Goal: Feedback & Contribution: Submit feedback/report problem

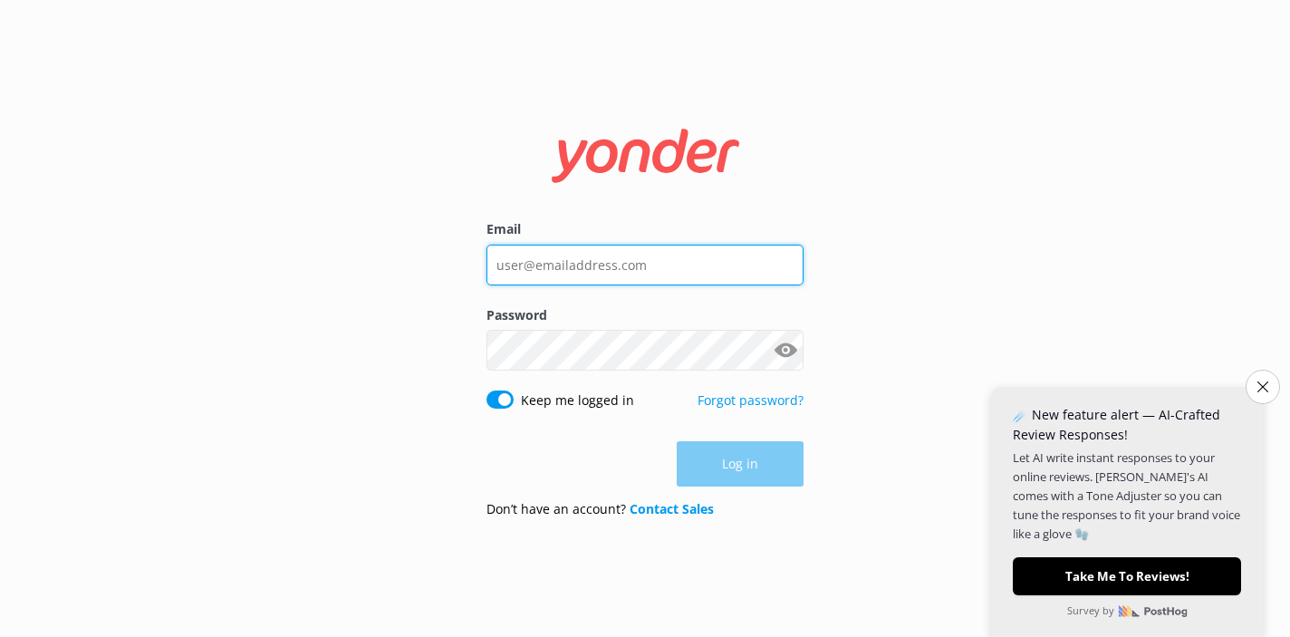
click at [665, 278] on input "Email" at bounding box center [644, 265] width 317 height 41
type input "[EMAIL_ADDRESS][DOMAIN_NAME]"
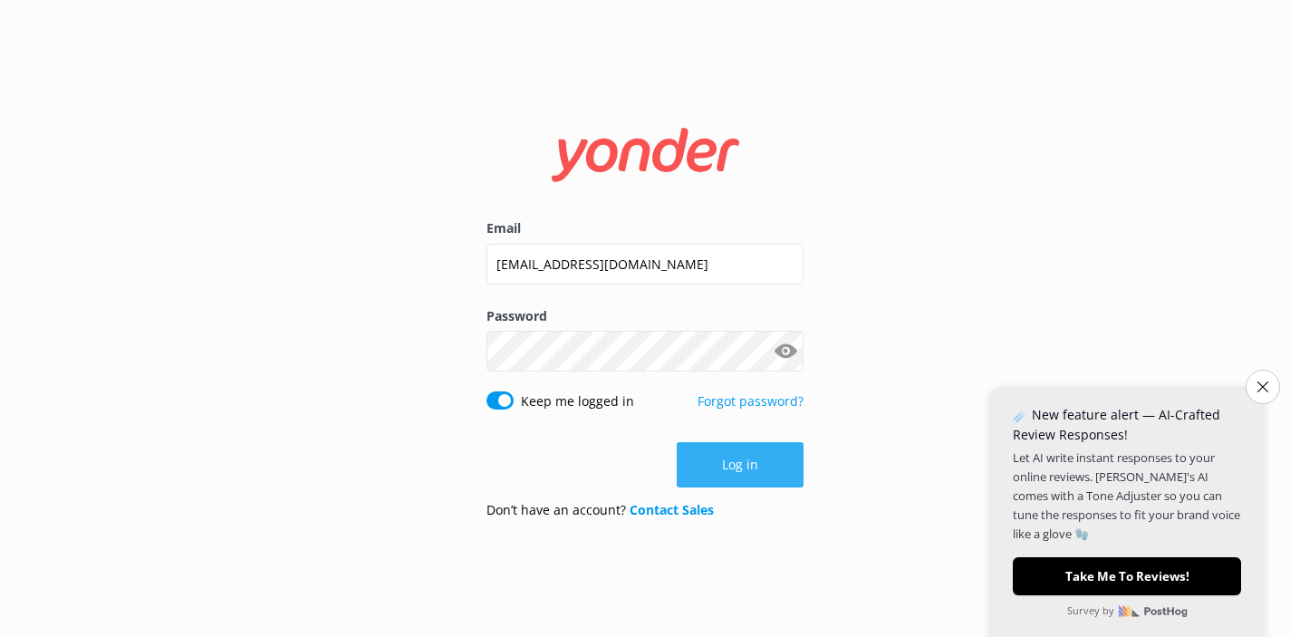
click at [746, 455] on button "Log in" at bounding box center [740, 464] width 127 height 45
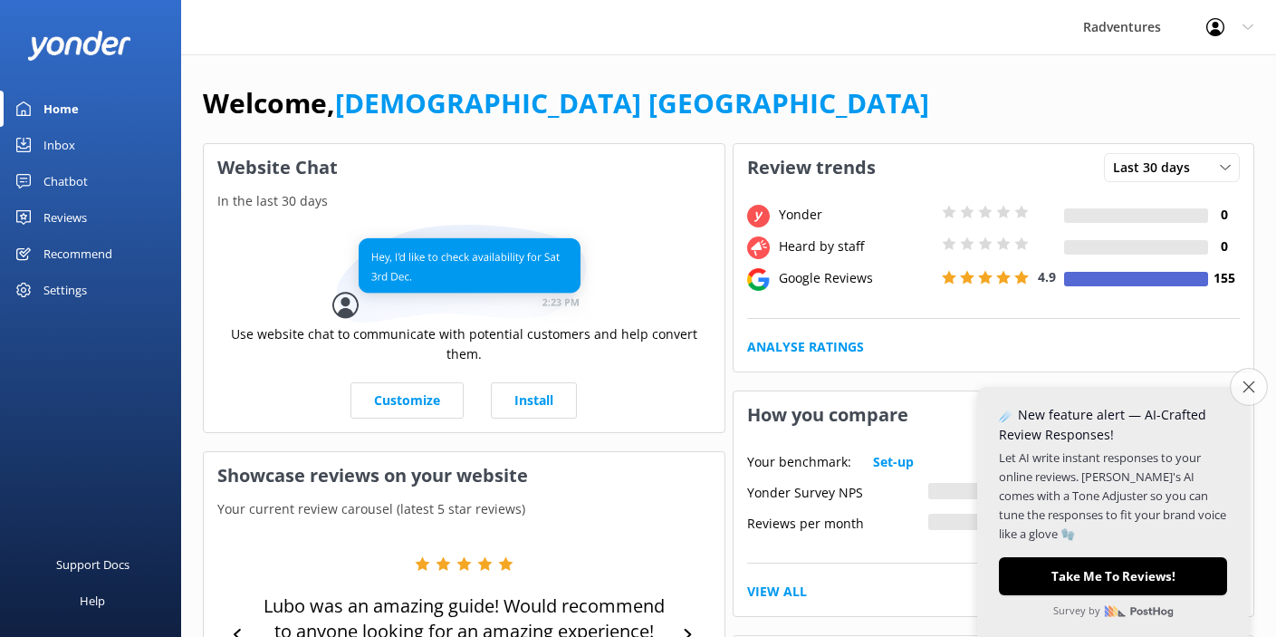
click at [1255, 390] on button "Close survey" at bounding box center [1249, 387] width 38 height 38
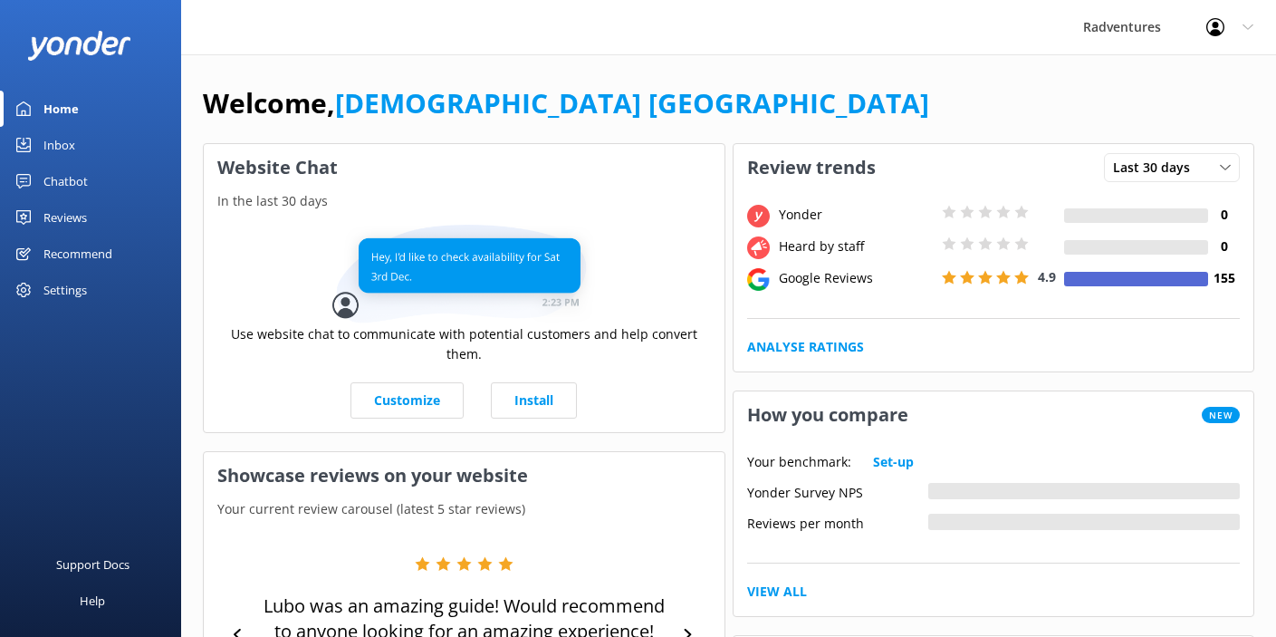
click at [72, 219] on div "Reviews" at bounding box center [64, 217] width 43 height 36
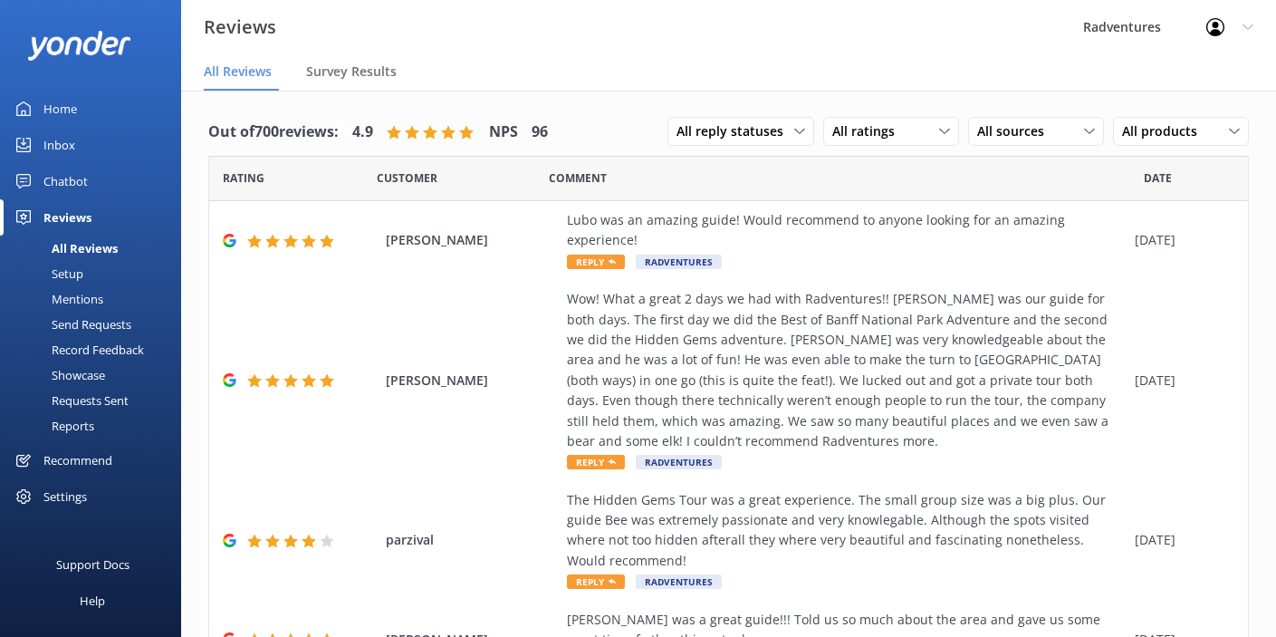
click at [69, 272] on div "Setup" at bounding box center [47, 273] width 72 height 25
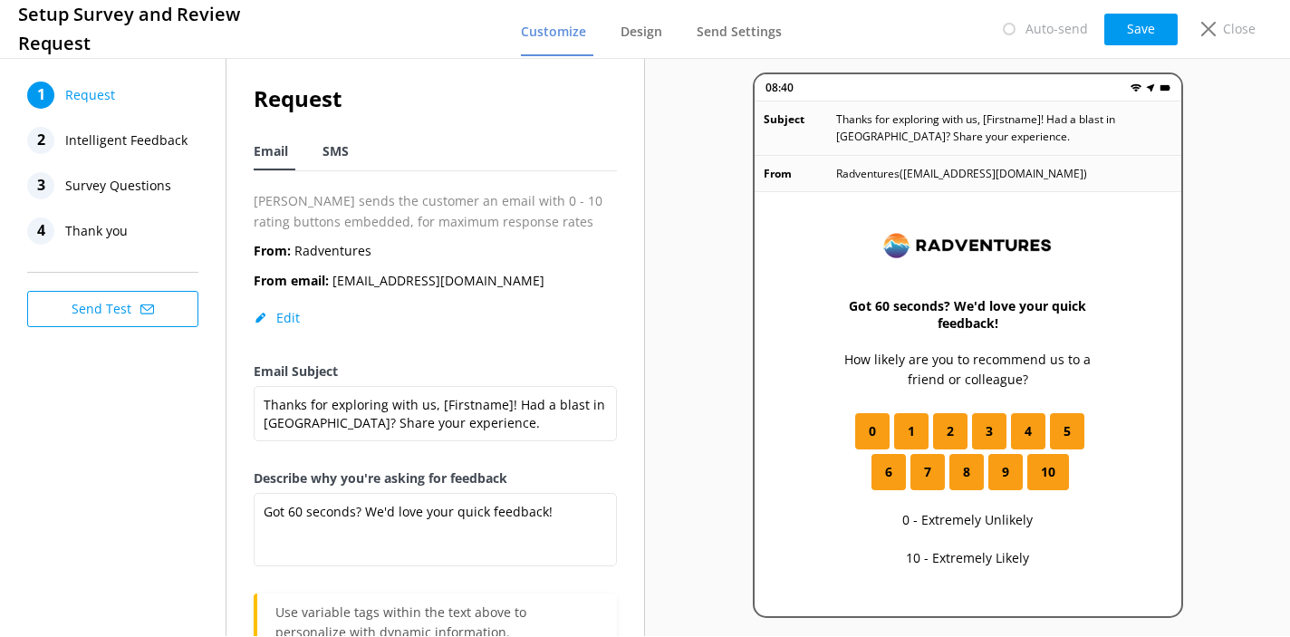
click at [332, 154] on span "SMS" at bounding box center [335, 151] width 26 height 18
type textarea "Thanks for exploring Banff with us, [Firstname]! We'd love to hear your quick f…"
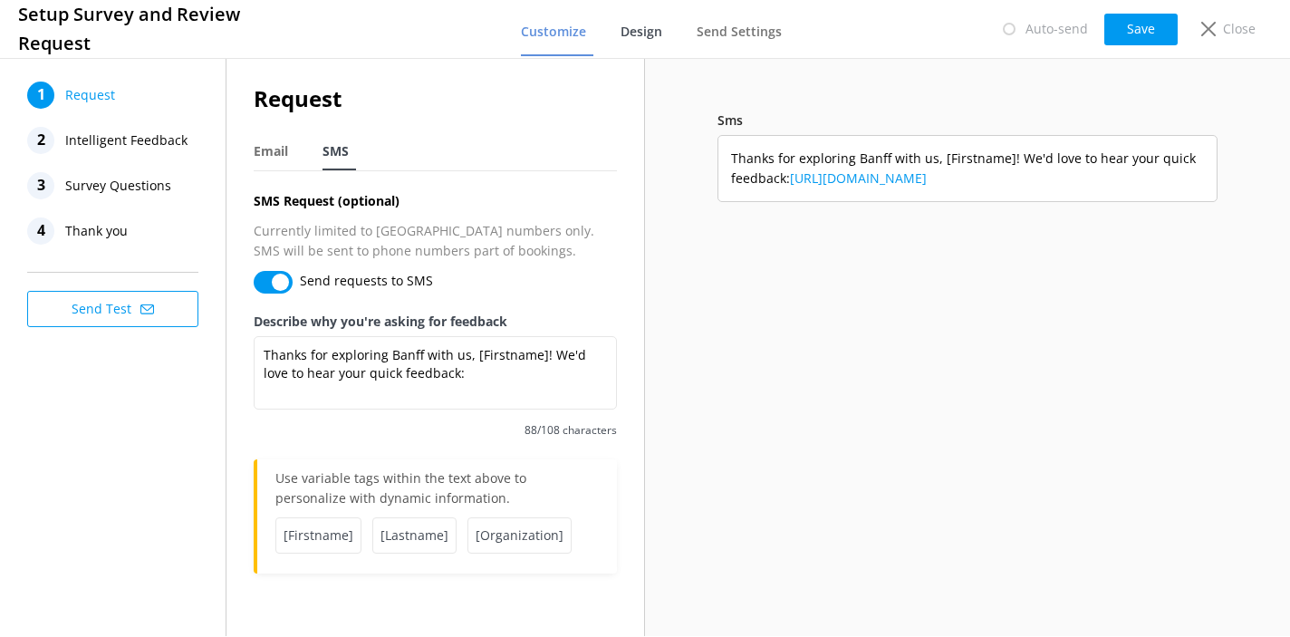
click at [652, 33] on span "Design" at bounding box center [641, 32] width 42 height 18
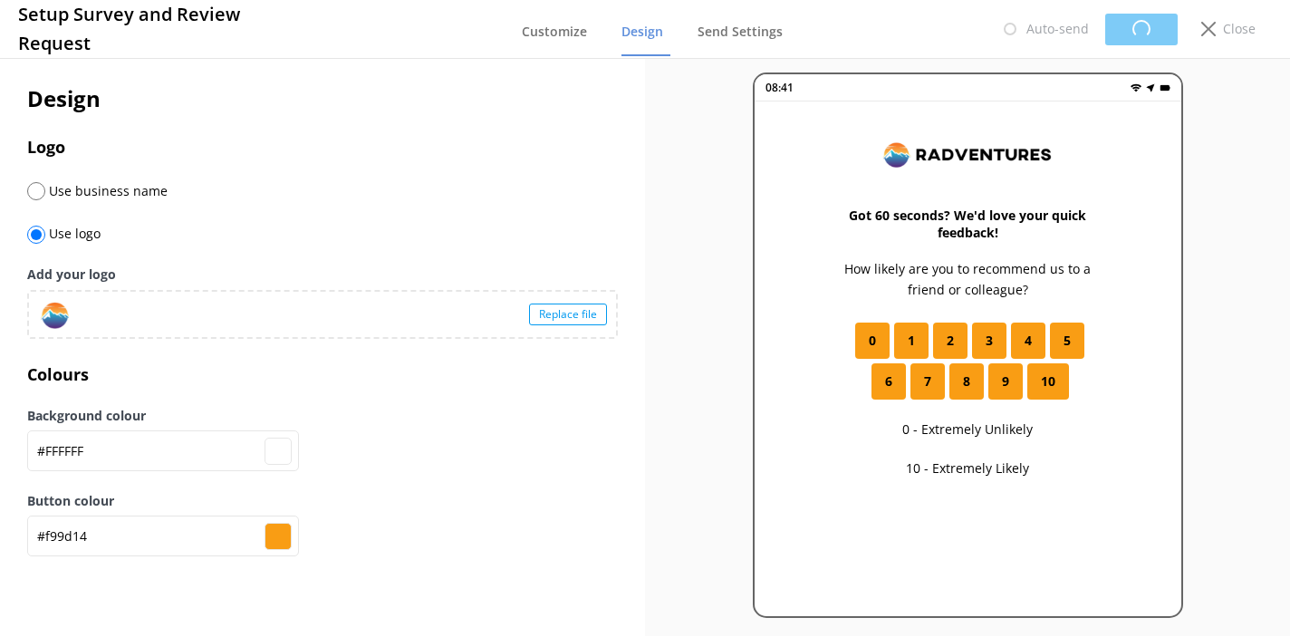
type input "#ffffff"
click at [722, 36] on span "Send Settings" at bounding box center [739, 32] width 85 height 18
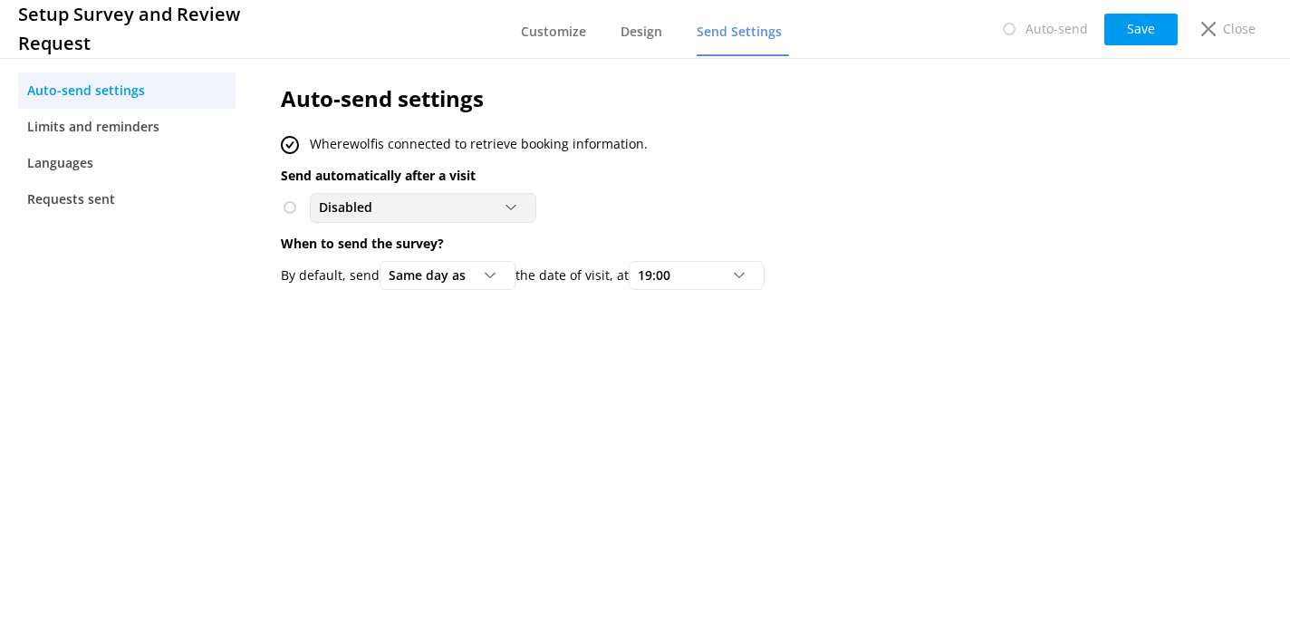
click at [476, 207] on div "Disabled" at bounding box center [422, 207] width 217 height 20
click at [590, 198] on div "Disabled Disabled To customers from Wherewolf" at bounding box center [705, 207] width 849 height 29
click at [482, 282] on div "Same day as" at bounding box center [447, 275] width 127 height 20
click at [672, 379] on div "Auto-send settings Wherewolf is connected to retrieve booking information. Send…" at bounding box center [705, 345] width 903 height 582
click at [136, 134] on span "Limits and reminders" at bounding box center [93, 127] width 132 height 20
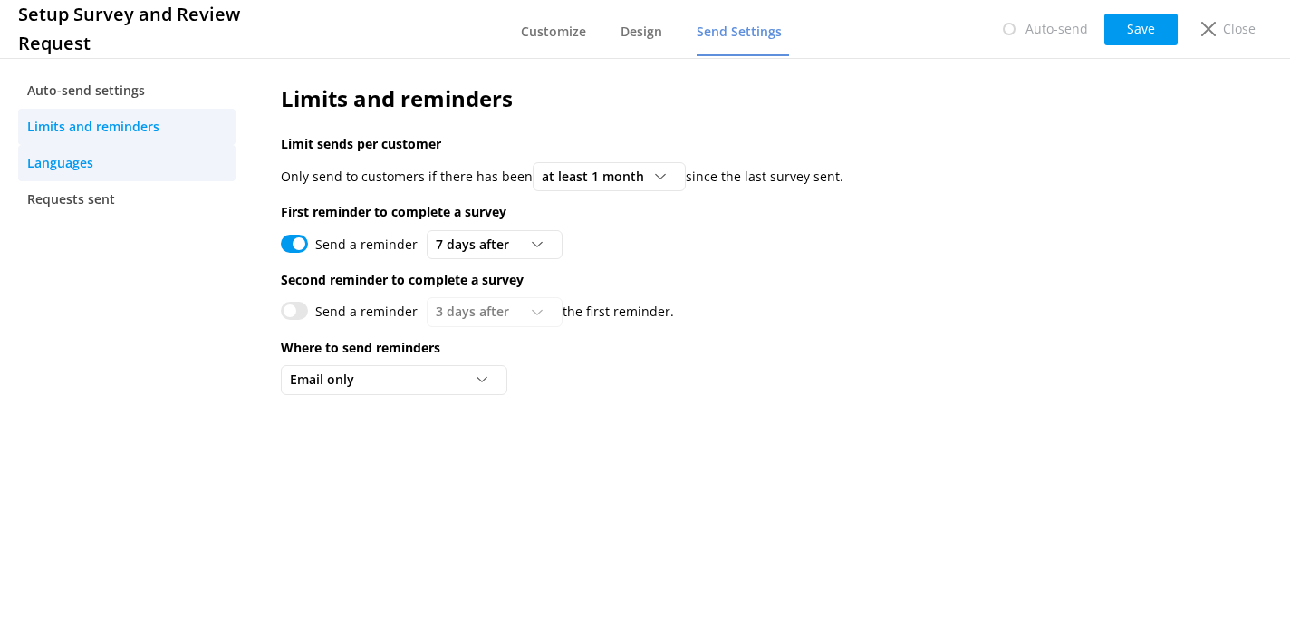
click at [91, 168] on span "Languages" at bounding box center [60, 163] width 66 height 20
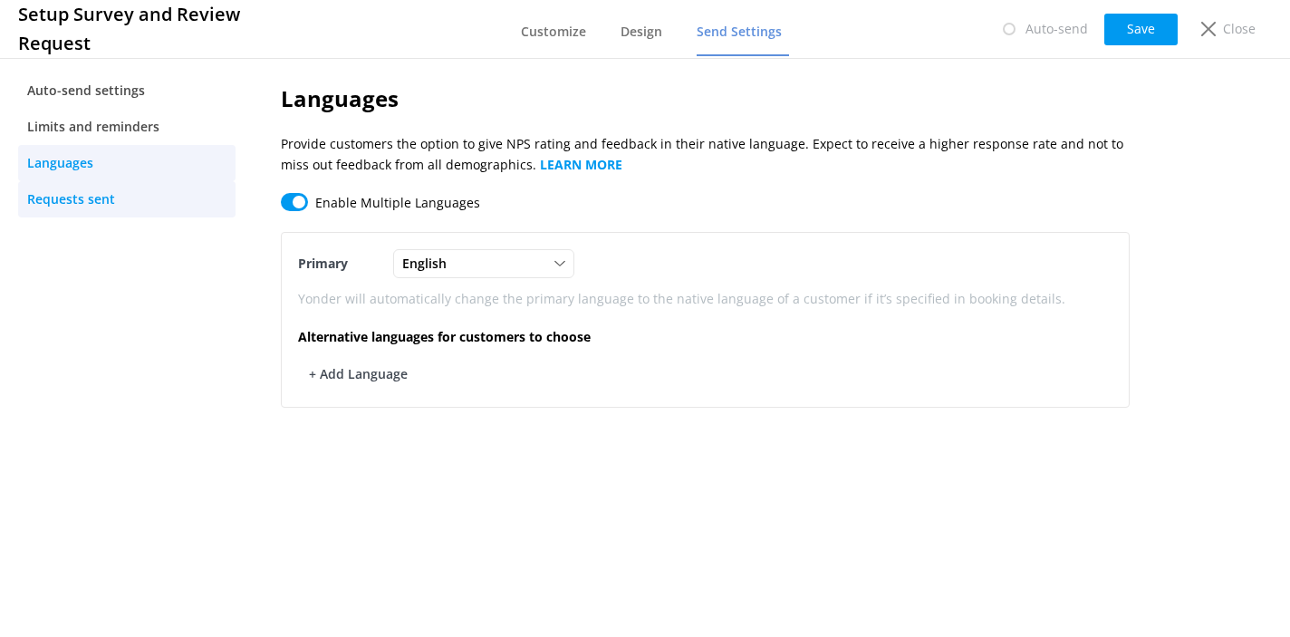
click at [91, 207] on span "Requests sent" at bounding box center [71, 199] width 88 height 20
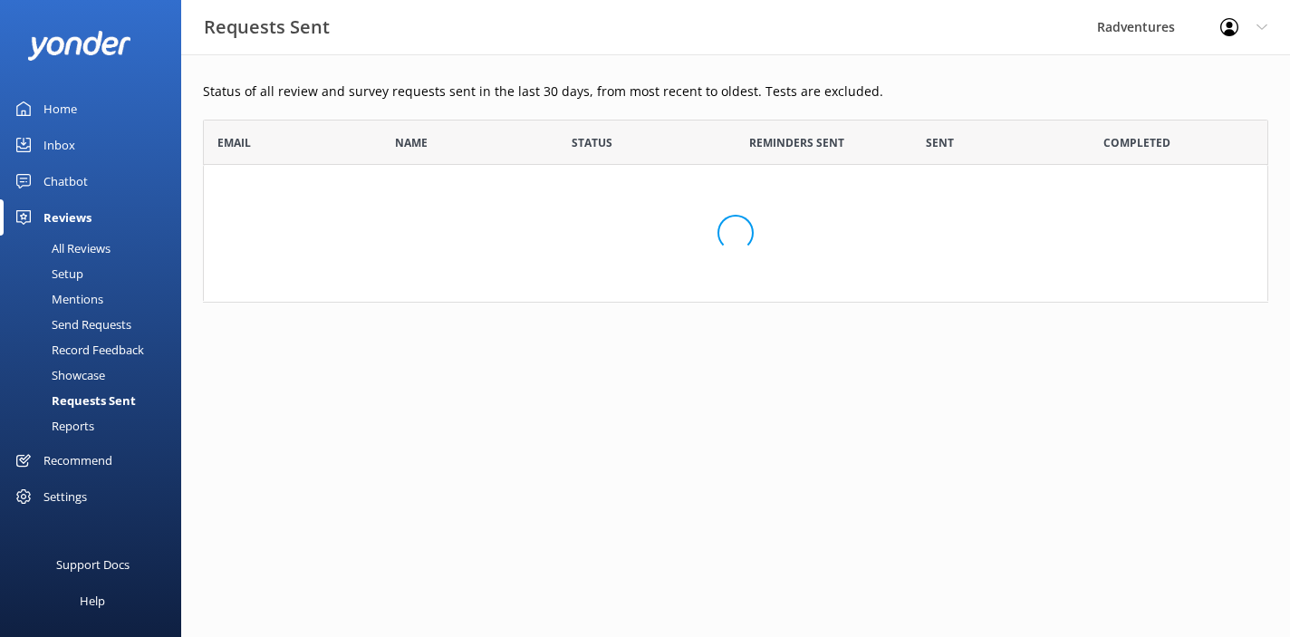
scroll to position [169, 1052]
click at [75, 497] on div "Settings" at bounding box center [64, 496] width 43 height 36
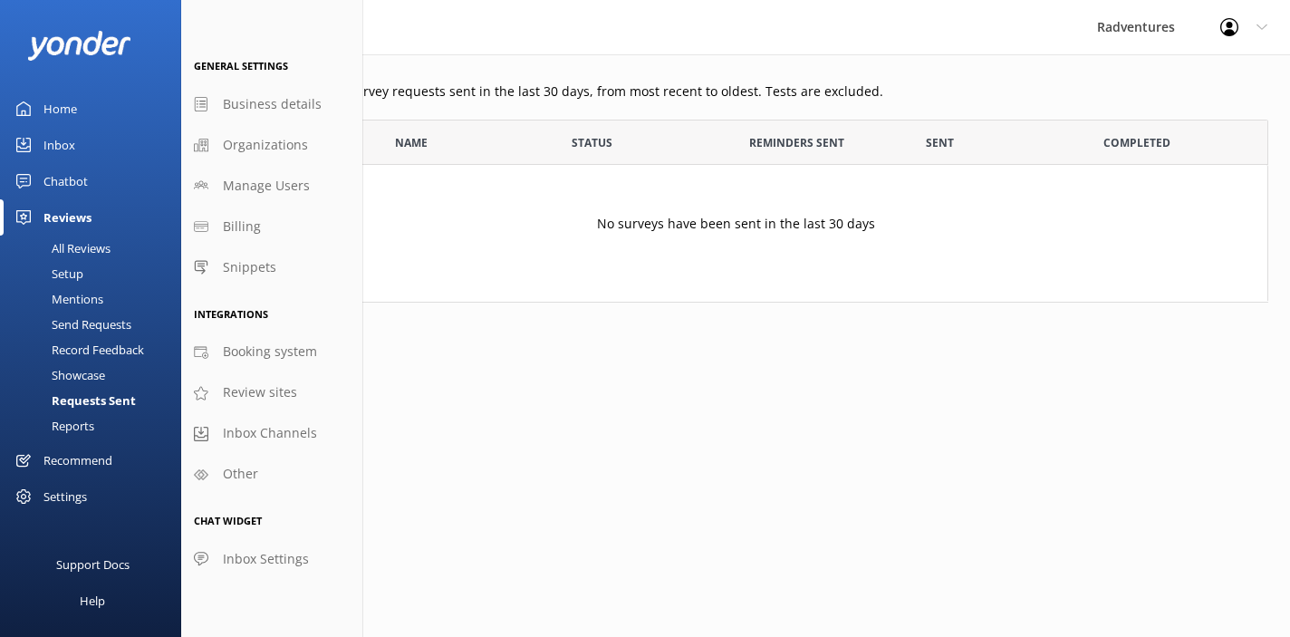
click at [72, 215] on div "Reviews" at bounding box center [67, 217] width 48 height 36
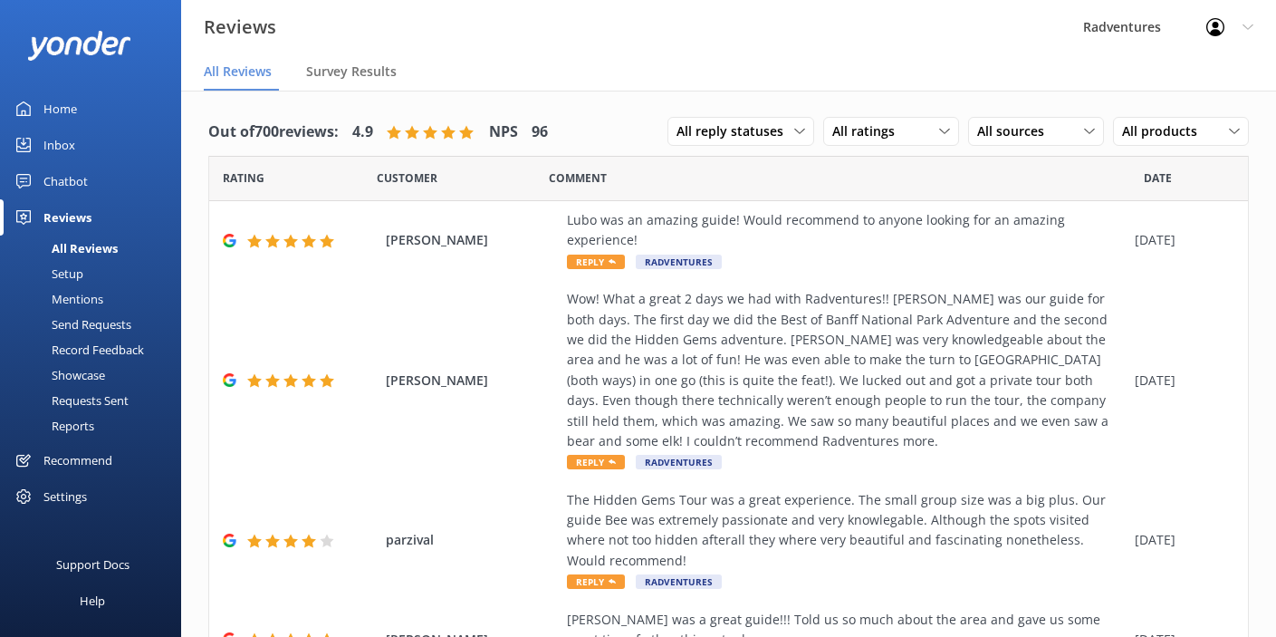
click at [75, 273] on div "Setup" at bounding box center [47, 273] width 72 height 25
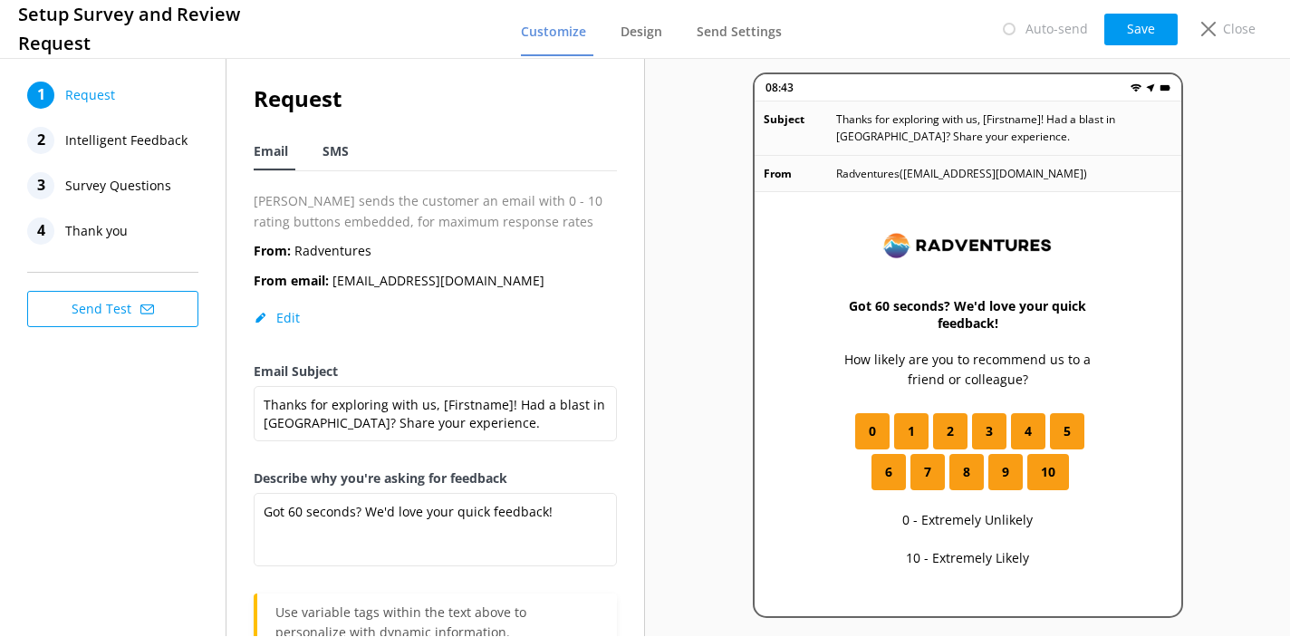
click at [332, 152] on span "SMS" at bounding box center [335, 151] width 26 height 18
type textarea "Thanks for exploring Banff with us, [Firstname]! We'd love to hear your quick f…"
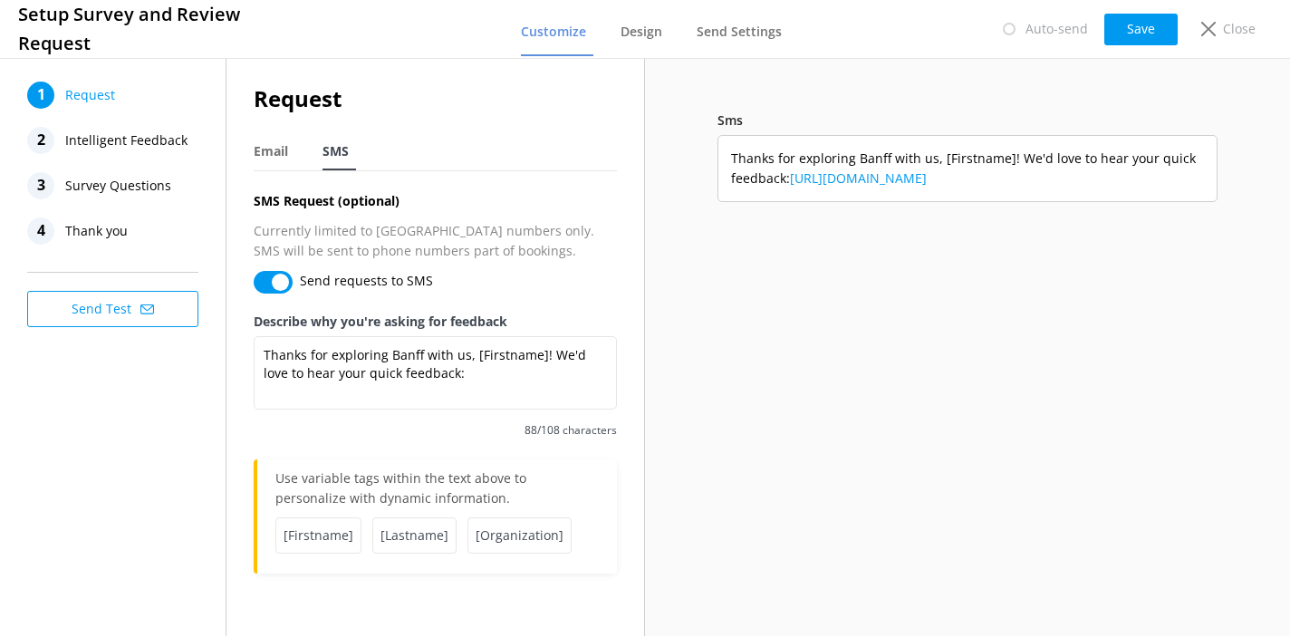
click at [157, 144] on span "Intelligent Feedback" at bounding box center [126, 140] width 122 height 27
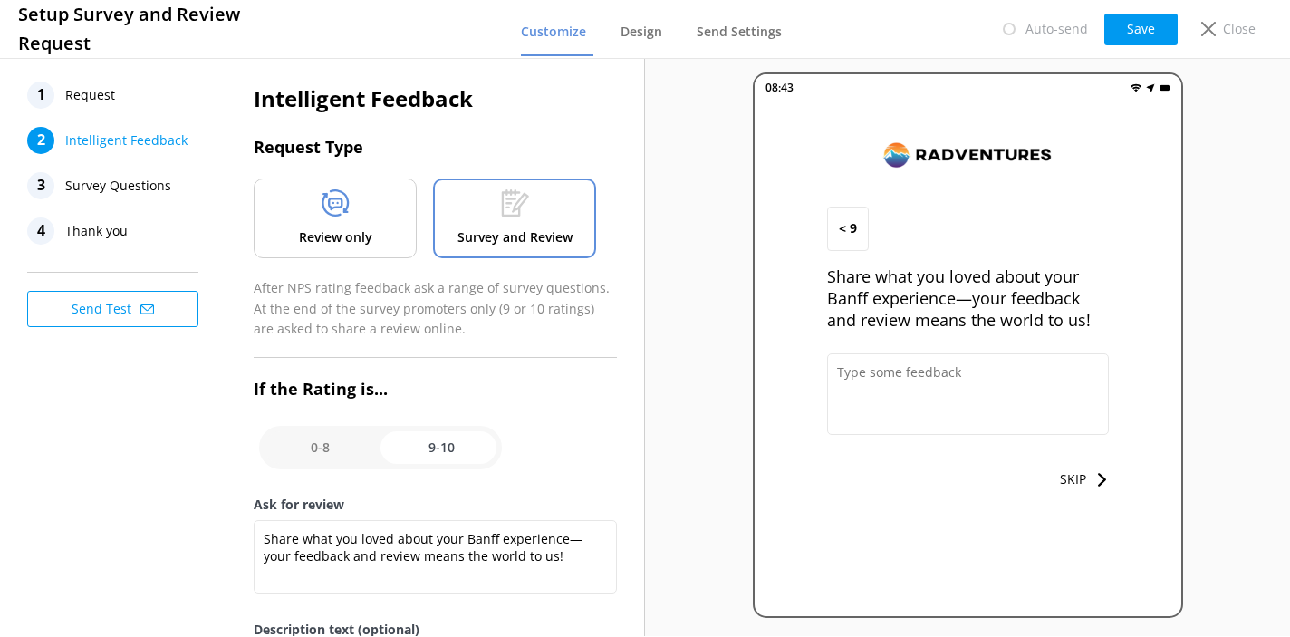
click at [332, 241] on p "Review only" at bounding box center [335, 237] width 73 height 20
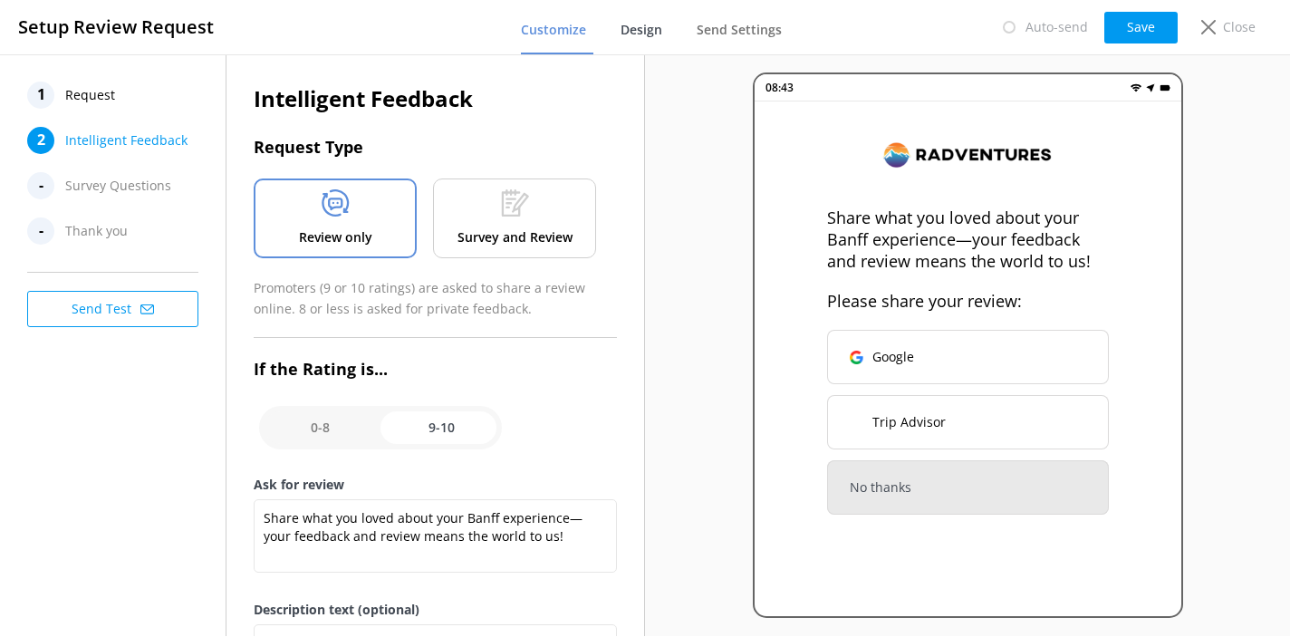
click at [638, 34] on span "Design" at bounding box center [641, 30] width 42 height 18
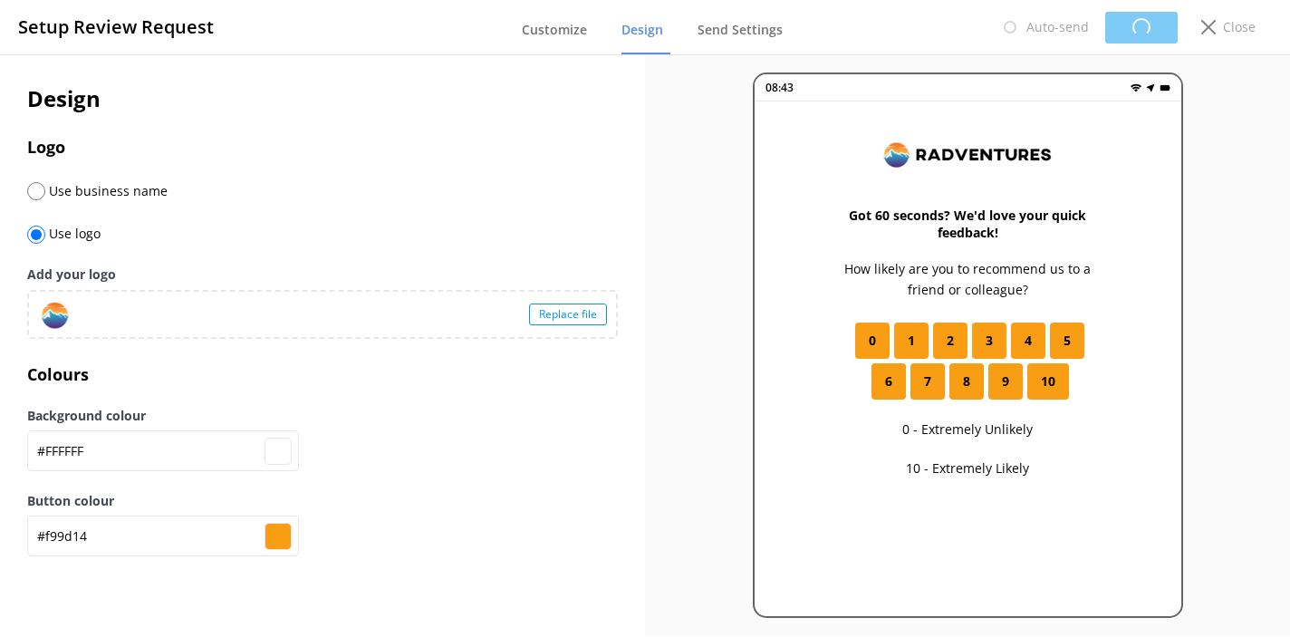
type input "#ffffff"
click at [707, 31] on span "Send Settings" at bounding box center [739, 30] width 85 height 18
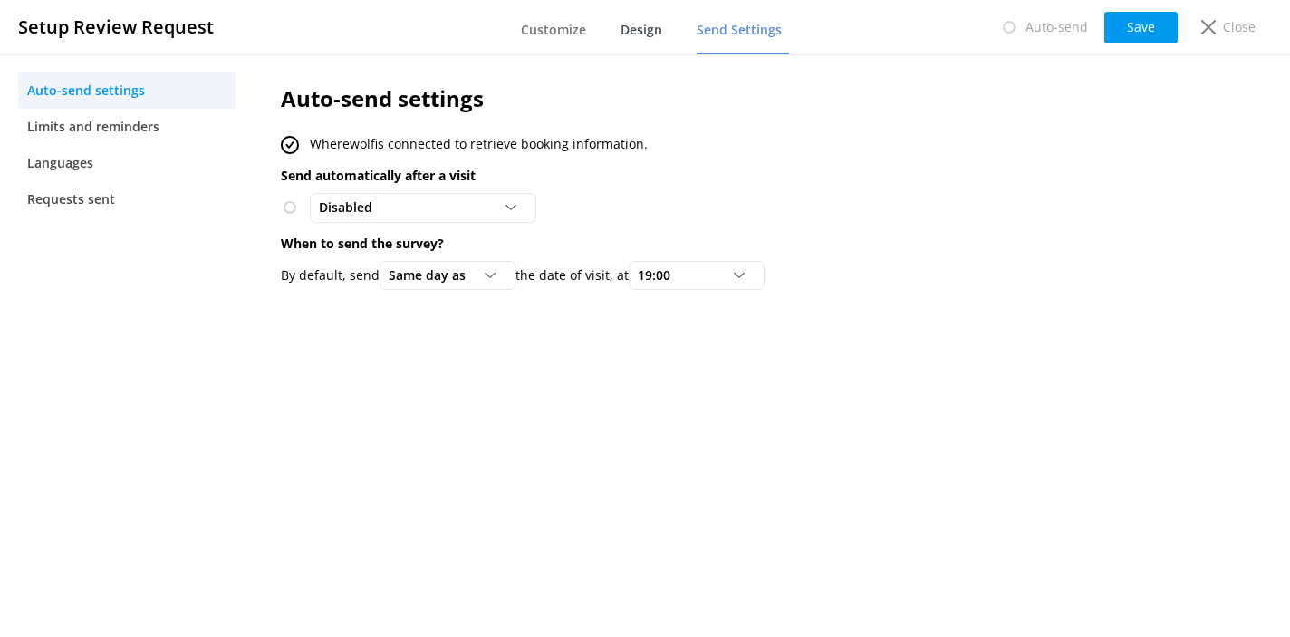
click at [658, 31] on span "Design" at bounding box center [641, 30] width 42 height 18
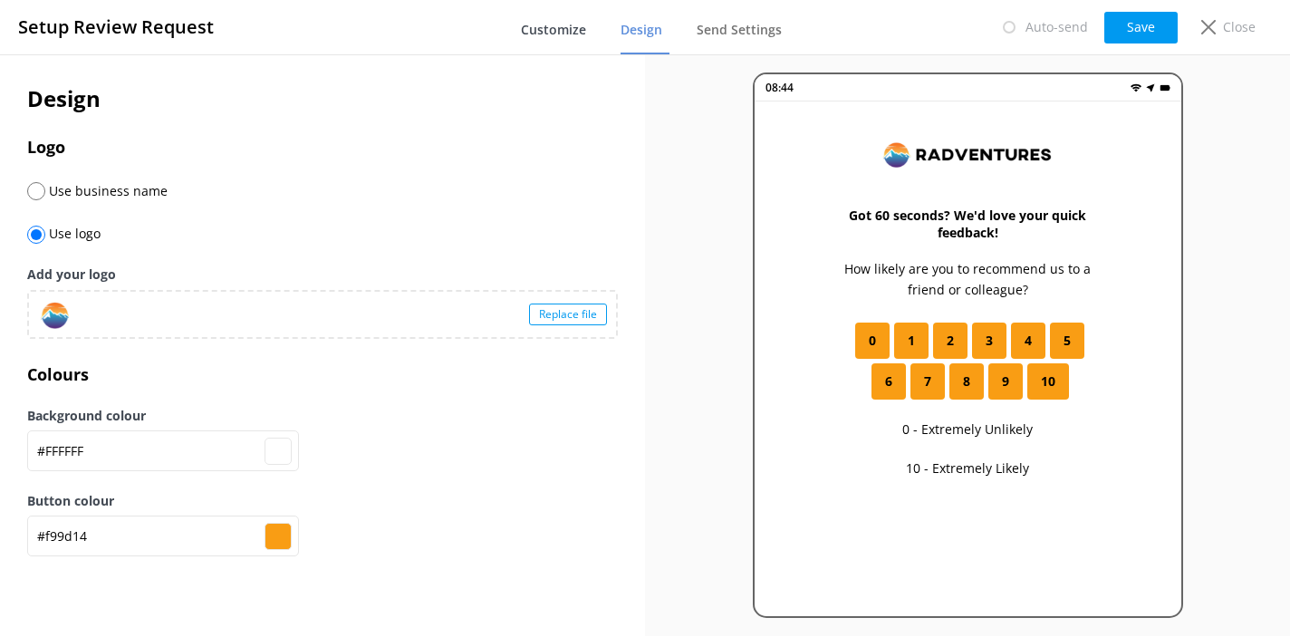
click at [586, 35] on span "Customize" at bounding box center [553, 30] width 65 height 18
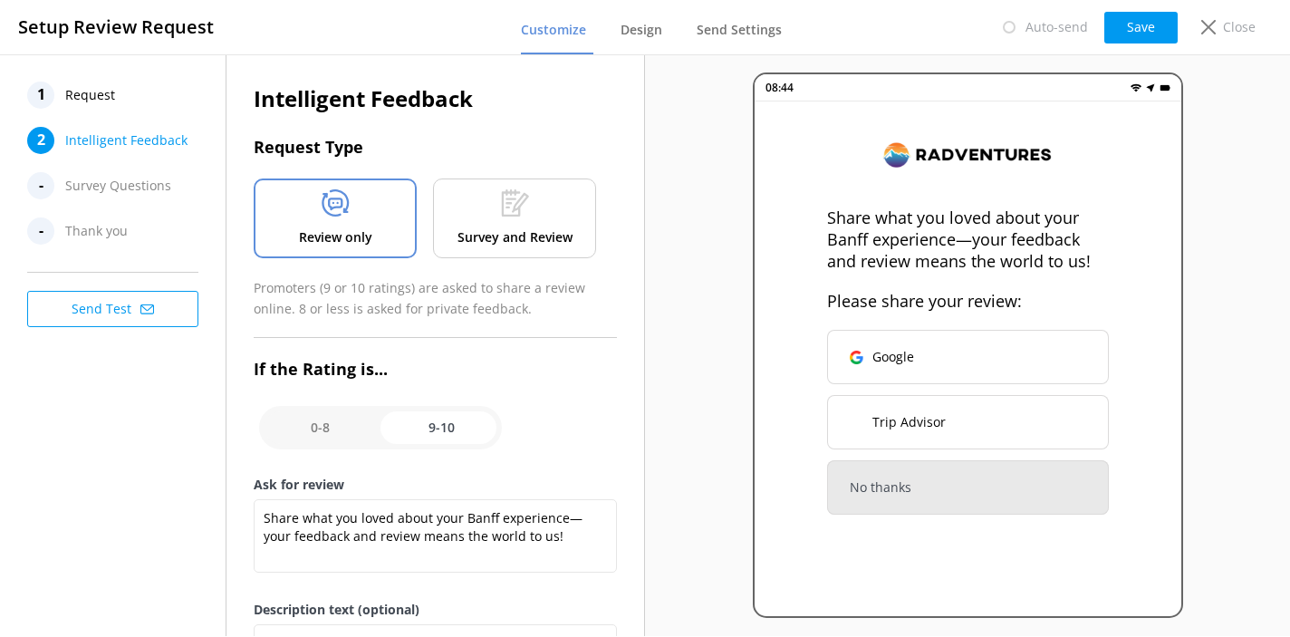
click at [150, 189] on span "Survey Questions" at bounding box center [118, 185] width 106 height 27
click at [469, 207] on div "Survey and Review" at bounding box center [514, 218] width 163 height 80
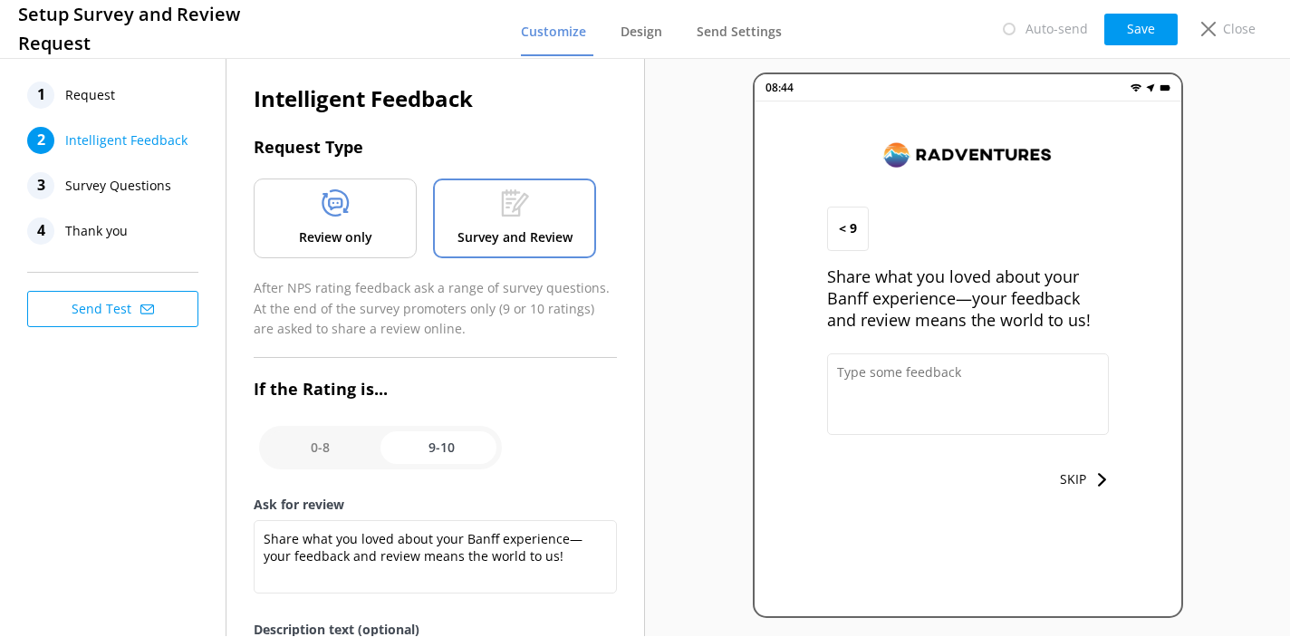
click at [159, 189] on span "Survey Questions" at bounding box center [118, 185] width 106 height 27
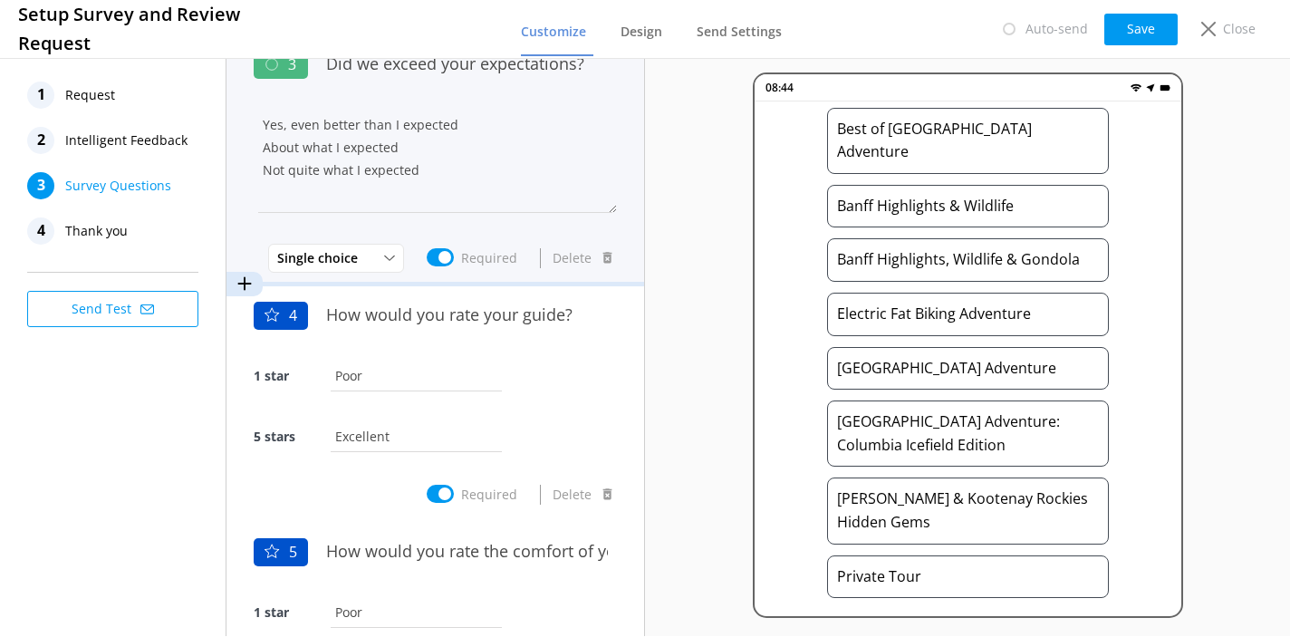
scroll to position [534, 0]
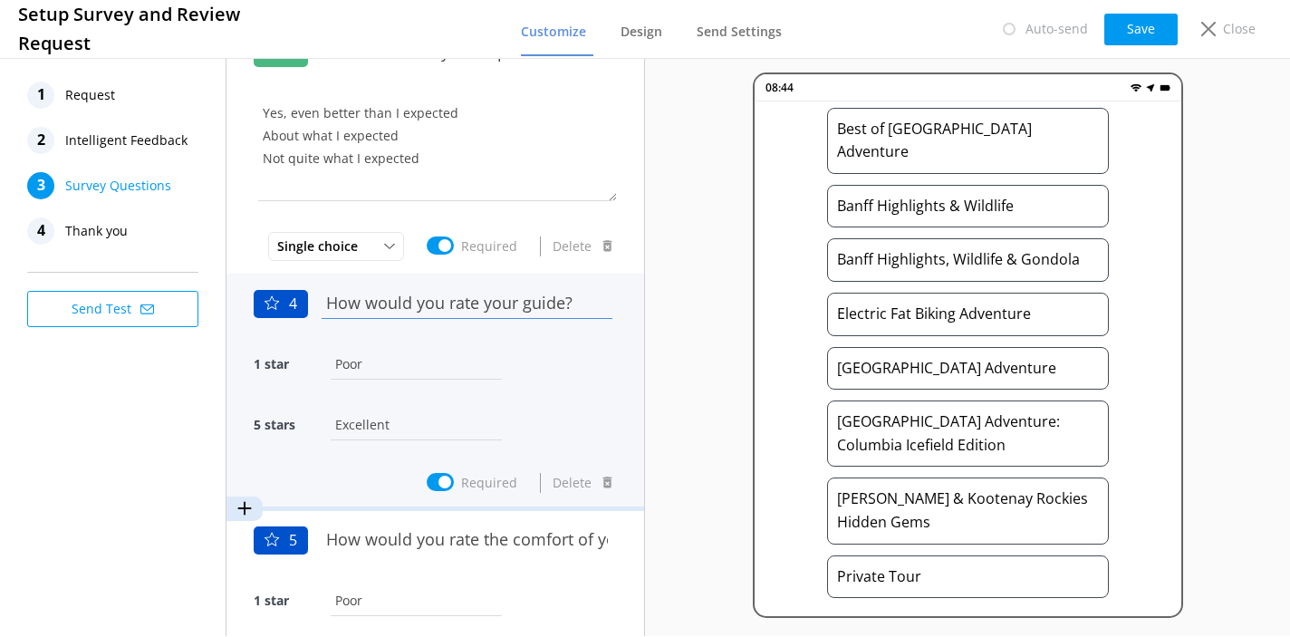
click at [420, 312] on input "How would you rate your guide?" at bounding box center [467, 303] width 300 height 41
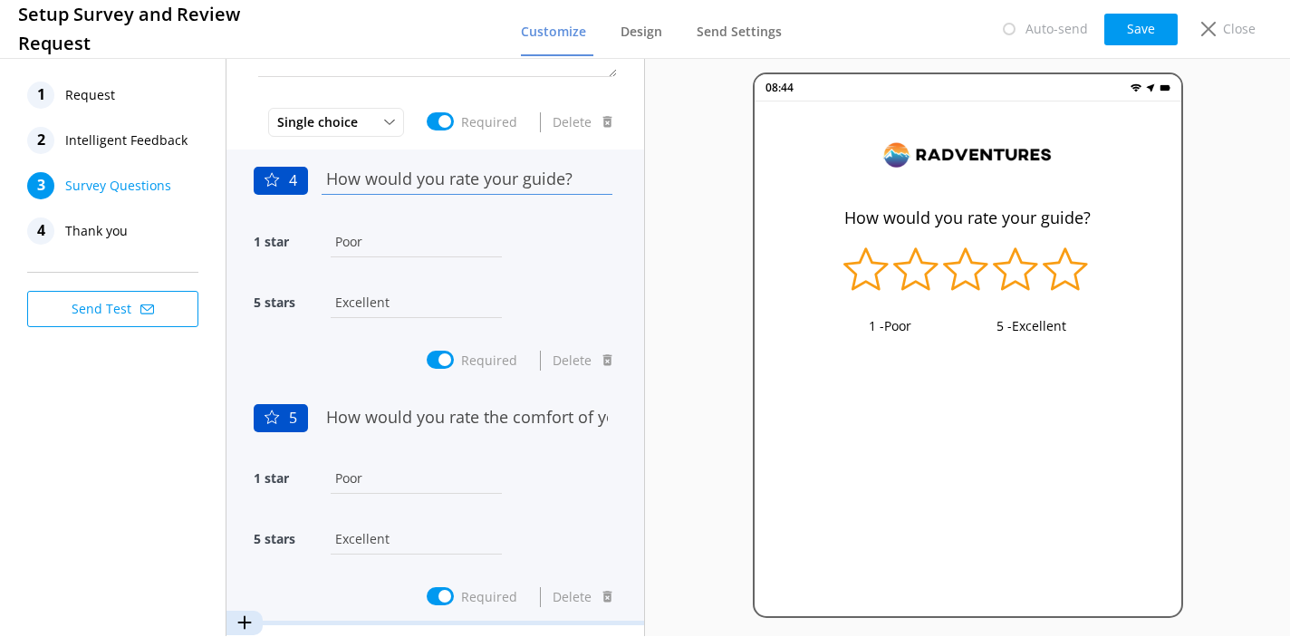
scroll to position [659, 0]
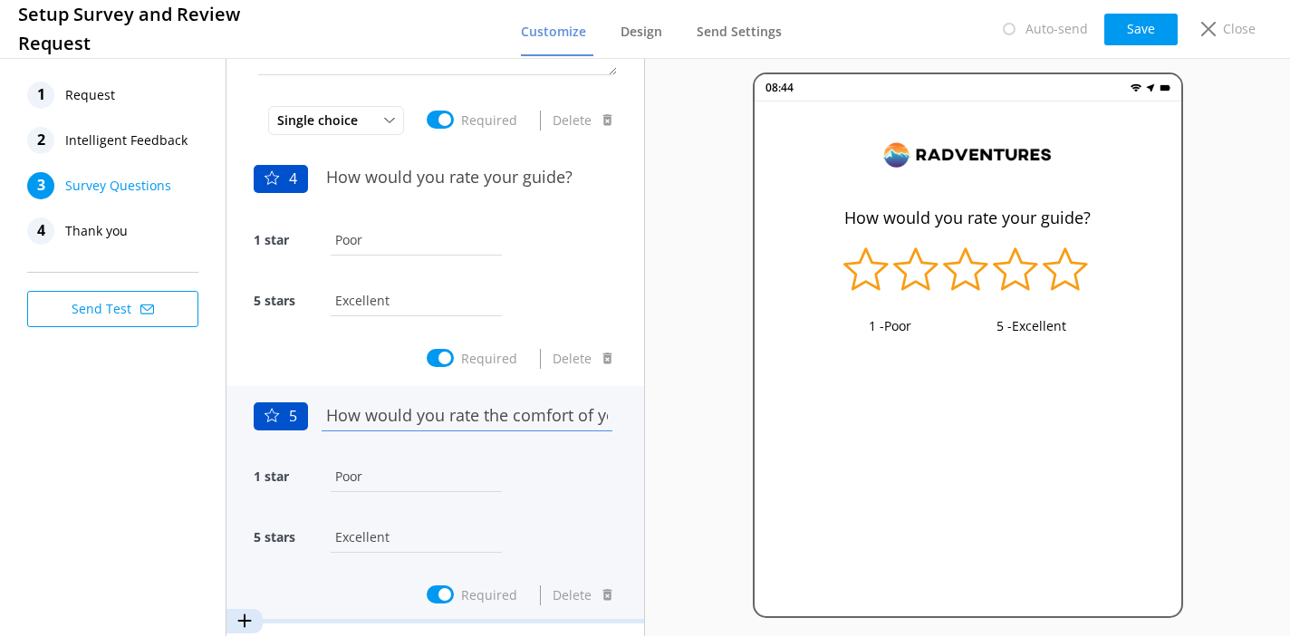
click at [458, 418] on input "How would you rate the comfort of your ride?" at bounding box center [467, 415] width 300 height 41
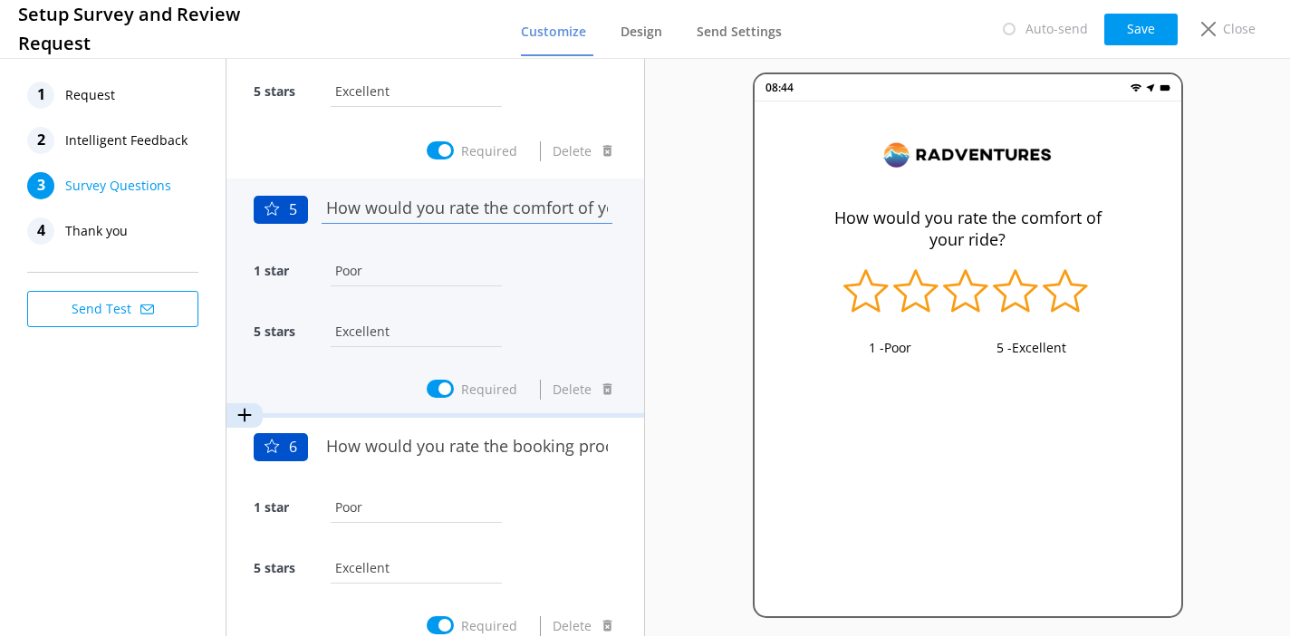
scroll to position [896, 0]
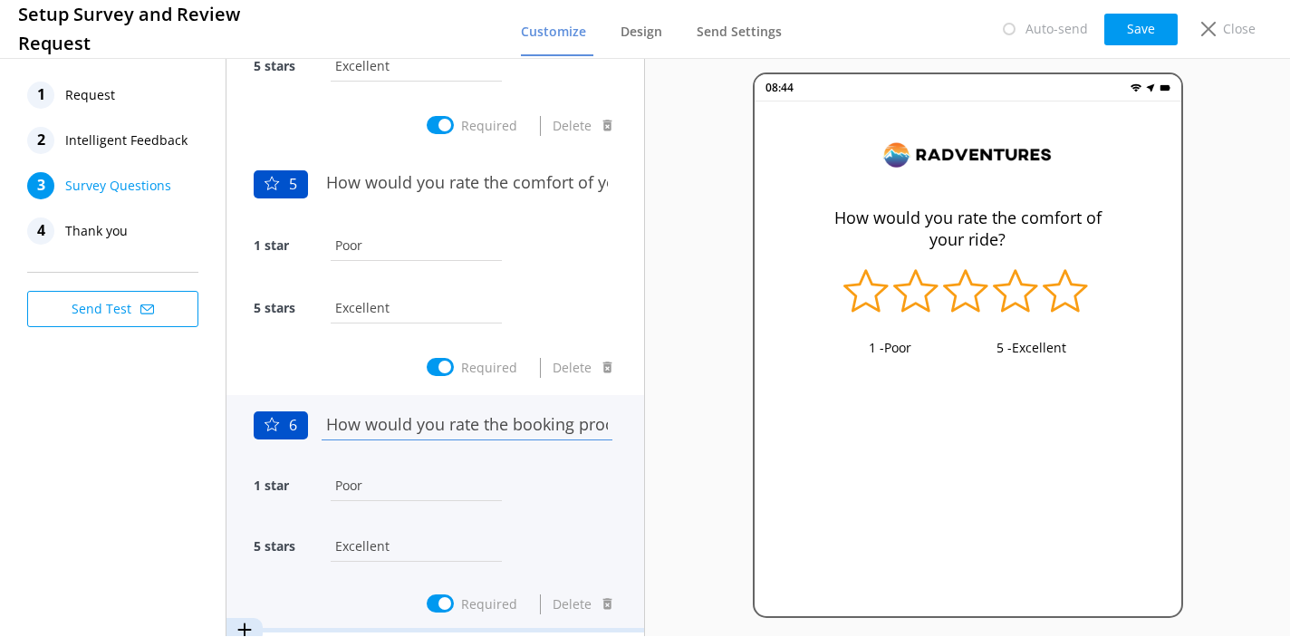
click at [553, 427] on input "How would you rate the booking process?" at bounding box center [467, 424] width 300 height 41
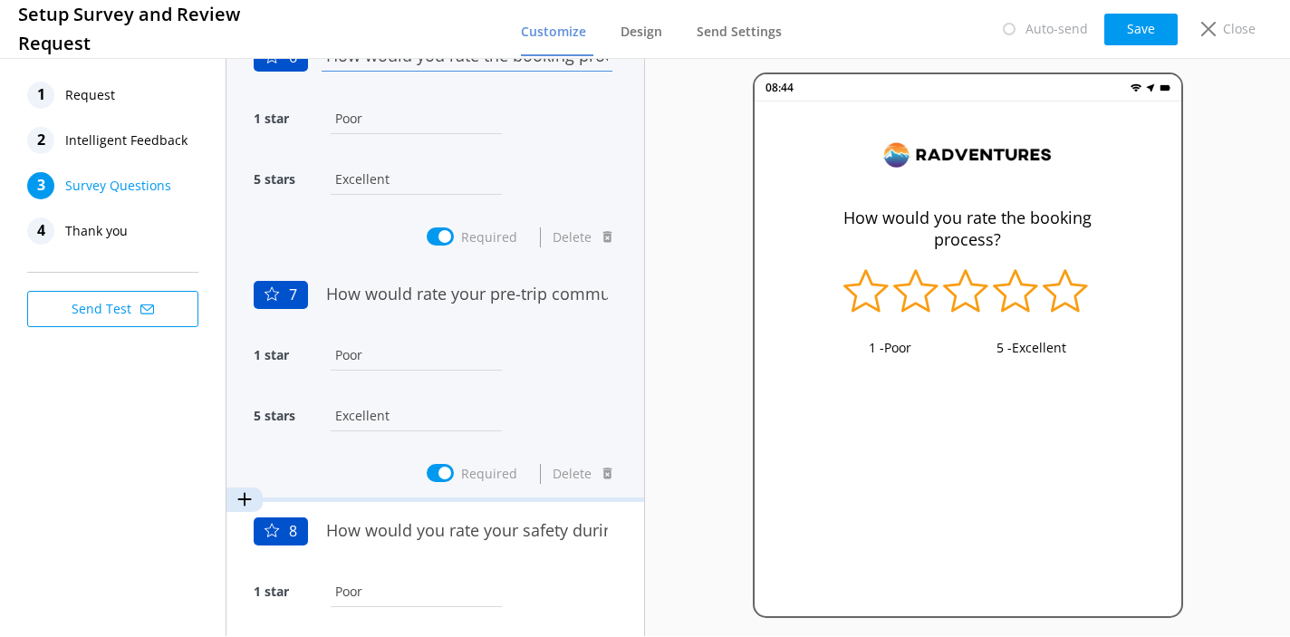
scroll to position [1265, 0]
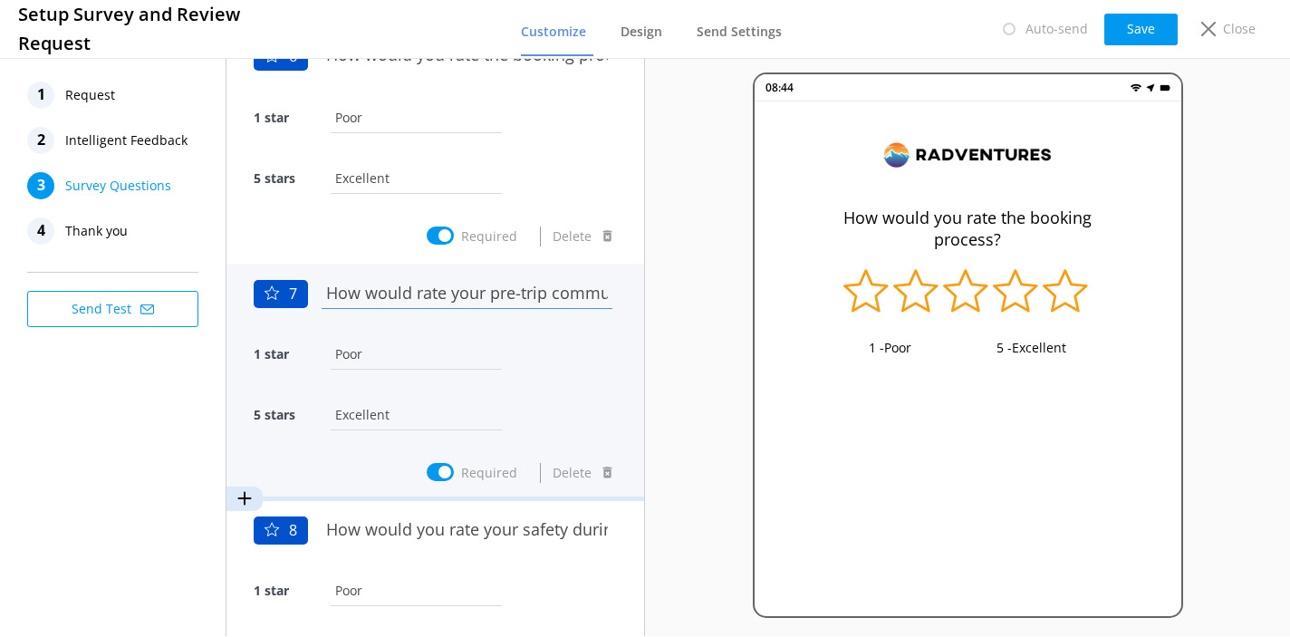
click at [538, 299] on input "How would rate your pre-trip communication?" at bounding box center [467, 293] width 300 height 41
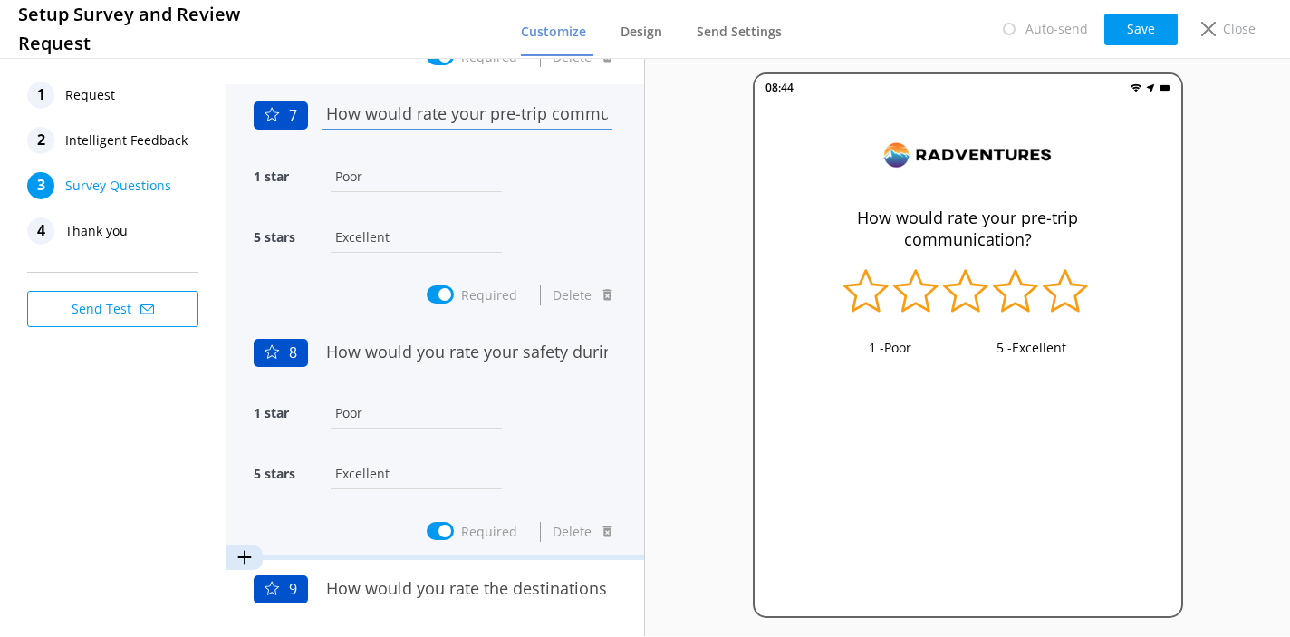
scroll to position [1468, 0]
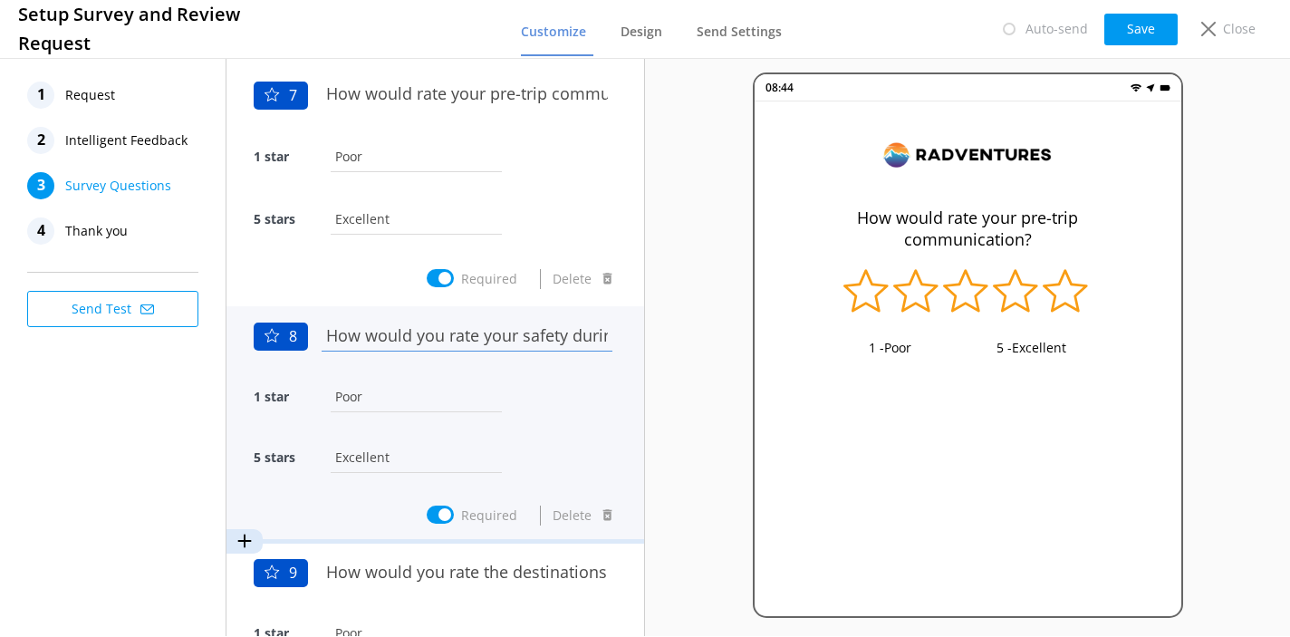
click at [537, 336] on input "How would you rate your safety during the trip?" at bounding box center [467, 335] width 300 height 41
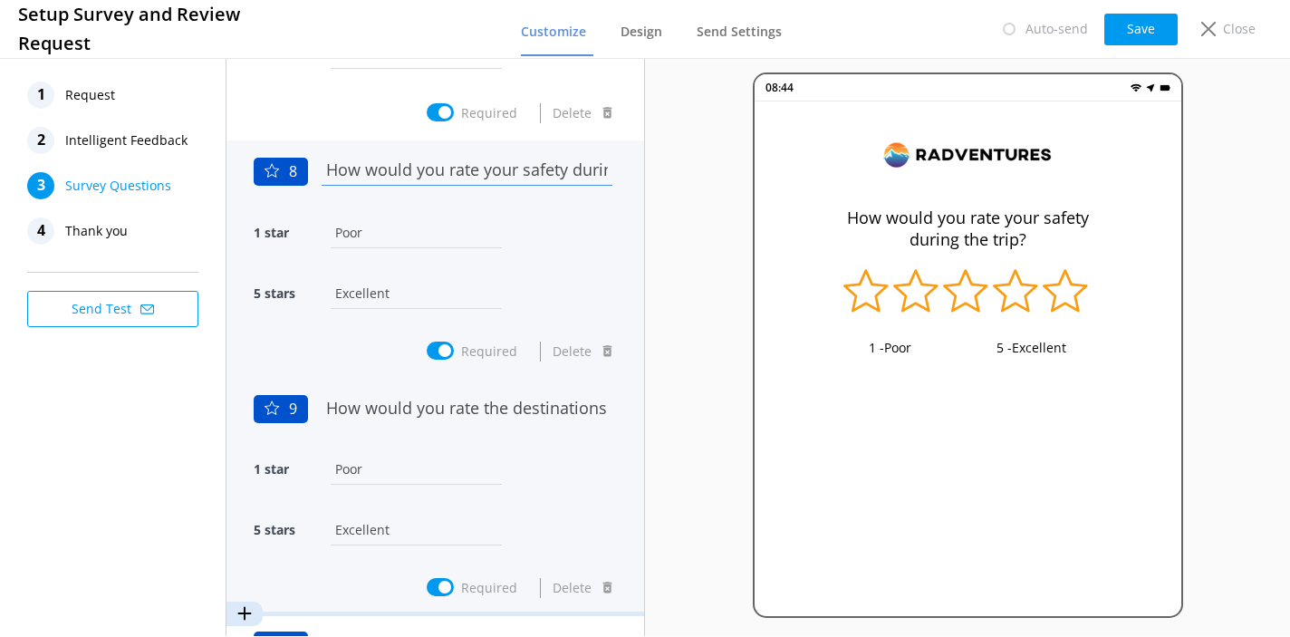
scroll to position [1638, 0]
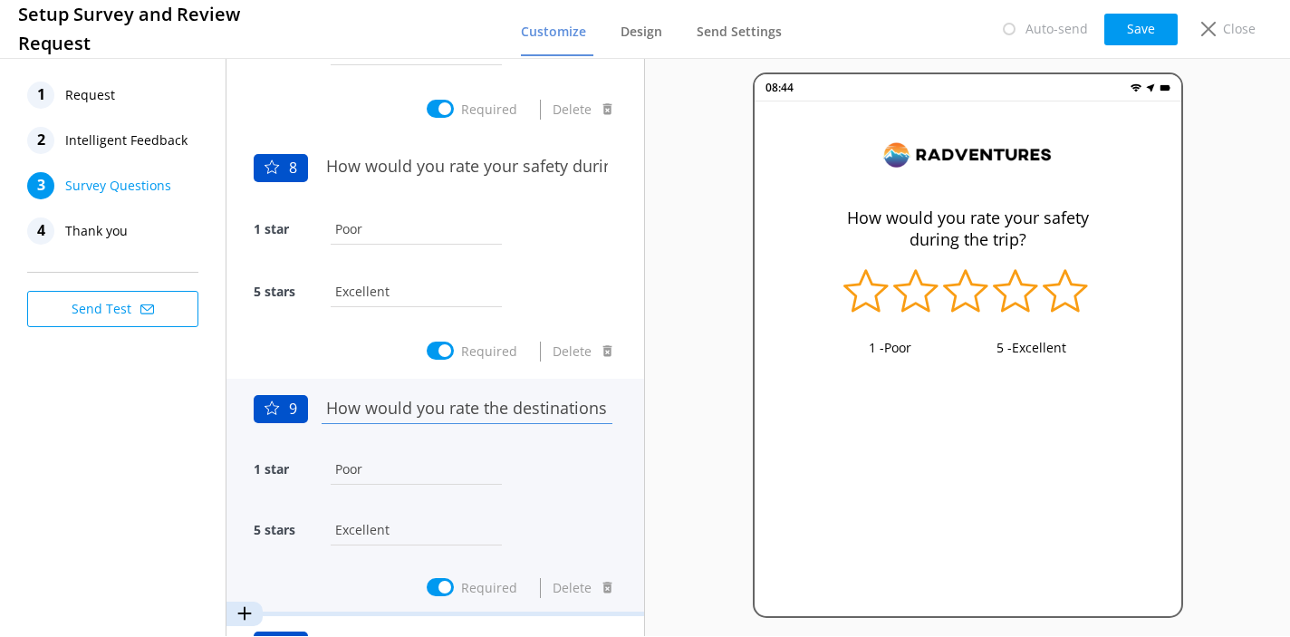
click at [533, 413] on input "How would you rate the destinations visited?" at bounding box center [467, 408] width 300 height 41
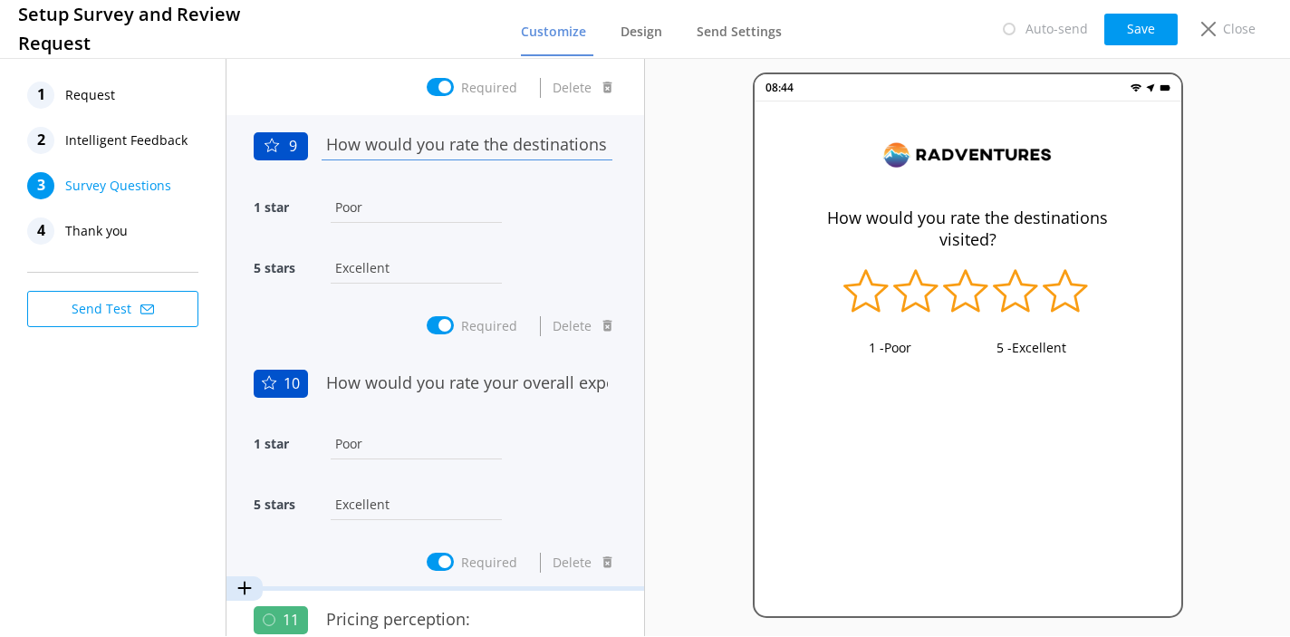
scroll to position [1901, 0]
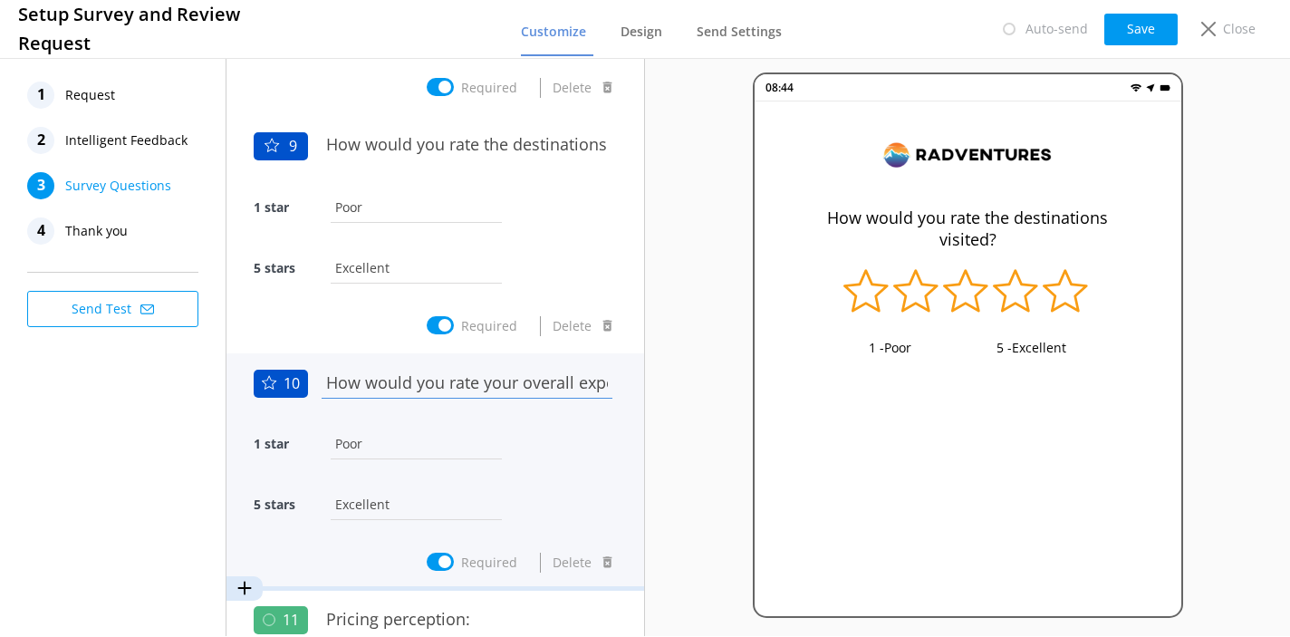
click at [523, 388] on input "How would you rate your overall experience?" at bounding box center [467, 382] width 300 height 41
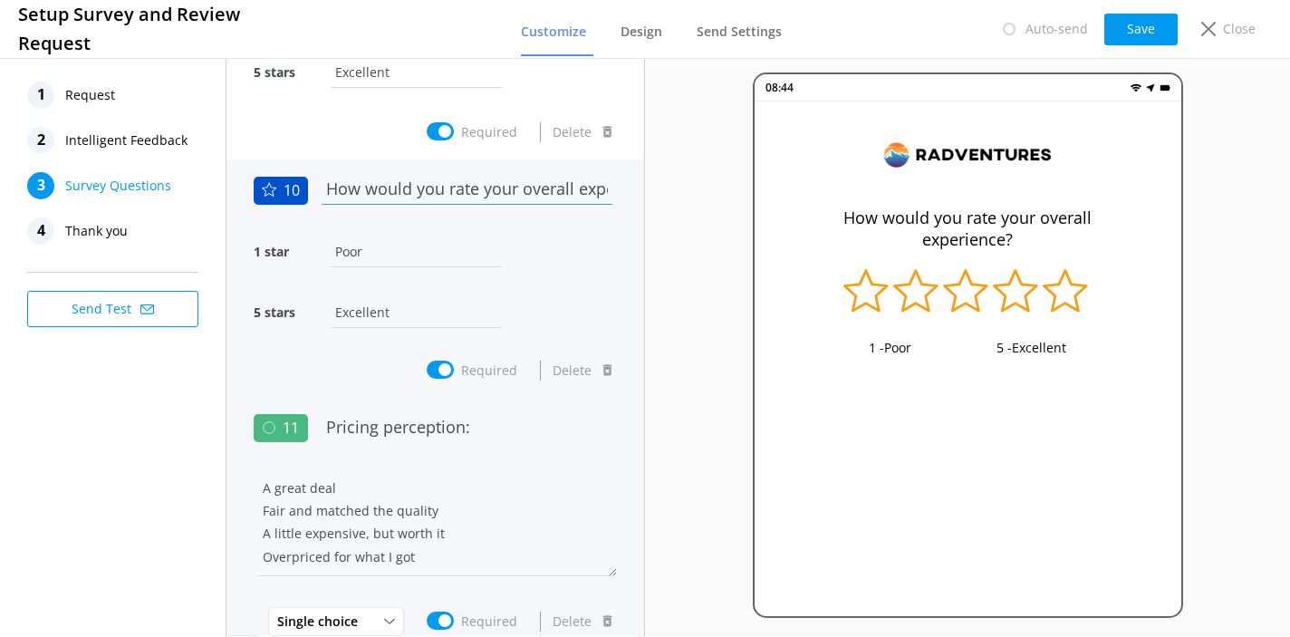
scroll to position [0, 0]
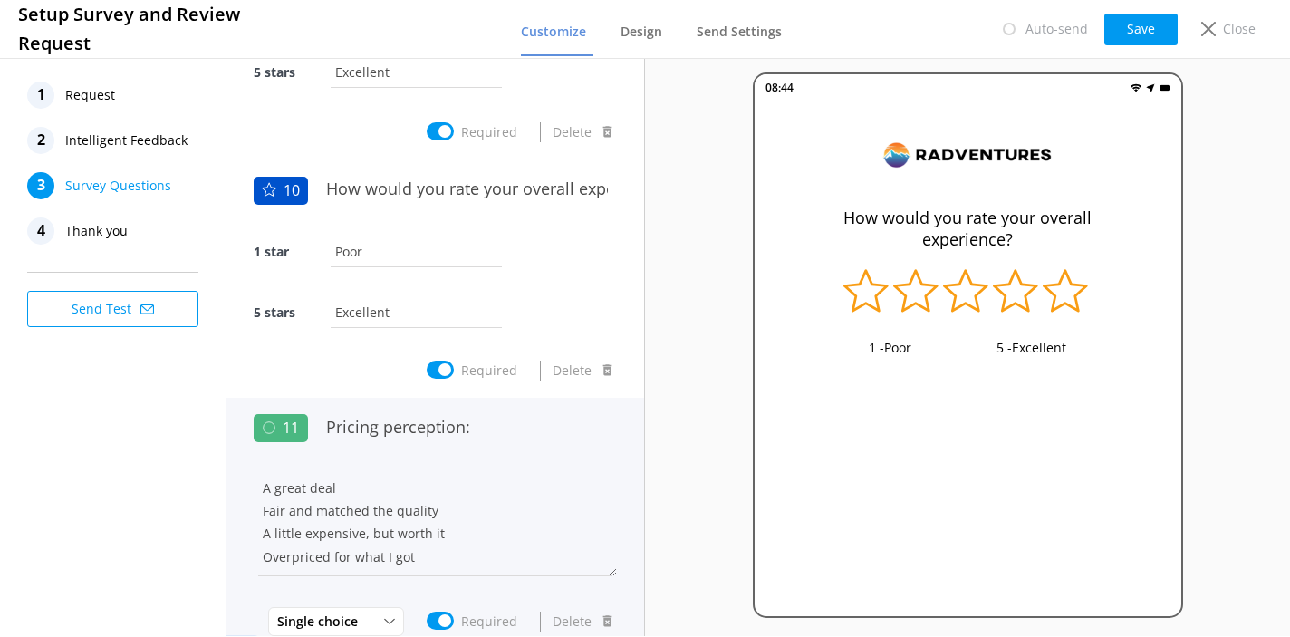
click at [521, 458] on div "Pricing perception:" at bounding box center [467, 437] width 300 height 61
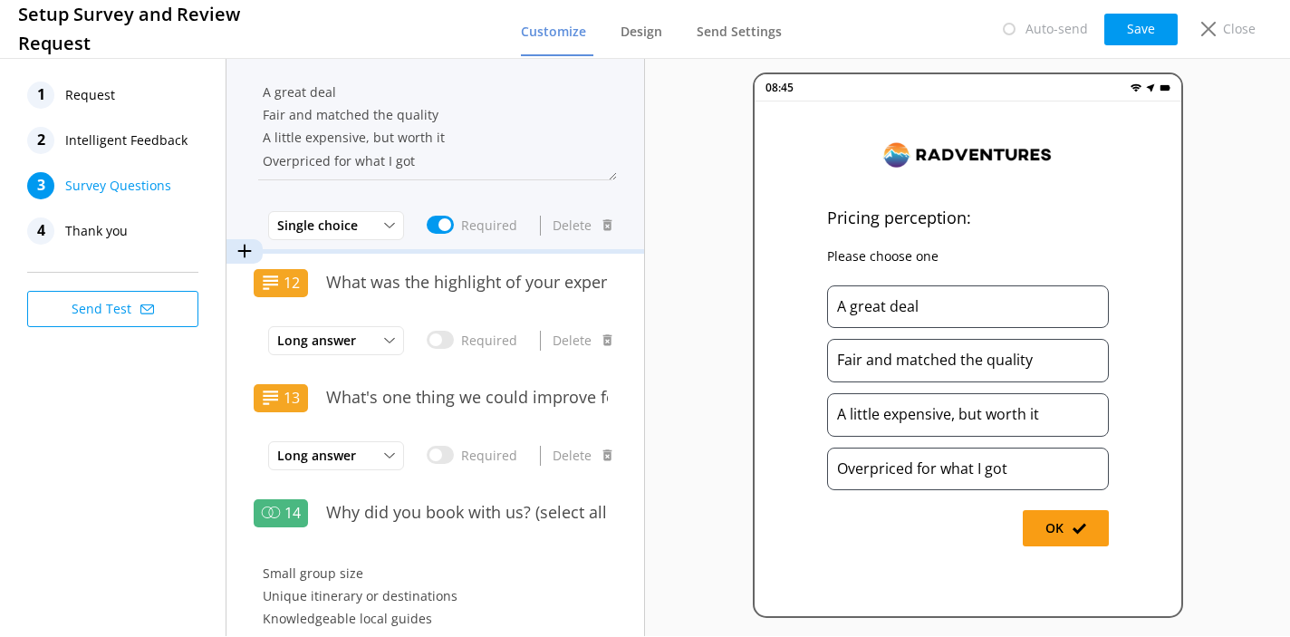
scroll to position [2506, 0]
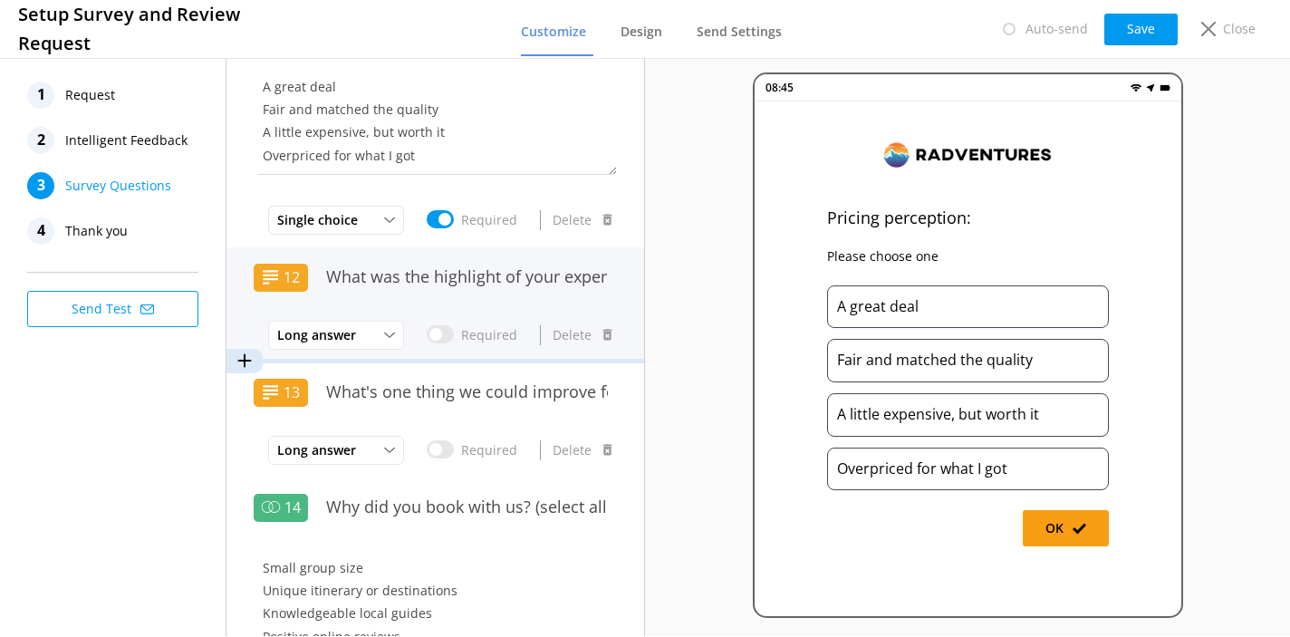
click at [538, 296] on div "What was the highlight of your experience?" at bounding box center [467, 286] width 300 height 61
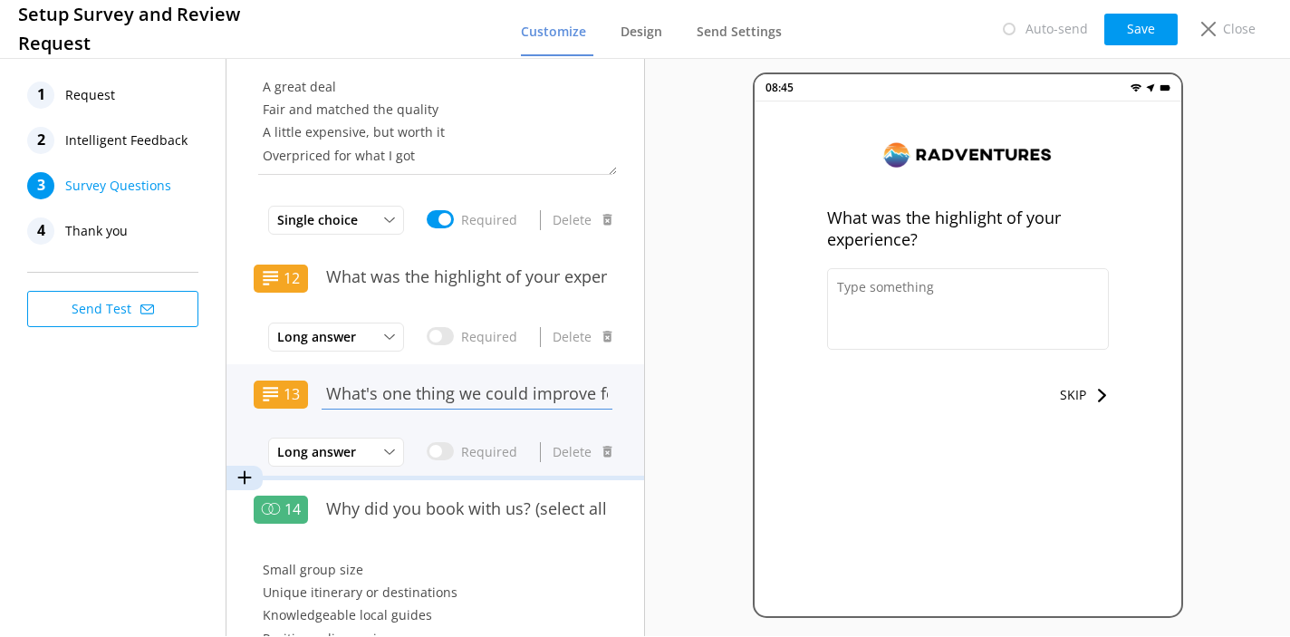
click at [516, 408] on input "What's one thing we could improve for next time?" at bounding box center [467, 393] width 300 height 41
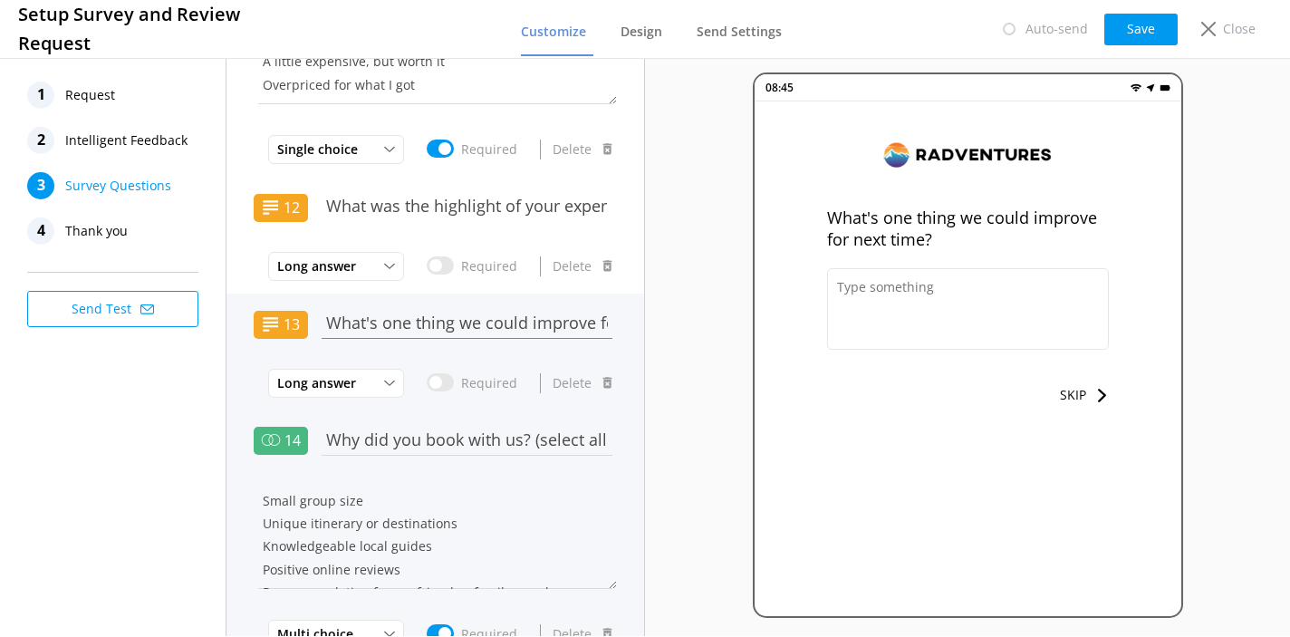
scroll to position [2577, 0]
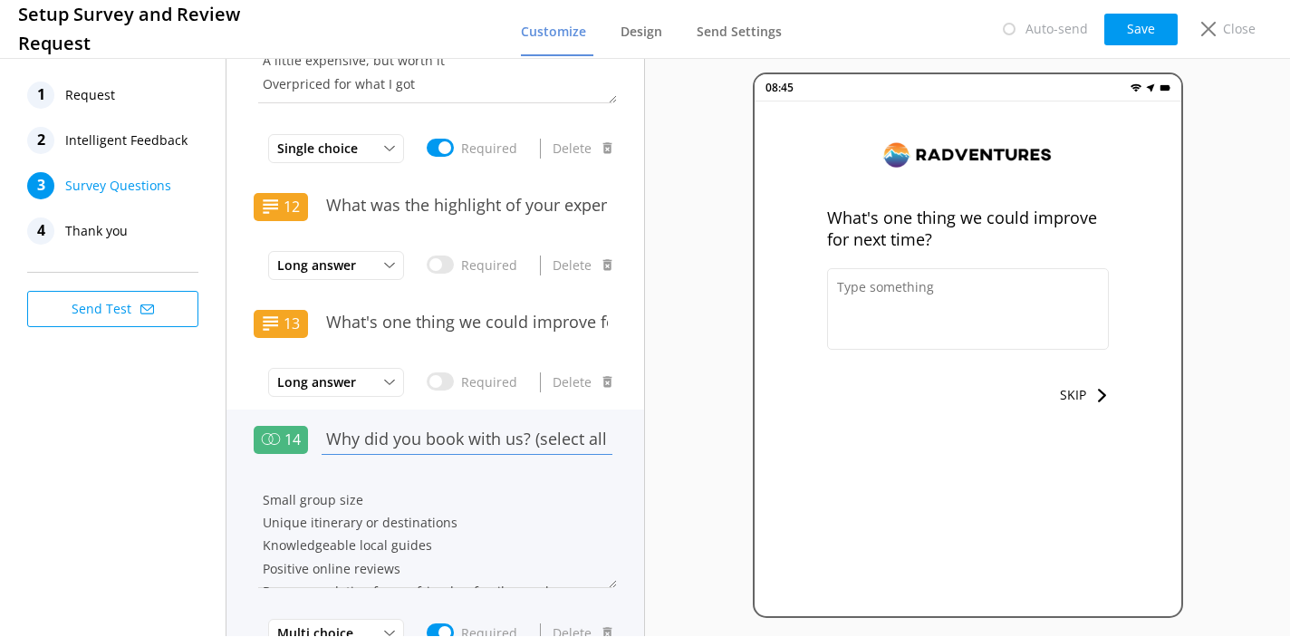
click at [475, 438] on input "Why did you book with us? (select all that apply)" at bounding box center [467, 438] width 300 height 41
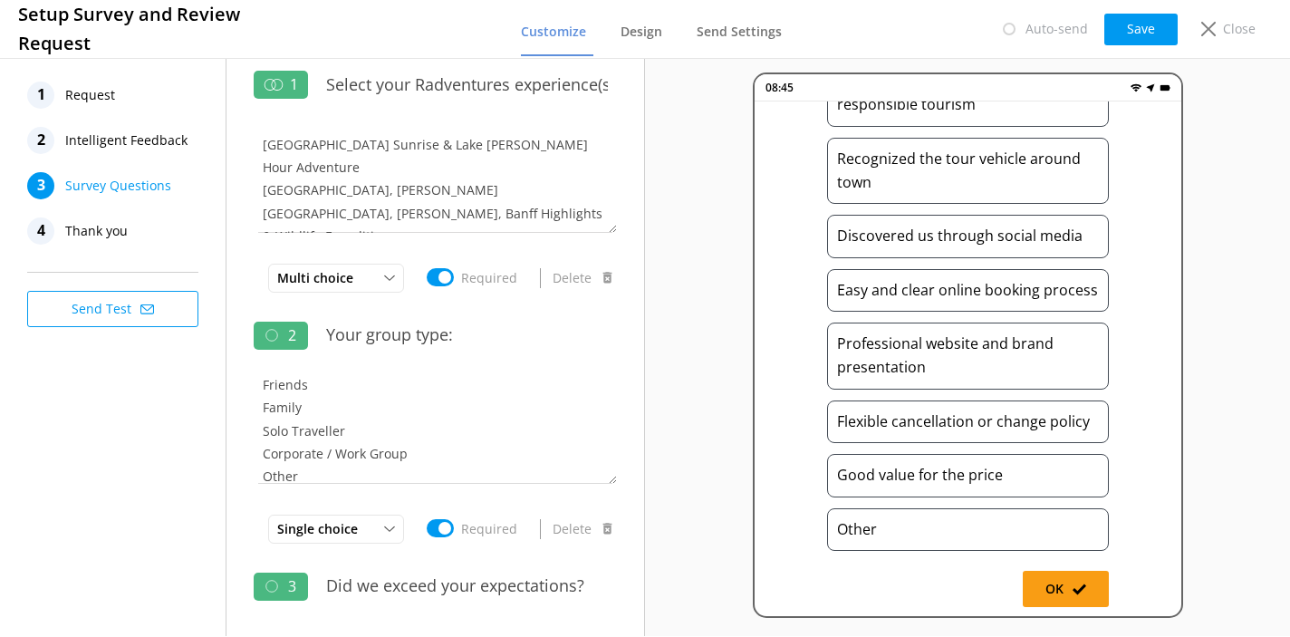
scroll to position [0, 0]
click at [120, 227] on span "Thank you" at bounding box center [96, 230] width 63 height 27
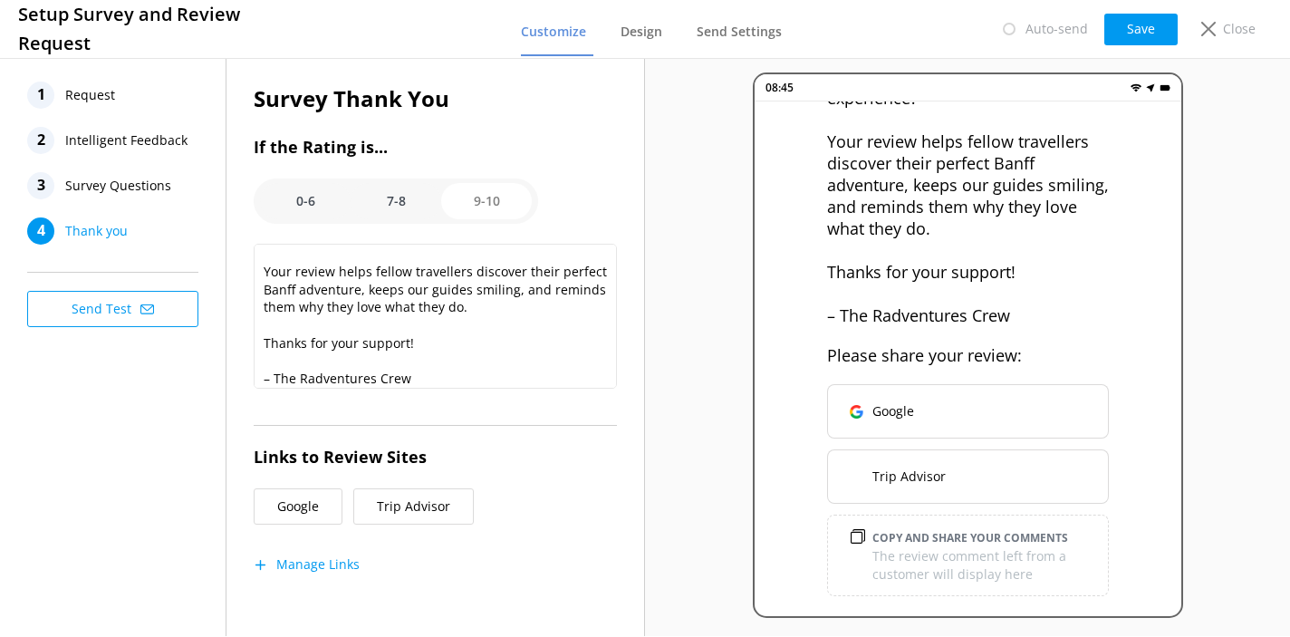
scroll to position [88, 0]
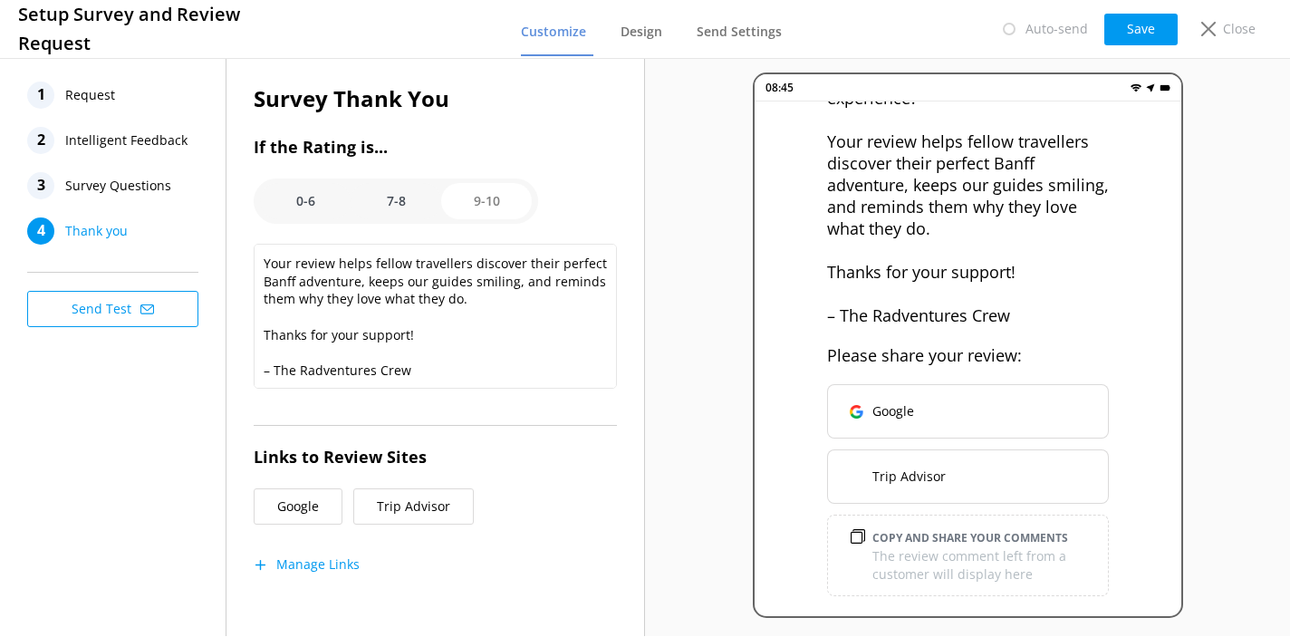
click at [311, 207] on option "0-6" at bounding box center [305, 201] width 91 height 36
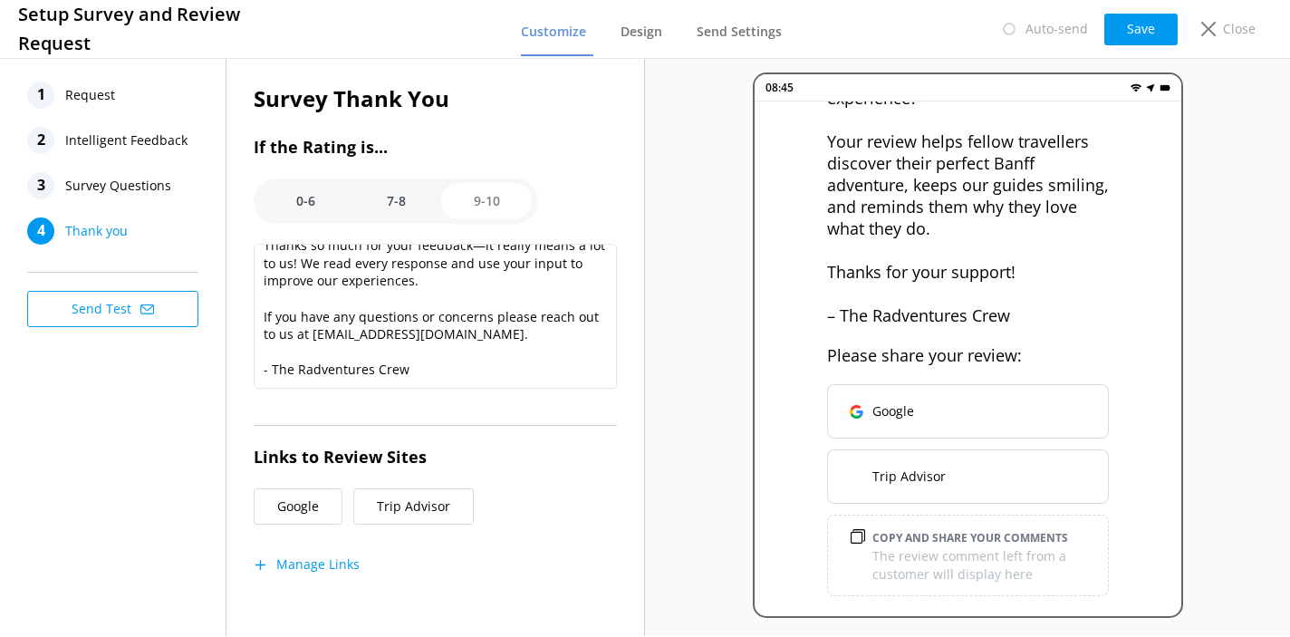
scroll to position [0, 0]
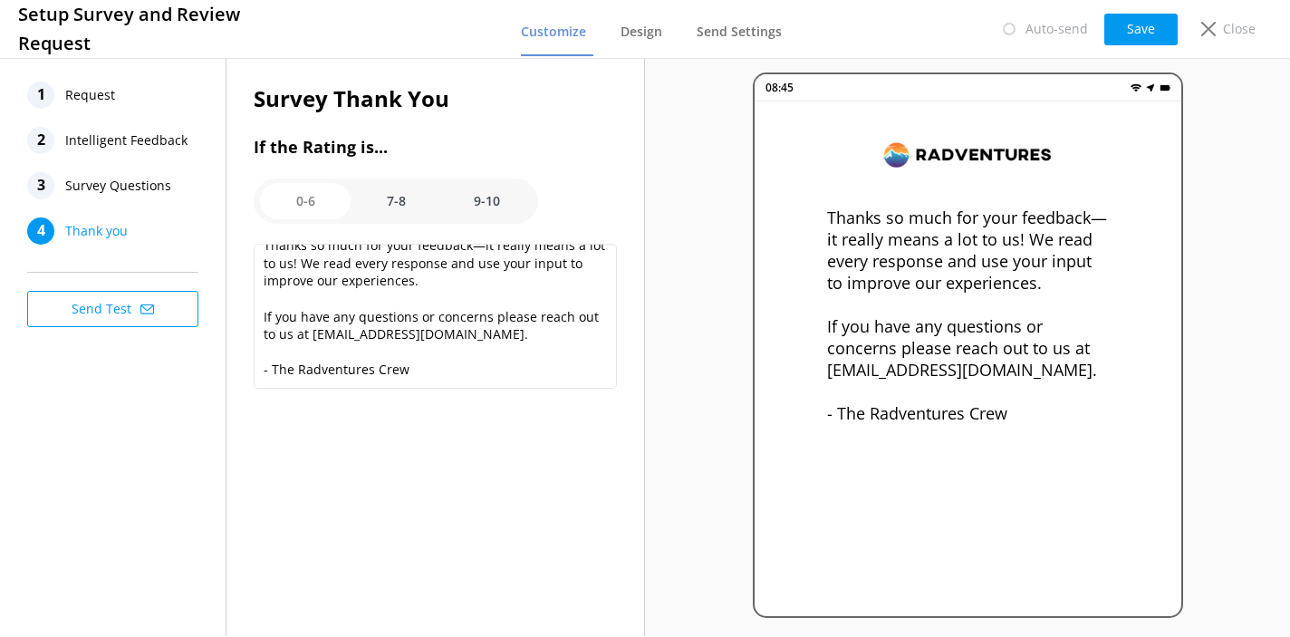
click at [398, 202] on option "7-8" at bounding box center [396, 201] width 91 height 36
click at [498, 208] on option "9-10" at bounding box center [486, 201] width 91 height 36
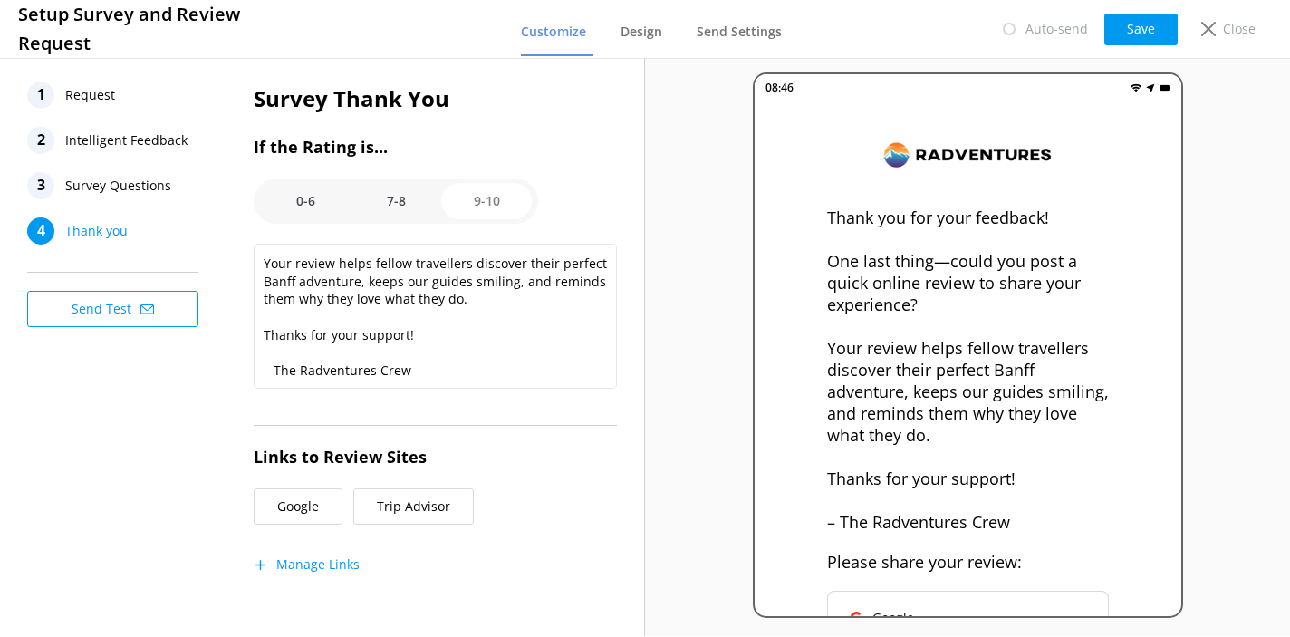
click at [403, 197] on option "7-8" at bounding box center [396, 201] width 91 height 36
type textarea "Thanks so much for your feedback—it really means a lot to us! We read every res…"
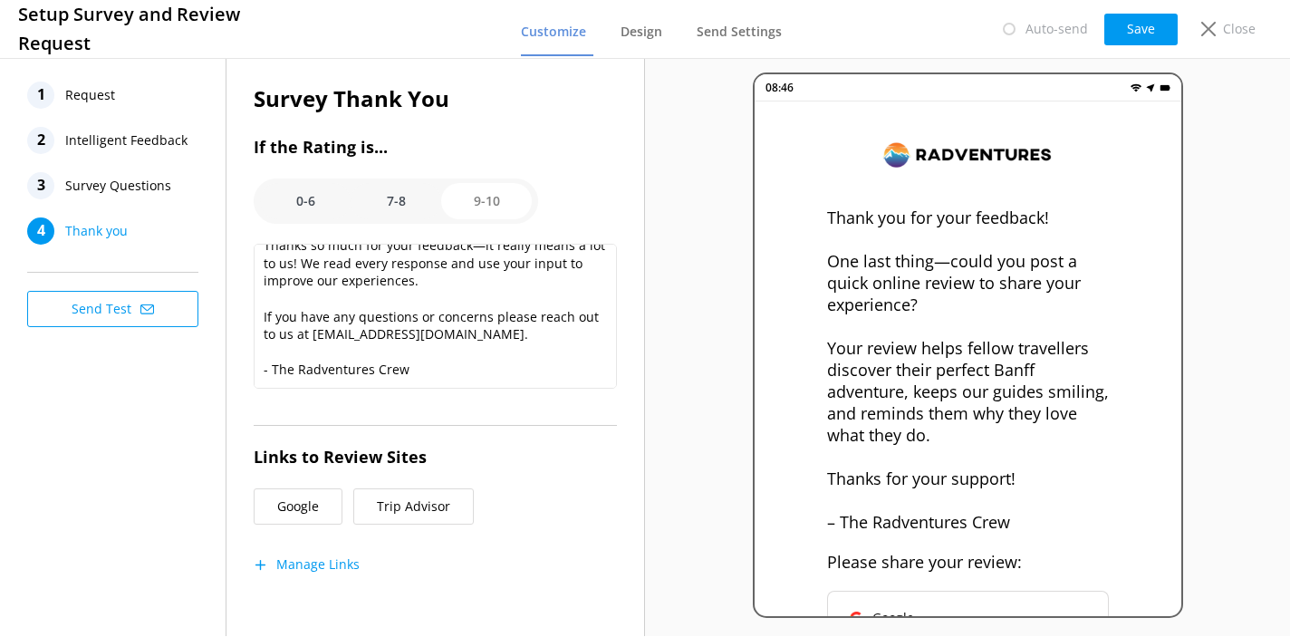
scroll to position [17, 0]
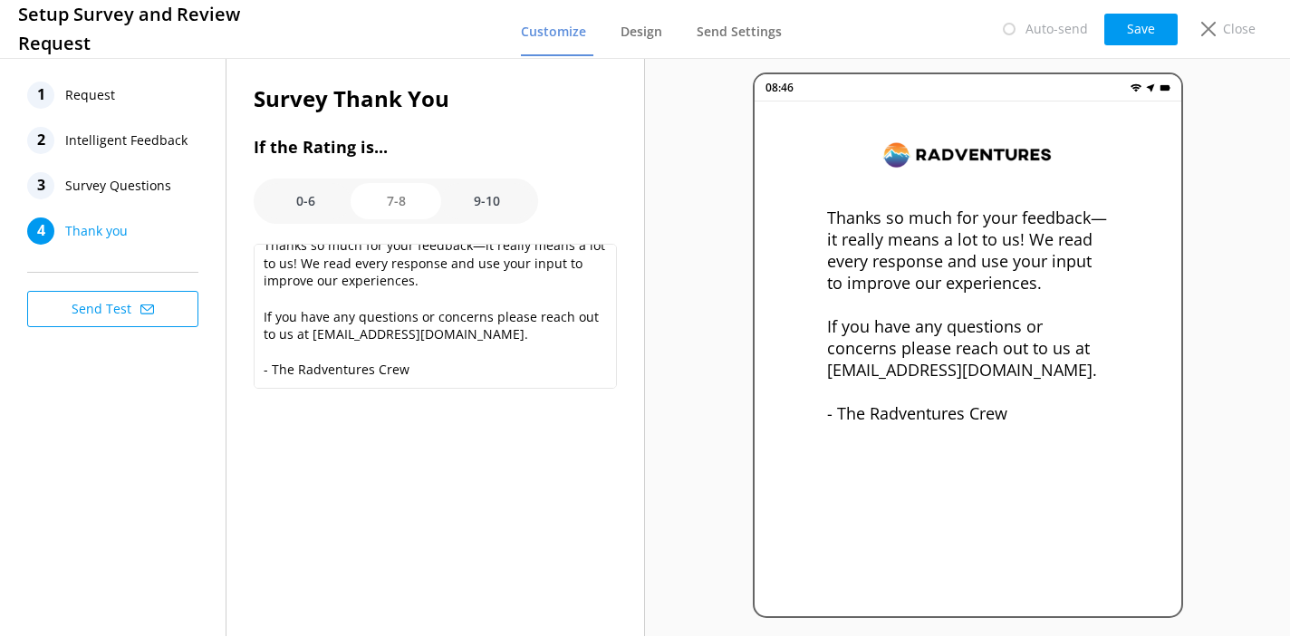
click at [101, 314] on button "Send Test" at bounding box center [112, 309] width 171 height 36
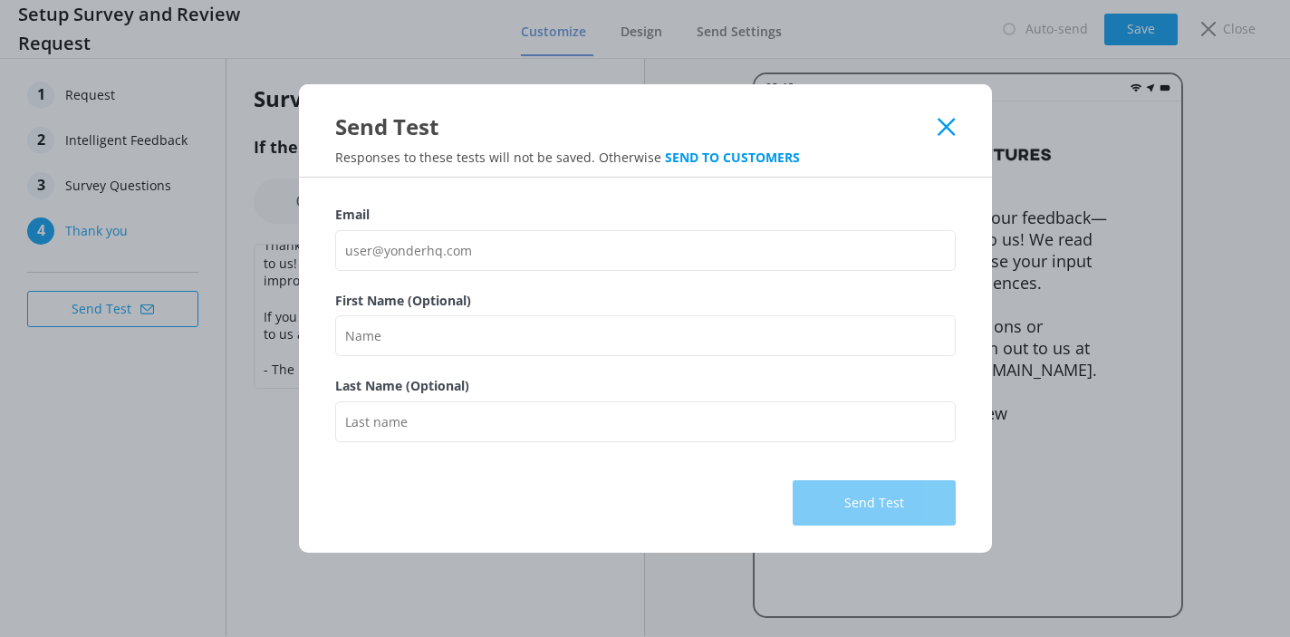
click at [949, 128] on icon at bounding box center [946, 127] width 17 height 18
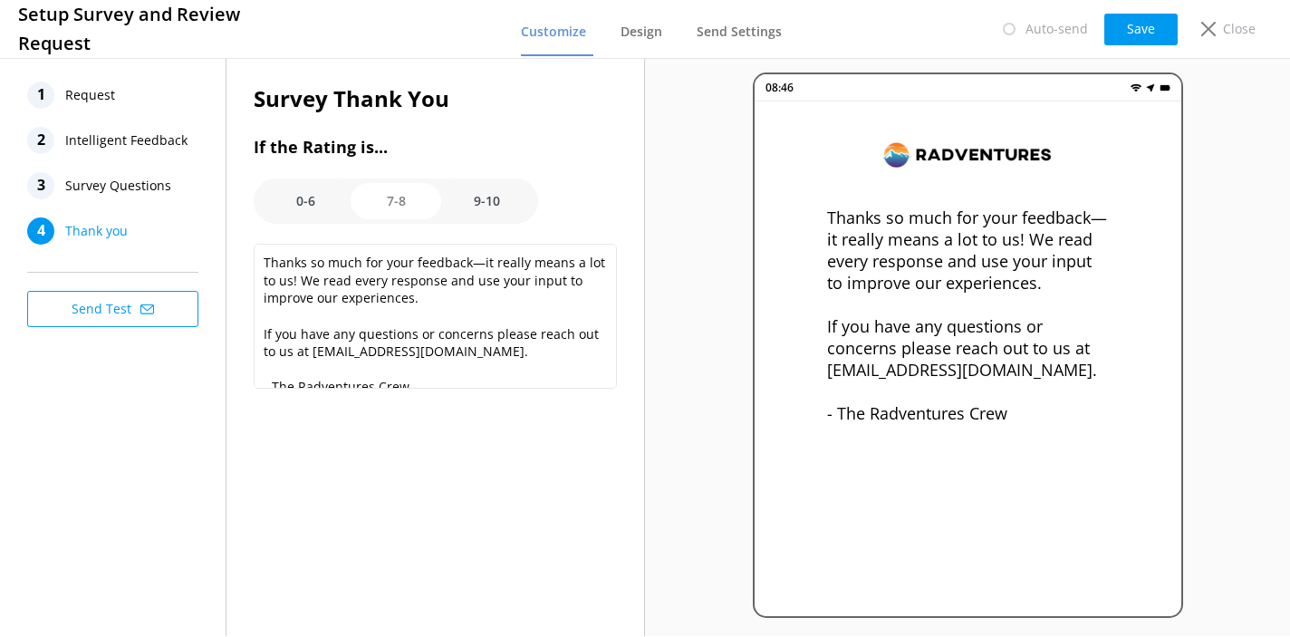
scroll to position [0, 0]
click at [98, 89] on span "Request" at bounding box center [90, 95] width 50 height 27
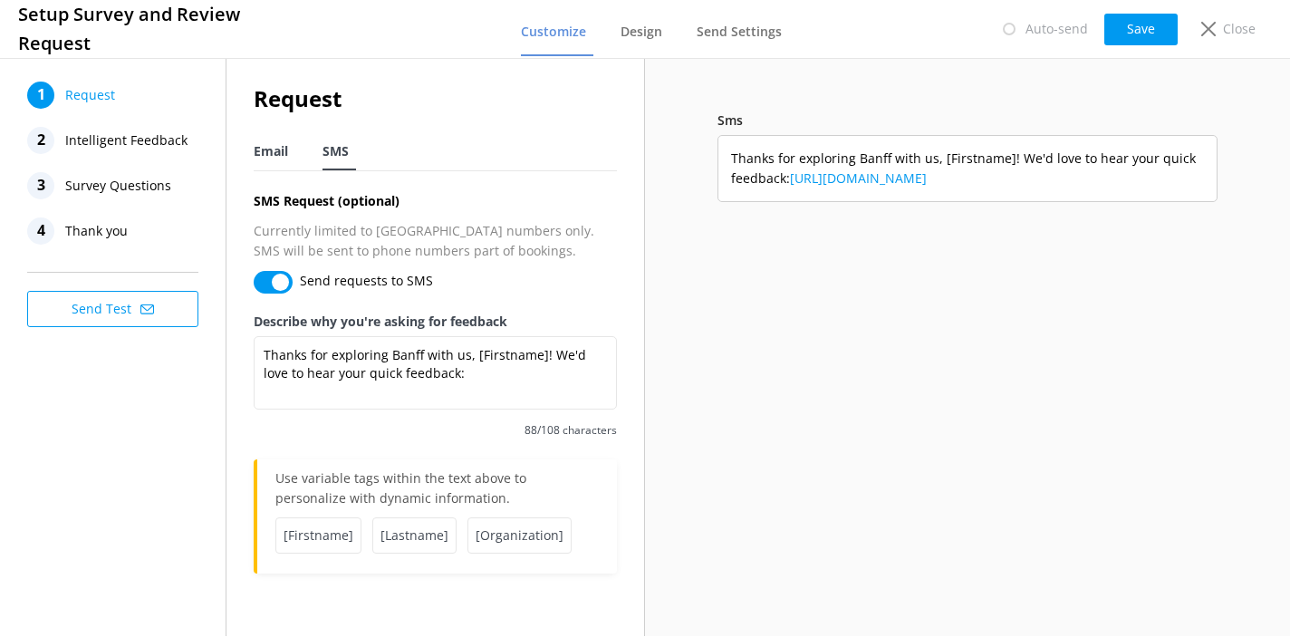
click at [262, 157] on span "Email" at bounding box center [271, 151] width 34 height 18
type textarea "Got 60 seconds? We'd love your quick feedback!"
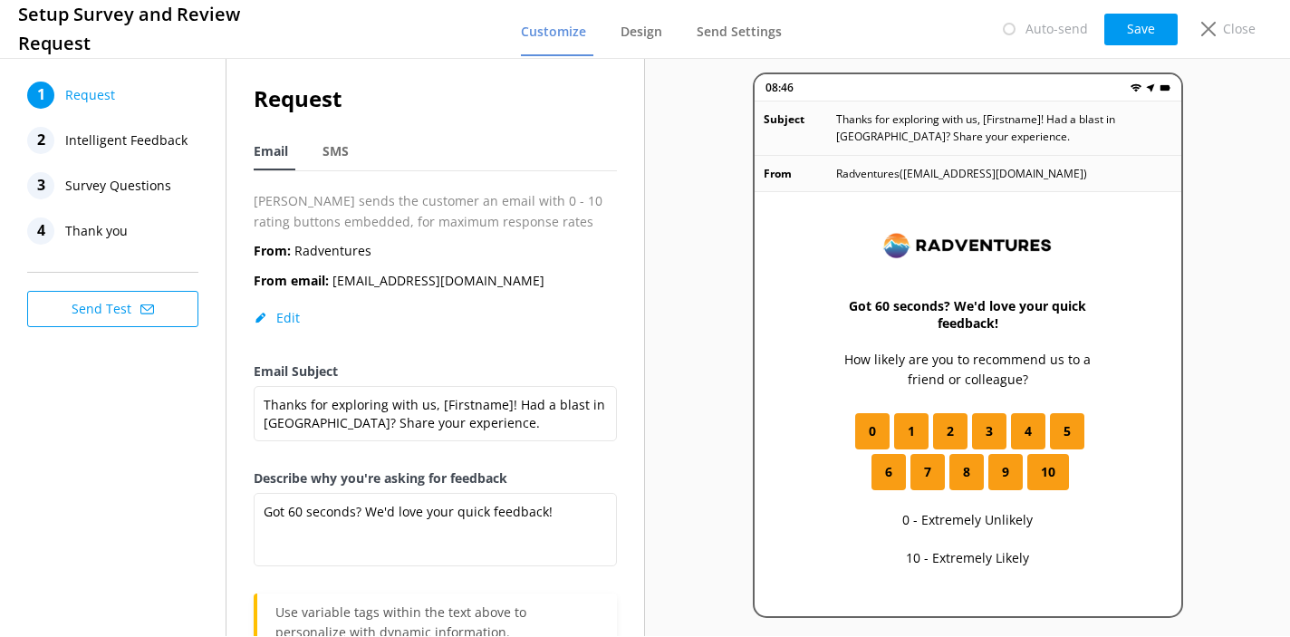
click at [176, 139] on span "Intelligent Feedback" at bounding box center [126, 140] width 122 height 27
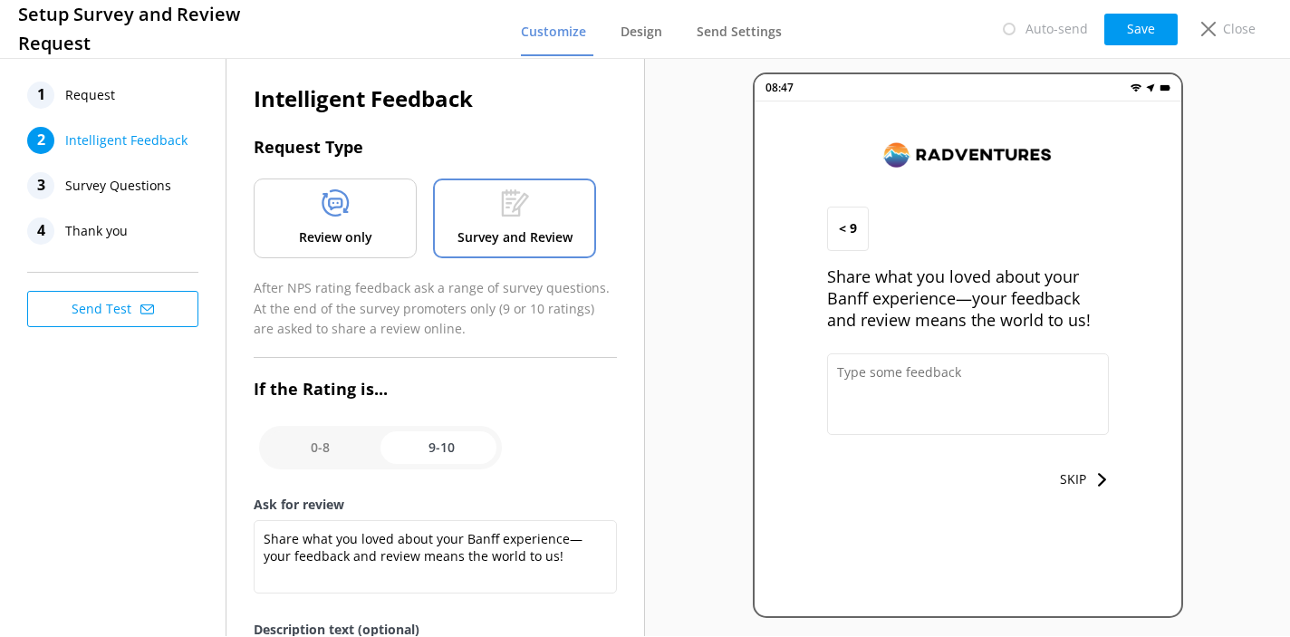
click at [76, 100] on span "Request" at bounding box center [90, 95] width 50 height 27
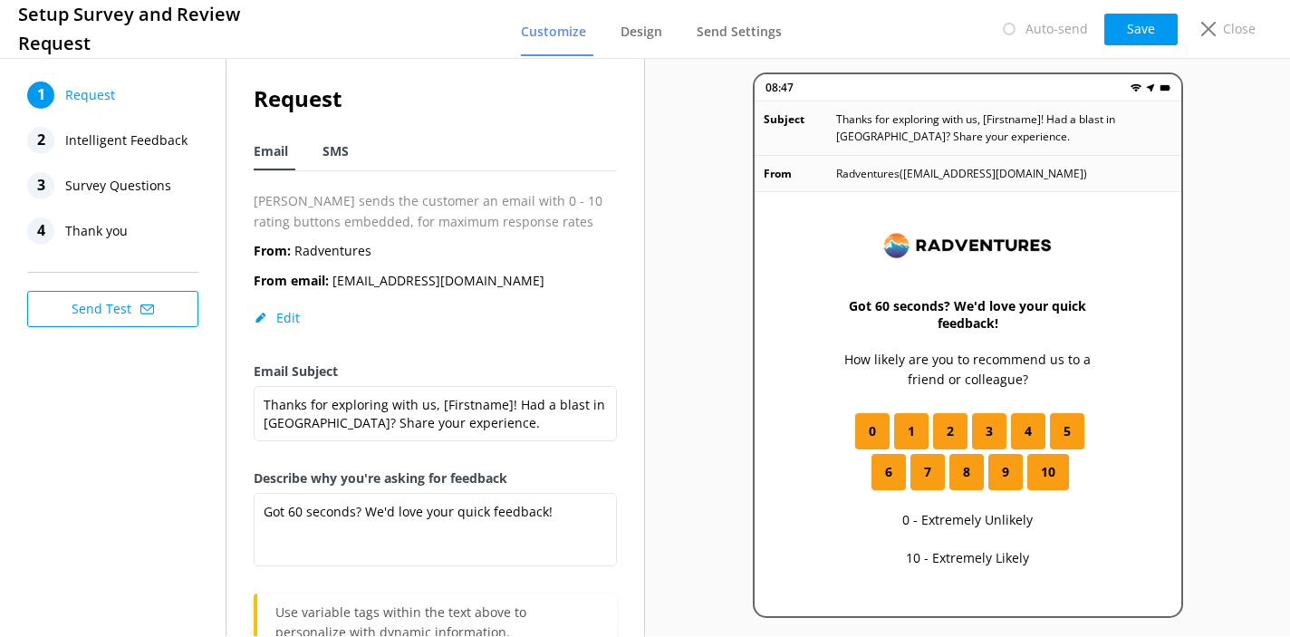
click at [335, 153] on span "SMS" at bounding box center [335, 151] width 26 height 18
type textarea "Thanks for exploring Banff with us, [Firstname]! We'd love to hear your quick f…"
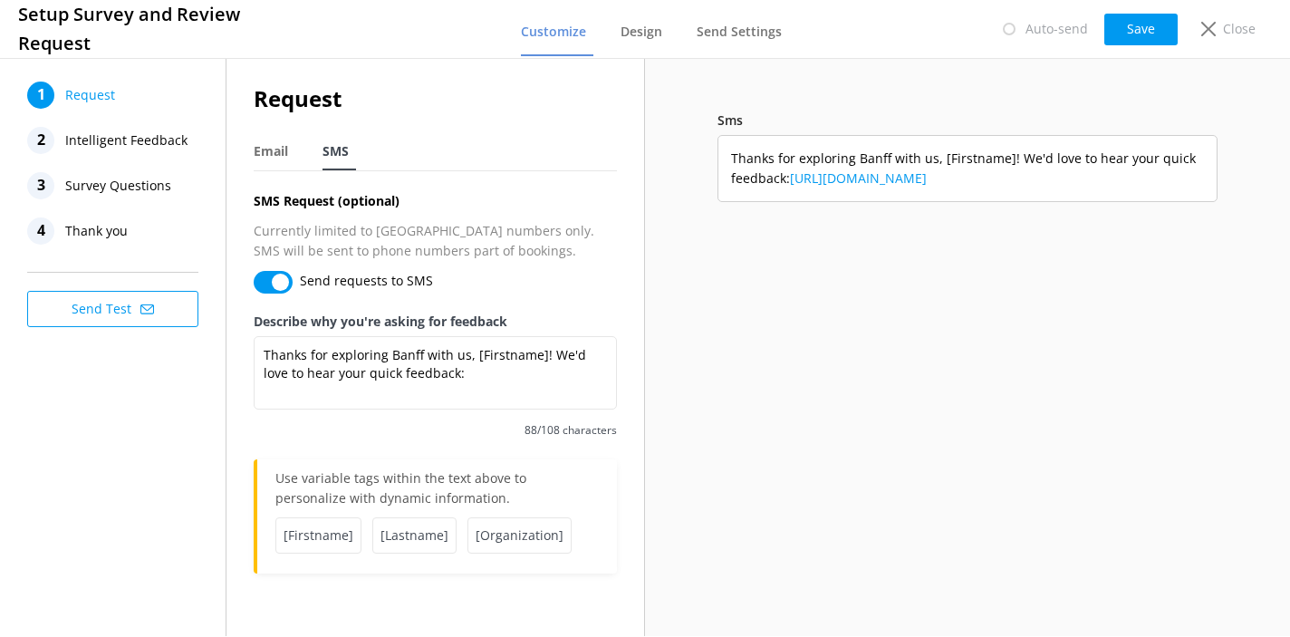
click at [147, 140] on span "Intelligent Feedback" at bounding box center [126, 140] width 122 height 27
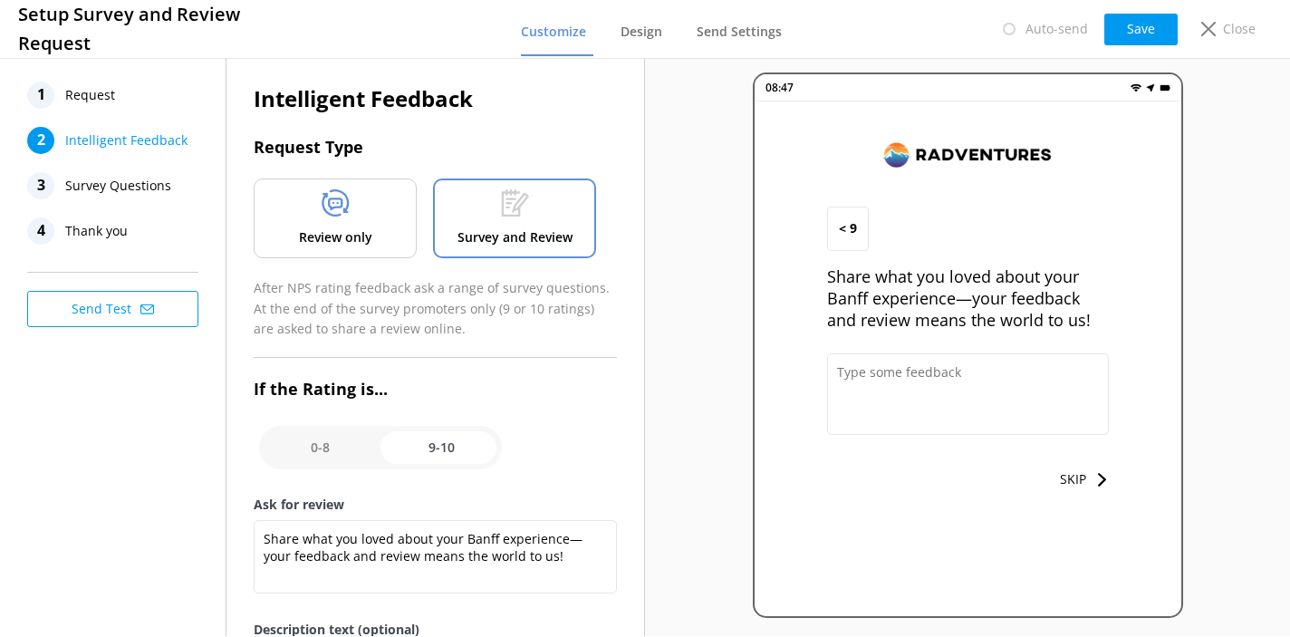
click at [114, 317] on button "Send Test" at bounding box center [112, 309] width 171 height 36
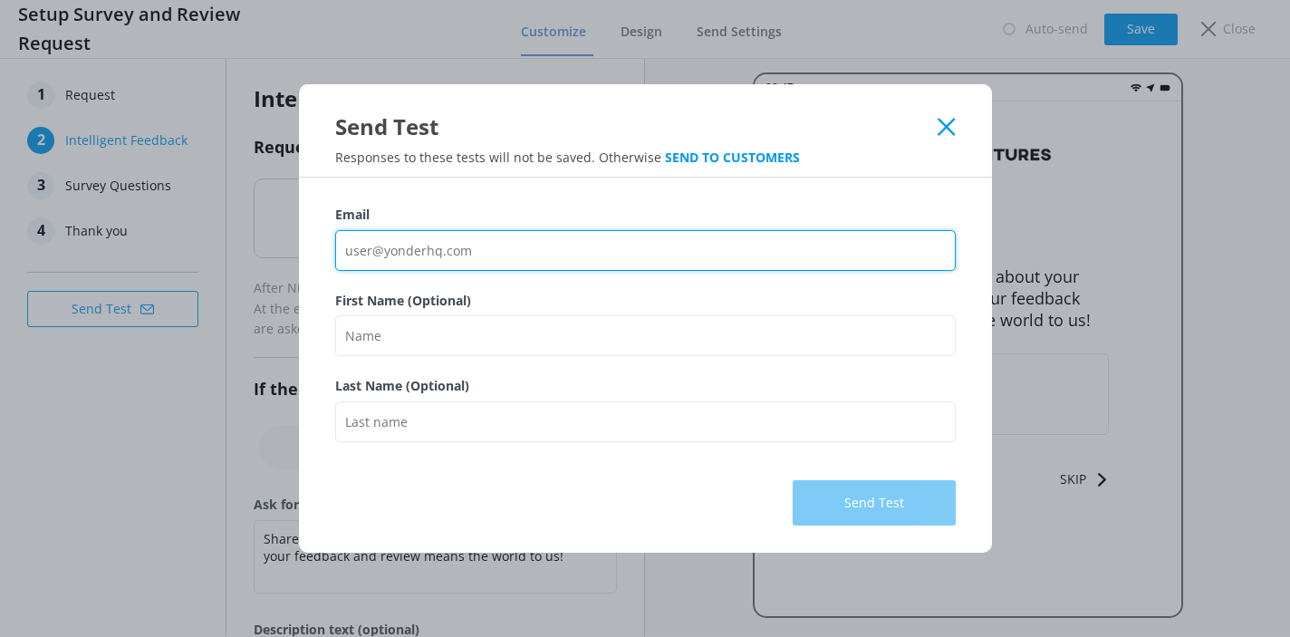
click at [483, 245] on input "Email" at bounding box center [645, 250] width 620 height 41
type input "[PERSON_NAME][EMAIL_ADDRESS][DOMAIN_NAME]"
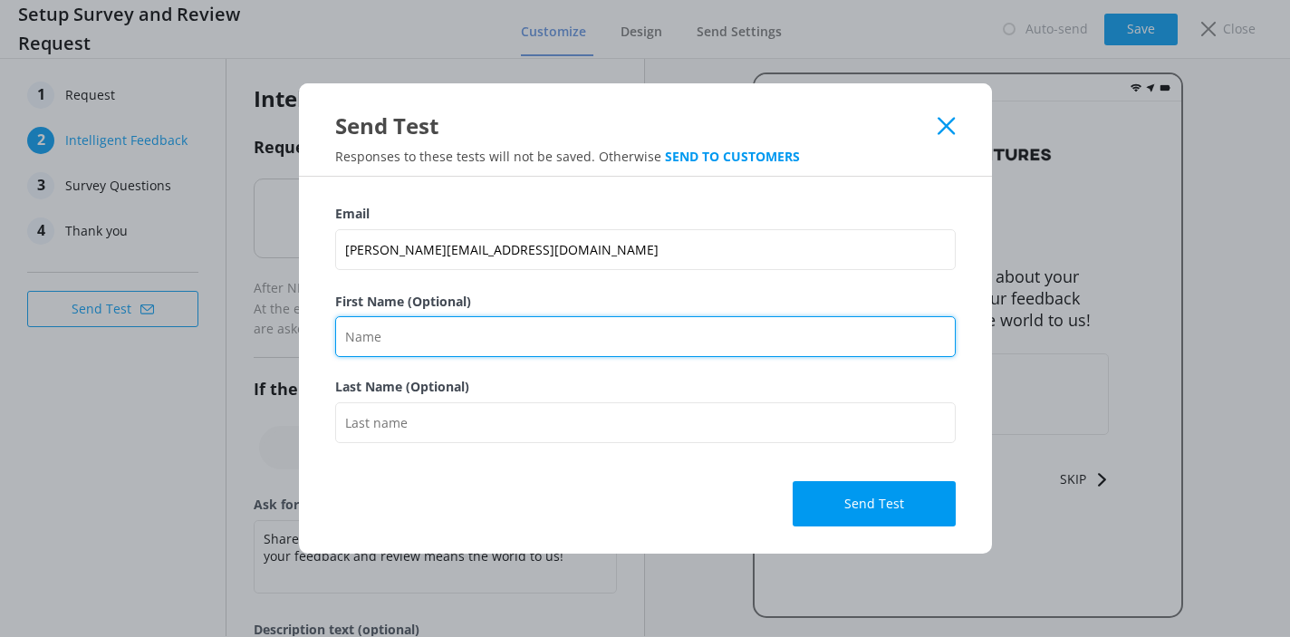
click at [486, 332] on input "First Name (Optional)" at bounding box center [645, 336] width 620 height 41
type input "[PERSON_NAME]"
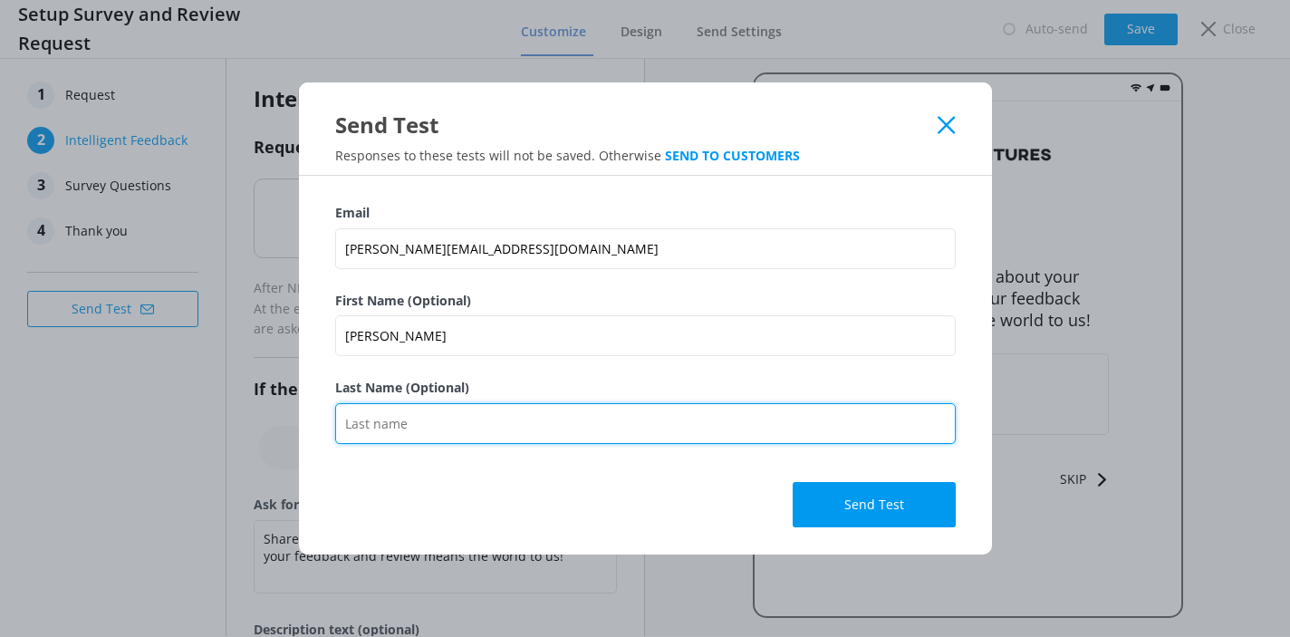
click at [460, 414] on input "Last Name (Optional)" at bounding box center [645, 423] width 620 height 41
type input "Monypenny"
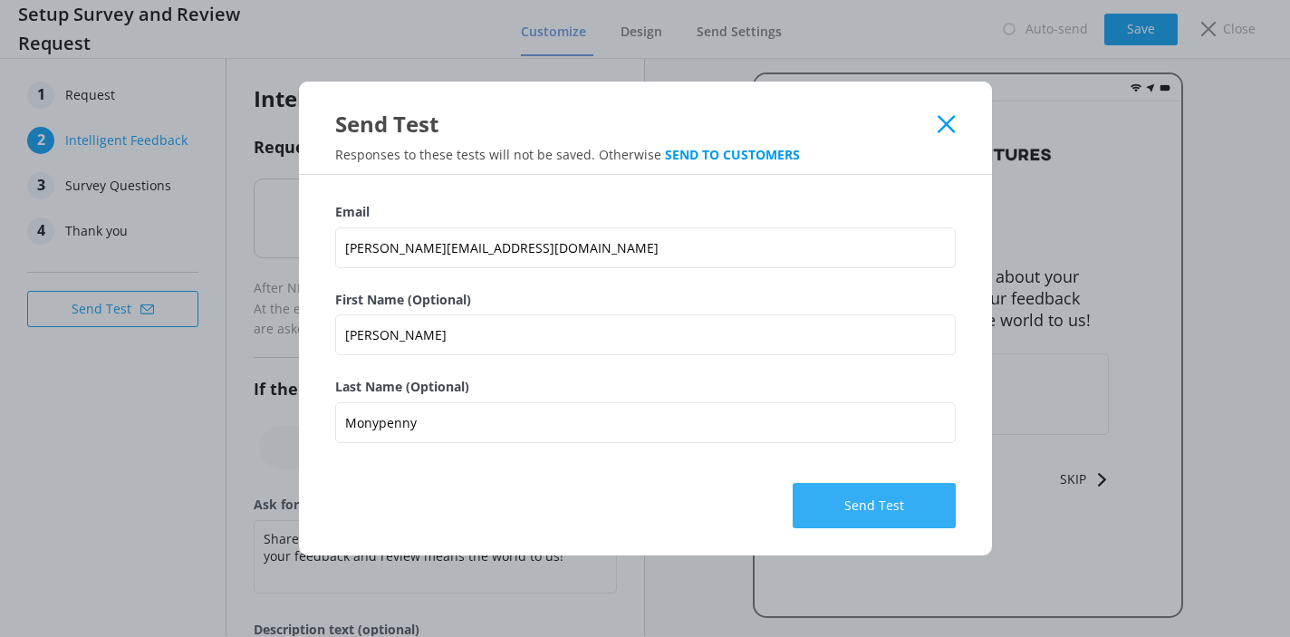
click at [845, 510] on button "Send Test" at bounding box center [874, 505] width 163 height 45
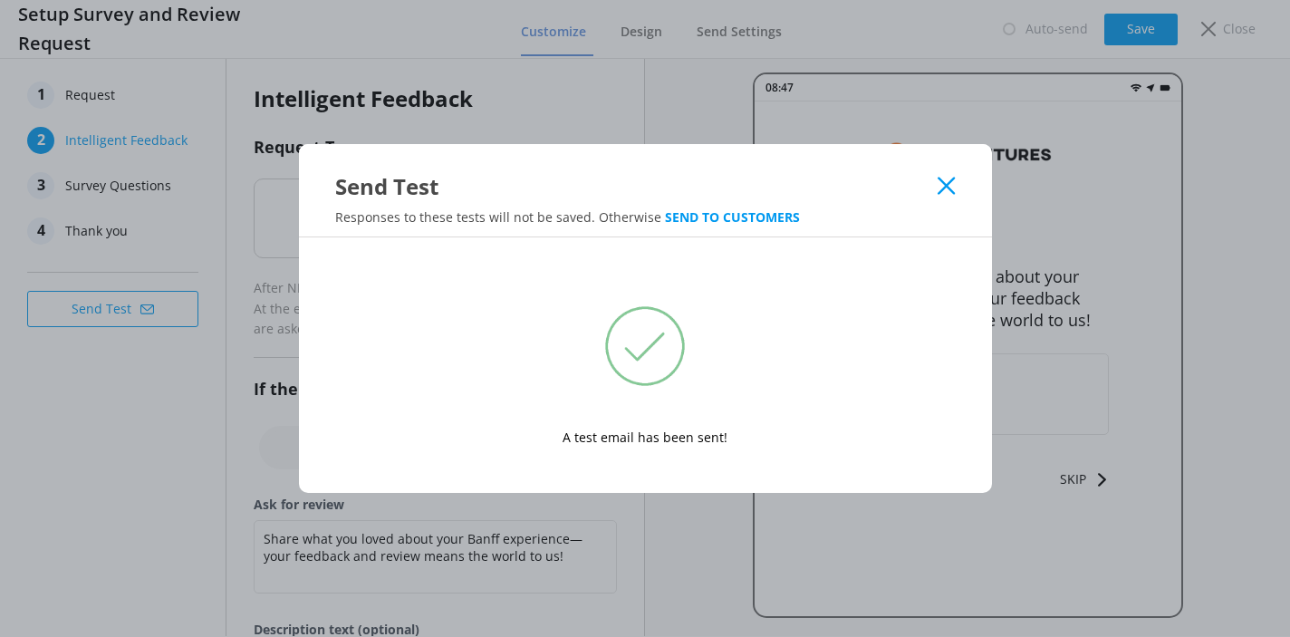
click at [947, 183] on icon at bounding box center [946, 186] width 17 height 18
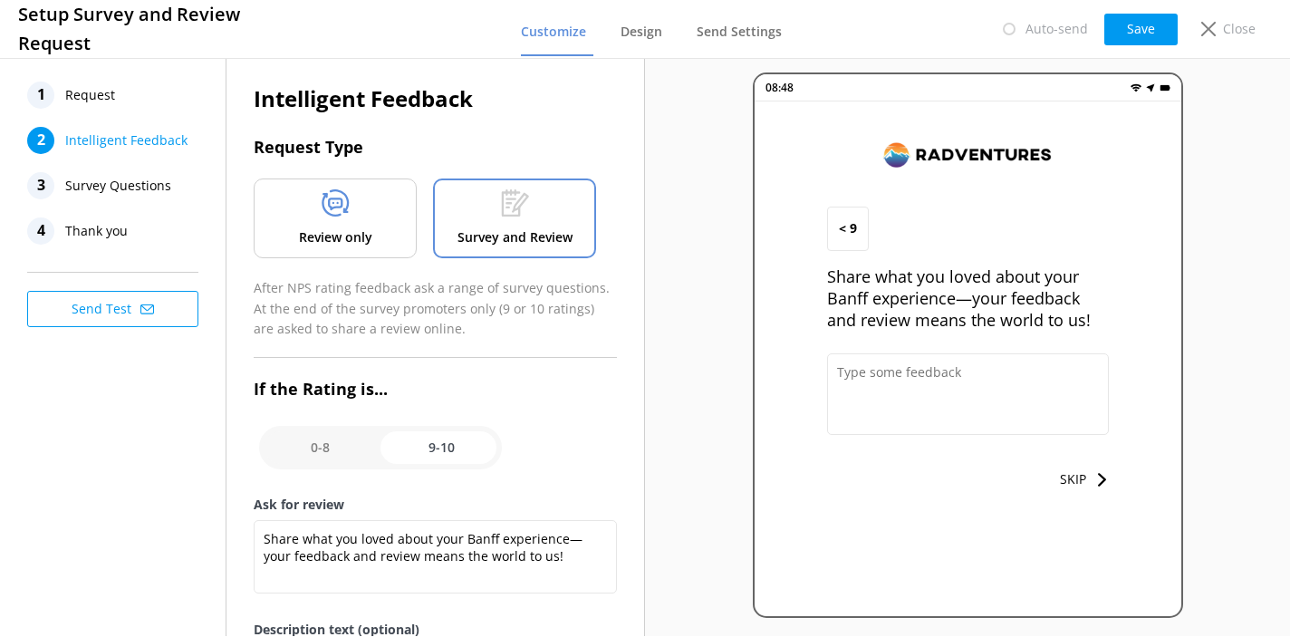
click at [97, 91] on span "Request" at bounding box center [90, 95] width 50 height 27
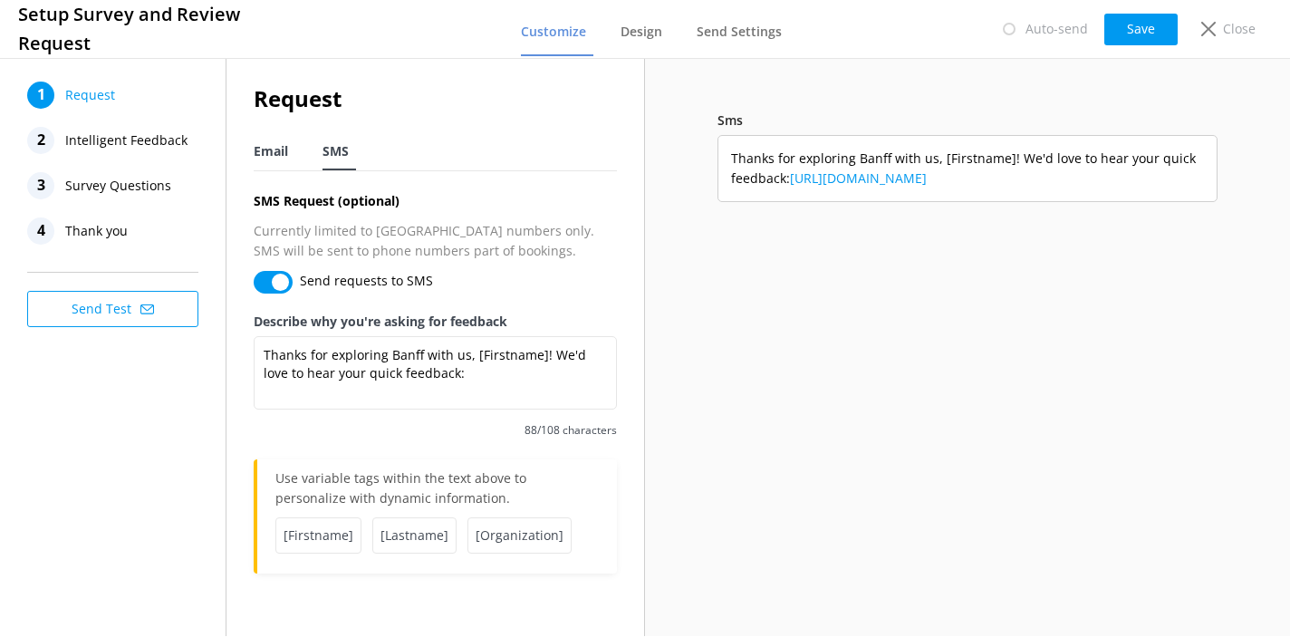
click at [279, 152] on span "Email" at bounding box center [271, 151] width 34 height 18
type textarea "Got 60 seconds? We'd love your quick feedback!"
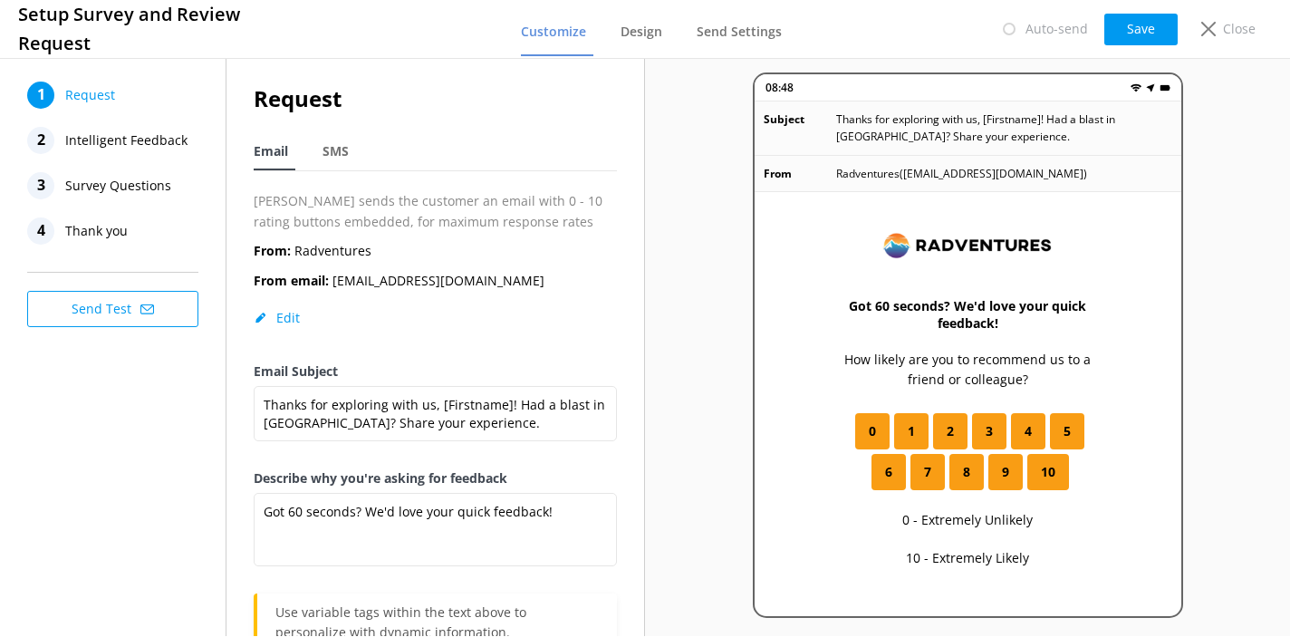
click at [892, 135] on p "Thanks for exploring with us, [Firstname]! Had a blast in [GEOGRAPHIC_DATA]? Sh…" at bounding box center [1004, 128] width 336 height 34
click at [859, 137] on p "Thanks for exploring with us, [Firstname]! Had a blast in [GEOGRAPHIC_DATA]? Sh…" at bounding box center [1004, 128] width 336 height 34
click at [523, 208] on p "[PERSON_NAME] sends the customer an email with 0 - 10 rating buttons embedded, …" at bounding box center [435, 211] width 363 height 41
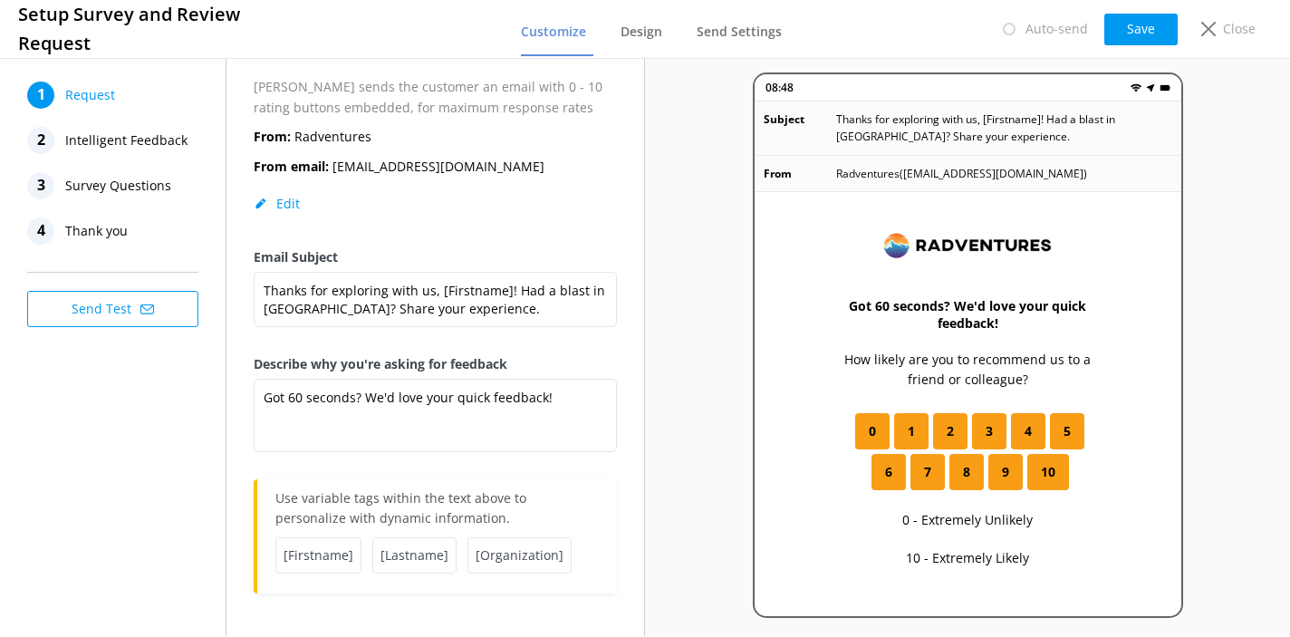
scroll to position [115, 0]
click at [148, 144] on span "Intelligent Feedback" at bounding box center [126, 140] width 122 height 27
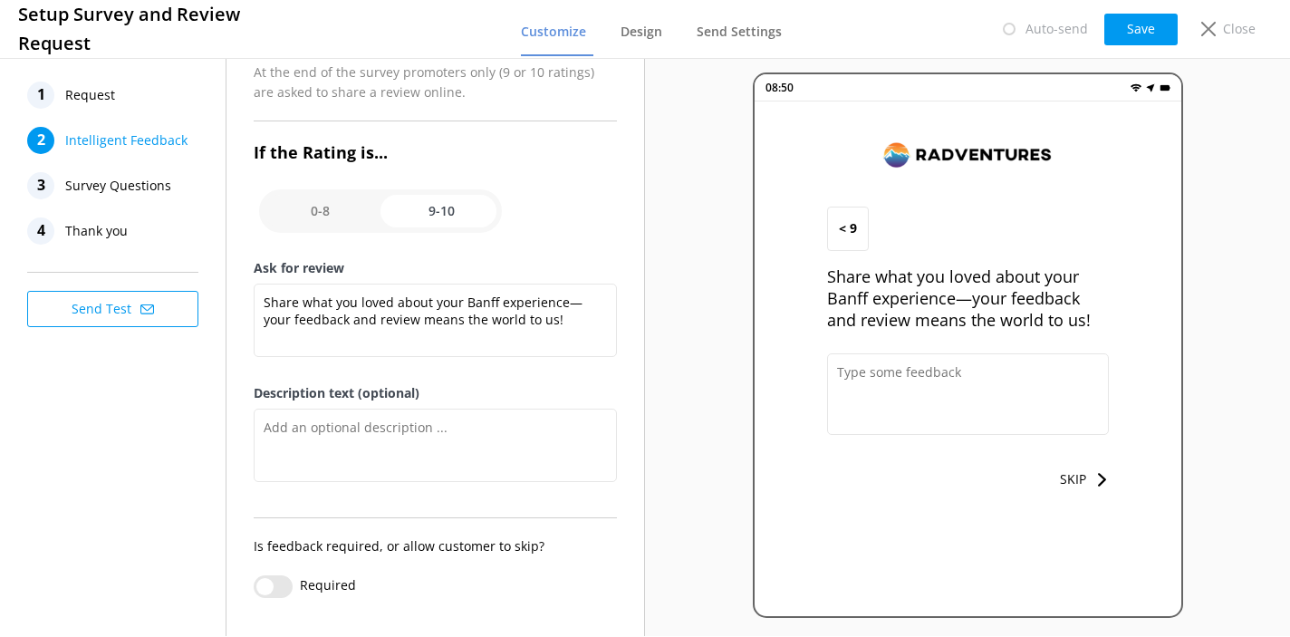
scroll to position [241, 0]
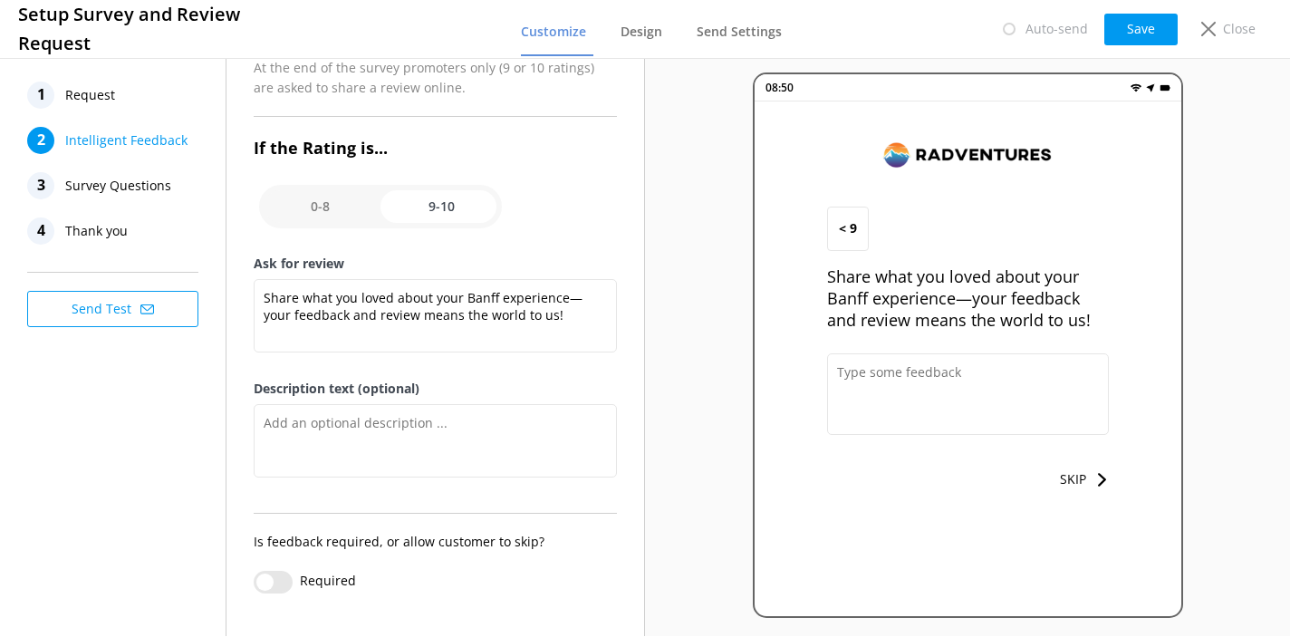
click at [328, 201] on input "checkbox" at bounding box center [380, 206] width 243 height 43
checkbox input "false"
type textarea "Let us know how we did, we value your feedback."
type textarea "We read every survey to improve our Banff adventures."
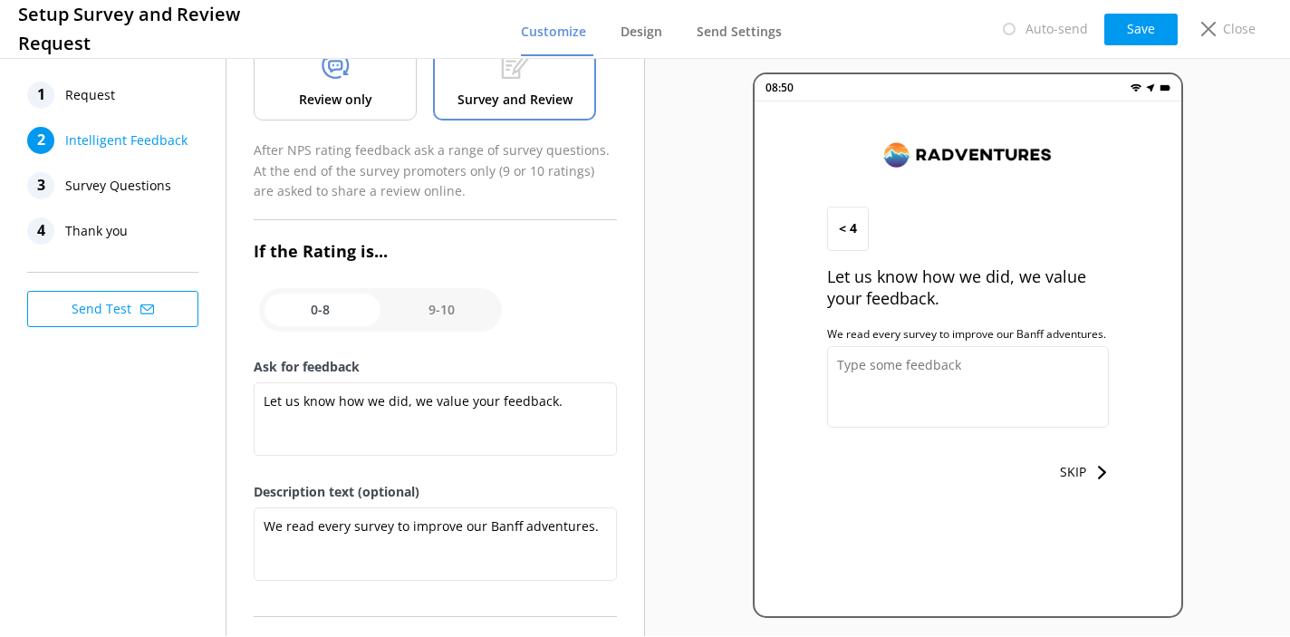
scroll to position [32, 0]
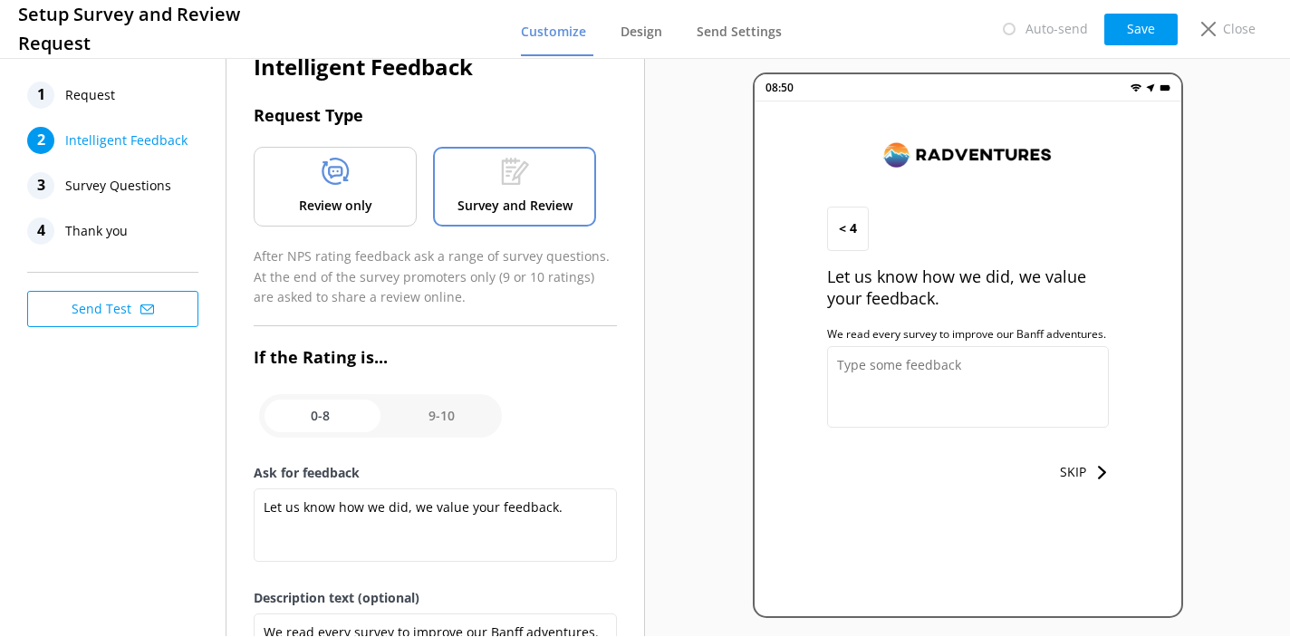
click at [386, 205] on div "Review only" at bounding box center [335, 187] width 163 height 80
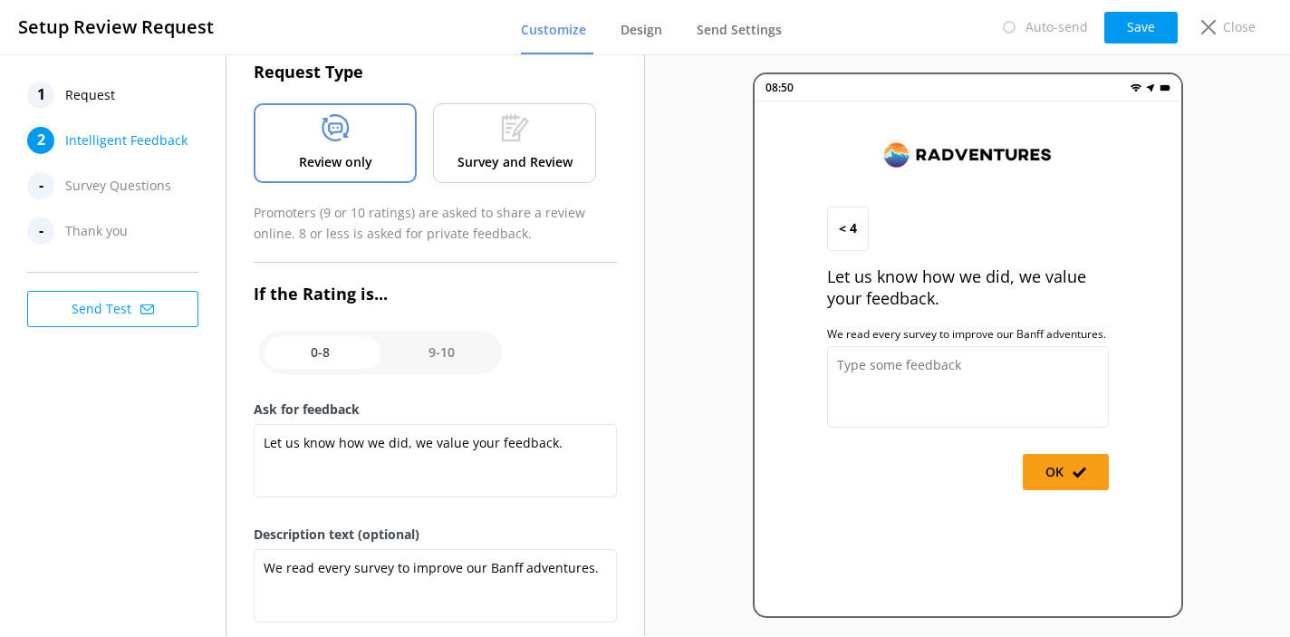
scroll to position [0, 0]
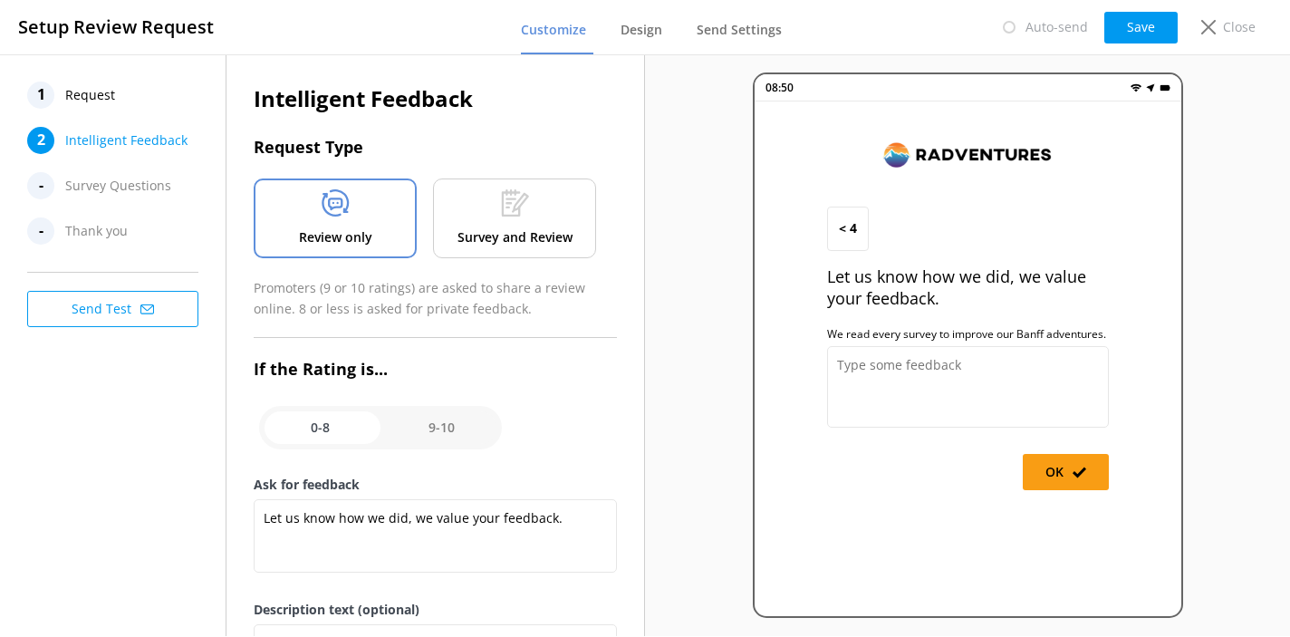
click at [466, 432] on input "checkbox" at bounding box center [380, 427] width 243 height 43
checkbox input "true"
type textarea "Share what you loved about your Banff experience—your feedback and review means…"
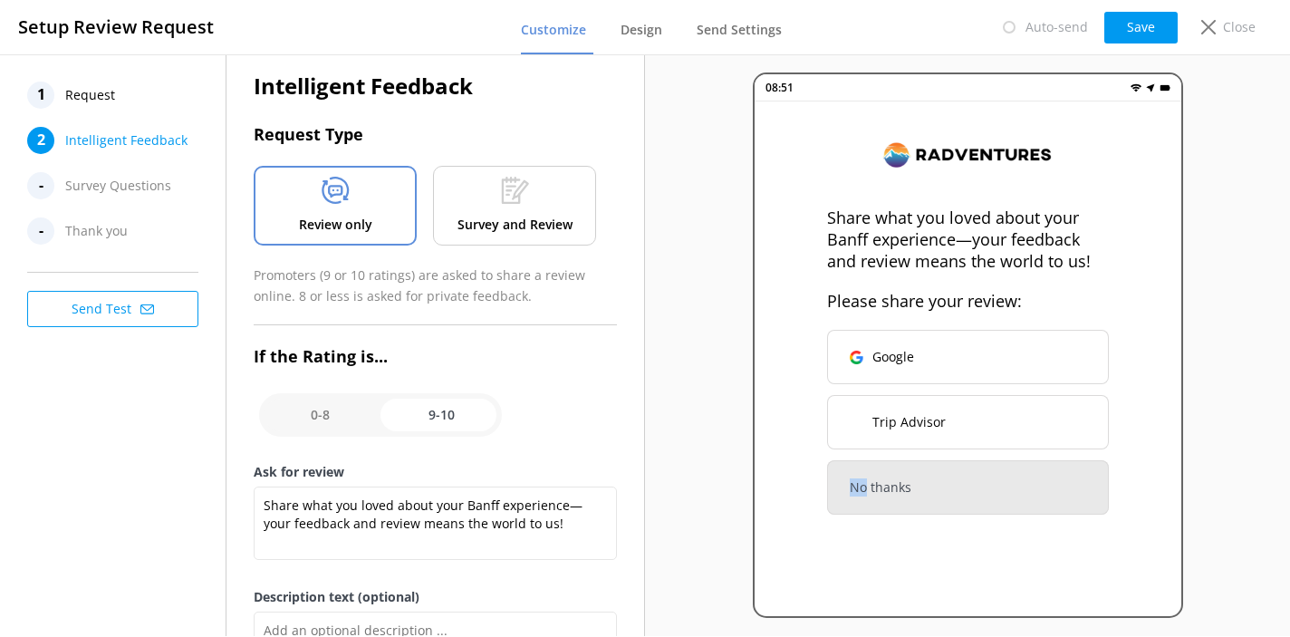
scroll to position [12, 0]
click at [504, 230] on p "Survey and Review" at bounding box center [514, 226] width 115 height 20
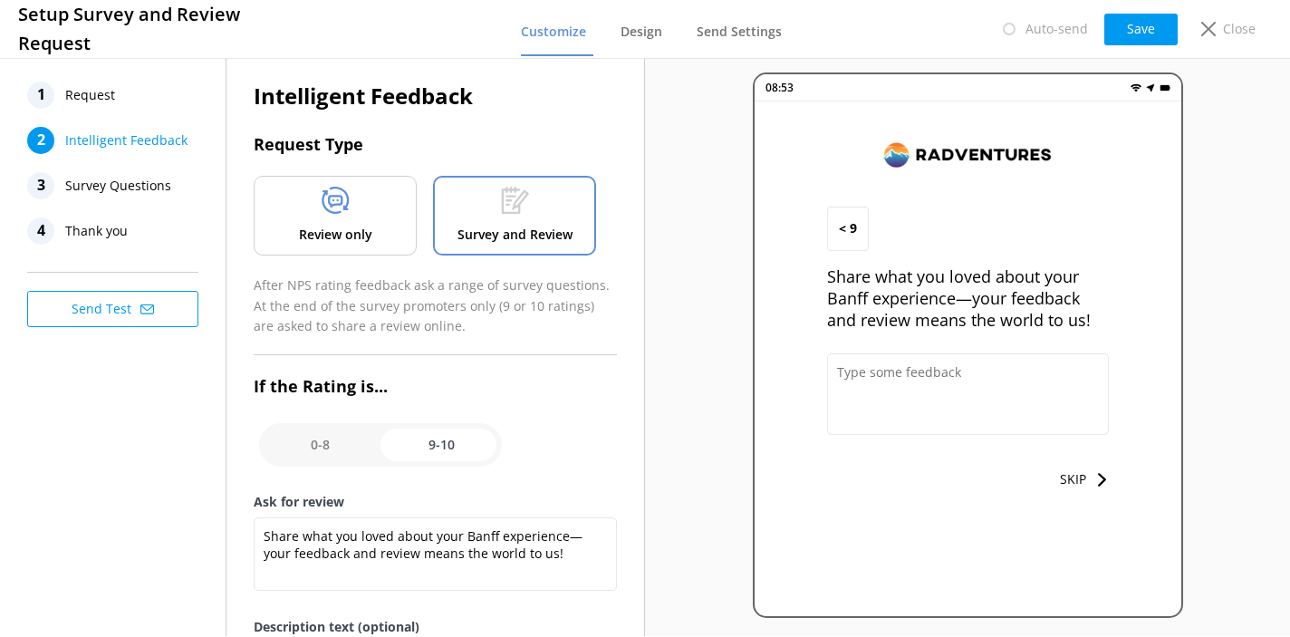
scroll to position [0, 0]
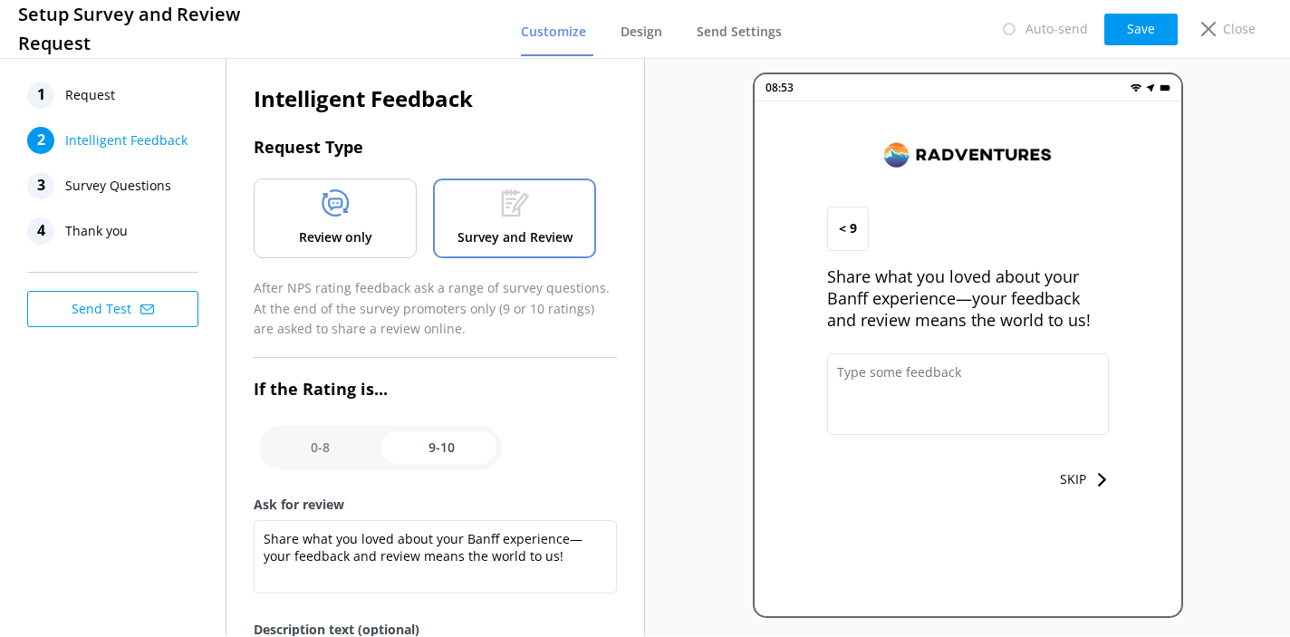
click at [88, 100] on span "Request" at bounding box center [90, 95] width 50 height 27
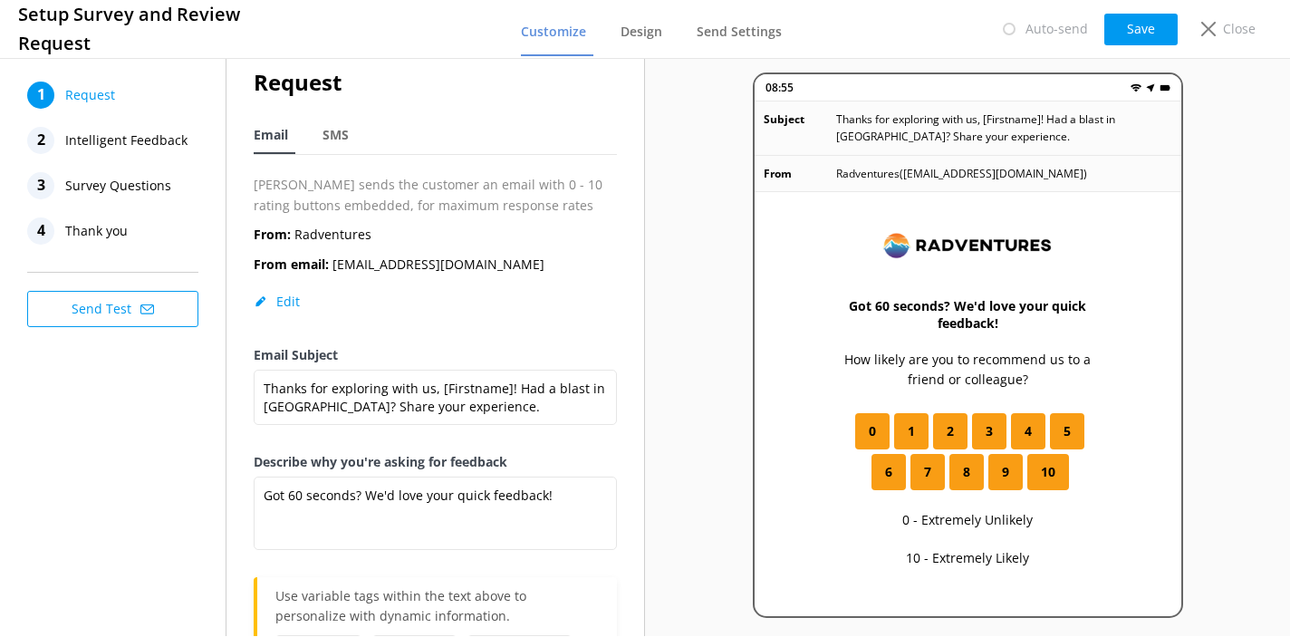
scroll to position [43, 0]
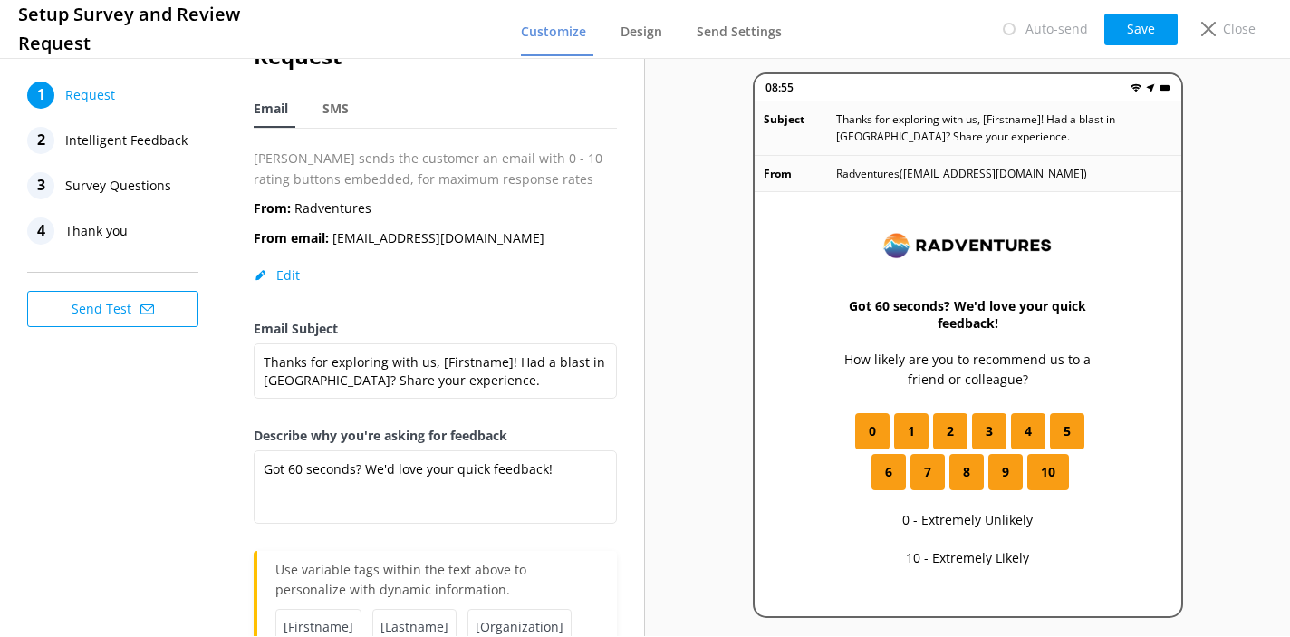
click at [169, 142] on span "Intelligent Feedback" at bounding box center [126, 140] width 122 height 27
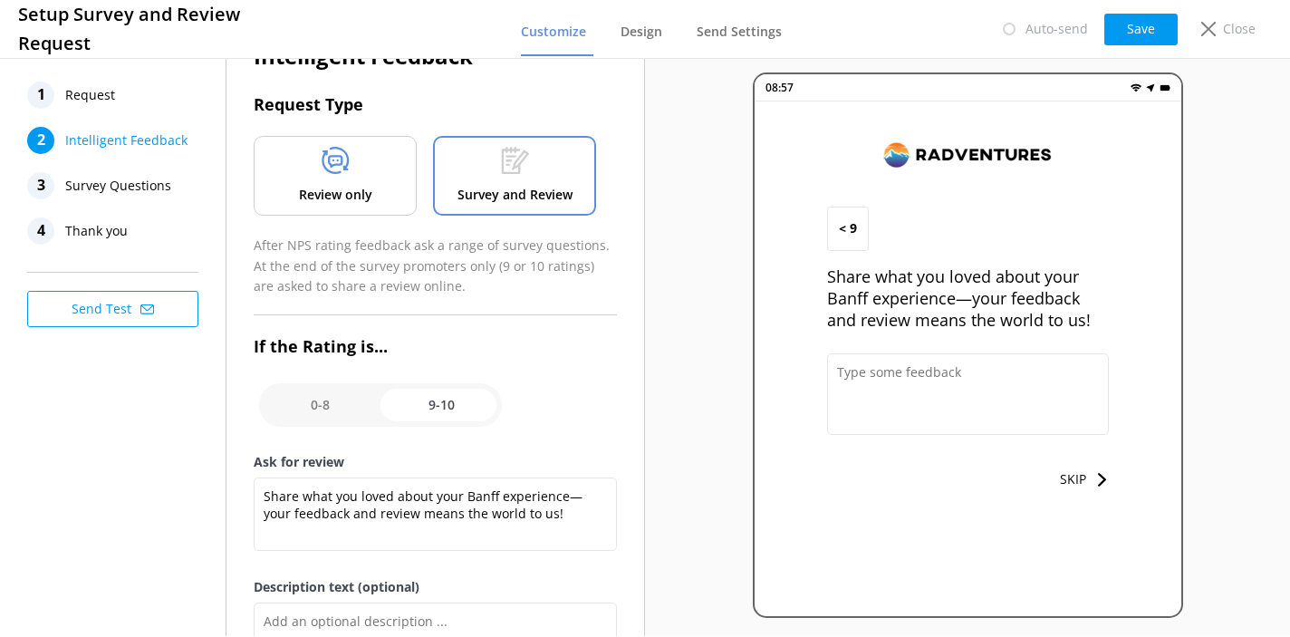
click at [288, 198] on div "Review only" at bounding box center [335, 176] width 163 height 80
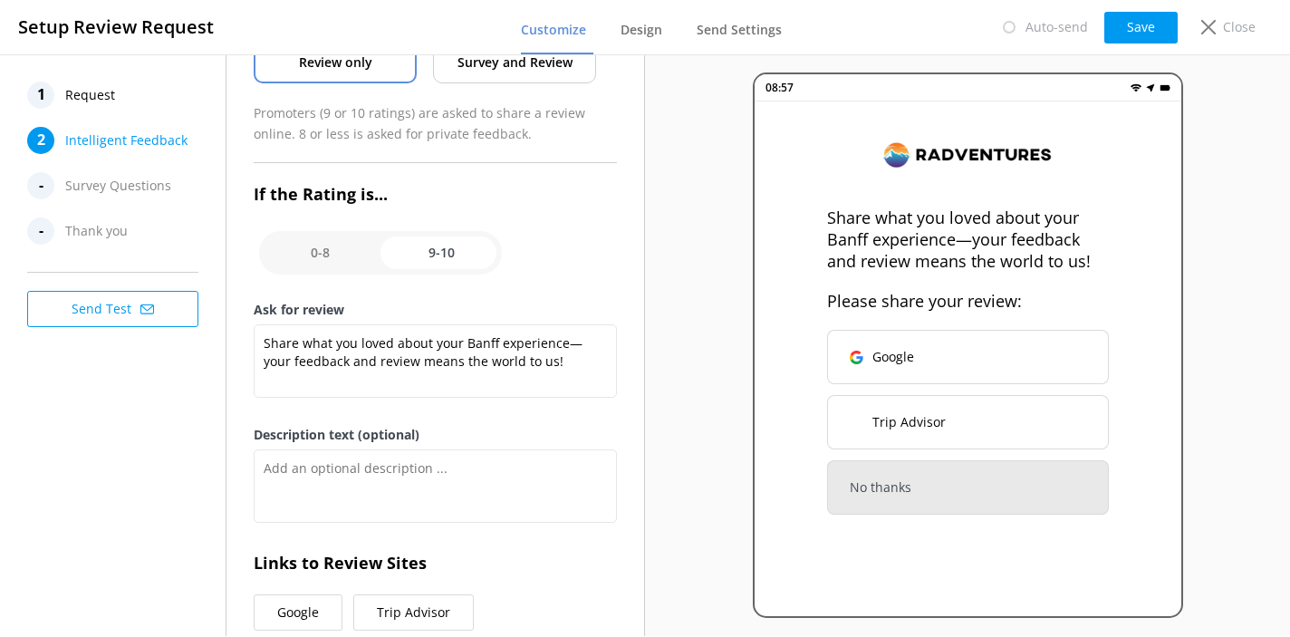
scroll to position [187, 0]
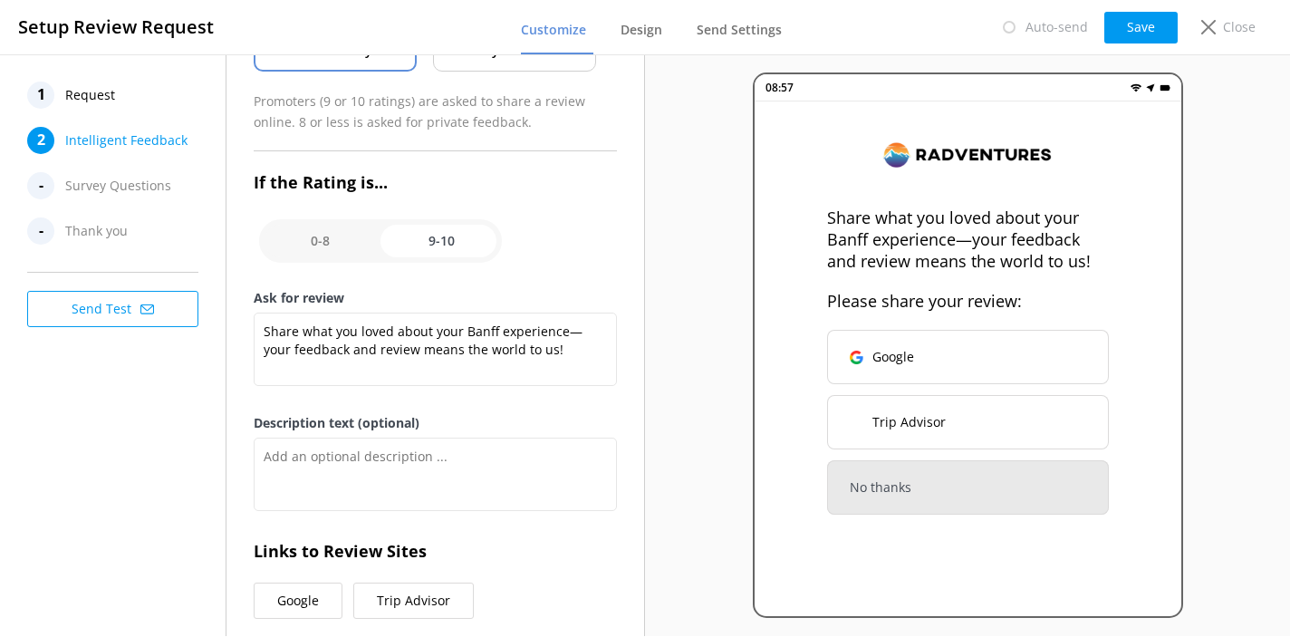
click at [328, 245] on input "checkbox" at bounding box center [380, 240] width 243 height 43
checkbox input "false"
type textarea "Let us know how we did, we value your feedback."
type textarea "We read every survey to improve our Banff adventures."
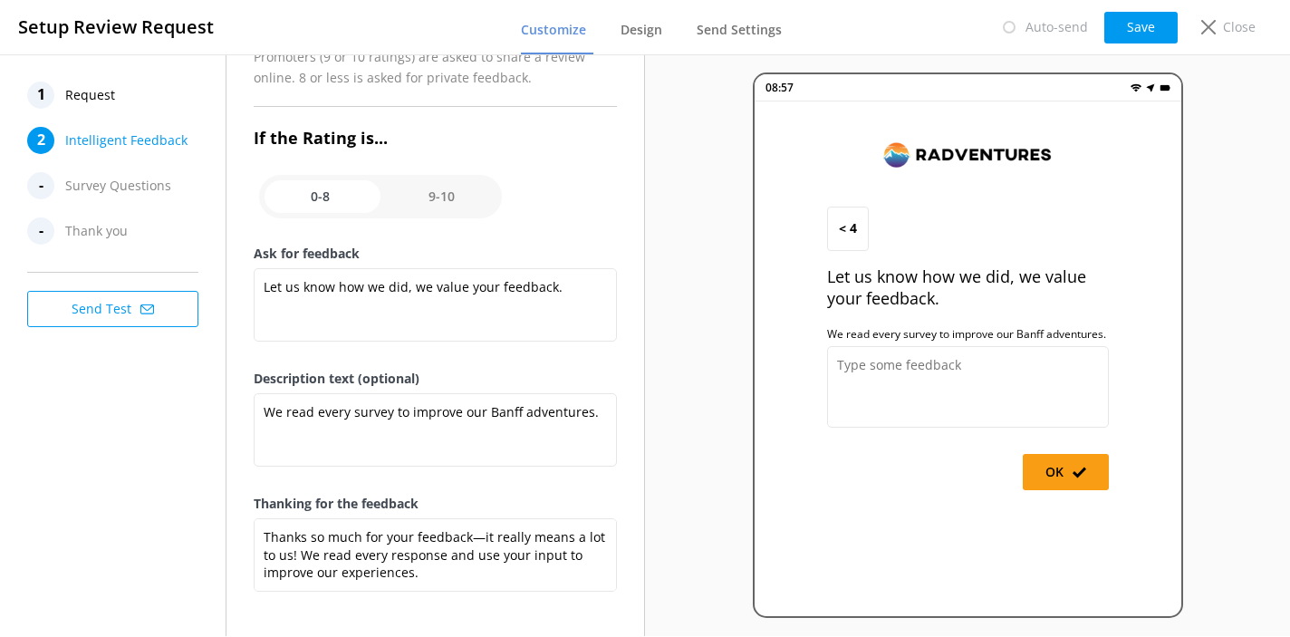
scroll to position [238, 0]
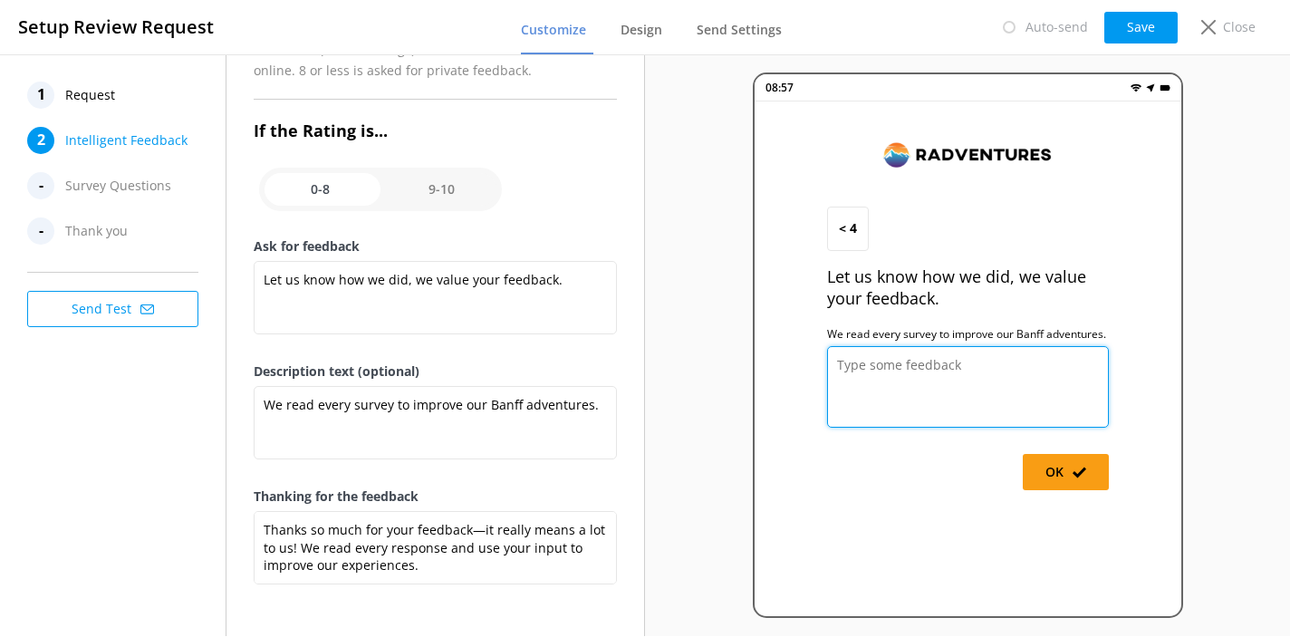
click at [1013, 374] on textarea at bounding box center [968, 387] width 282 height 82
click at [1053, 474] on button "OK" at bounding box center [1066, 472] width 86 height 36
click at [1051, 470] on button "OK" at bounding box center [1066, 472] width 86 height 36
click at [120, 314] on button "Send Test" at bounding box center [112, 309] width 171 height 36
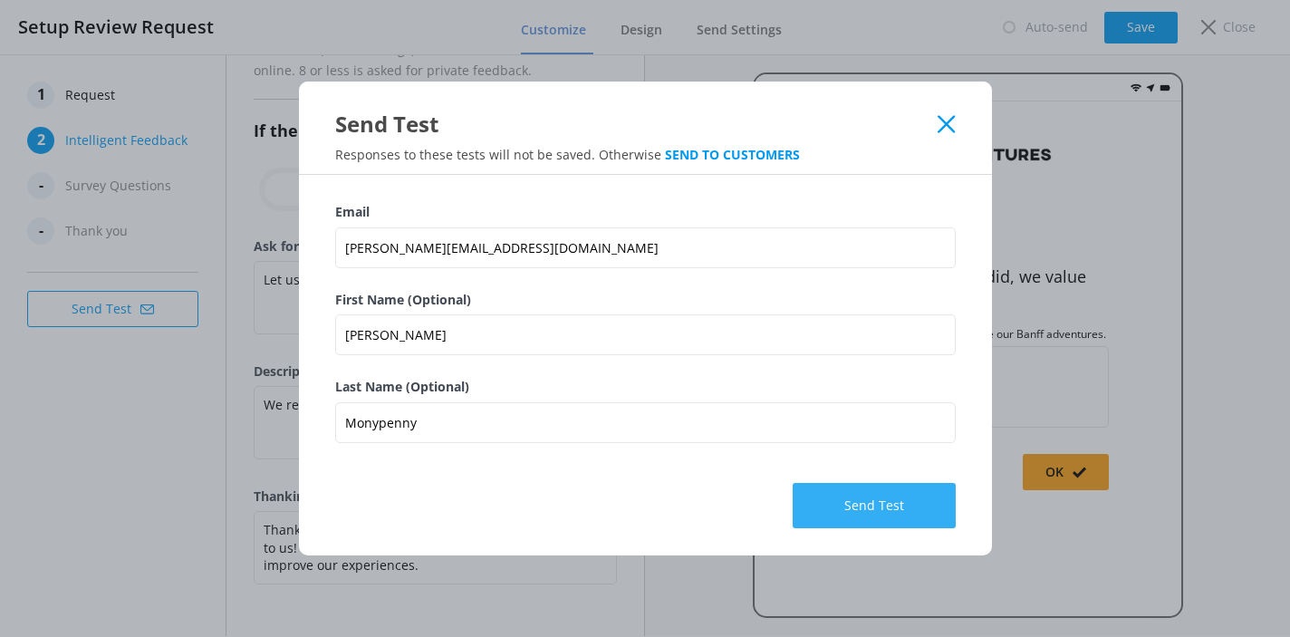
click at [877, 508] on button "Send Test" at bounding box center [874, 505] width 163 height 45
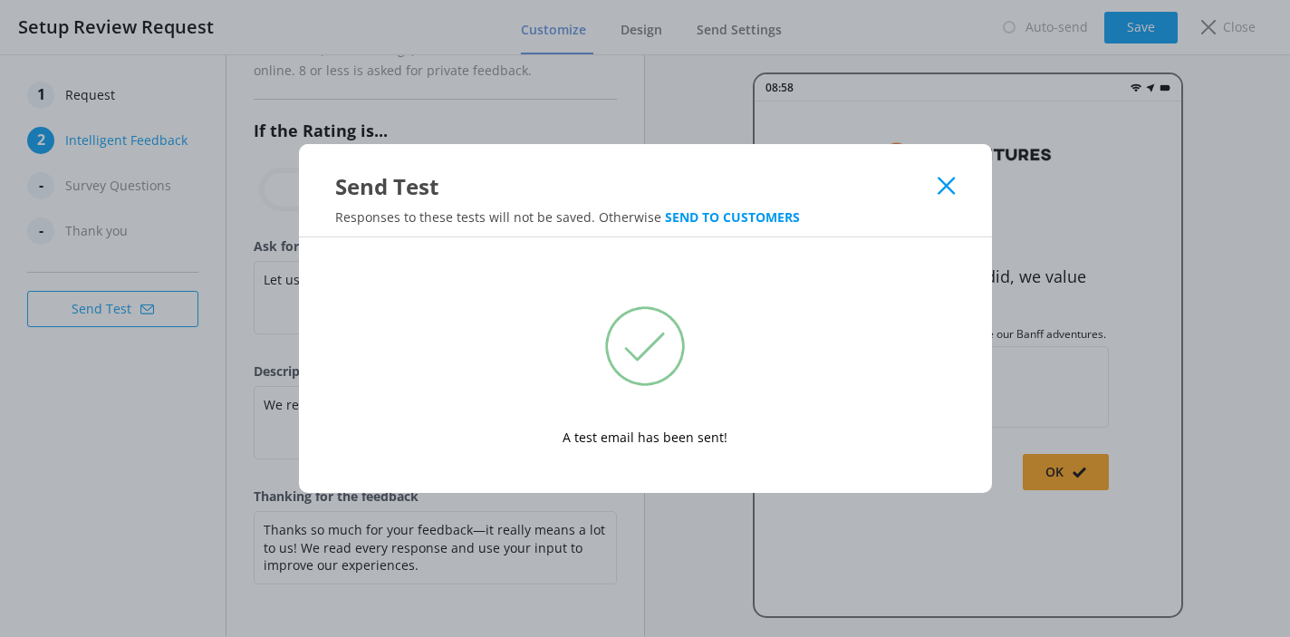
click at [942, 188] on use at bounding box center [946, 186] width 17 height 17
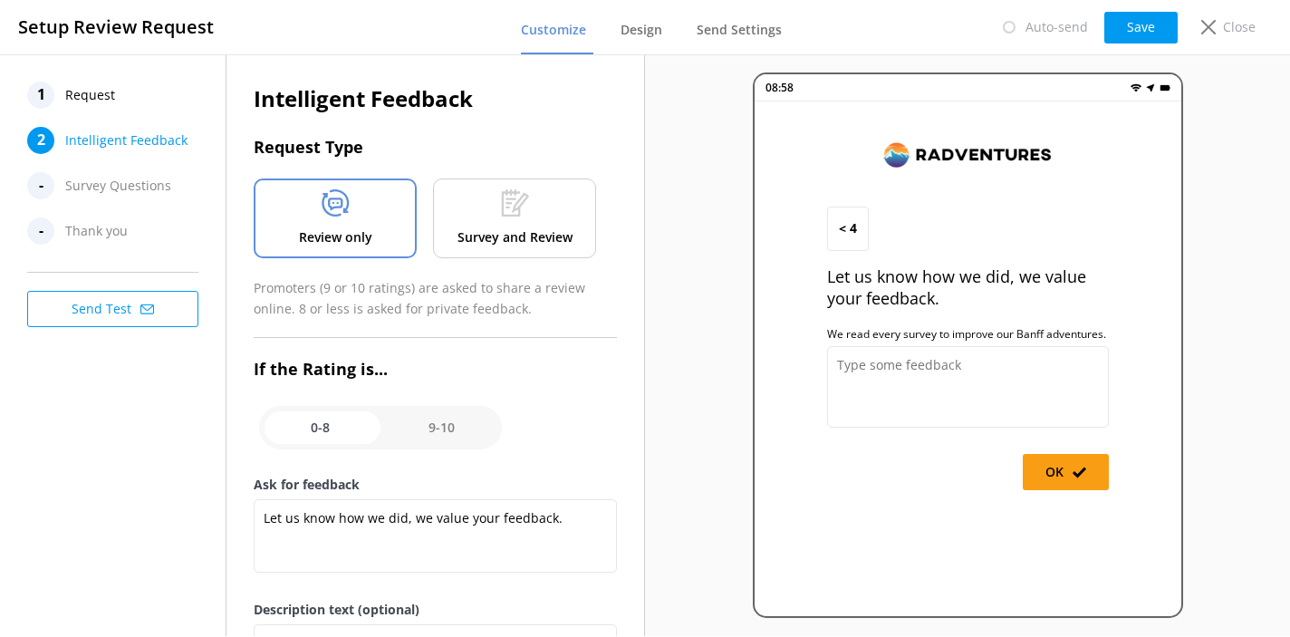
scroll to position [0, 0]
click at [132, 188] on span "Survey Questions" at bounding box center [118, 185] width 106 height 27
click at [476, 236] on p "Survey and Review" at bounding box center [514, 237] width 115 height 20
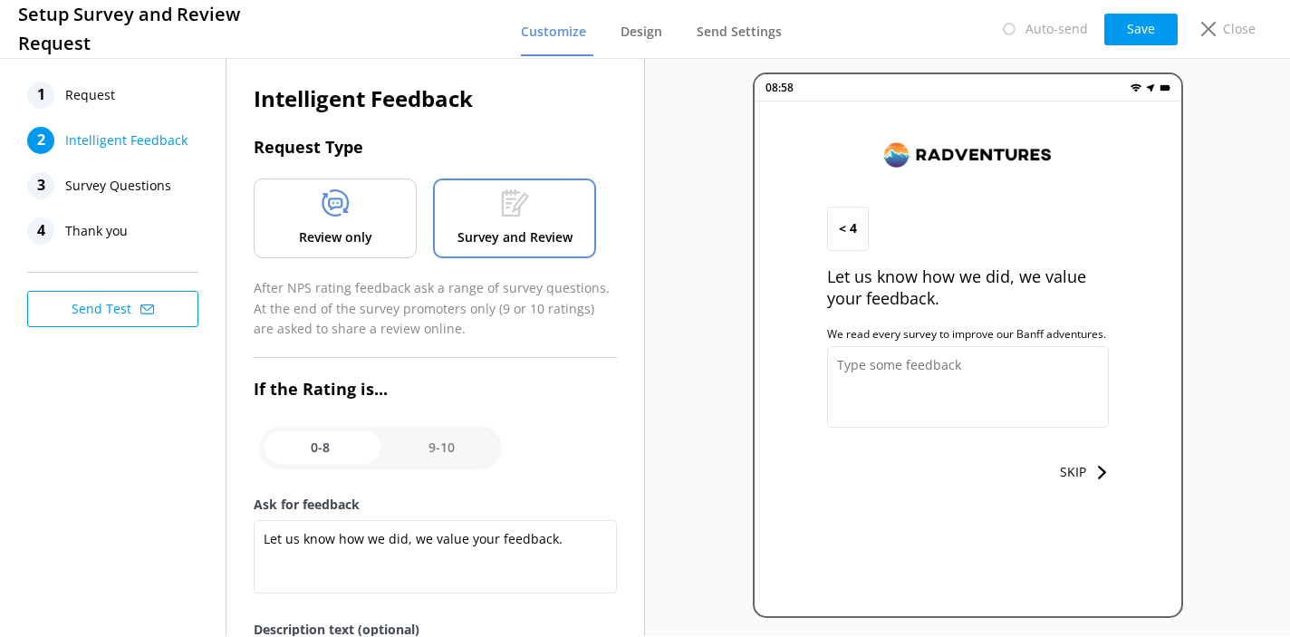
click at [135, 186] on span "Survey Questions" at bounding box center [118, 185] width 106 height 27
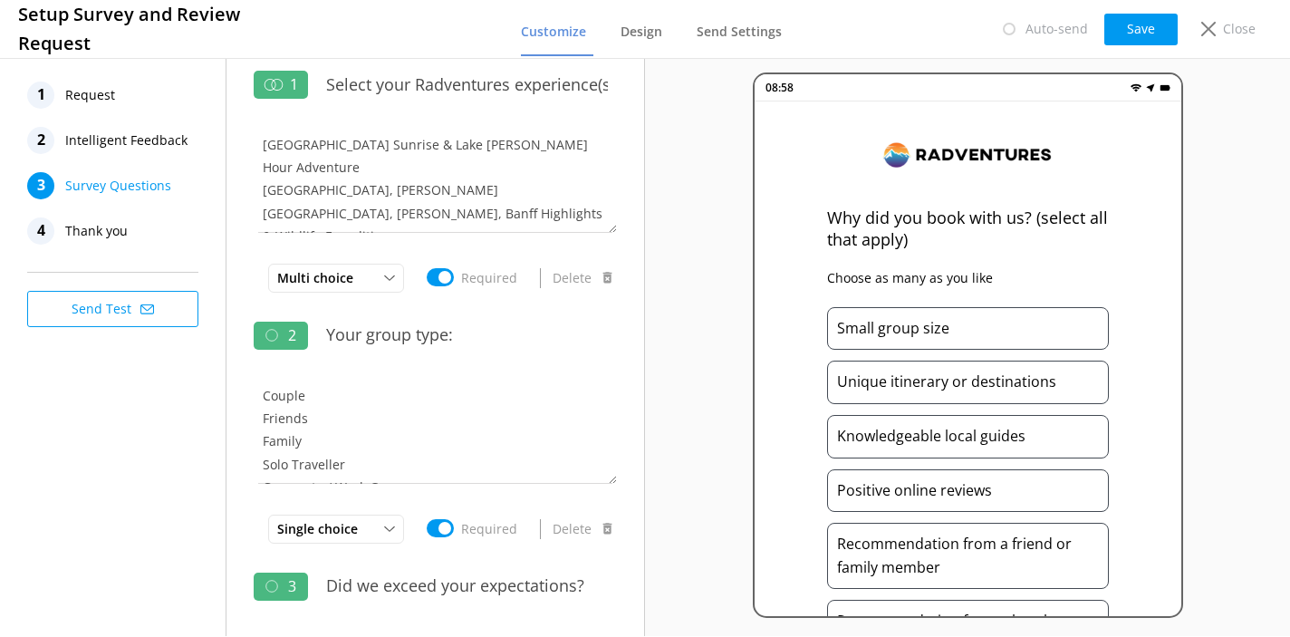
click at [124, 236] on span "Thank you" at bounding box center [96, 230] width 63 height 27
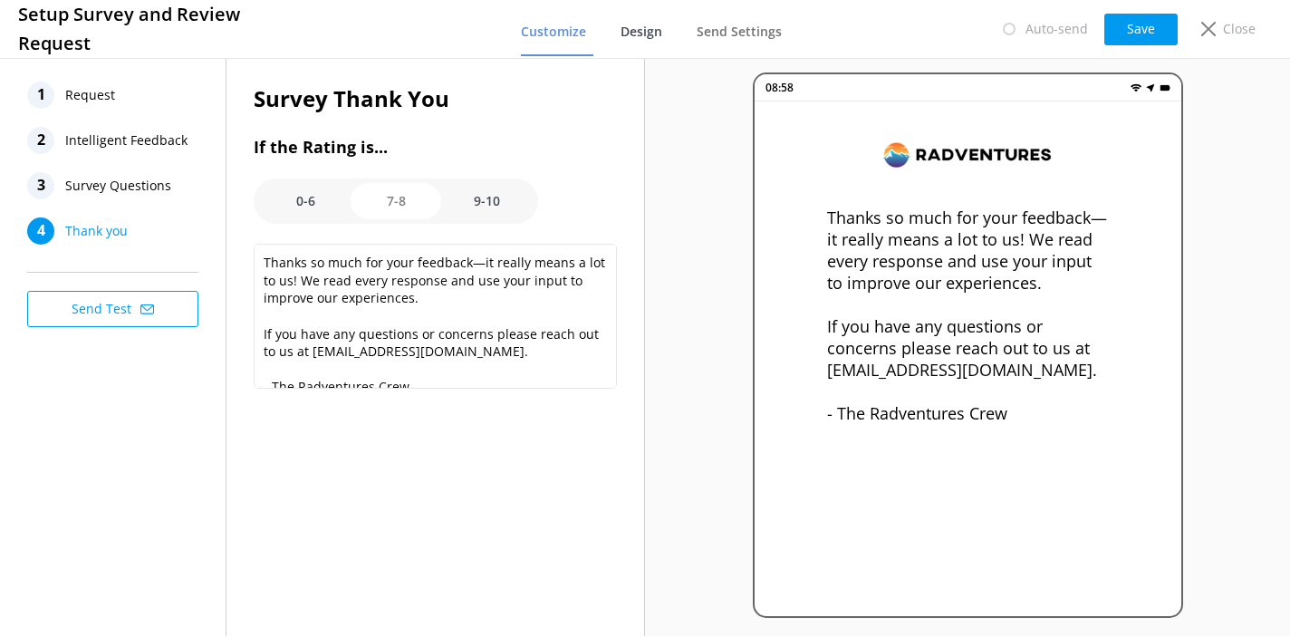
click at [631, 34] on span "Design" at bounding box center [641, 32] width 42 height 18
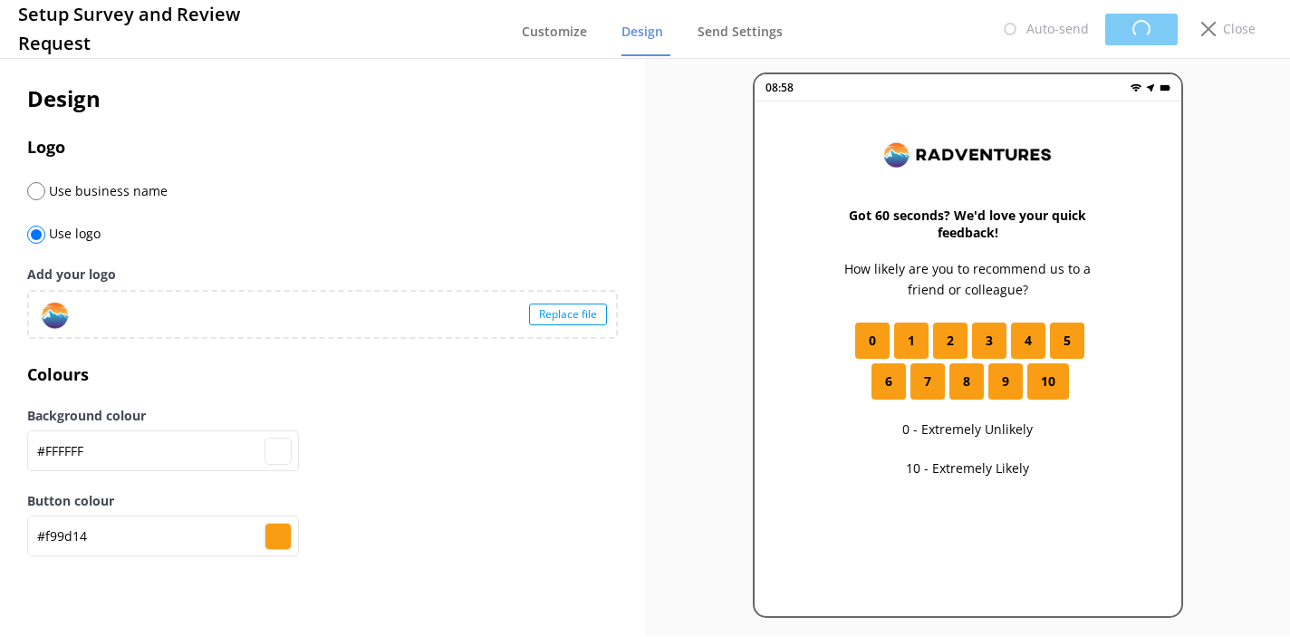
type input "#ffffff"
click at [731, 33] on span "Send Settings" at bounding box center [739, 32] width 85 height 18
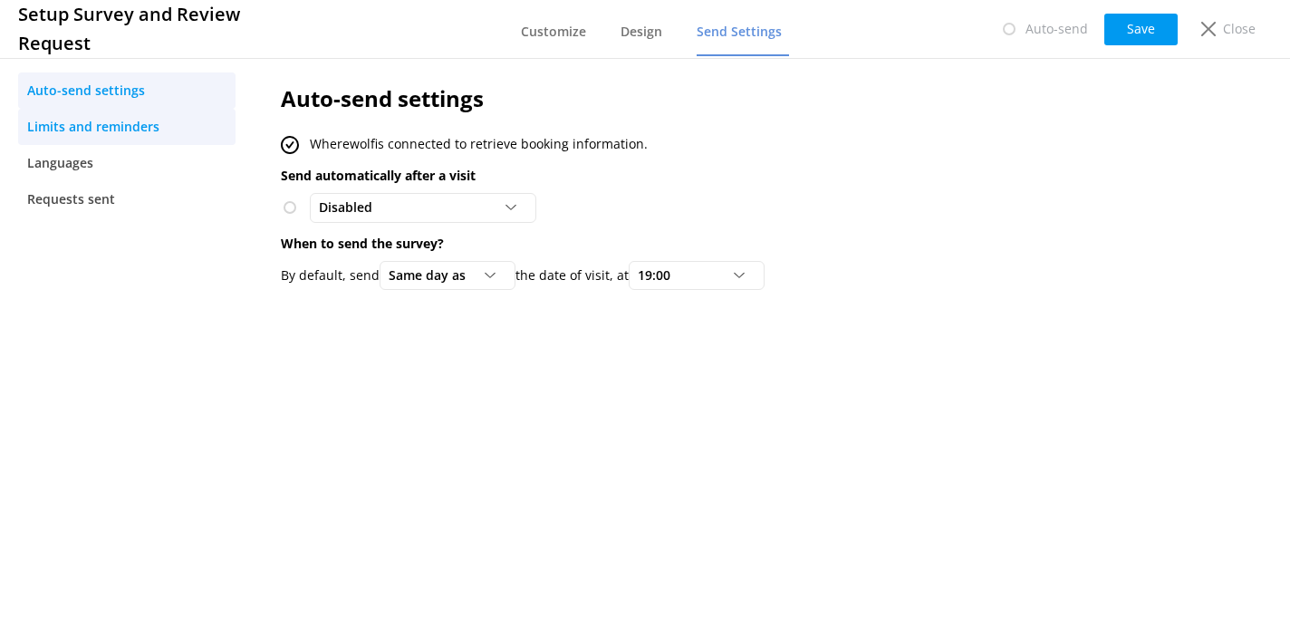
click at [142, 129] on span "Limits and reminders" at bounding box center [93, 127] width 132 height 20
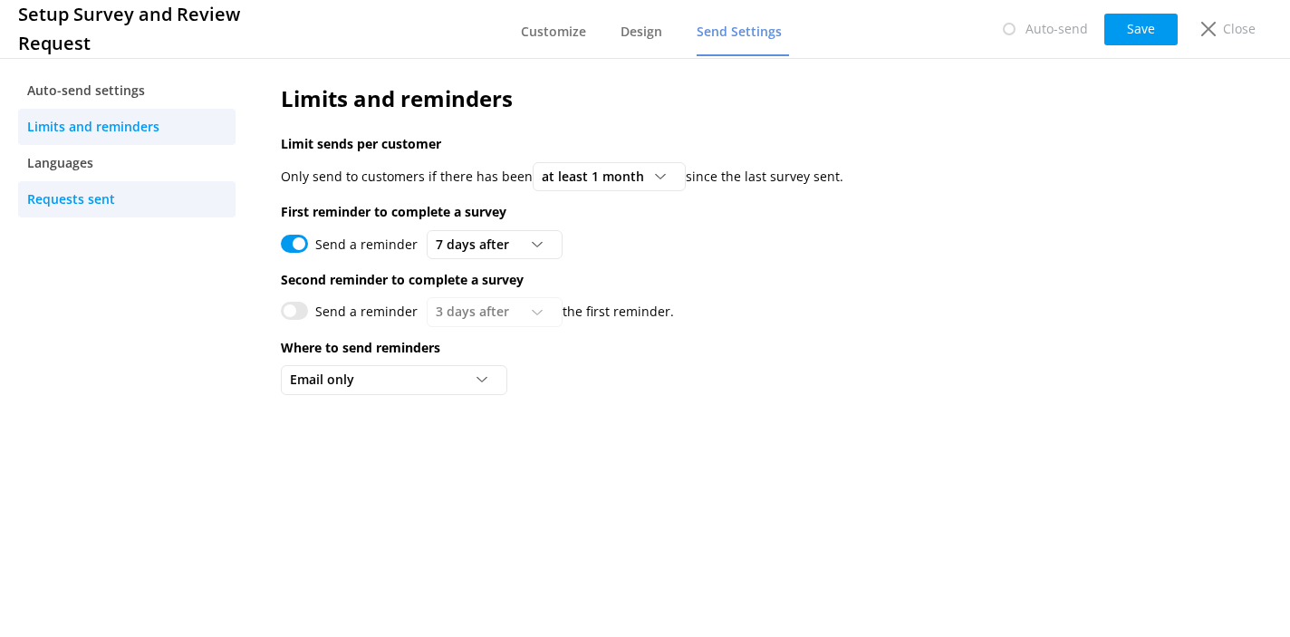
click at [98, 202] on span "Requests sent" at bounding box center [71, 199] width 88 height 20
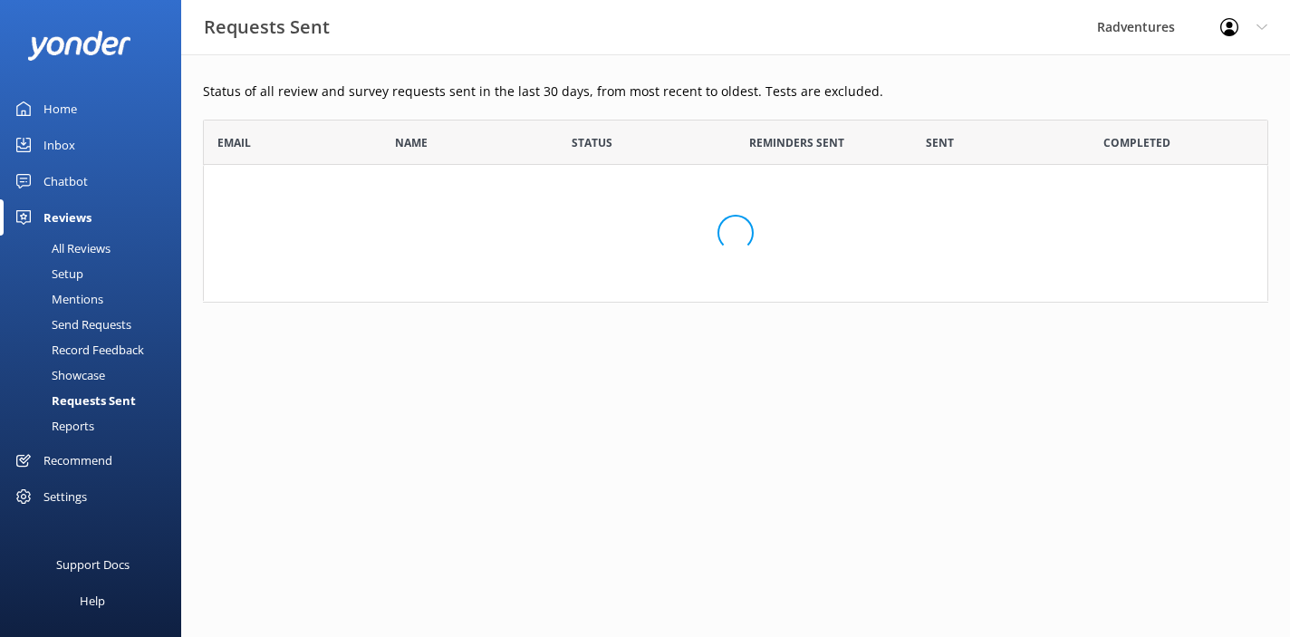
scroll to position [169, 1052]
click at [115, 322] on div "Send Requests" at bounding box center [71, 324] width 120 height 25
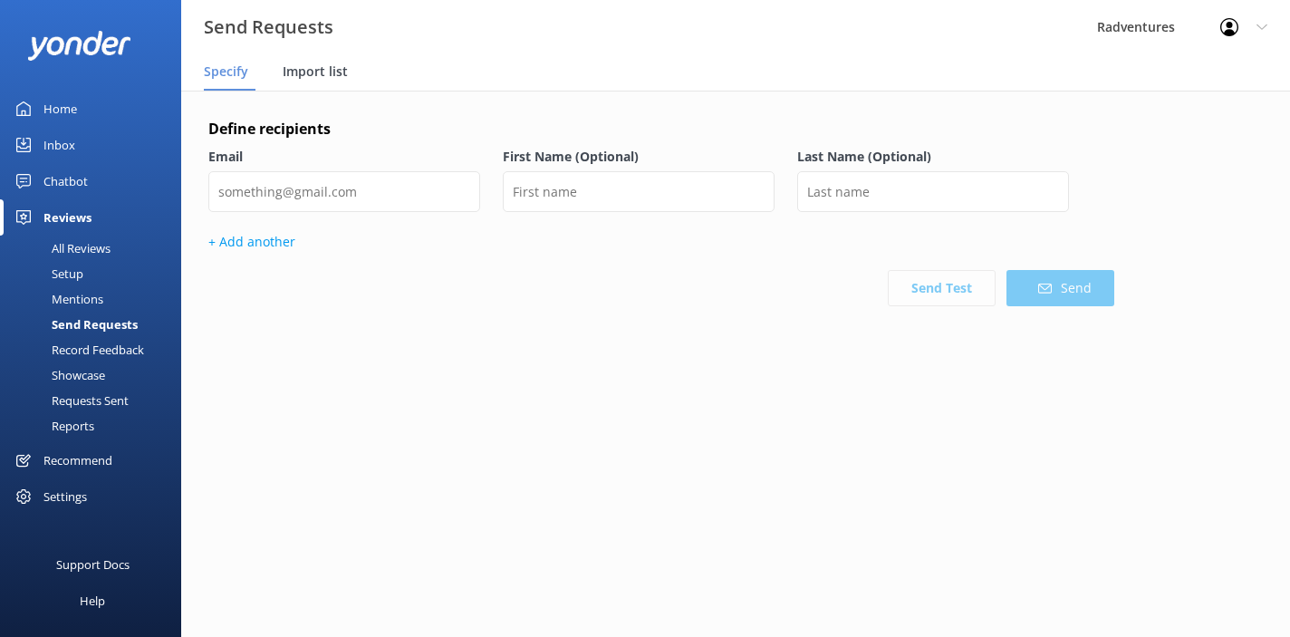
click at [289, 79] on span "Import list" at bounding box center [315, 72] width 65 height 18
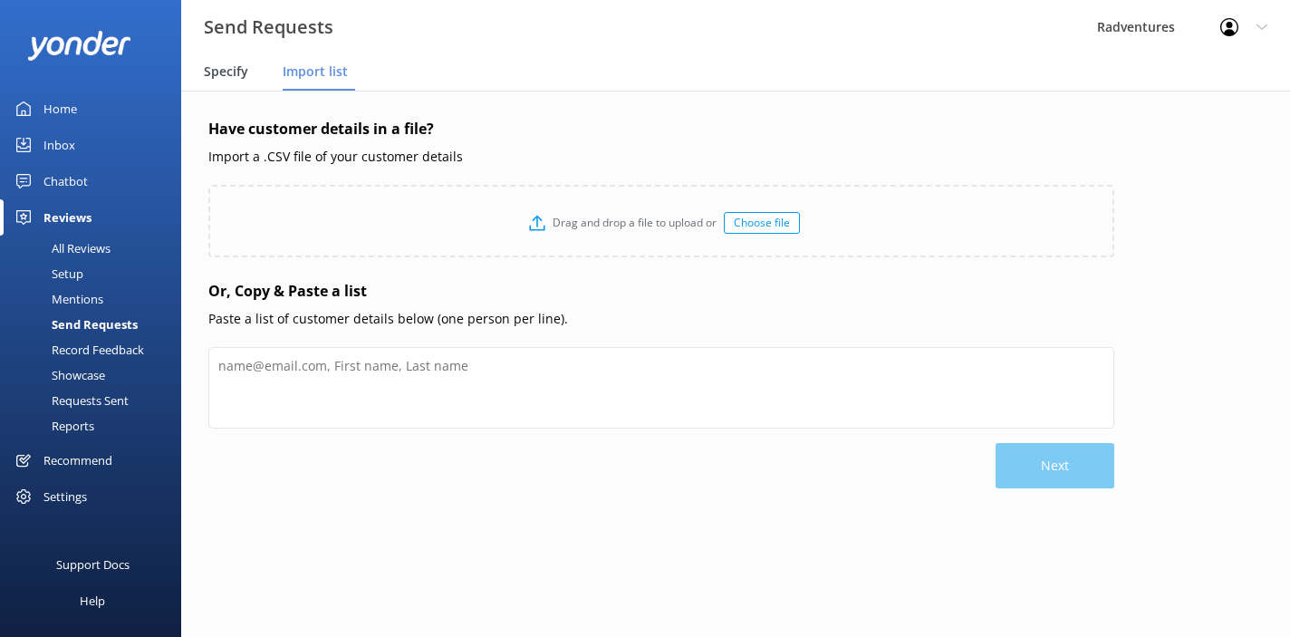
click at [236, 76] on span "Specify" at bounding box center [226, 72] width 44 height 18
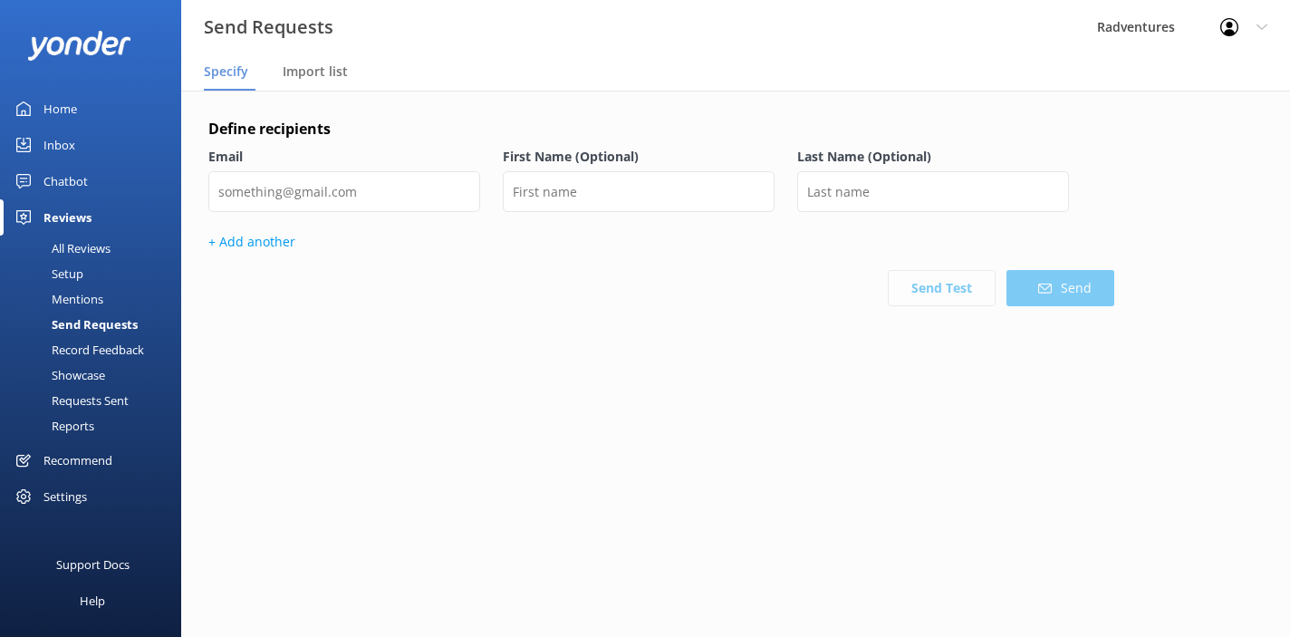
click at [80, 274] on div "Setup" at bounding box center [47, 273] width 72 height 25
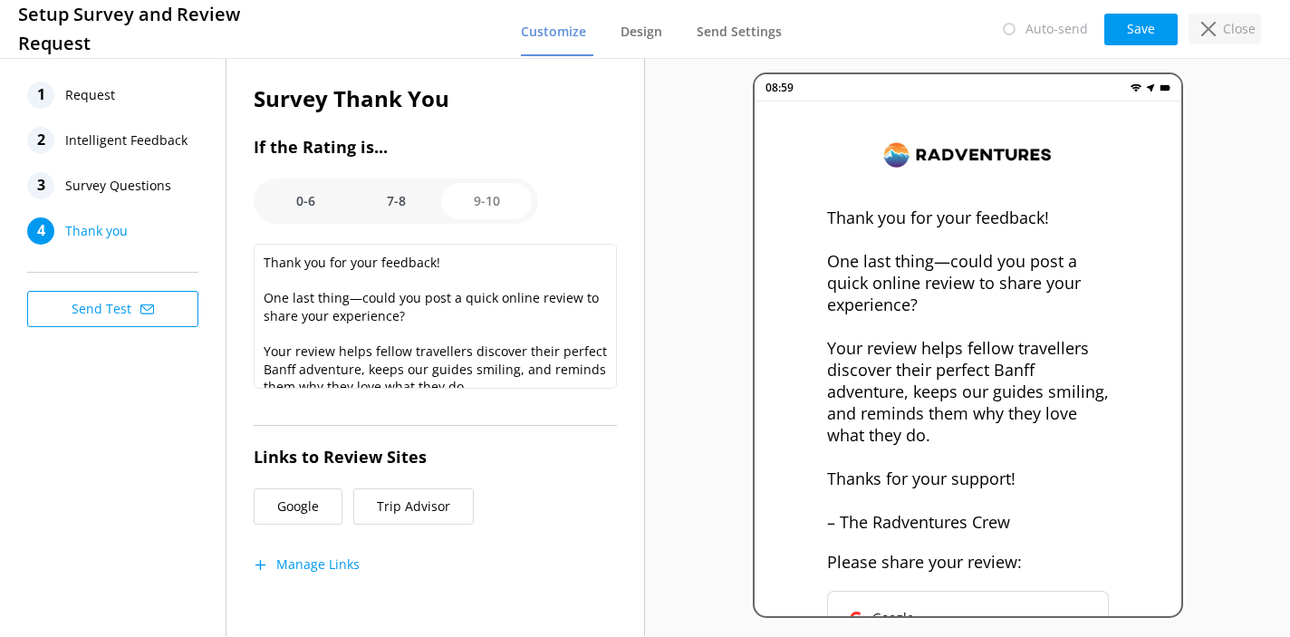
click at [1218, 28] on div "Close" at bounding box center [1224, 29] width 72 height 31
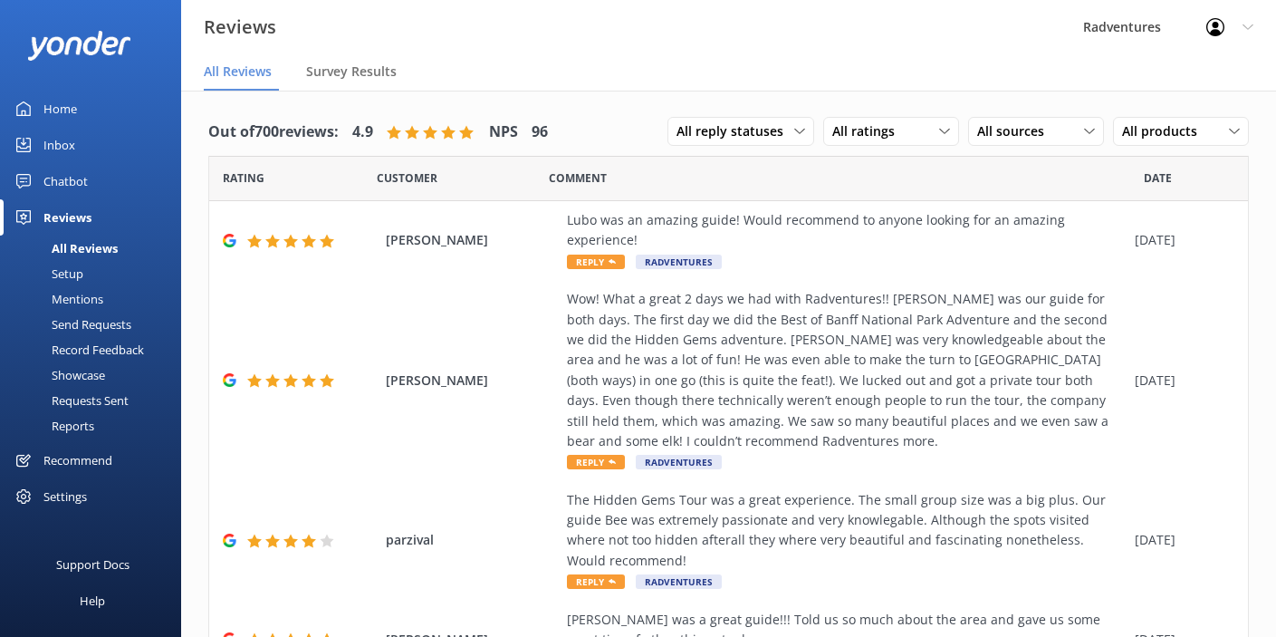
click at [78, 299] on div "Mentions" at bounding box center [57, 298] width 92 height 25
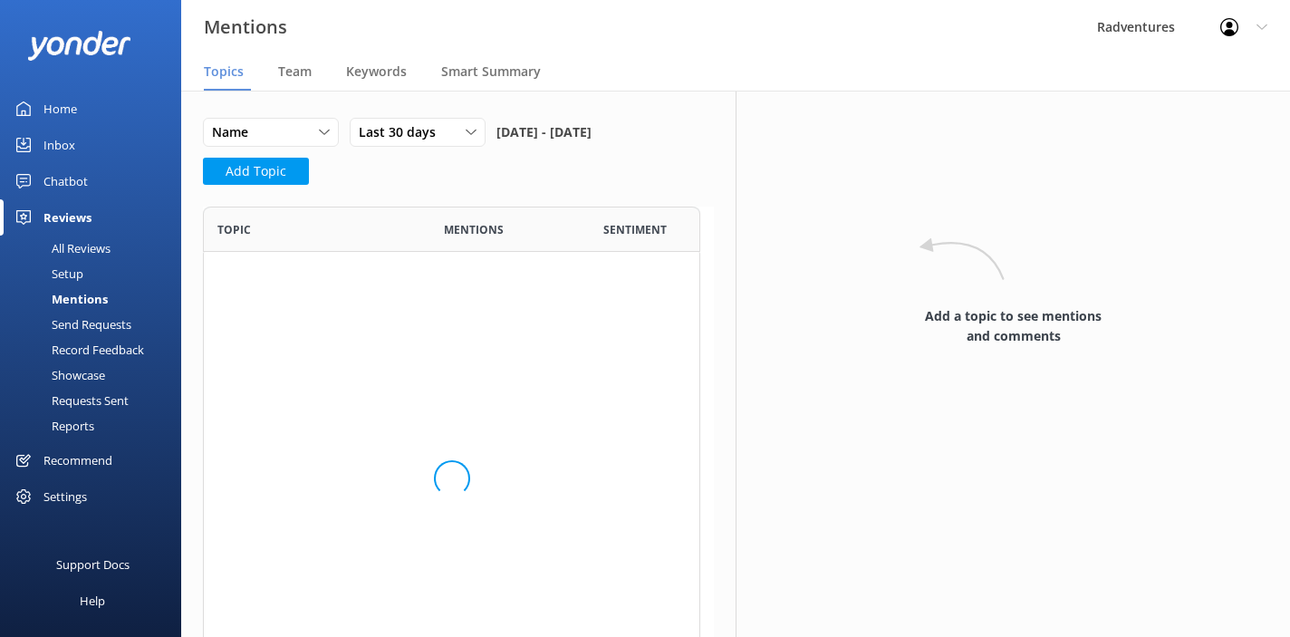
scroll to position [486, 484]
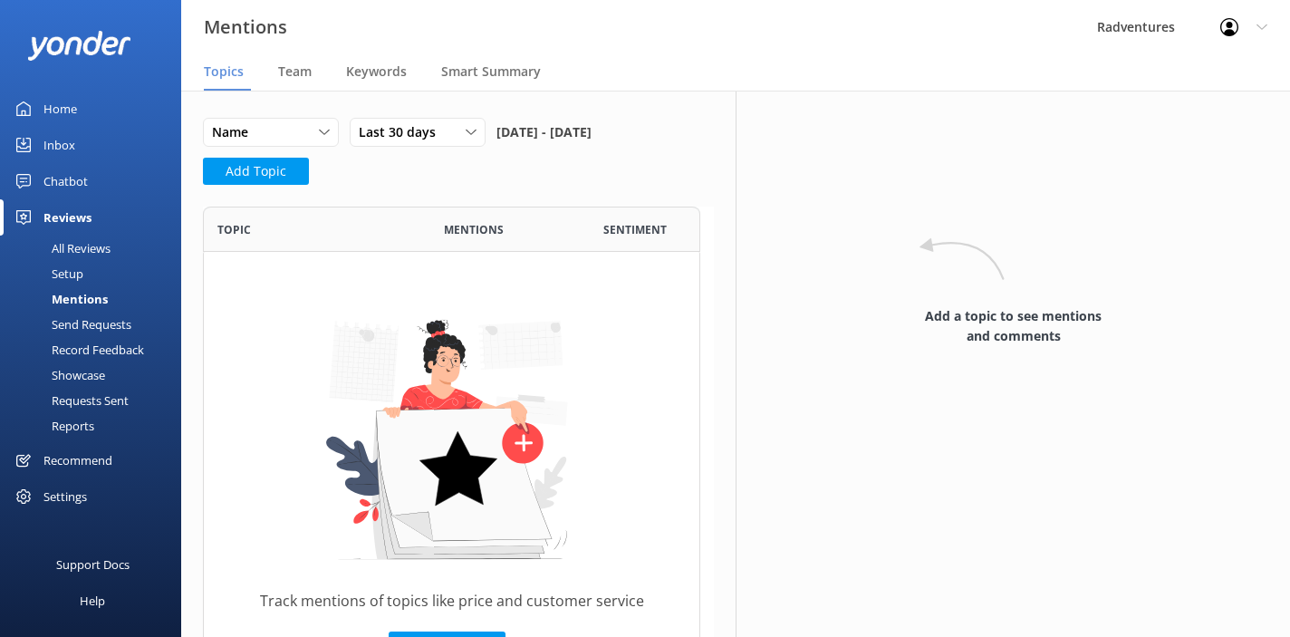
click at [75, 352] on div "Record Feedback" at bounding box center [77, 349] width 133 height 25
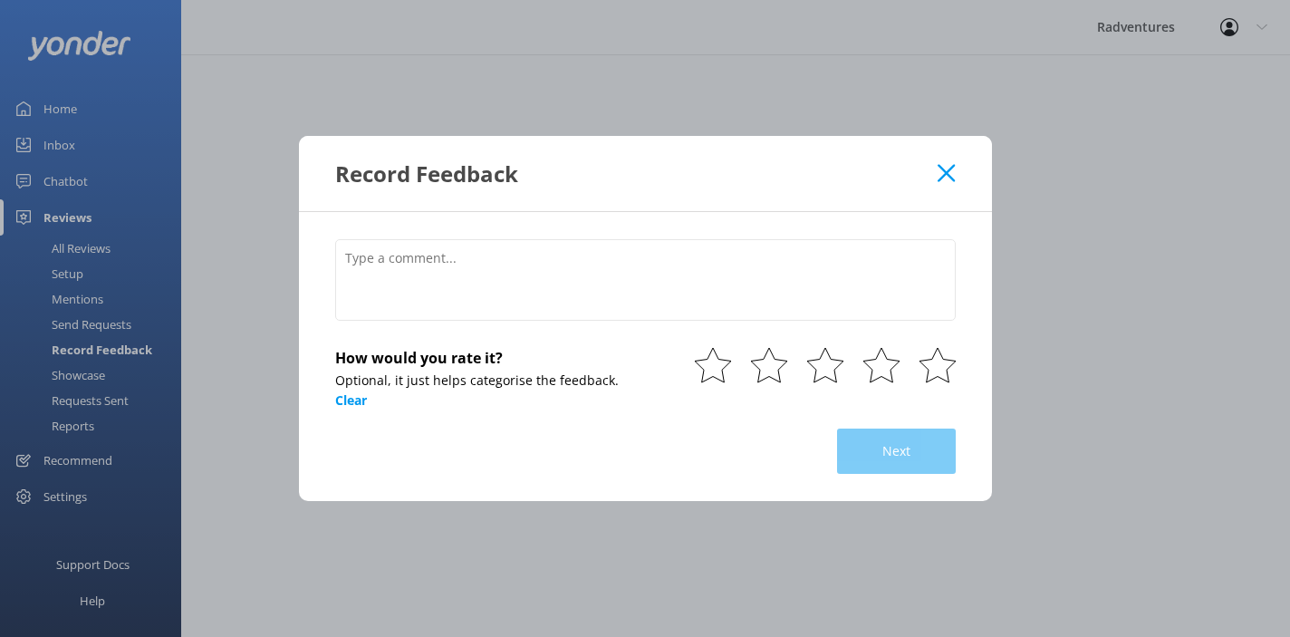
click at [946, 180] on icon at bounding box center [946, 173] width 17 height 18
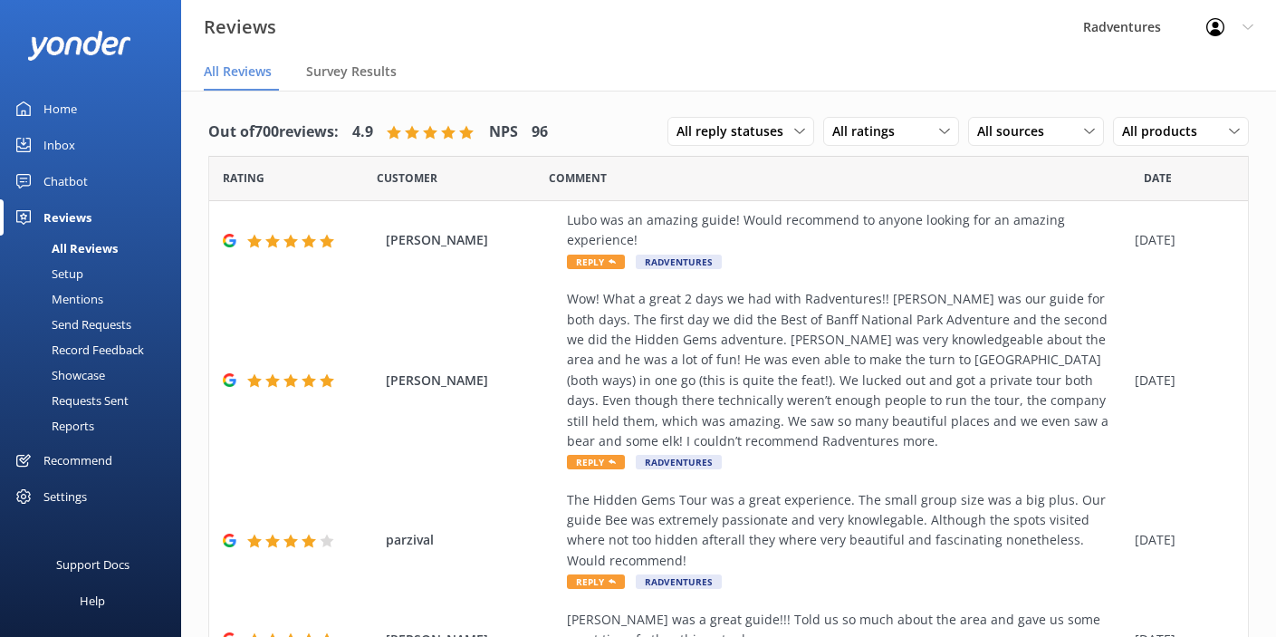
click at [91, 376] on div "Showcase" at bounding box center [58, 374] width 94 height 25
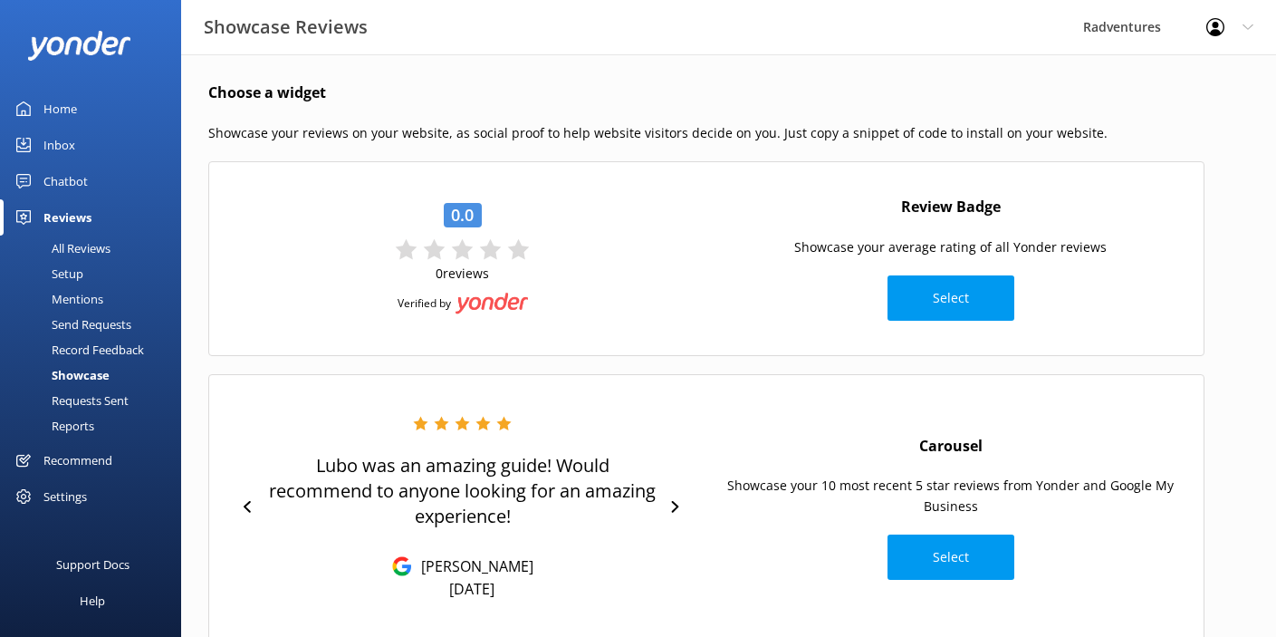
click at [111, 402] on div "Requests Sent" at bounding box center [70, 400] width 118 height 25
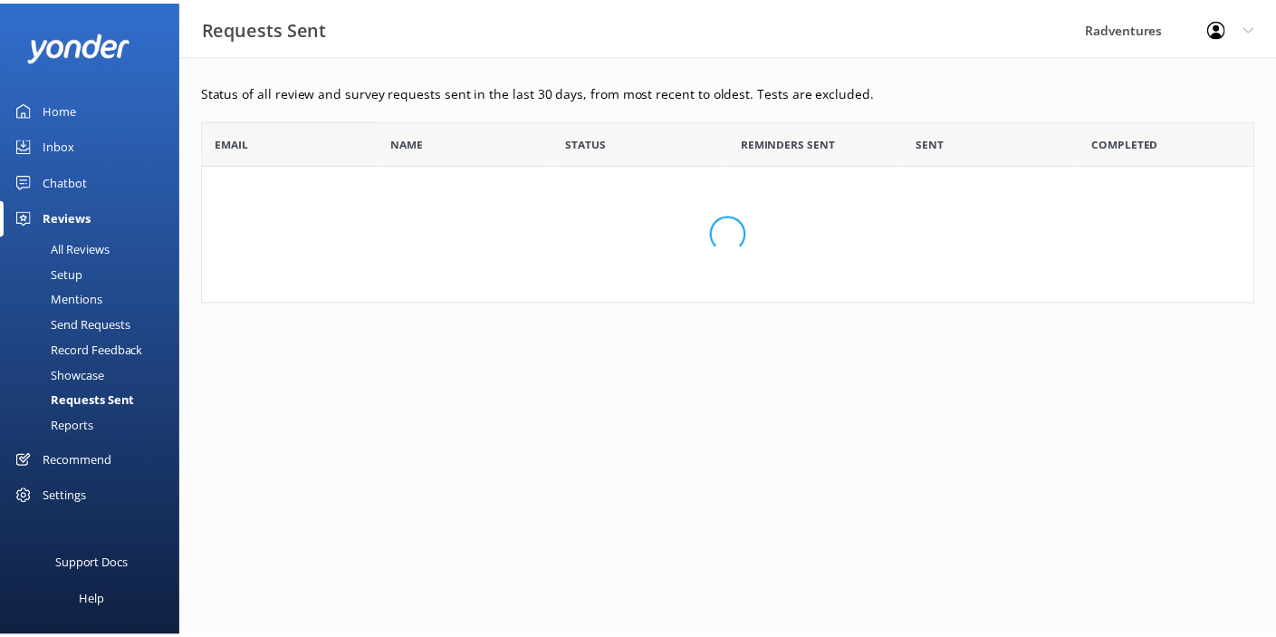
scroll to position [169, 1052]
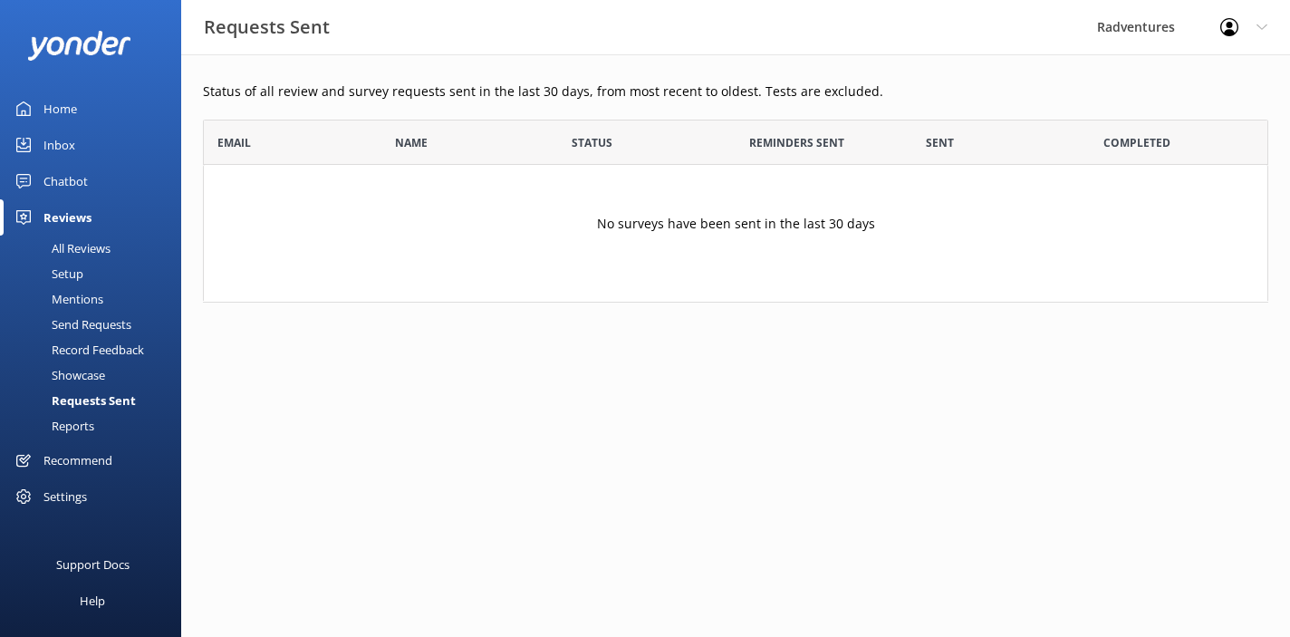
click at [82, 425] on div "Reports" at bounding box center [52, 425] width 83 height 25
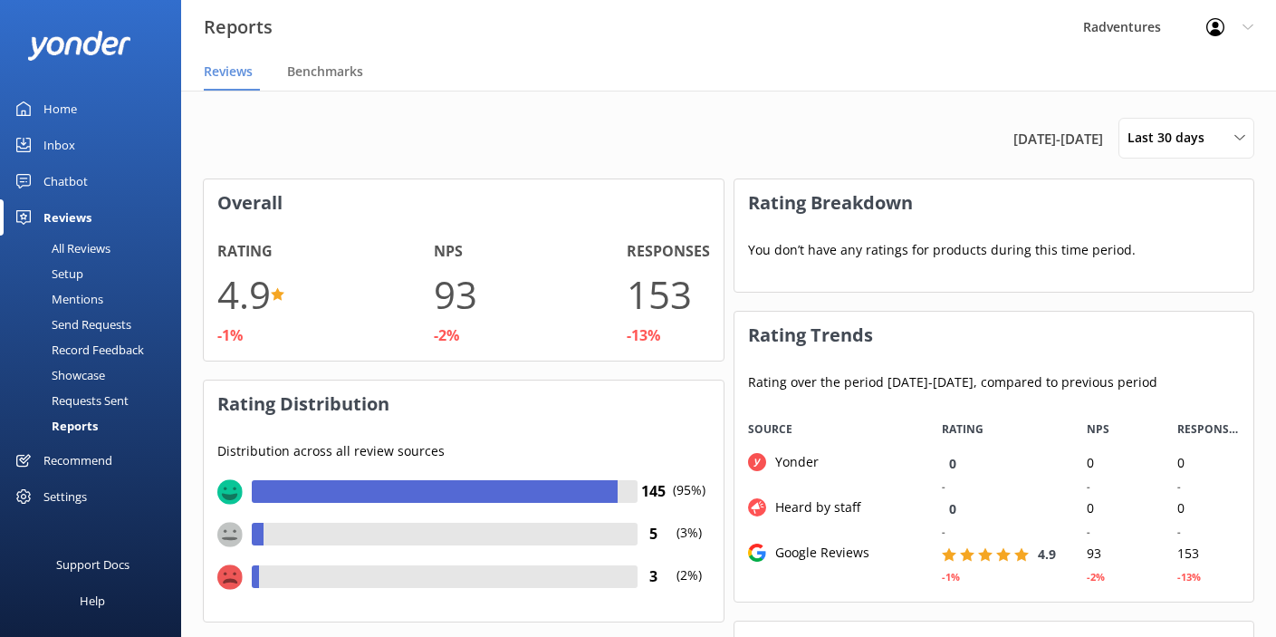
click at [77, 498] on div "Settings" at bounding box center [64, 496] width 43 height 36
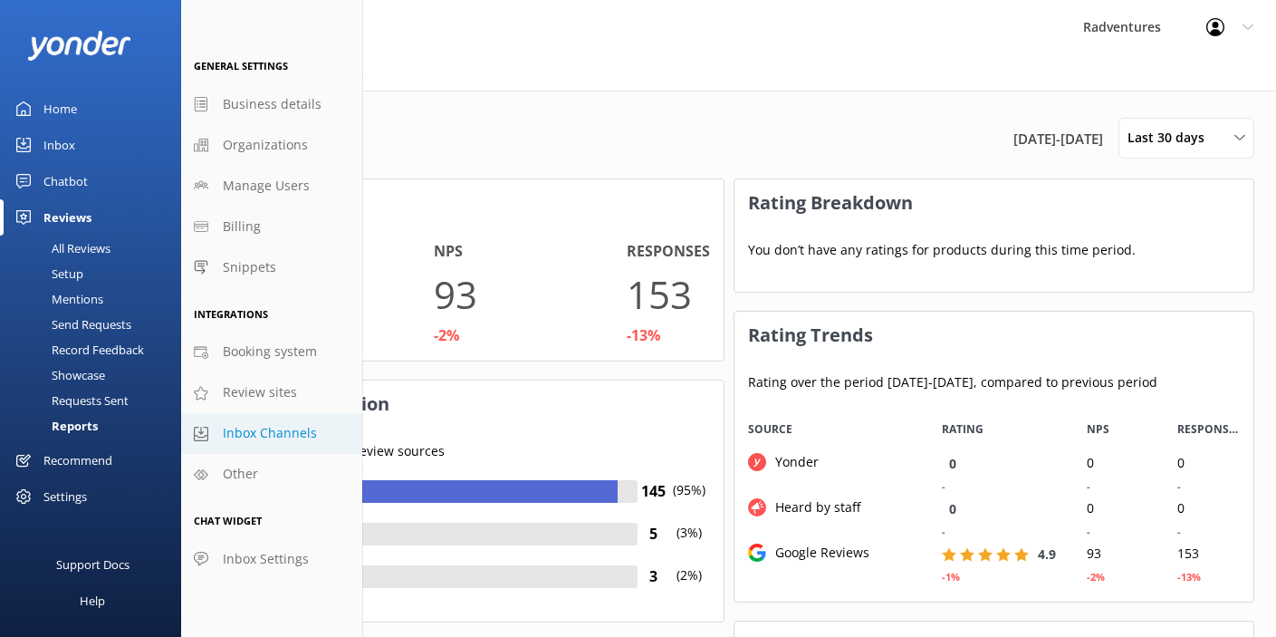
click at [258, 440] on span "Inbox Channels" at bounding box center [270, 433] width 94 height 20
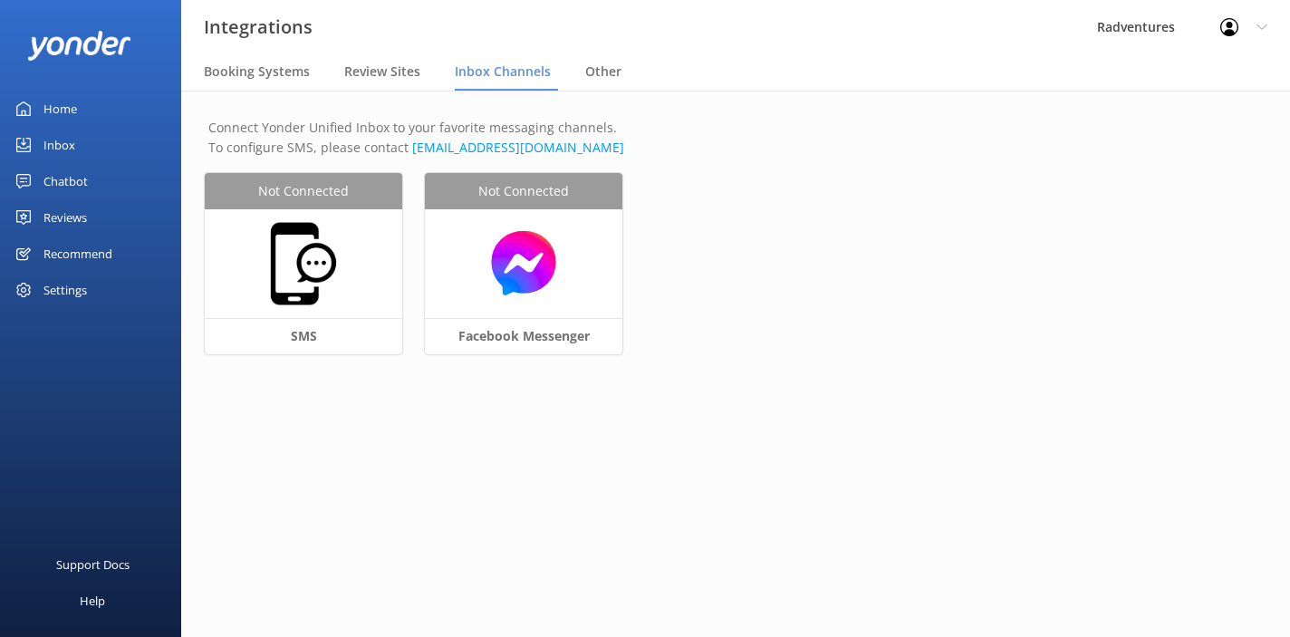
click at [65, 222] on div "Reviews" at bounding box center [64, 217] width 43 height 36
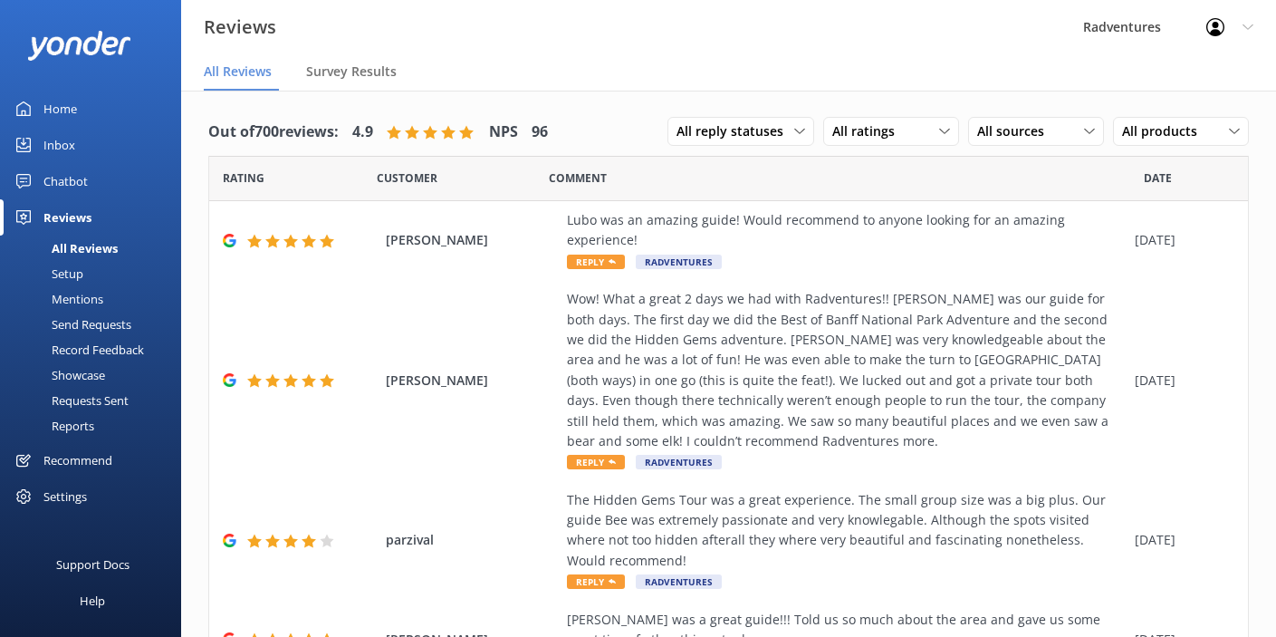
click at [85, 325] on div "Send Requests" at bounding box center [71, 324] width 120 height 25
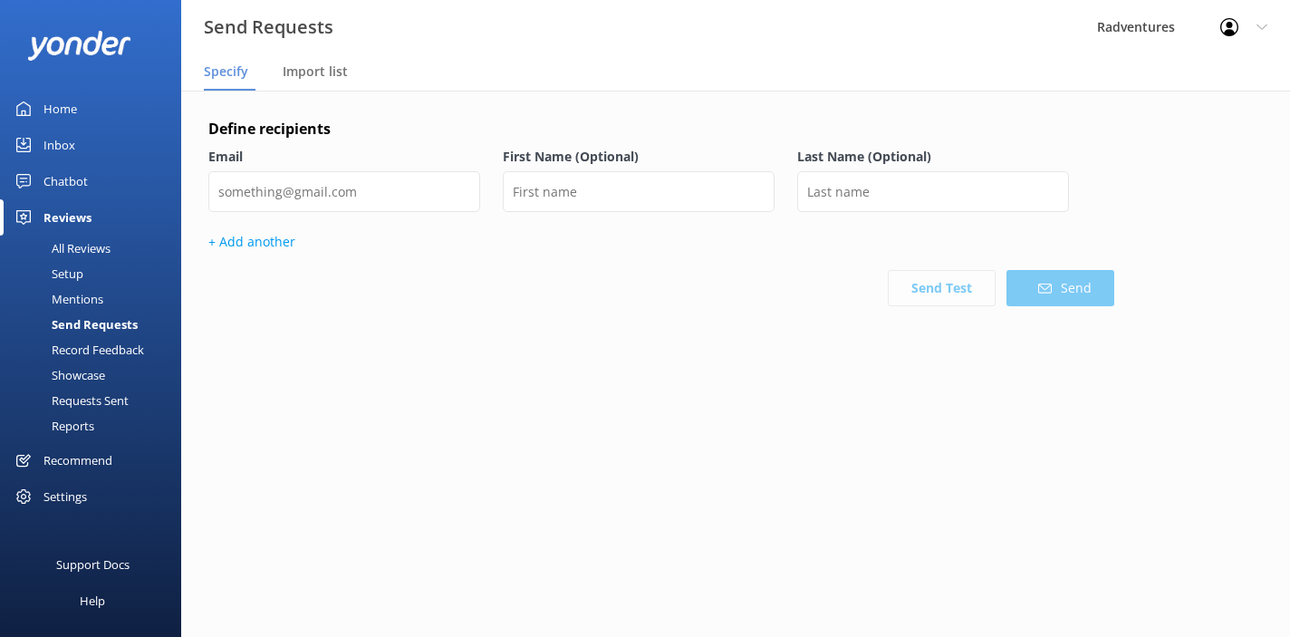
click at [86, 301] on div "Mentions" at bounding box center [57, 298] width 92 height 25
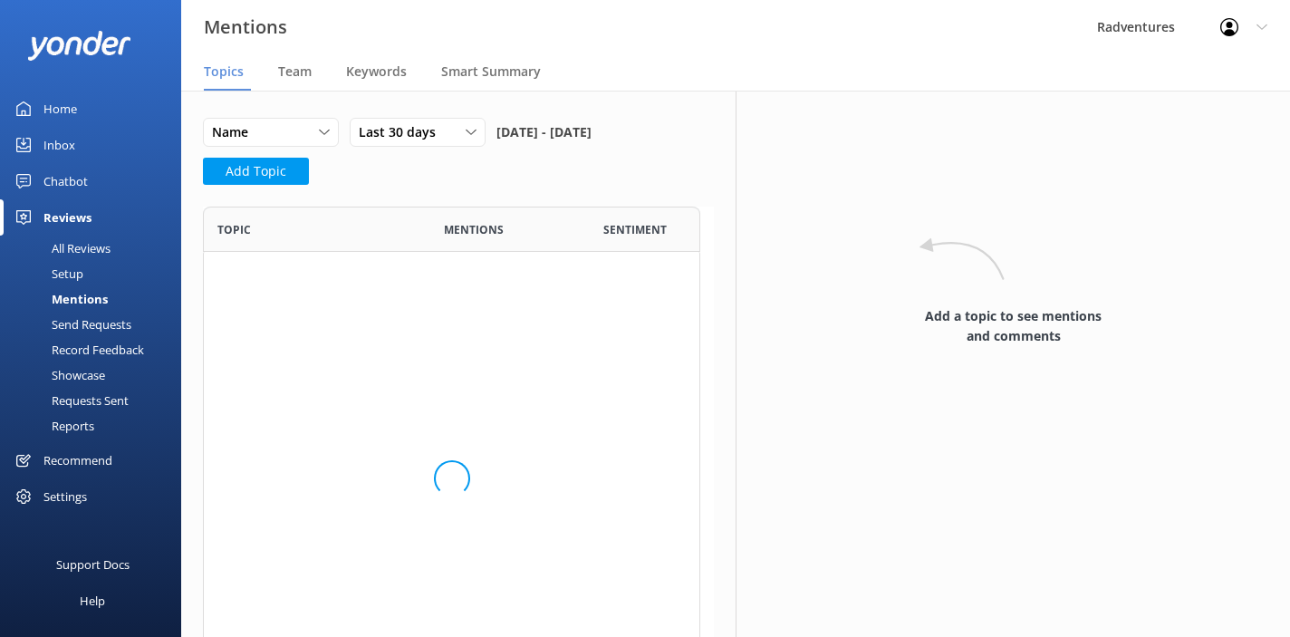
scroll to position [486, 484]
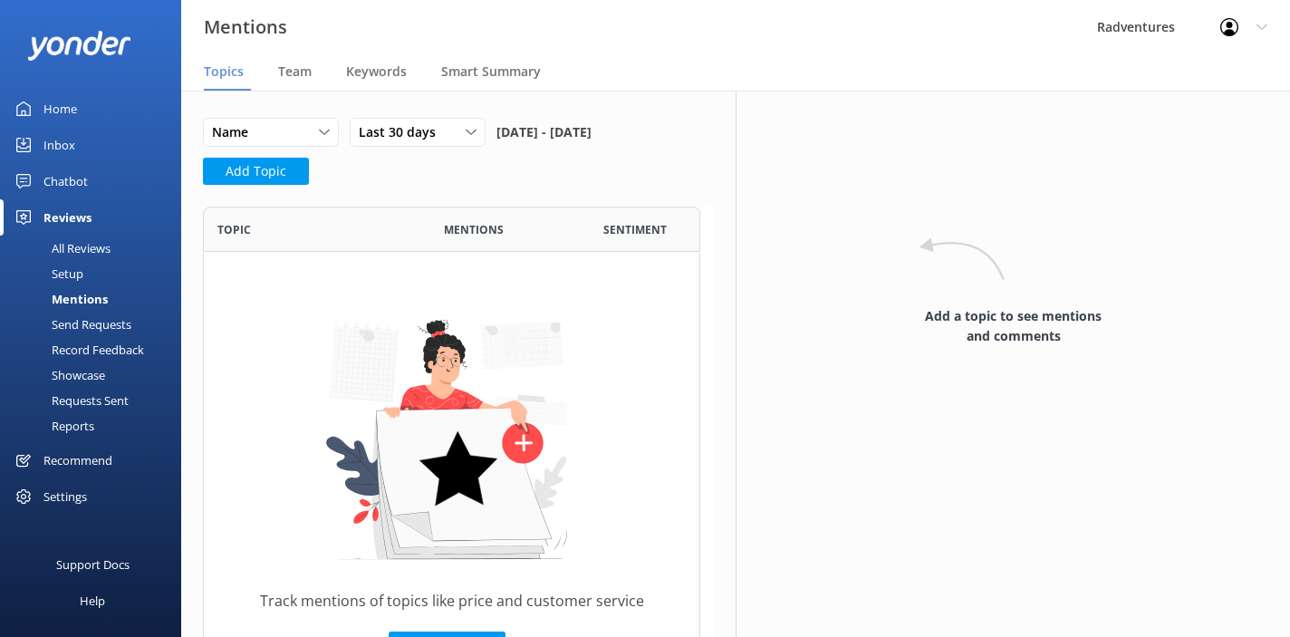
click at [76, 276] on div "Setup" at bounding box center [47, 273] width 72 height 25
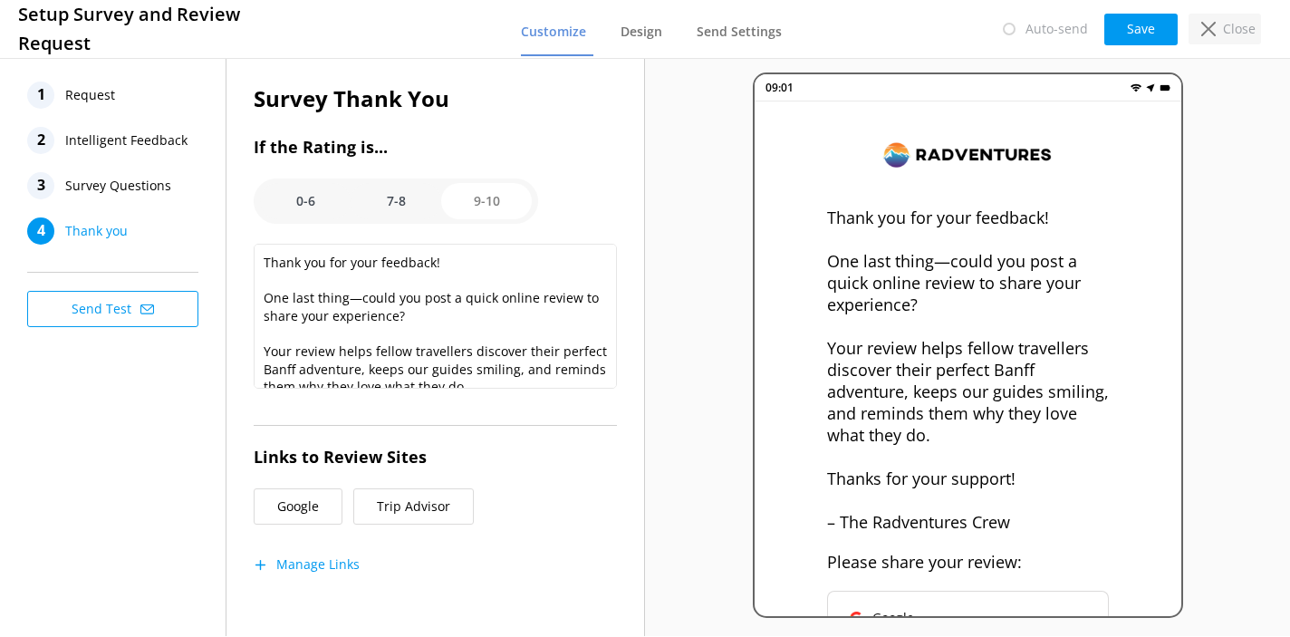
click at [1227, 31] on p "Close" at bounding box center [1239, 29] width 33 height 20
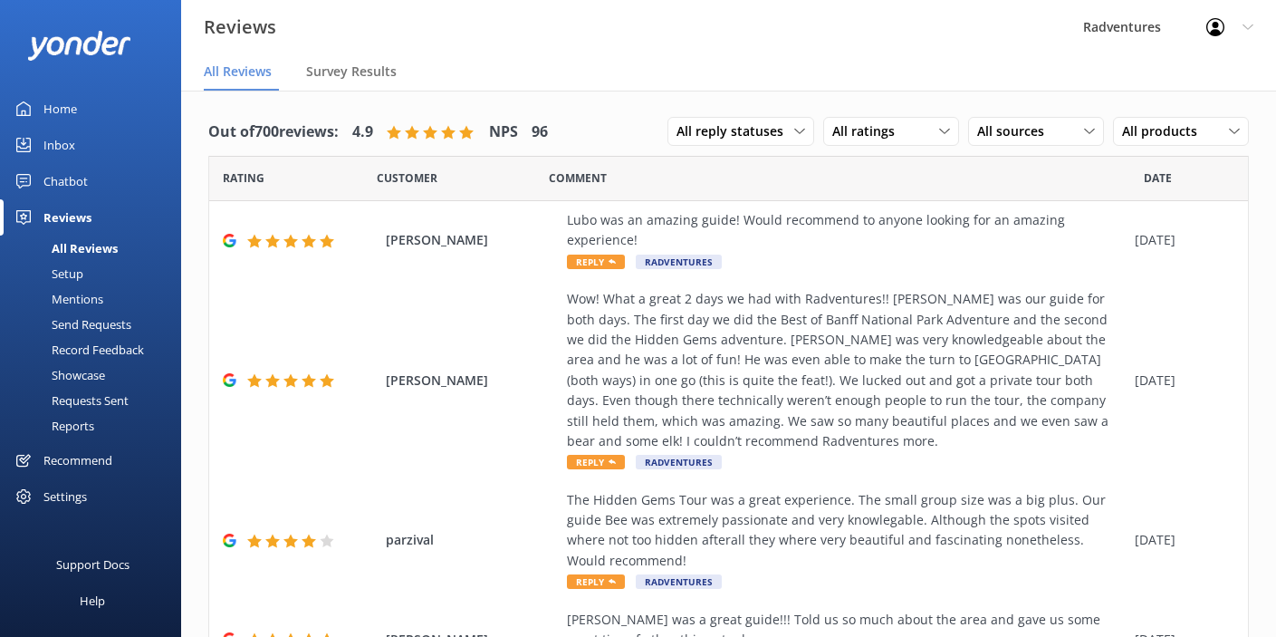
click at [77, 279] on div "Setup" at bounding box center [47, 273] width 72 height 25
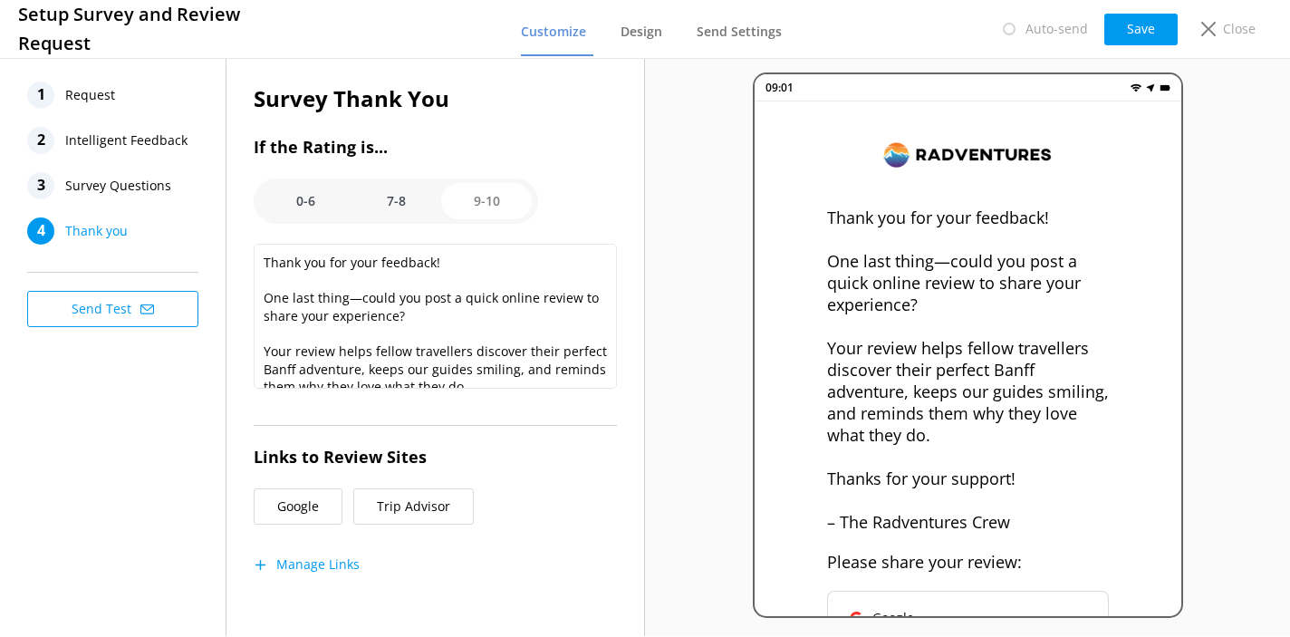
click at [92, 104] on span "Request" at bounding box center [90, 95] width 50 height 27
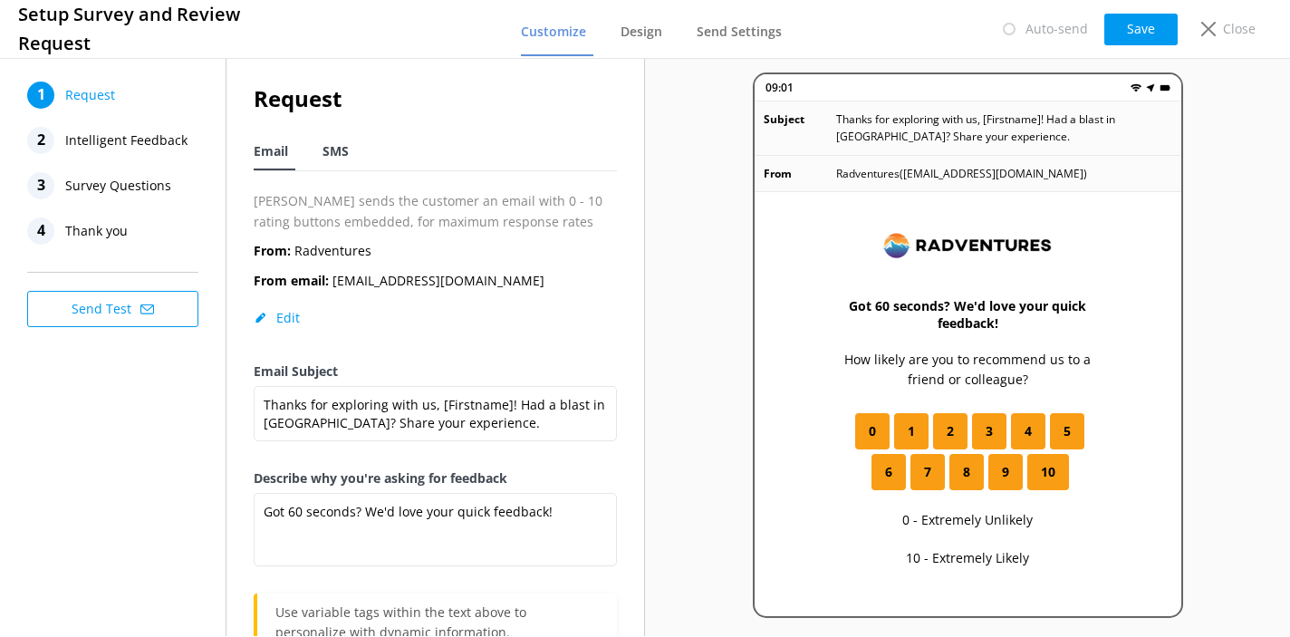
click at [344, 159] on span "SMS" at bounding box center [335, 151] width 26 height 18
type textarea "Thanks for exploring Banff with us, [Firstname]! We'd love to hear your quick f…"
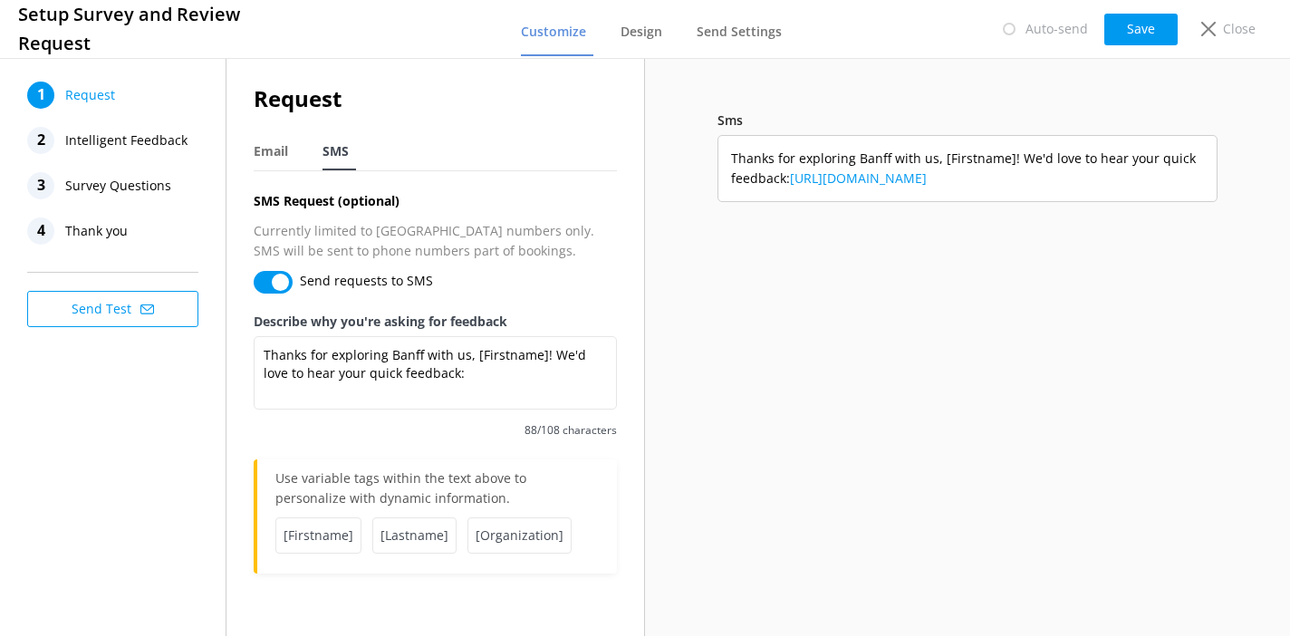
click at [156, 143] on span "Intelligent Feedback" at bounding box center [126, 140] width 122 height 27
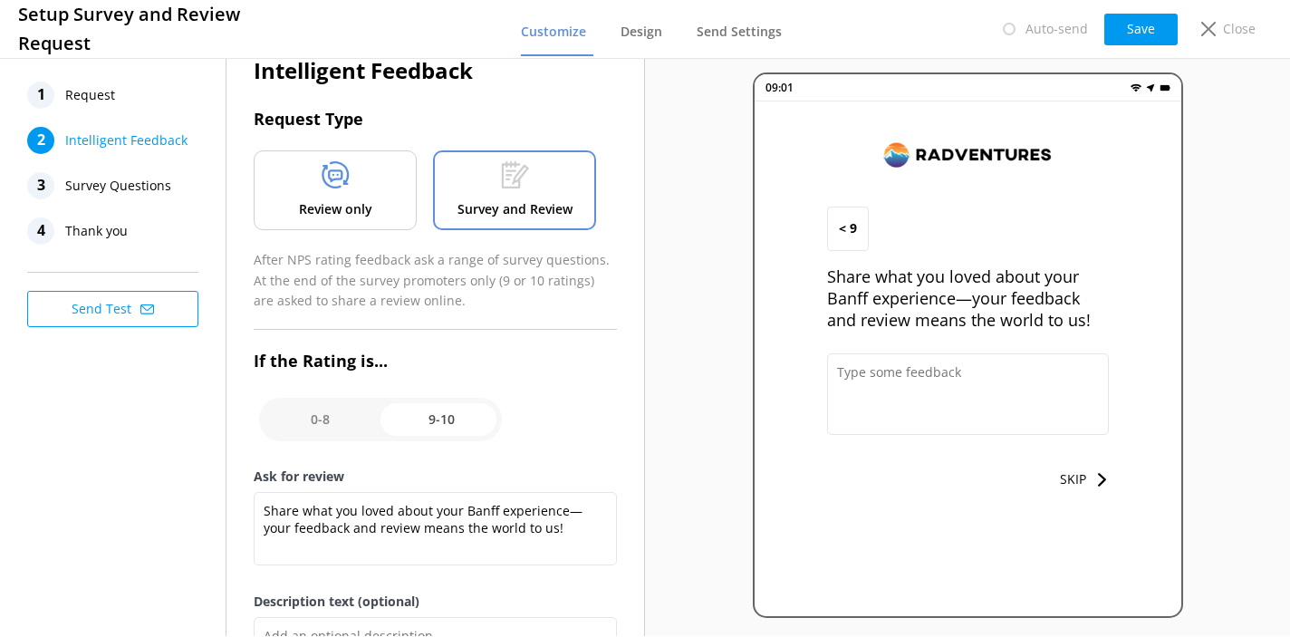
scroll to position [23, 0]
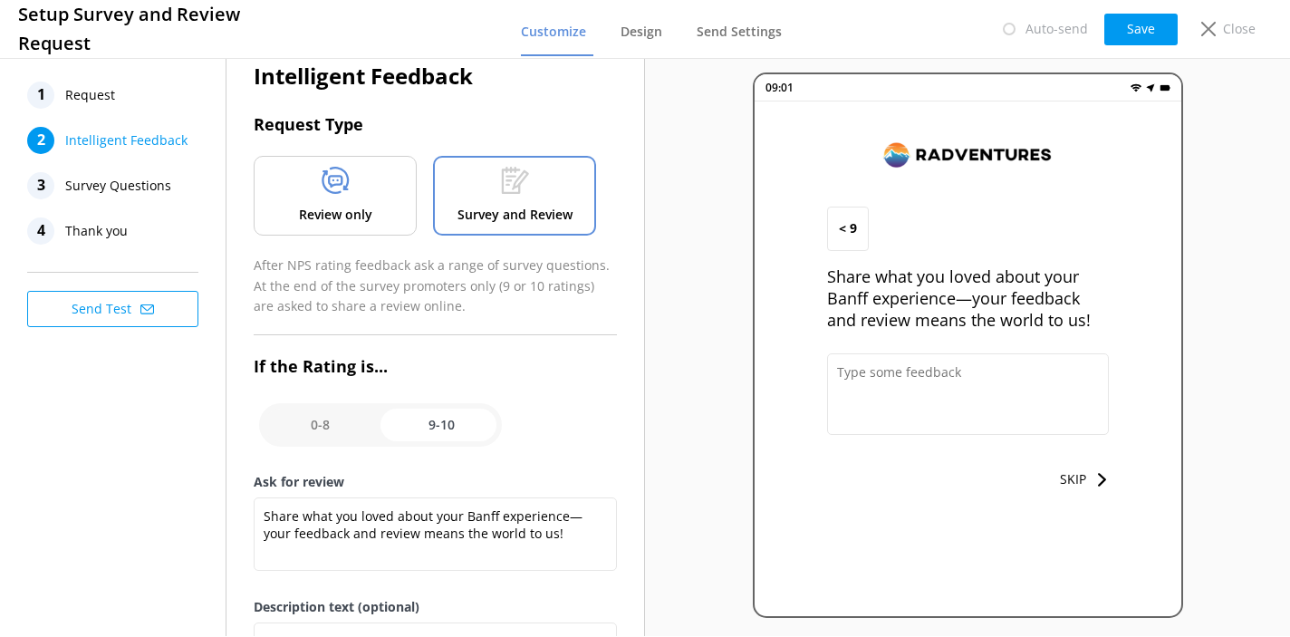
click at [162, 193] on span "Survey Questions" at bounding box center [118, 185] width 106 height 27
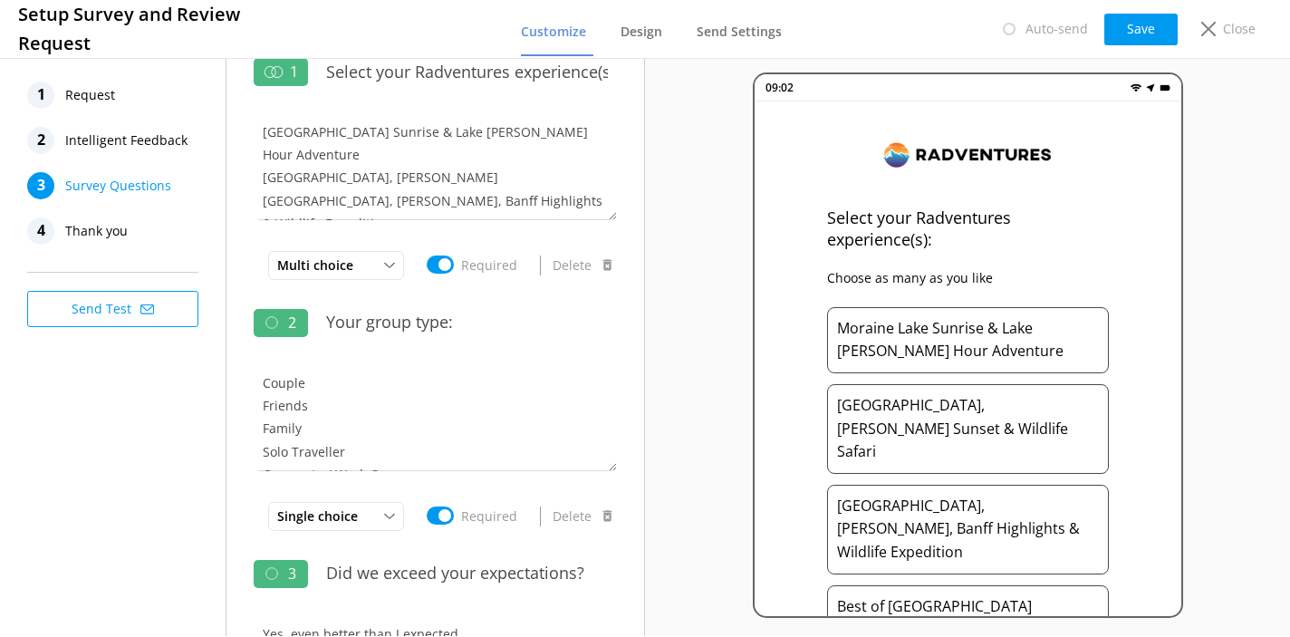
scroll to position [0, 0]
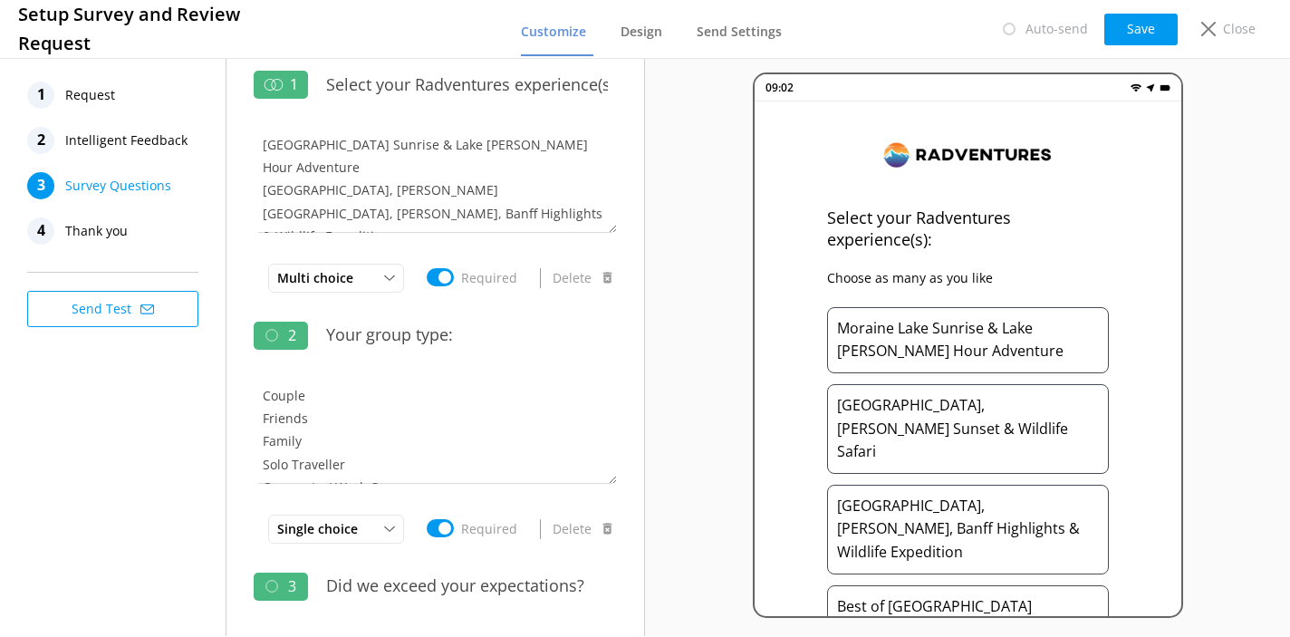
click at [159, 147] on span "Intelligent Feedback" at bounding box center [126, 140] width 122 height 27
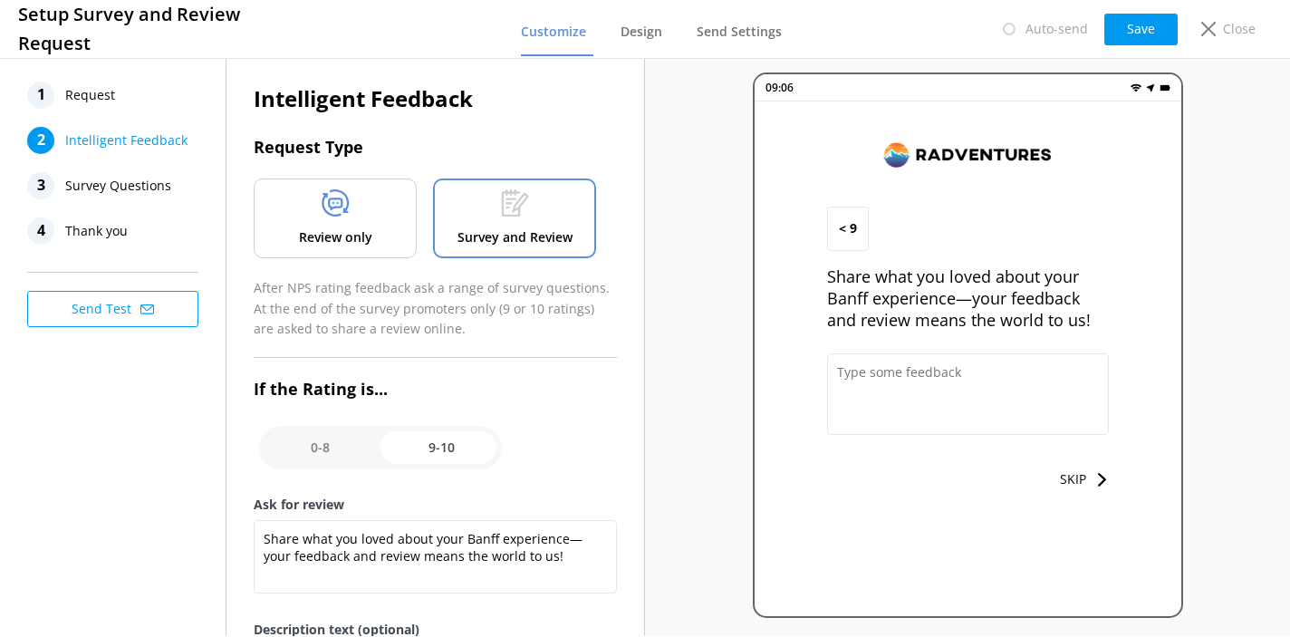
click at [339, 222] on div at bounding box center [336, 206] width 28 height 34
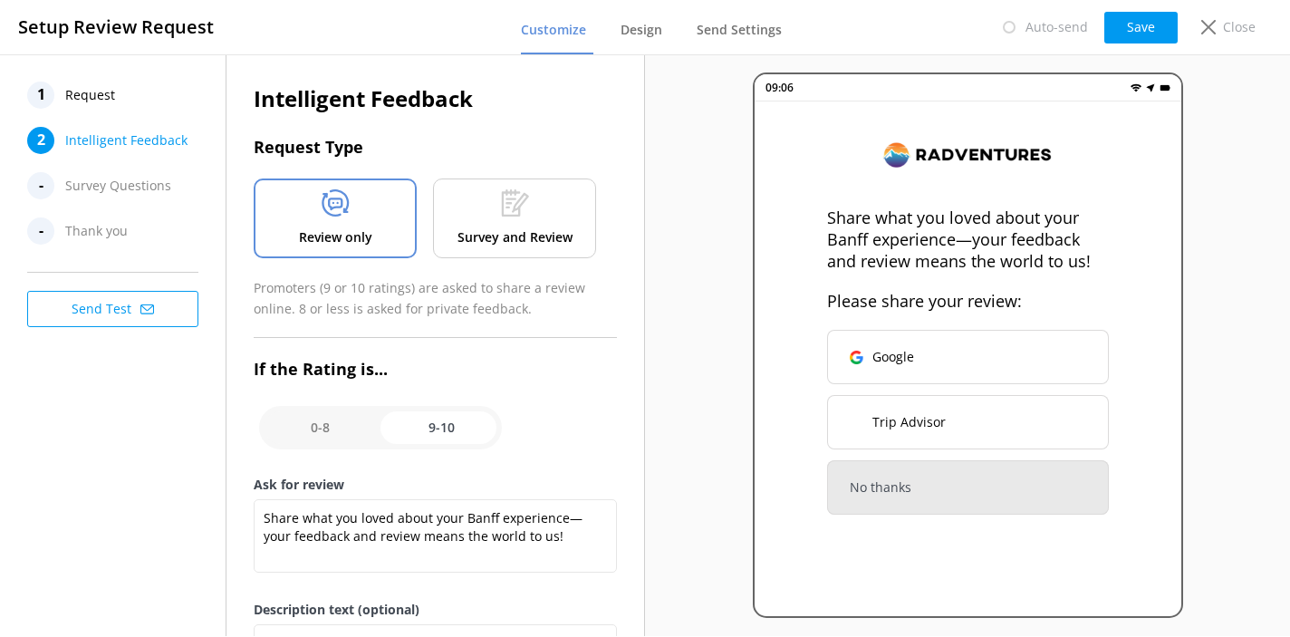
click at [512, 236] on p "Survey and Review" at bounding box center [514, 237] width 115 height 20
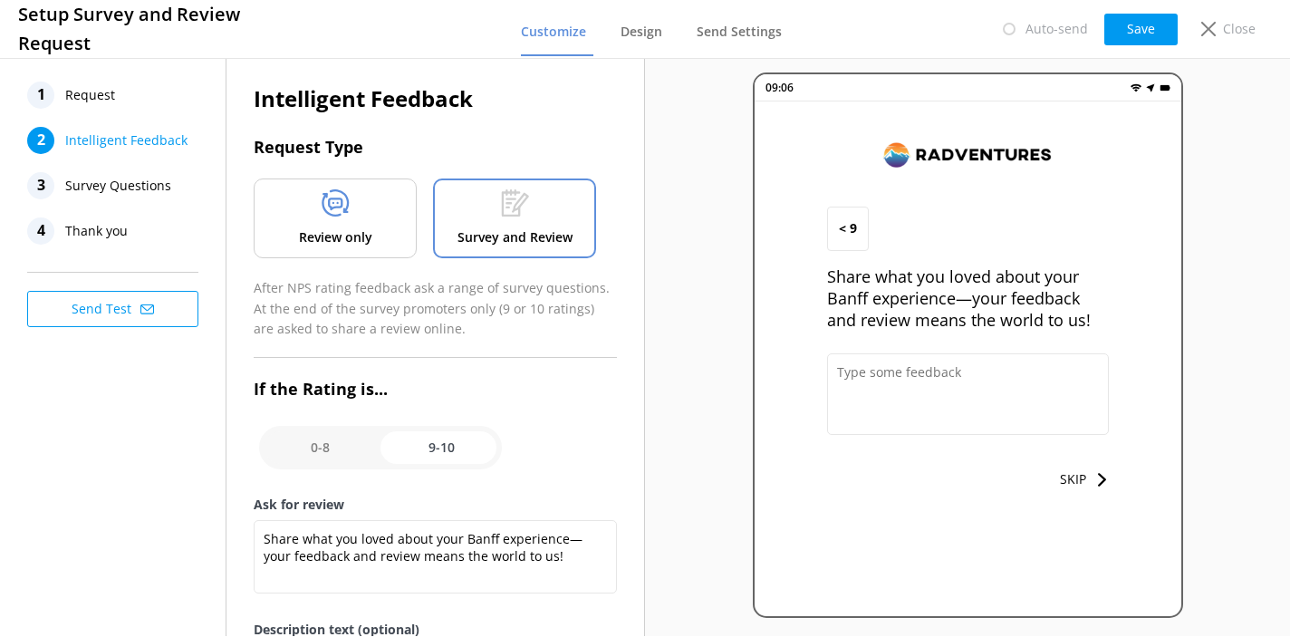
click at [371, 233] on div "Review only" at bounding box center [335, 218] width 163 height 80
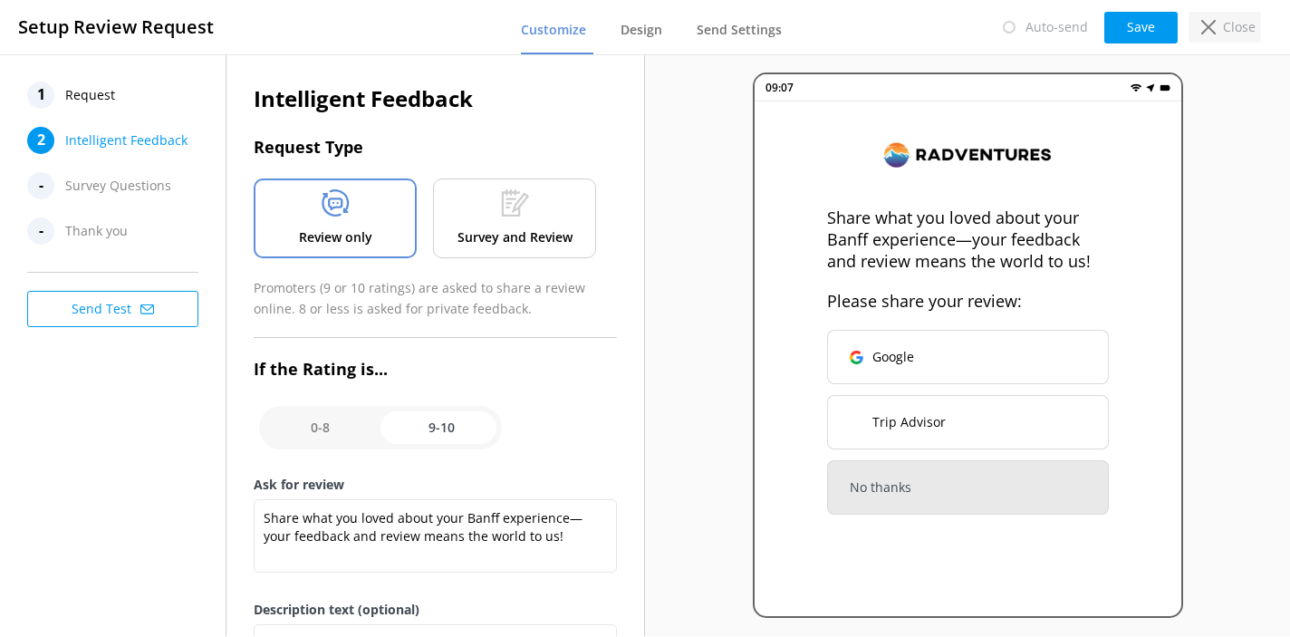
click at [1207, 32] on icon at bounding box center [1208, 27] width 14 height 14
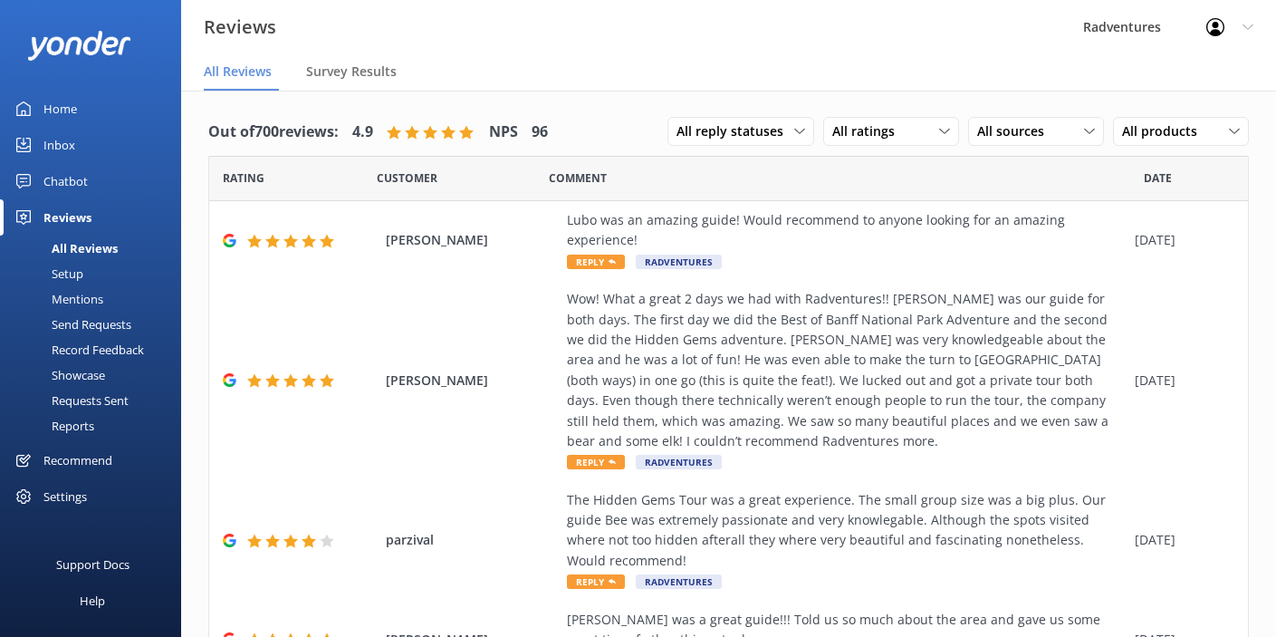
click at [103, 327] on div "Send Requests" at bounding box center [71, 324] width 120 height 25
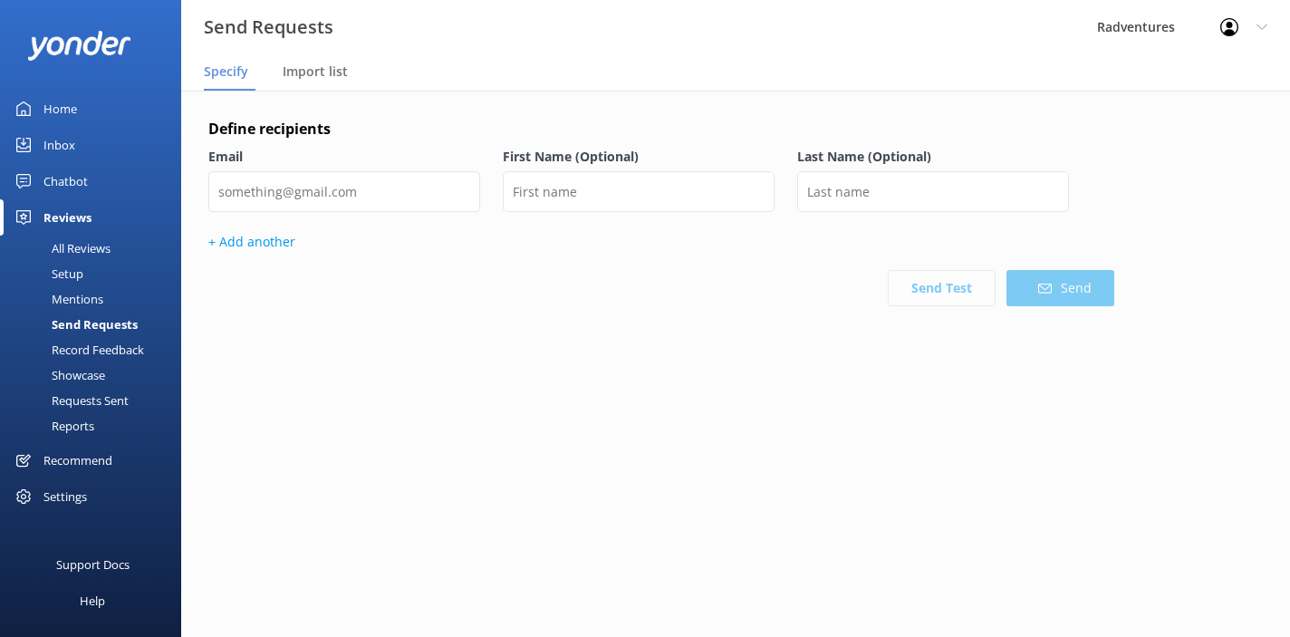
click at [79, 498] on div "Settings" at bounding box center [64, 496] width 43 height 36
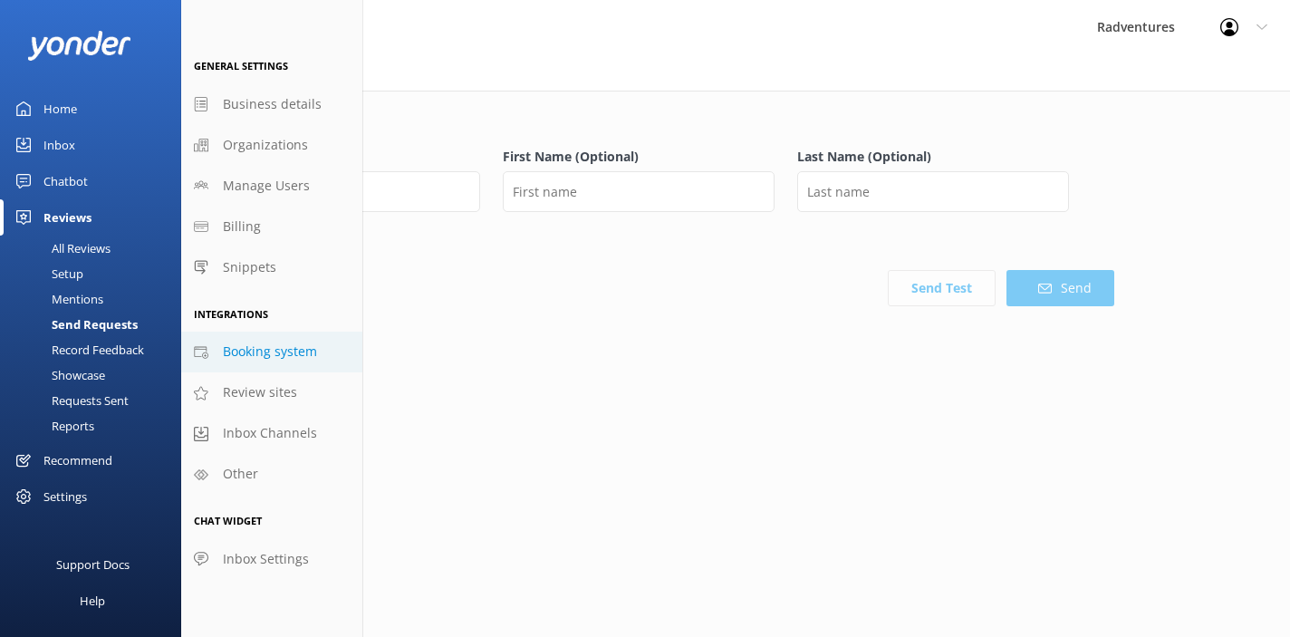
click at [297, 350] on span "Booking system" at bounding box center [270, 351] width 94 height 20
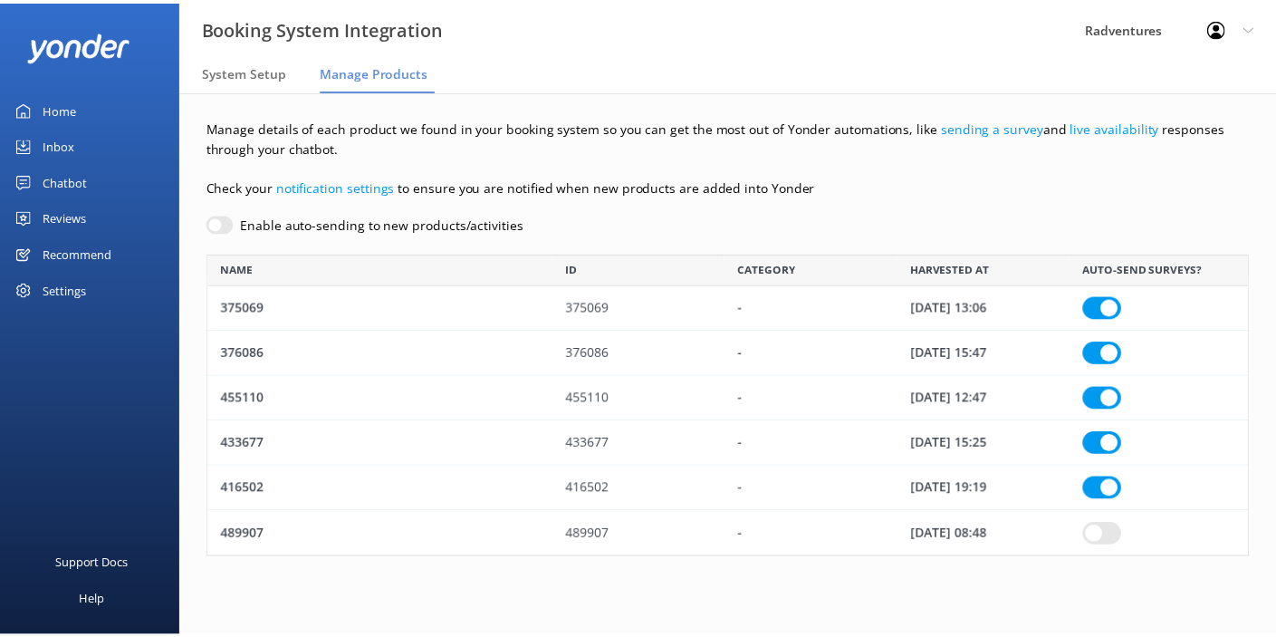
scroll to position [291, 1041]
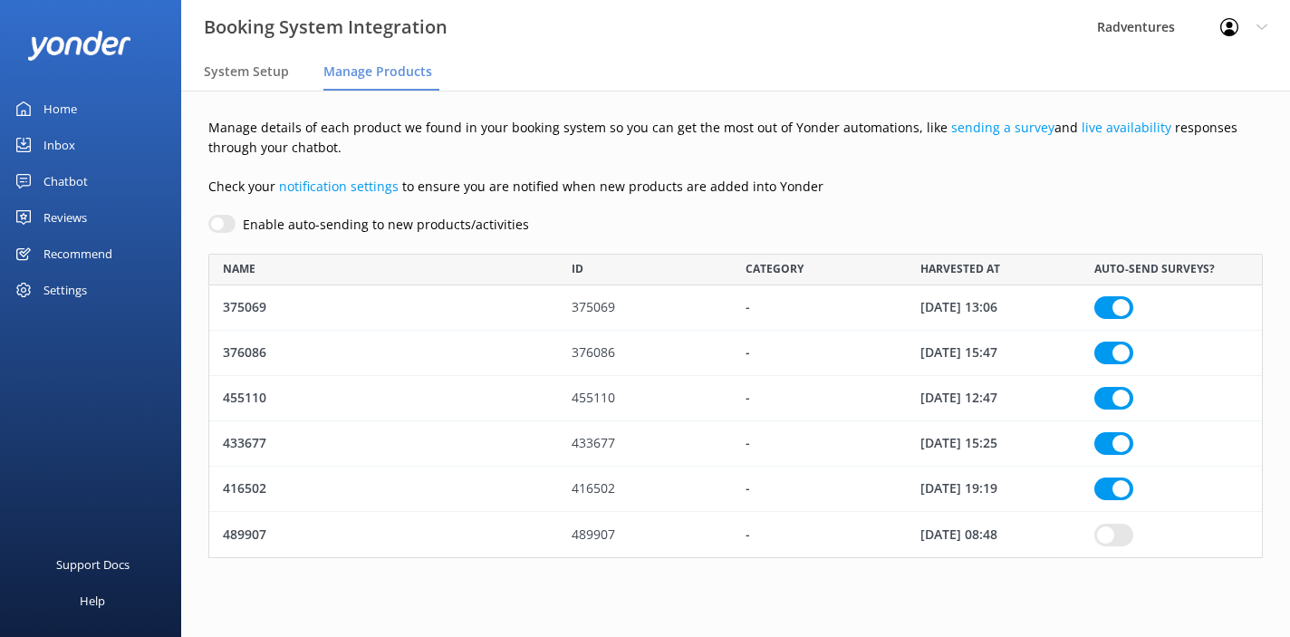
click at [802, 317] on div "-" at bounding box center [819, 307] width 174 height 45
checkbox input "true"
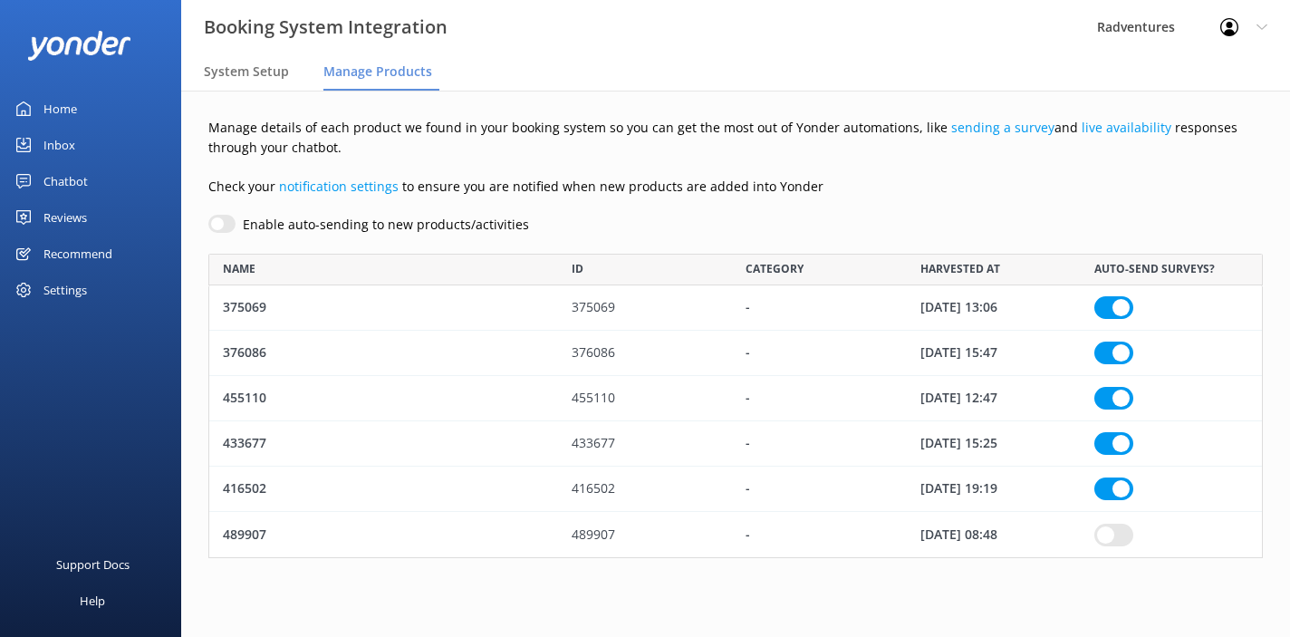
checkbox input "true"
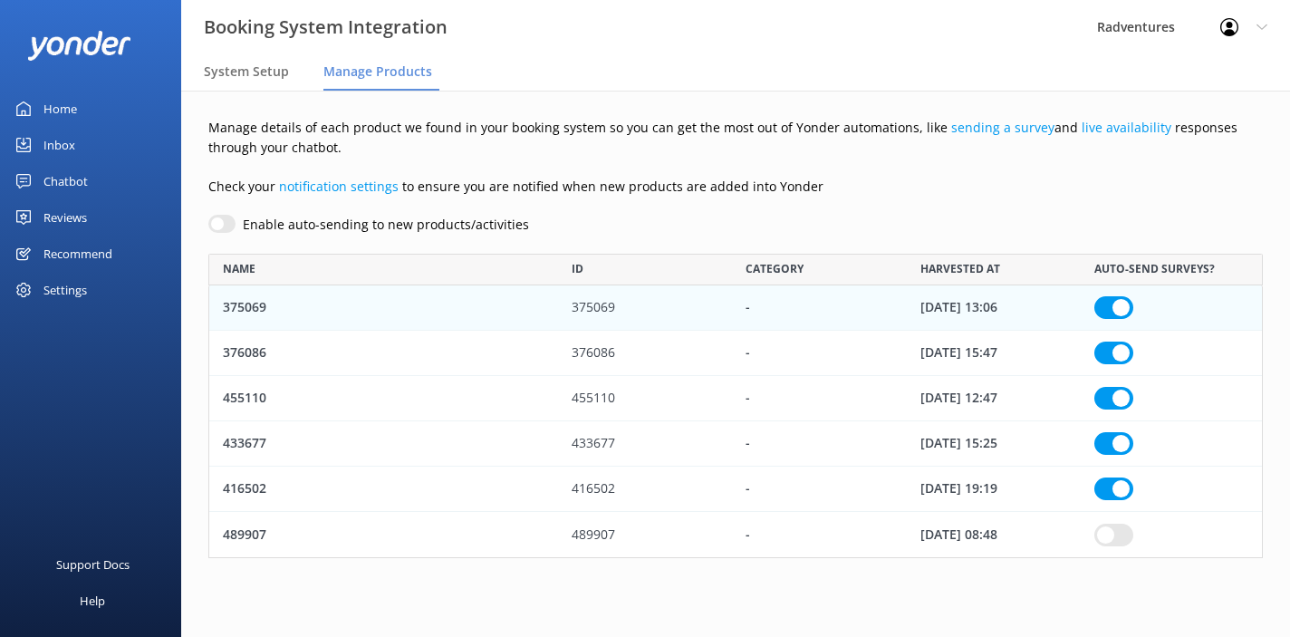
click at [802, 317] on div "-" at bounding box center [819, 307] width 174 height 45
checkbox input "true"
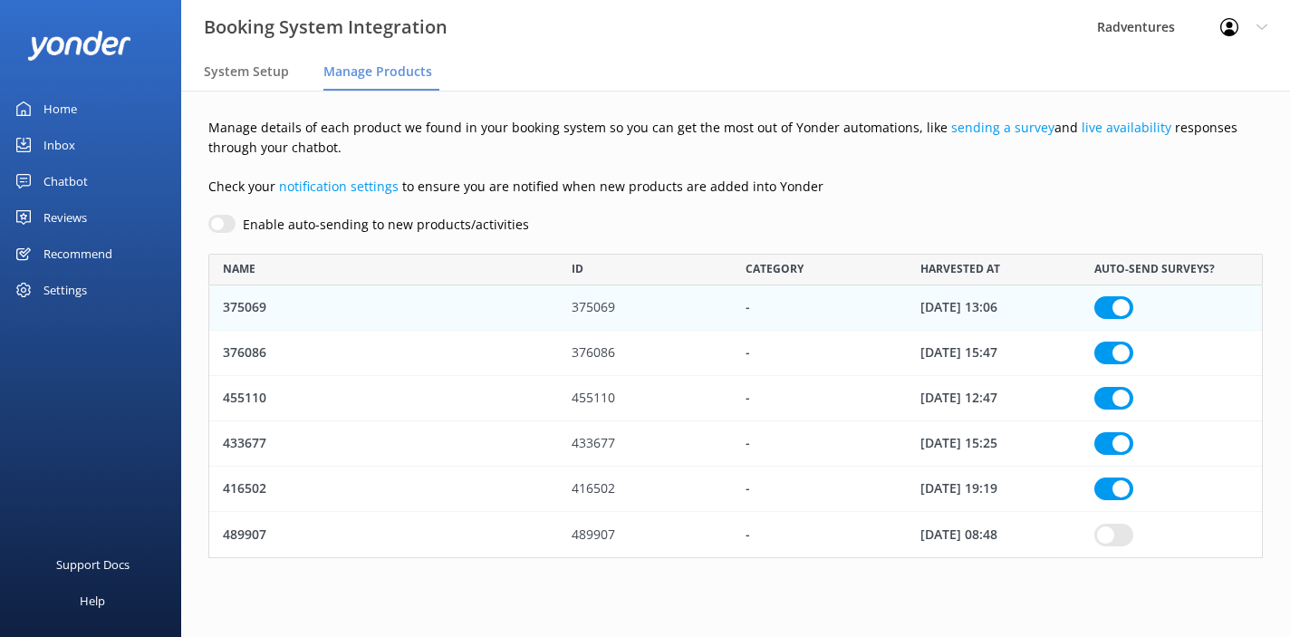
checkbox input "true"
click at [1095, 131] on link "live availability" at bounding box center [1127, 127] width 90 height 17
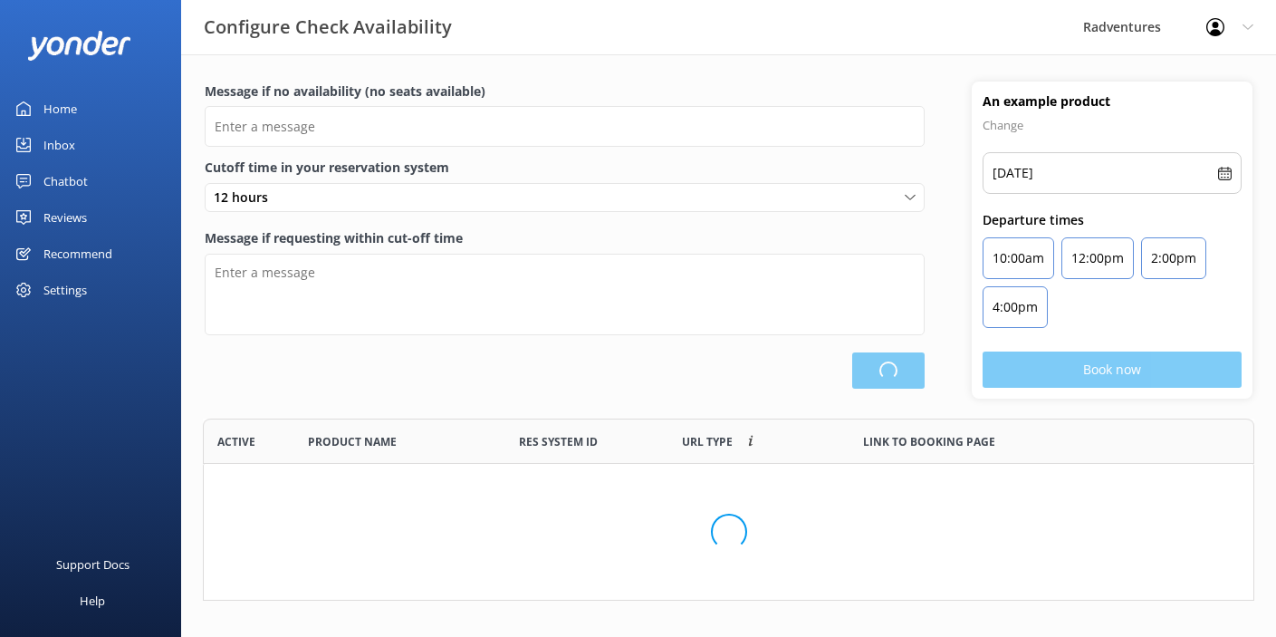
scroll to position [332, 1038]
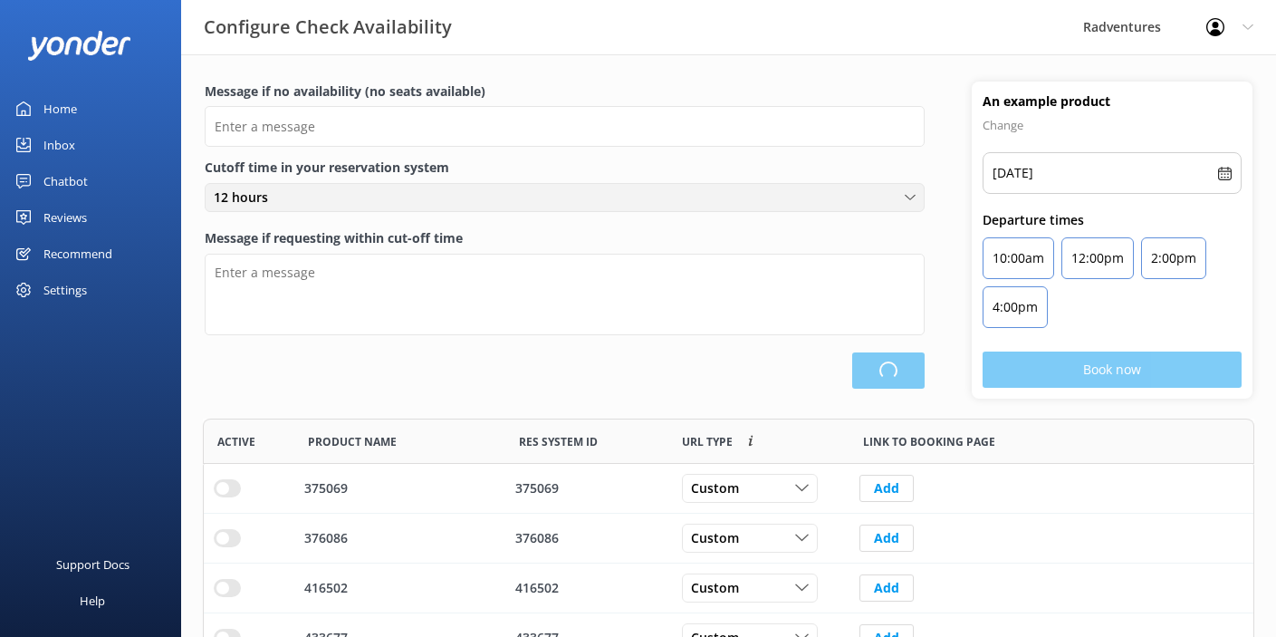
type input "There are no seats available, please check an alternative day"
type textarea "Our online booking system closes {hours} prior to departure. Please contact us …"
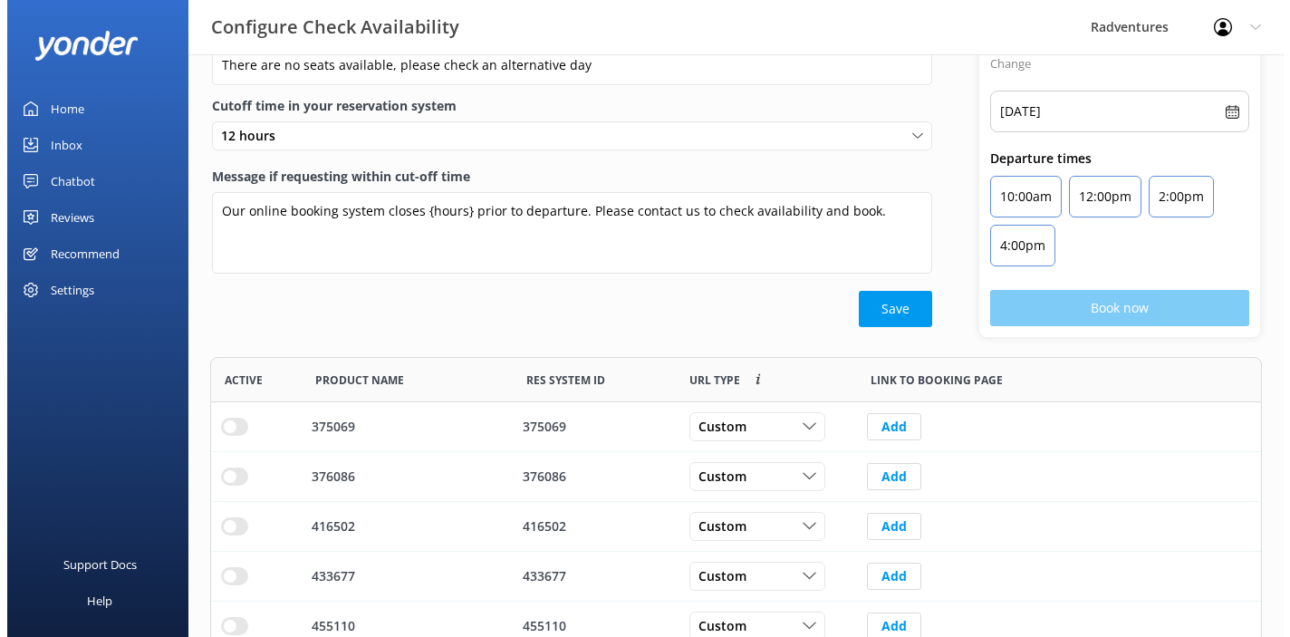
scroll to position [0, 0]
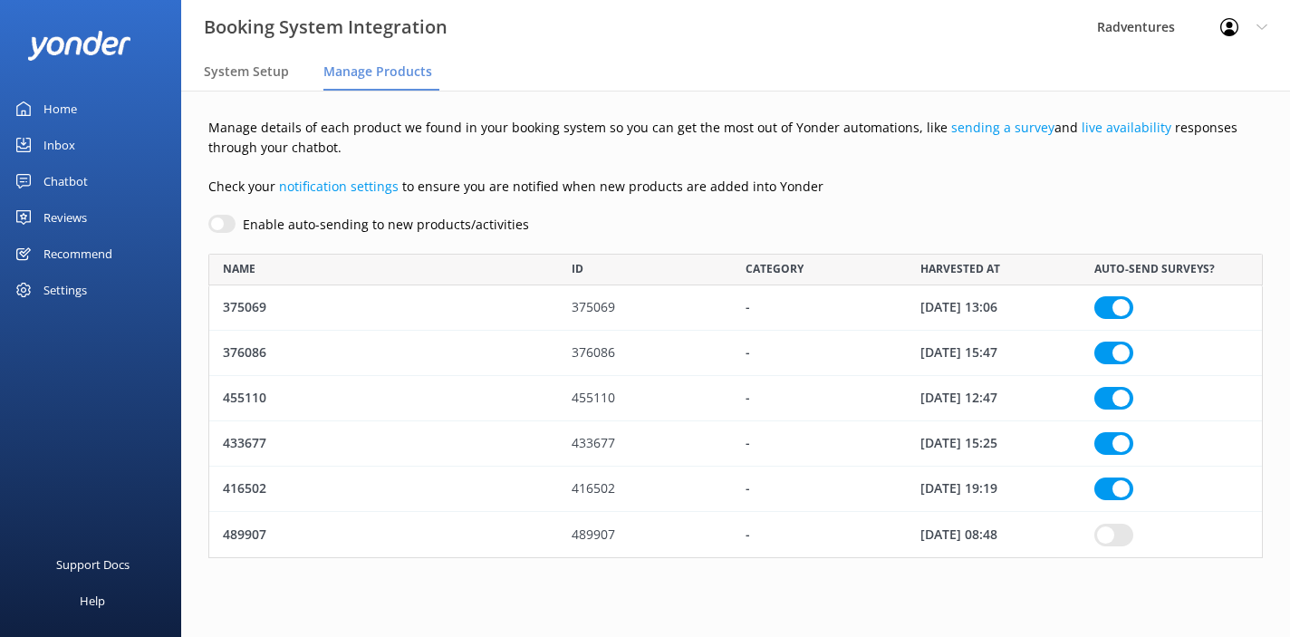
scroll to position [291, 1041]
click at [999, 131] on link "sending a survey" at bounding box center [1002, 127] width 103 height 17
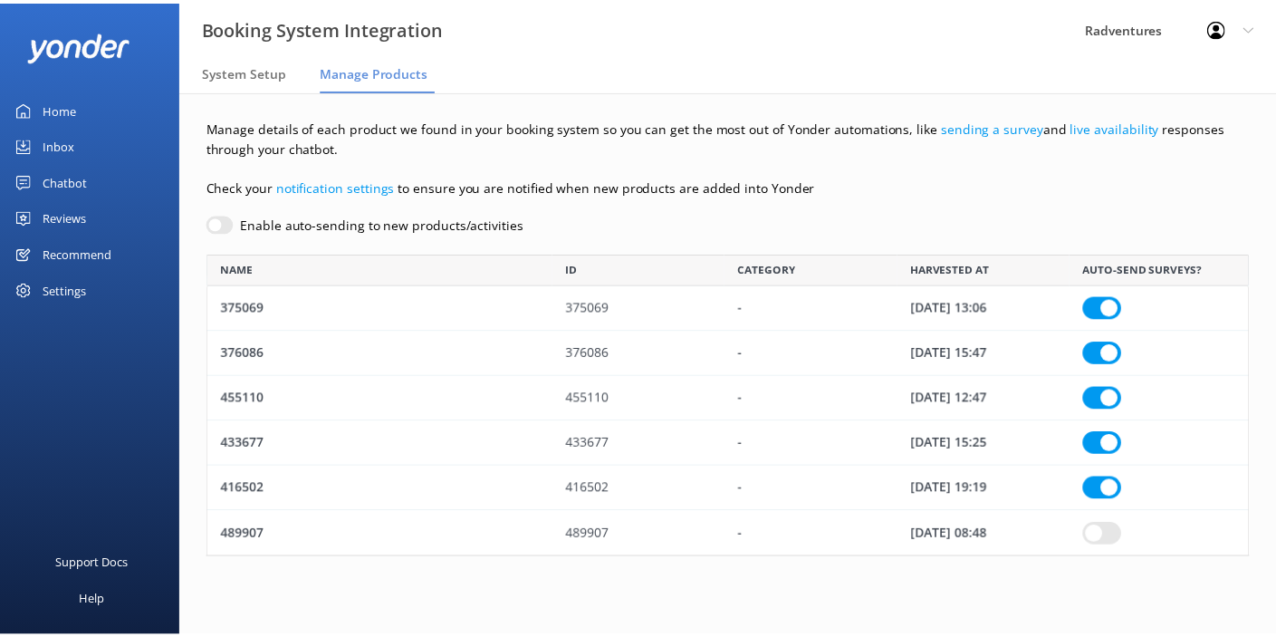
scroll to position [291, 1041]
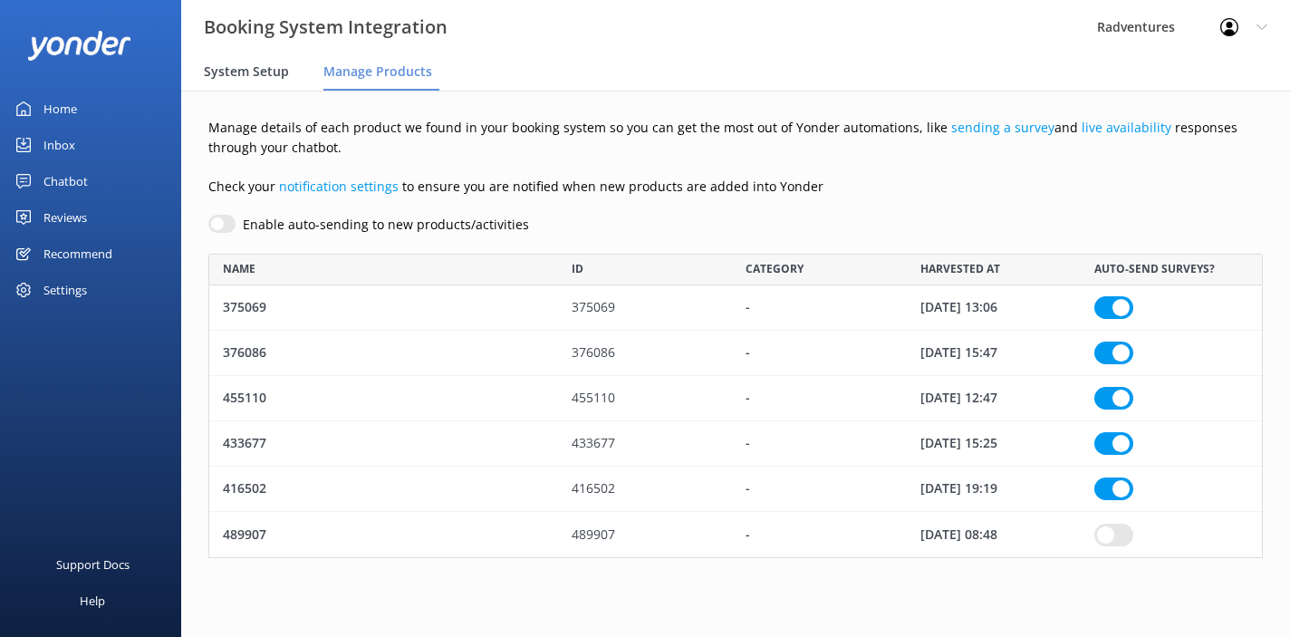
click at [268, 71] on span "System Setup" at bounding box center [246, 72] width 85 height 18
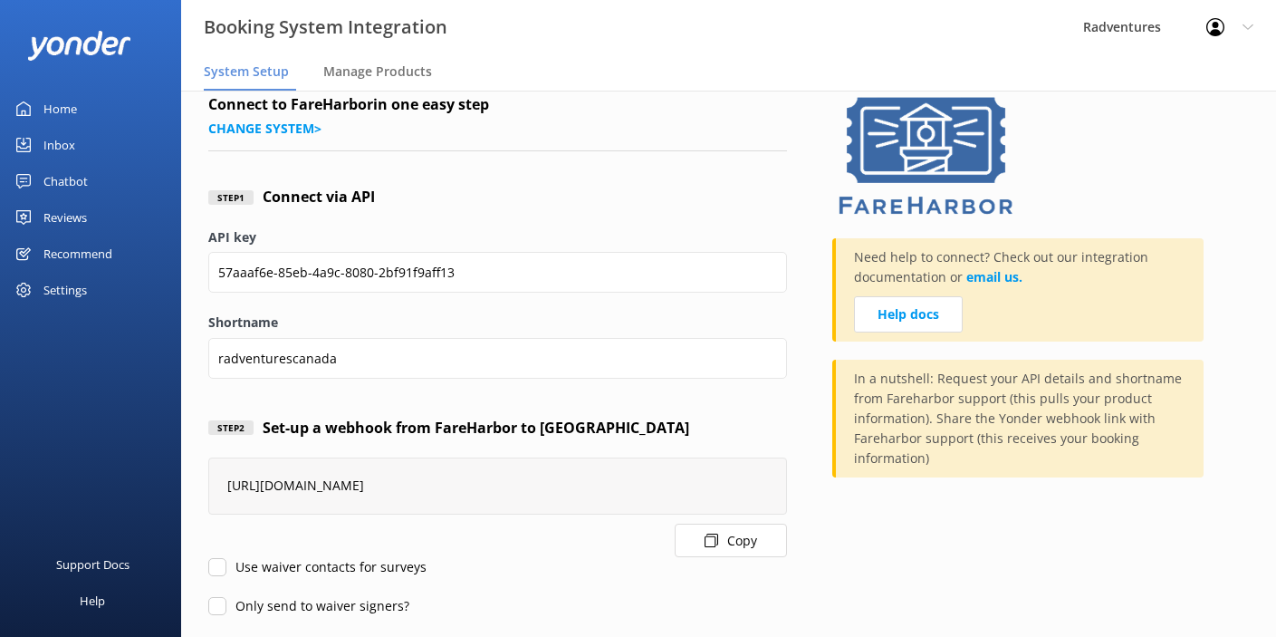
scroll to position [121, 0]
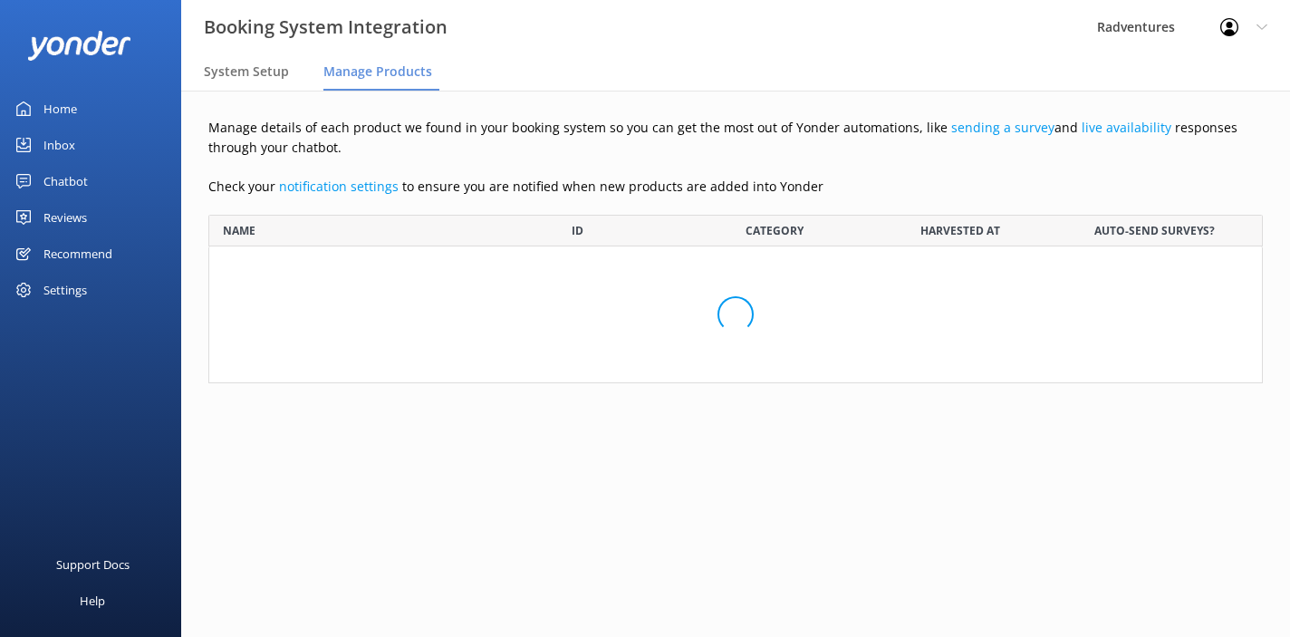
scroll to position [291, 1041]
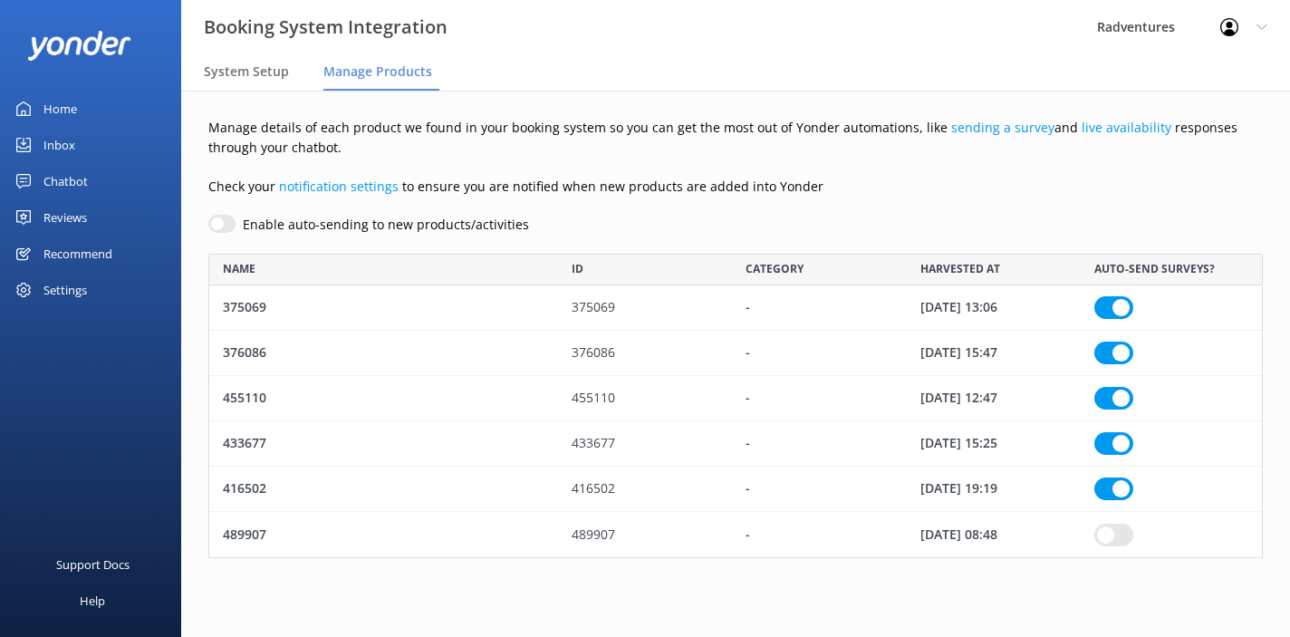
click at [82, 290] on div "Settings" at bounding box center [64, 290] width 43 height 36
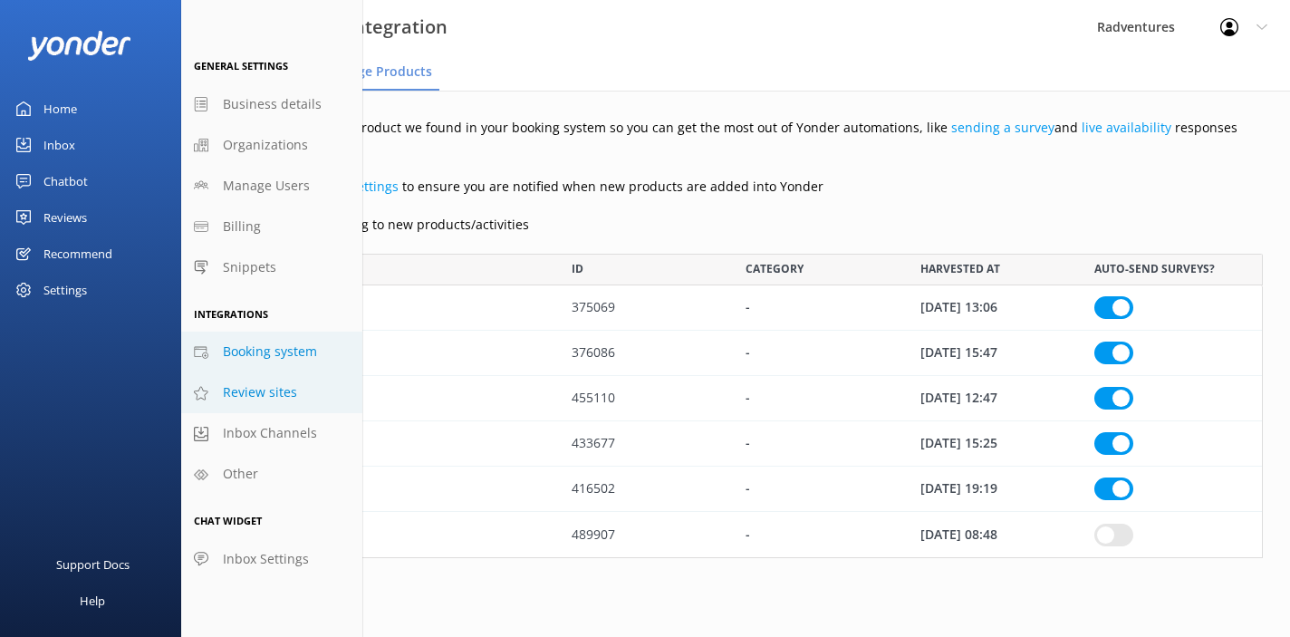
click at [248, 395] on span "Review sites" at bounding box center [260, 392] width 74 height 20
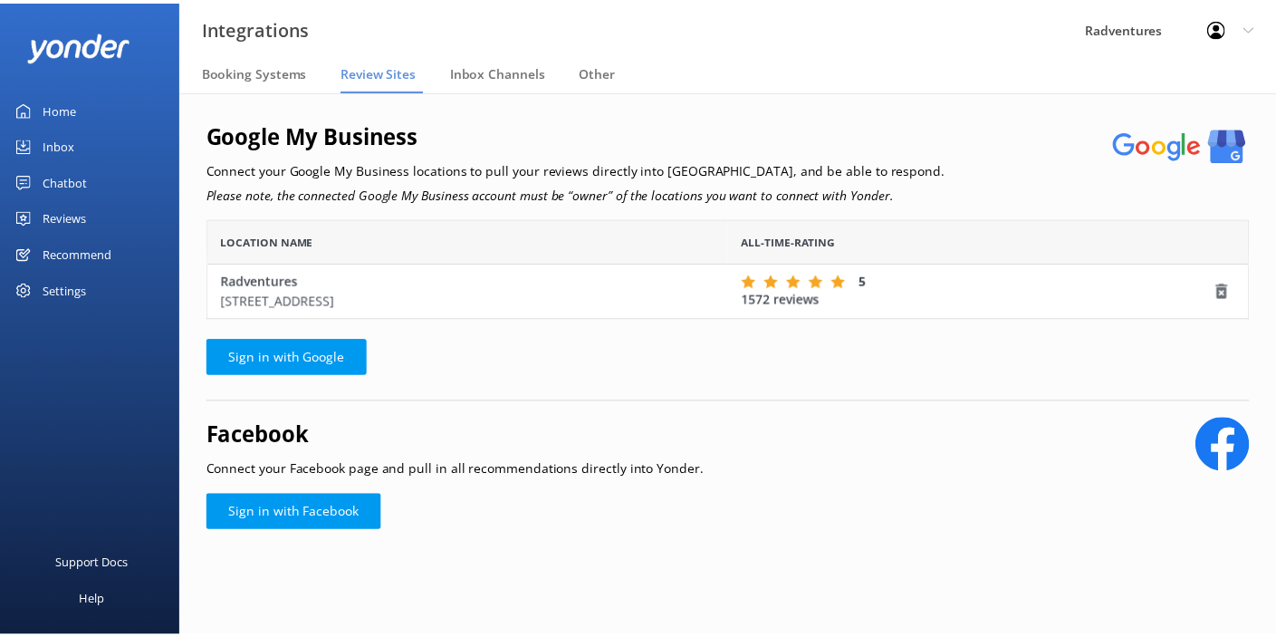
scroll to position [87, 1041]
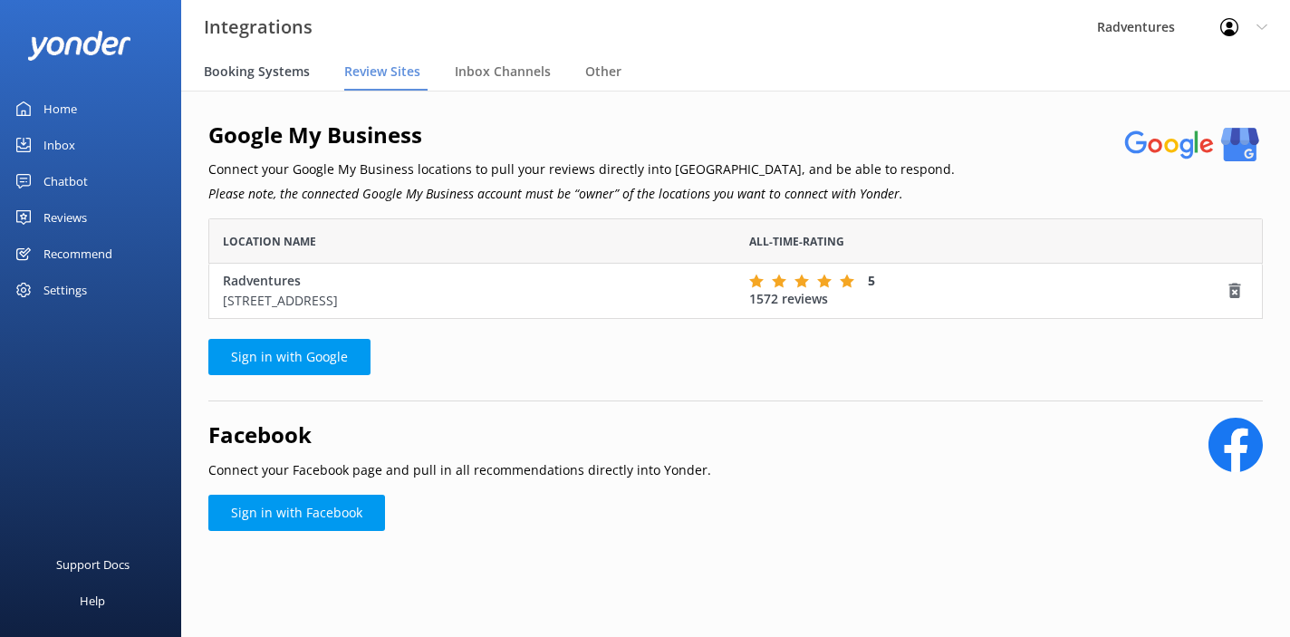
click at [297, 71] on span "Booking Systems" at bounding box center [257, 72] width 106 height 18
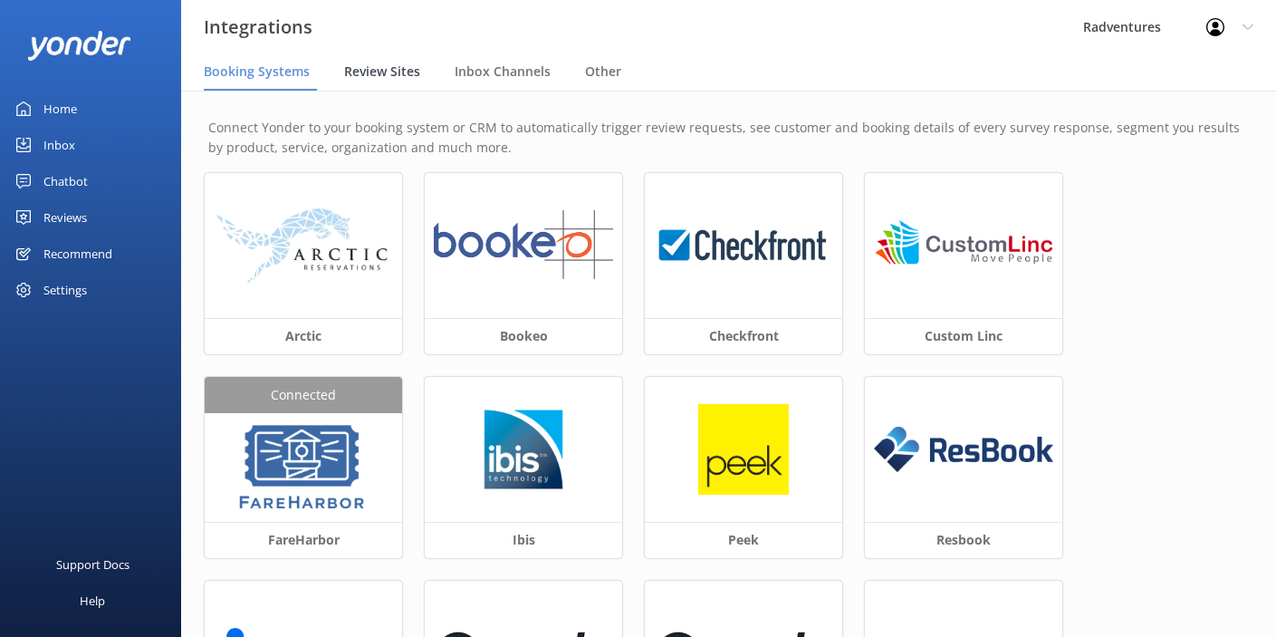
click at [398, 81] on div "Review Sites" at bounding box center [385, 72] width 83 height 36
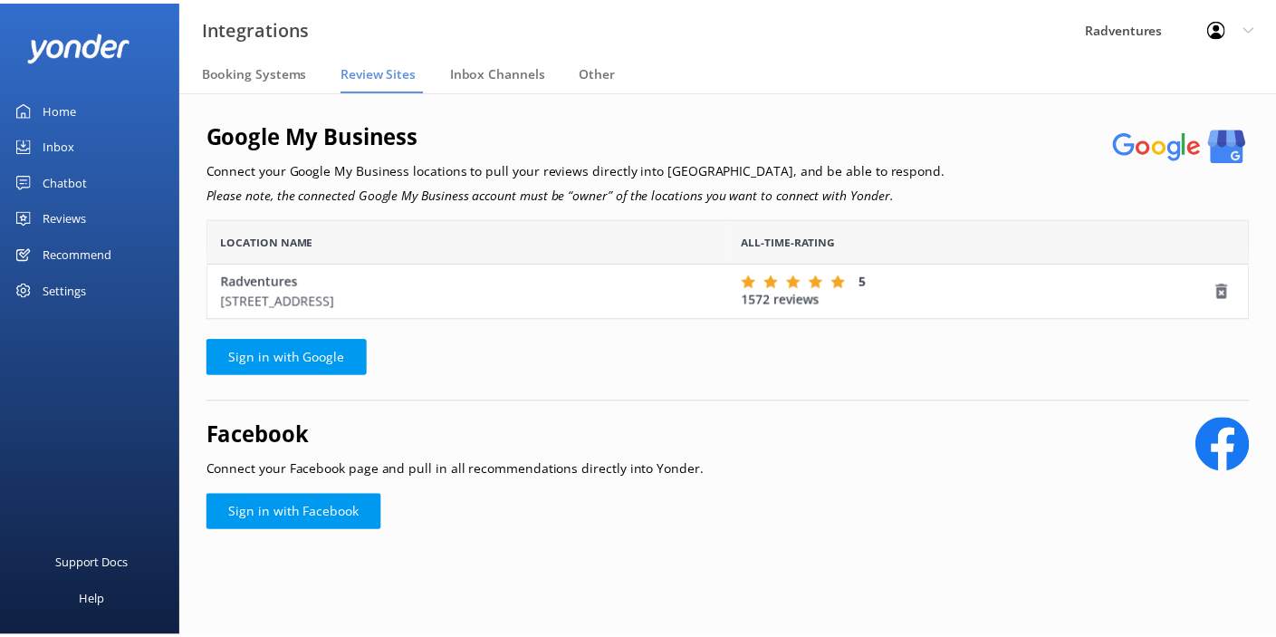
scroll to position [87, 1041]
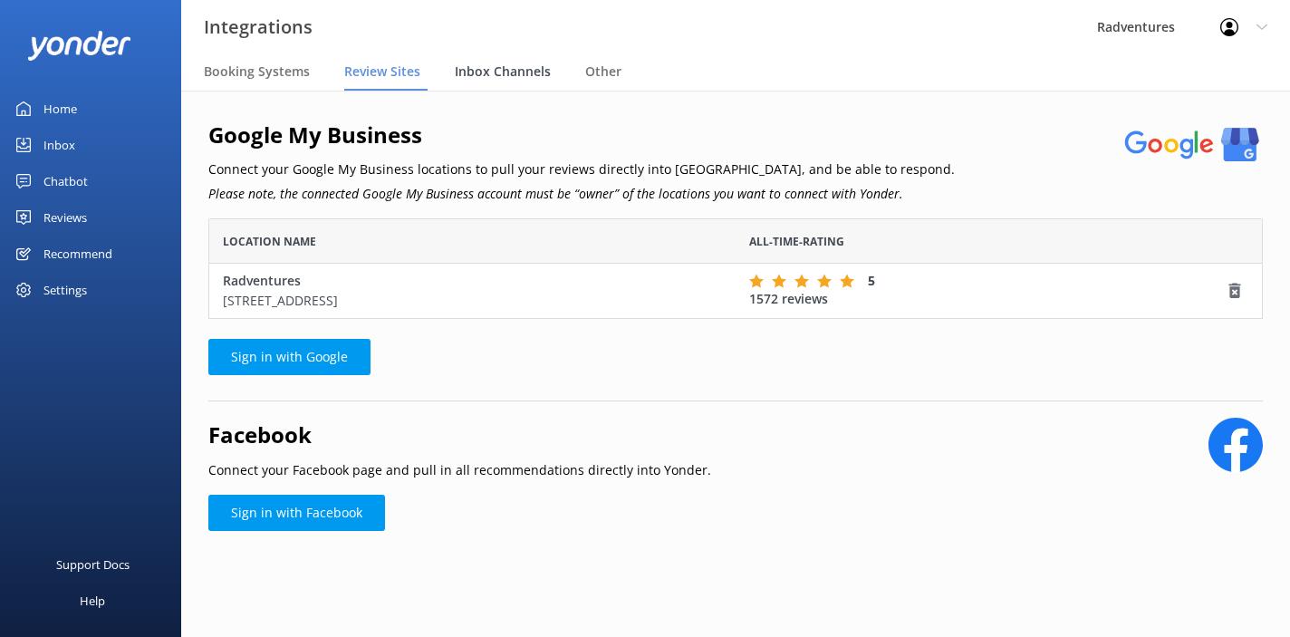
click at [518, 81] on div "Inbox Channels" at bounding box center [506, 72] width 103 height 36
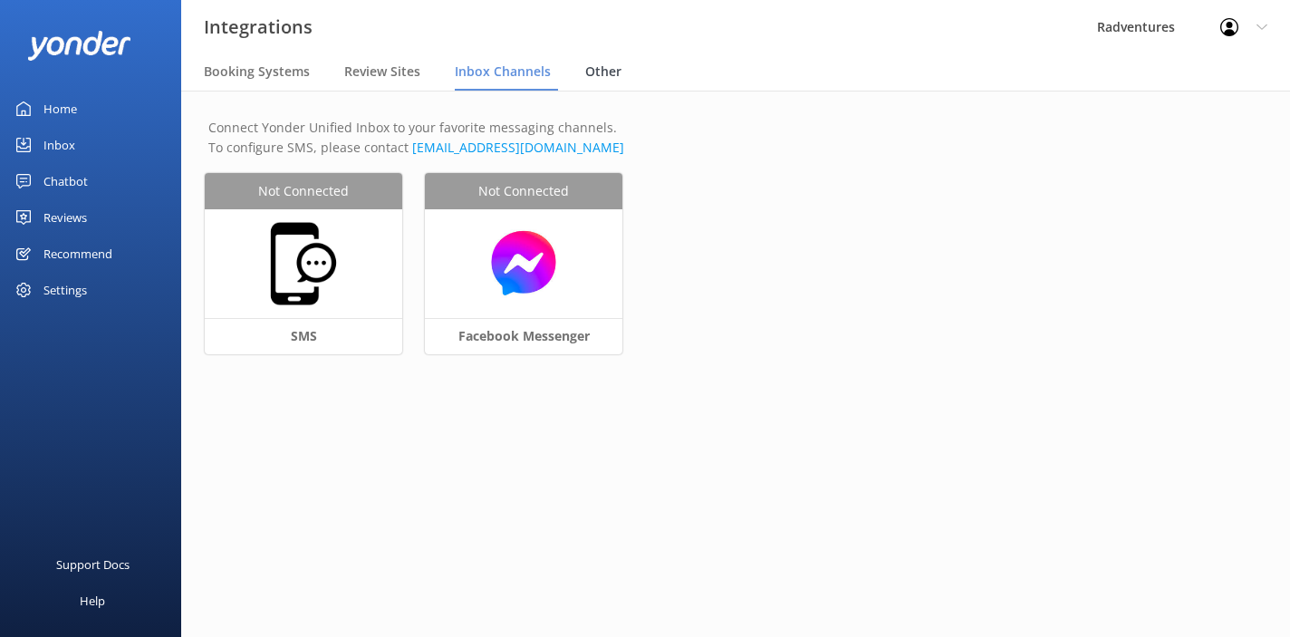
click at [604, 72] on span "Other" at bounding box center [603, 72] width 36 height 18
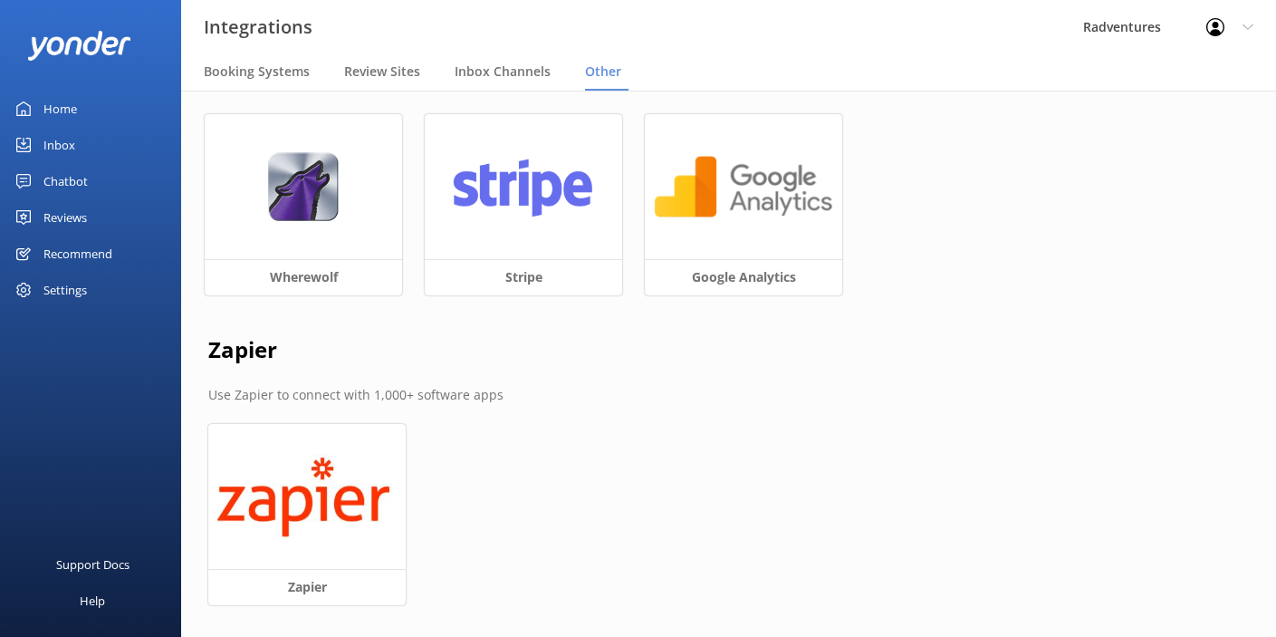
click at [56, 295] on div "Settings" at bounding box center [64, 290] width 43 height 36
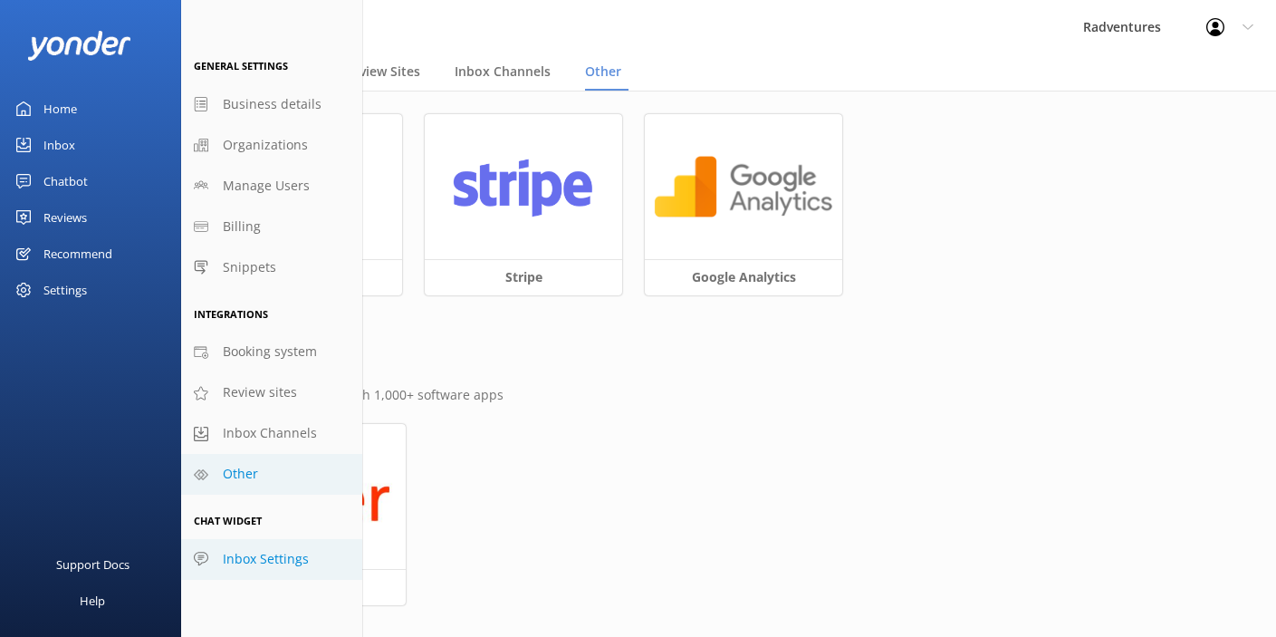
click at [283, 559] on span "Inbox Settings" at bounding box center [266, 559] width 86 height 20
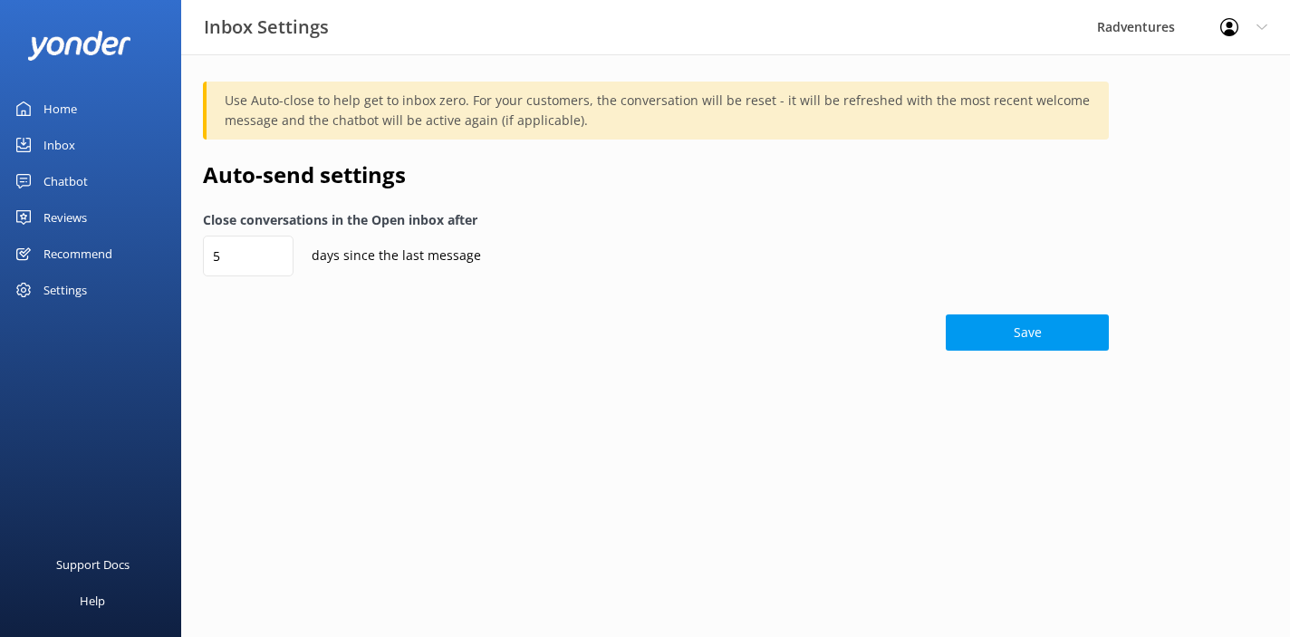
click at [83, 254] on div "Recommend" at bounding box center [77, 254] width 69 height 36
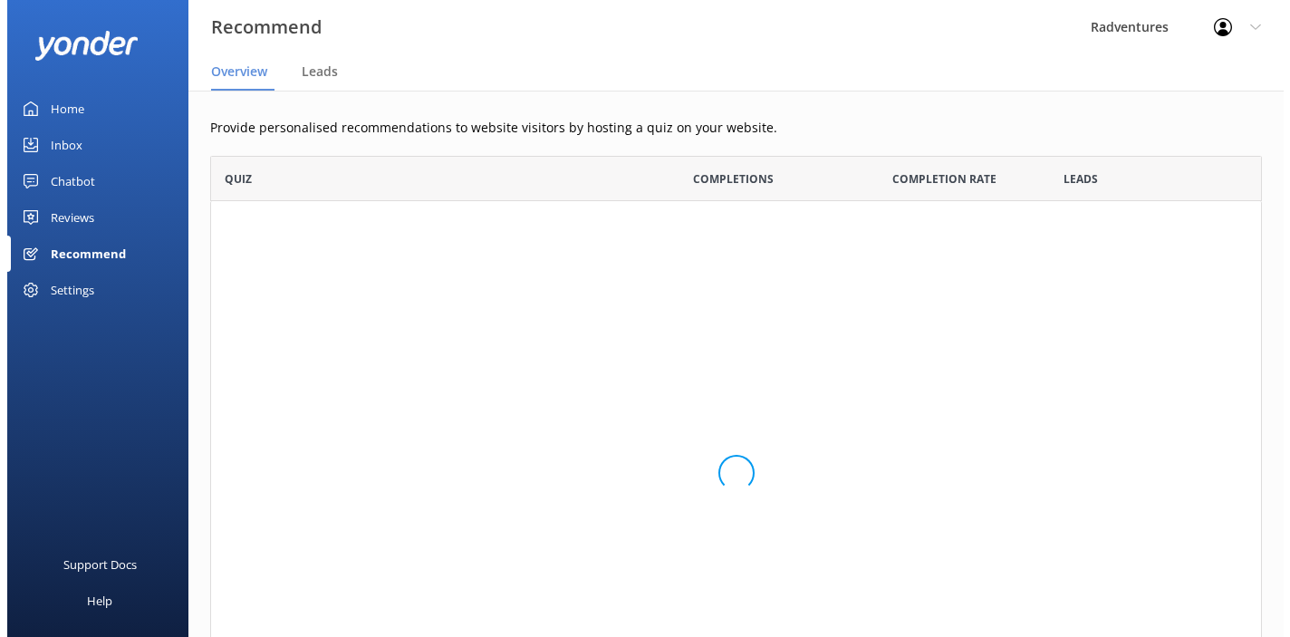
scroll to position [576, 1038]
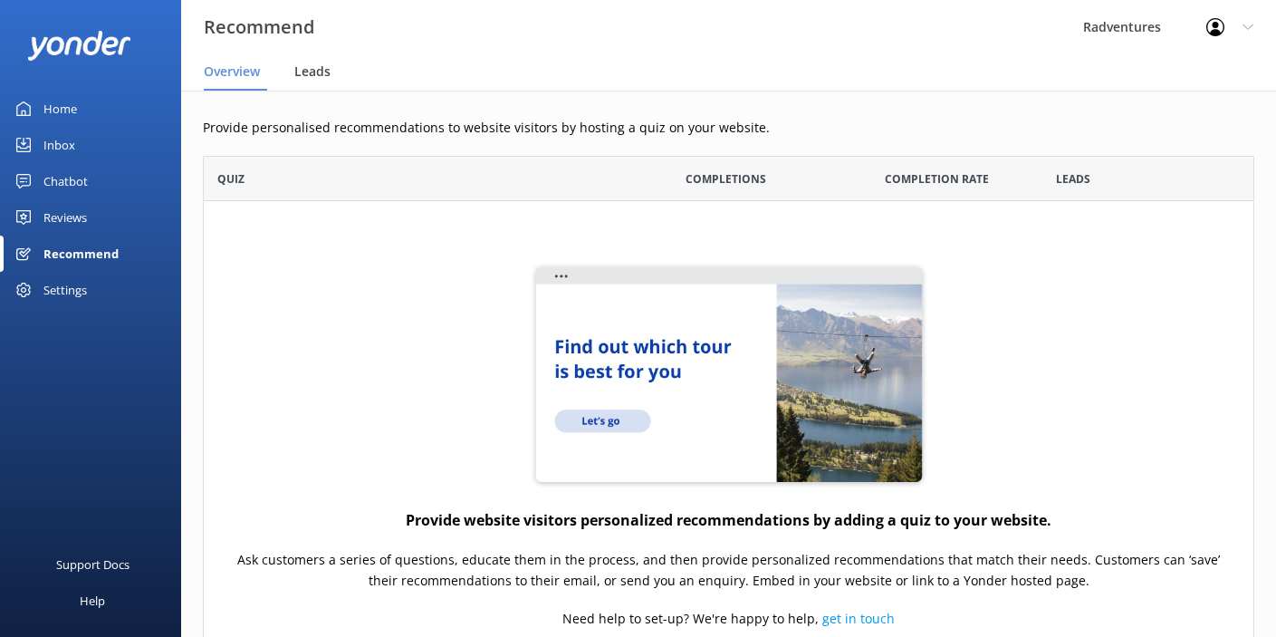
click at [325, 74] on span "Leads" at bounding box center [312, 72] width 36 height 18
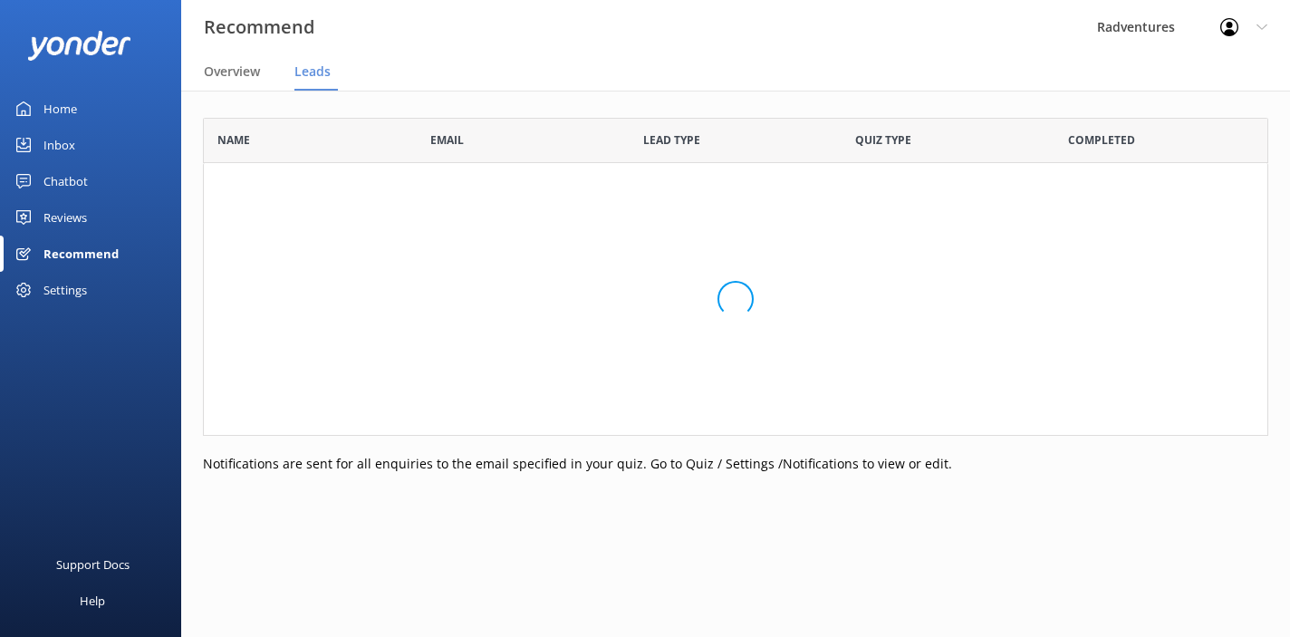
scroll to position [304, 1052]
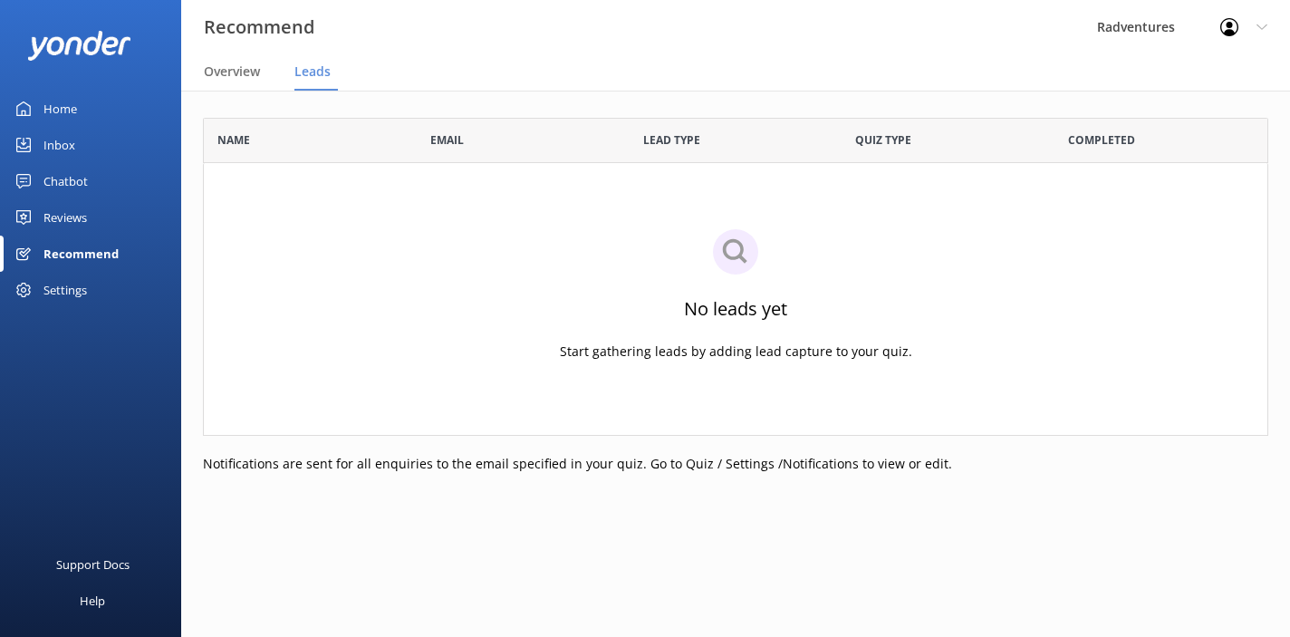
click at [79, 216] on div "Reviews" at bounding box center [64, 217] width 43 height 36
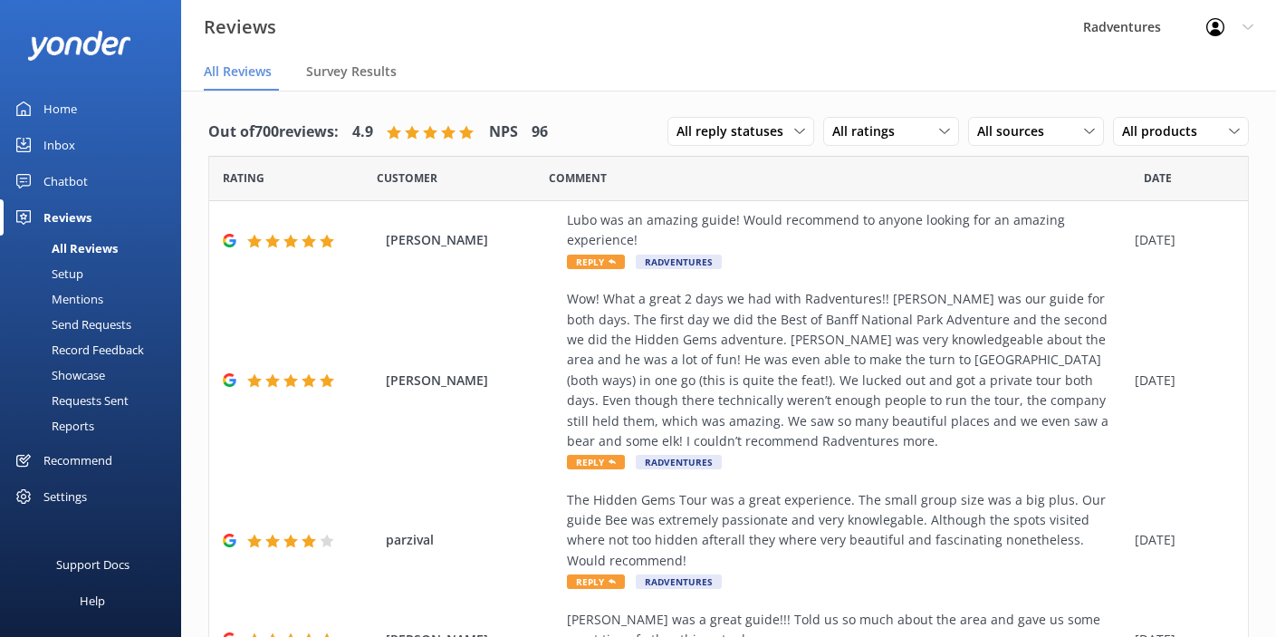
click at [79, 183] on div "Chatbot" at bounding box center [65, 181] width 44 height 36
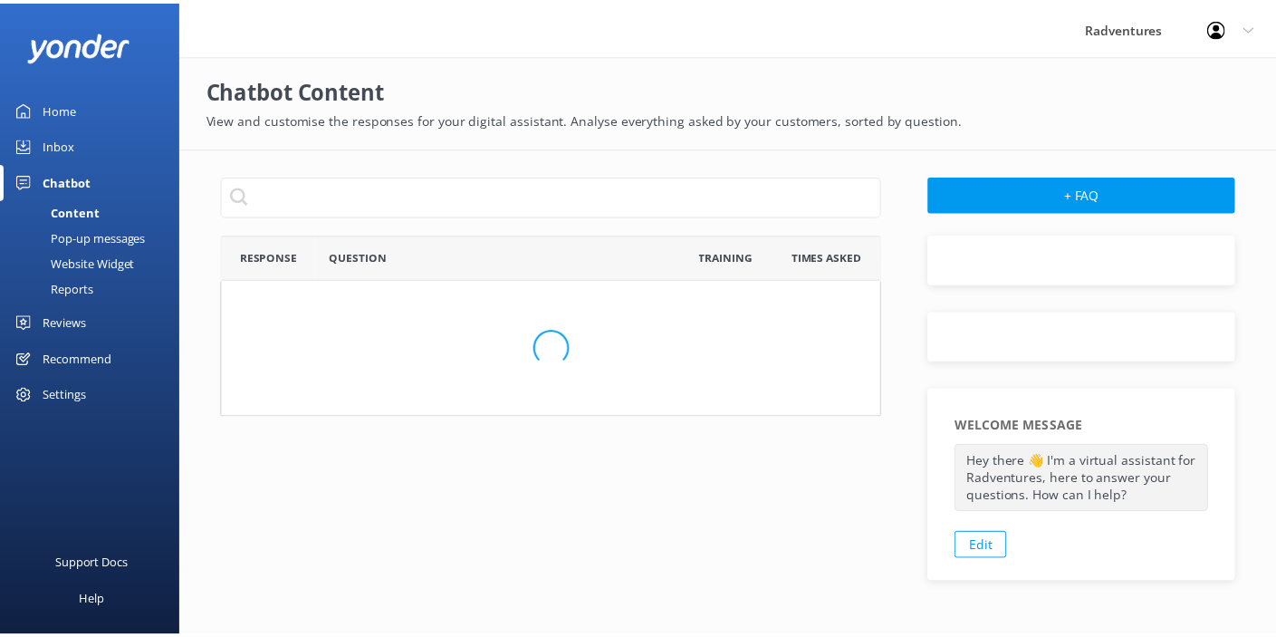
scroll to position [621, 645]
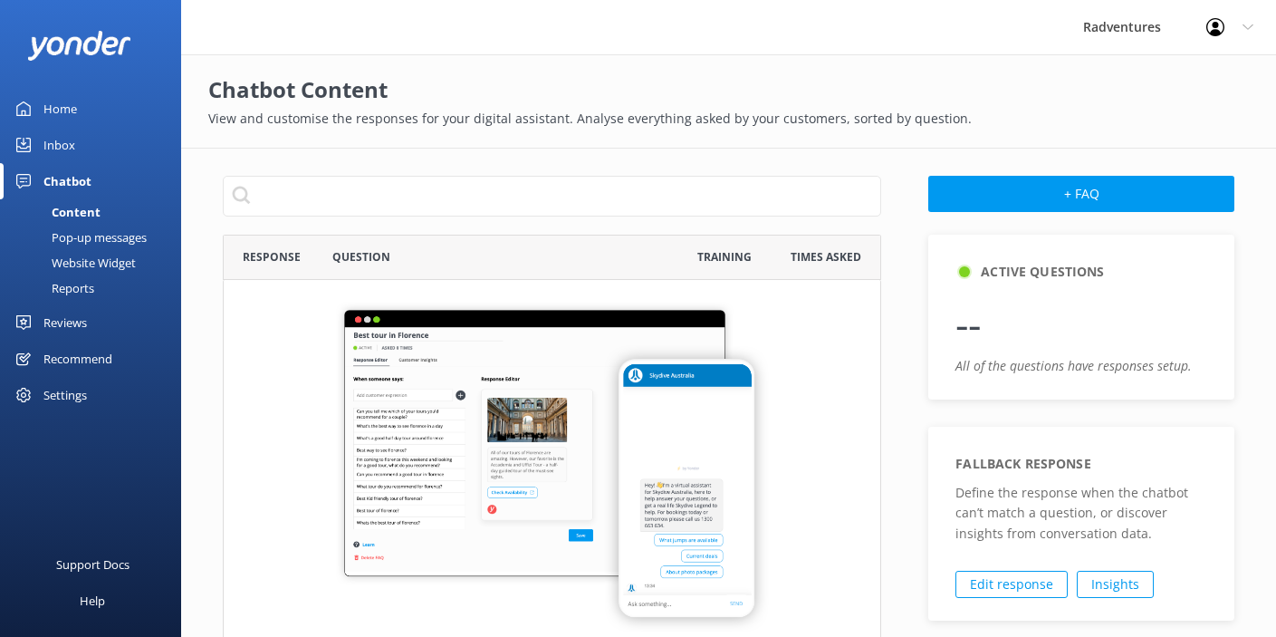
click at [71, 322] on div "Reviews" at bounding box center [64, 322] width 43 height 36
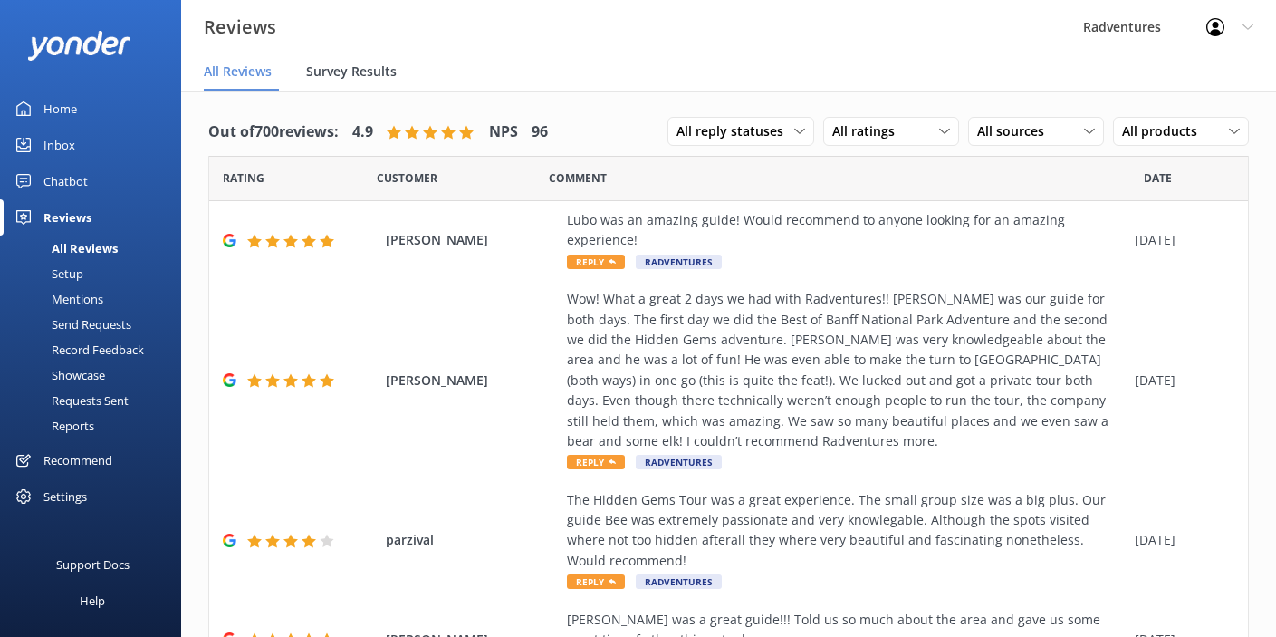
click at [354, 64] on span "Survey Results" at bounding box center [351, 72] width 91 height 18
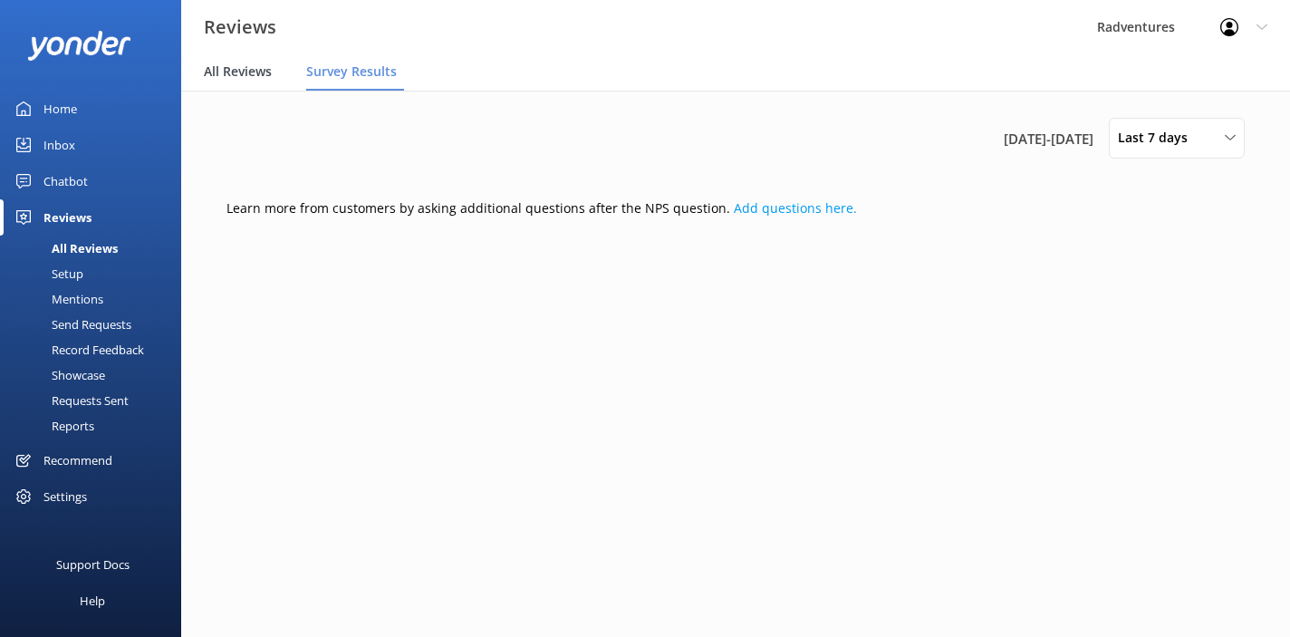
click at [259, 79] on span "All Reviews" at bounding box center [238, 72] width 68 height 18
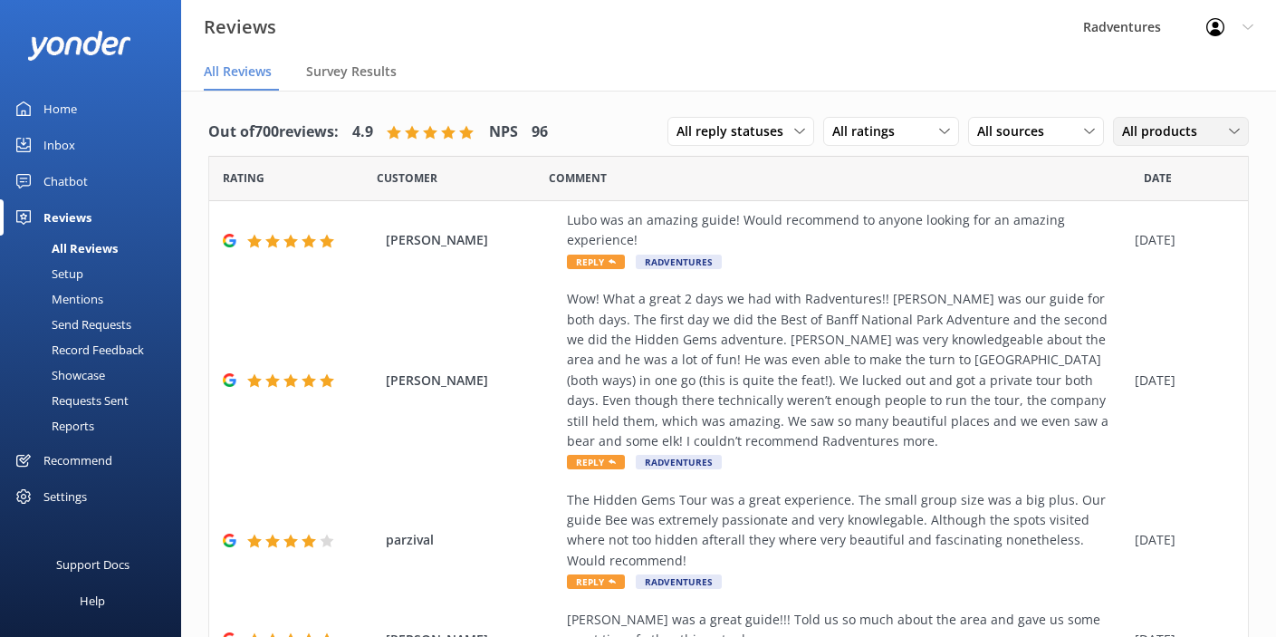
click at [1179, 136] on span "All products" at bounding box center [1165, 131] width 86 height 20
click at [1150, 265] on link "433677" at bounding box center [1194, 279] width 161 height 36
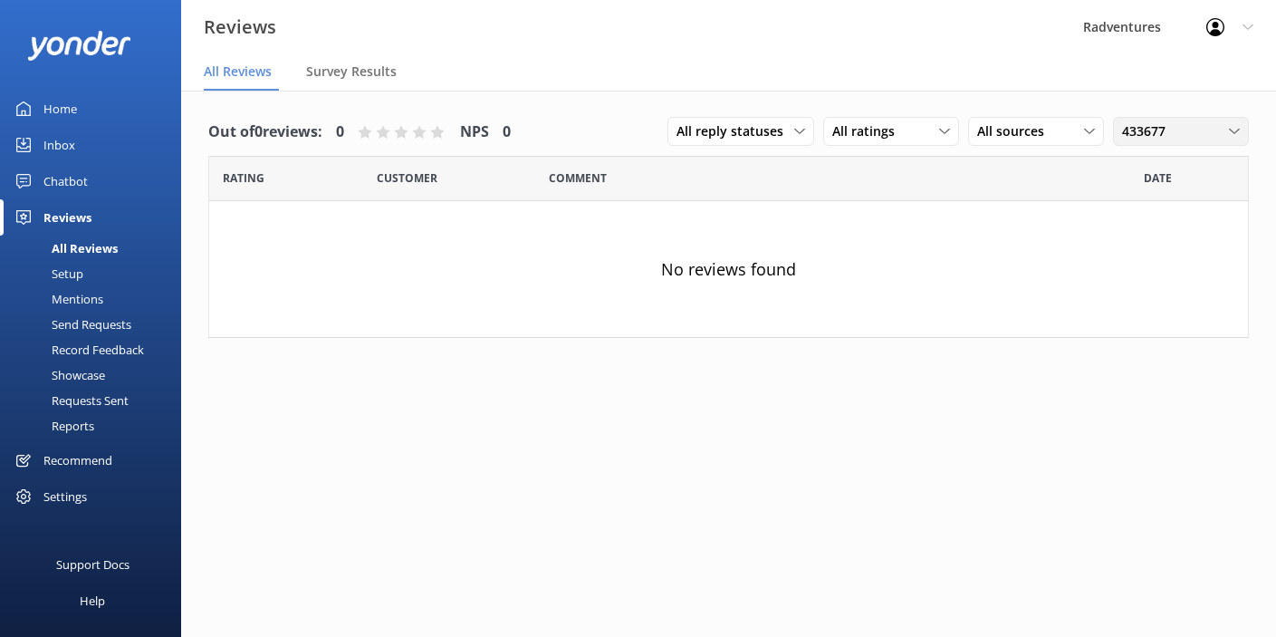
click at [1149, 130] on span "433677" at bounding box center [1149, 131] width 54 height 20
click at [1154, 209] on div "455110" at bounding box center [1142, 206] width 38 height 18
click at [1169, 135] on span "455110" at bounding box center [1149, 131] width 54 height 20
click at [1159, 349] on link "416502" at bounding box center [1194, 351] width 161 height 36
click at [1188, 132] on div "416502" at bounding box center [1181, 131] width 127 height 20
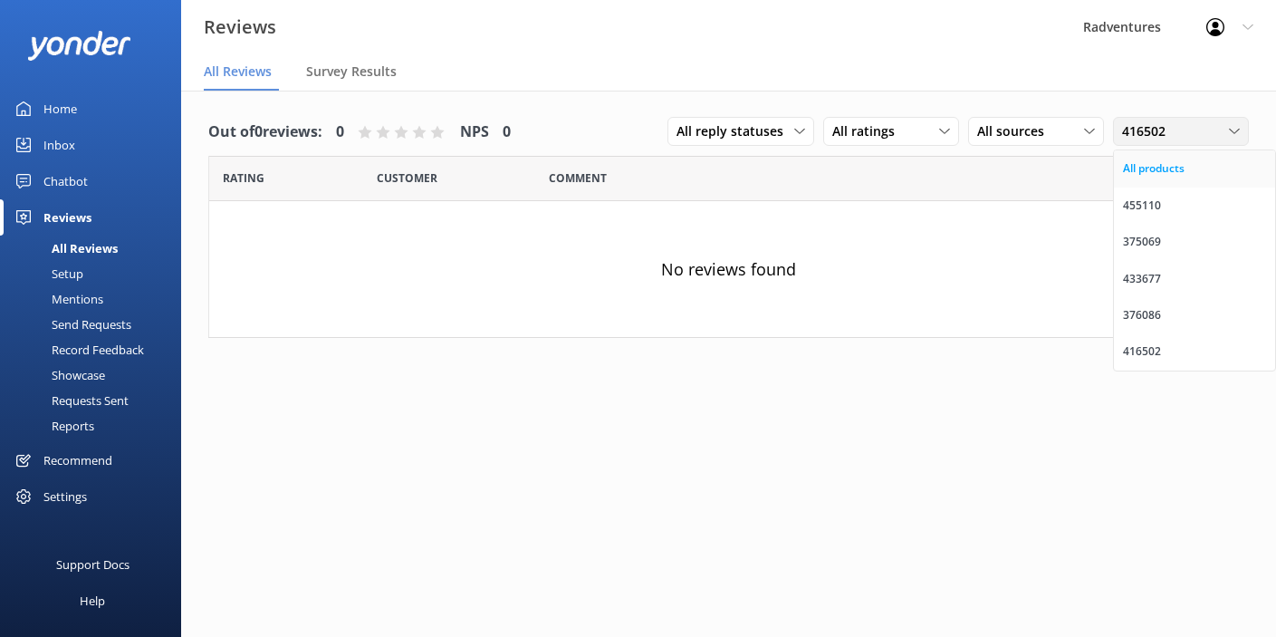
click at [1162, 171] on div "All products" at bounding box center [1154, 168] width 62 height 18
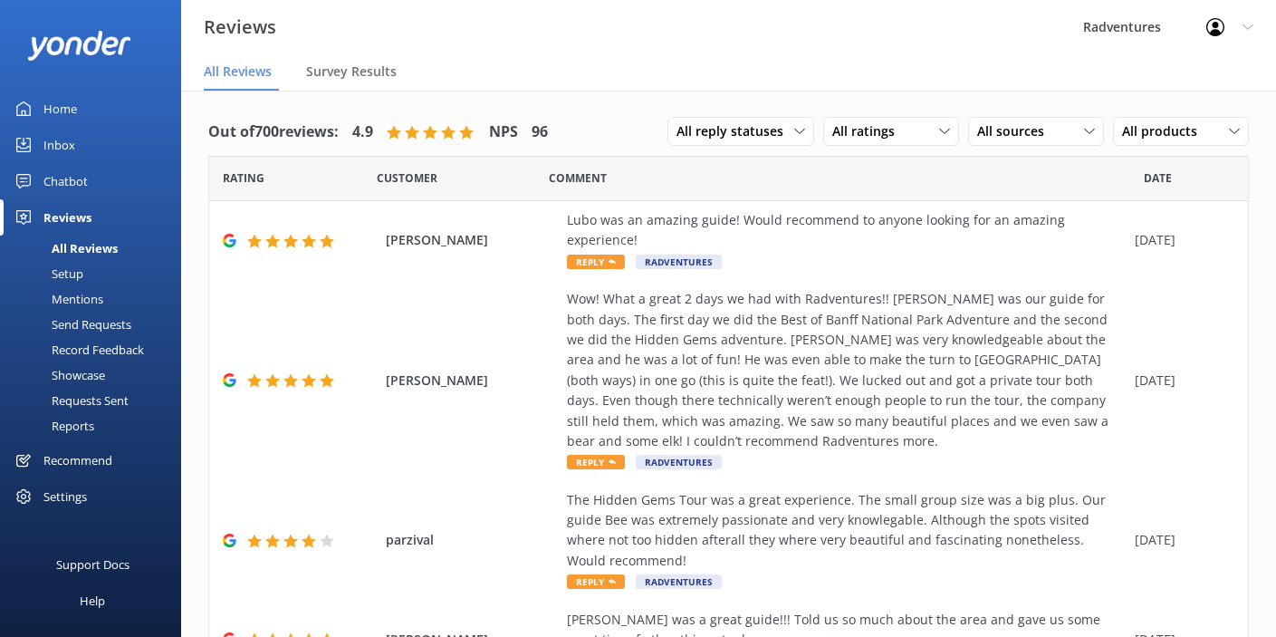
click at [78, 150] on link "Inbox" at bounding box center [90, 145] width 181 height 36
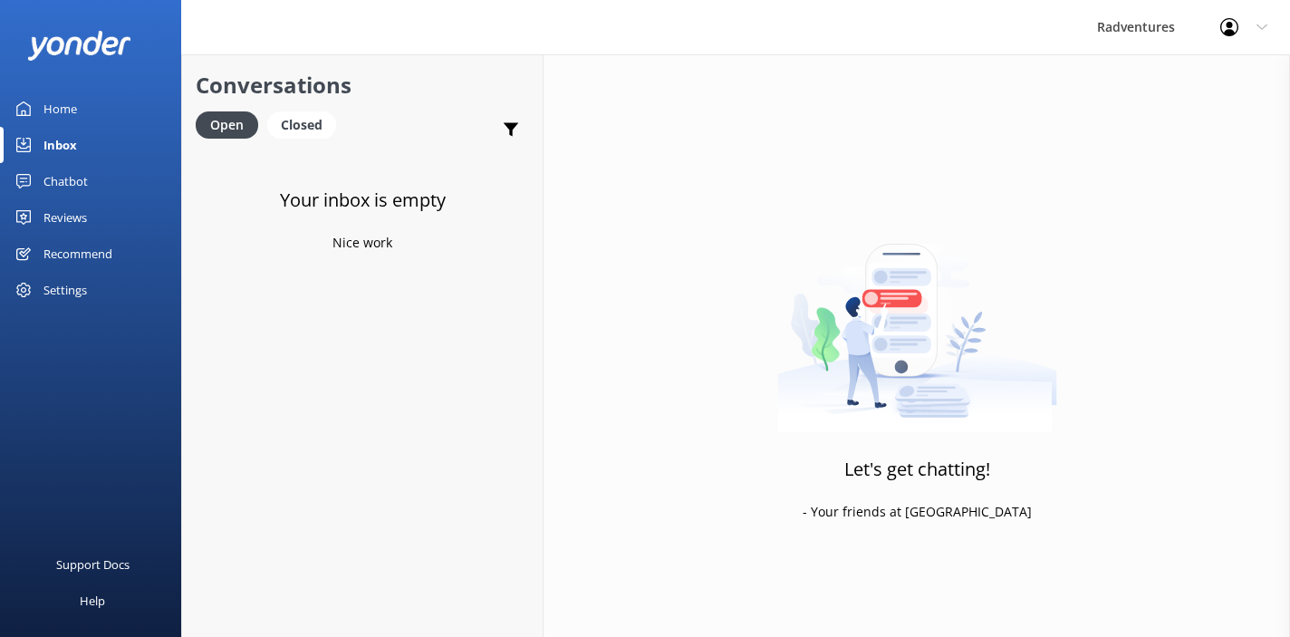
click at [57, 111] on div "Home" at bounding box center [60, 109] width 34 height 36
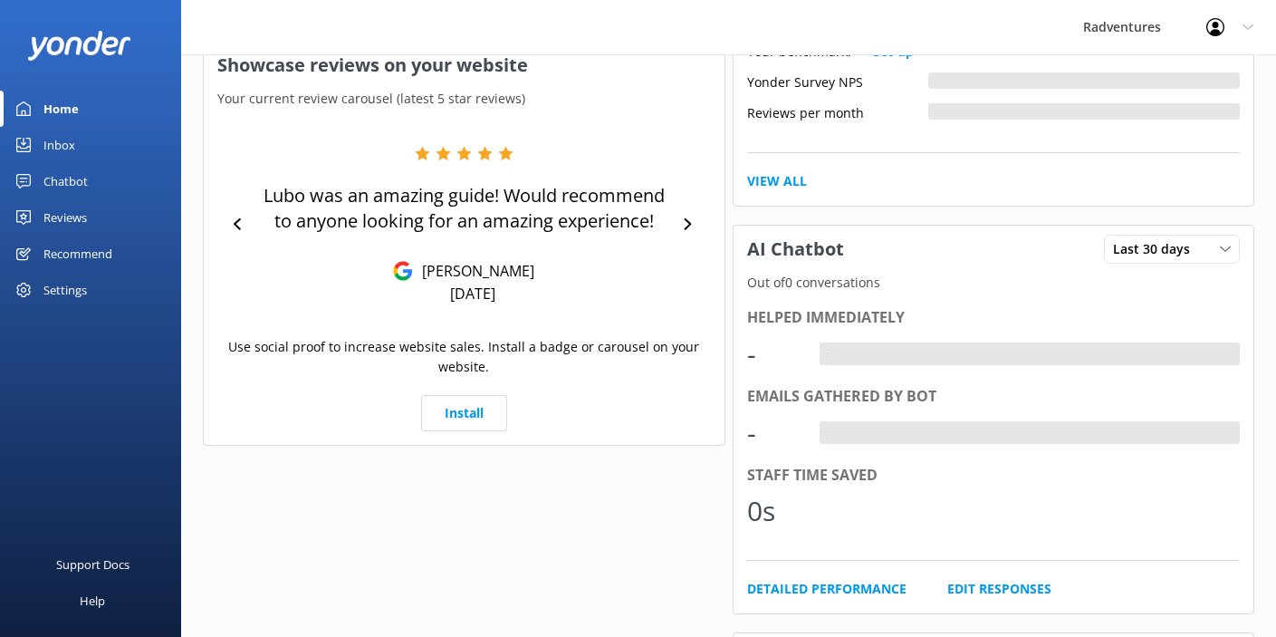
scroll to position [304, 0]
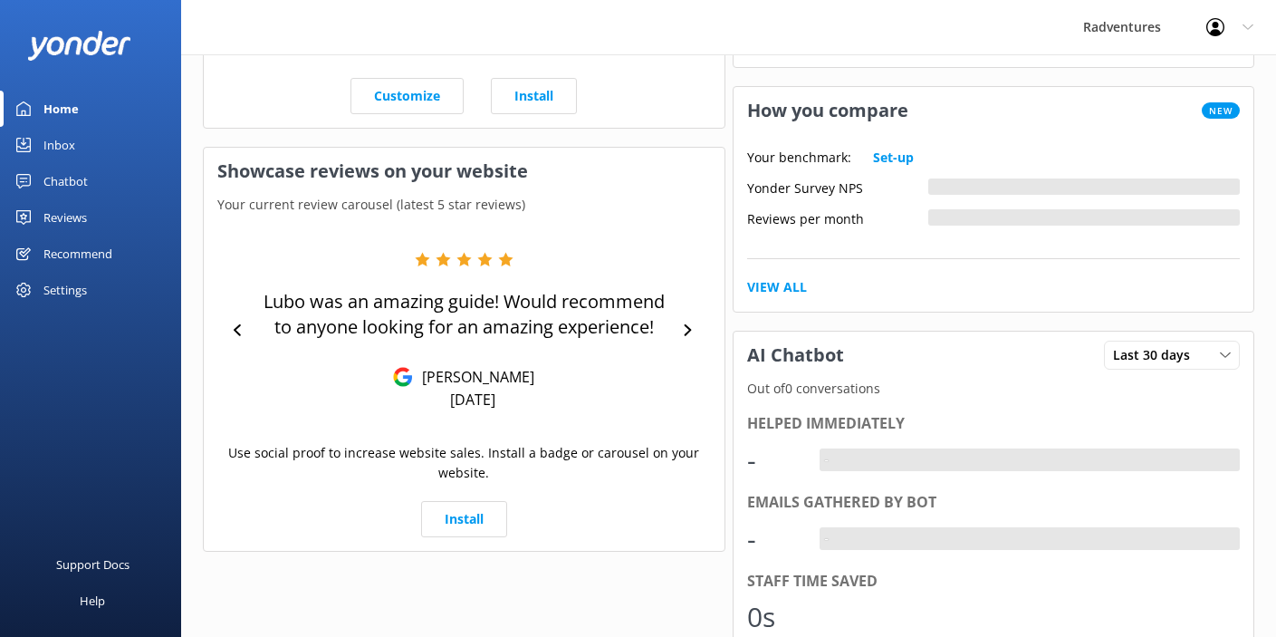
click at [56, 217] on div "Reviews" at bounding box center [64, 217] width 43 height 36
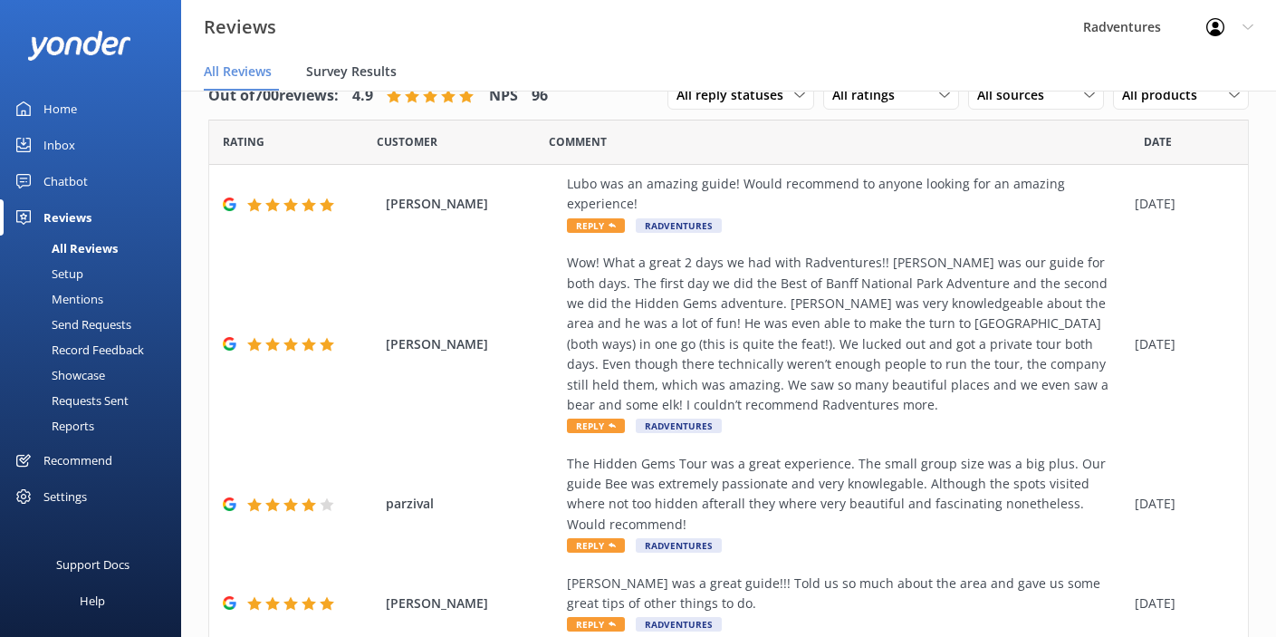
click at [365, 68] on span "Survey Results" at bounding box center [351, 72] width 91 height 18
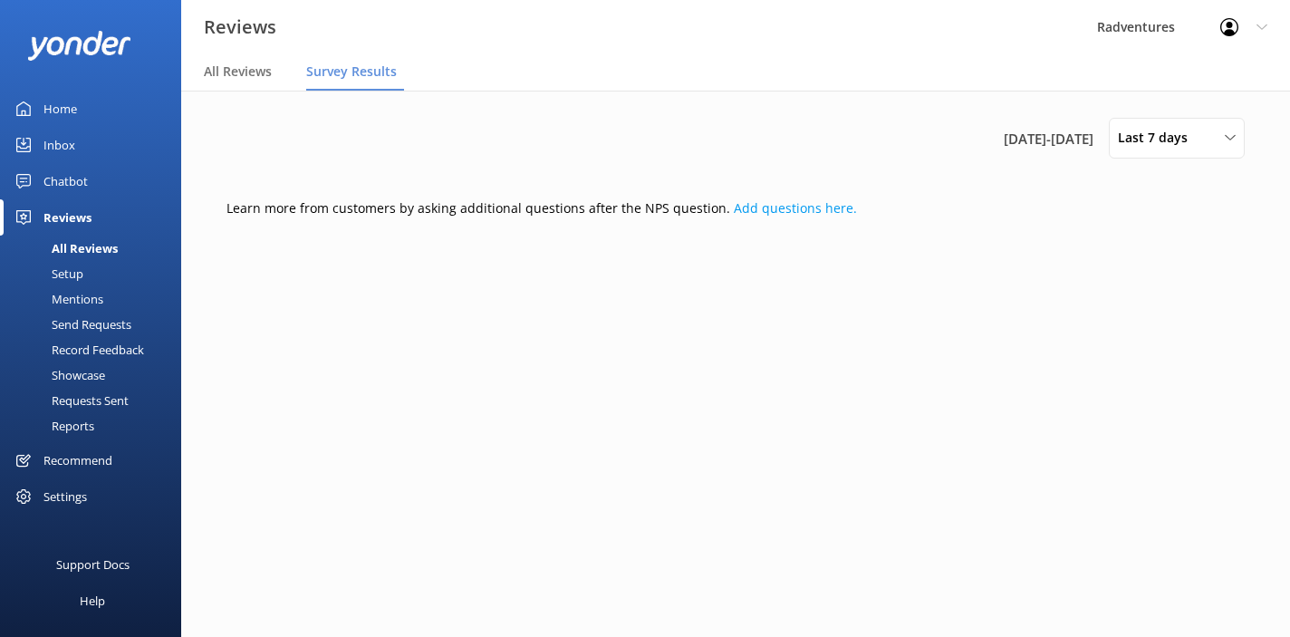
click at [77, 270] on div "Setup" at bounding box center [47, 273] width 72 height 25
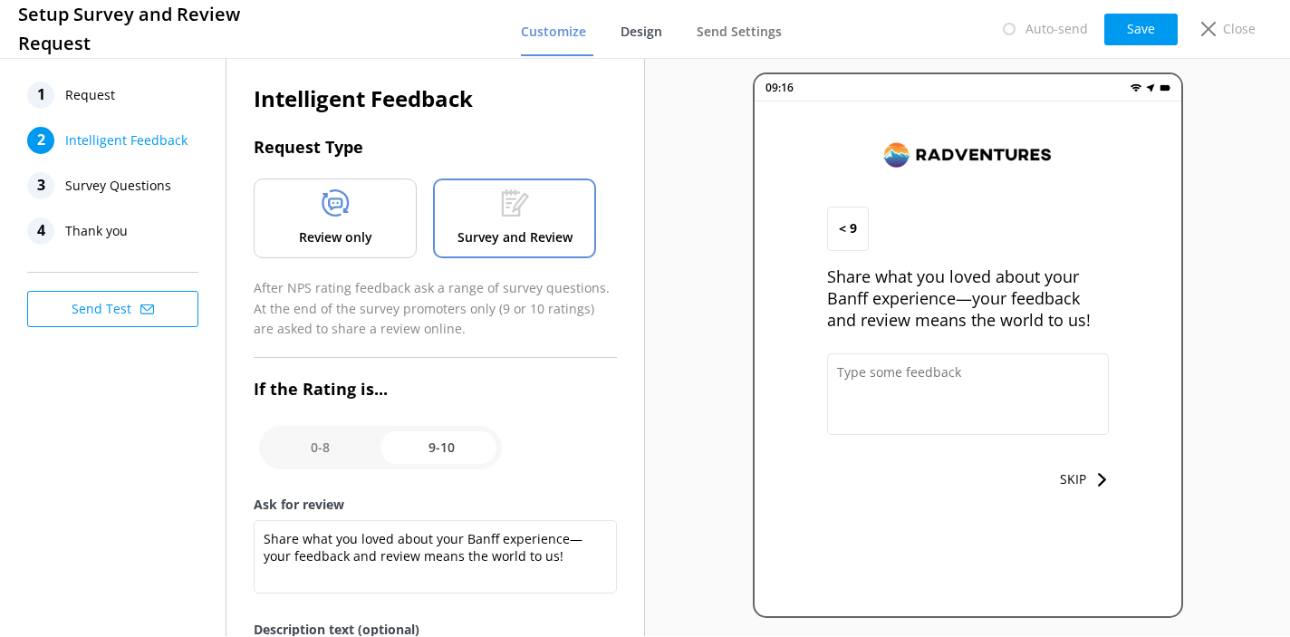
click at [655, 34] on span "Design" at bounding box center [641, 32] width 42 height 18
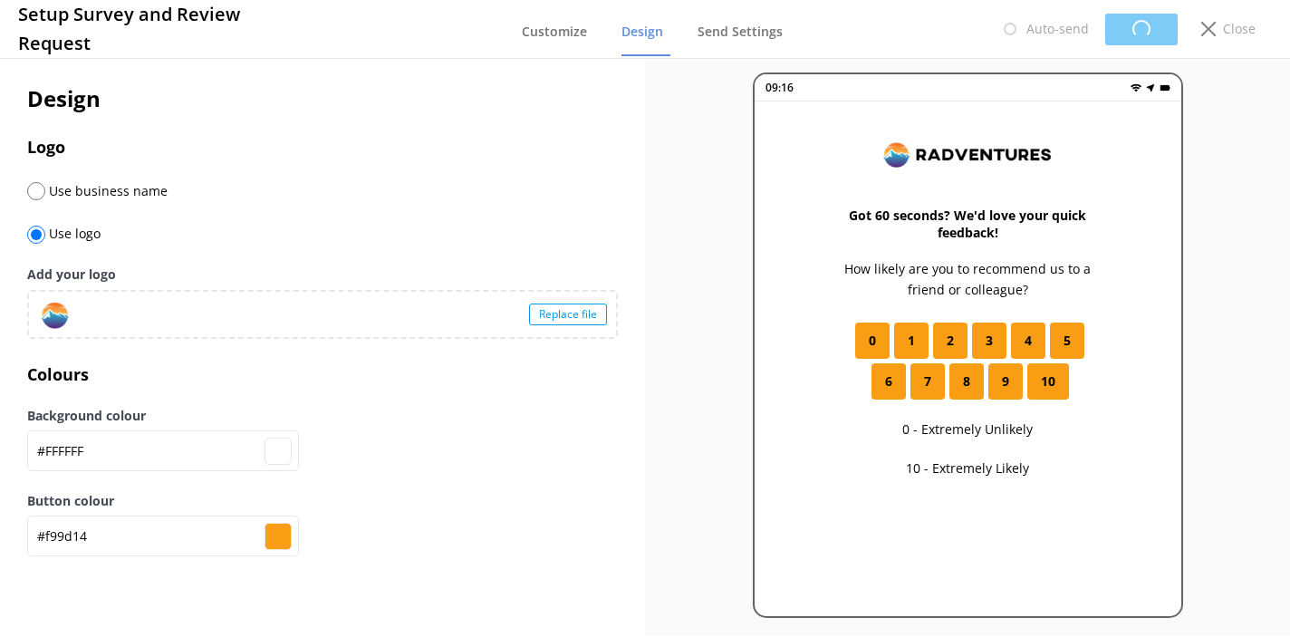
type input "#ffffff"
click at [720, 35] on span "Send Settings" at bounding box center [739, 32] width 85 height 18
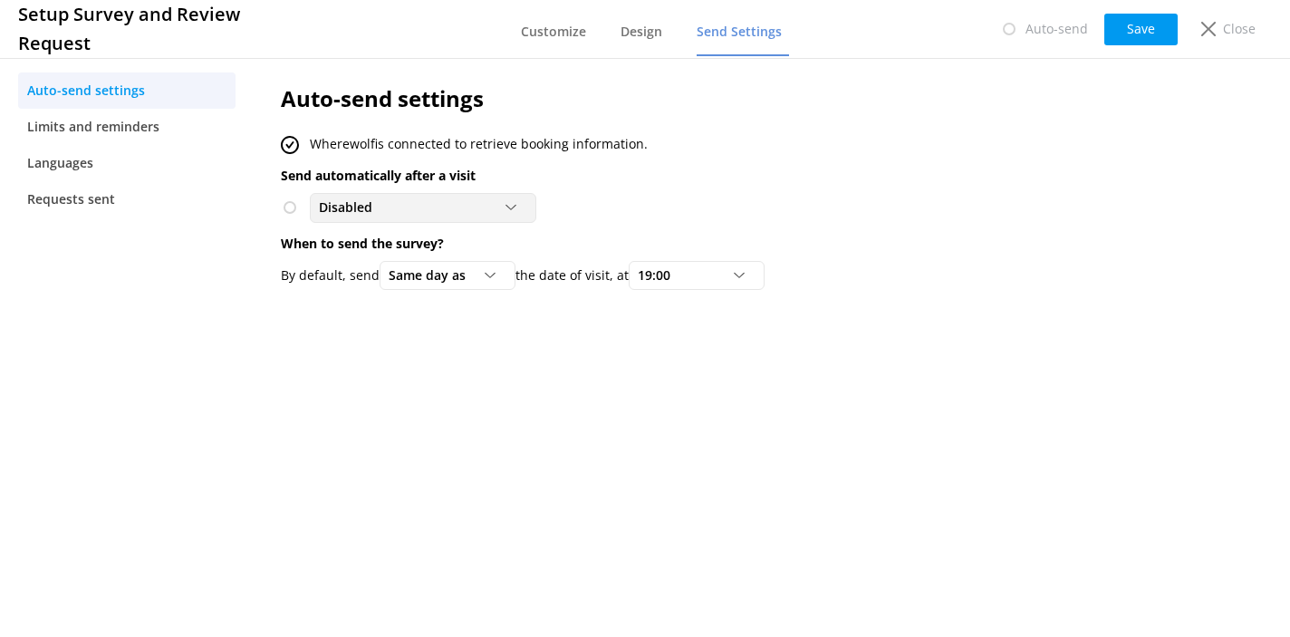
click at [523, 207] on div at bounding box center [516, 207] width 22 height 11
click at [630, 203] on div "Disabled Disabled To customers from Wherewolf" at bounding box center [705, 207] width 849 height 29
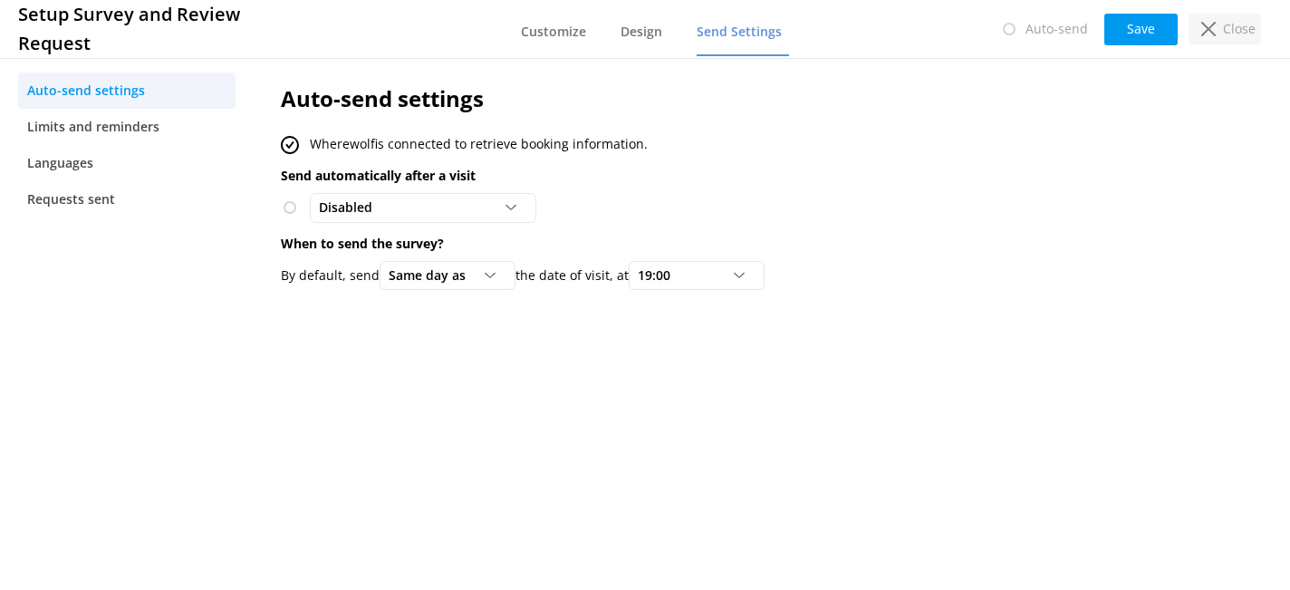
click at [1210, 27] on use at bounding box center [1208, 29] width 14 height 14
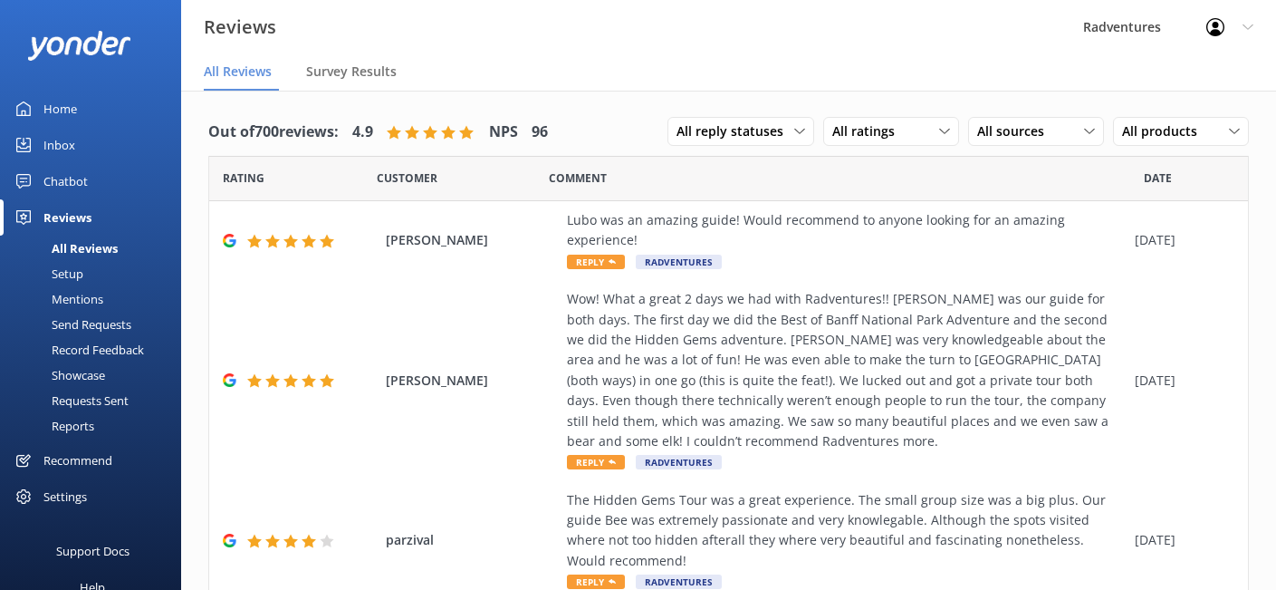
click at [78, 275] on div "Setup" at bounding box center [47, 273] width 72 height 25
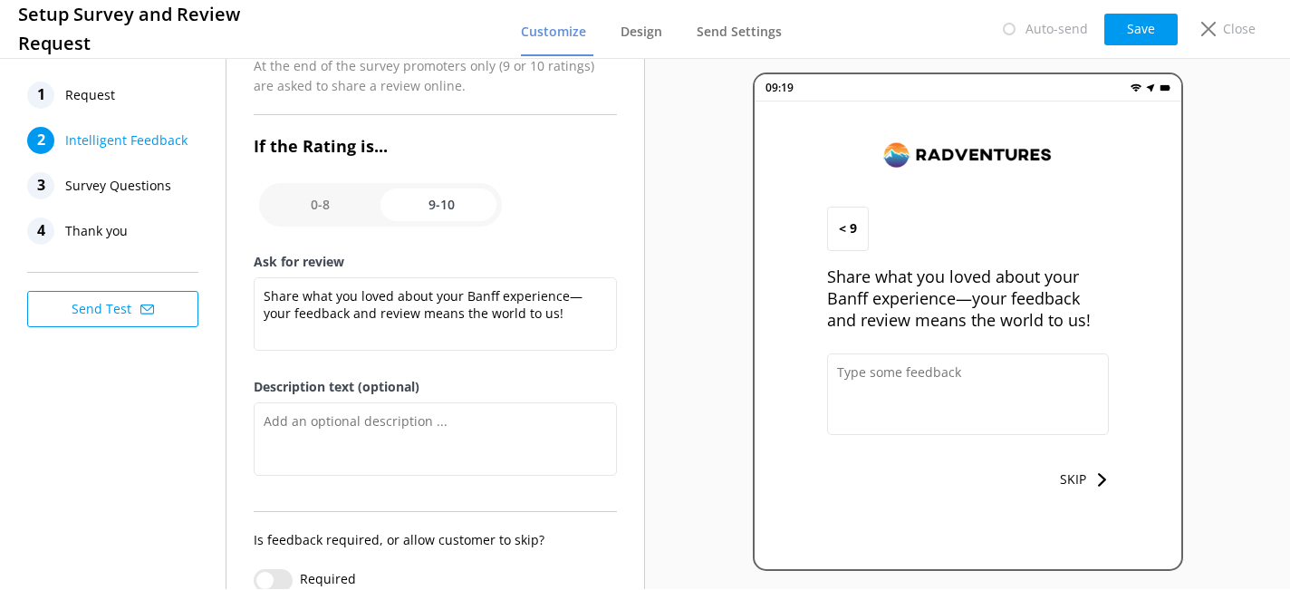
scroll to position [288, 0]
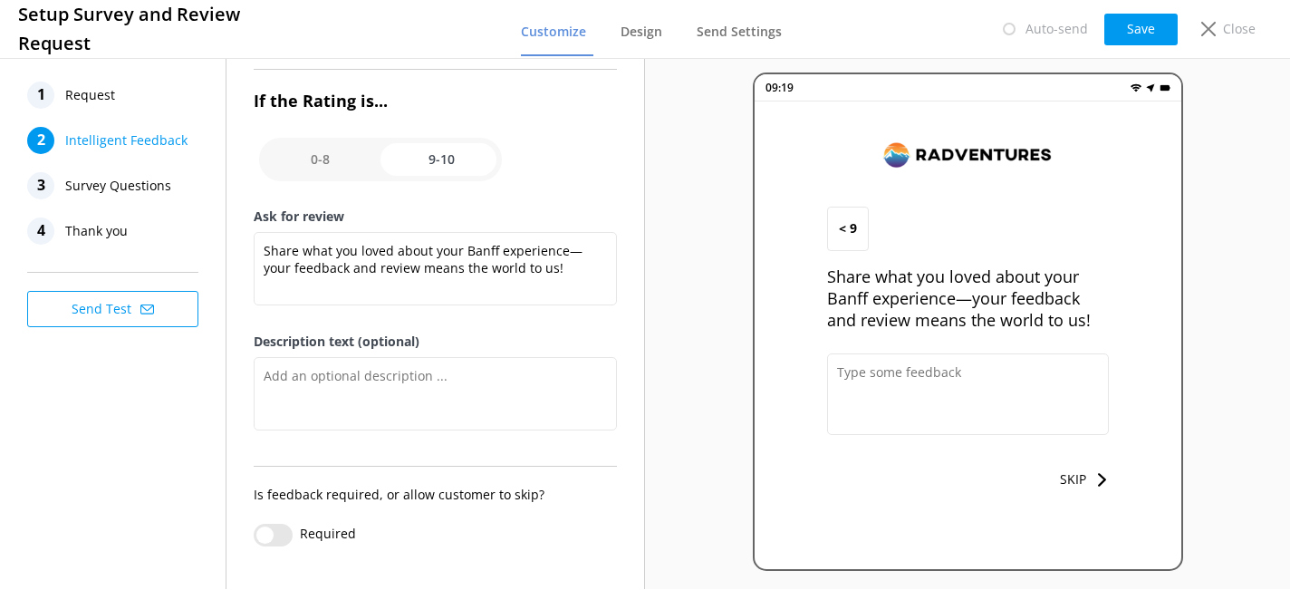
click at [162, 191] on span "Survey Questions" at bounding box center [118, 185] width 106 height 27
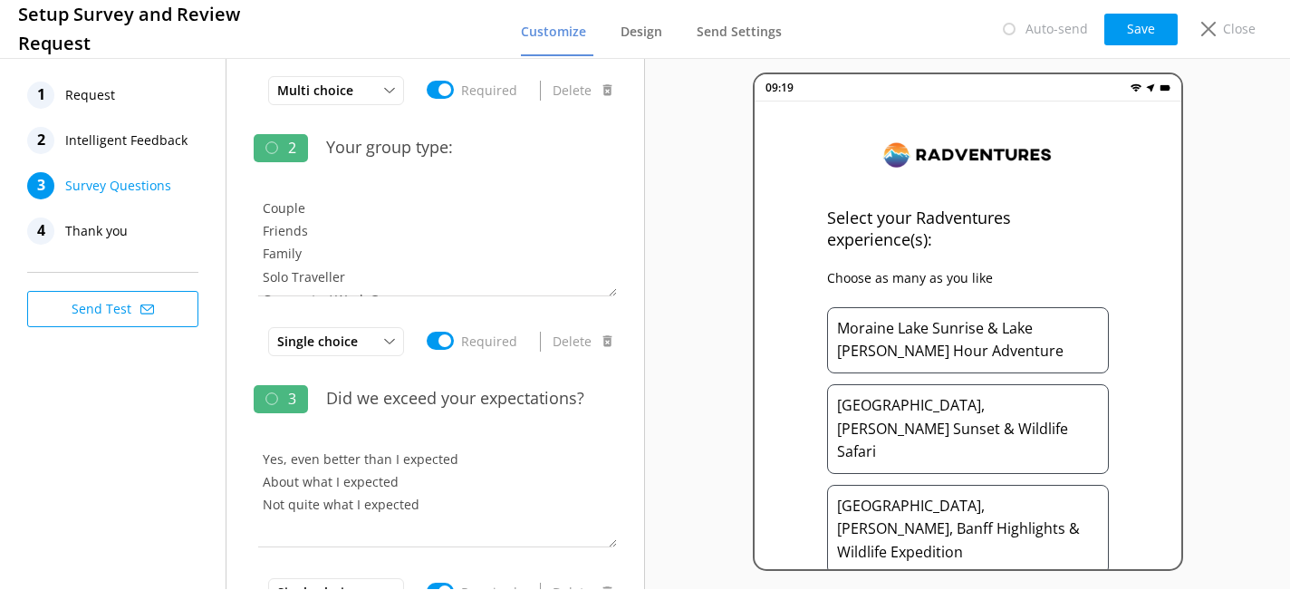
scroll to position [0, 0]
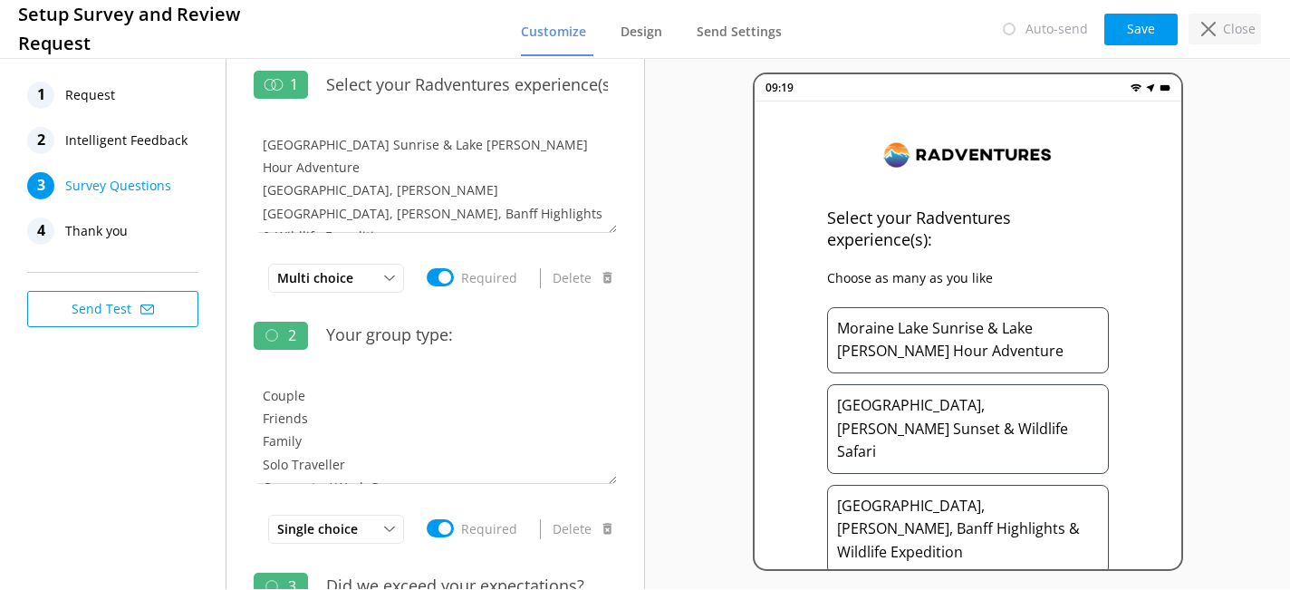
click at [1213, 22] on use at bounding box center [1208, 29] width 14 height 14
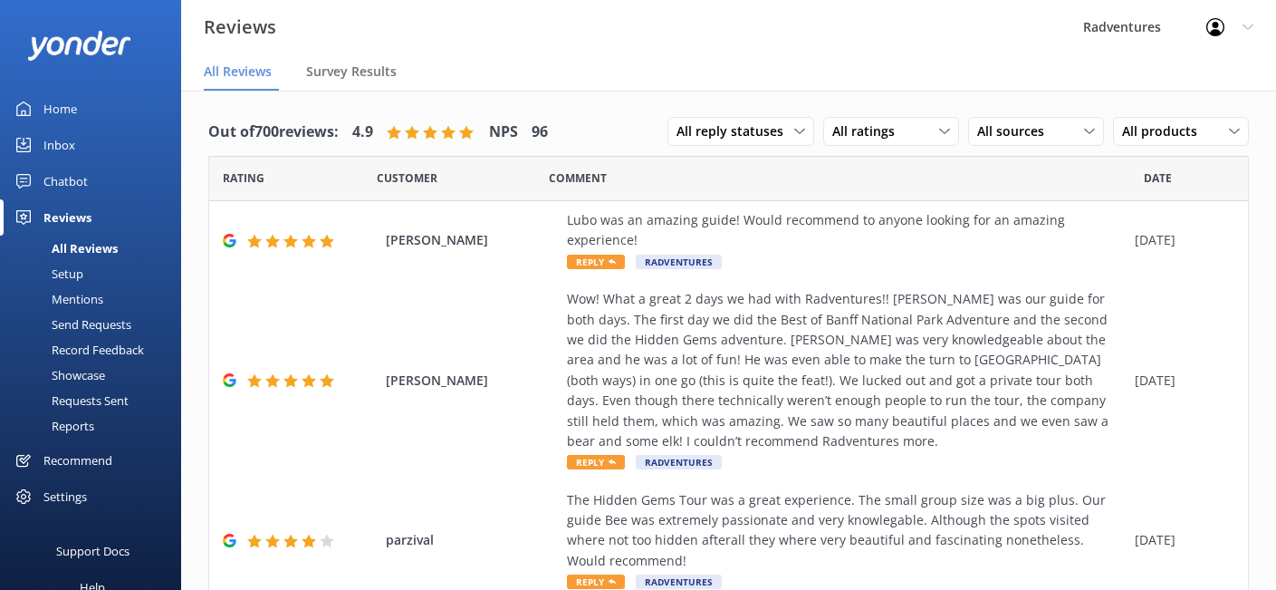
click at [87, 397] on div "Requests Sent" at bounding box center [70, 400] width 118 height 25
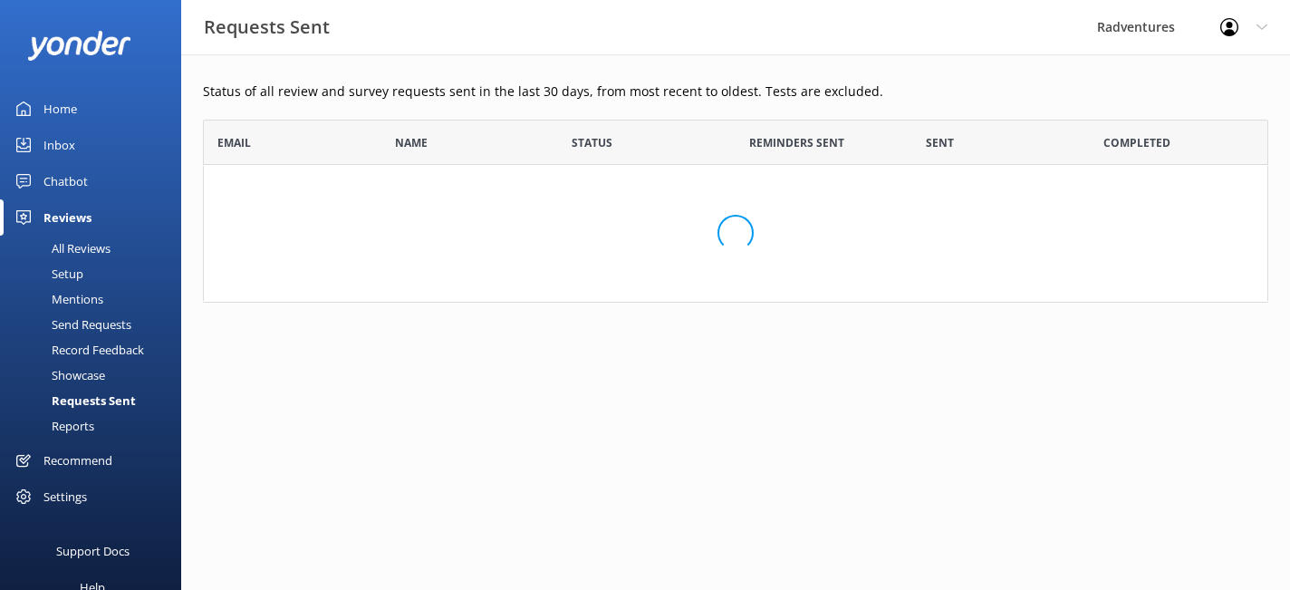
scroll to position [169, 1052]
click at [87, 325] on div "Send Requests" at bounding box center [71, 324] width 120 height 25
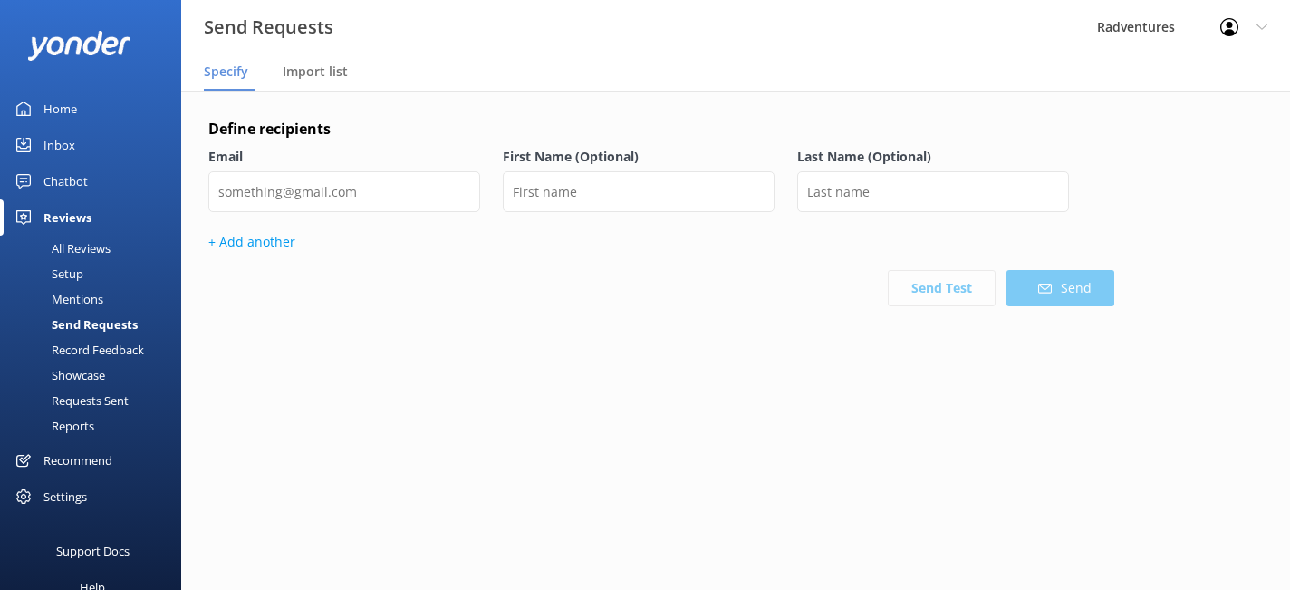
click at [77, 270] on div "Setup" at bounding box center [47, 273] width 72 height 25
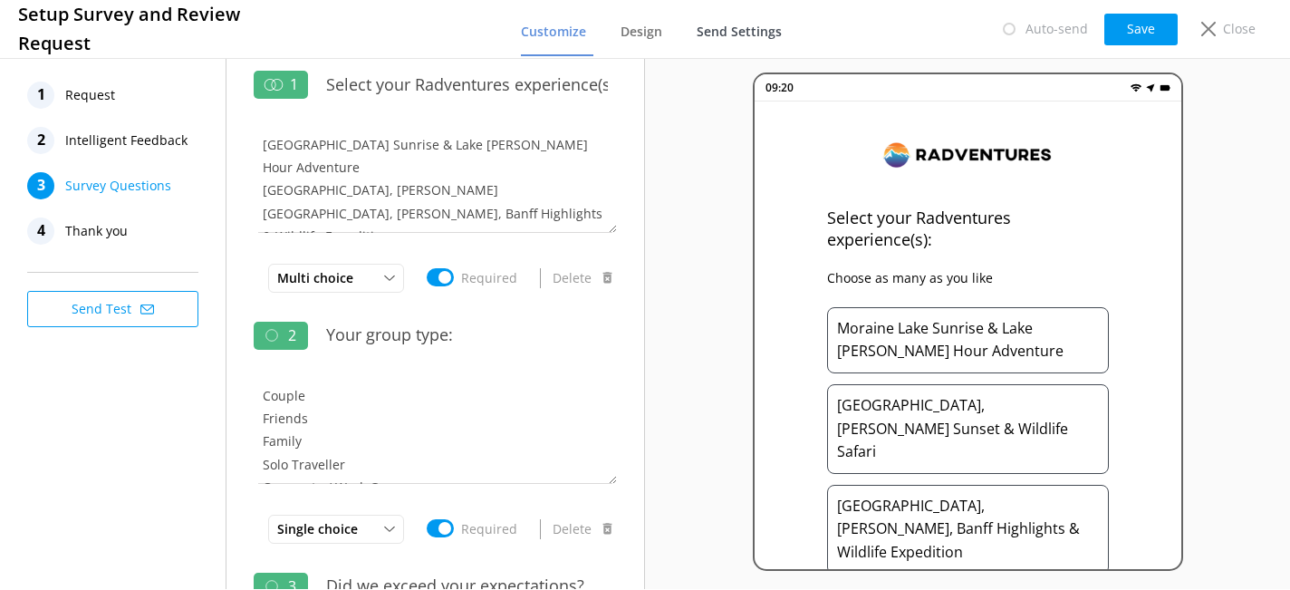
click at [739, 24] on span "Send Settings" at bounding box center [739, 32] width 85 height 18
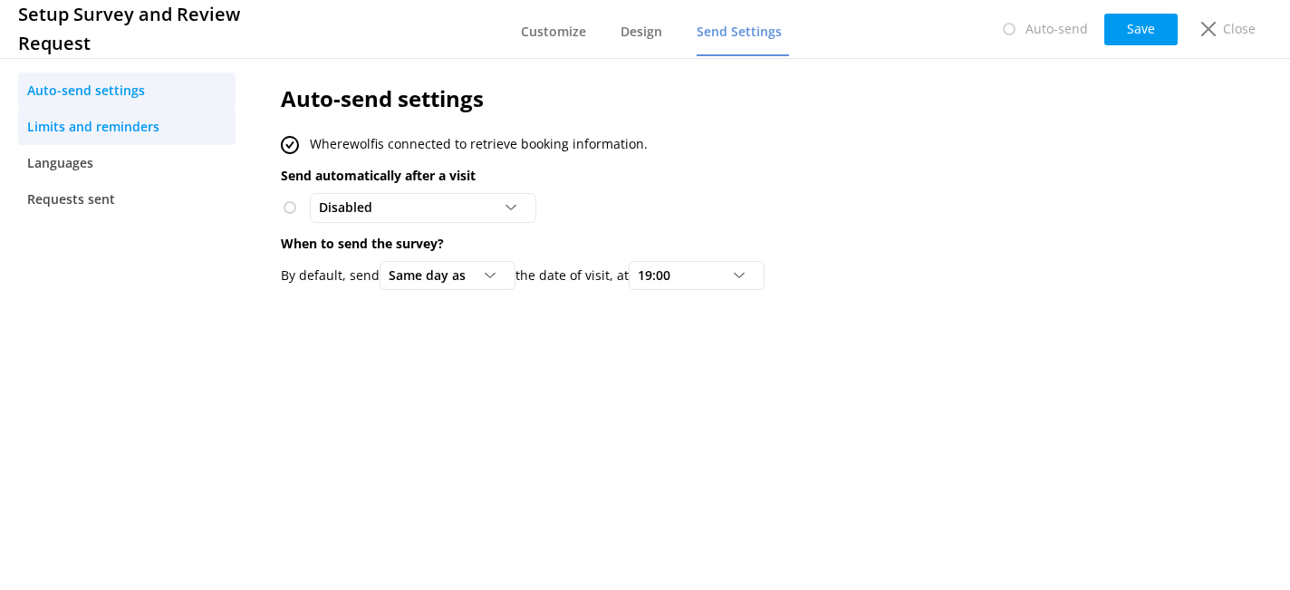
click at [83, 126] on span "Limits and reminders" at bounding box center [93, 127] width 132 height 20
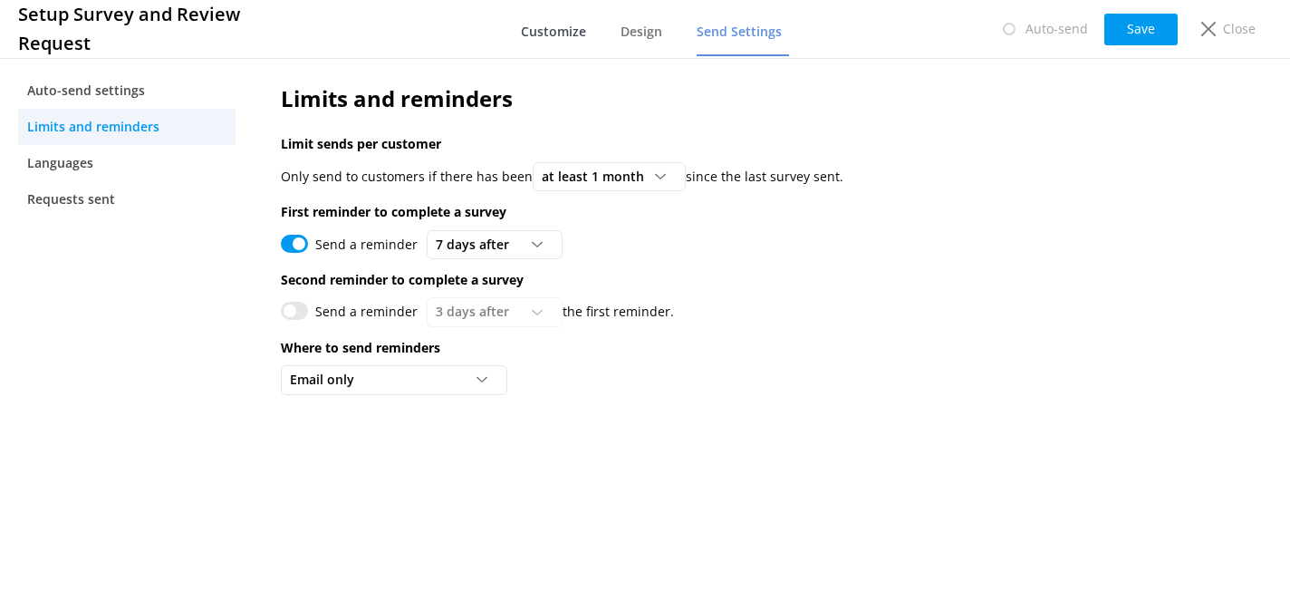
click at [577, 37] on span "Customize" at bounding box center [553, 32] width 65 height 18
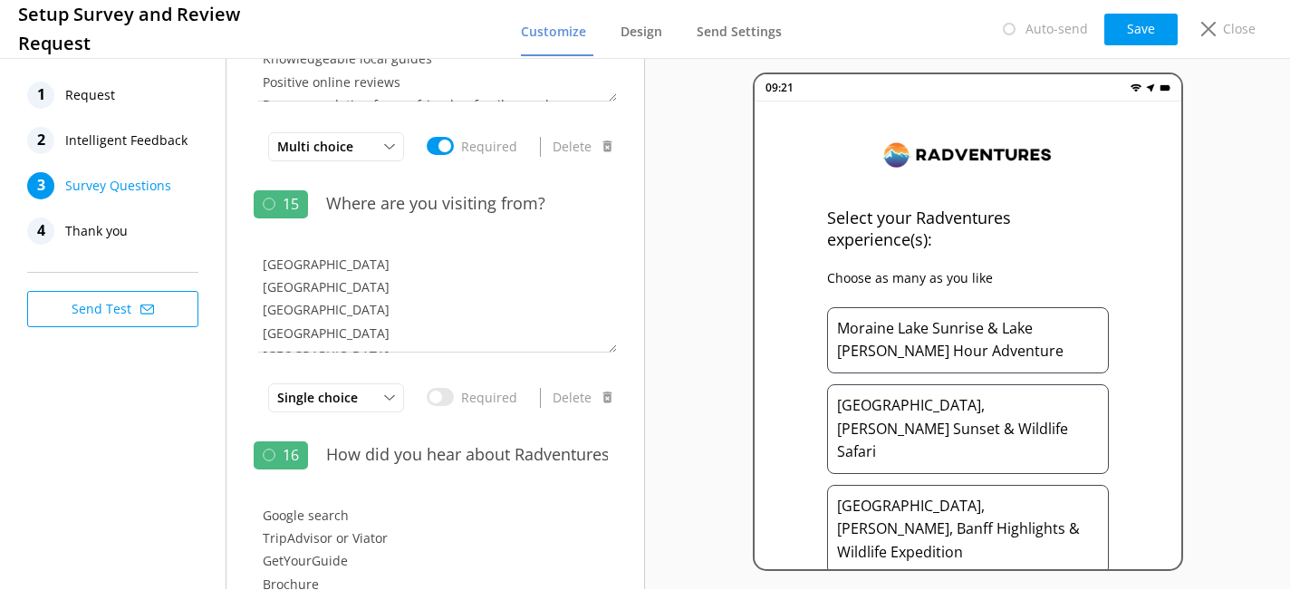
scroll to position [3530, 0]
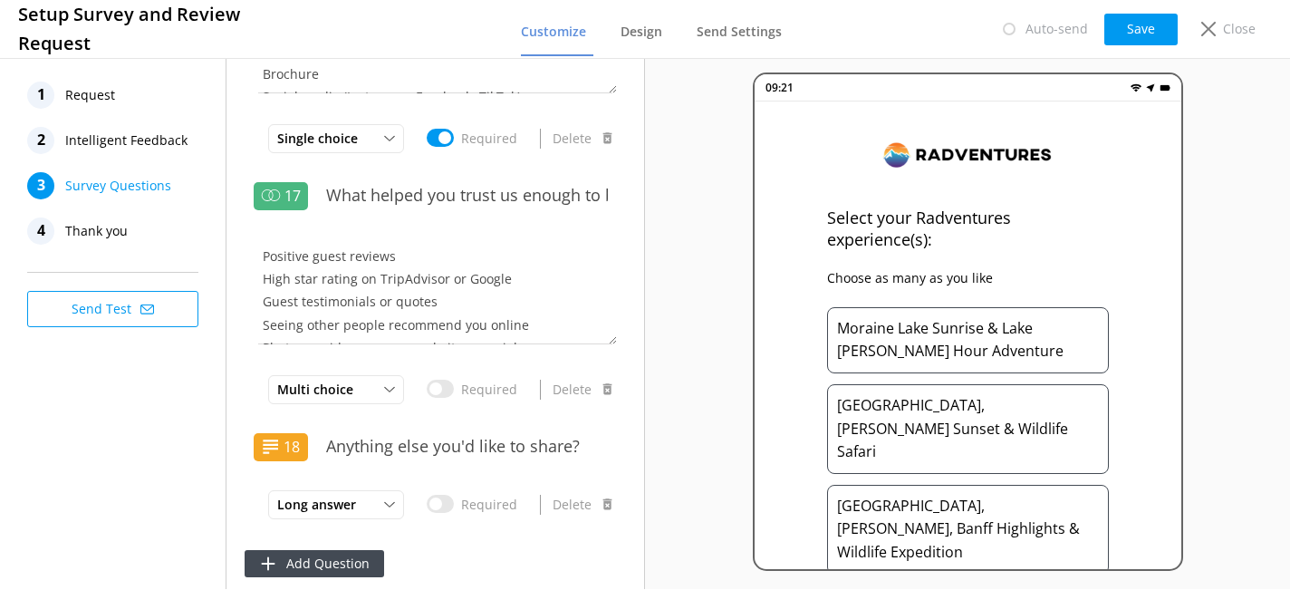
click at [124, 142] on span "Intelligent Feedback" at bounding box center [126, 140] width 122 height 27
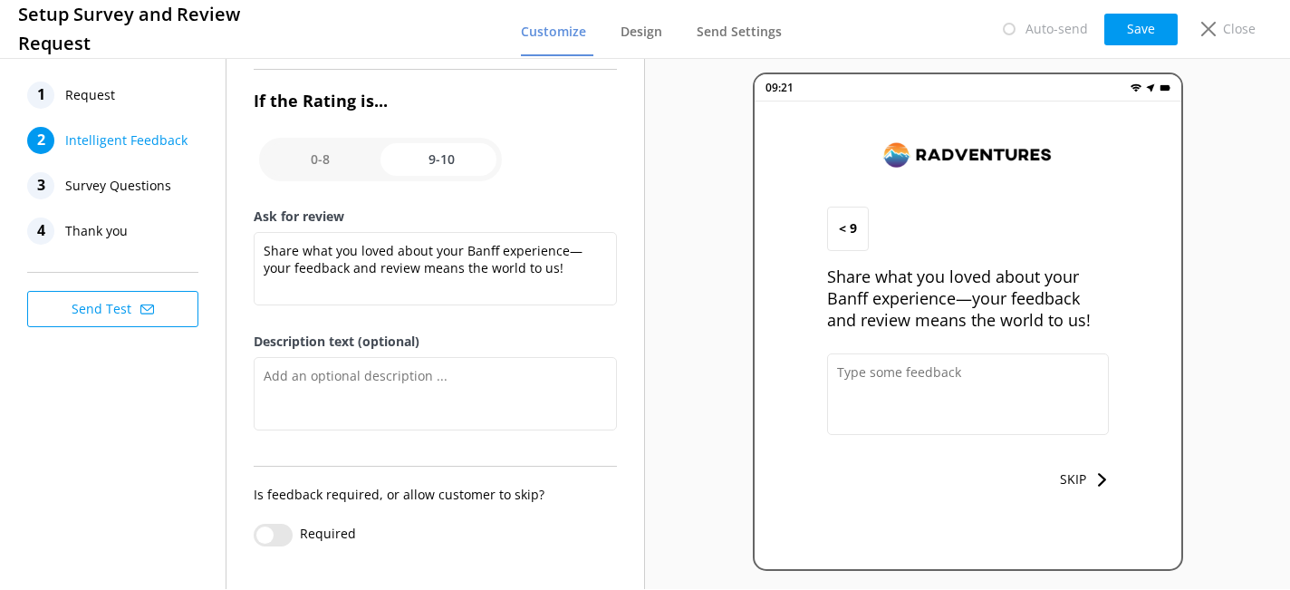
scroll to position [284, 0]
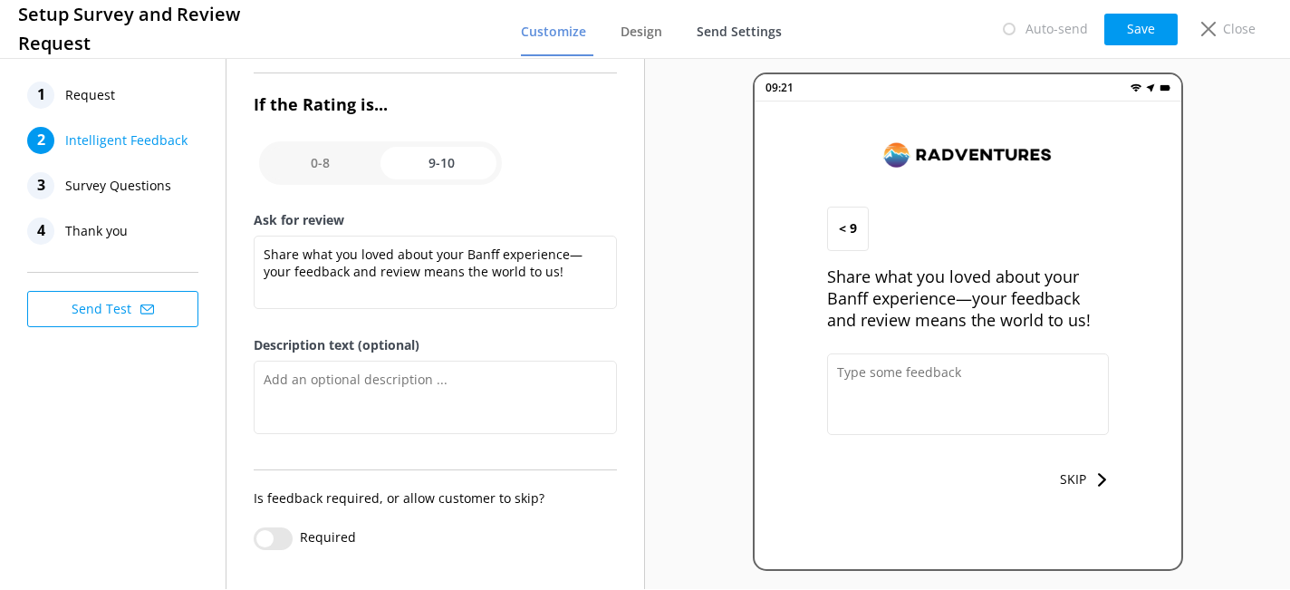
click at [727, 33] on span "Send Settings" at bounding box center [739, 32] width 85 height 18
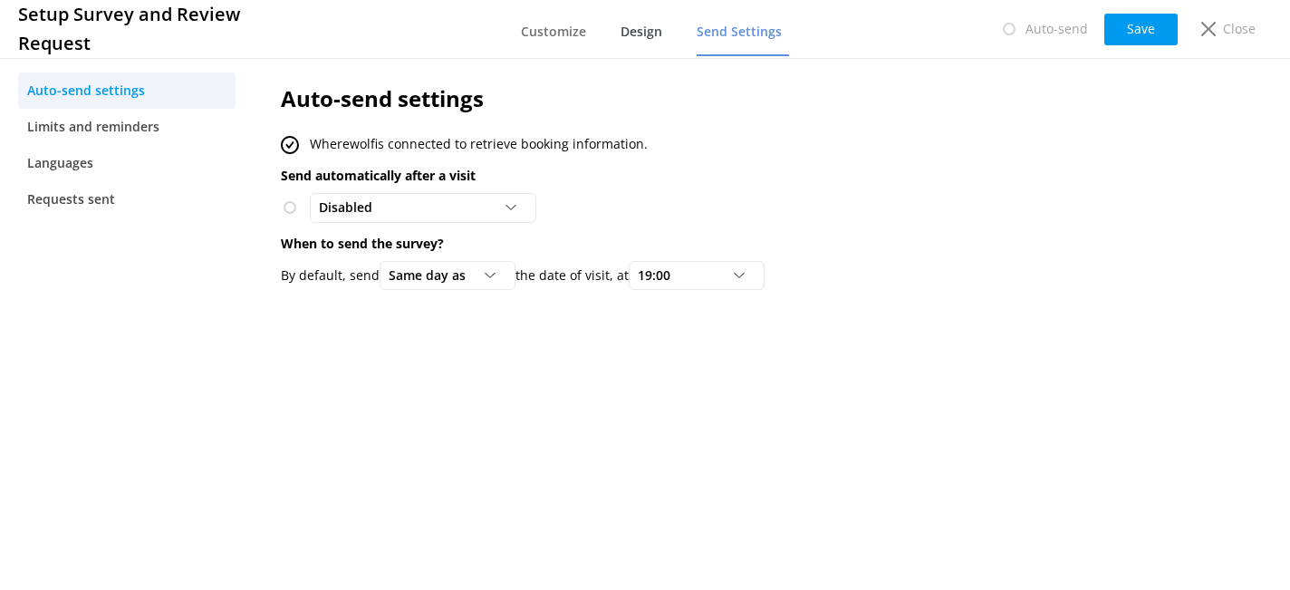
click at [649, 31] on span "Design" at bounding box center [641, 32] width 42 height 18
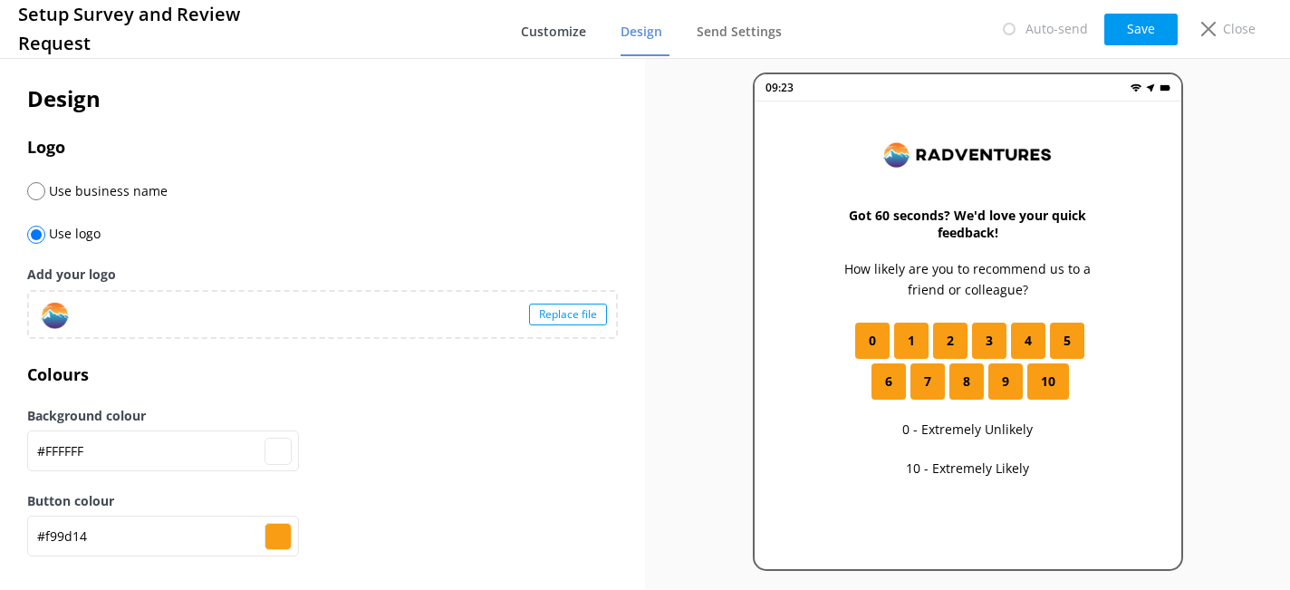
click at [563, 38] on span "Customize" at bounding box center [553, 32] width 65 height 18
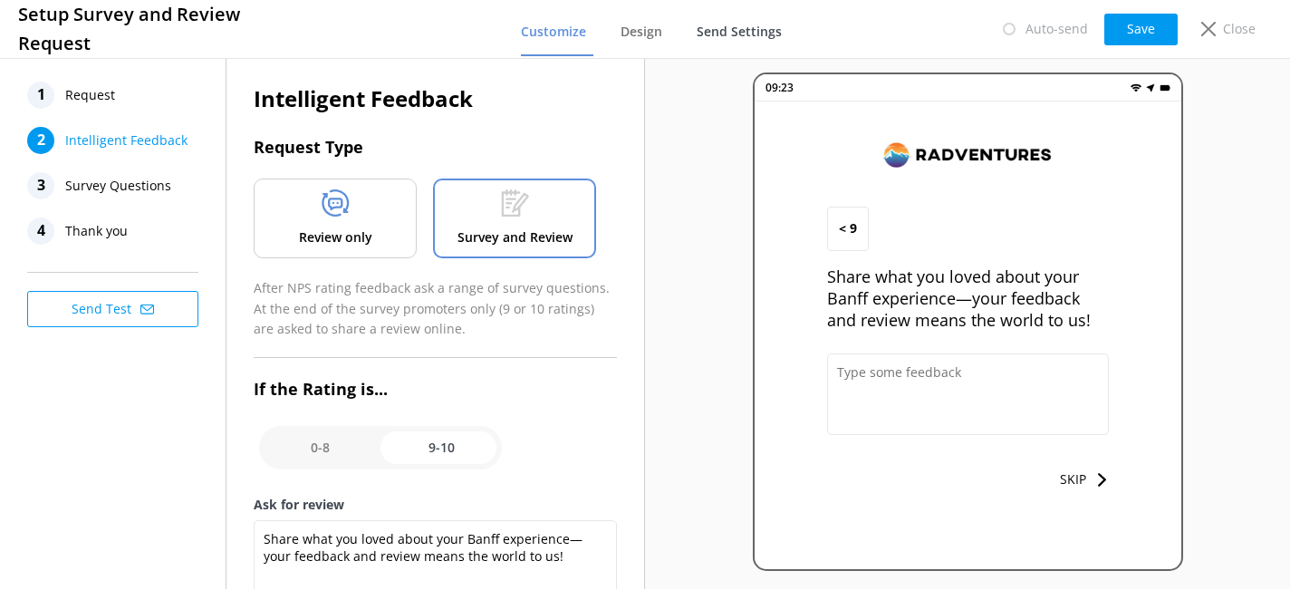
click at [752, 25] on span "Send Settings" at bounding box center [739, 32] width 85 height 18
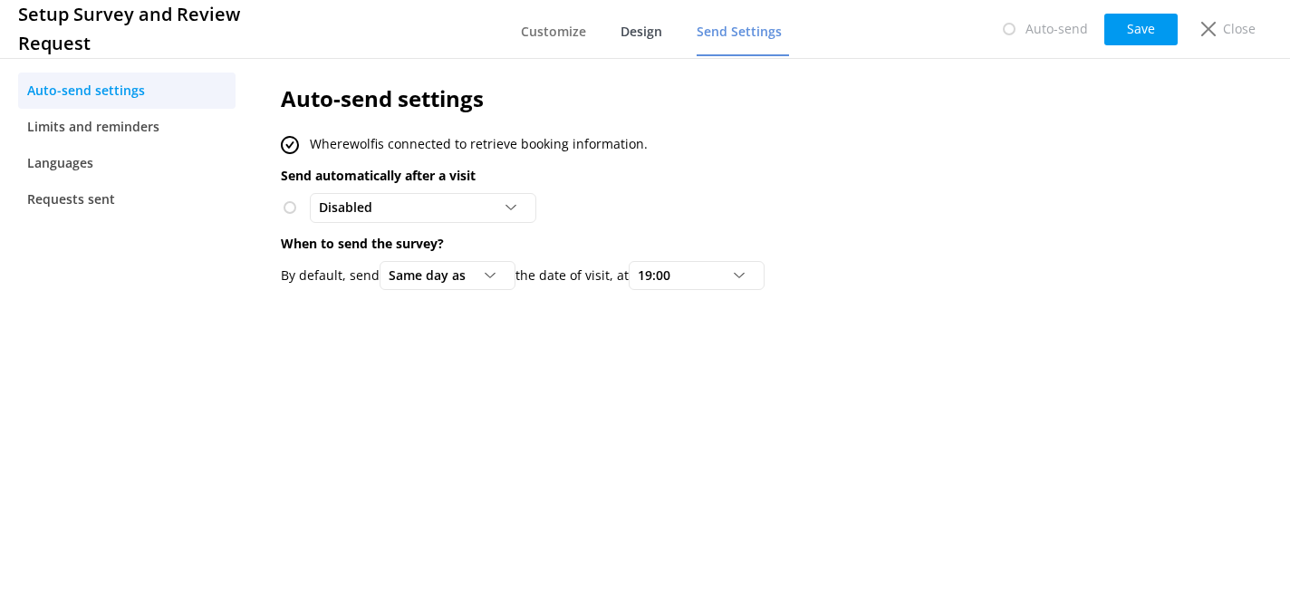
click at [654, 35] on span "Design" at bounding box center [641, 32] width 42 height 18
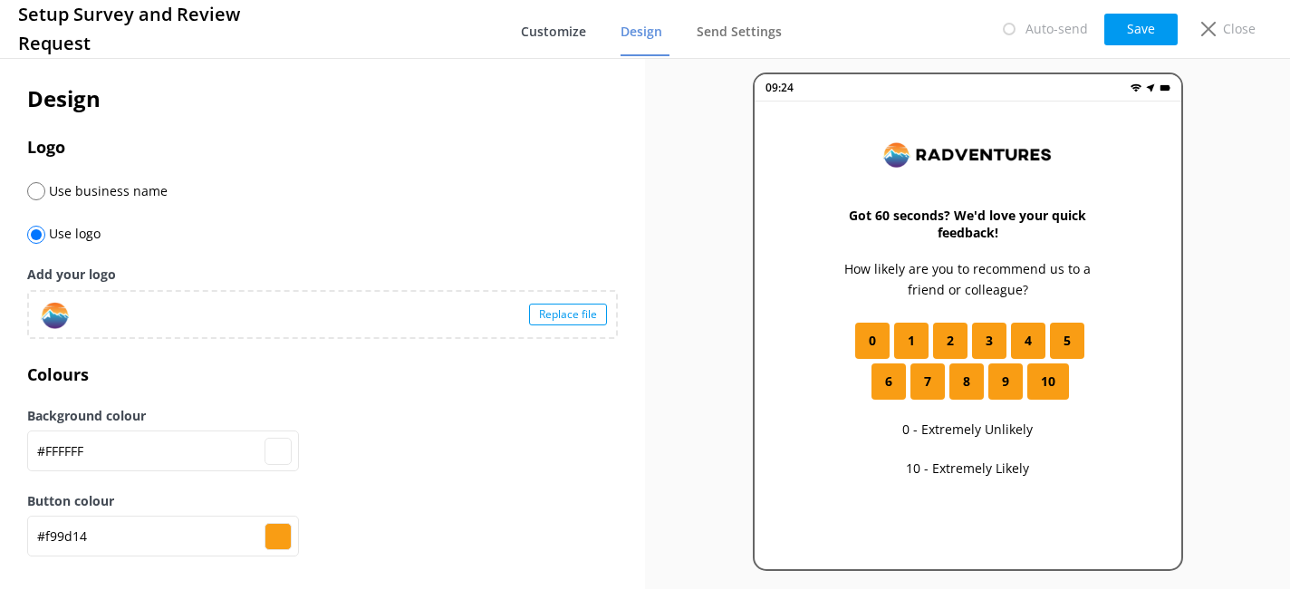
click at [572, 33] on span "Customize" at bounding box center [553, 32] width 65 height 18
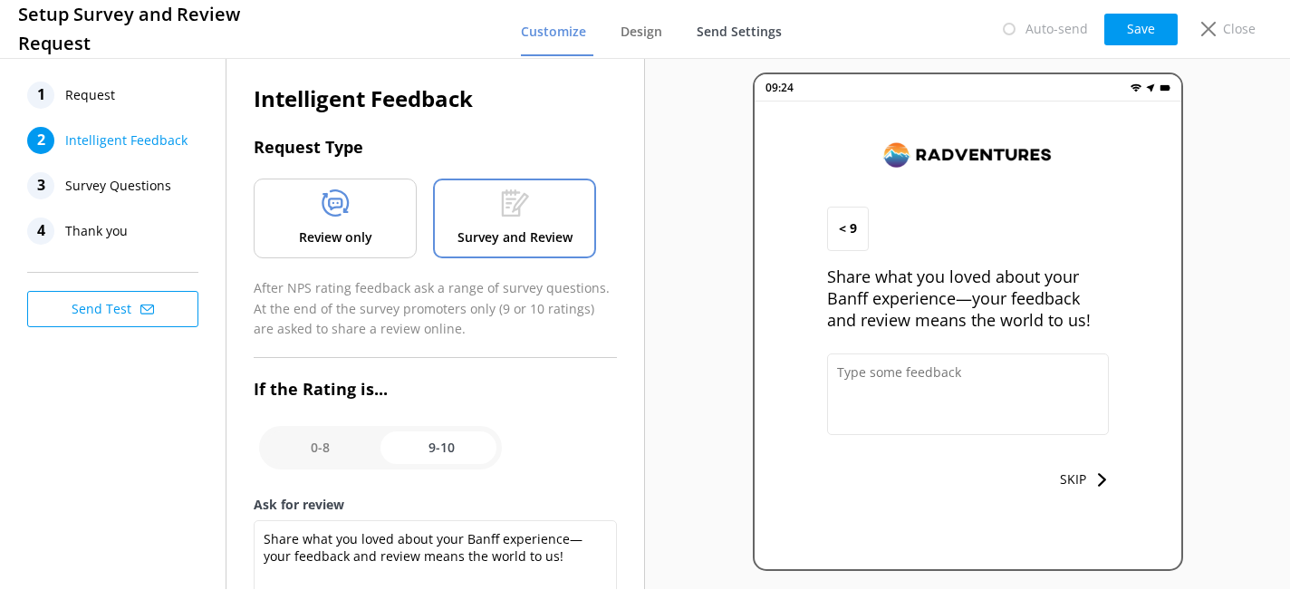
click at [752, 32] on span "Send Settings" at bounding box center [739, 32] width 85 height 18
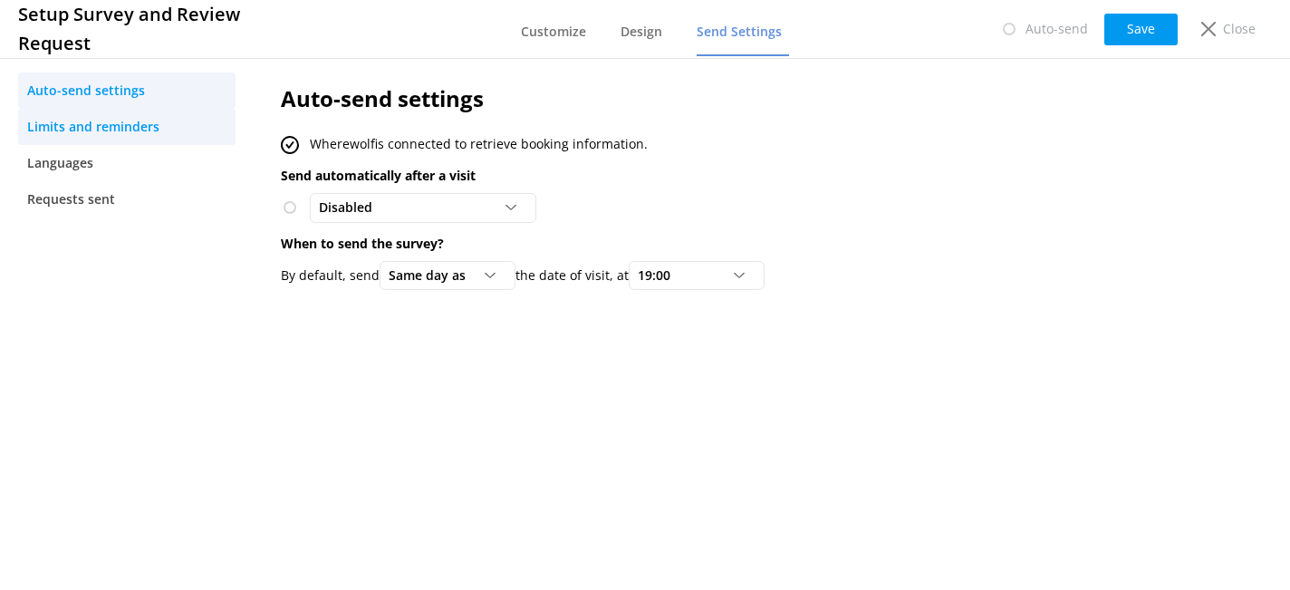
click at [111, 131] on span "Limits and reminders" at bounding box center [93, 127] width 132 height 20
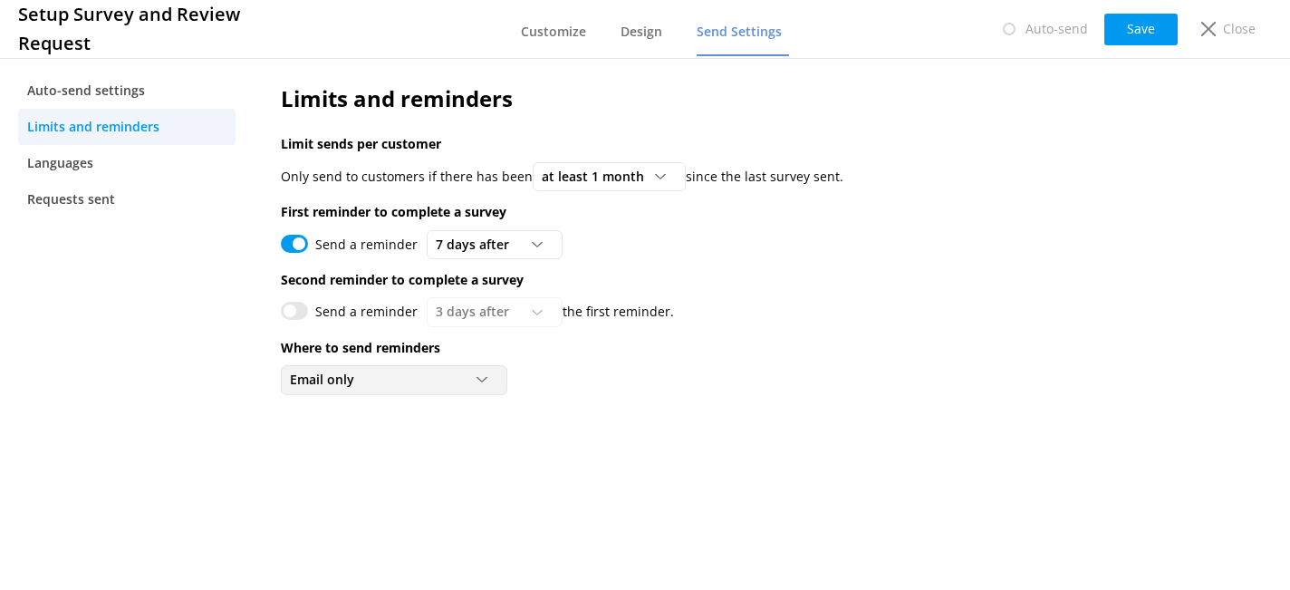
click at [369, 381] on div "Email only" at bounding box center [393, 380] width 217 height 20
click at [211, 449] on nav "Auto-send settings Limits and reminders Languages Requests sent" at bounding box center [127, 321] width 254 height 534
click at [385, 390] on div "Email only Email only Email and SMS (USA numbers only)" at bounding box center [394, 379] width 226 height 29
click at [219, 427] on nav "Auto-send settings Limits and reminders Languages Requests sent" at bounding box center [127, 321] width 254 height 534
click at [387, 386] on div "Email only" at bounding box center [393, 380] width 217 height 20
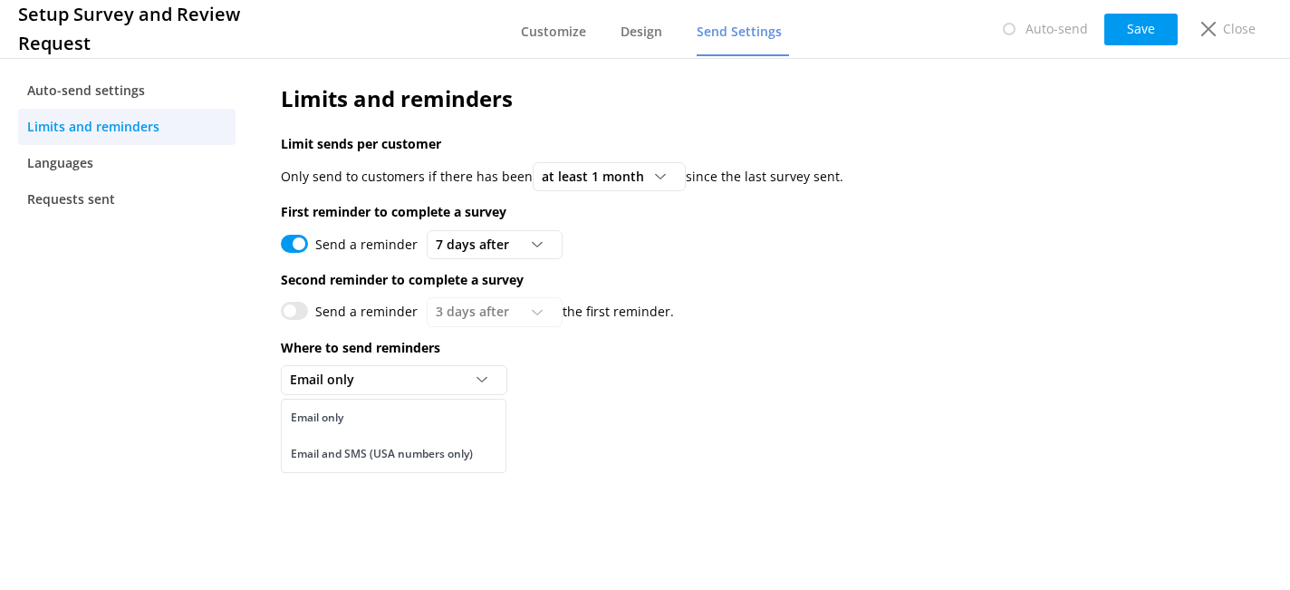
click at [255, 456] on div "Limits and reminders Limit sends per customer Only send to customers if there h…" at bounding box center [705, 321] width 903 height 534
click at [1211, 31] on icon at bounding box center [1208, 29] width 14 height 14
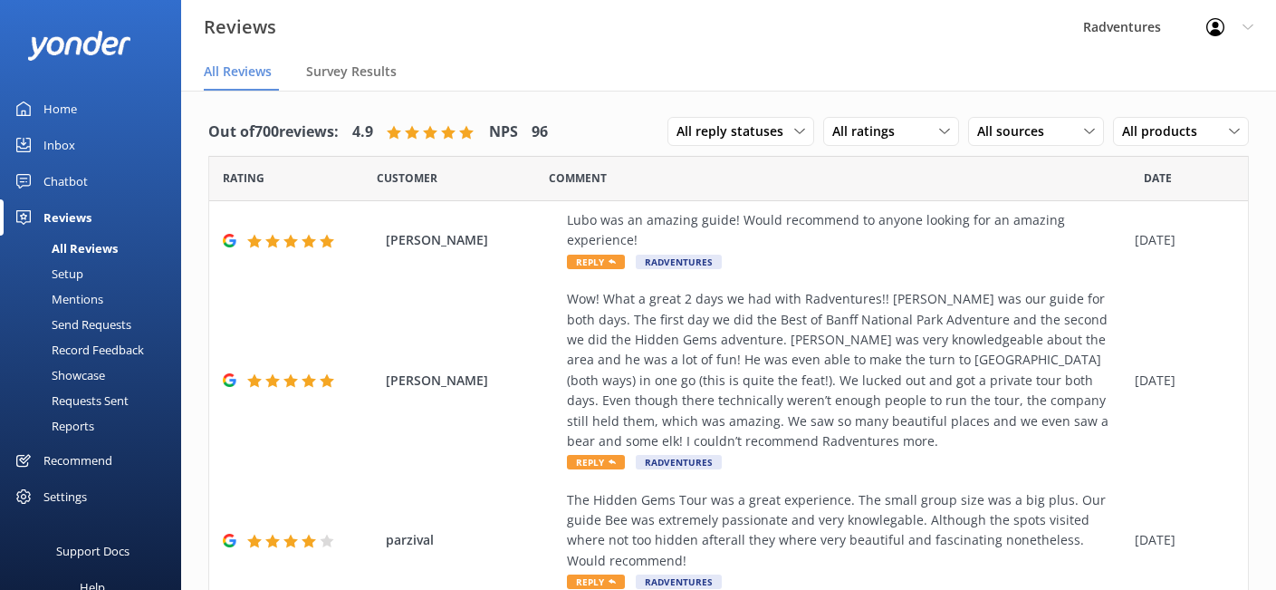
click at [77, 274] on div "Setup" at bounding box center [47, 273] width 72 height 25
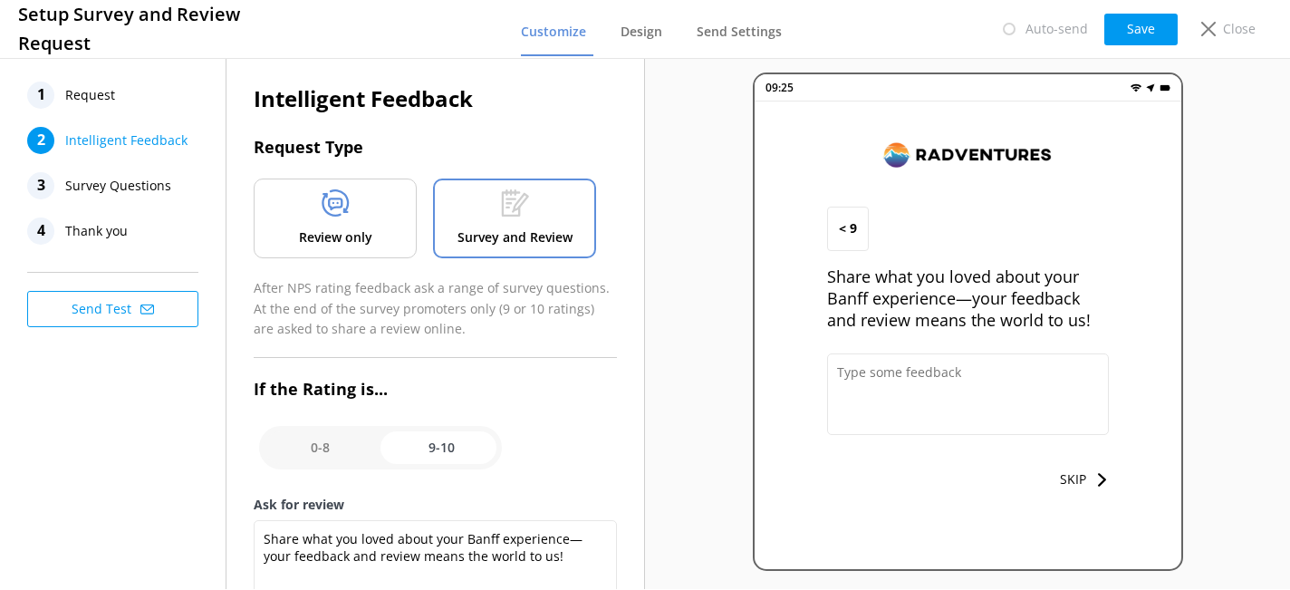
click at [109, 96] on span "Request" at bounding box center [90, 95] width 50 height 27
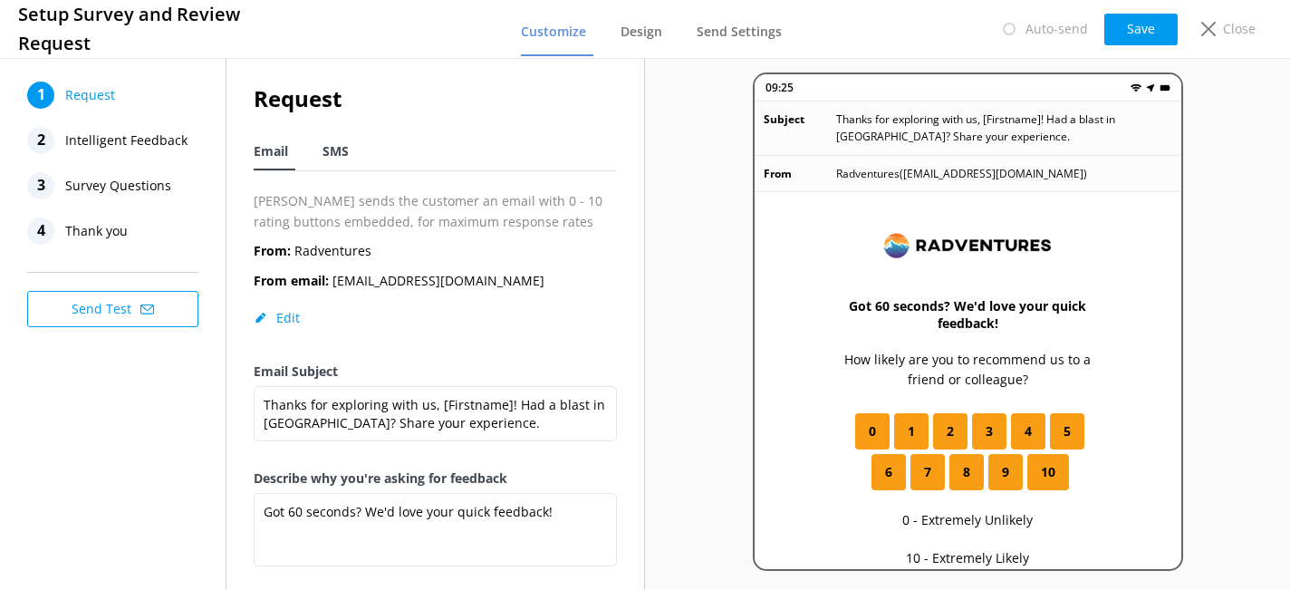
click at [341, 157] on span "SMS" at bounding box center [335, 151] width 26 height 18
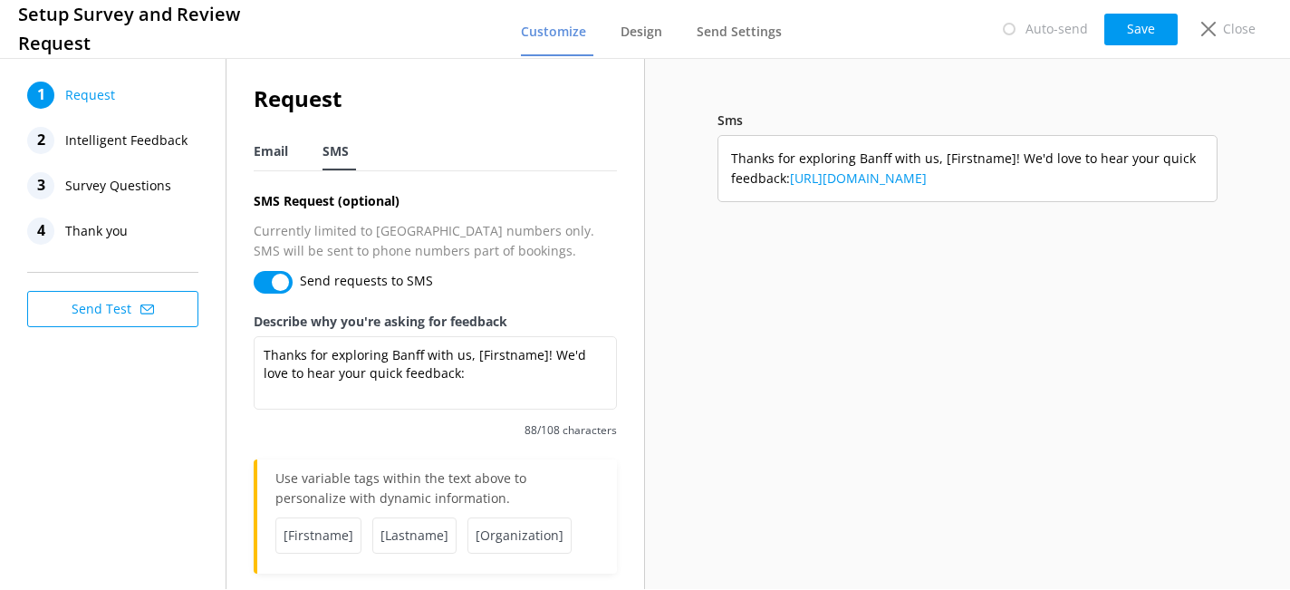
click at [280, 150] on span "Email" at bounding box center [271, 151] width 34 height 18
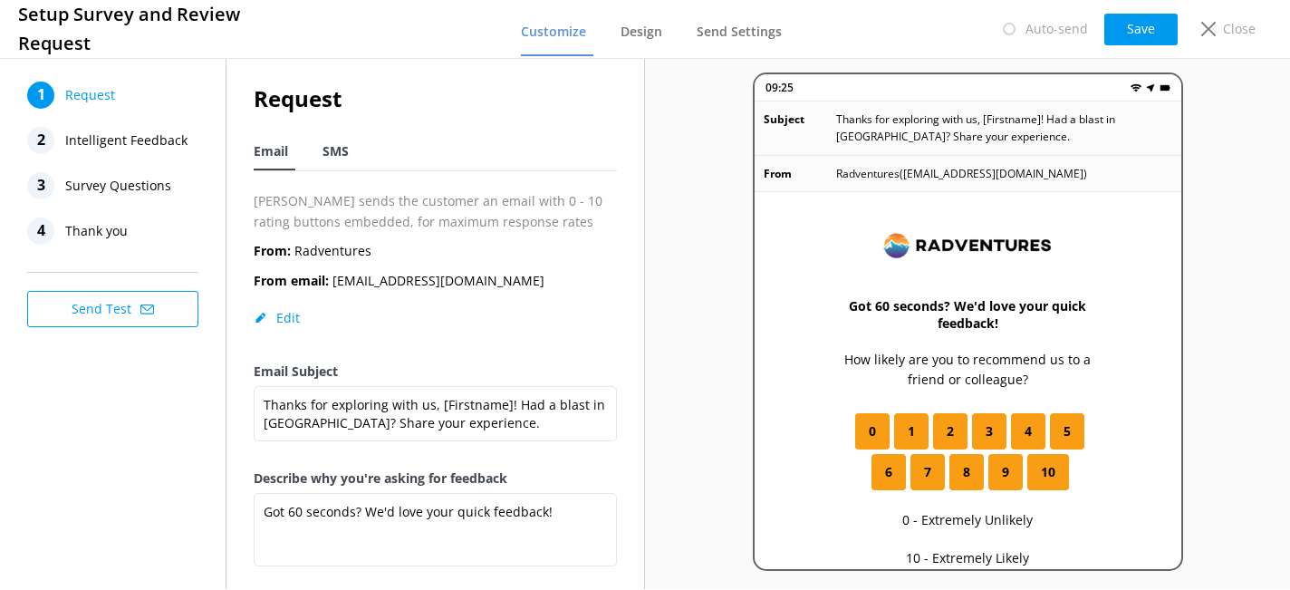
click at [333, 153] on span "SMS" at bounding box center [335, 151] width 26 height 18
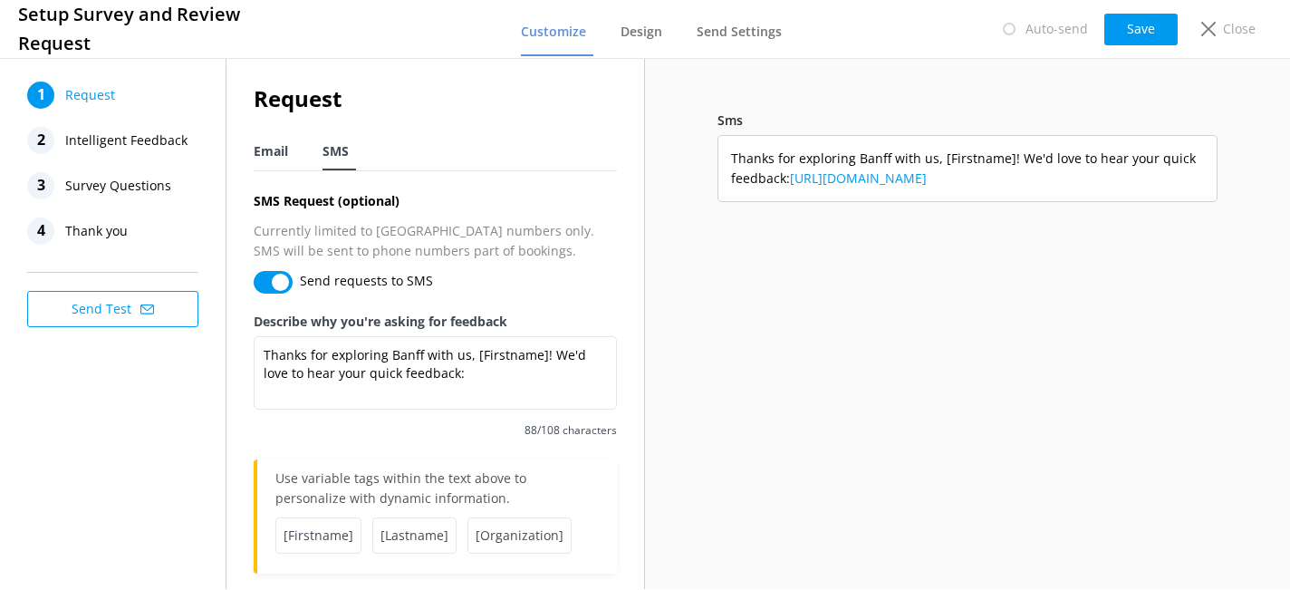
click at [270, 142] on span "Email" at bounding box center [271, 151] width 34 height 18
type textarea "Got 60 seconds? We'd love your quick feedback!"
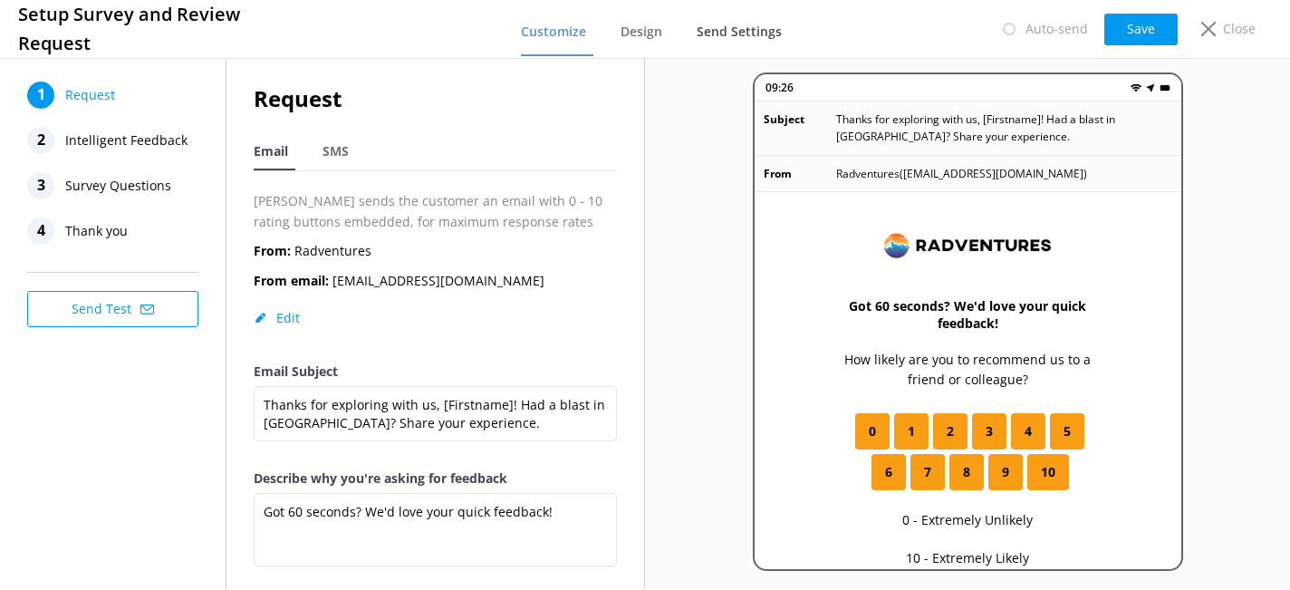
click at [714, 32] on span "Send Settings" at bounding box center [739, 32] width 85 height 18
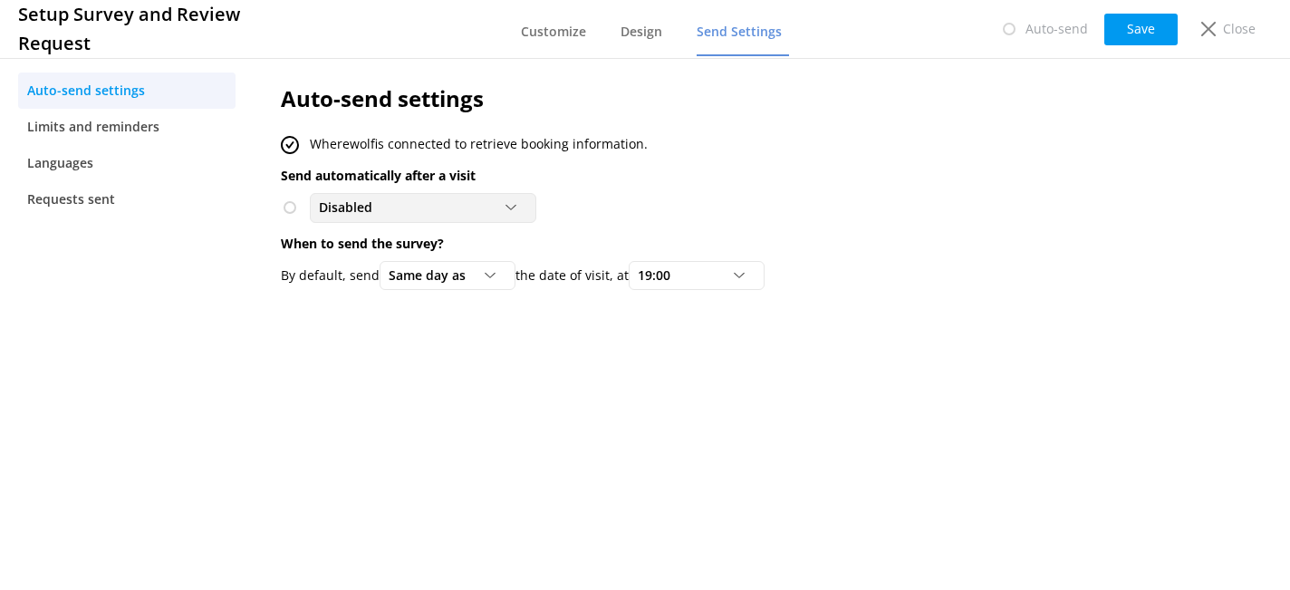
click at [445, 203] on div "Disabled" at bounding box center [422, 207] width 217 height 20
click at [650, 211] on div "Disabled Disabled To customers from Wherewolf" at bounding box center [705, 207] width 849 height 29
click at [515, 199] on div "Disabled" at bounding box center [422, 207] width 217 height 20
click at [600, 199] on div "Disabled Disabled To customers from Wherewolf" at bounding box center [705, 207] width 849 height 29
click at [1228, 34] on p "Close" at bounding box center [1239, 29] width 33 height 20
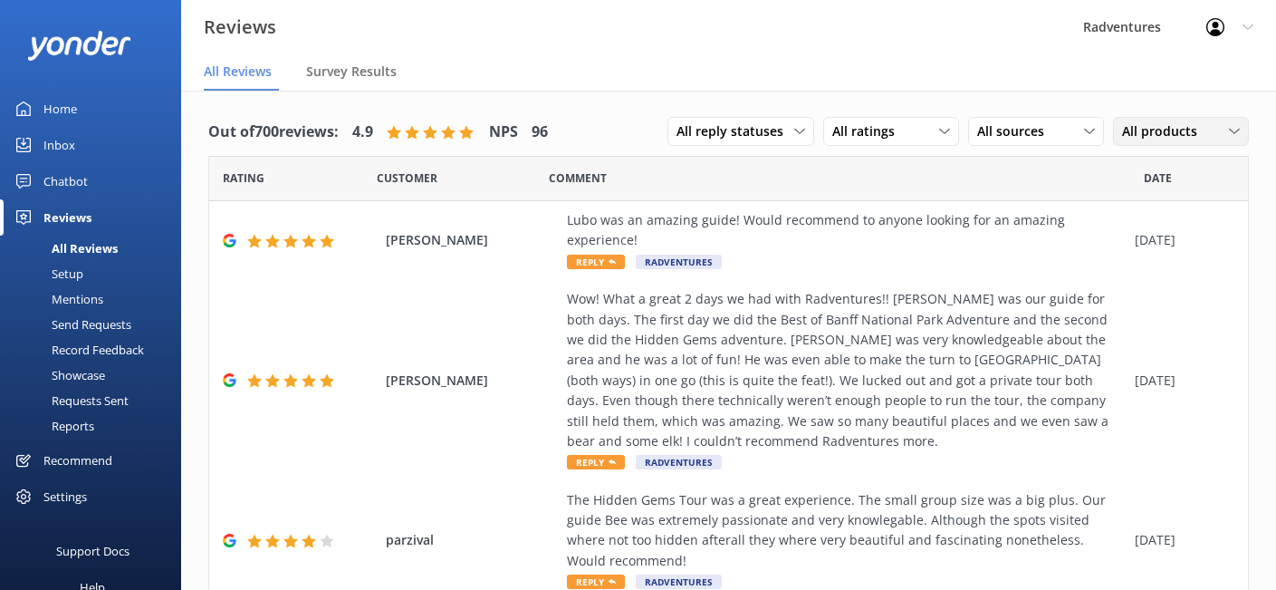
click at [1137, 127] on span "All products" at bounding box center [1165, 131] width 86 height 20
click at [1148, 282] on link "433677" at bounding box center [1194, 279] width 161 height 36
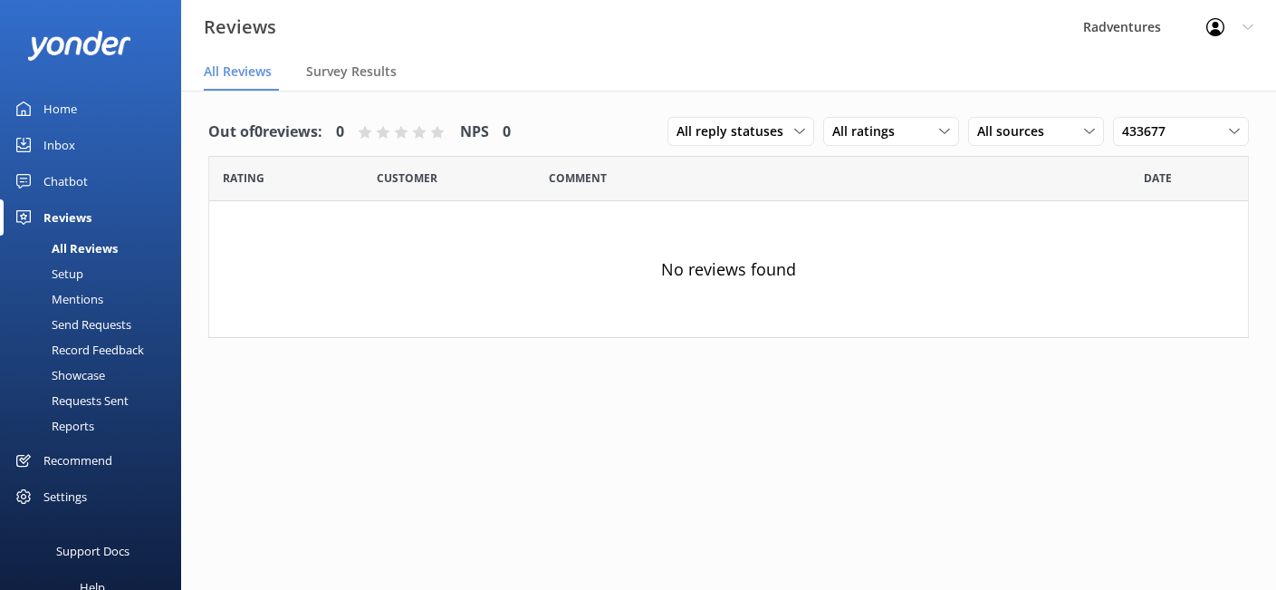
click at [90, 327] on div "Send Requests" at bounding box center [71, 324] width 120 height 25
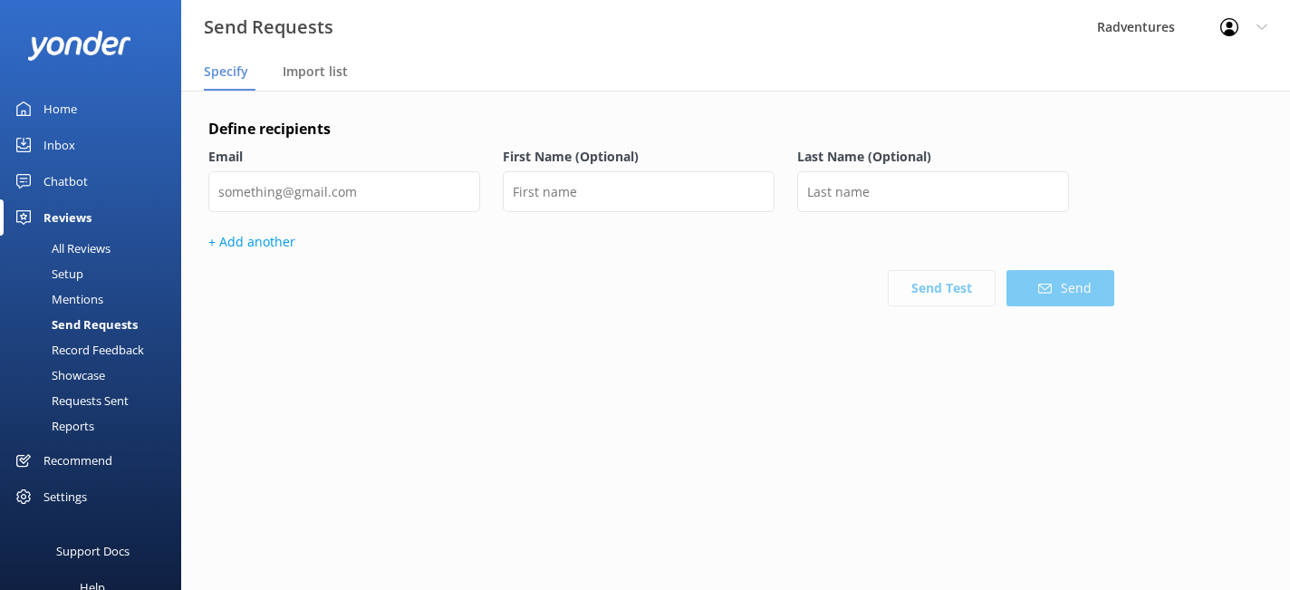
click at [64, 274] on div "Setup" at bounding box center [47, 273] width 72 height 25
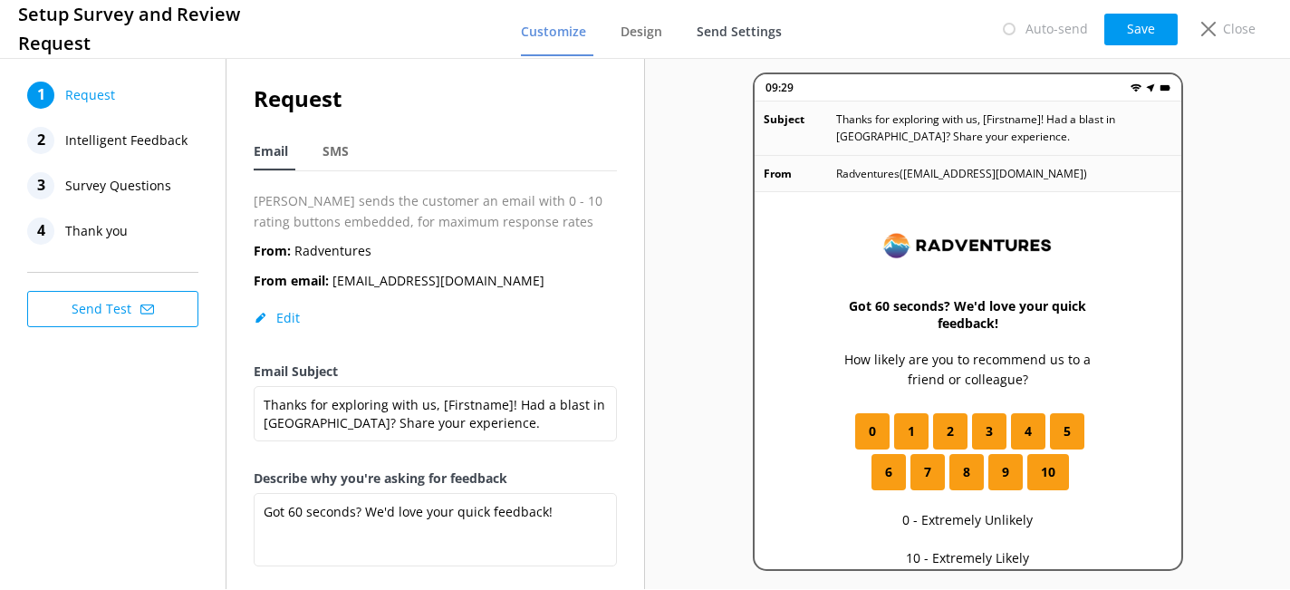
click at [714, 32] on span "Send Settings" at bounding box center [739, 32] width 85 height 18
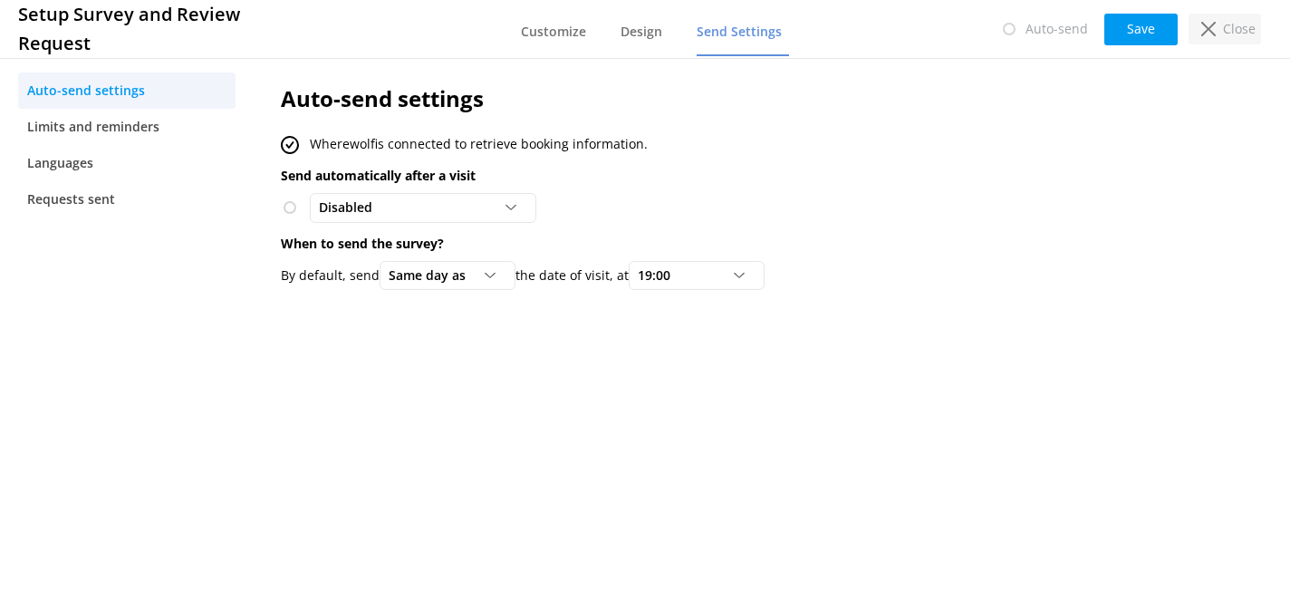
click at [1216, 31] on icon at bounding box center [1208, 29] width 14 height 14
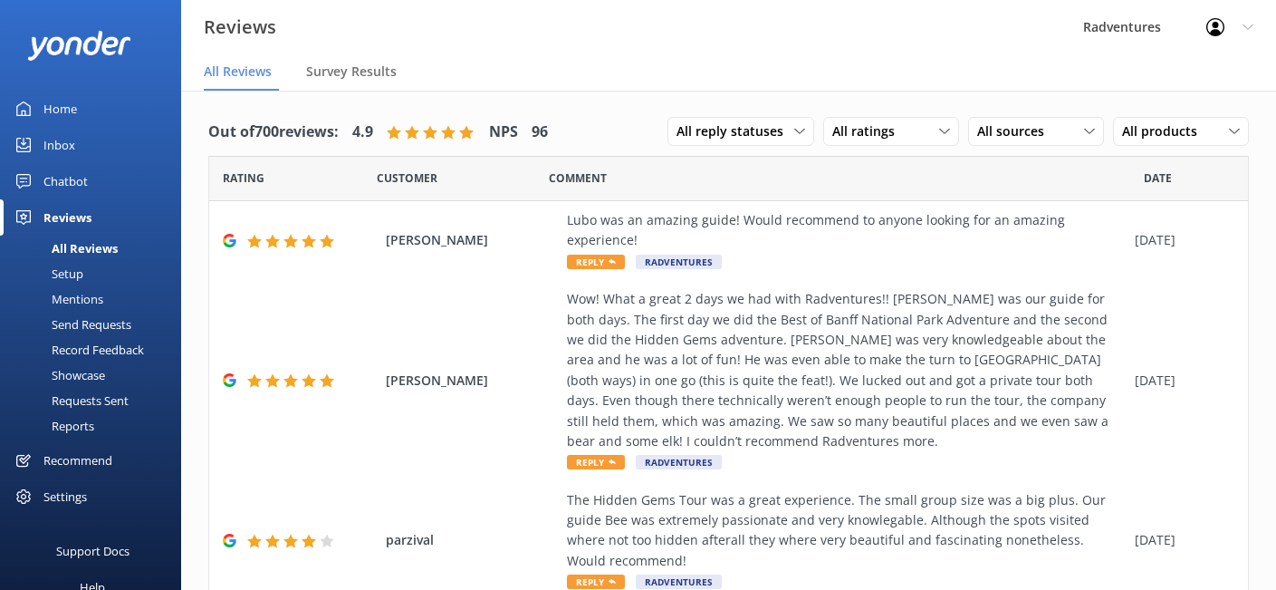
click at [52, 494] on div "Settings" at bounding box center [64, 496] width 43 height 36
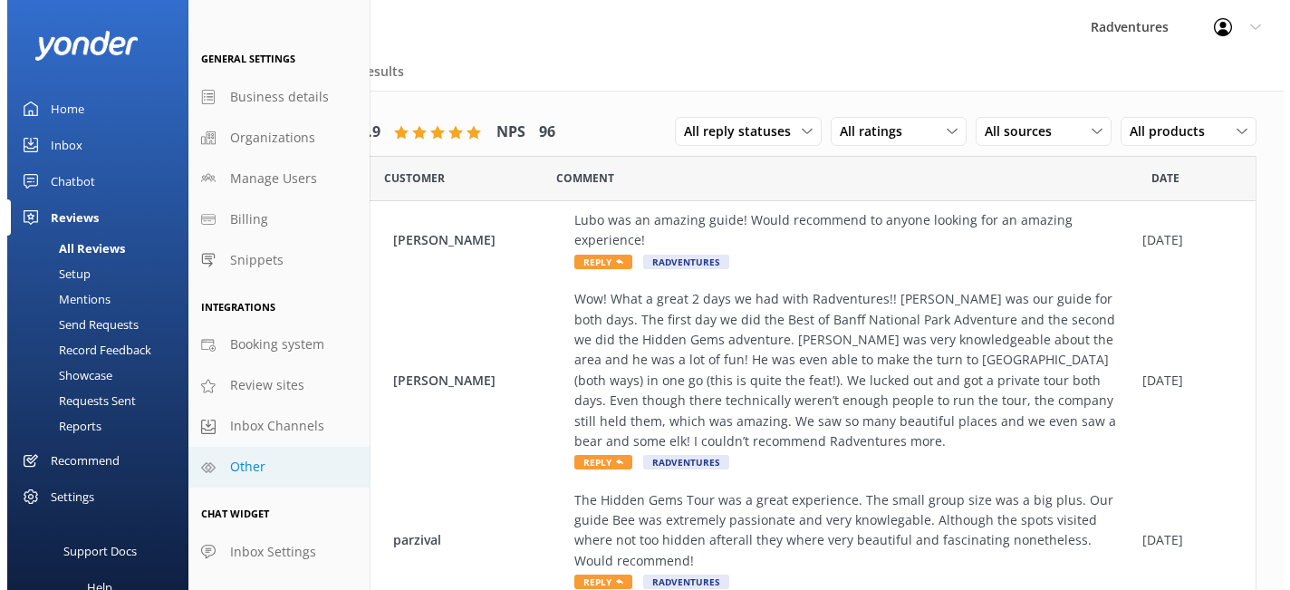
scroll to position [8, 0]
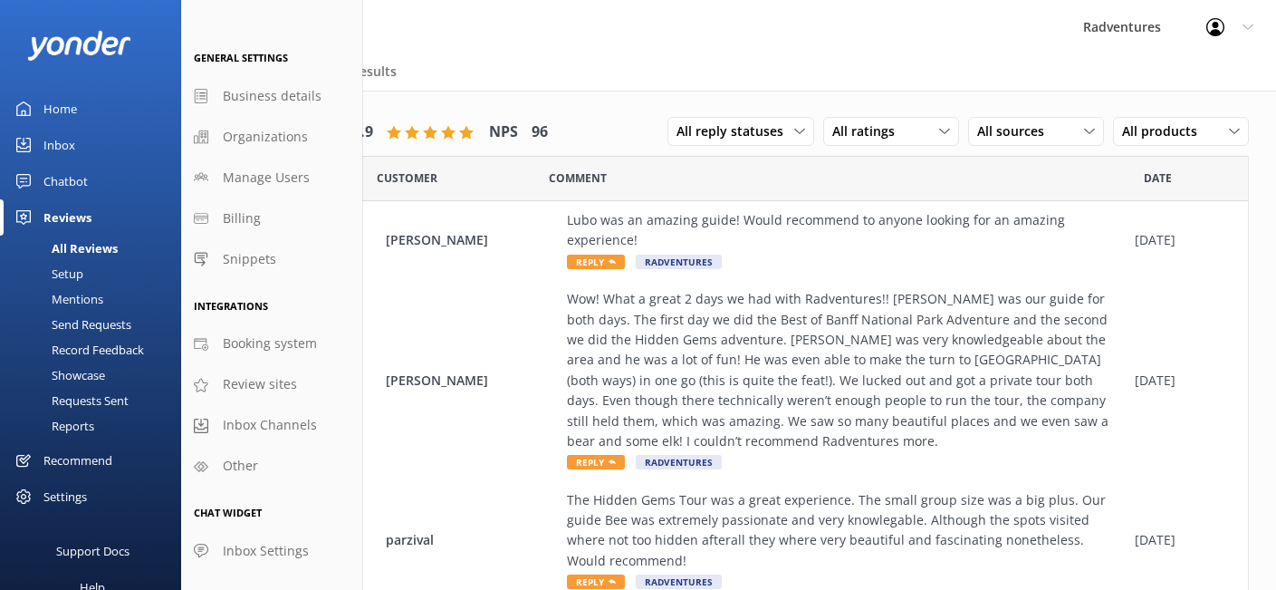
click at [77, 270] on div "Setup" at bounding box center [47, 273] width 72 height 25
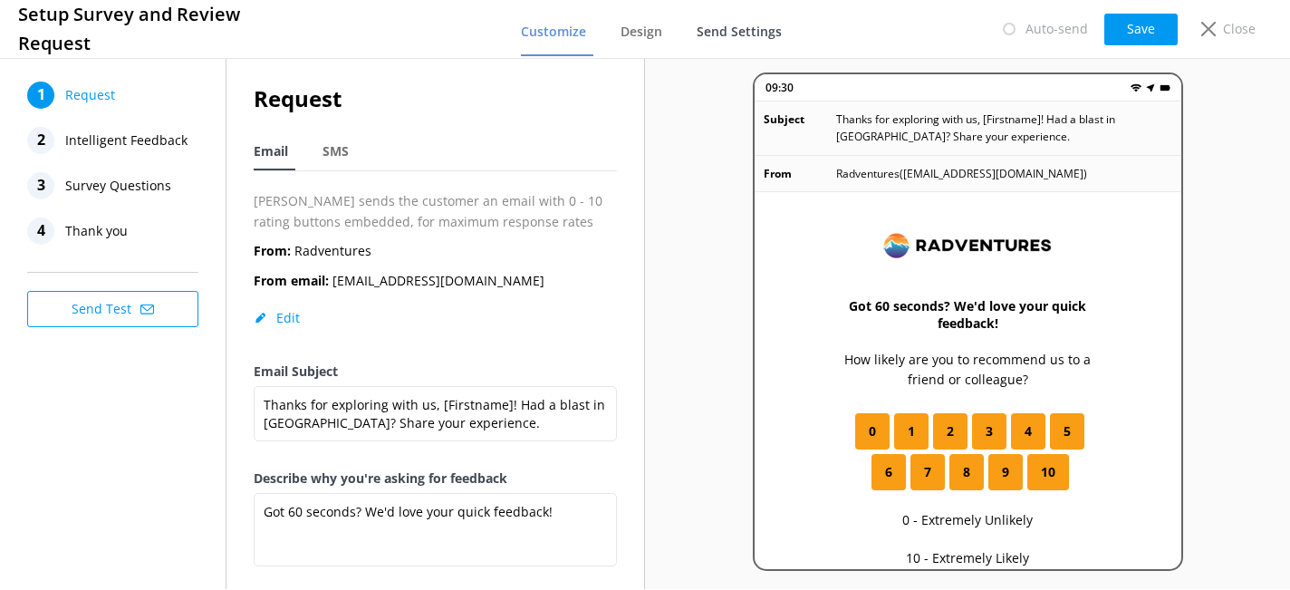
click at [728, 27] on span "Send Settings" at bounding box center [739, 32] width 85 height 18
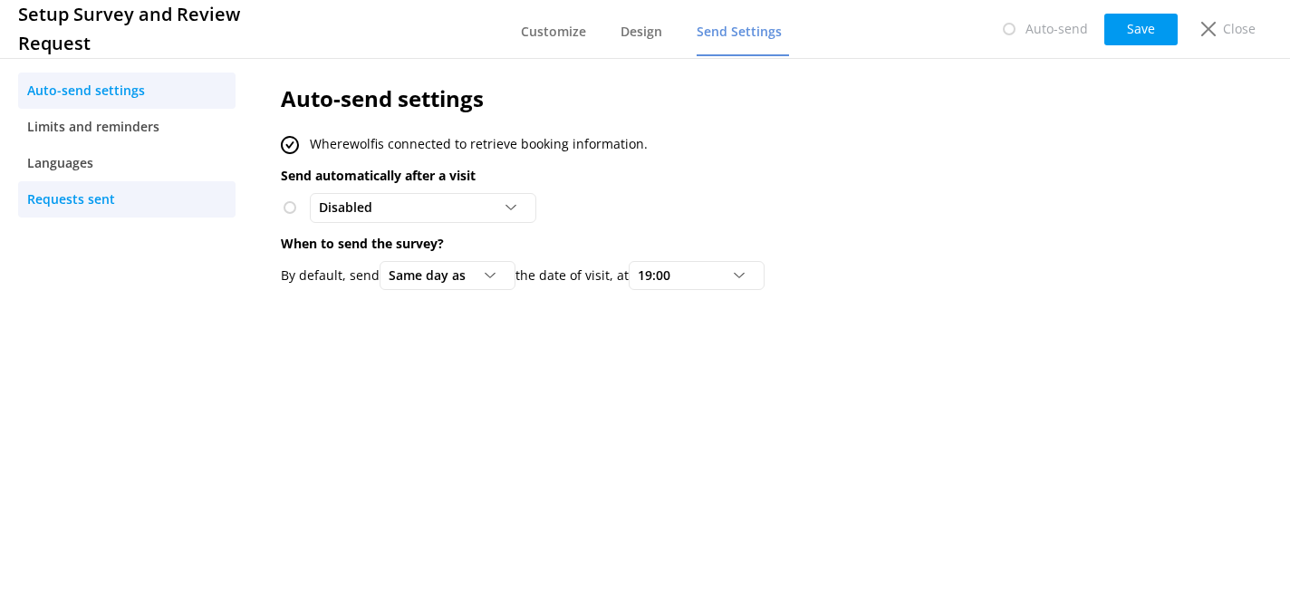
click at [116, 194] on link "Requests sent" at bounding box center [126, 199] width 217 height 36
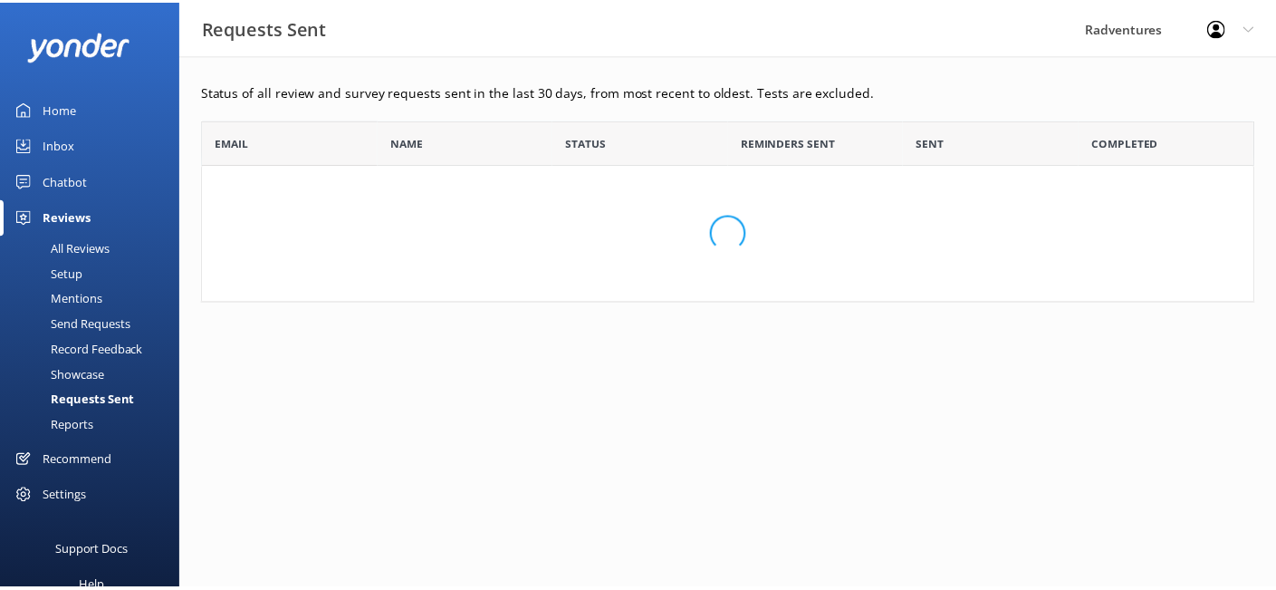
scroll to position [169, 1052]
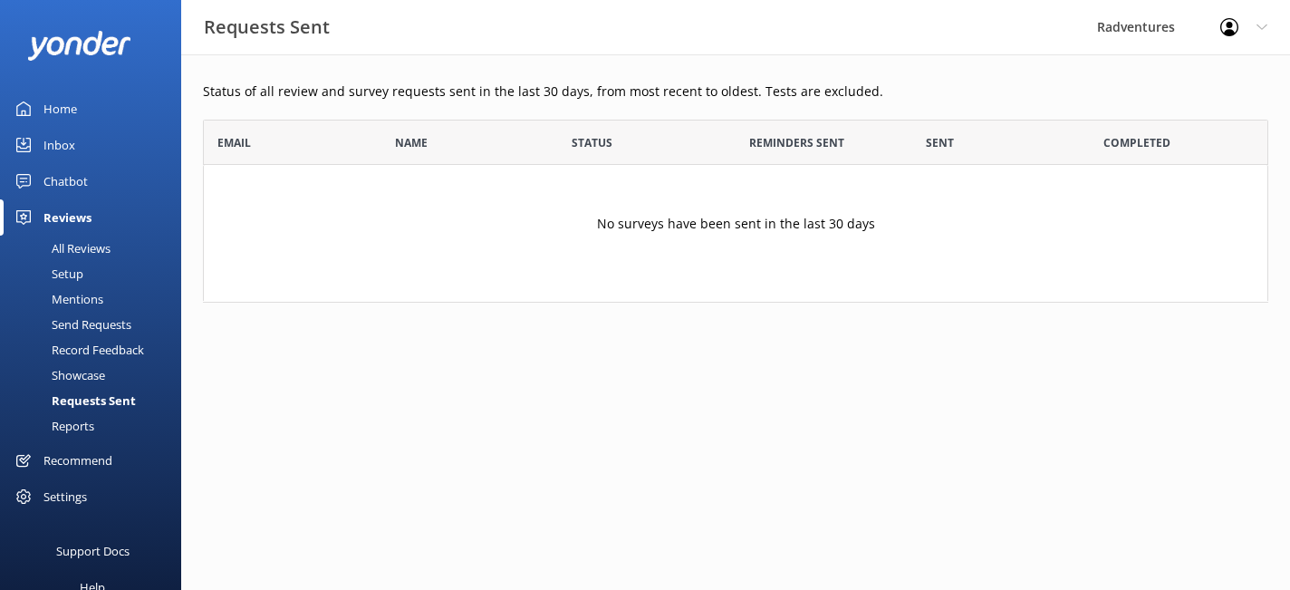
click at [70, 424] on div "Reports" at bounding box center [52, 425] width 83 height 25
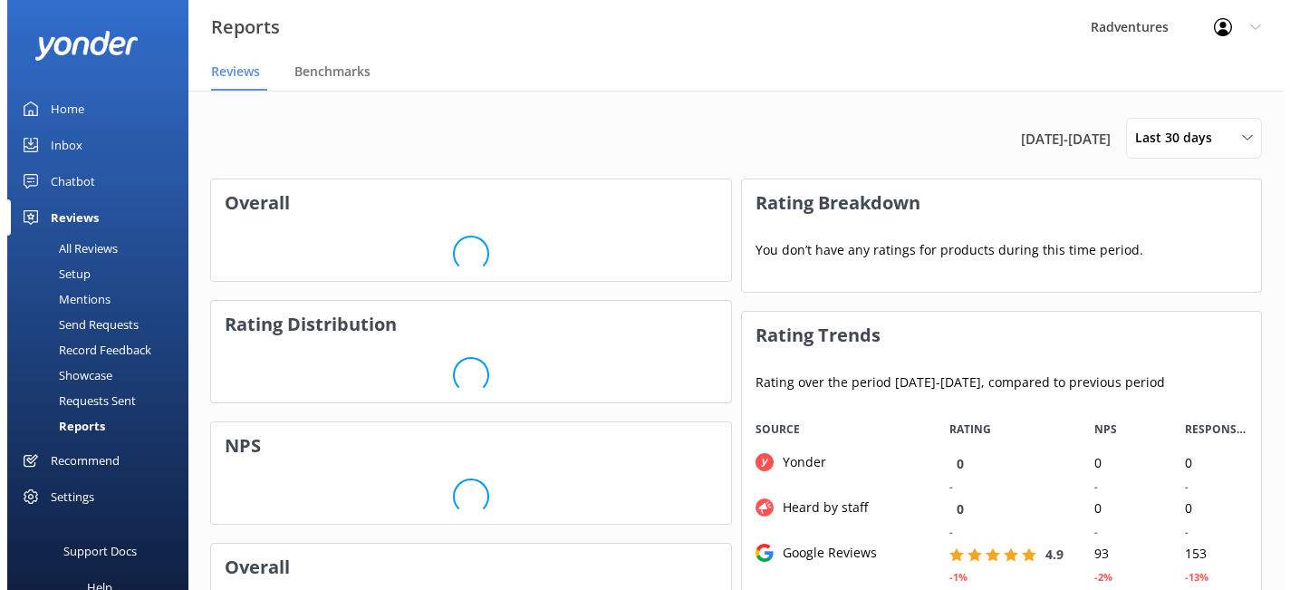
scroll to position [181, 505]
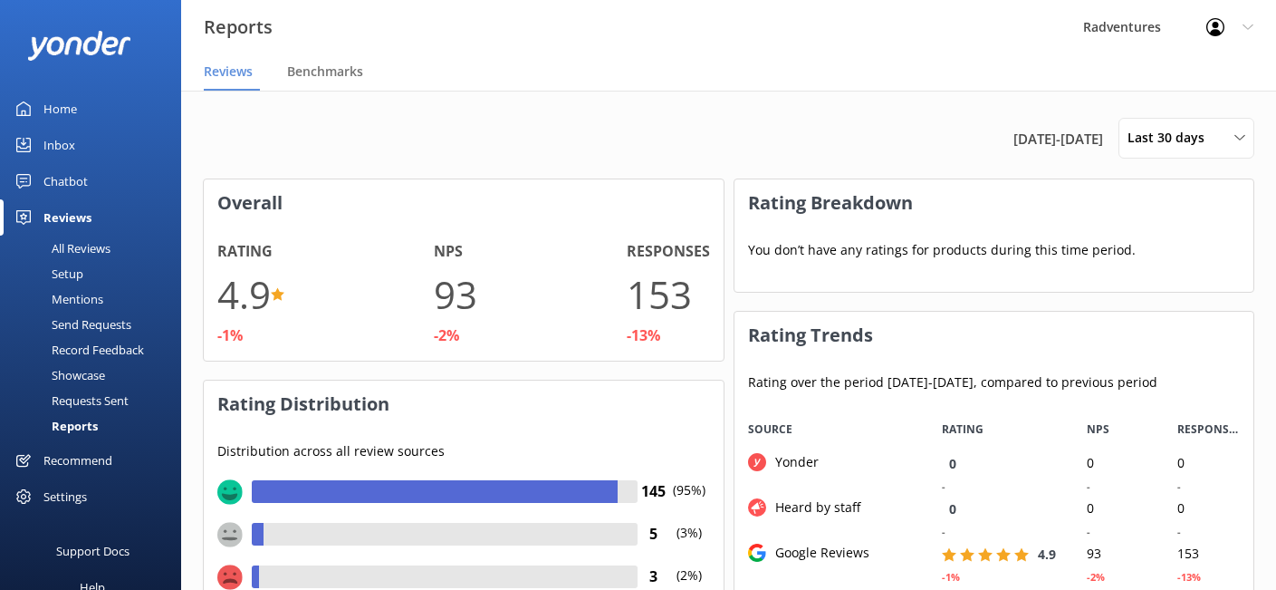
click at [72, 275] on div "Setup" at bounding box center [47, 273] width 72 height 25
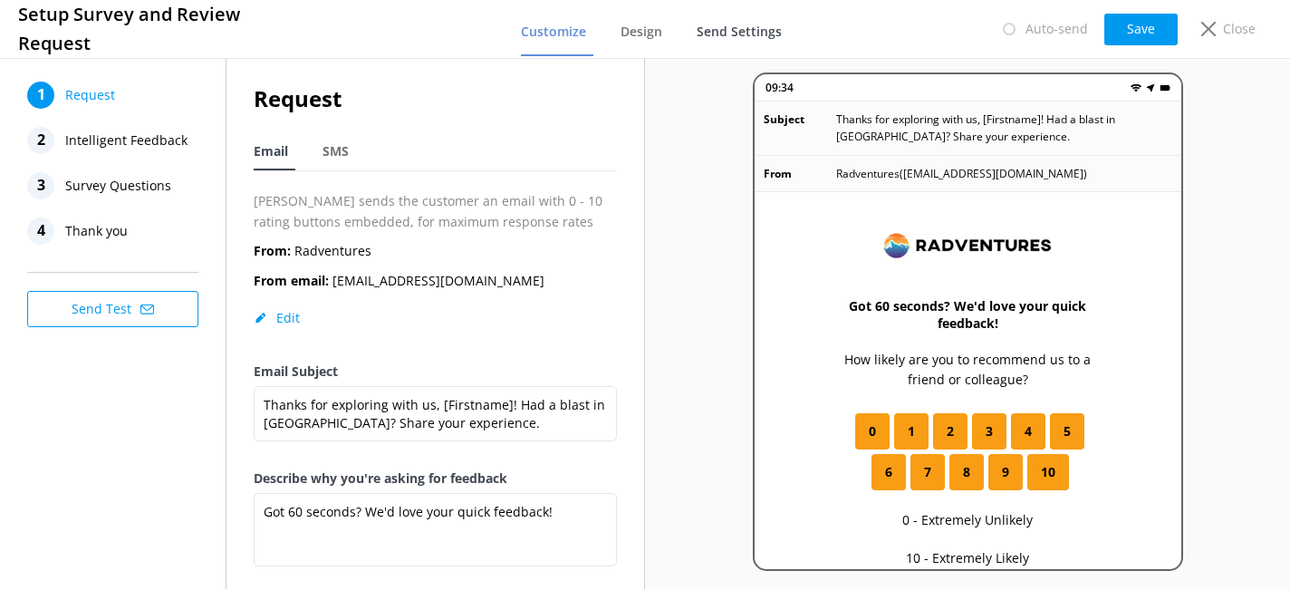
click at [738, 32] on span "Send Settings" at bounding box center [739, 32] width 85 height 18
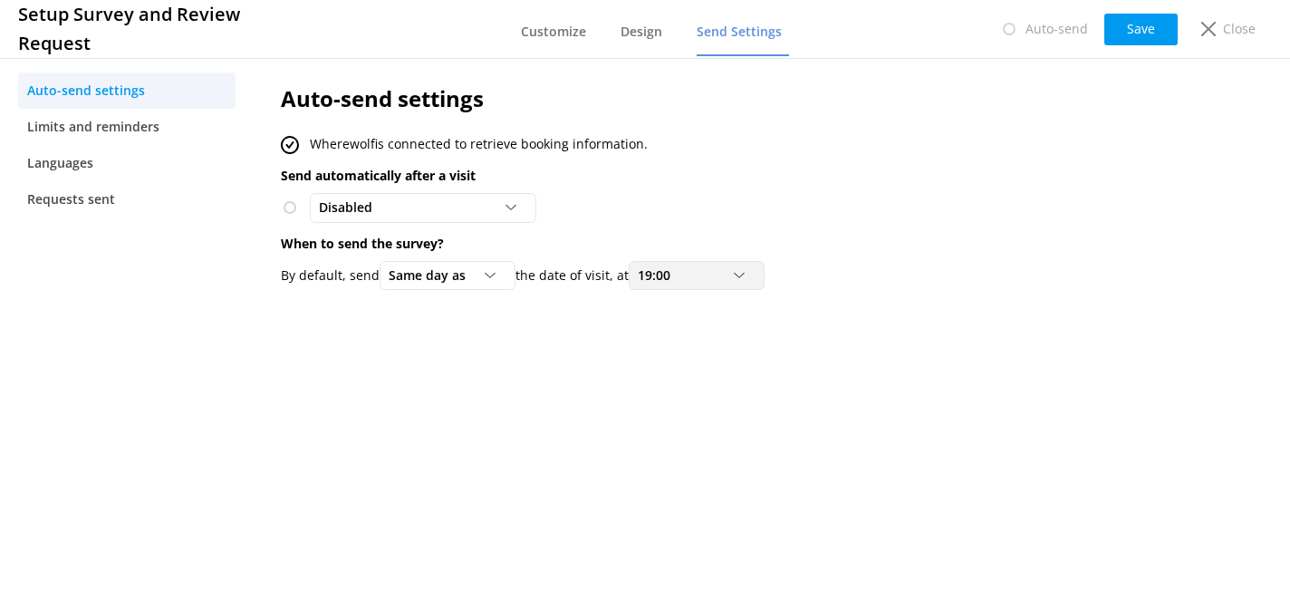
click at [732, 285] on div "19:00 0:00 1:00 2:00 3:00 4:00 5:00 6:00 7:00 8:00 9:00 10:00 11:00 12:00 13:00…" at bounding box center [697, 275] width 136 height 29
click at [689, 277] on div "19:00" at bounding box center [696, 275] width 127 height 20
click at [664, 274] on span "19:00" at bounding box center [659, 275] width 43 height 20
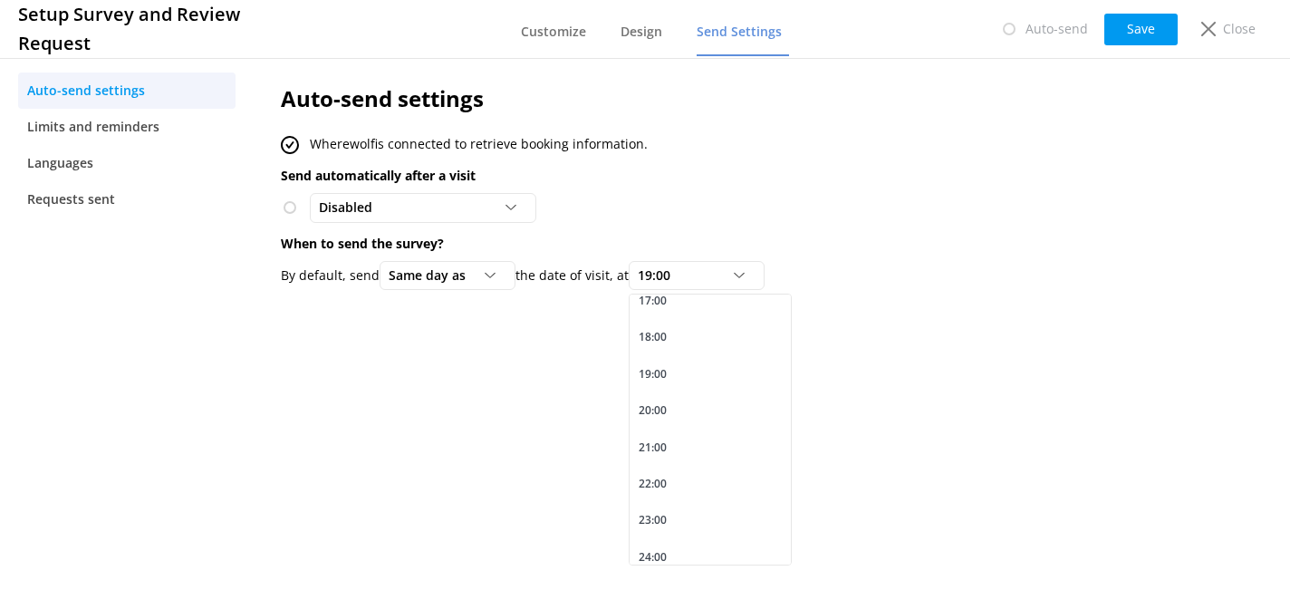
click at [880, 319] on div "Auto-send settings Wherewolf is connected to retrieve booking information. Send…" at bounding box center [705, 191] width 903 height 274
drag, startPoint x: 408, startPoint y: 176, endPoint x: 493, endPoint y: 174, distance: 85.2
click at [493, 174] on p "Send automatically after a visit" at bounding box center [705, 176] width 849 height 20
click at [541, 167] on p "Send automatically after a visit" at bounding box center [705, 176] width 849 height 20
click at [795, 281] on div "By default, send Same day as Same day as 1 day after 2 days after 3 days after …" at bounding box center [705, 275] width 849 height 29
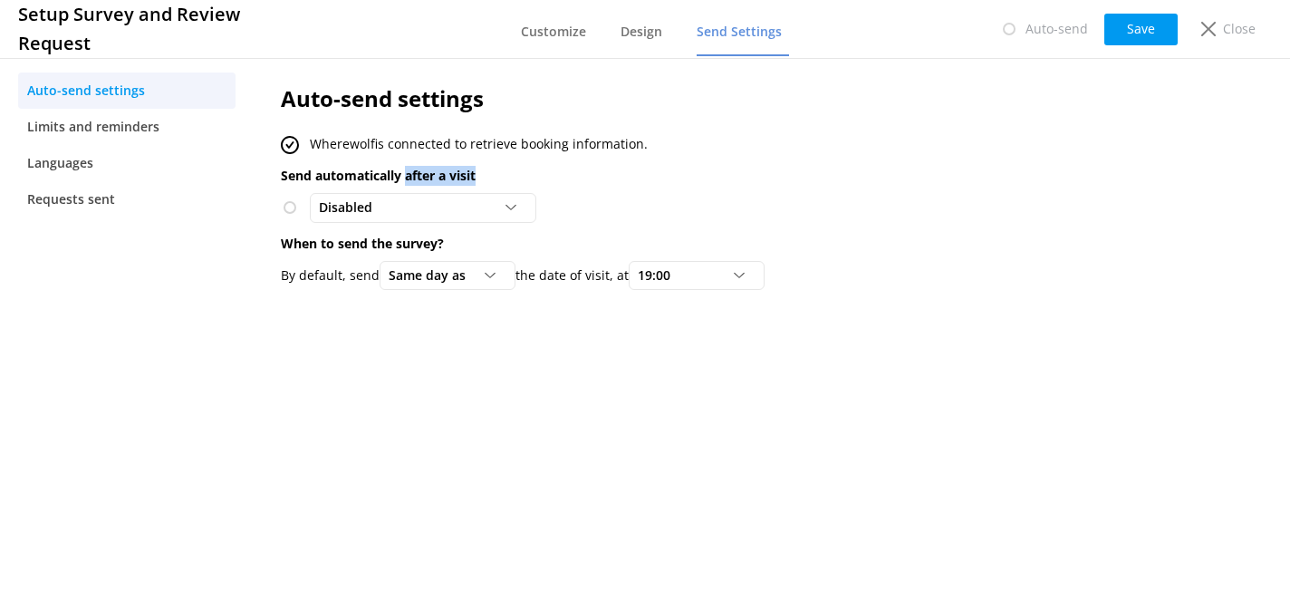
drag, startPoint x: 407, startPoint y: 175, endPoint x: 495, endPoint y: 173, distance: 88.8
click at [481, 178] on p "Send automatically after a visit" at bounding box center [705, 176] width 849 height 20
click at [618, 146] on p "Wherewolf is connected to retrieve booking information." at bounding box center [479, 144] width 338 height 20
click at [1216, 33] on use at bounding box center [1208, 29] width 14 height 14
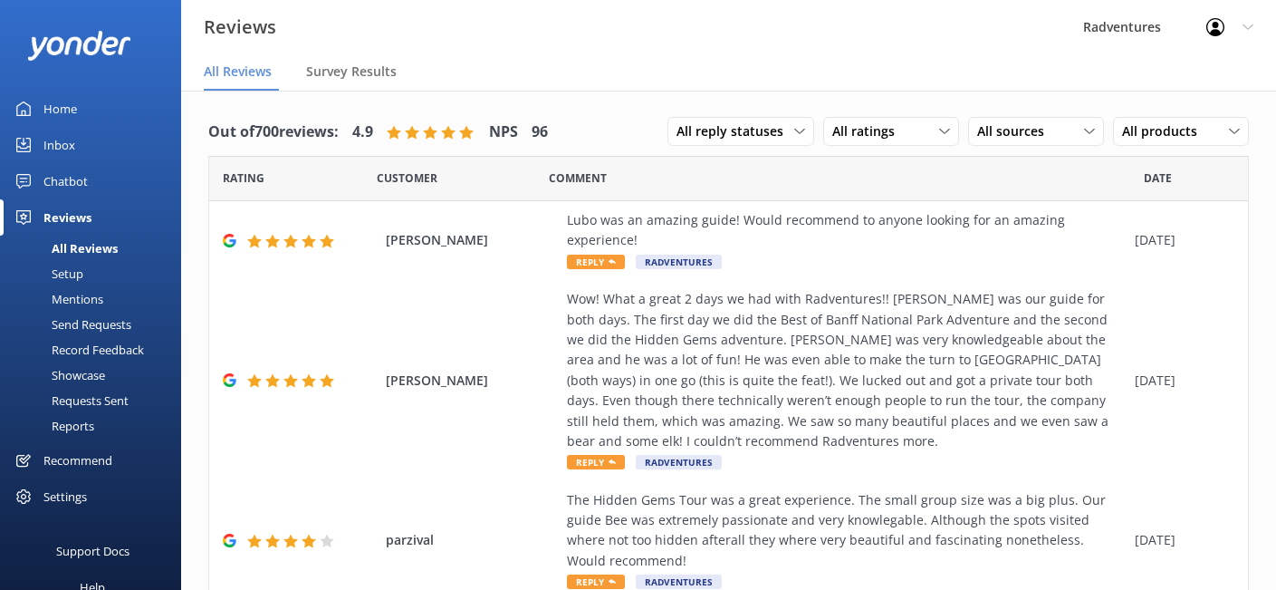
click at [82, 279] on div "Setup" at bounding box center [47, 273] width 72 height 25
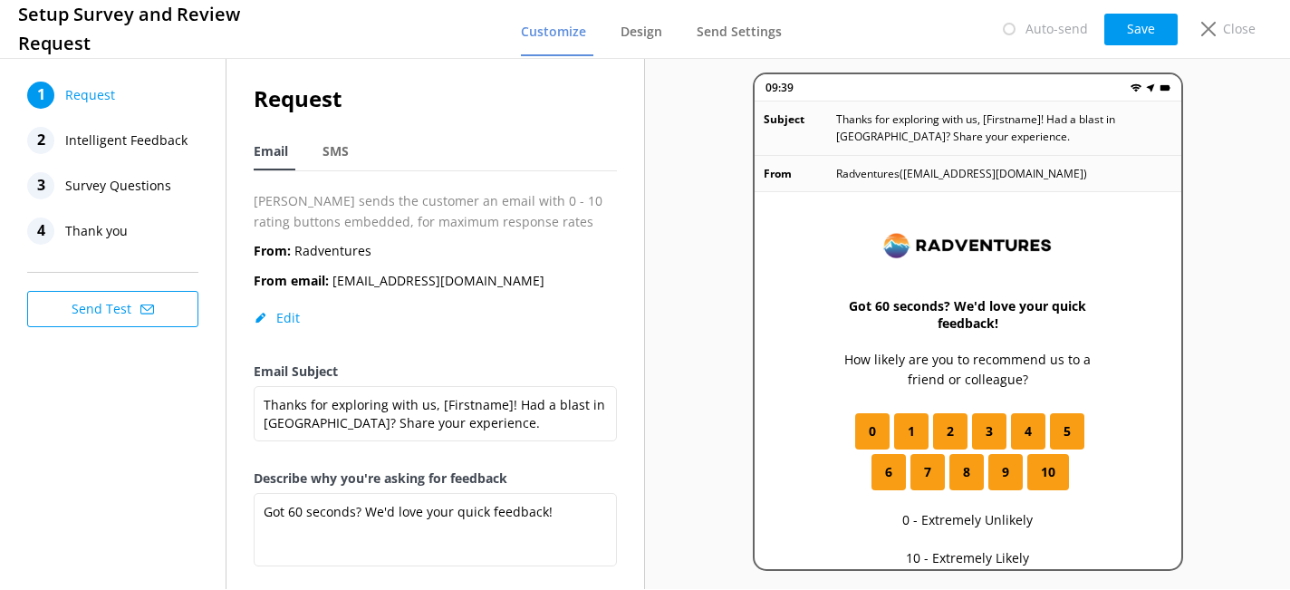
click at [130, 139] on span "Intelligent Feedback" at bounding box center [126, 140] width 122 height 27
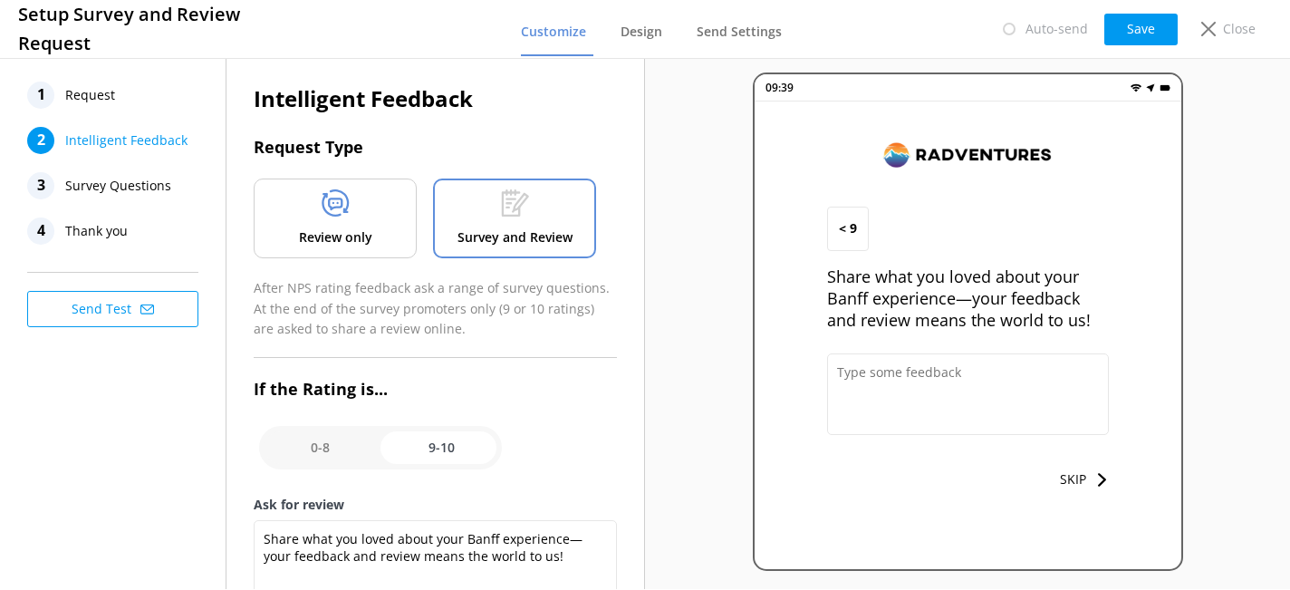
click at [129, 188] on span "Survey Questions" at bounding box center [118, 185] width 106 height 27
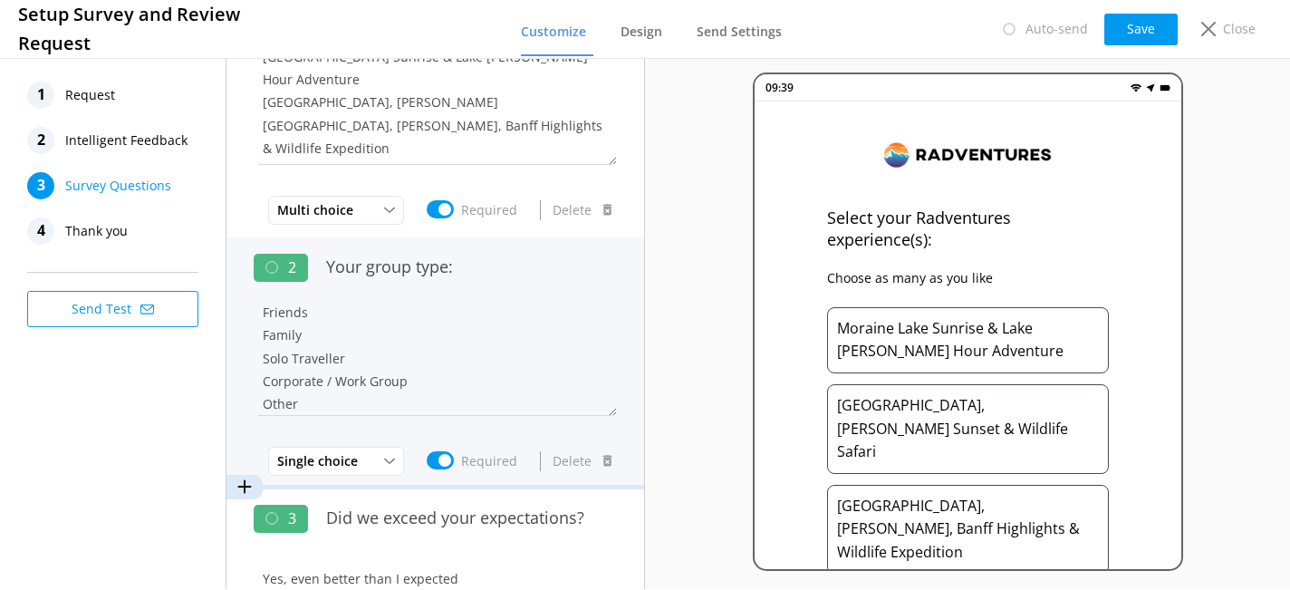
scroll to position [34, 0]
click at [411, 355] on textarea "Couple Friends Family Solo Traveller Corporate / Work Group Other" at bounding box center [435, 361] width 363 height 109
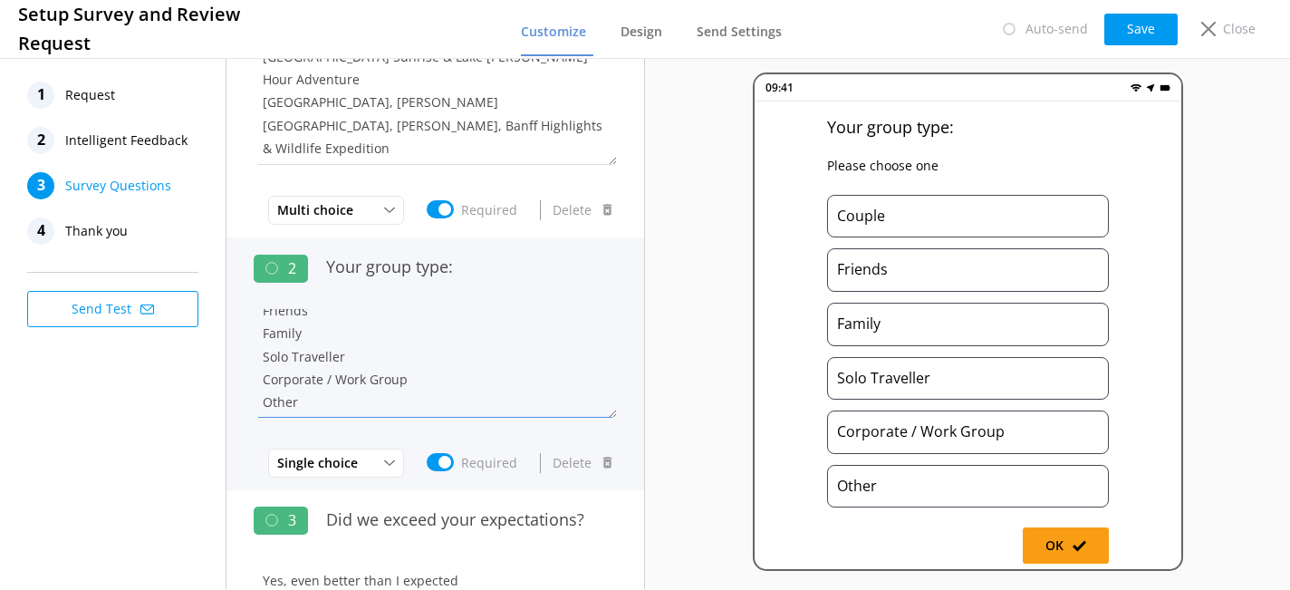
scroll to position [94, 0]
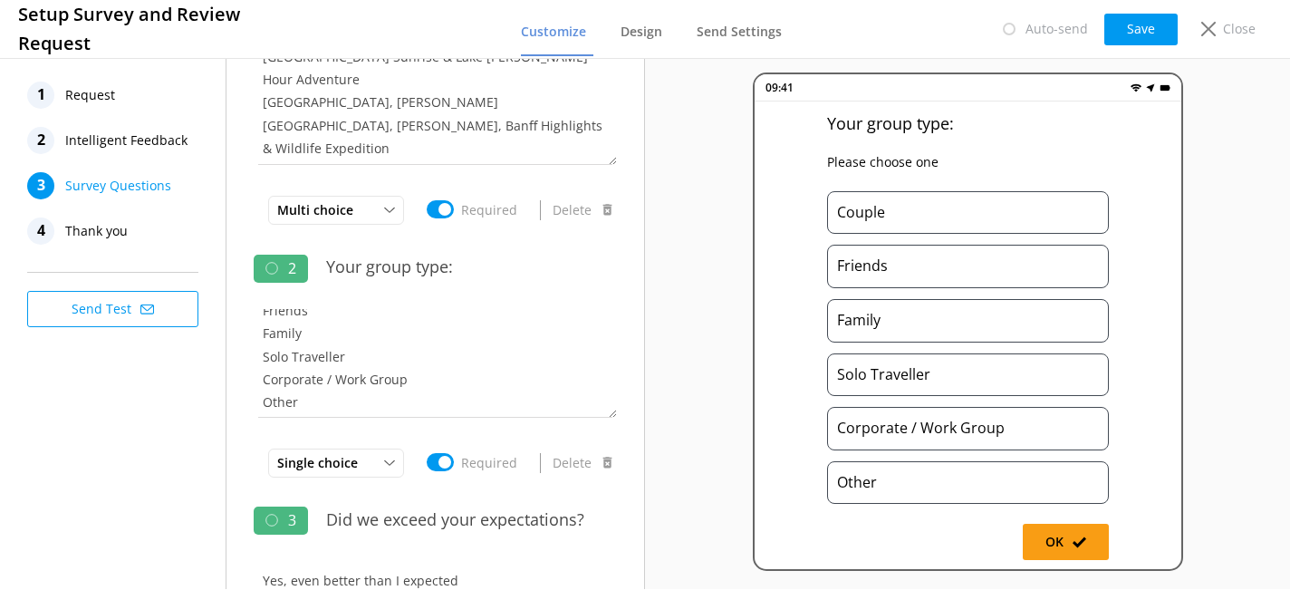
click at [153, 140] on span "Intelligent Feedback" at bounding box center [126, 140] width 122 height 27
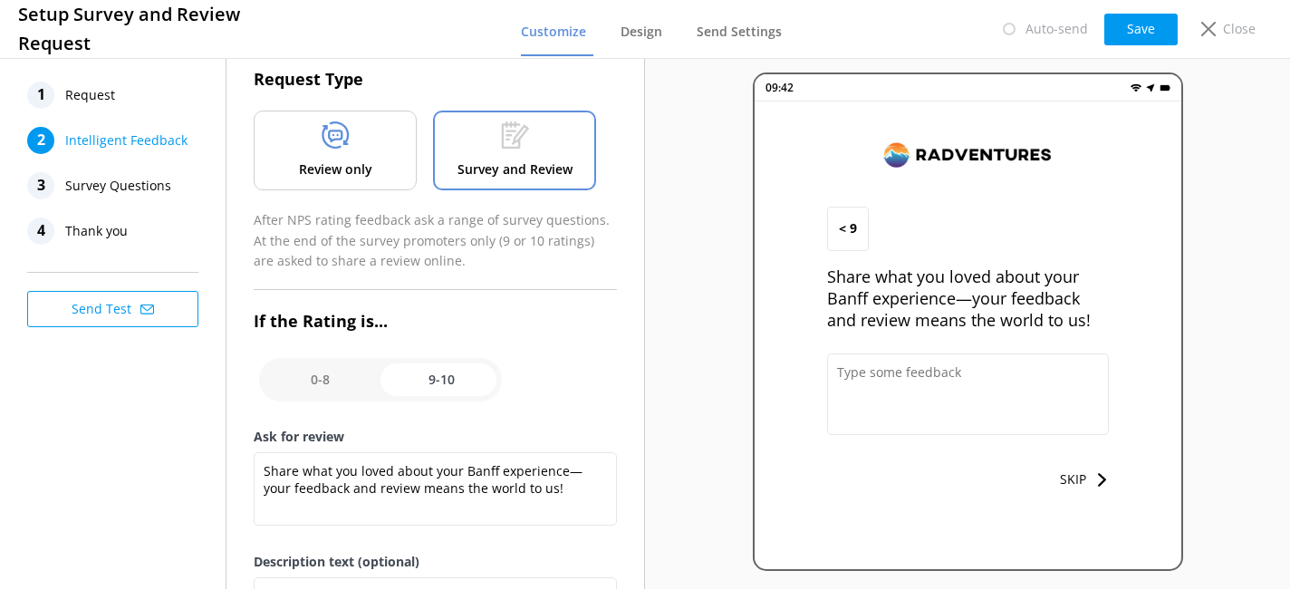
click at [350, 380] on input "checkbox" at bounding box center [380, 379] width 243 height 43
checkbox input "false"
type textarea "Let us know how we did, we value your feedback."
type textarea "We read every survey to improve our Banff adventures."
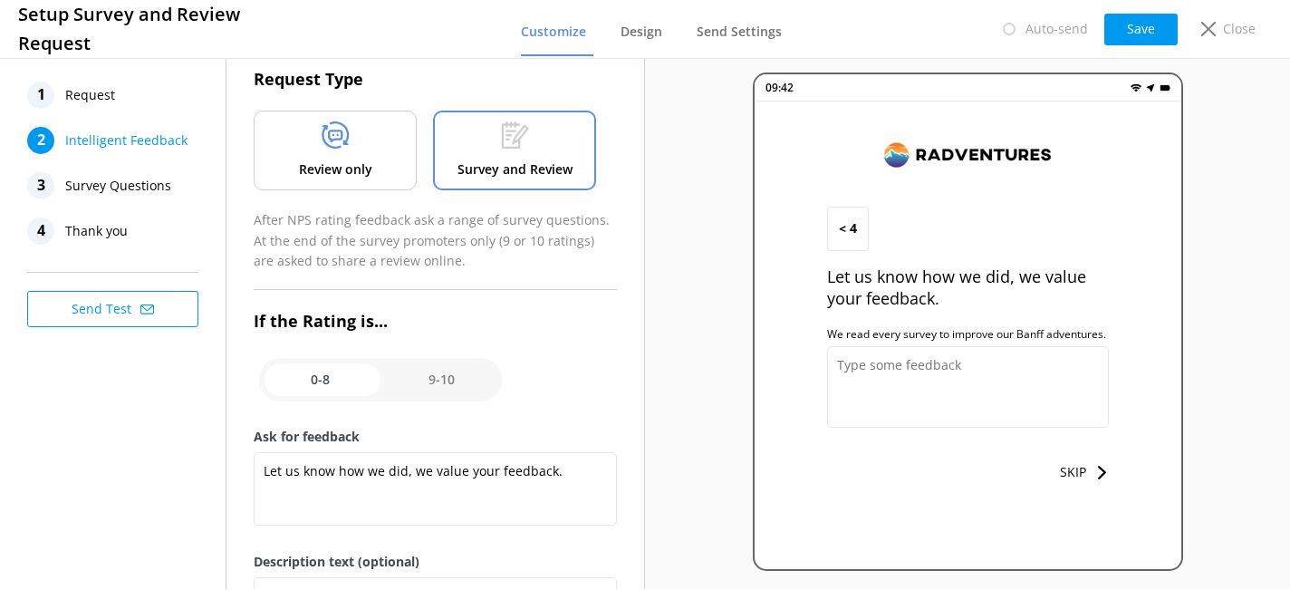
click at [149, 183] on span "Survey Questions" at bounding box center [118, 185] width 106 height 27
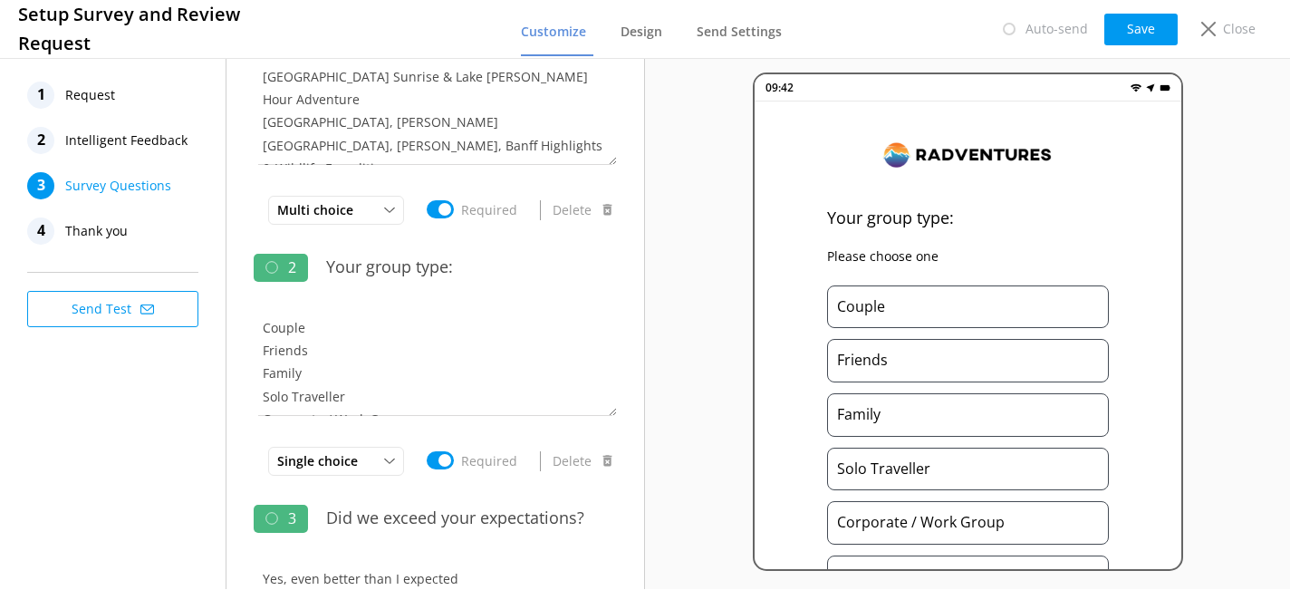
click at [161, 144] on span "Intelligent Feedback" at bounding box center [126, 140] width 122 height 27
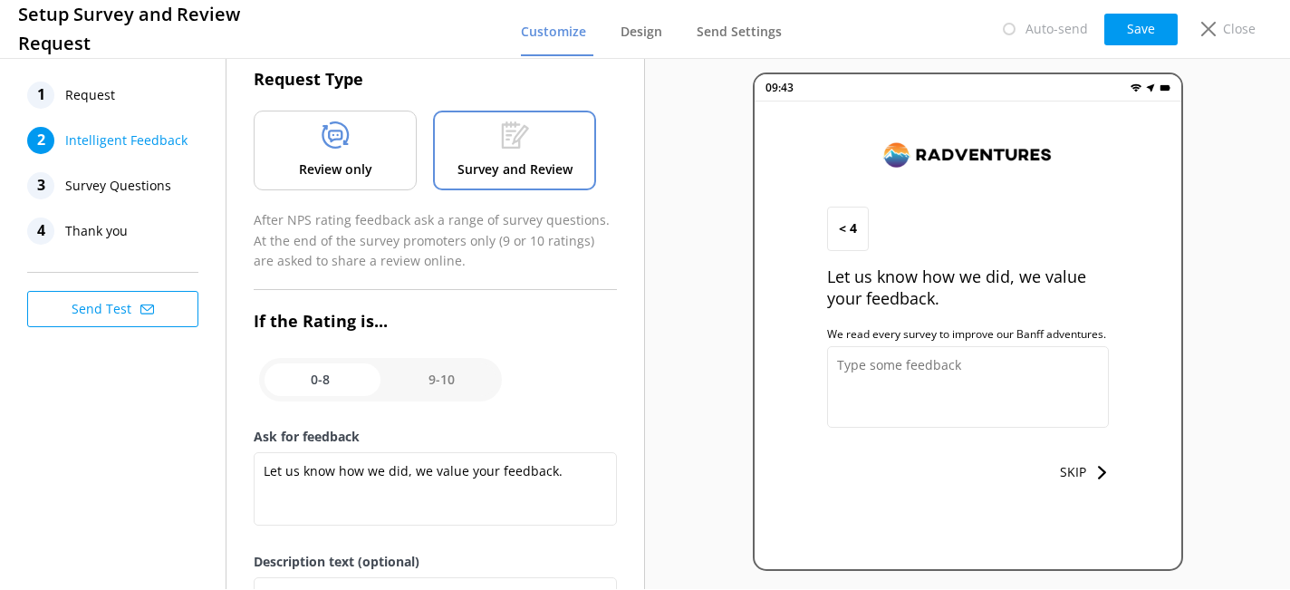
click at [117, 190] on span "Survey Questions" at bounding box center [118, 185] width 106 height 27
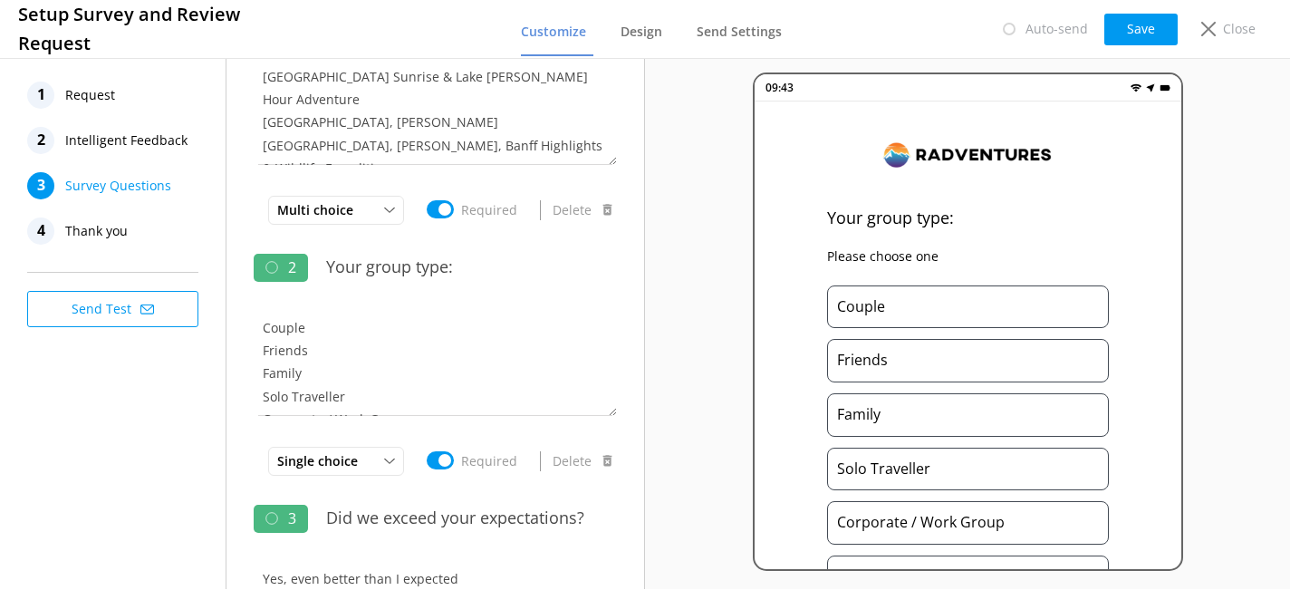
click at [144, 143] on span "Intelligent Feedback" at bounding box center [126, 140] width 122 height 27
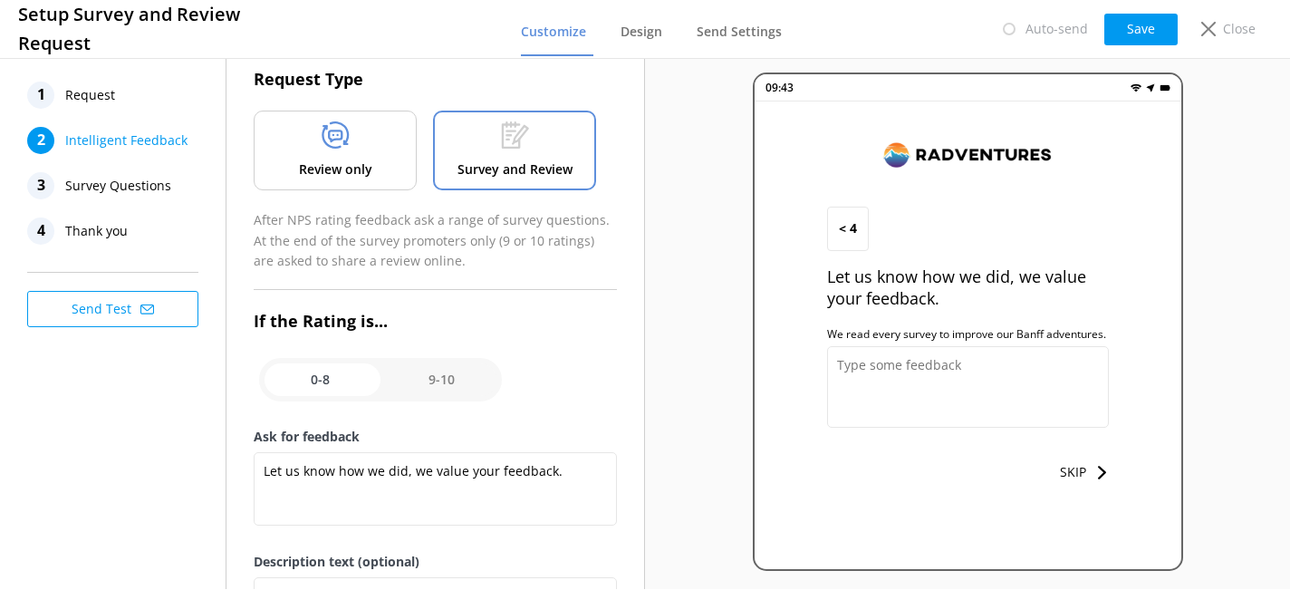
click at [436, 383] on input "checkbox" at bounding box center [380, 379] width 243 height 43
checkbox input "true"
type textarea "Share what you loved about your Banff experience—your feedback and review means…"
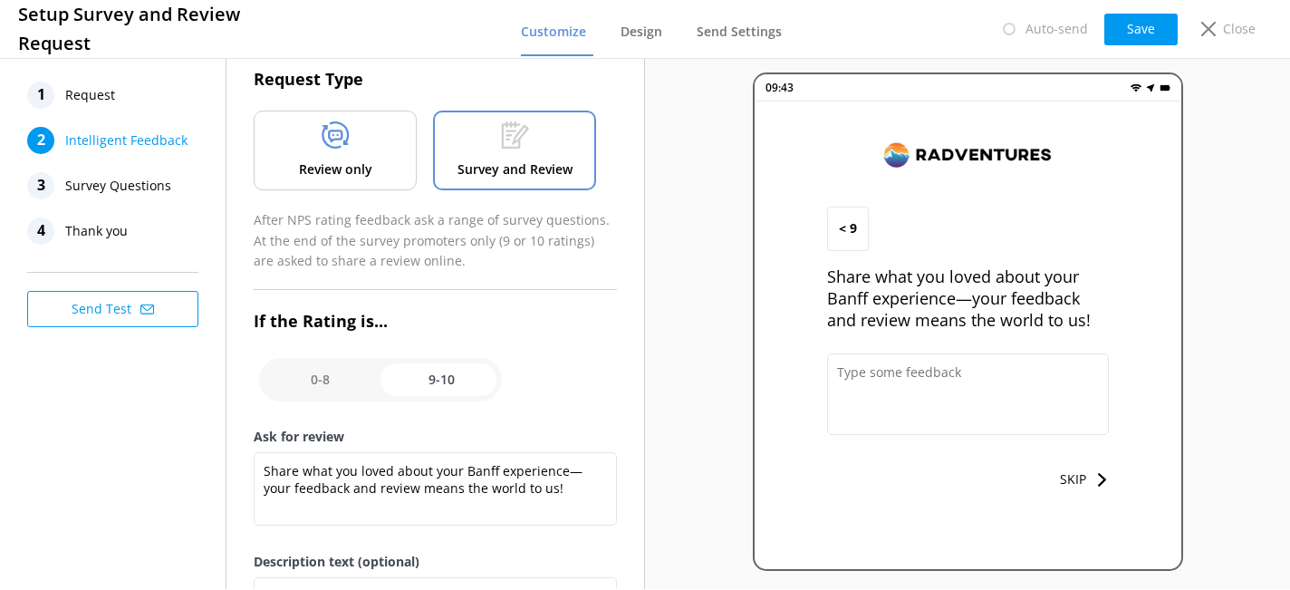
click at [157, 185] on span "Survey Questions" at bounding box center [118, 185] width 106 height 27
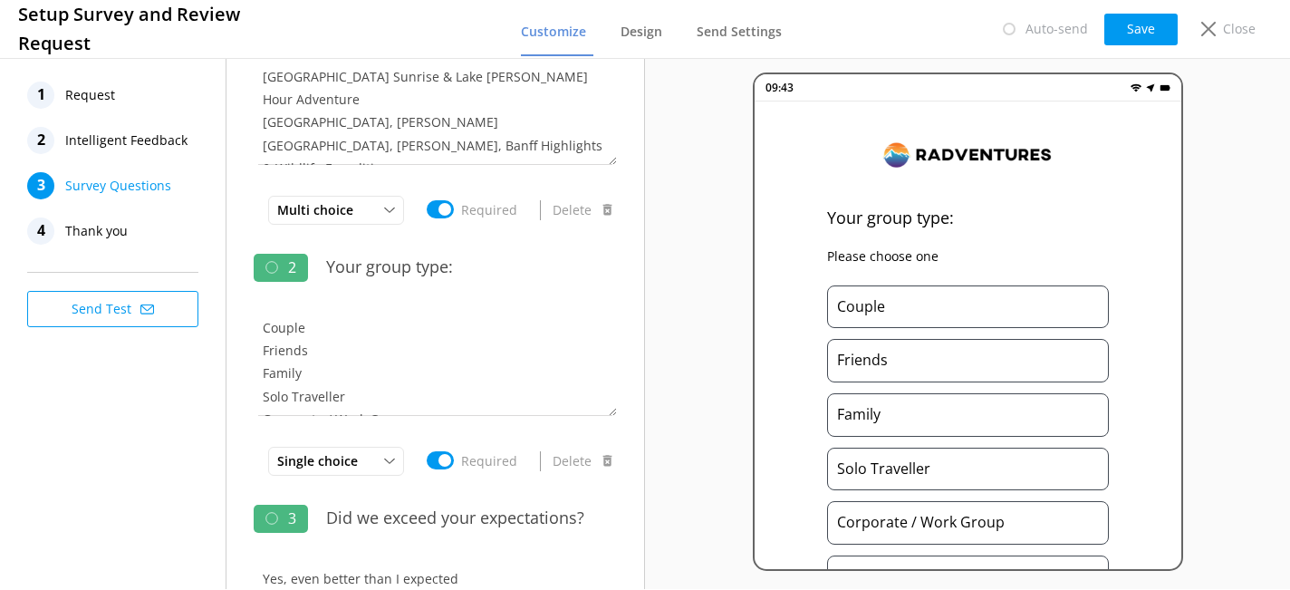
click at [179, 144] on span "Intelligent Feedback" at bounding box center [126, 140] width 122 height 27
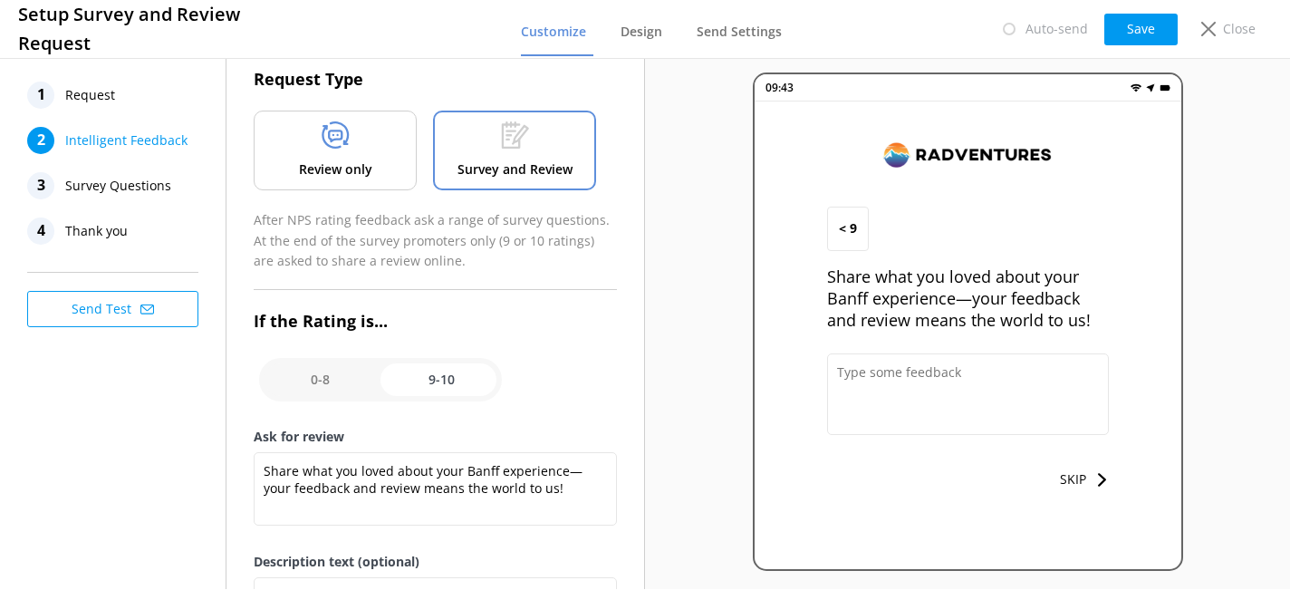
click at [157, 189] on span "Survey Questions" at bounding box center [118, 185] width 106 height 27
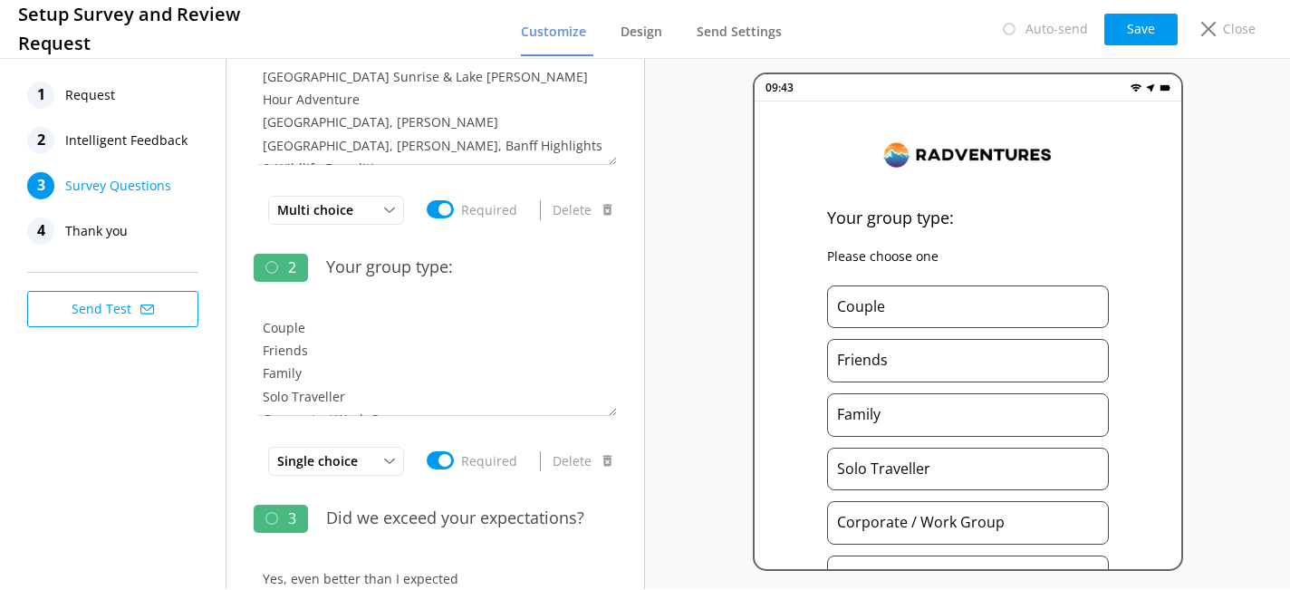
click at [164, 140] on span "Intelligent Feedback" at bounding box center [126, 140] width 122 height 27
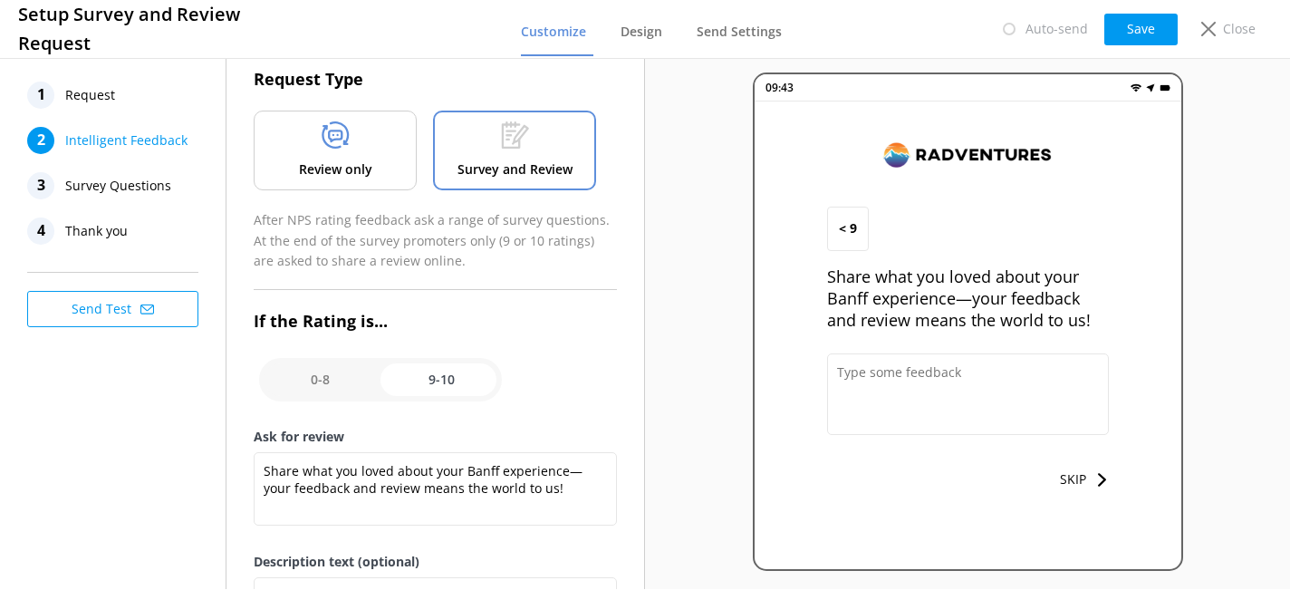
click at [145, 184] on span "Survey Questions" at bounding box center [118, 185] width 106 height 27
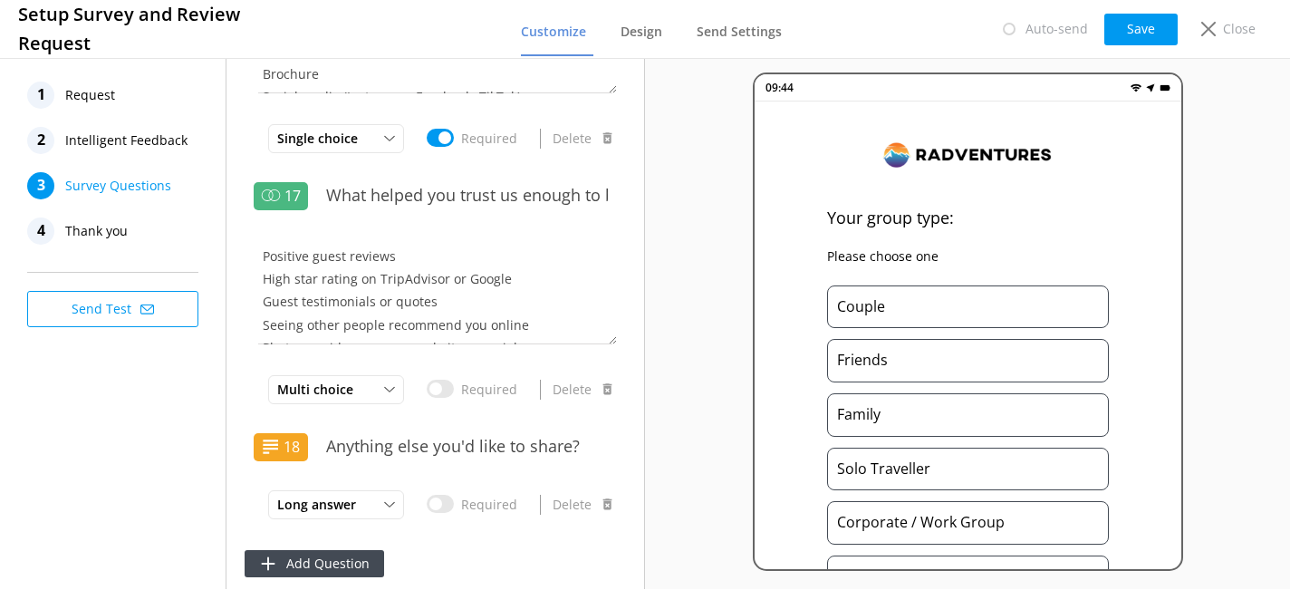
click at [119, 232] on span "Thank you" at bounding box center [96, 230] width 63 height 27
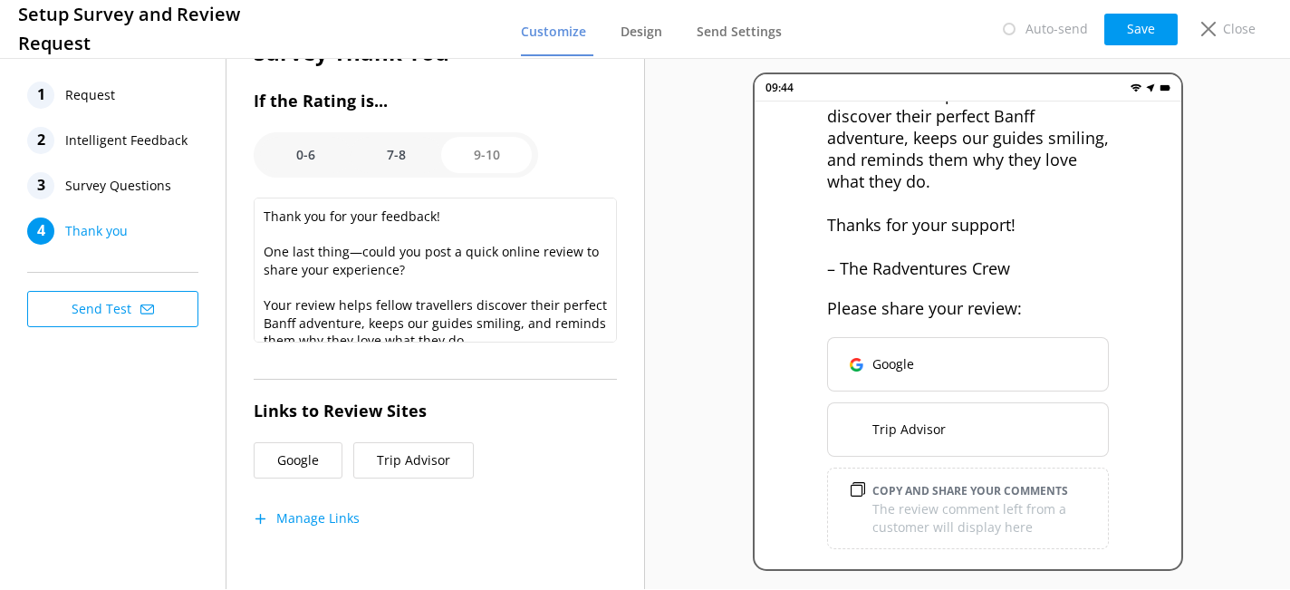
scroll to position [250, 0]
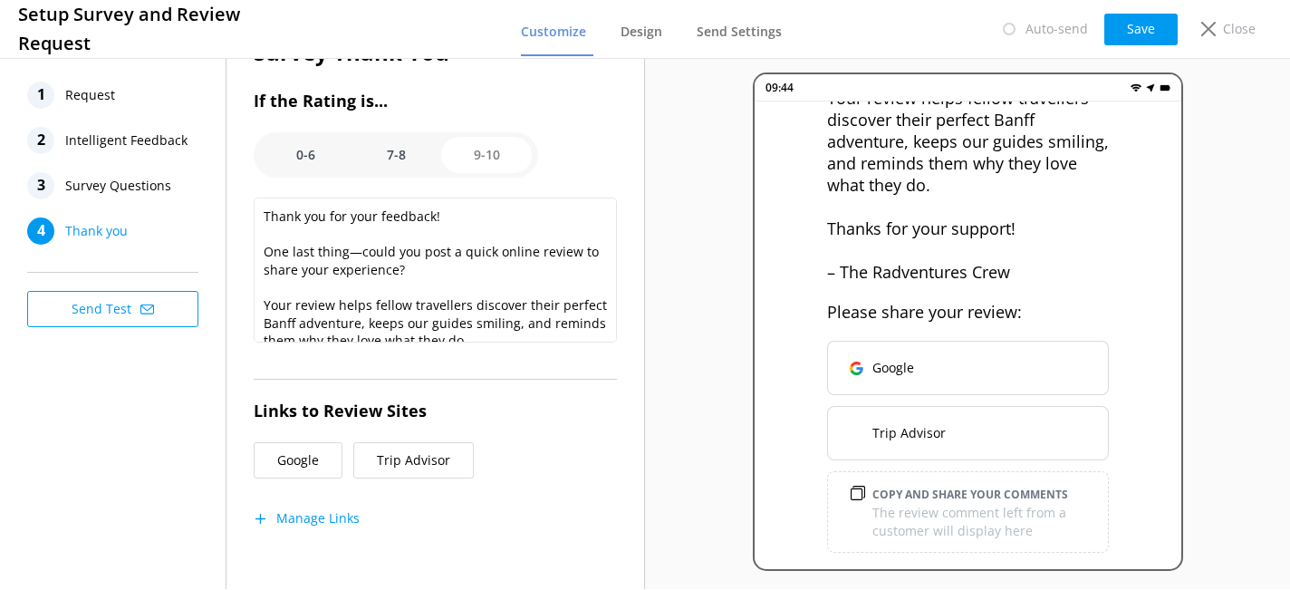
click at [125, 147] on span "Intelligent Feedback" at bounding box center [126, 140] width 122 height 27
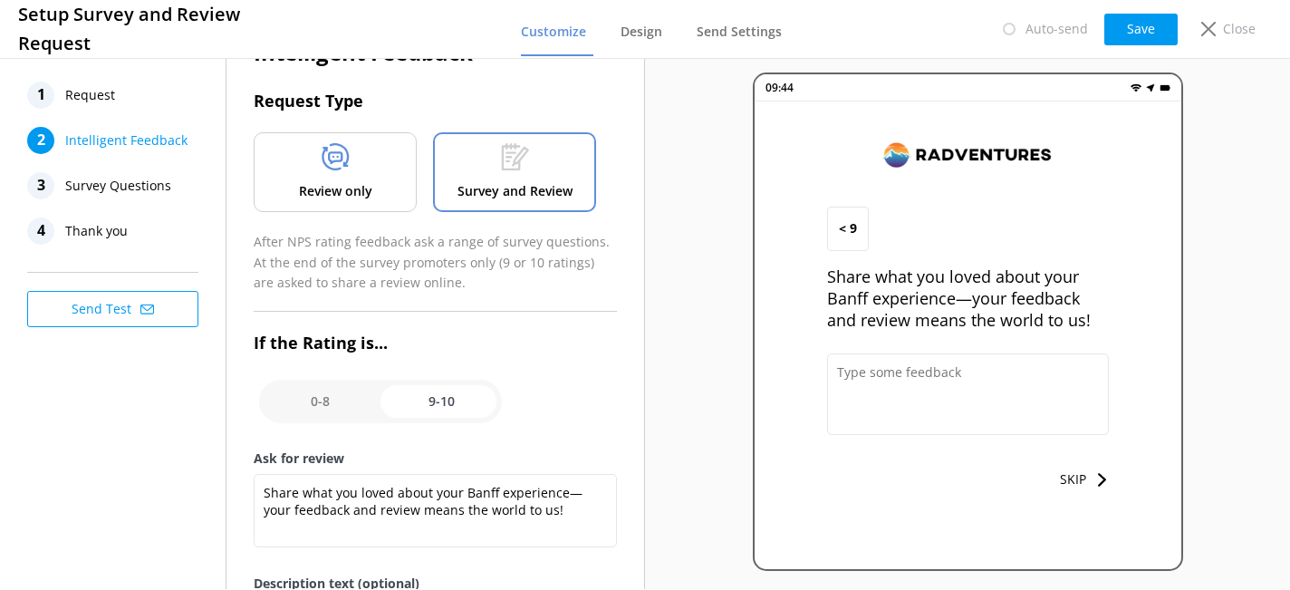
click at [149, 190] on span "Survey Questions" at bounding box center [118, 185] width 106 height 27
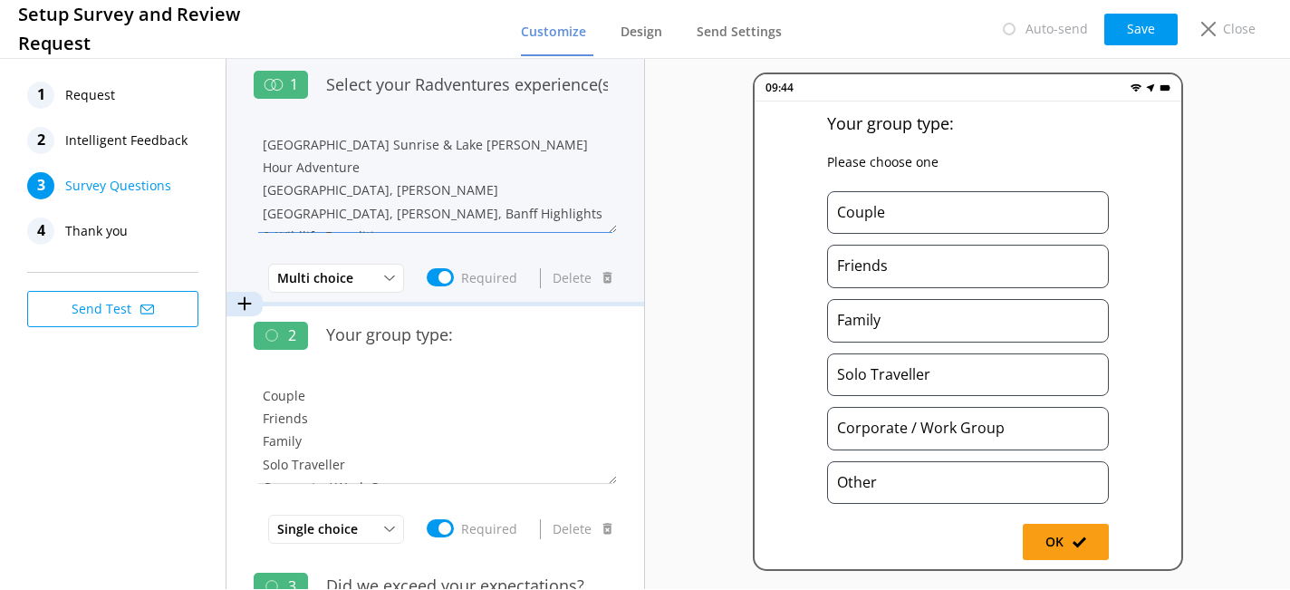
click at [495, 161] on textarea "[GEOGRAPHIC_DATA] Sunrise & Lake [PERSON_NAME] Hour Adventure [GEOGRAPHIC_DATA]…" at bounding box center [435, 178] width 363 height 109
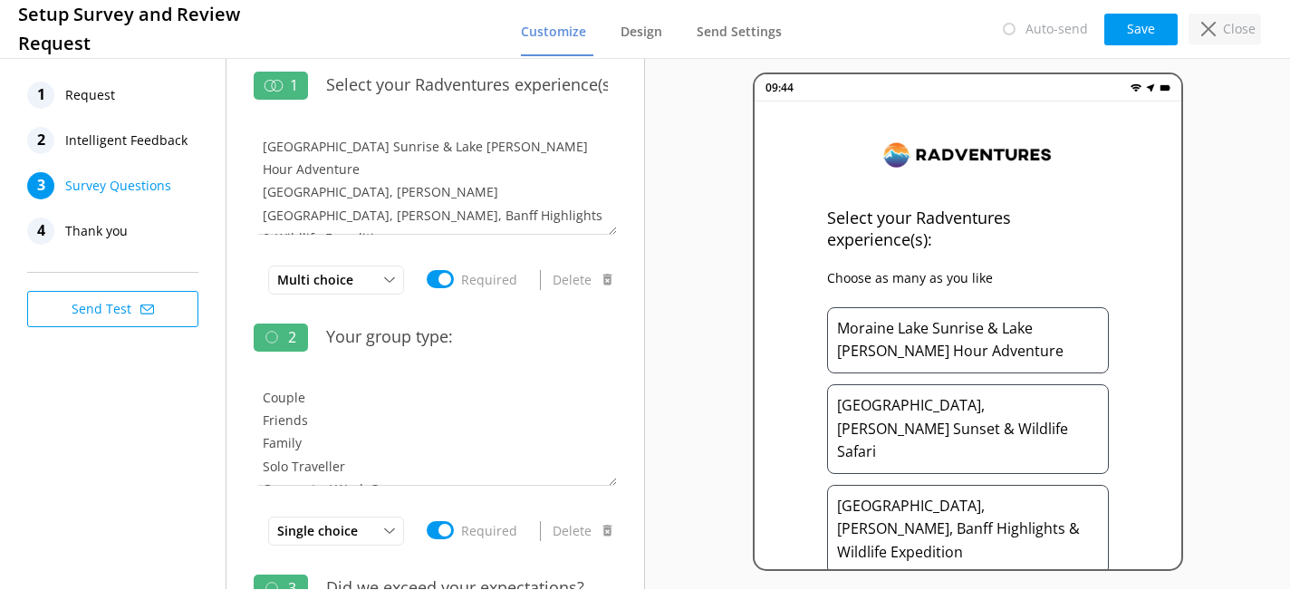
click at [1220, 34] on div "Close" at bounding box center [1224, 29] width 72 height 31
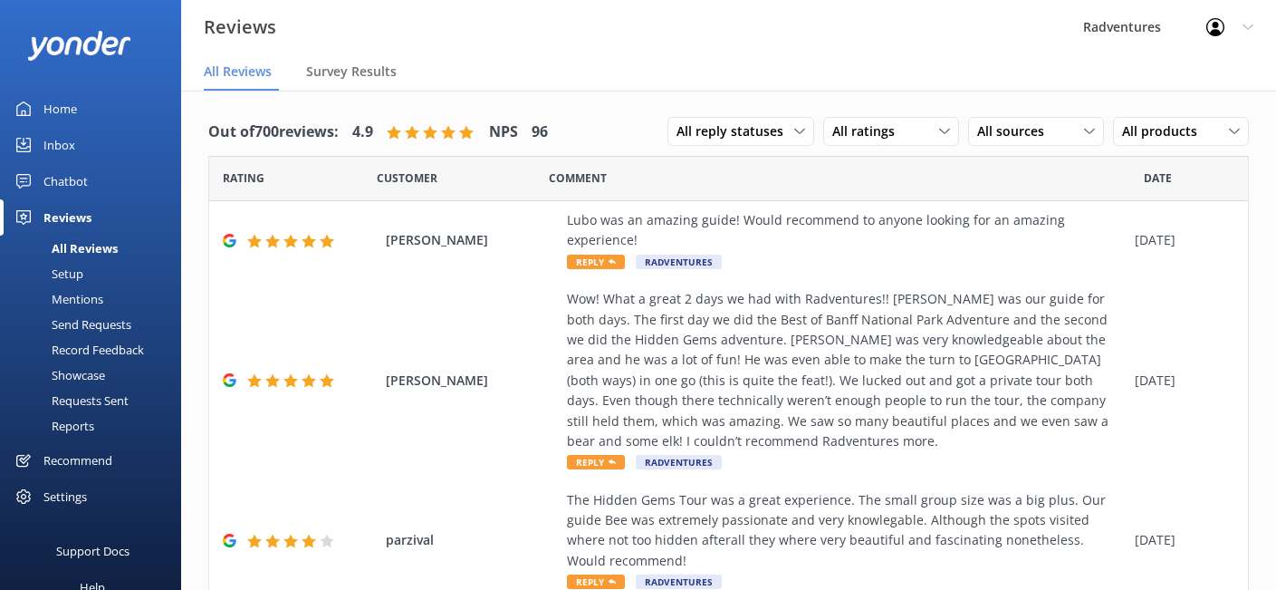
click at [70, 277] on div "Setup" at bounding box center [47, 273] width 72 height 25
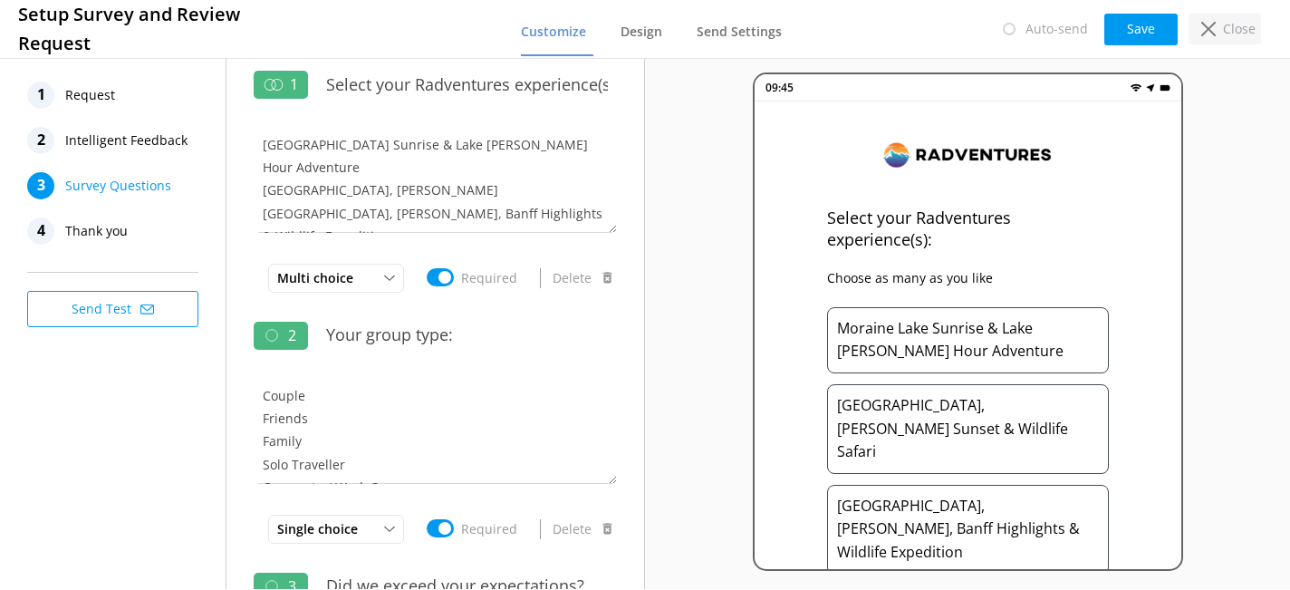
click at [1225, 33] on p "Close" at bounding box center [1239, 29] width 33 height 20
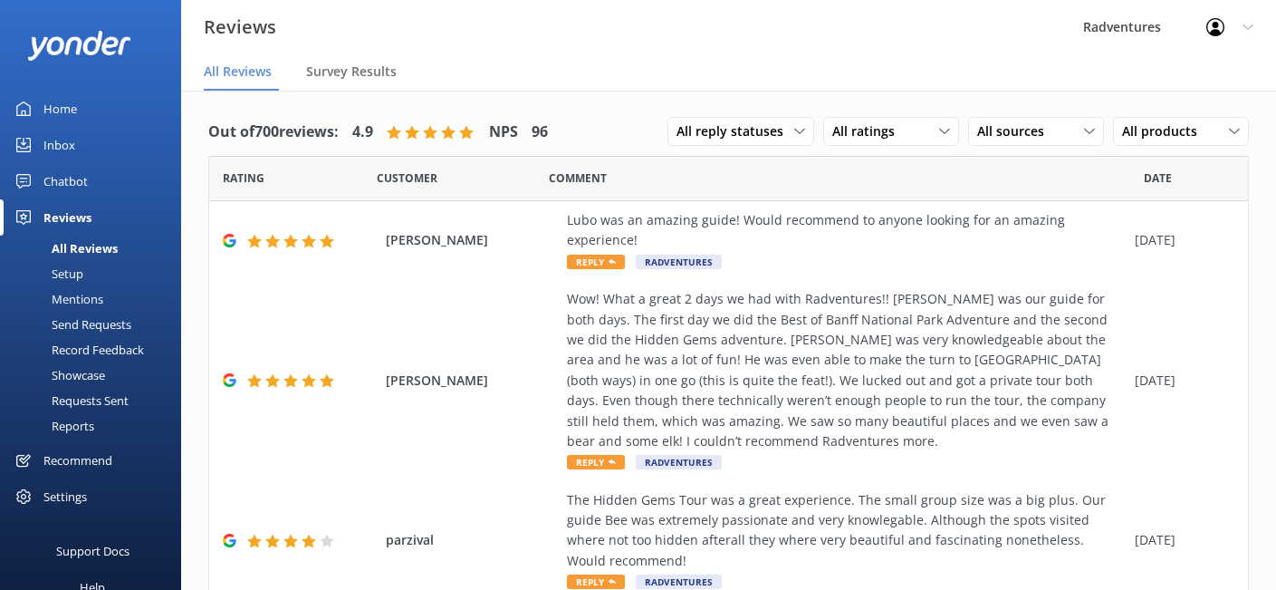
scroll to position [4, 0]
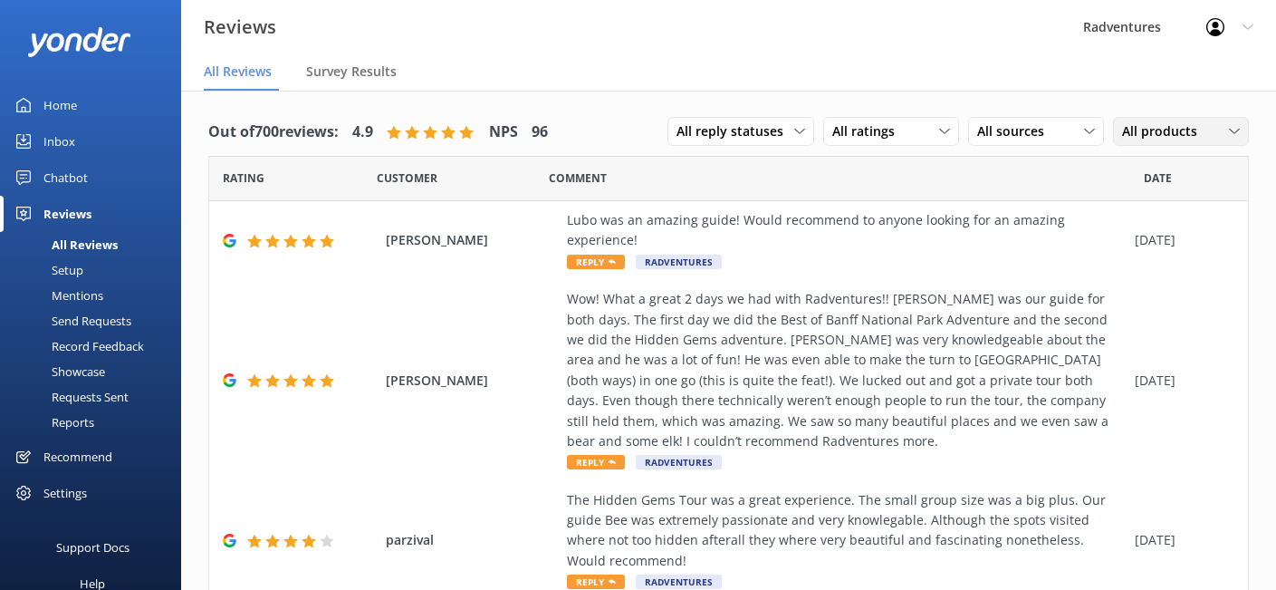
click at [1162, 135] on span "All products" at bounding box center [1165, 131] width 86 height 20
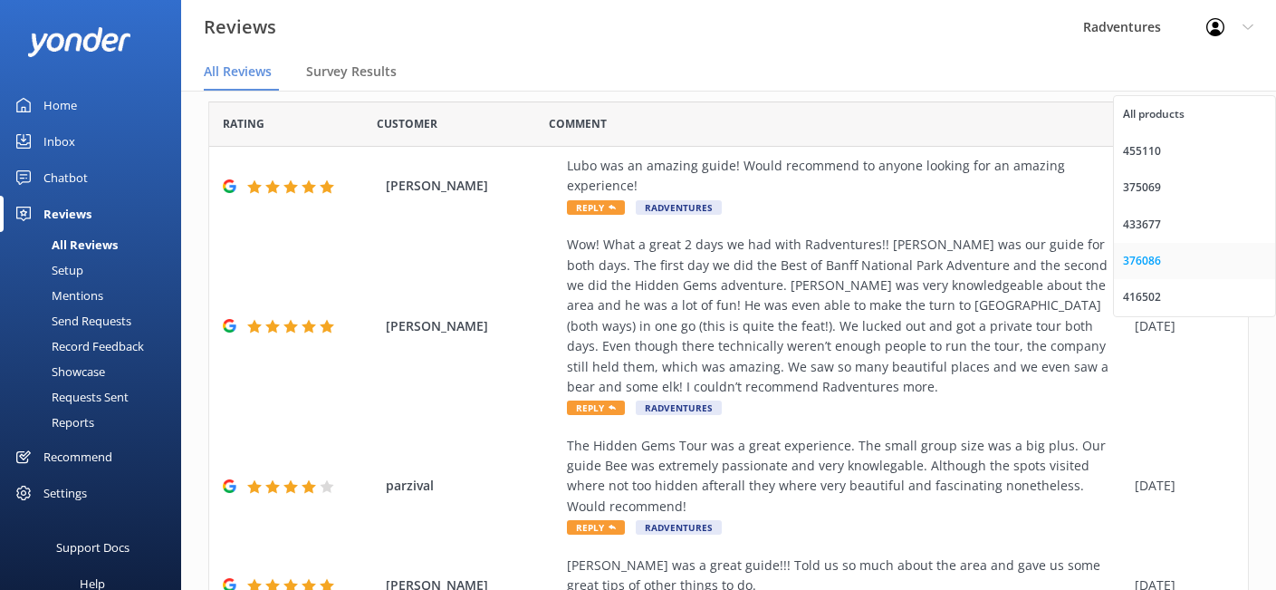
scroll to position [48, 0]
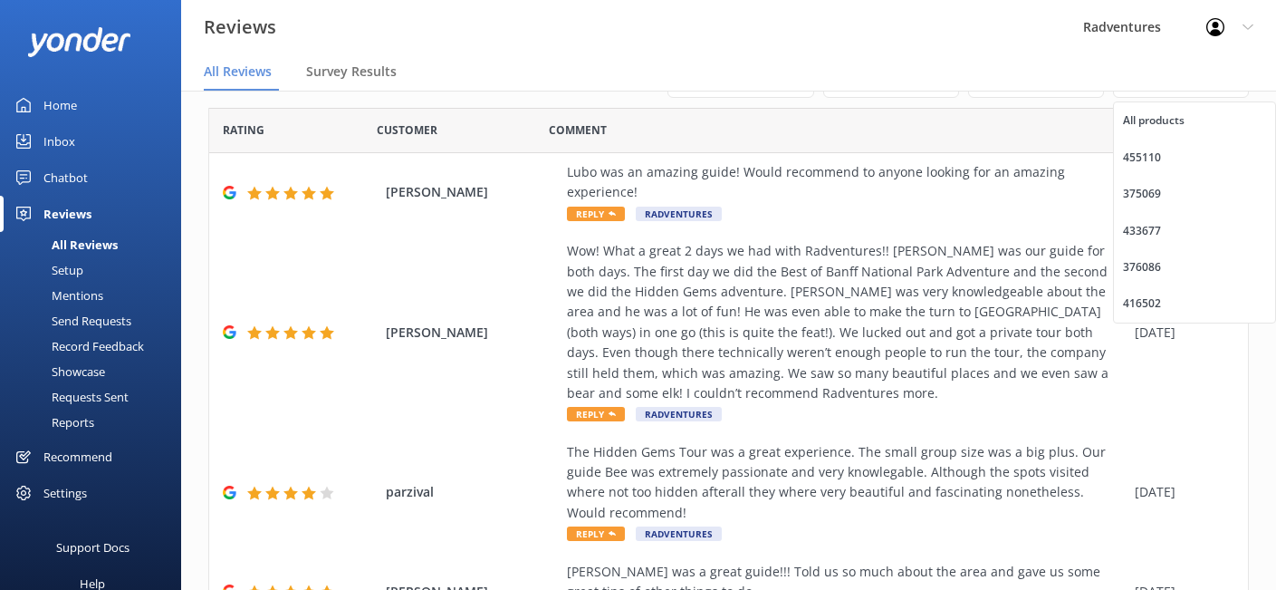
click at [72, 487] on div "Settings" at bounding box center [64, 493] width 43 height 36
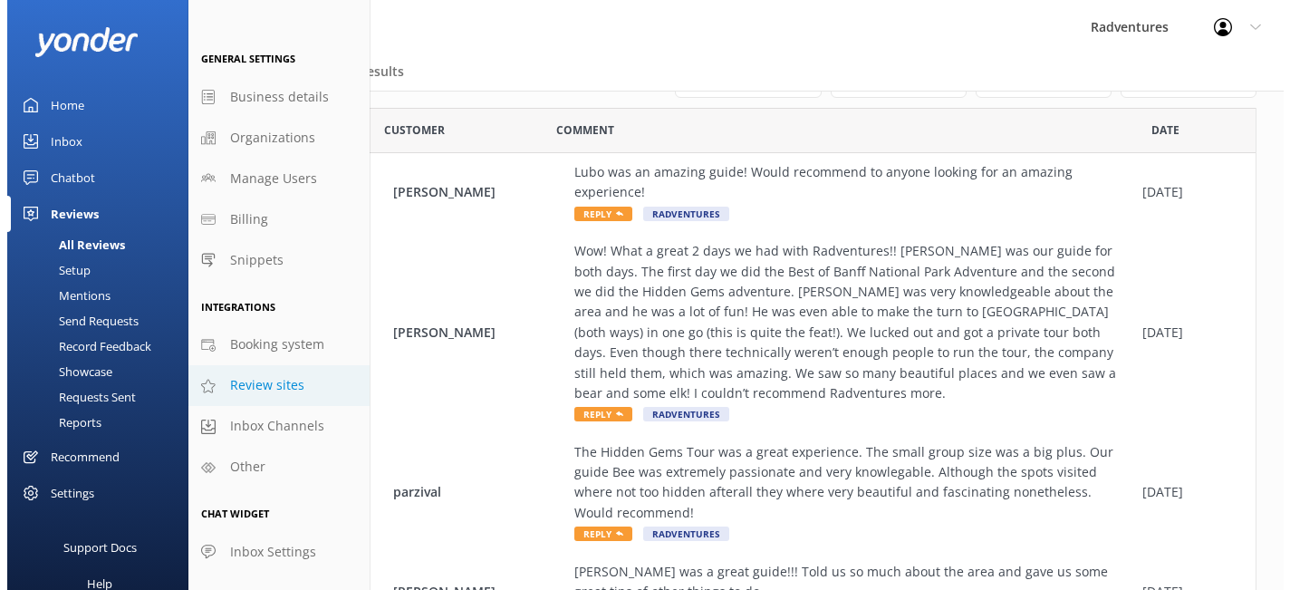
scroll to position [8, 0]
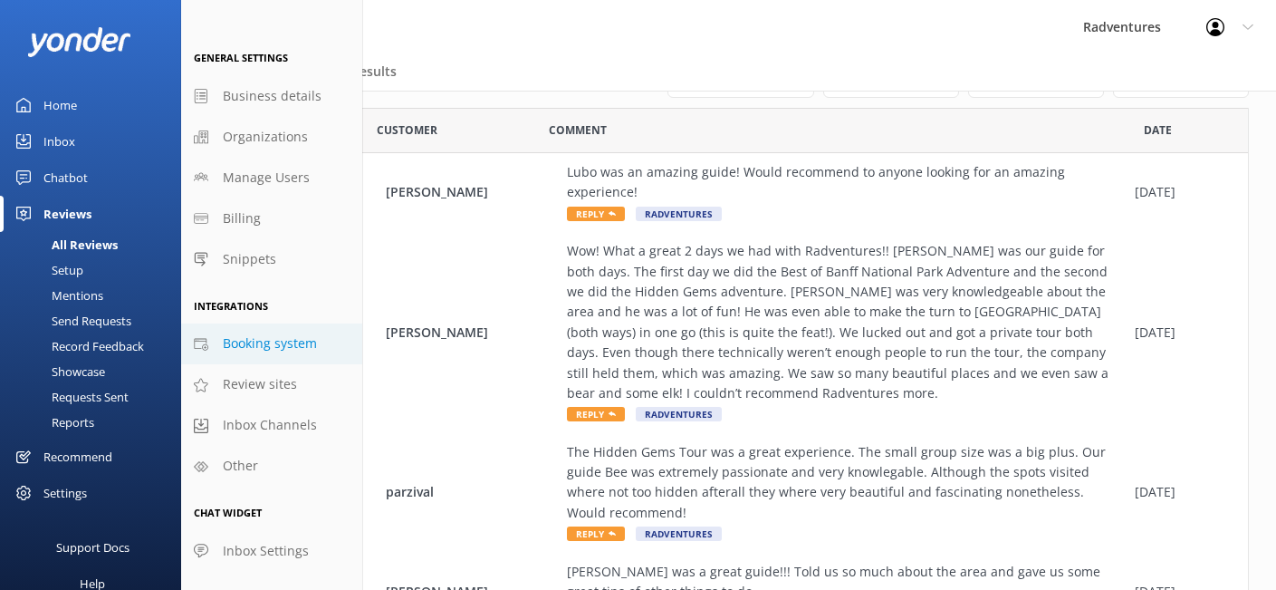
click at [267, 335] on span "Booking system" at bounding box center [270, 343] width 94 height 20
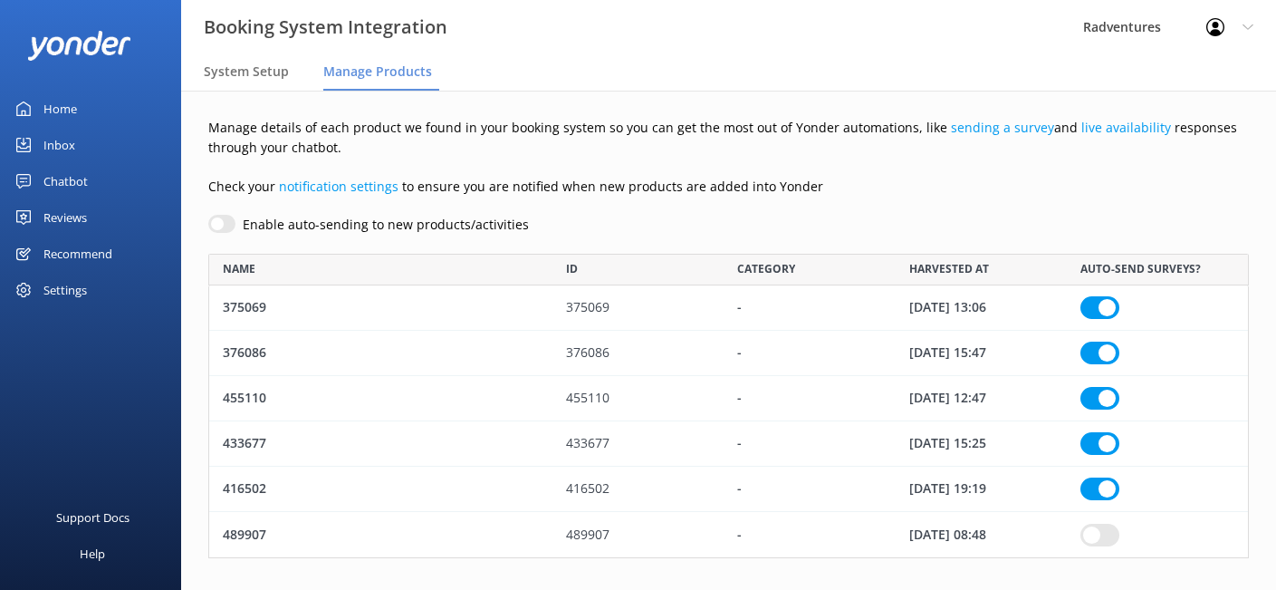
scroll to position [24, 0]
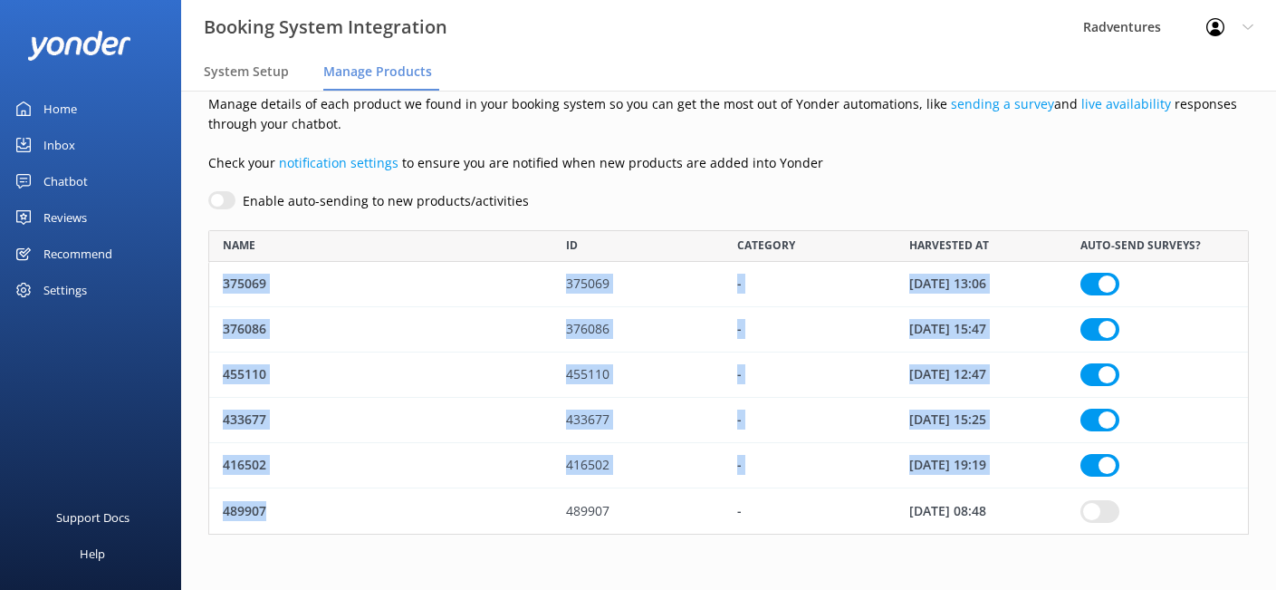
drag, startPoint x: 221, startPoint y: 286, endPoint x: 271, endPoint y: 510, distance: 229.2
click at [271, 510] on div "375069 375069 - [DATE] 13:06 376086 376086 - [DATE] 15:47 455110 455110 - [DATE…" at bounding box center [728, 398] width 1041 height 272
click at [282, 482] on div "416502" at bounding box center [380, 465] width 343 height 45
checkbox input "true"
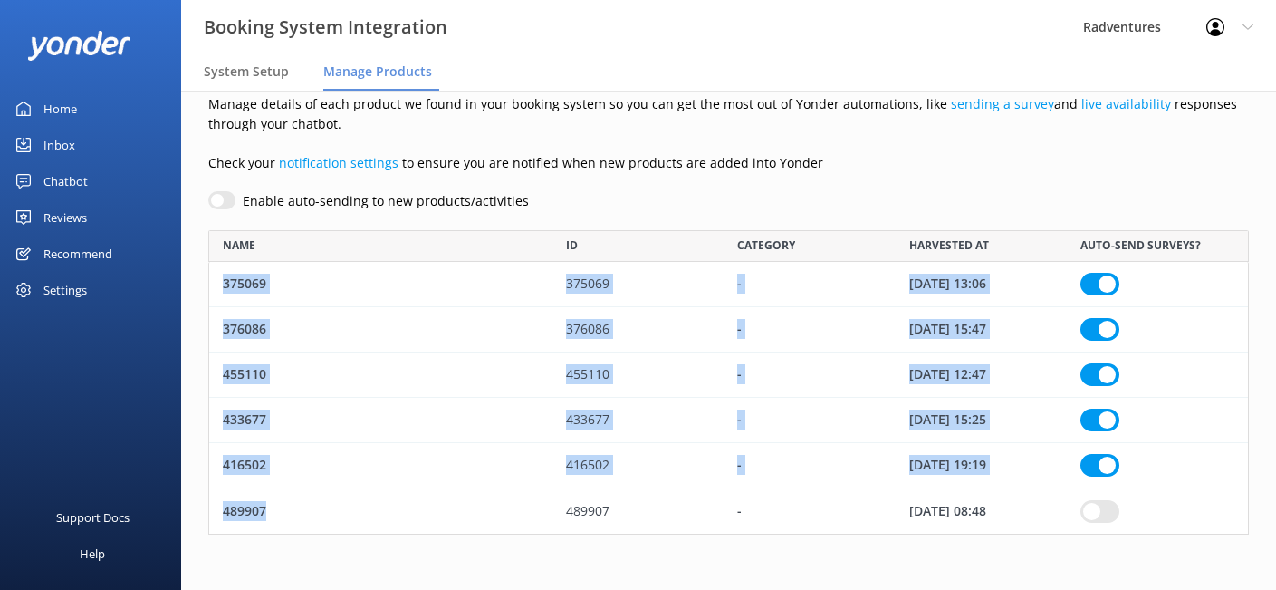
checkbox input "true"
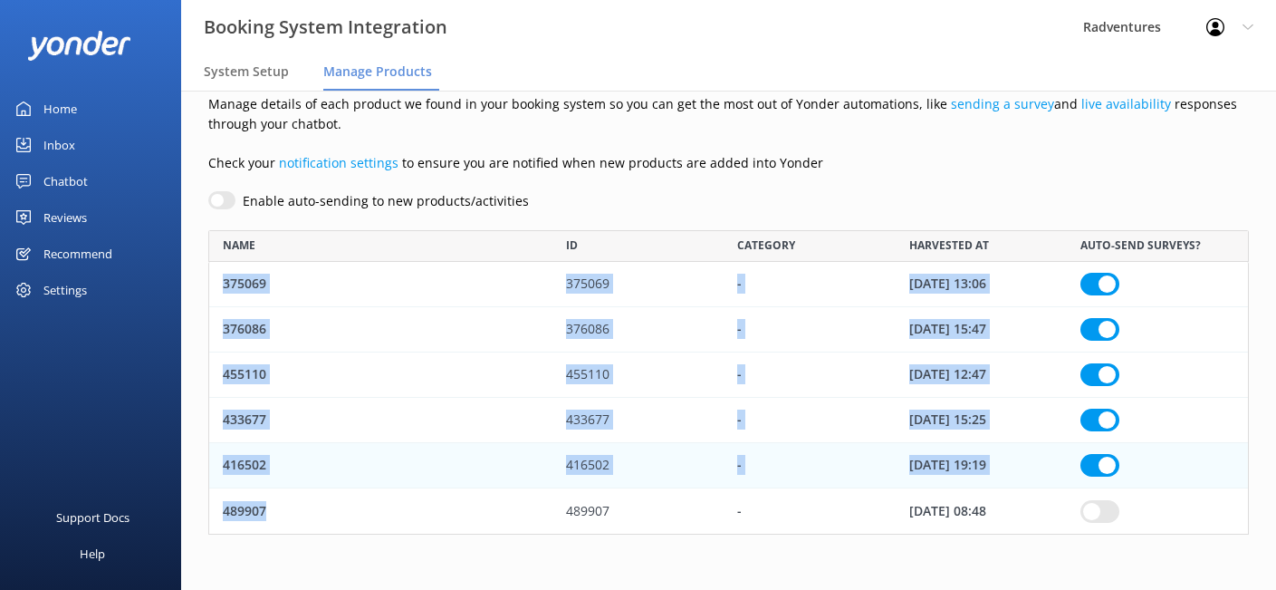
drag, startPoint x: 226, startPoint y: 284, endPoint x: 292, endPoint y: 523, distance: 248.1
click at [292, 523] on div "375069 375069 - [DATE] 13:06 376086 376086 - [DATE] 15:47 455110 455110 - [DATE…" at bounding box center [728, 398] width 1041 height 272
click at [292, 497] on div "489907" at bounding box center [380, 510] width 343 height 45
checkbox input "true"
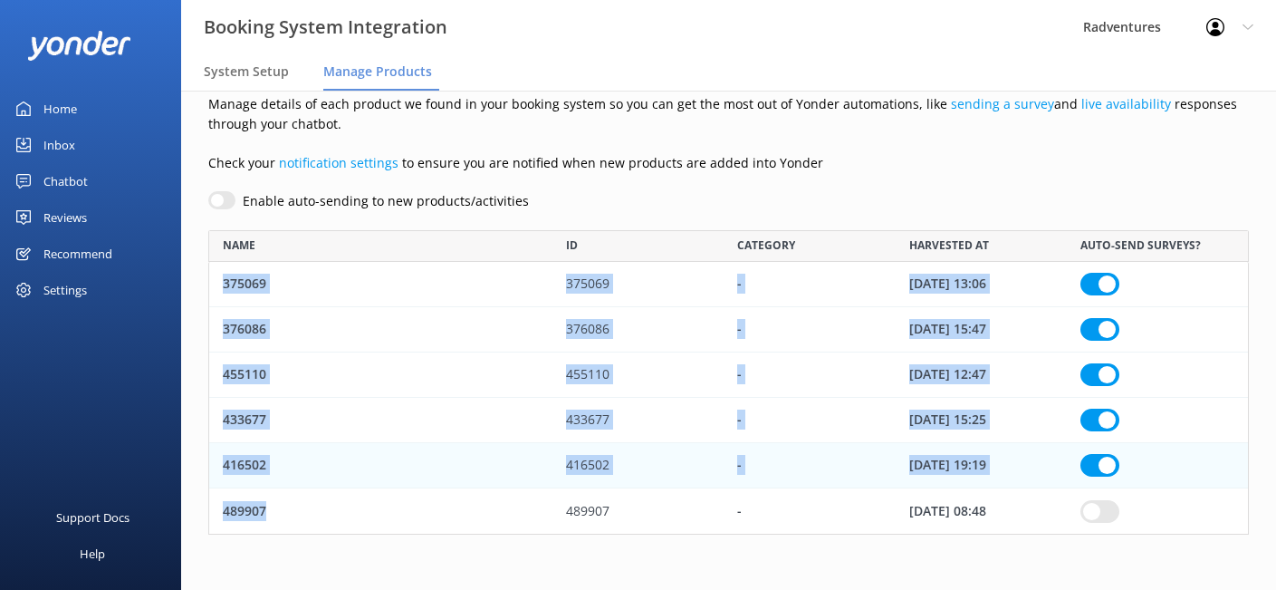
checkbox input "true"
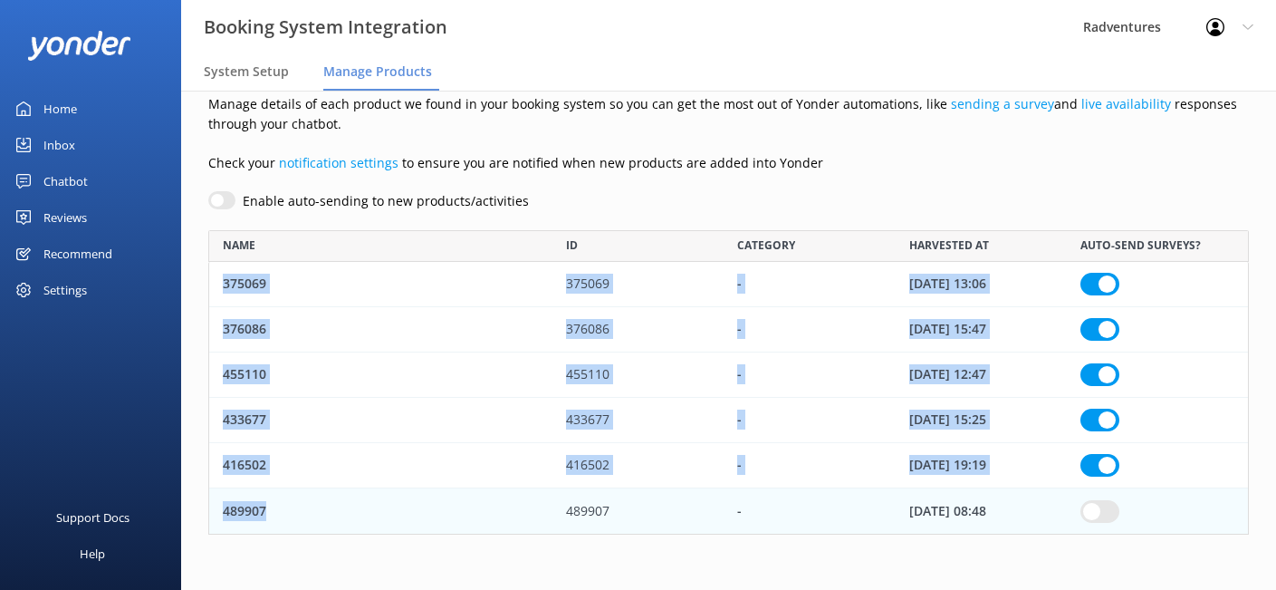
drag, startPoint x: 220, startPoint y: 281, endPoint x: 302, endPoint y: 508, distance: 241.5
click at [302, 508] on div "375069 375069 - [DATE] 13:06 376086 376086 - [DATE] 15:47 455110 455110 - [DATE…" at bounding box center [728, 398] width 1041 height 272
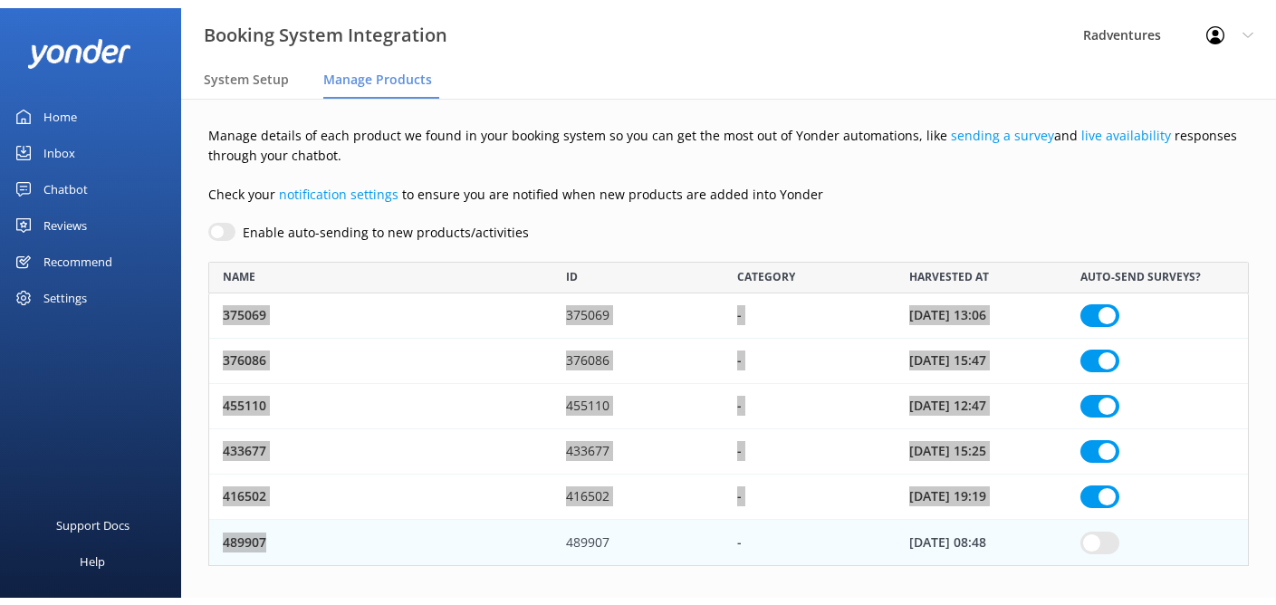
scroll to position [14, 14]
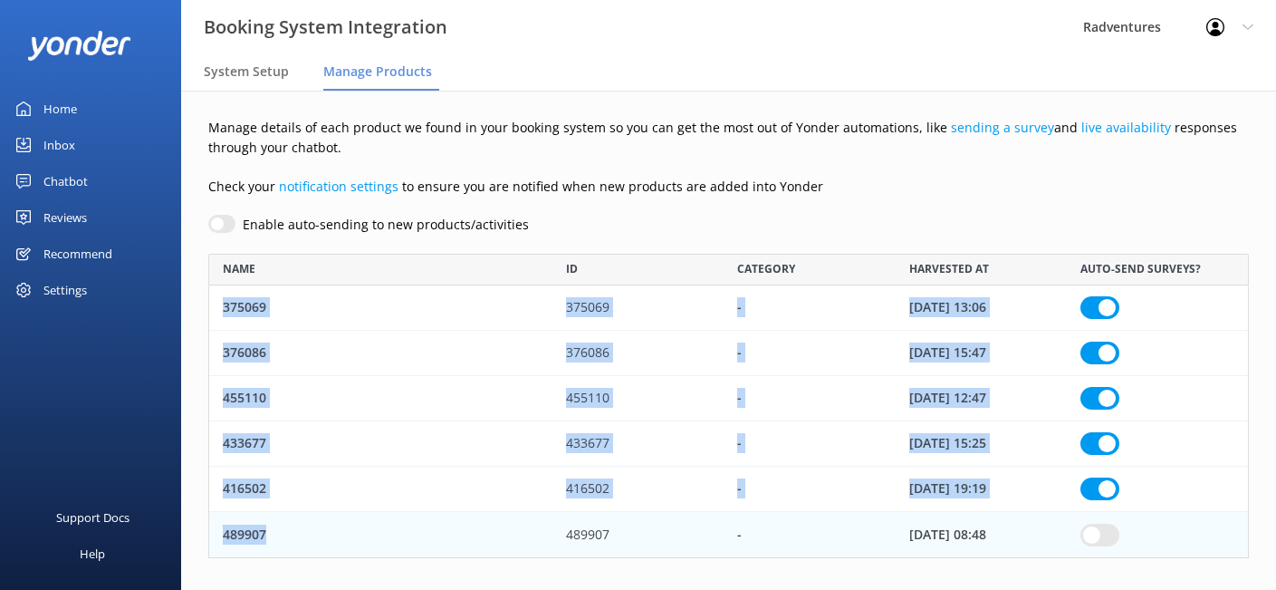
click at [334, 302] on div "375069" at bounding box center [380, 307] width 343 height 45
checkbox input "true"
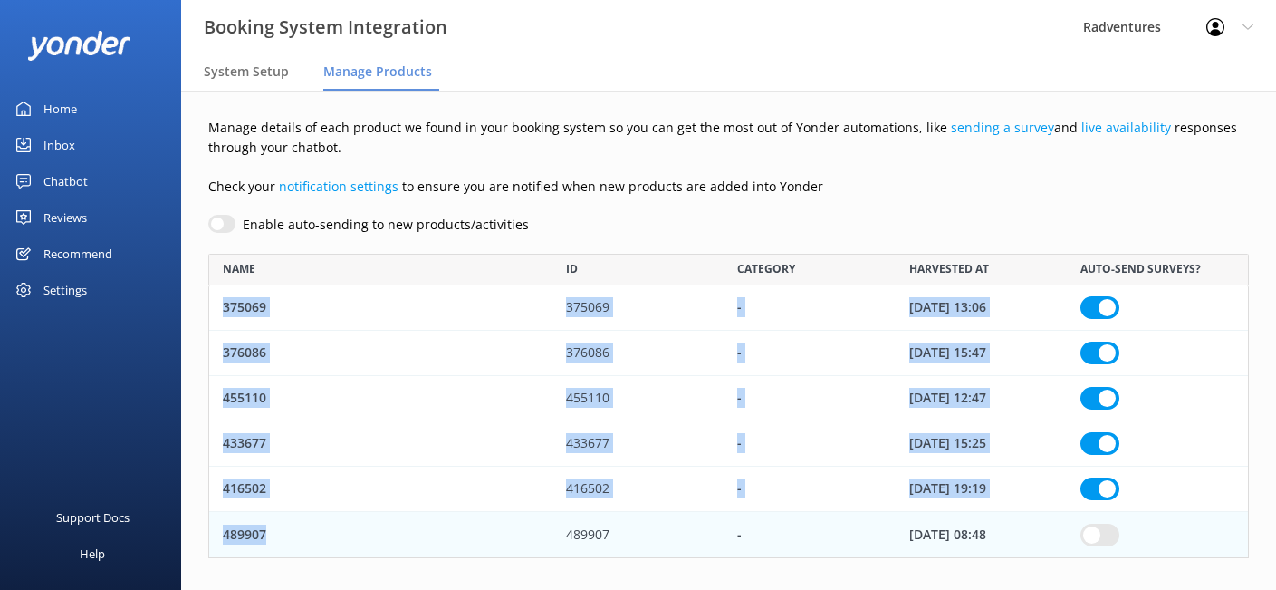
checkbox input "true"
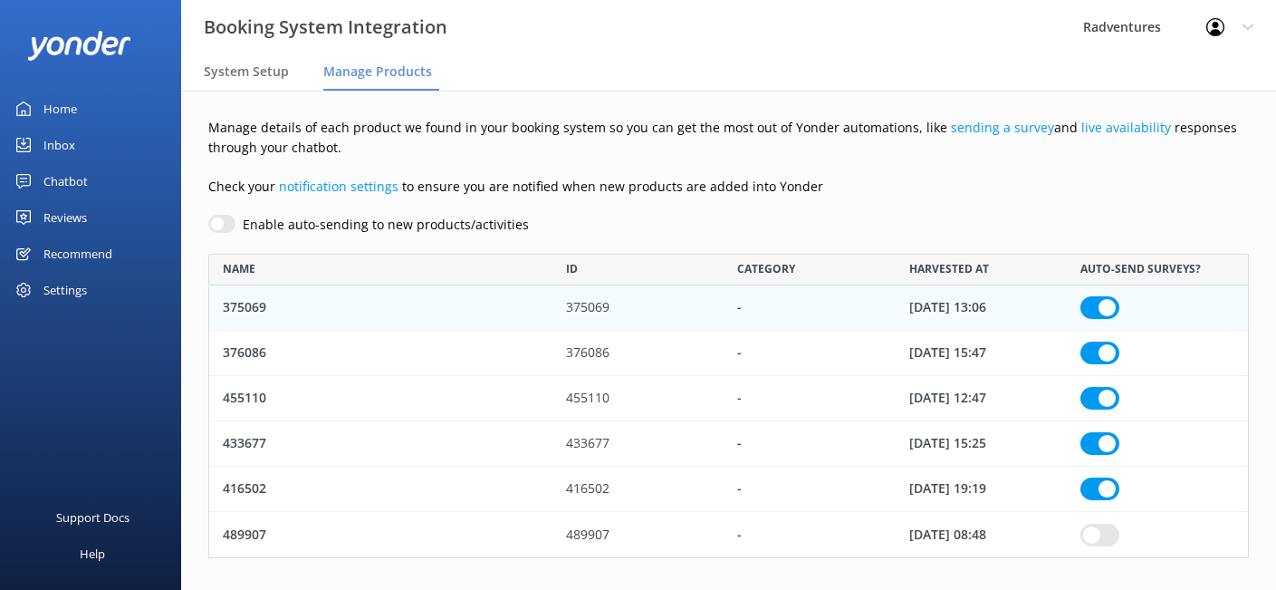
click at [87, 206] on div "Reviews" at bounding box center [64, 217] width 43 height 36
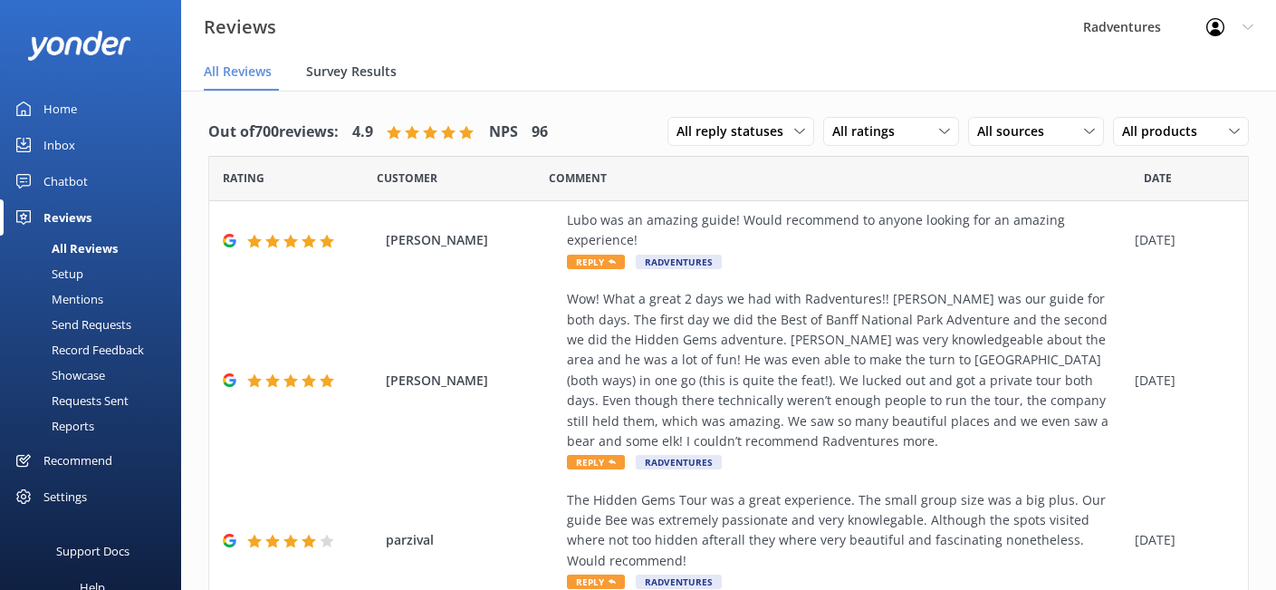
click at [361, 69] on span "Survey Results" at bounding box center [351, 72] width 91 height 18
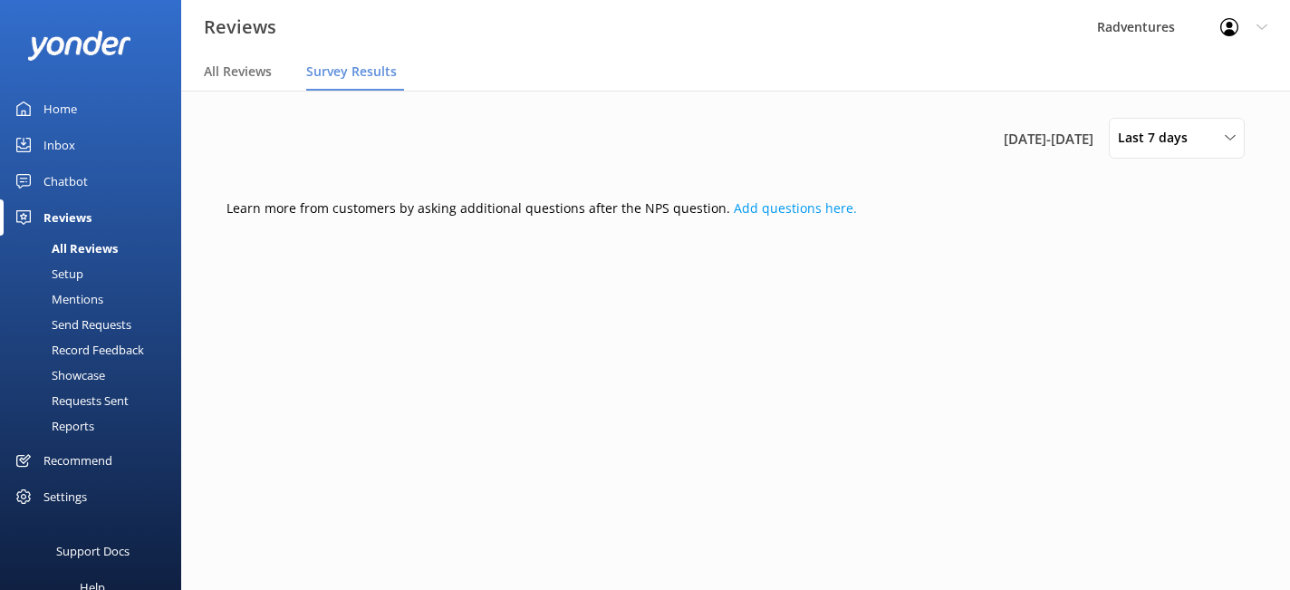
click at [69, 280] on div "Setup" at bounding box center [47, 273] width 72 height 25
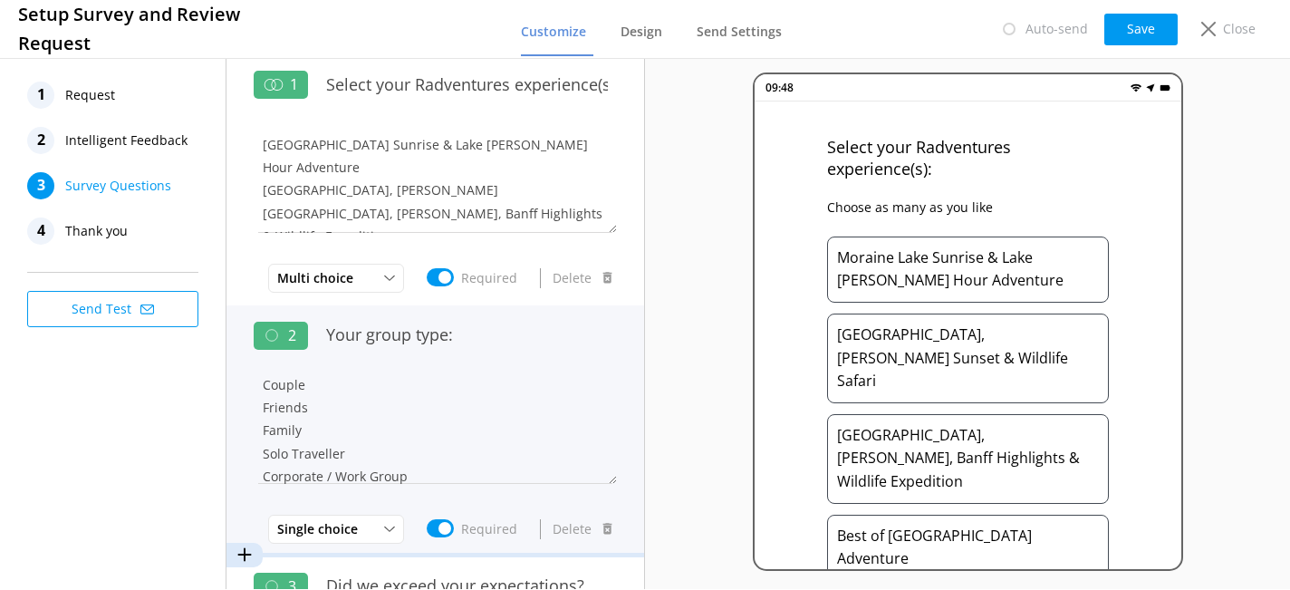
scroll to position [12, 0]
click at [504, 386] on textarea "Couple Friends Family Solo Traveller Corporate / Work Group Other" at bounding box center [435, 429] width 363 height 109
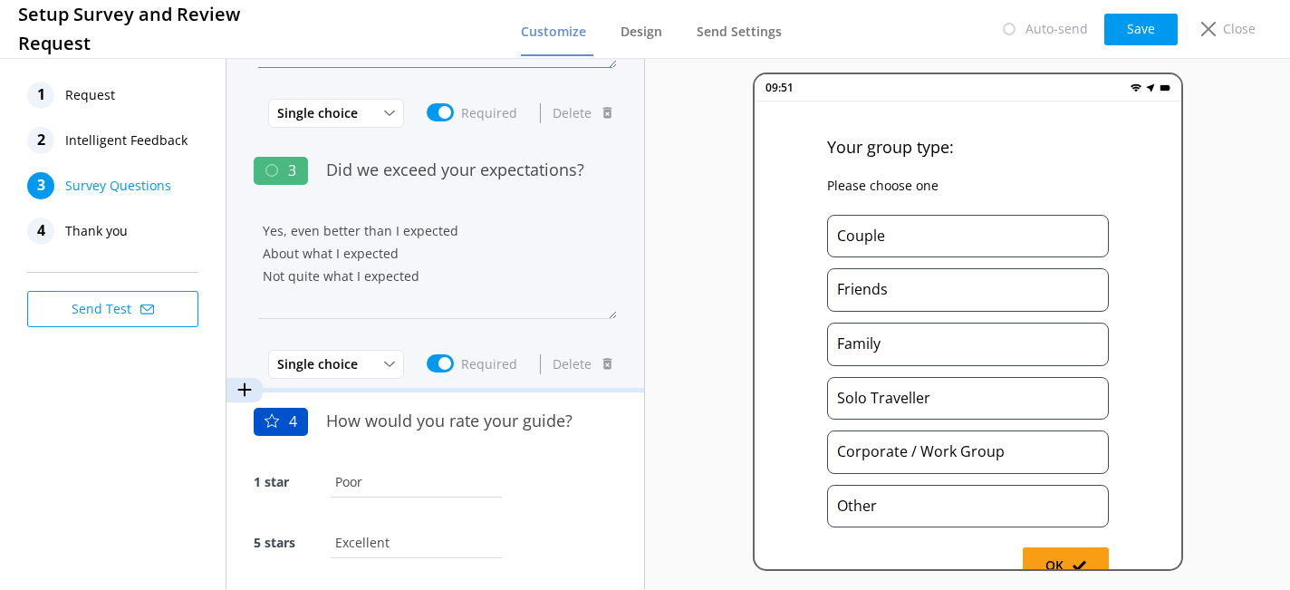
scroll to position [438, 0]
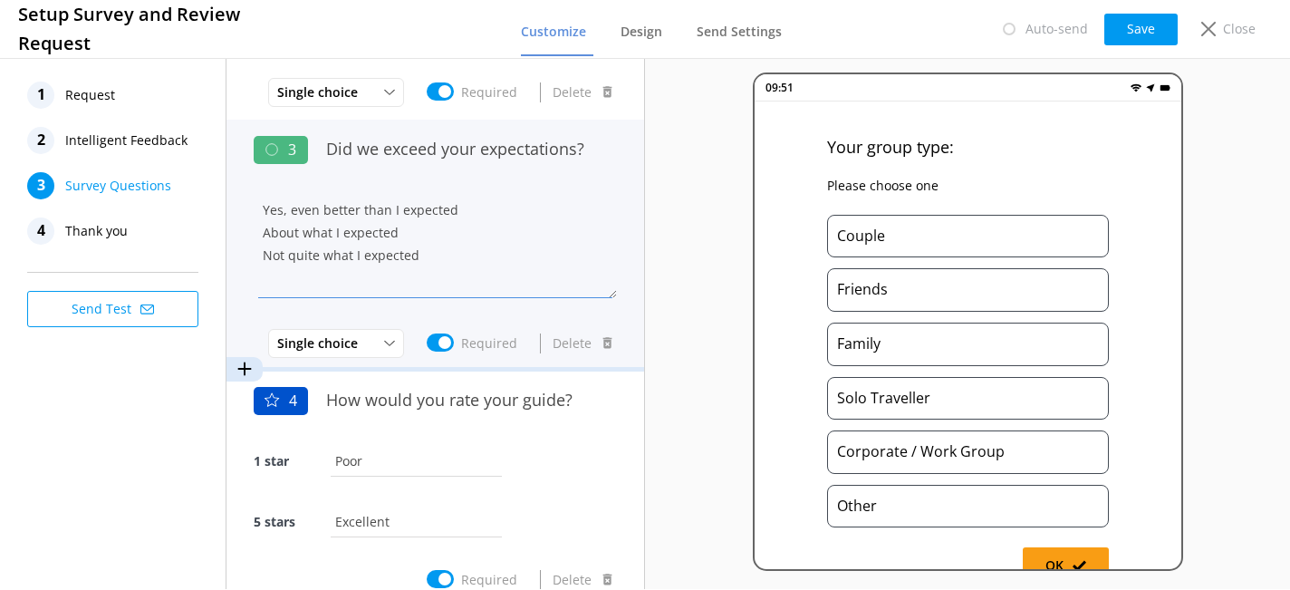
click at [516, 236] on textarea "Yes, even better than I expected About what I expected Not quite what I expected" at bounding box center [435, 243] width 363 height 109
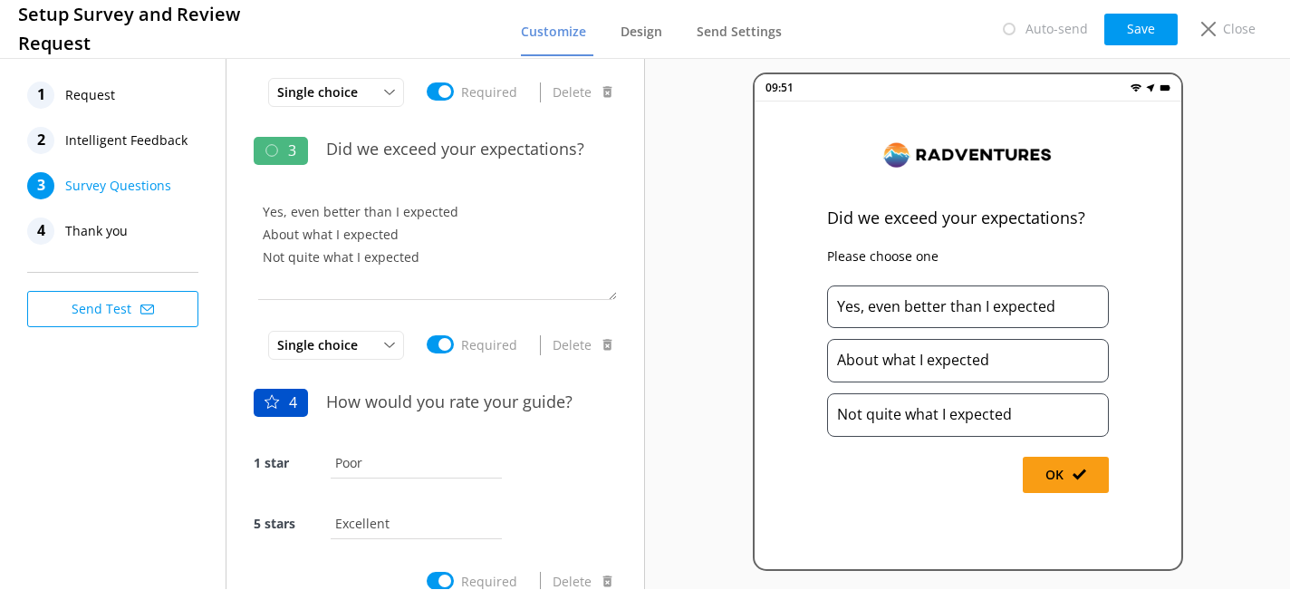
click at [110, 98] on span "Request" at bounding box center [90, 95] width 50 height 27
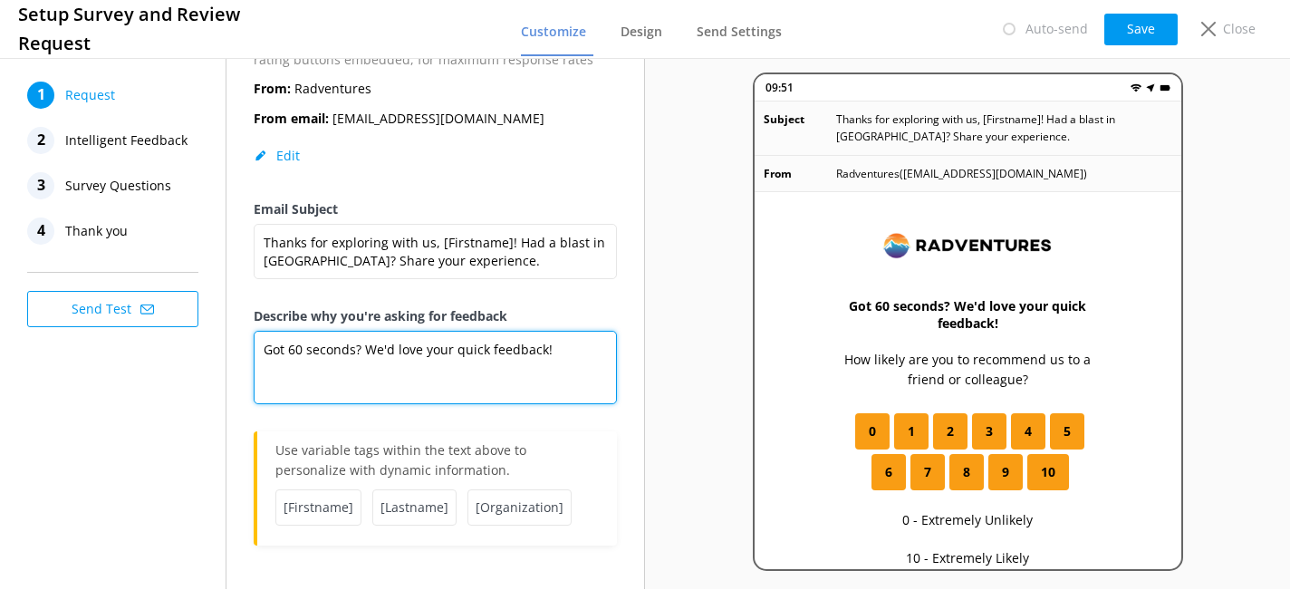
drag, startPoint x: 564, startPoint y: 347, endPoint x: 411, endPoint y: 345, distance: 153.1
click at [411, 345] on textarea "Got 60 seconds? We'd love your quick feedback!" at bounding box center [435, 367] width 363 height 73
click at [524, 385] on textarea "Got 60 seconds? We'd love your quick feedback!" at bounding box center [435, 367] width 363 height 73
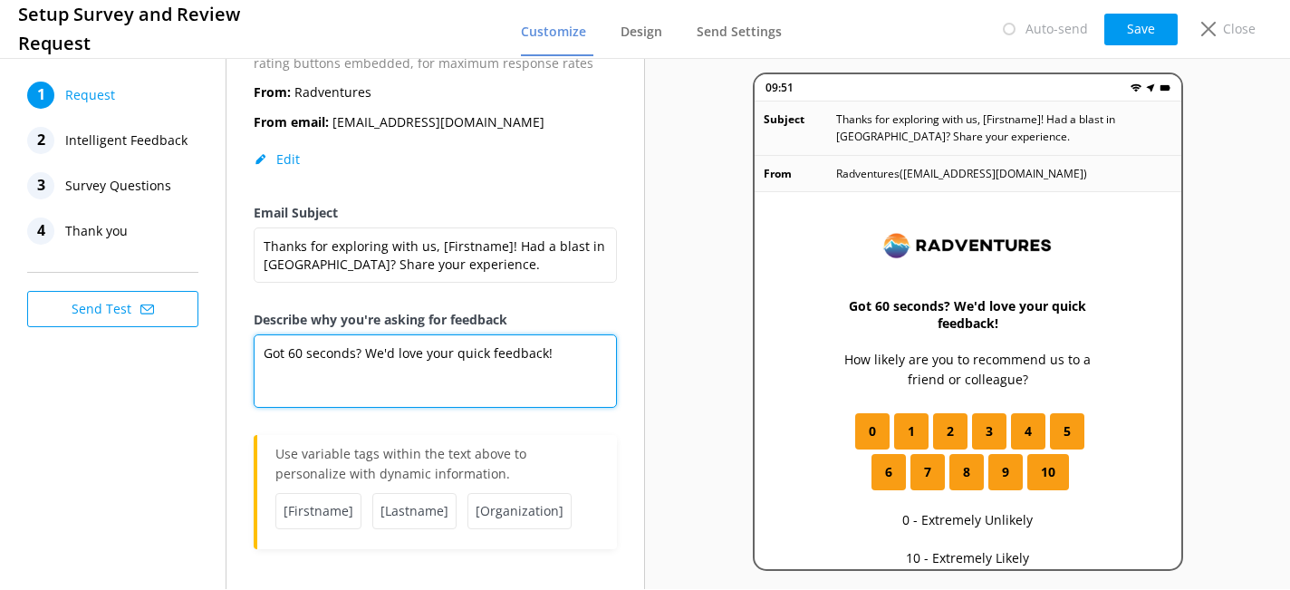
scroll to position [159, 0]
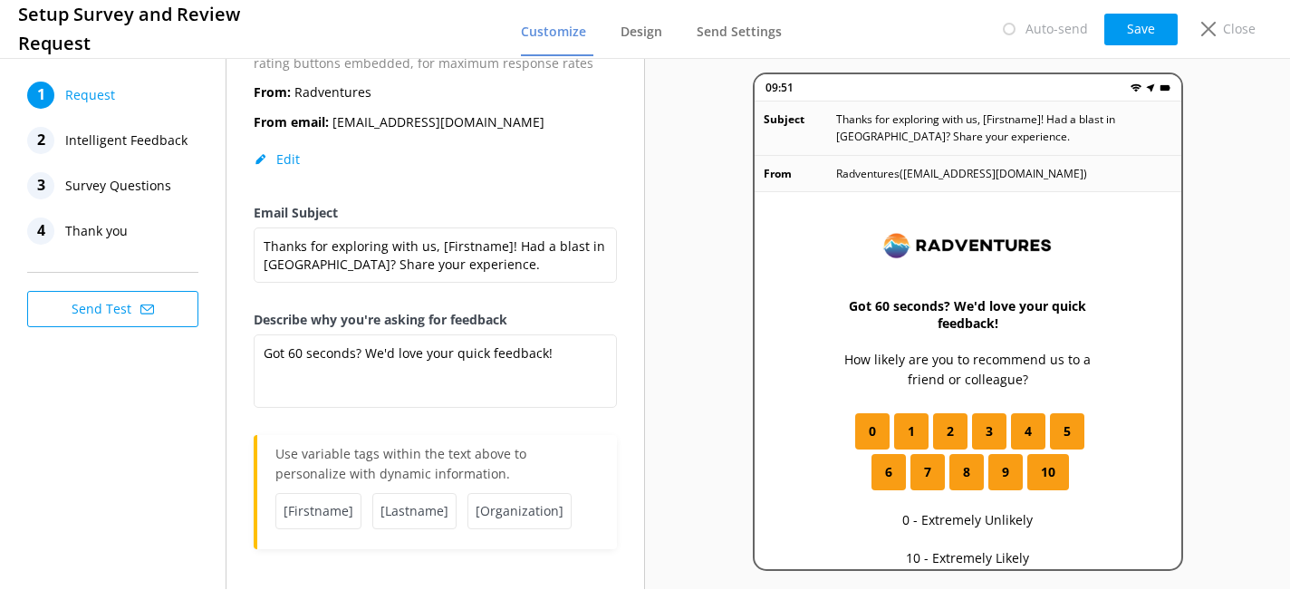
click at [94, 178] on span "Survey Questions" at bounding box center [118, 185] width 106 height 27
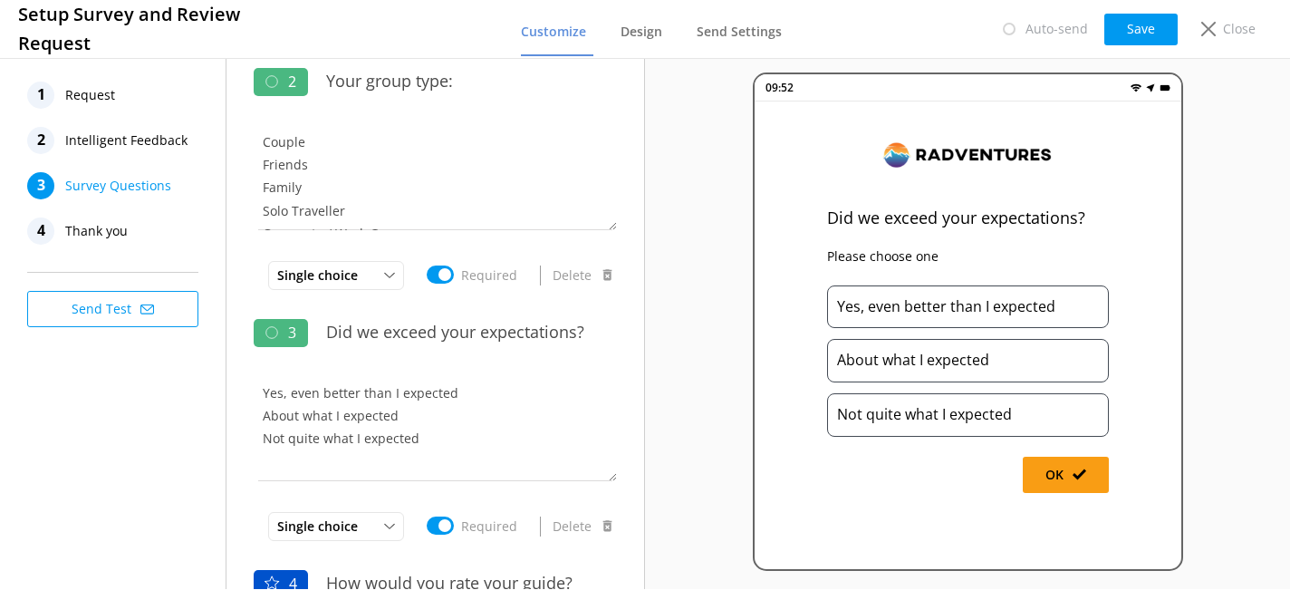
scroll to position [254, 0]
click at [101, 103] on span "Request" at bounding box center [90, 95] width 50 height 27
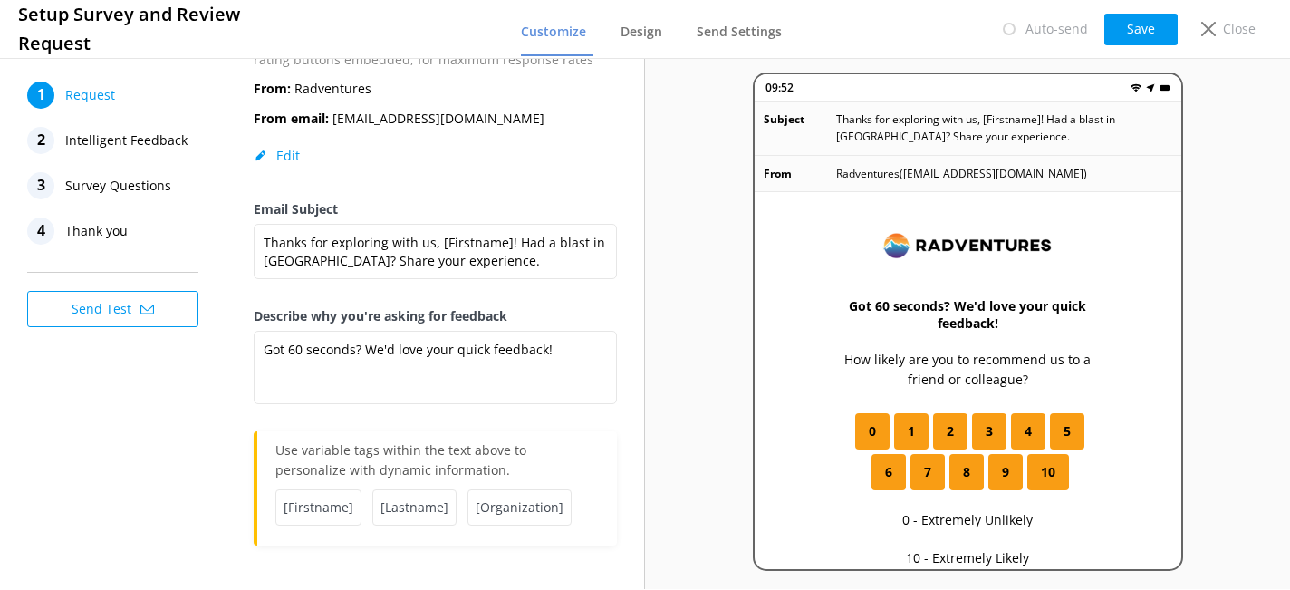
click at [141, 185] on span "Survey Questions" at bounding box center [118, 185] width 106 height 27
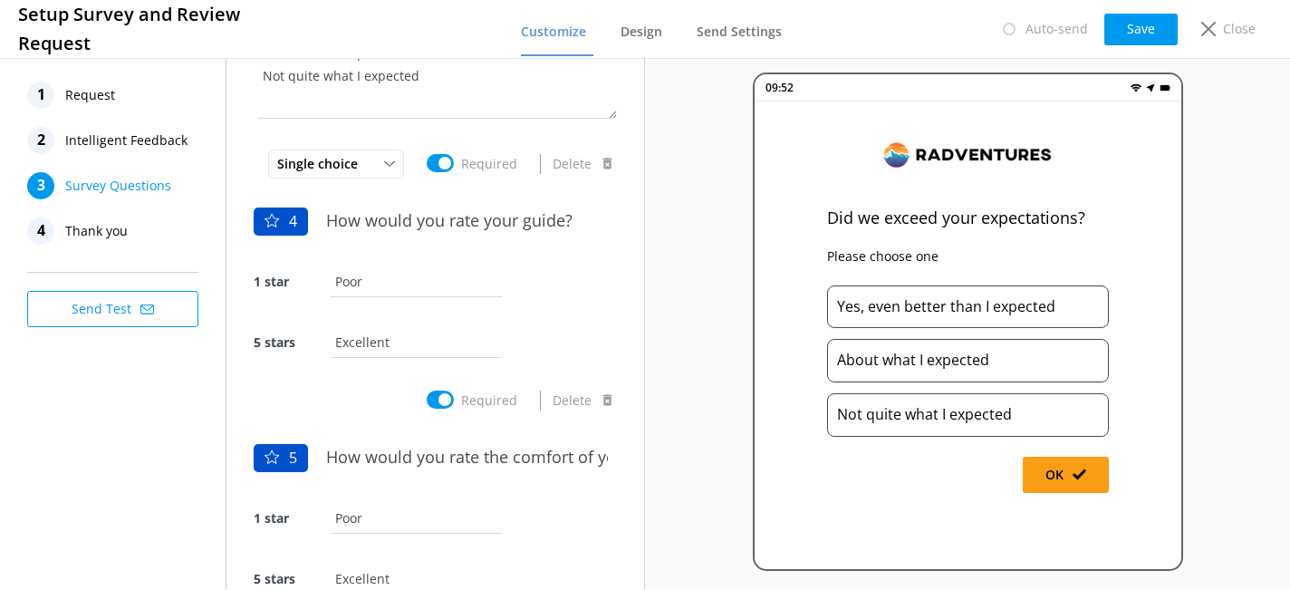
scroll to position [699, 0]
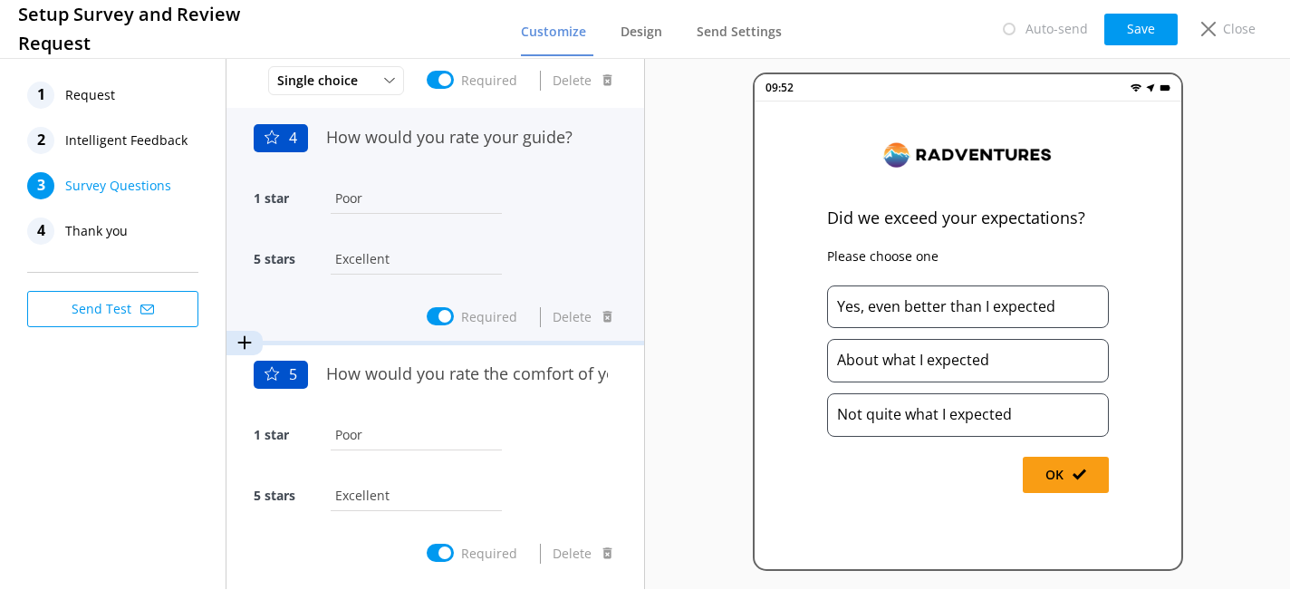
click at [451, 223] on div "1 star Poor" at bounding box center [435, 208] width 363 height 61
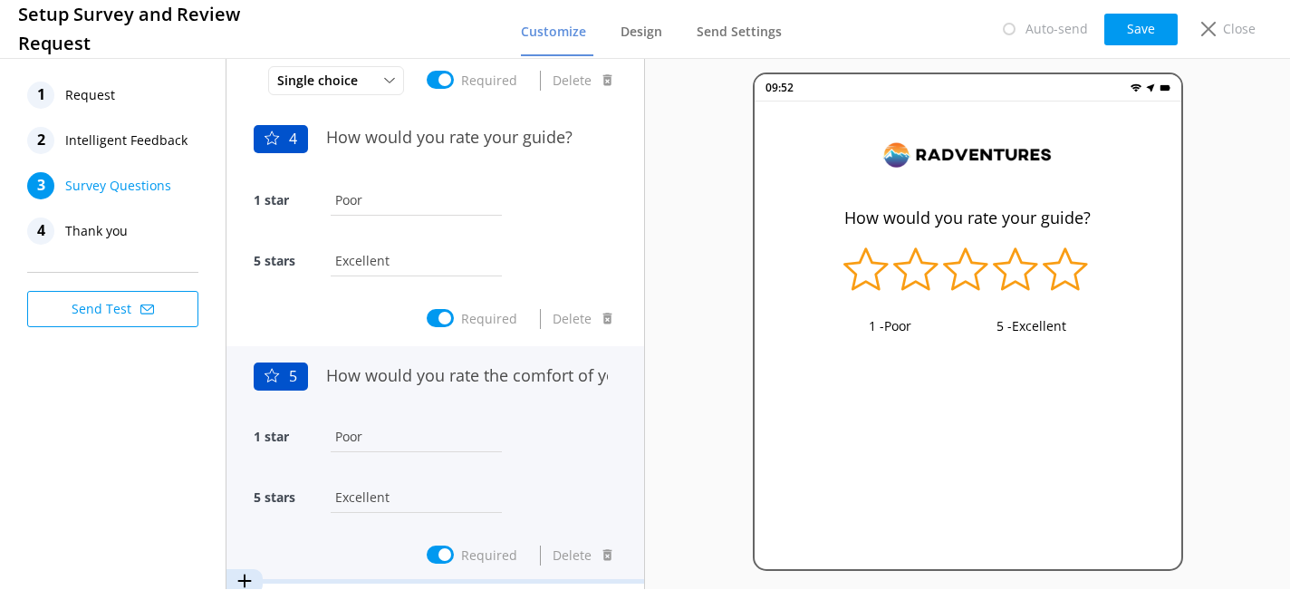
click at [518, 447] on div "1 star Poor" at bounding box center [435, 446] width 363 height 61
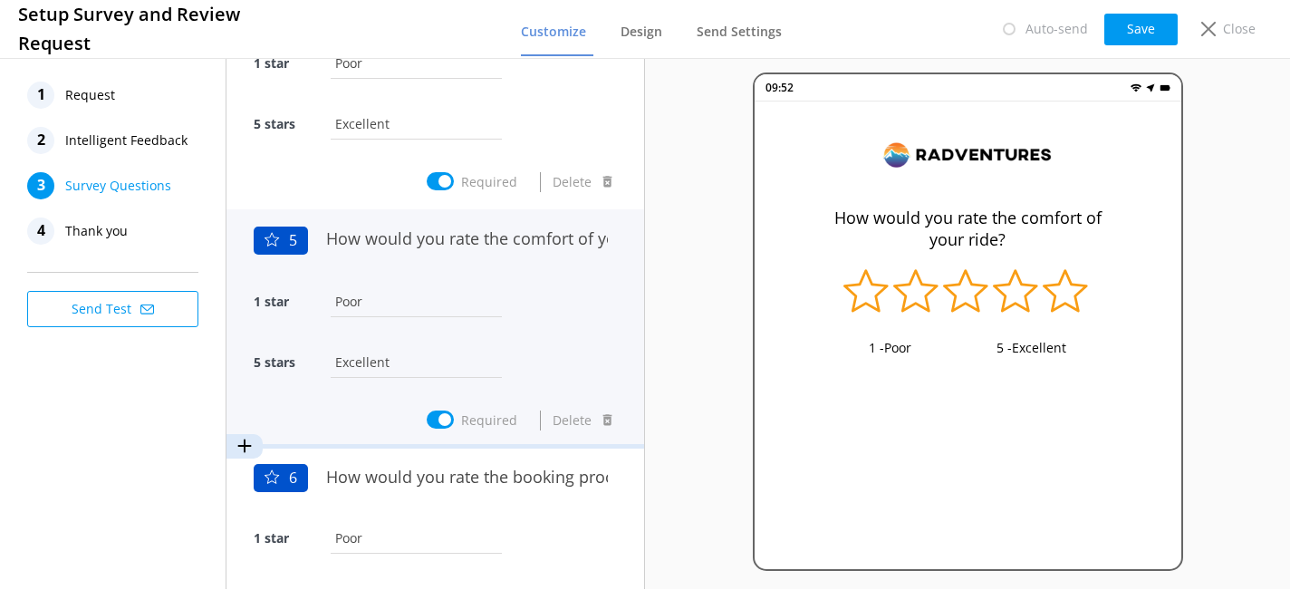
scroll to position [925, 0]
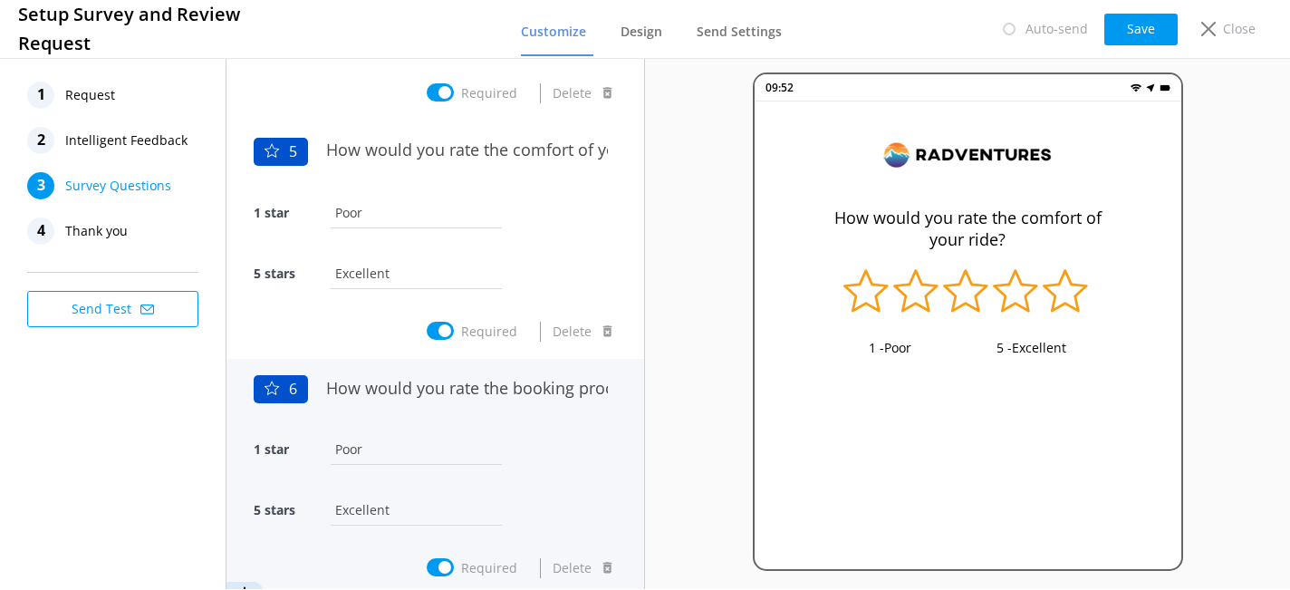
click at [526, 447] on div "1 star Poor" at bounding box center [435, 458] width 363 height 61
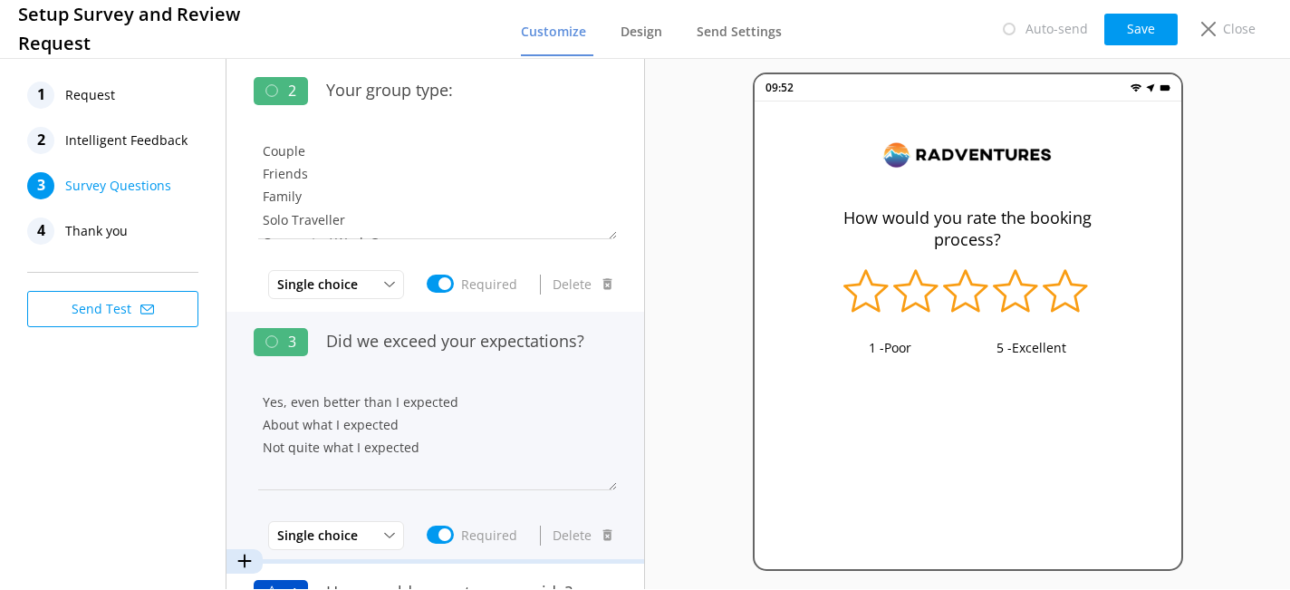
scroll to position [245, 0]
click at [513, 402] on textarea "Yes, even better than I expected About what I expected Not quite what I expected" at bounding box center [435, 434] width 363 height 109
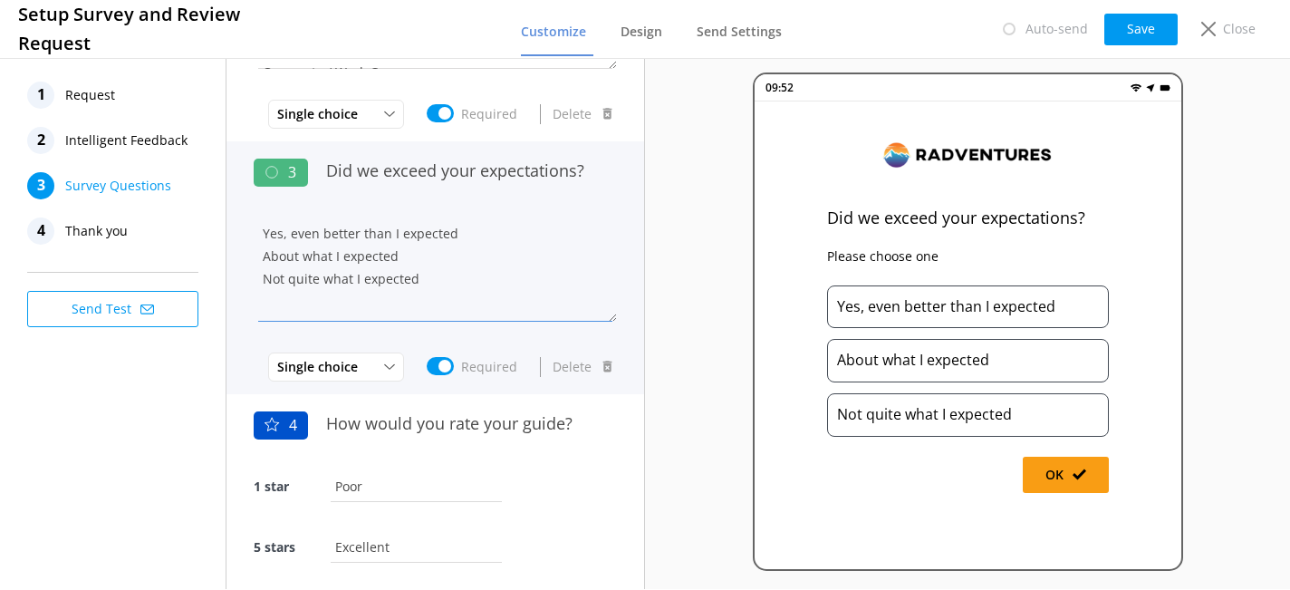
scroll to position [418, 0]
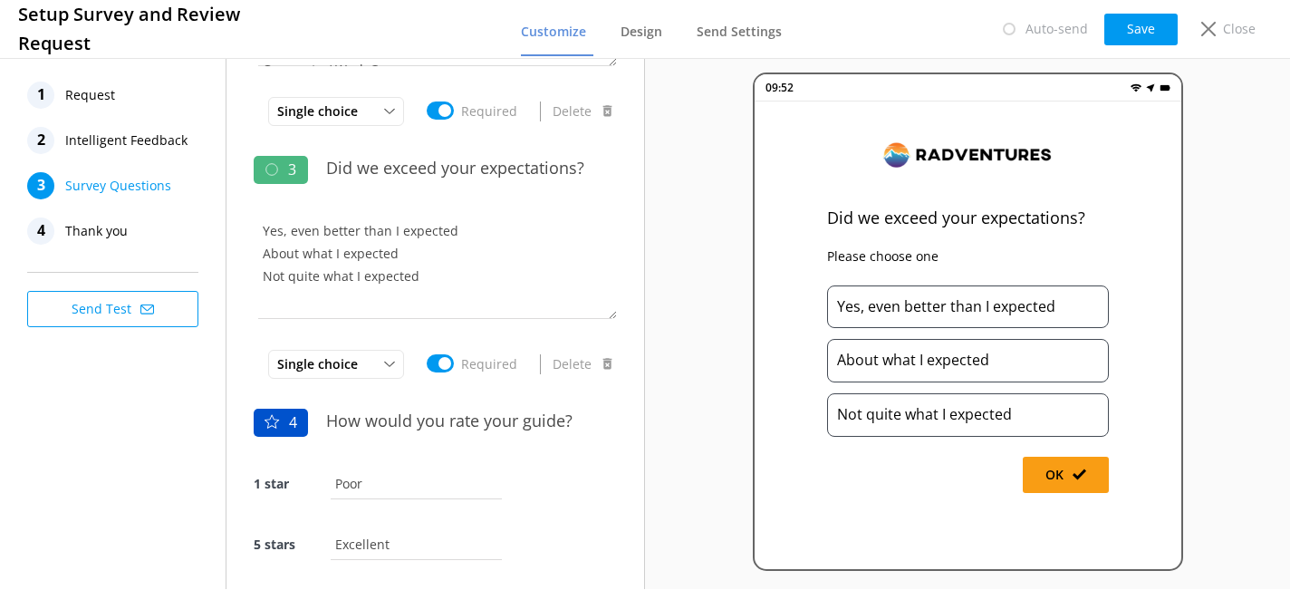
click at [111, 139] on span "Intelligent Feedback" at bounding box center [126, 140] width 122 height 27
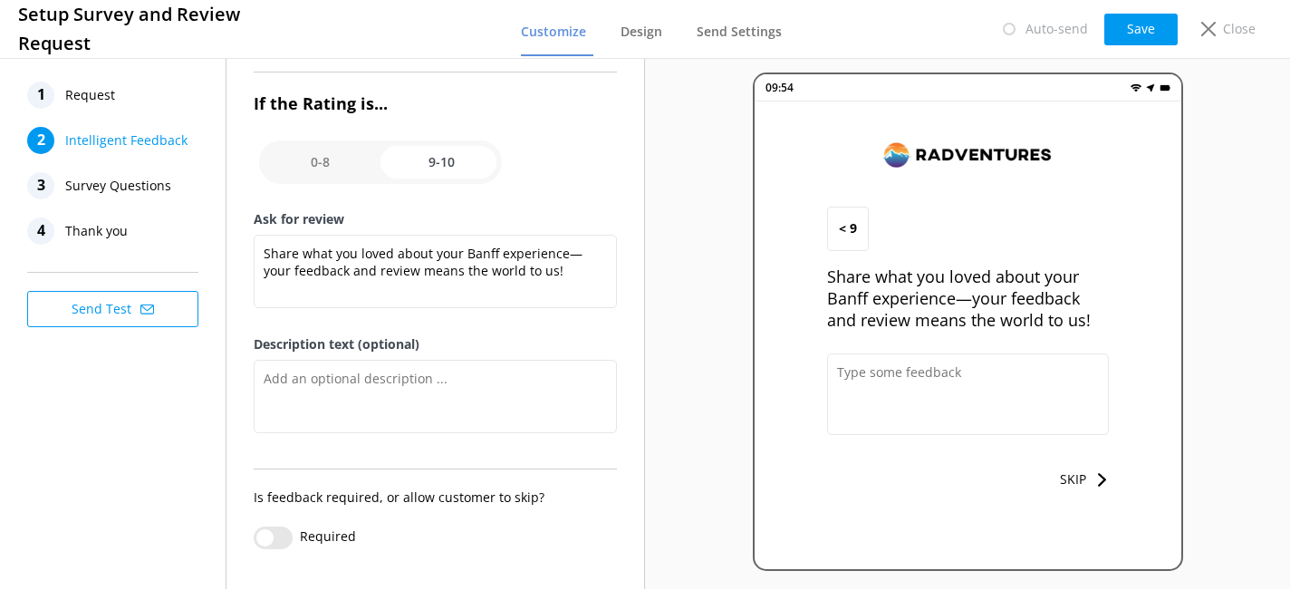
scroll to position [284, 0]
click at [104, 101] on span "Request" at bounding box center [90, 95] width 50 height 27
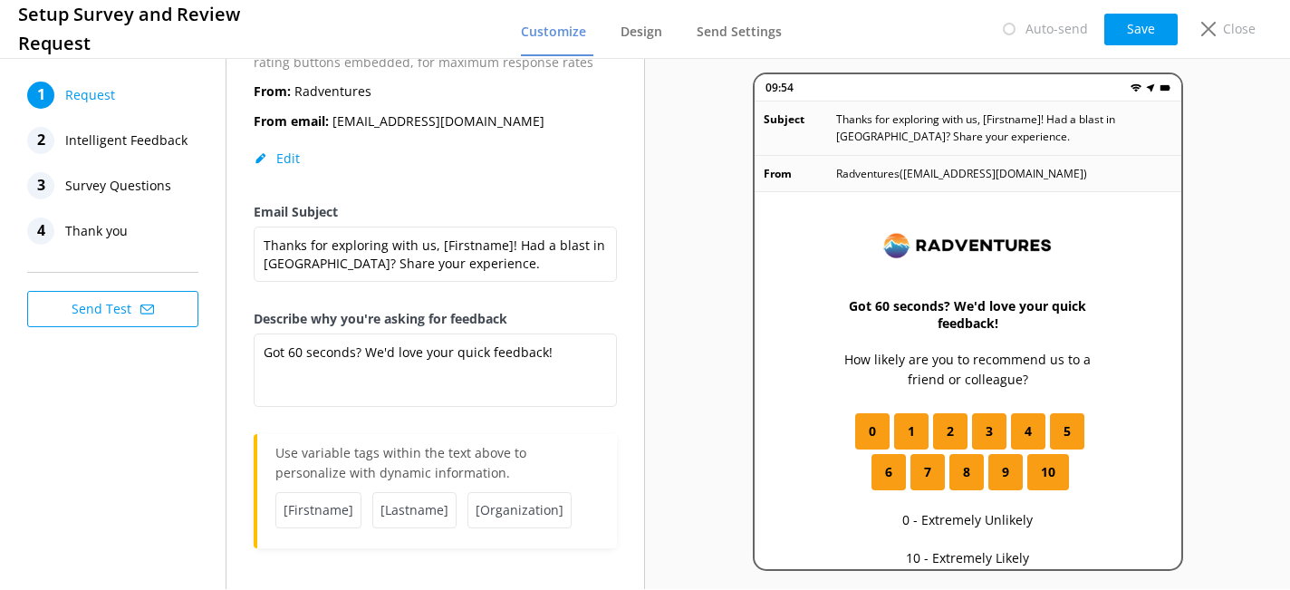
scroll to position [159, 0]
click at [148, 186] on span "Survey Questions" at bounding box center [118, 185] width 106 height 27
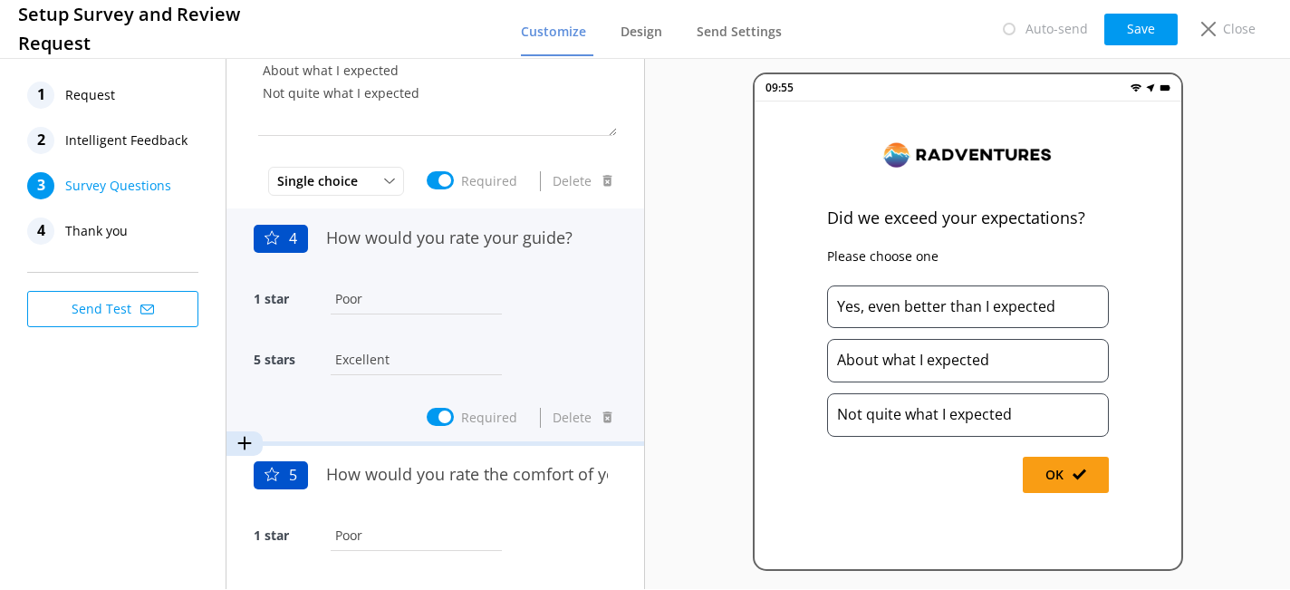
scroll to position [600, 0]
click at [533, 265] on div "How would you rate your guide?" at bounding box center [467, 246] width 300 height 61
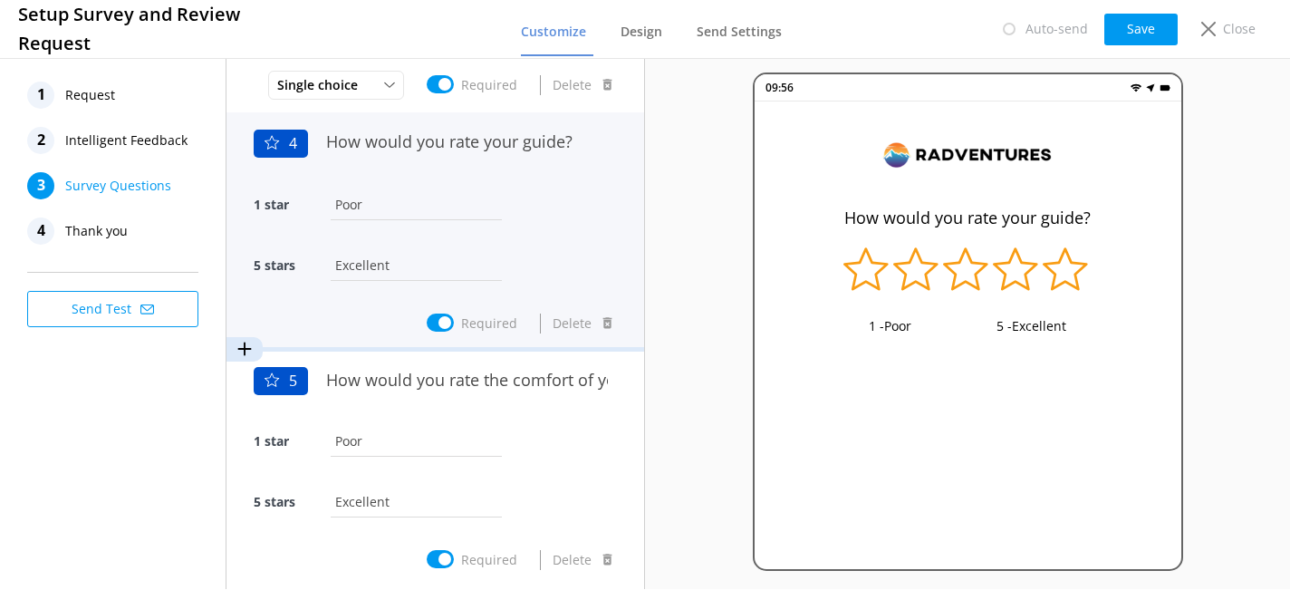
scroll to position [716, 0]
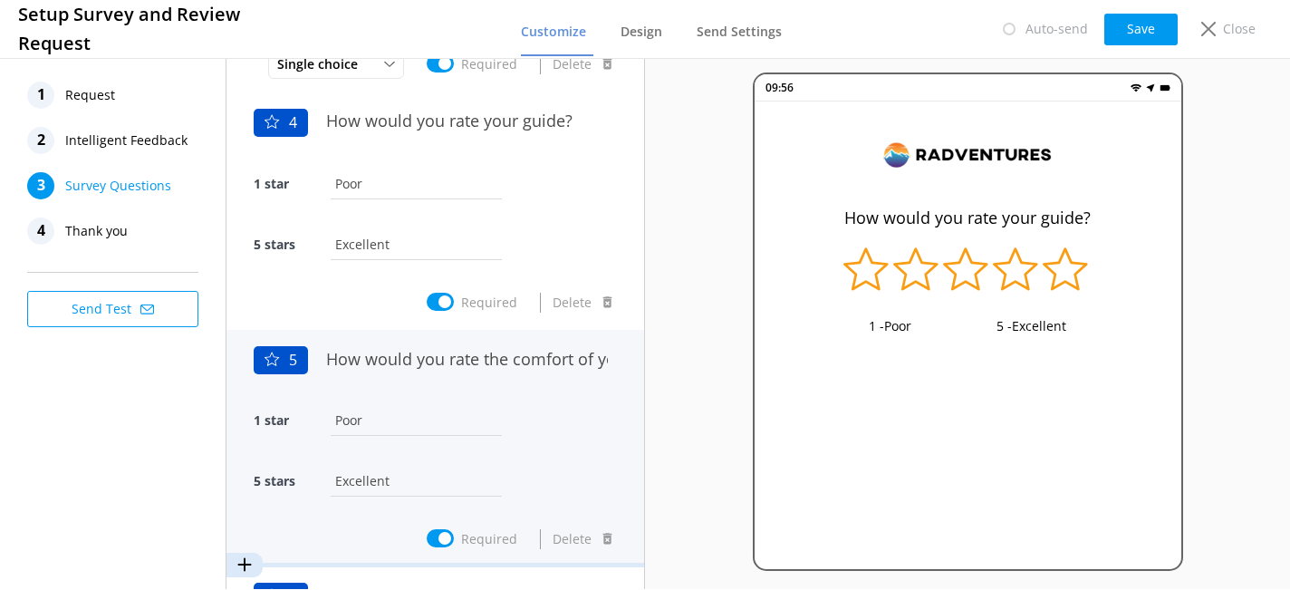
click at [508, 404] on div "1 star Poor" at bounding box center [435, 429] width 363 height 61
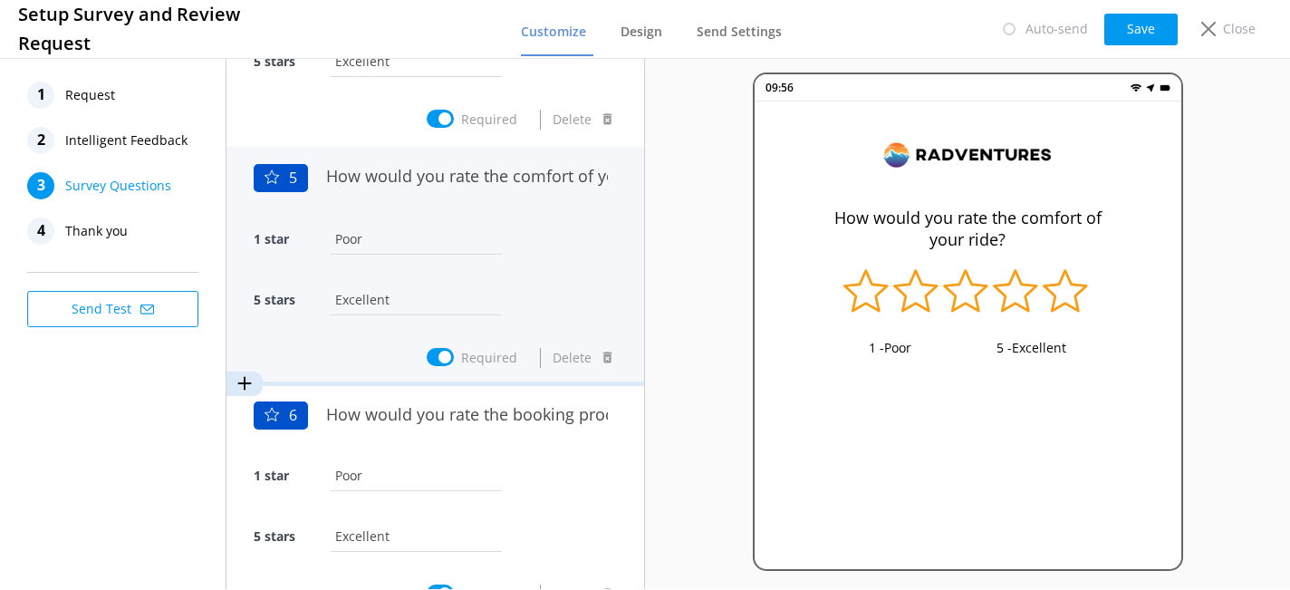
scroll to position [916, 0]
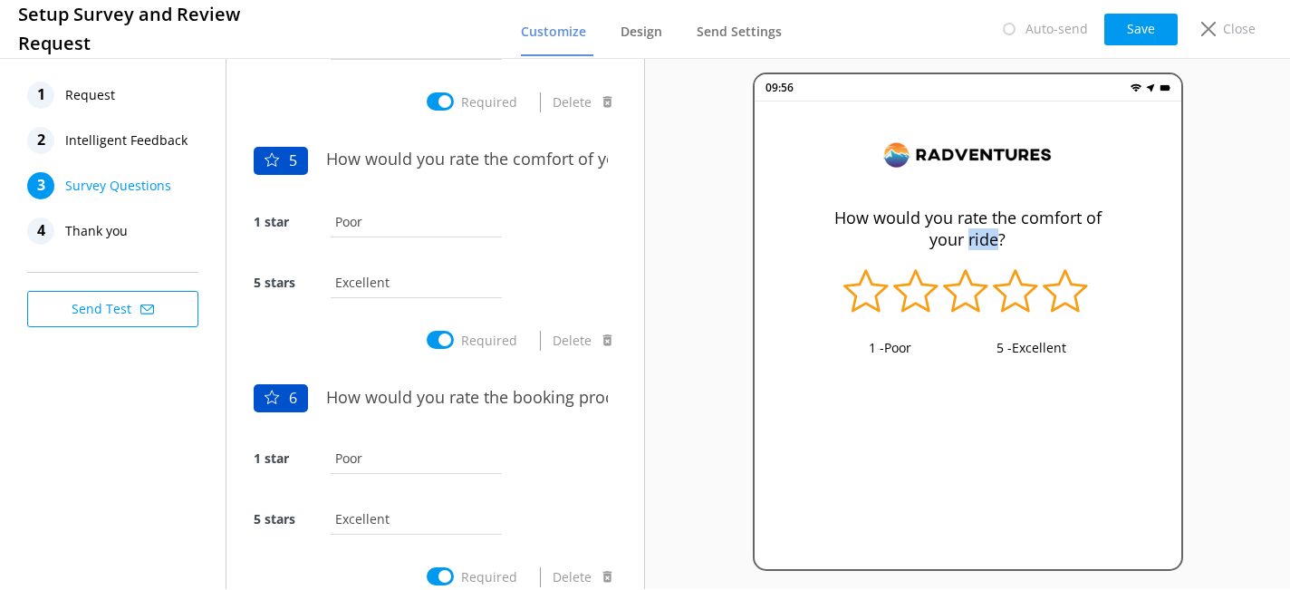
drag, startPoint x: 969, startPoint y: 240, endPoint x: 996, endPoint y: 239, distance: 26.3
click at [996, 239] on p "How would you rate the comfort of your ride?" at bounding box center [968, 228] width 282 height 43
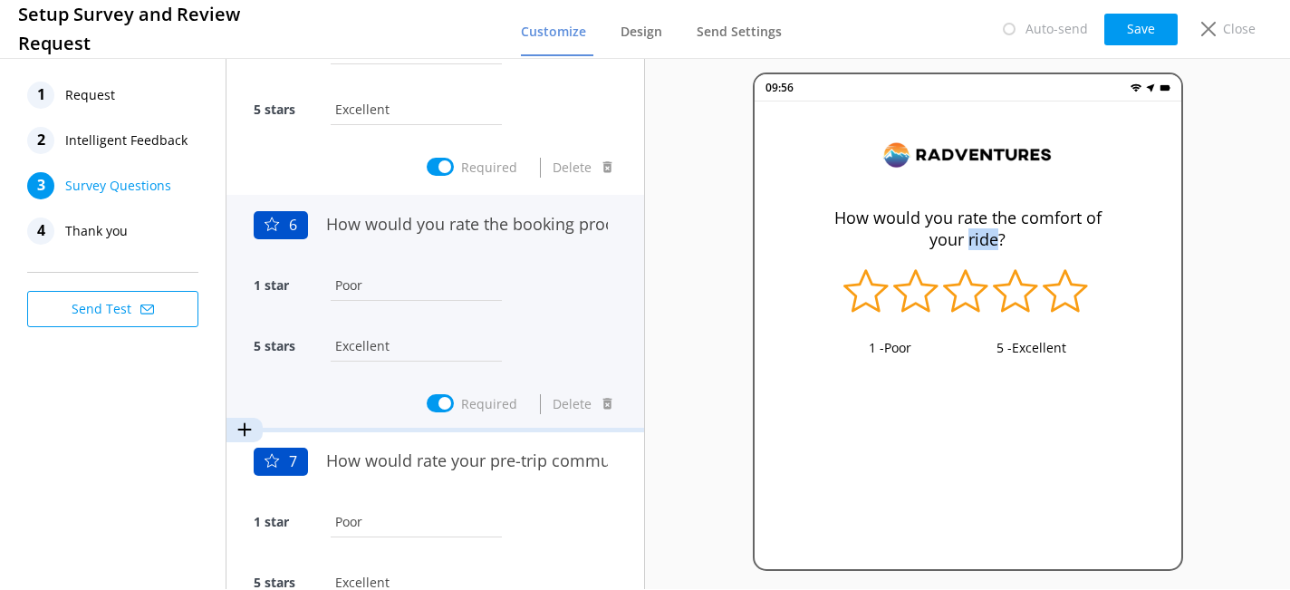
scroll to position [1090, 0]
click at [535, 303] on div "1 star Poor" at bounding box center [435, 294] width 363 height 61
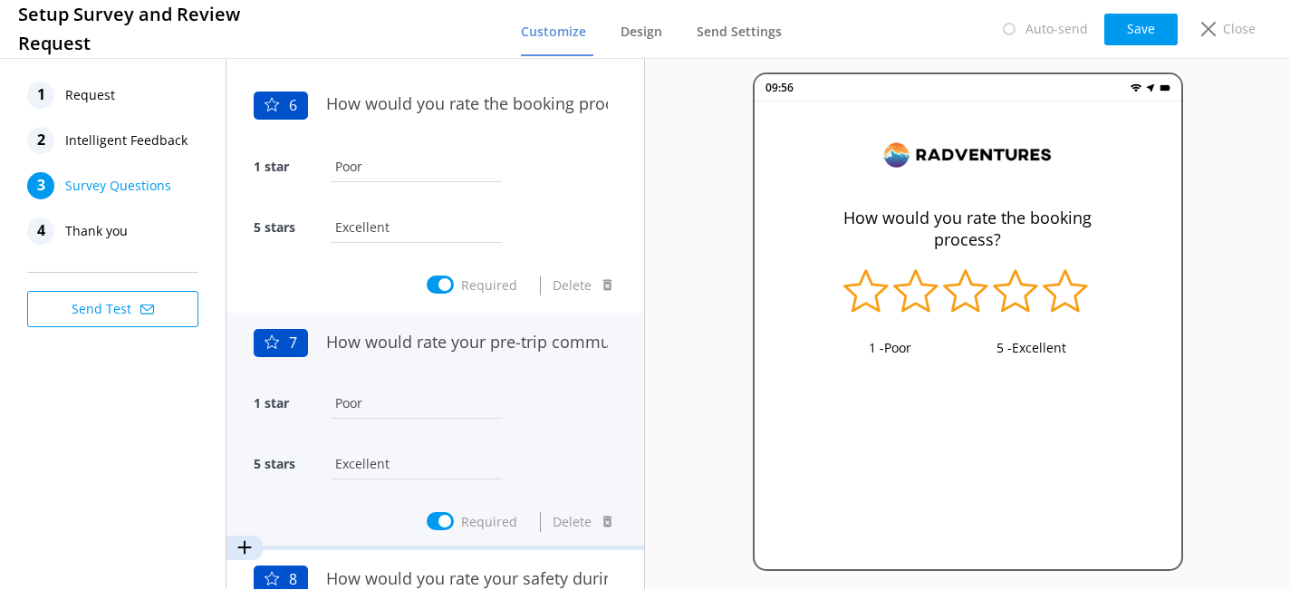
scroll to position [1225, 0]
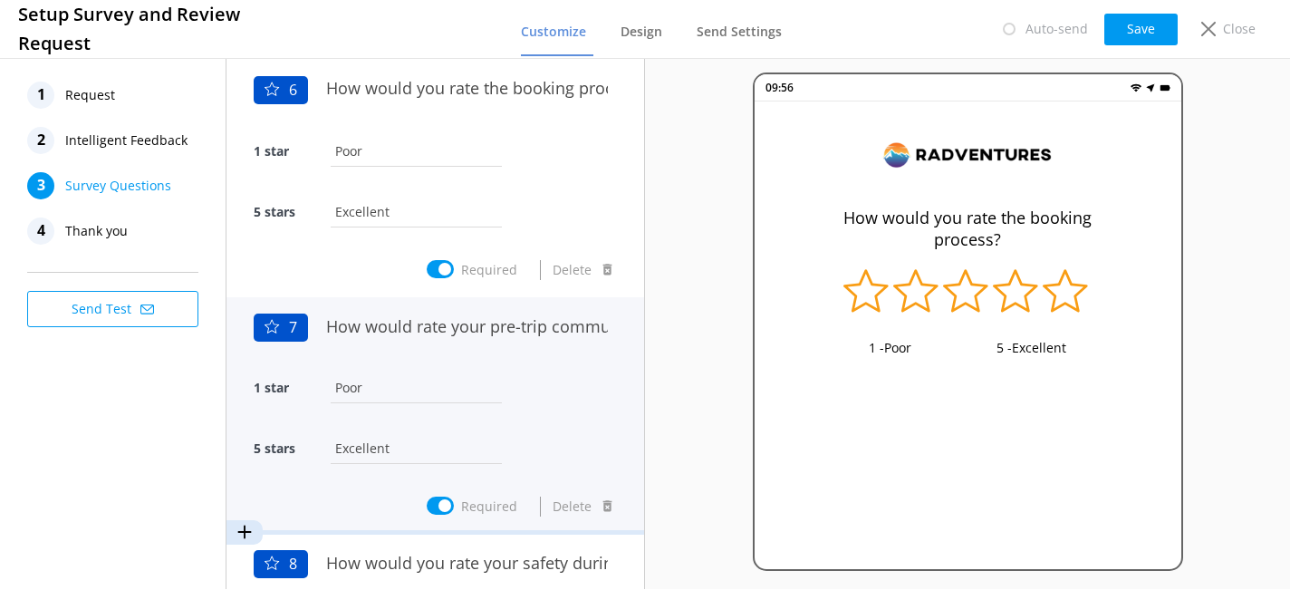
click at [513, 363] on div "How would rate your pre-trip communication?" at bounding box center [467, 336] width 300 height 61
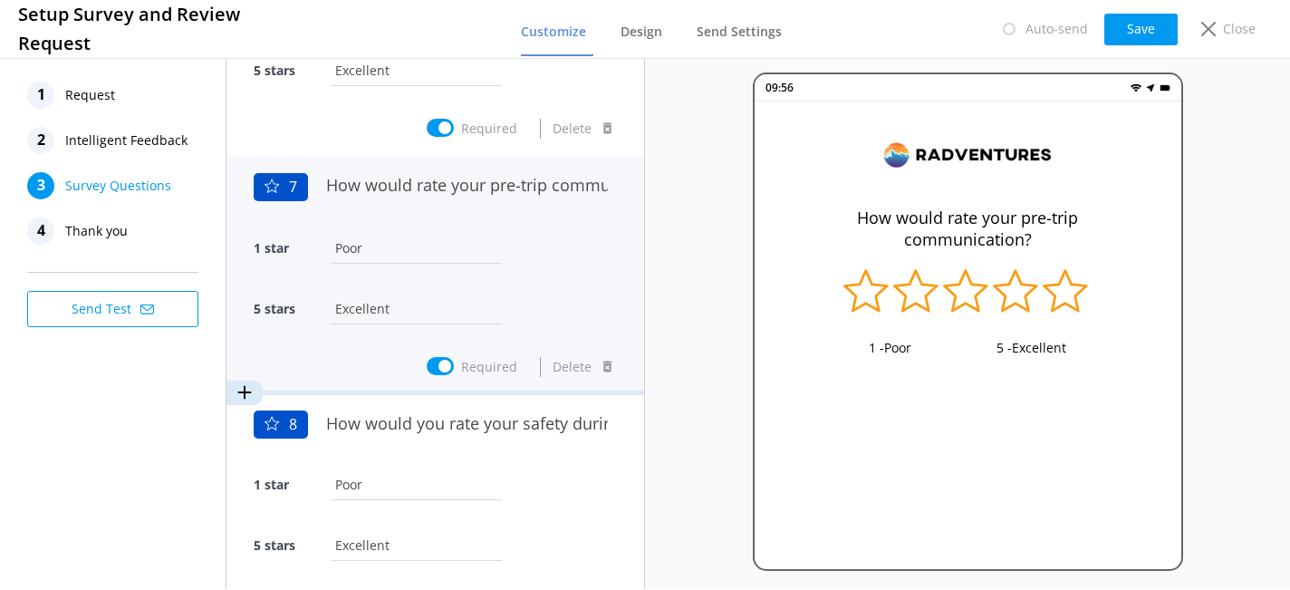
scroll to position [1374, 0]
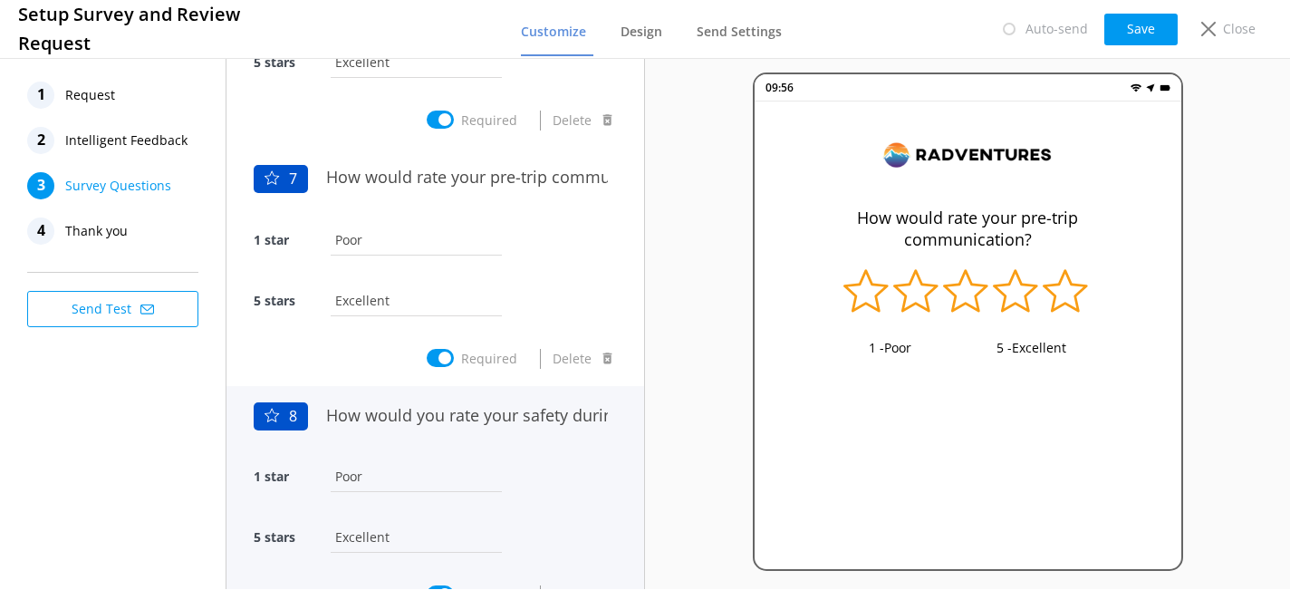
click at [516, 456] on div "1 star Poor" at bounding box center [435, 486] width 363 height 61
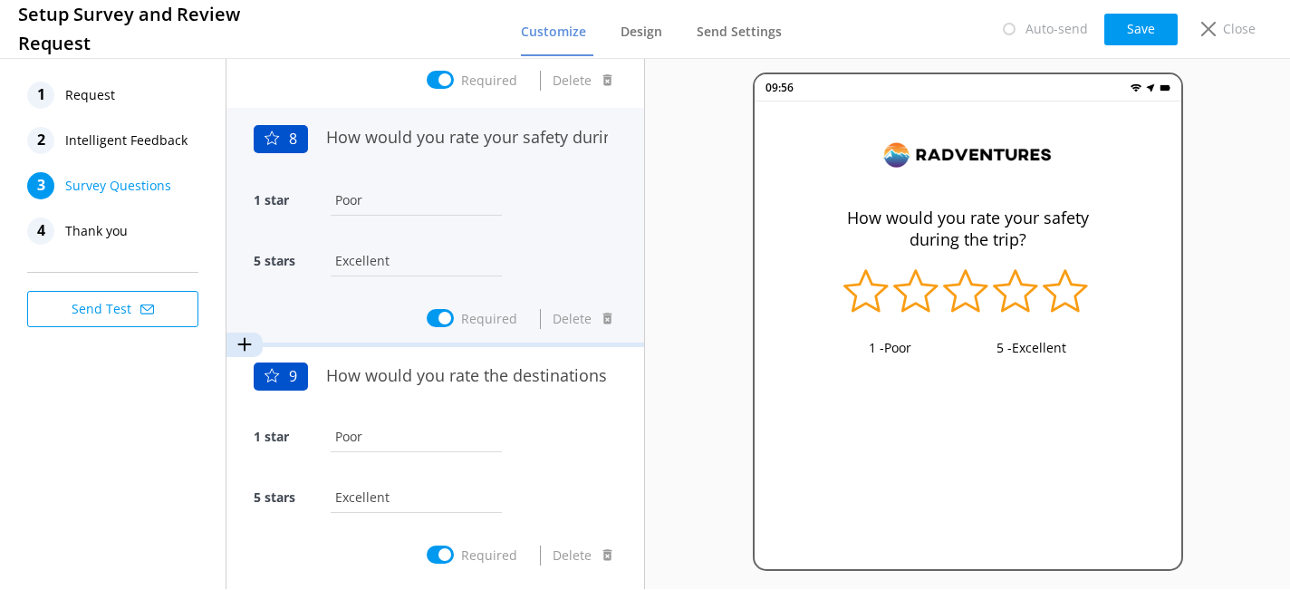
scroll to position [1747, 0]
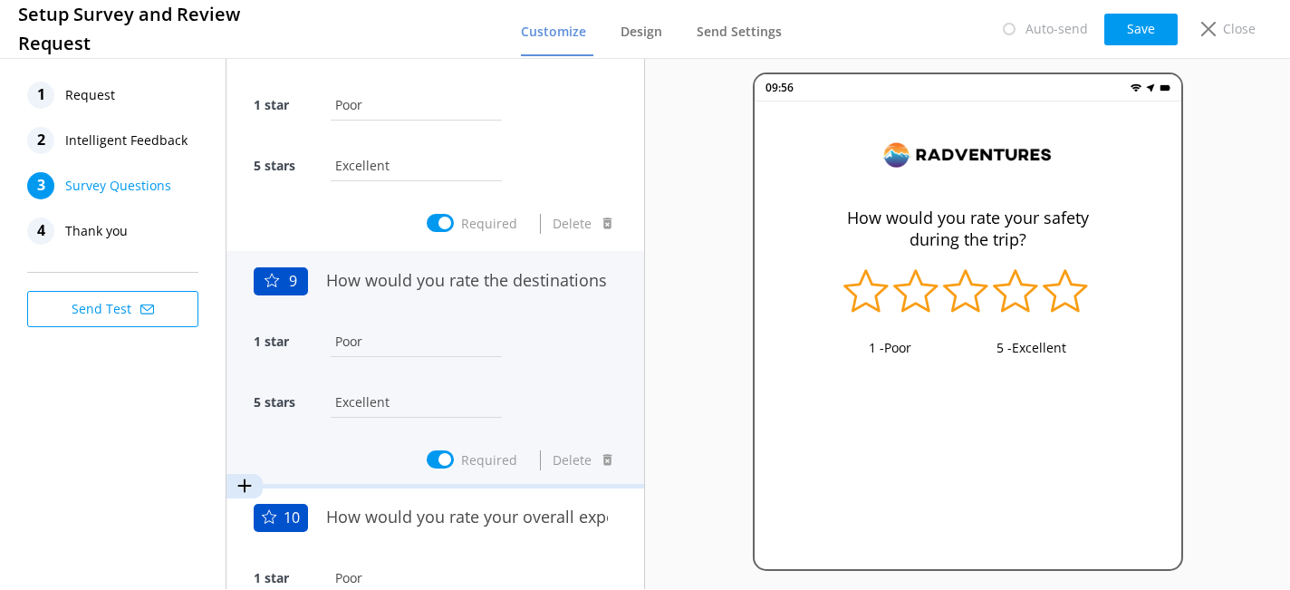
click at [524, 330] on div "1 star Poor" at bounding box center [435, 351] width 363 height 61
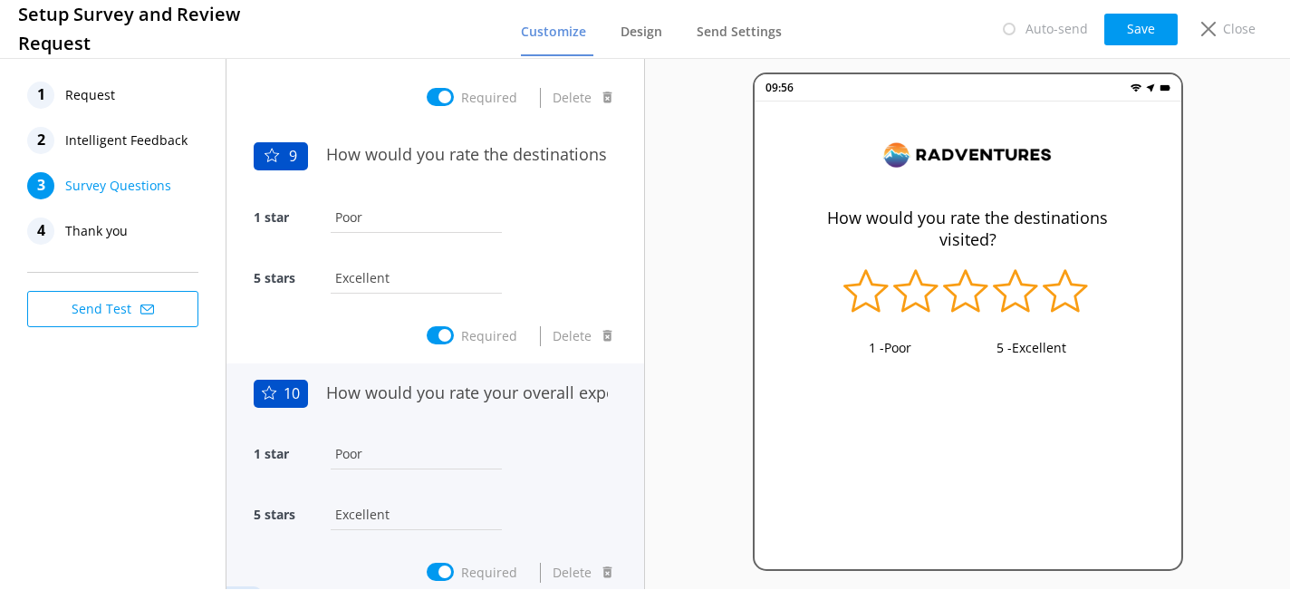
scroll to position [1875, 0]
click at [534, 441] on div "1 star Poor" at bounding box center [435, 461] width 363 height 61
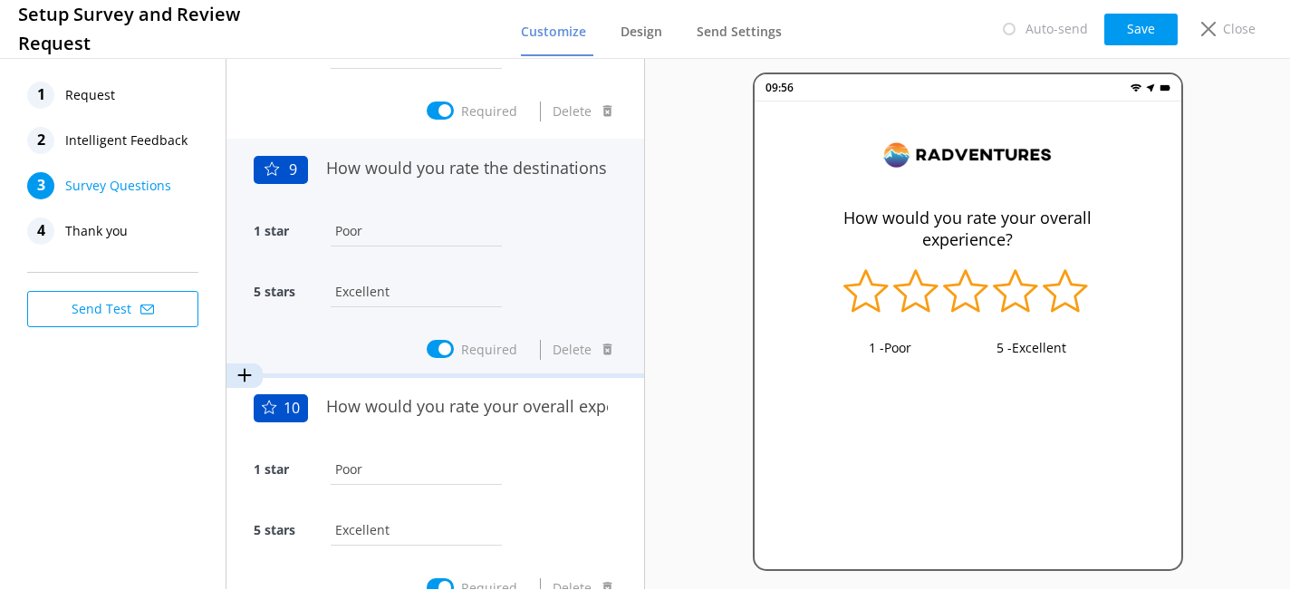
scroll to position [1736, 0]
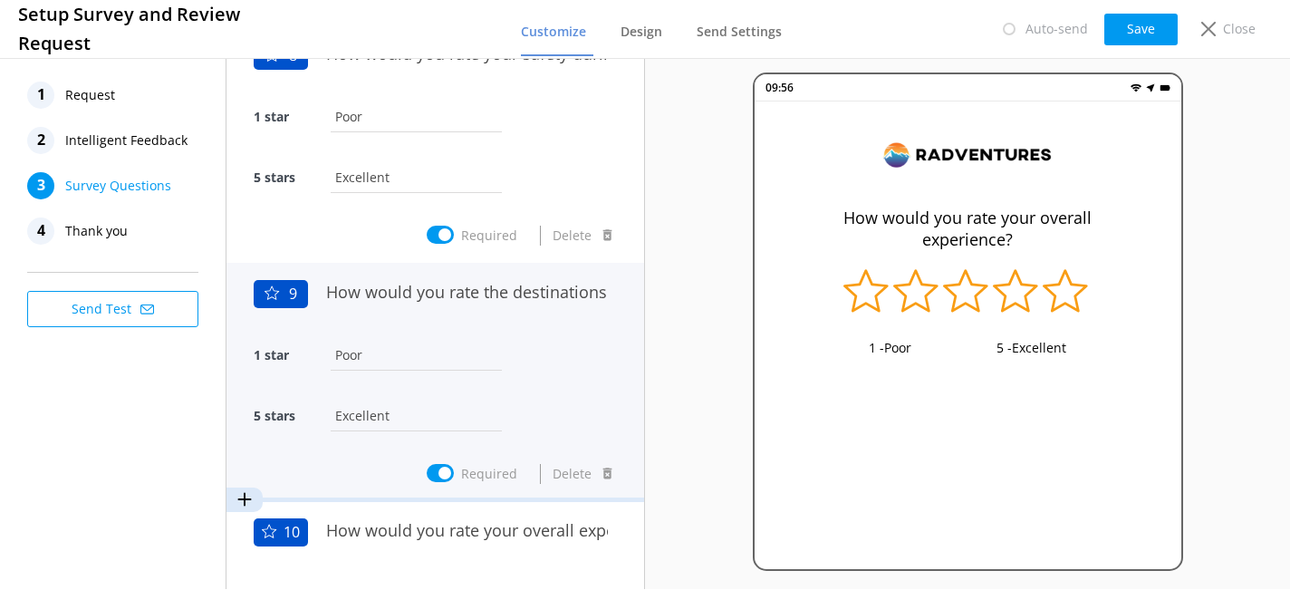
click at [568, 341] on div "1 star Poor" at bounding box center [435, 364] width 363 height 61
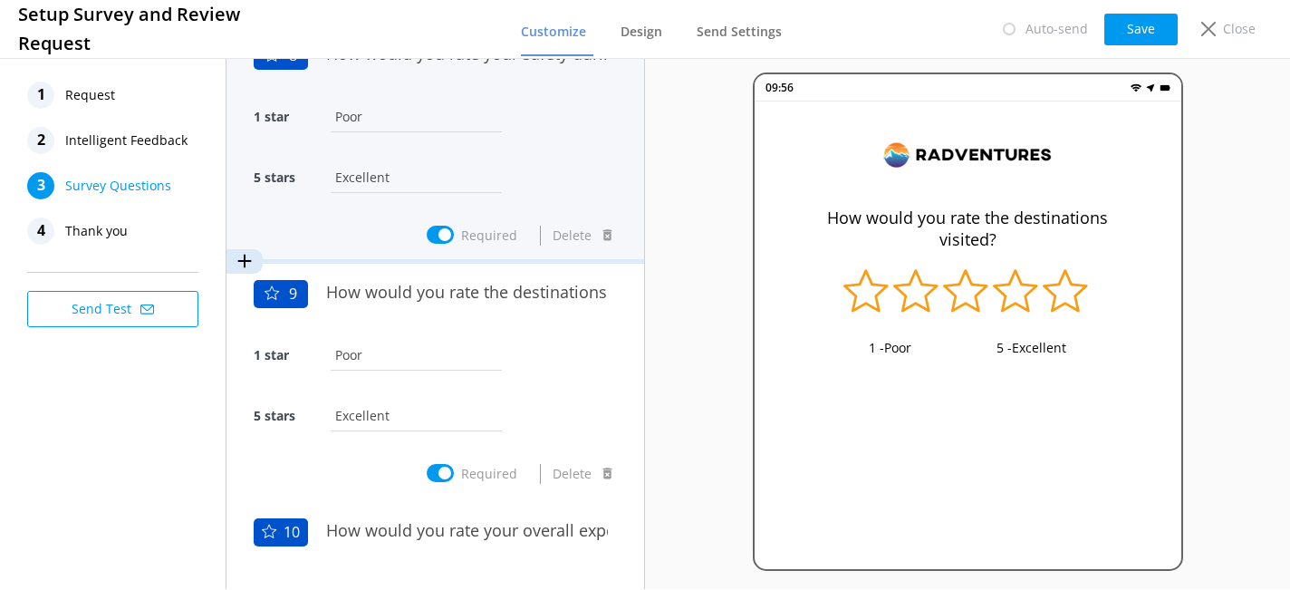
click at [552, 138] on div "1 star Poor" at bounding box center [435, 126] width 363 height 61
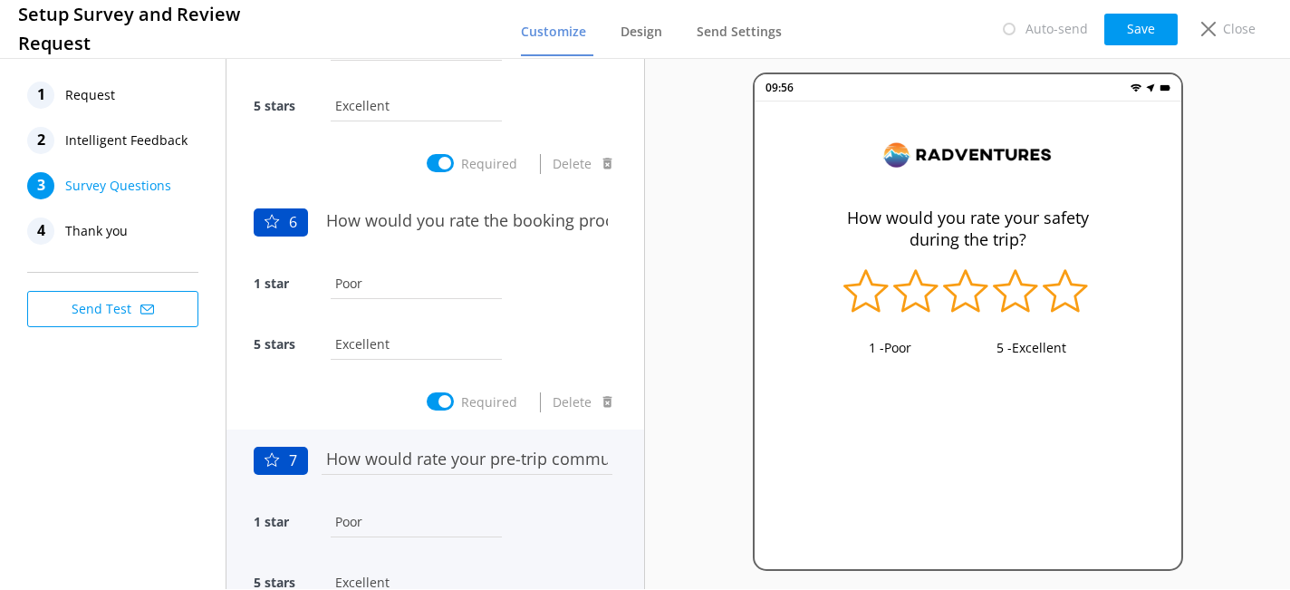
scroll to position [1128, 0]
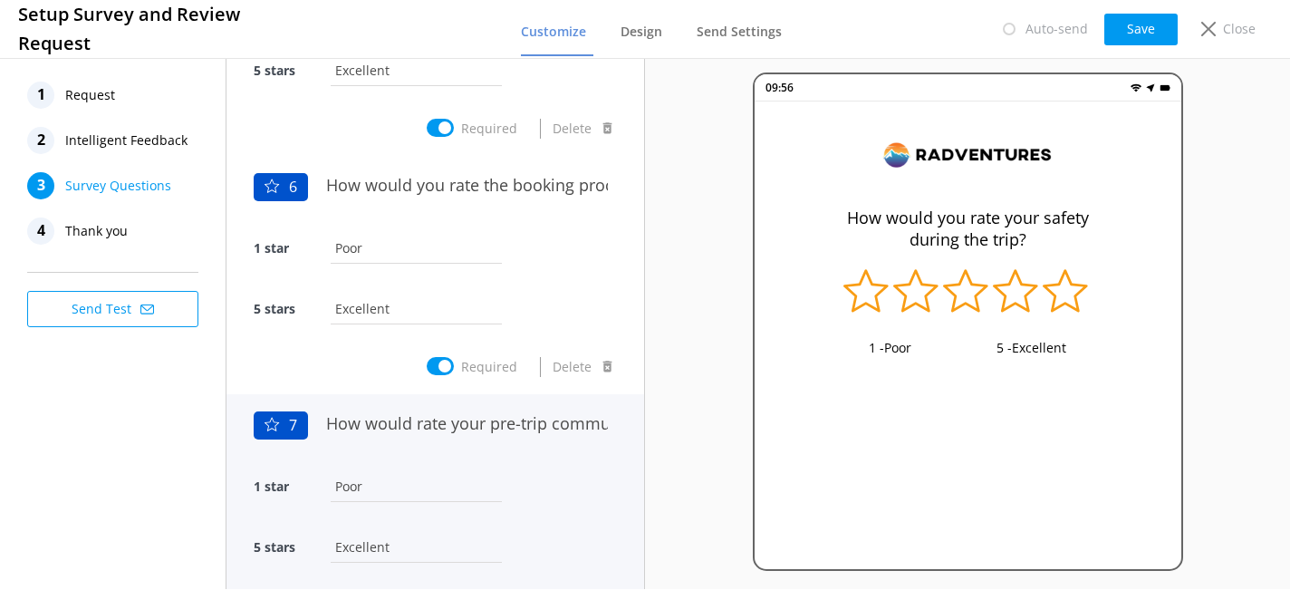
click at [529, 446] on div "How would rate your pre-trip communication?" at bounding box center [467, 434] width 300 height 63
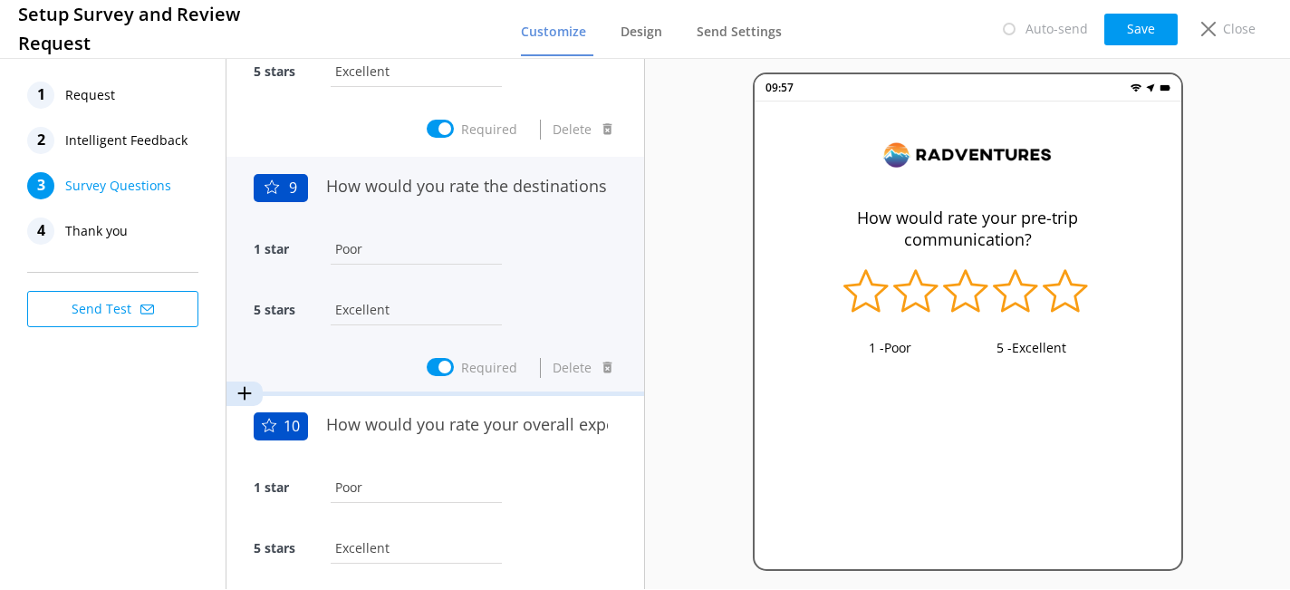
scroll to position [1842, 0]
click at [498, 248] on div "1 star Poor" at bounding box center [435, 258] width 363 height 61
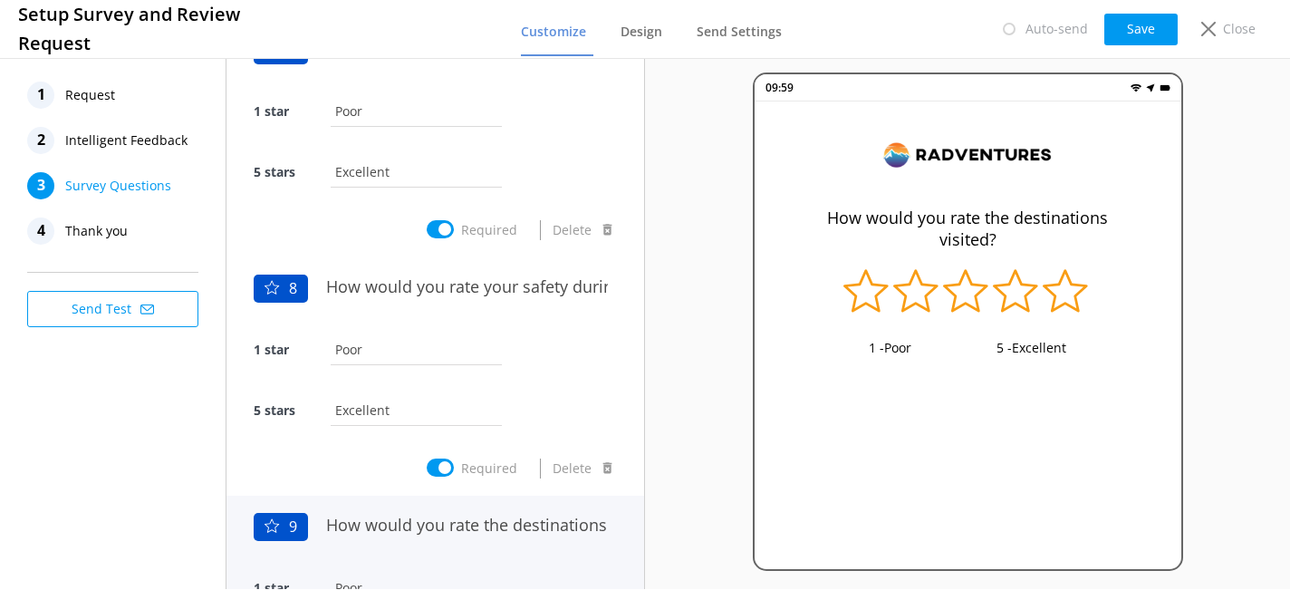
scroll to position [1474, 0]
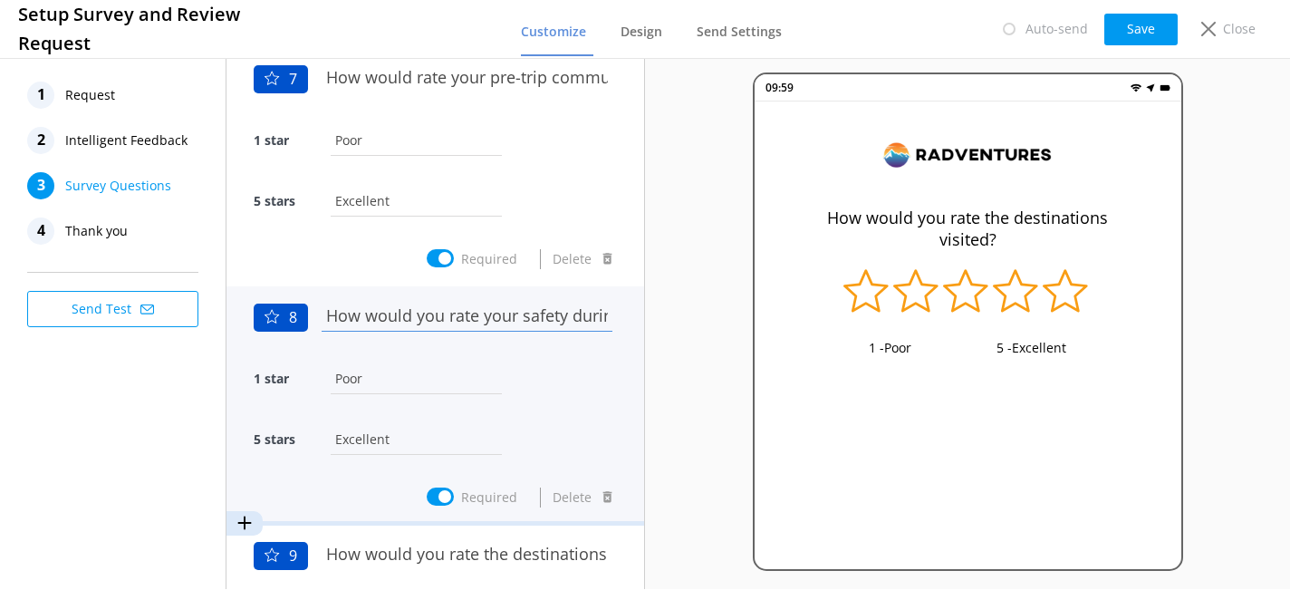
click at [516, 327] on input "How would you rate your safety during the trip?" at bounding box center [467, 315] width 300 height 41
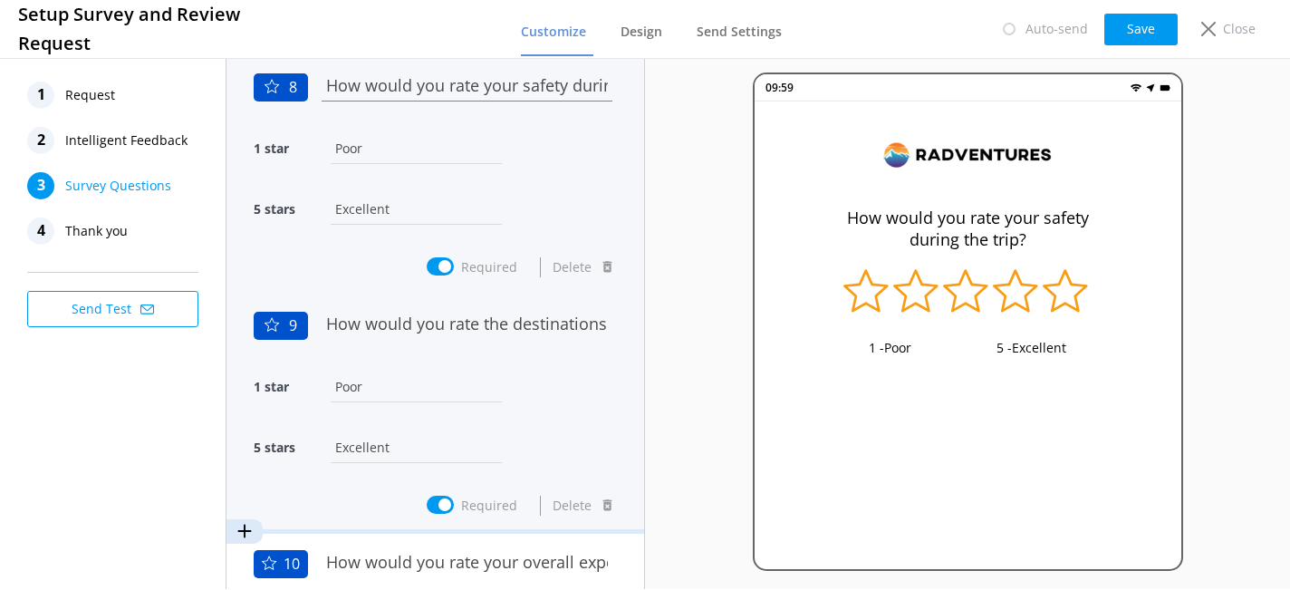
scroll to position [1745, 0]
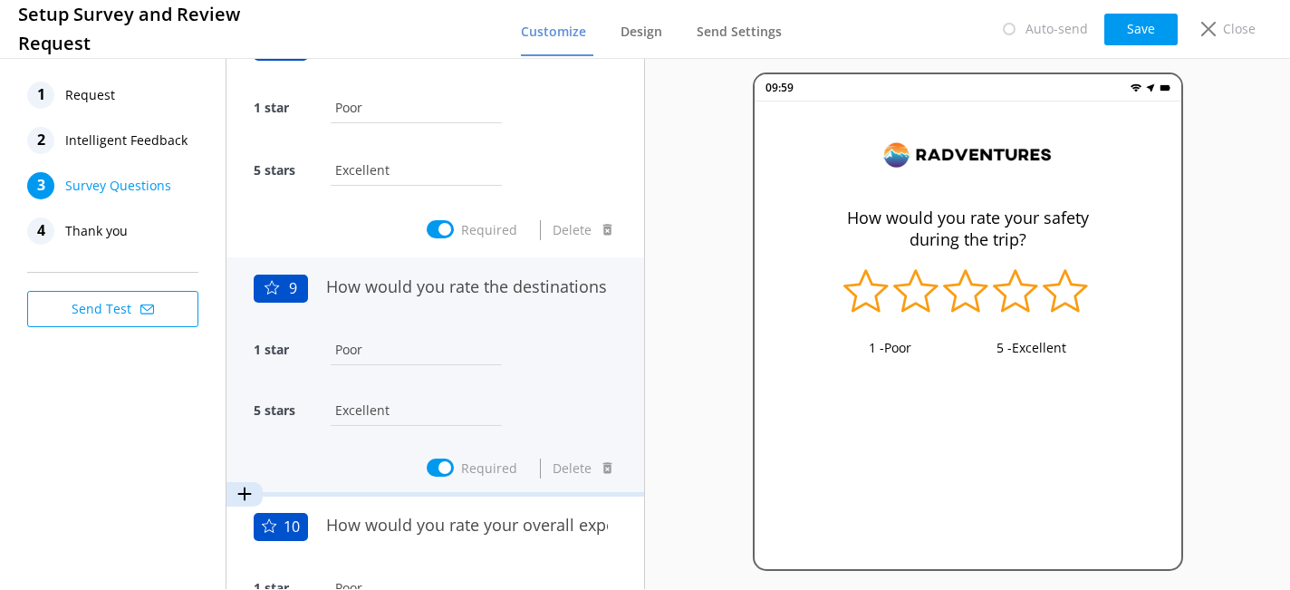
click at [524, 323] on div "9 How would you rate the destinations visited? 1 star Poor 5 stars Excellent" at bounding box center [435, 358] width 363 height 184
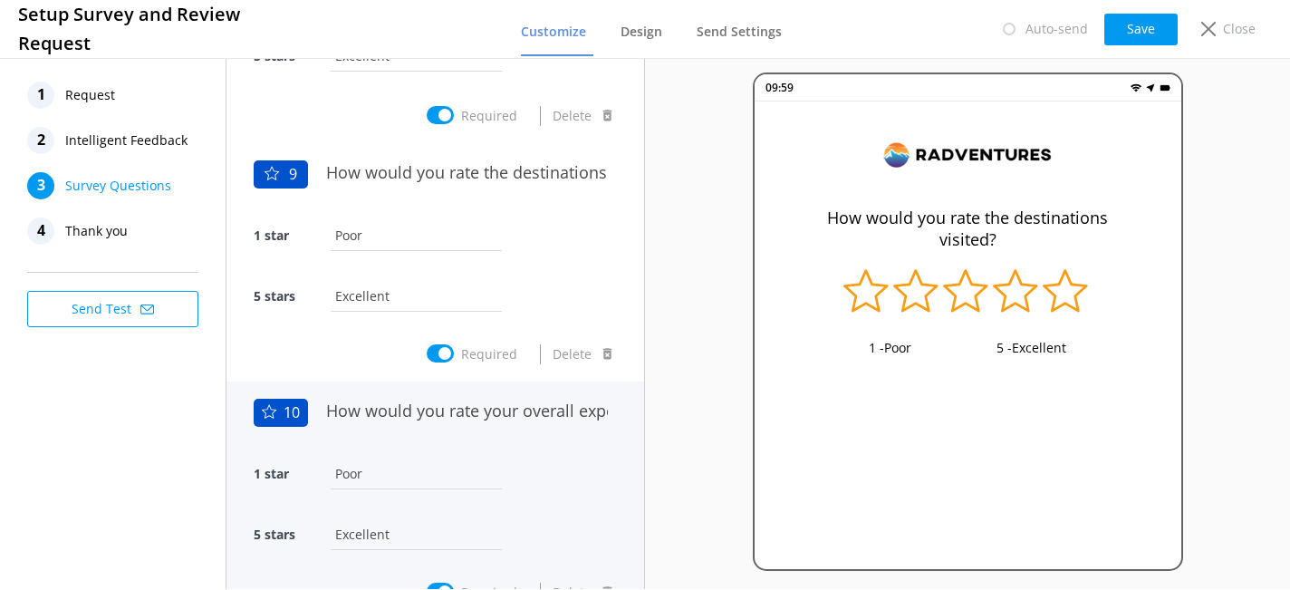
scroll to position [1819, 0]
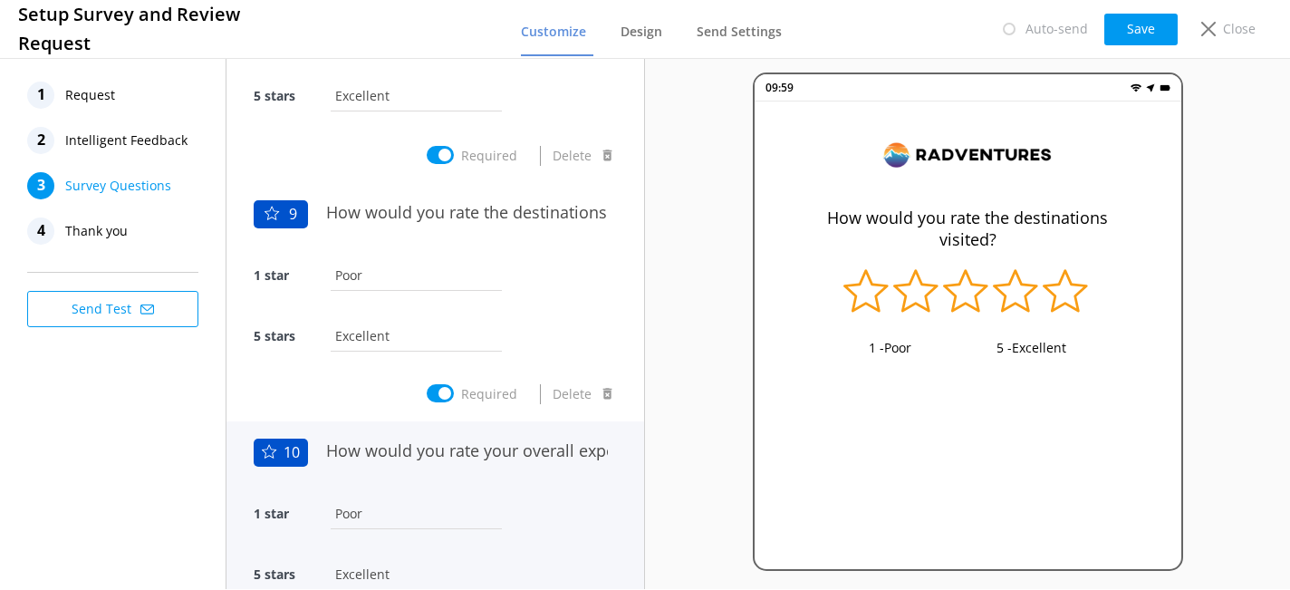
click at [531, 267] on div "1 star Poor" at bounding box center [435, 285] width 363 height 61
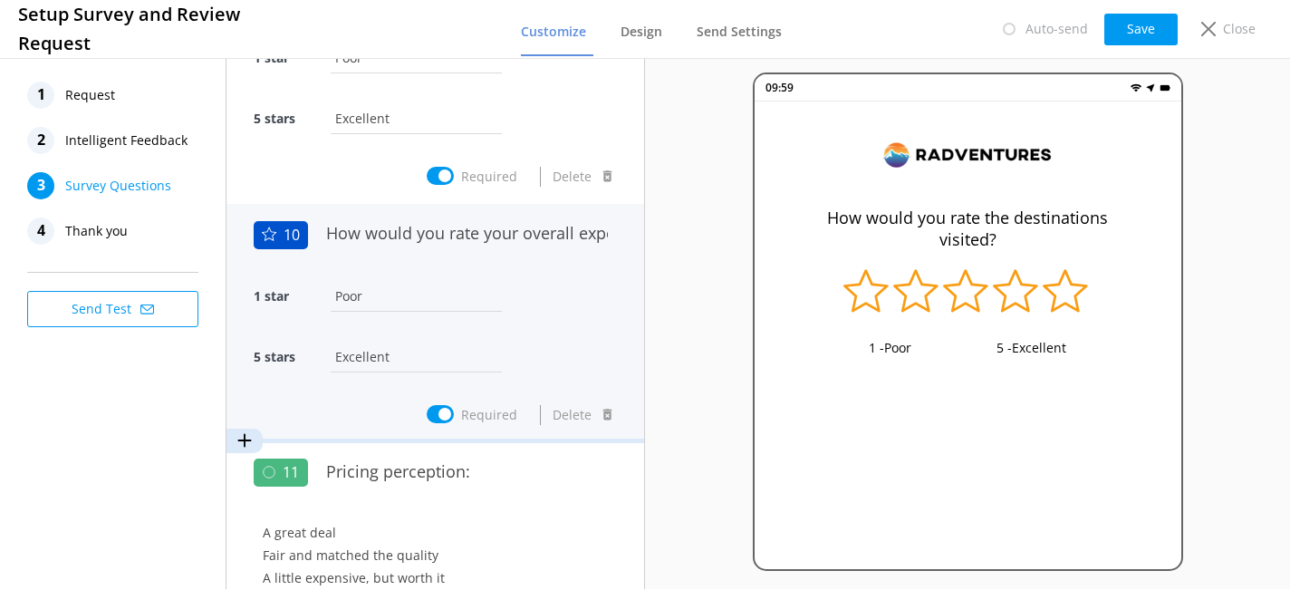
scroll to position [2037, 0]
click at [505, 322] on div "1 star Poor" at bounding box center [435, 304] width 363 height 61
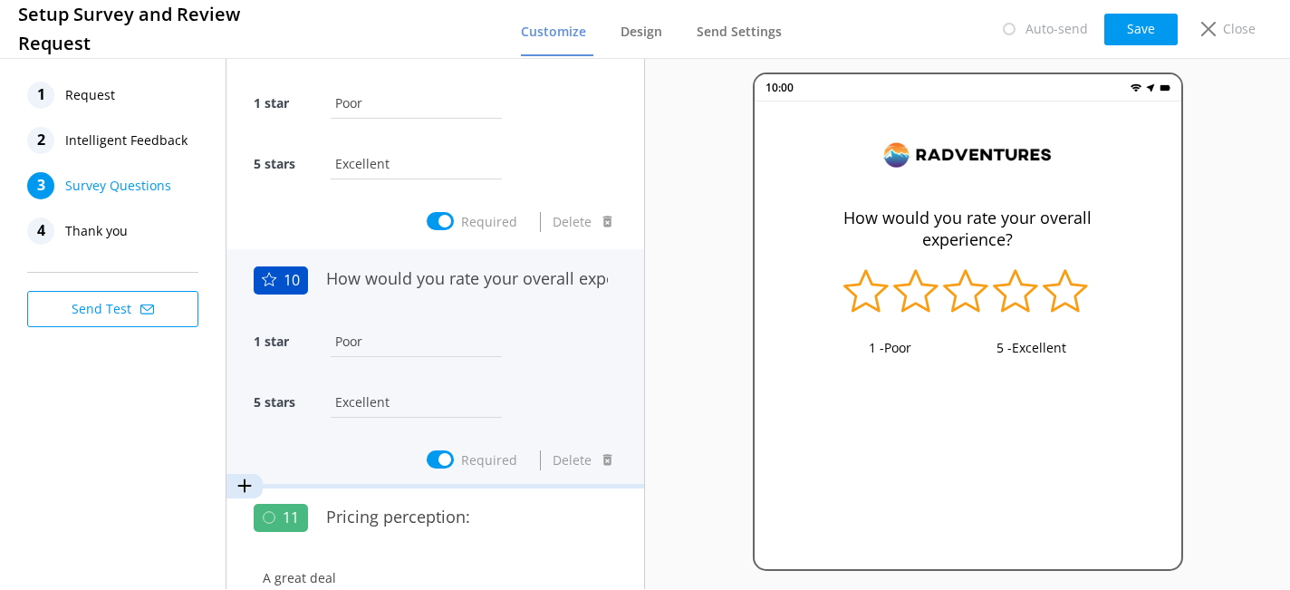
scroll to position [1994, 0]
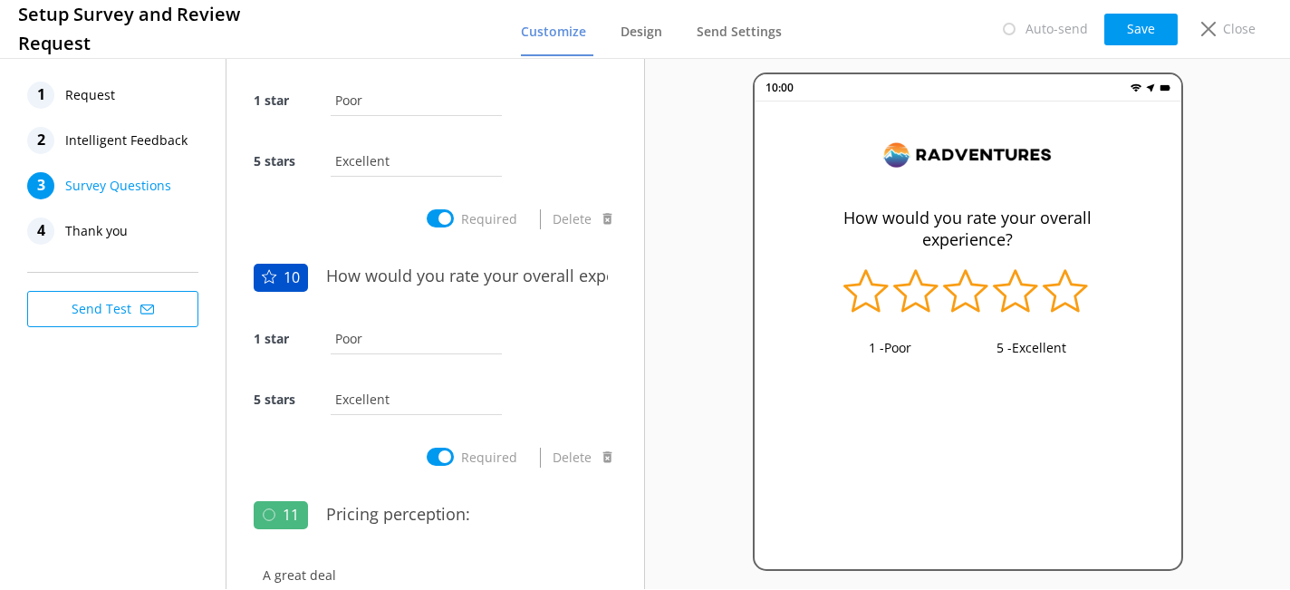
click at [116, 236] on span "Thank you" at bounding box center [96, 230] width 63 height 27
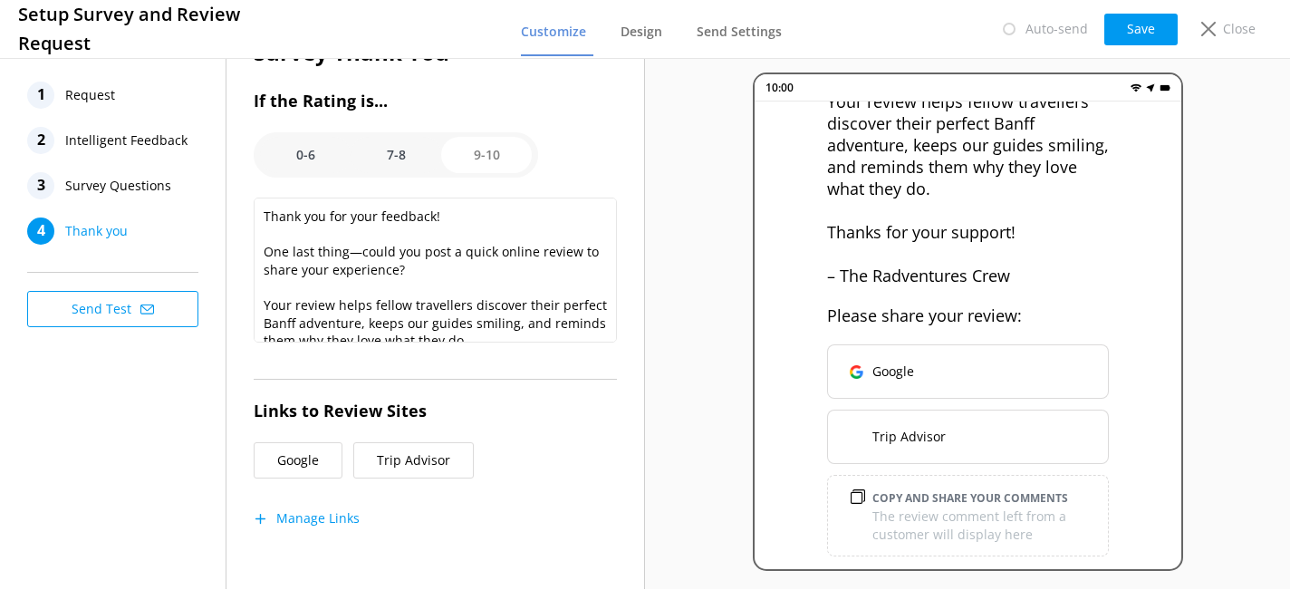
scroll to position [243, 0]
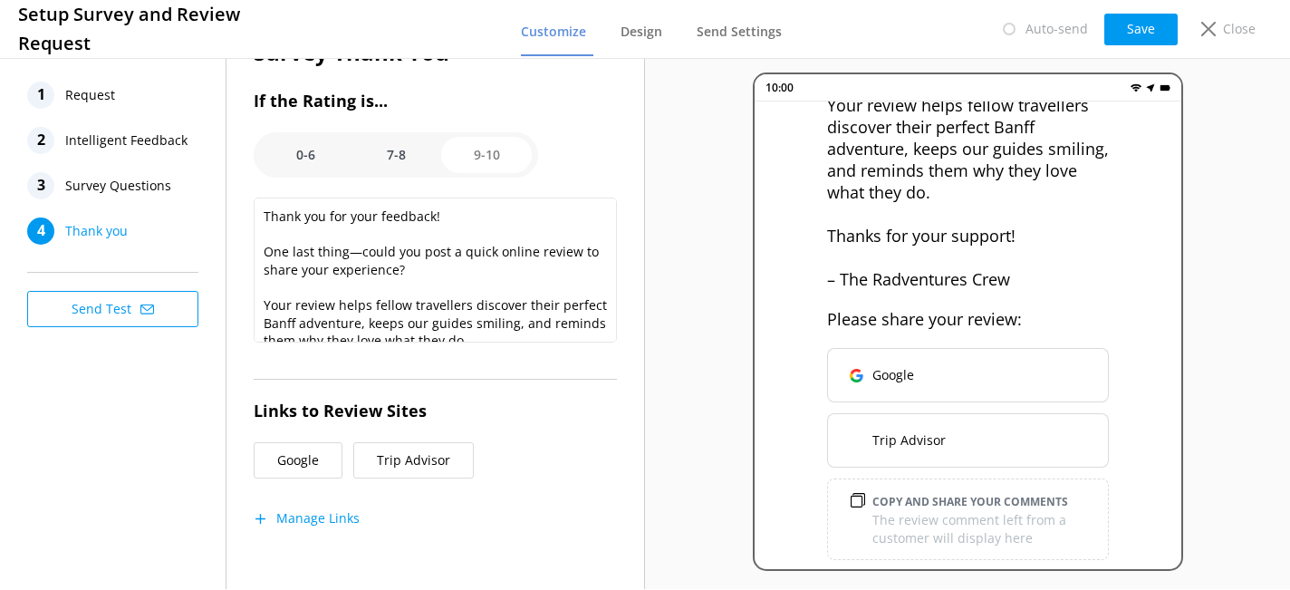
click at [159, 188] on span "Survey Questions" at bounding box center [118, 185] width 106 height 27
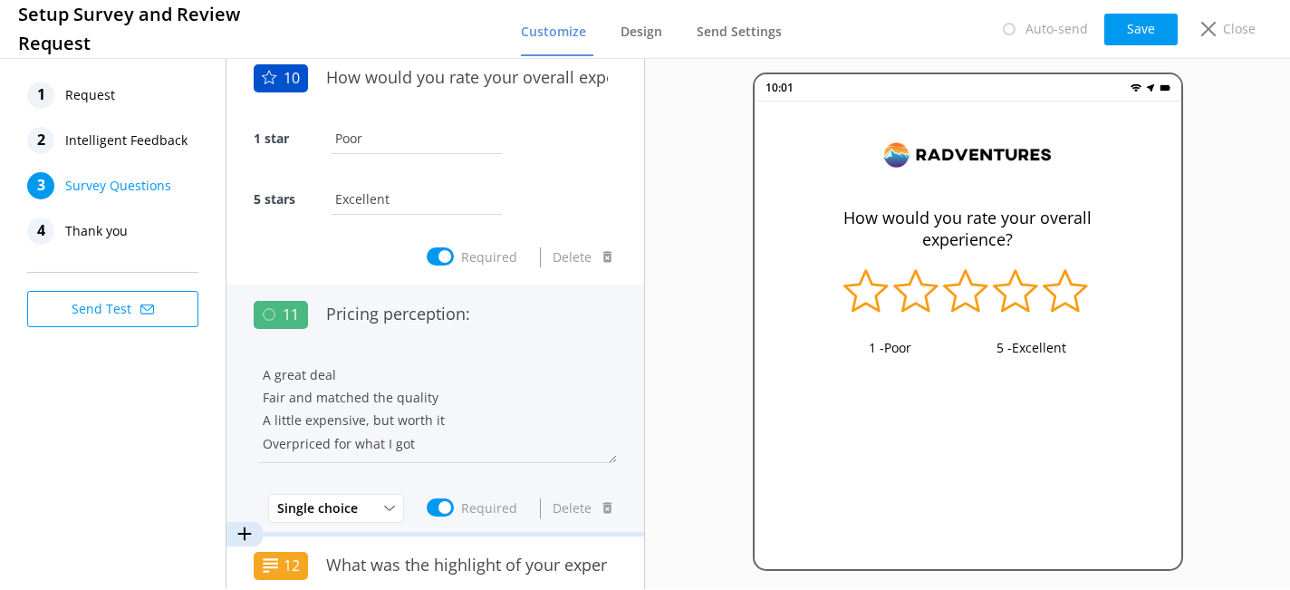
scroll to position [2193, 0]
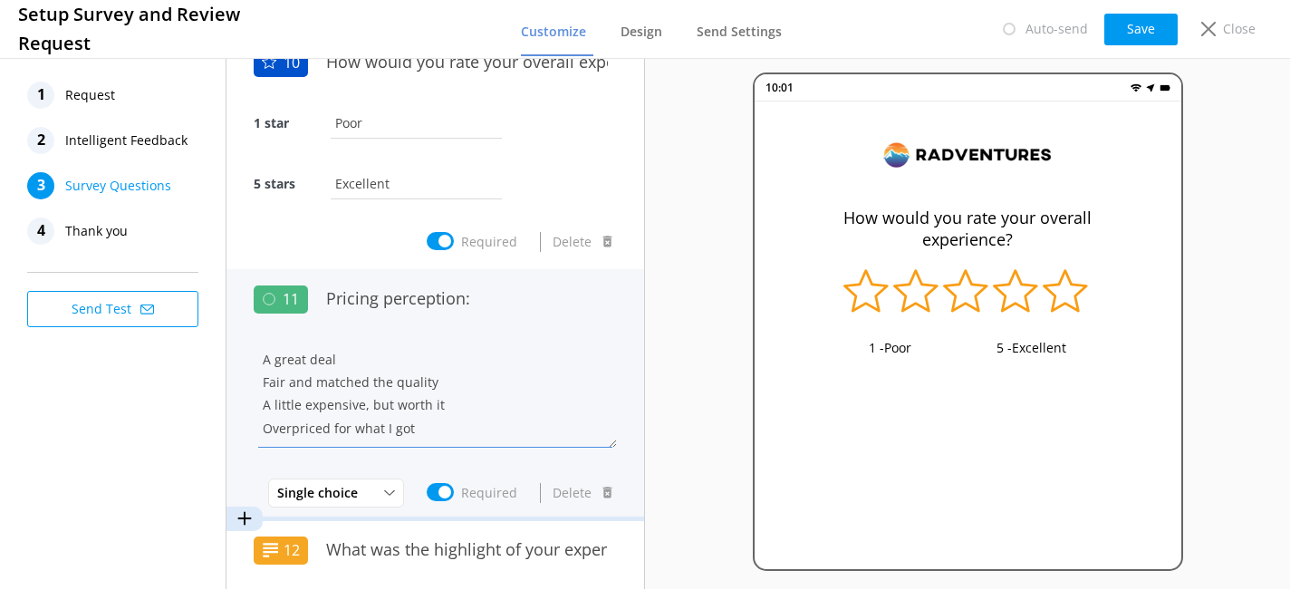
click at [481, 360] on textarea "A great deal Fair and matched the quality A little expensive, but worth it Over…" at bounding box center [435, 393] width 363 height 109
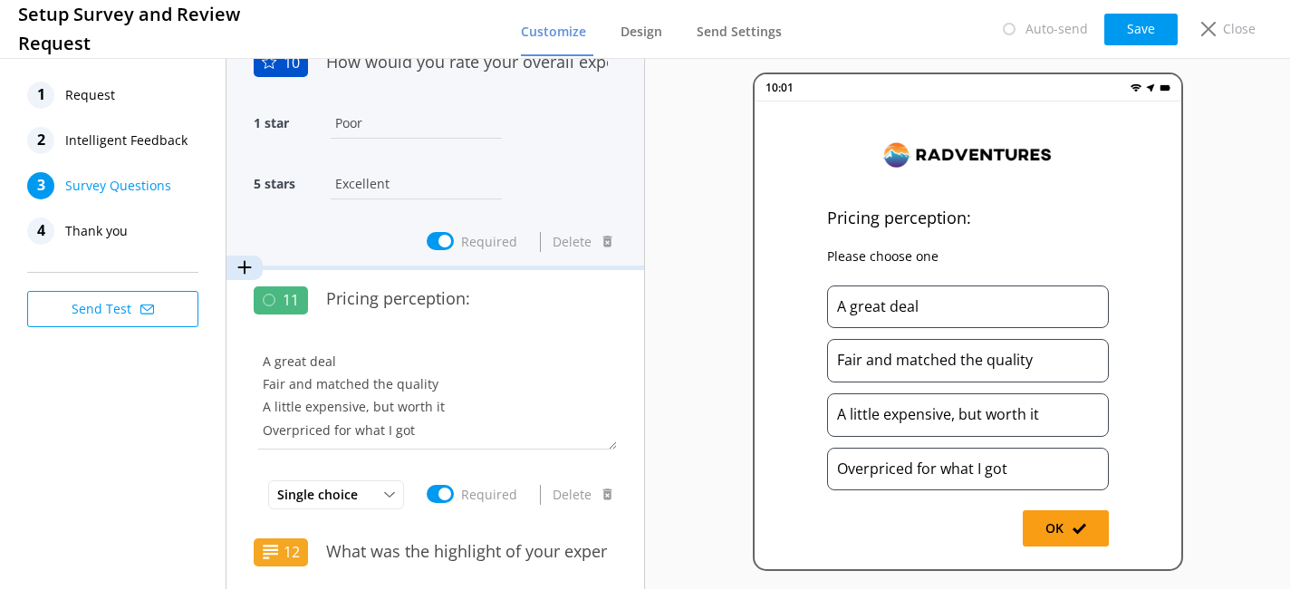
click at [541, 165] on div "5 stars Excellent" at bounding box center [435, 193] width 363 height 61
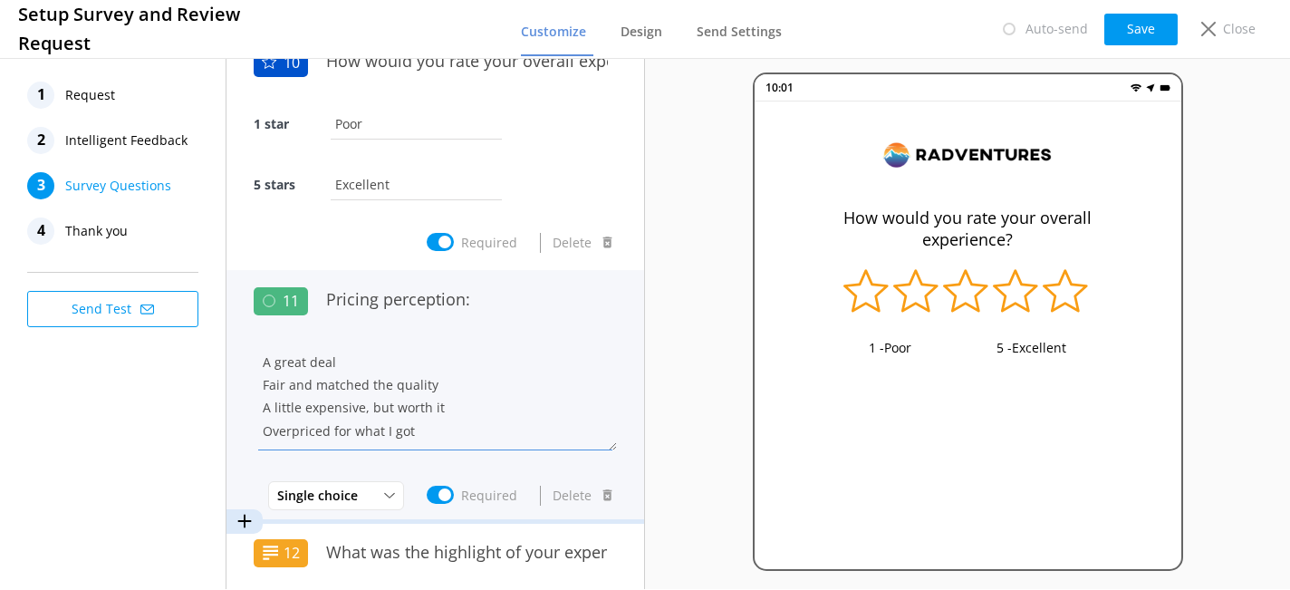
click at [535, 356] on textarea "A great deal Fair and matched the quality A little expensive, but worth it Over…" at bounding box center [435, 395] width 363 height 109
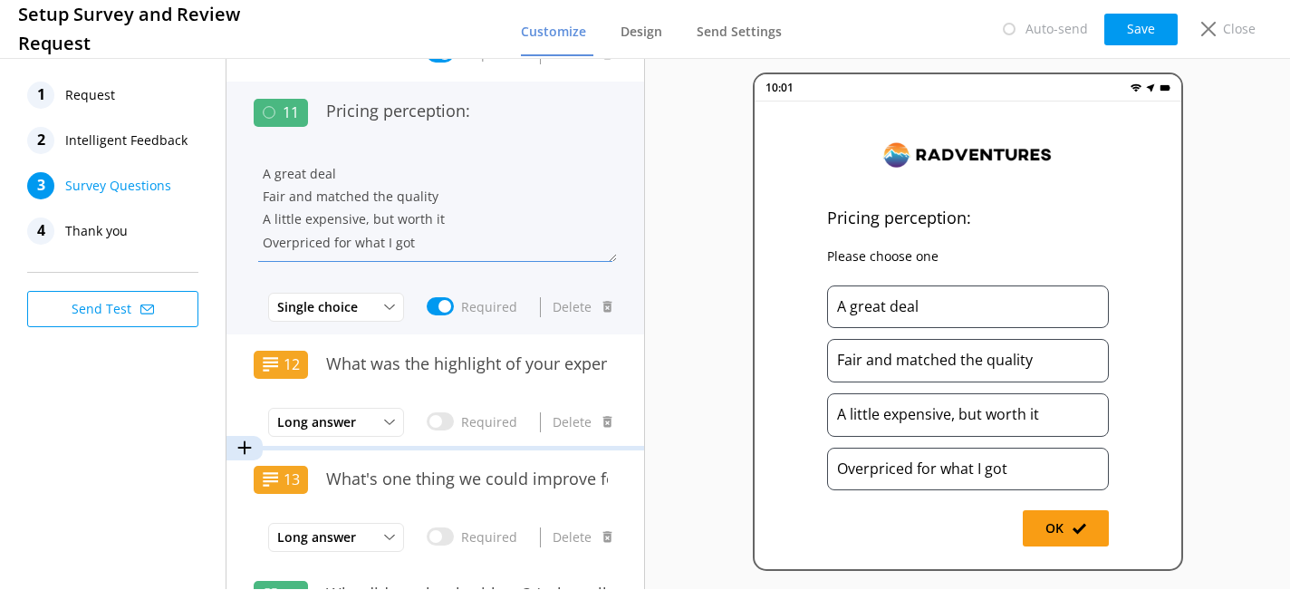
scroll to position [2391, 0]
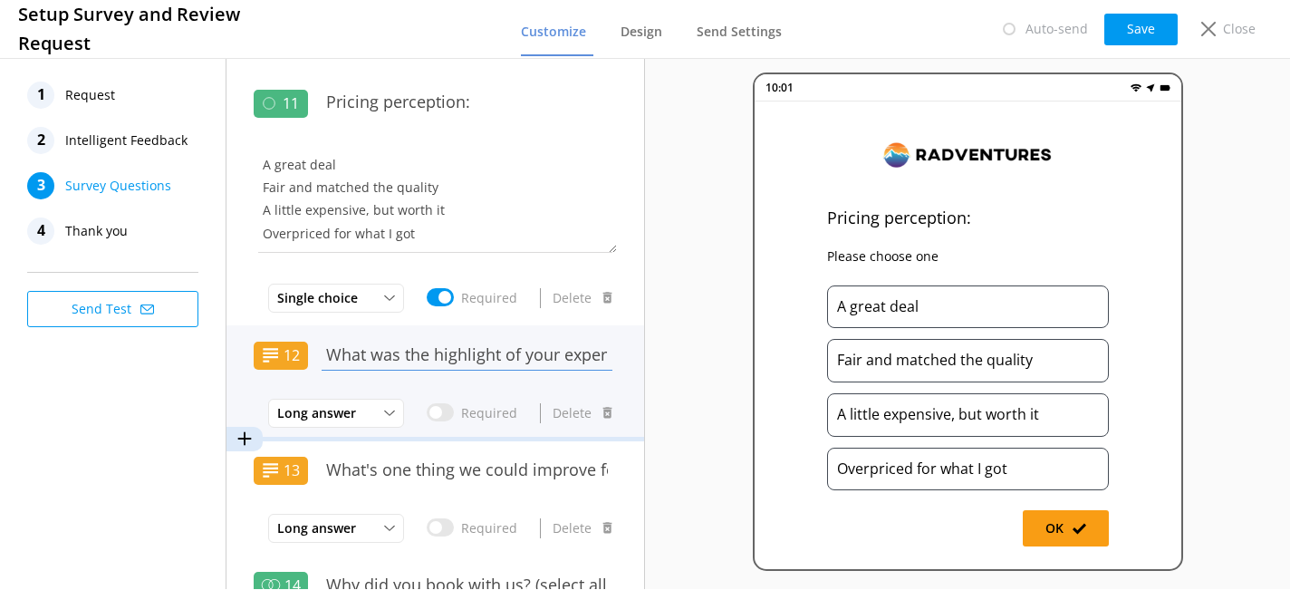
click at [493, 349] on input "What was the highlight of your experience?" at bounding box center [467, 354] width 300 height 41
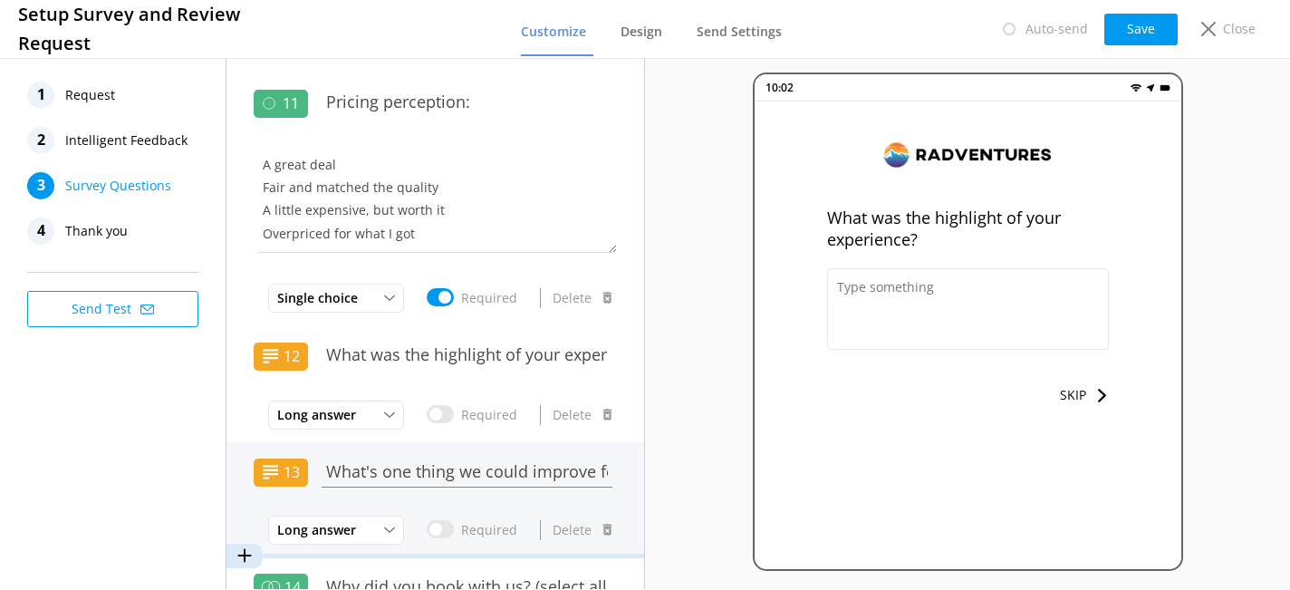
click at [488, 475] on input "What's one thing we could improve for next time?" at bounding box center [467, 471] width 300 height 41
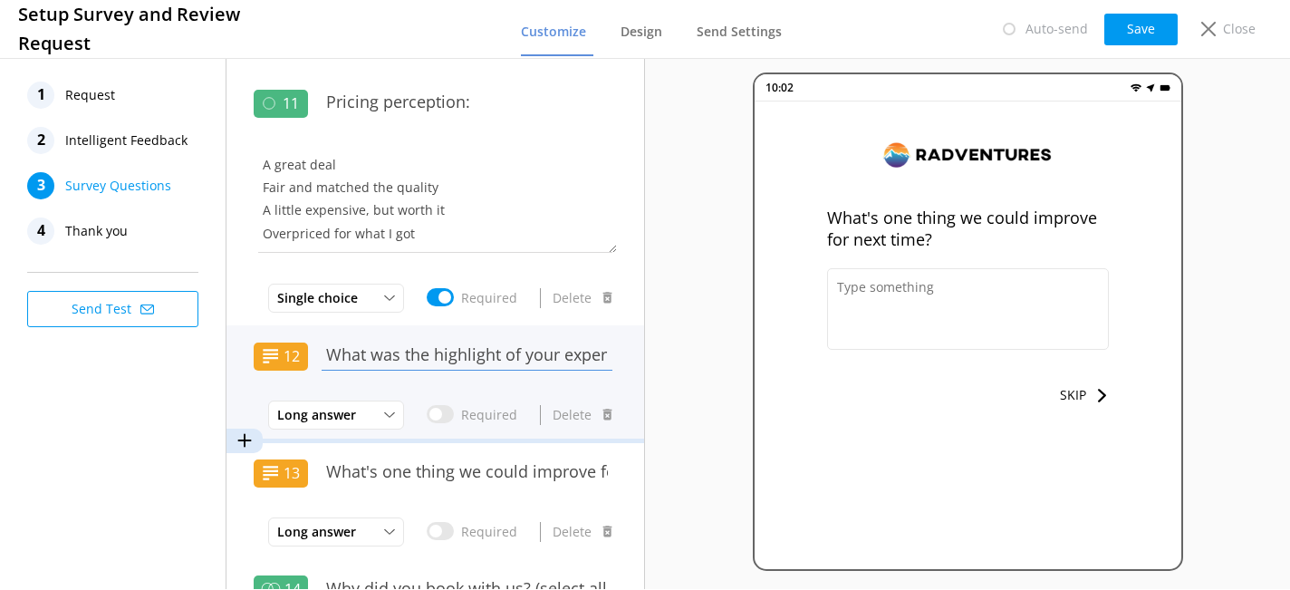
click at [533, 352] on input "What was the highlight of your experience?" at bounding box center [467, 354] width 300 height 41
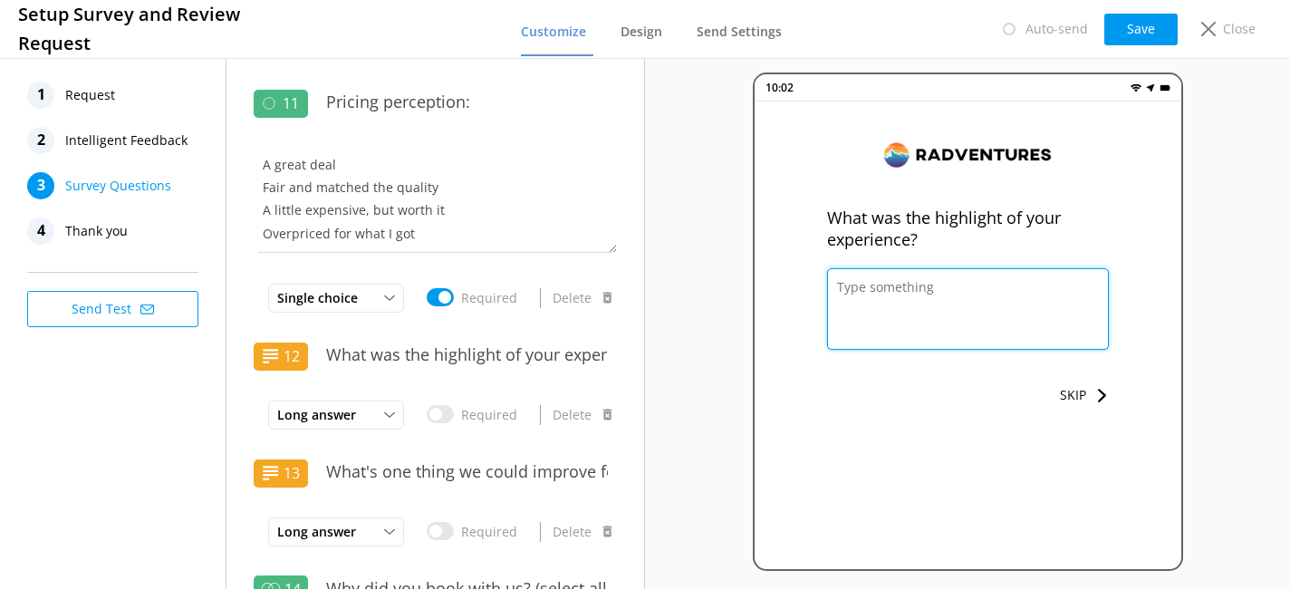
click at [959, 291] on textarea at bounding box center [968, 309] width 282 height 82
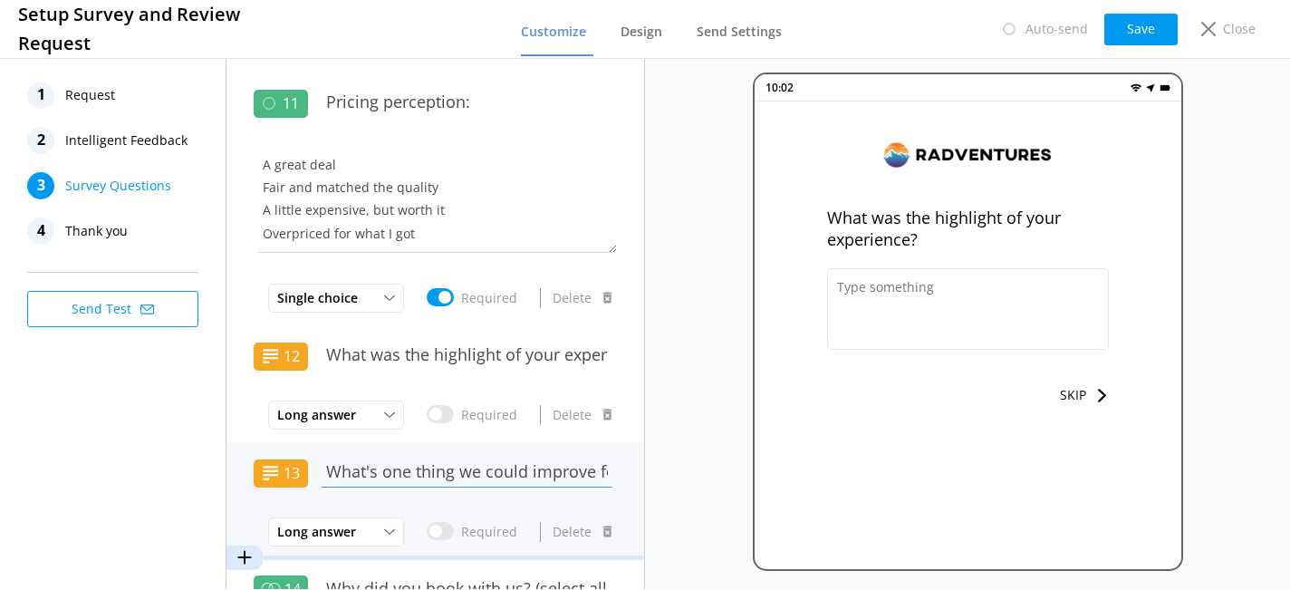
click at [548, 468] on input "What's one thing we could improve for next time?" at bounding box center [467, 471] width 300 height 41
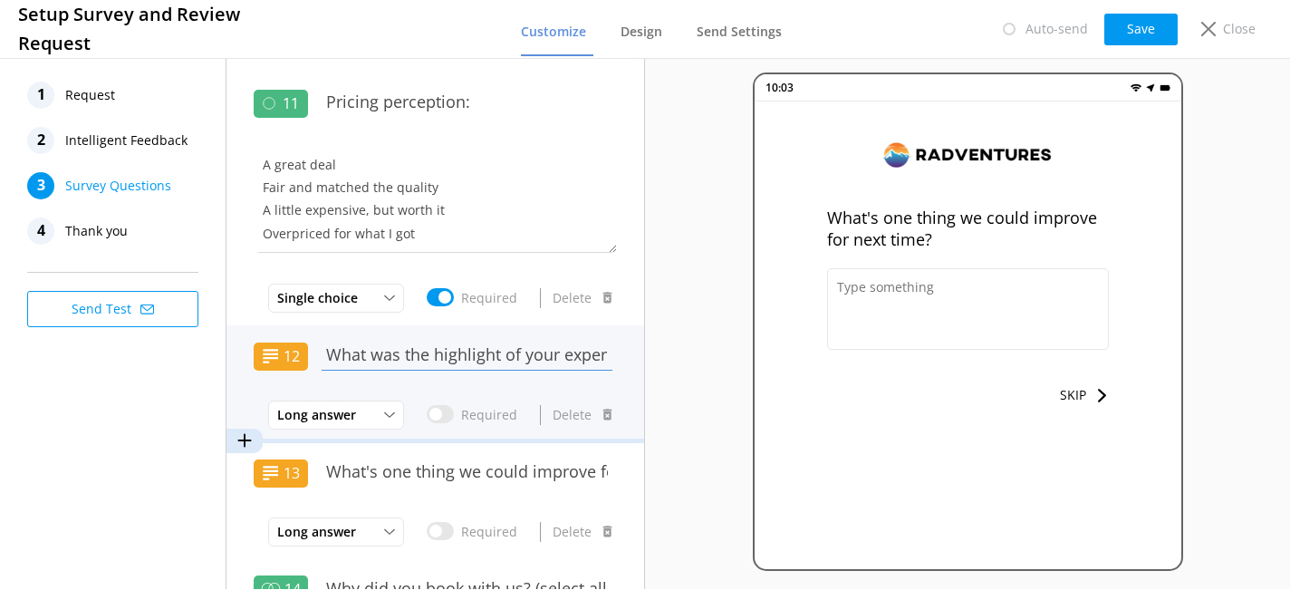
click at [534, 349] on input "What was the highlight of your experience?" at bounding box center [467, 354] width 300 height 41
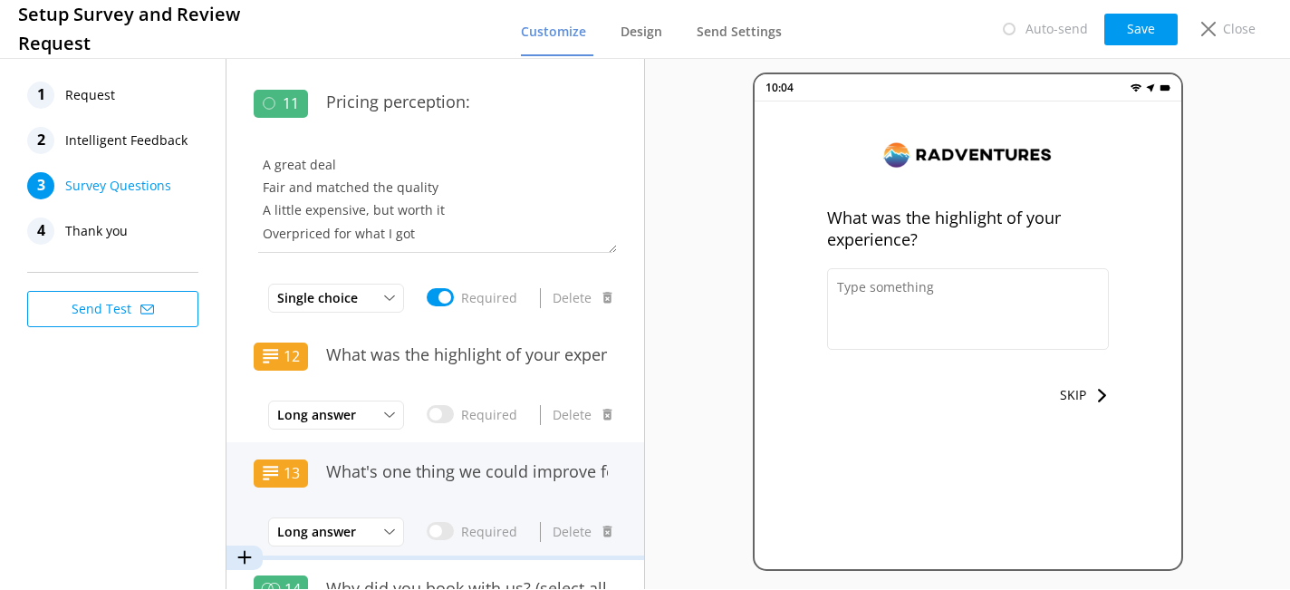
click at [610, 467] on div "13 What's one thing we could improve for next time? Long answer Short Answer Lo…" at bounding box center [435, 500] width 418 height 117
click at [560, 467] on input "What's one thing we could improve for next time?" at bounding box center [467, 471] width 300 height 41
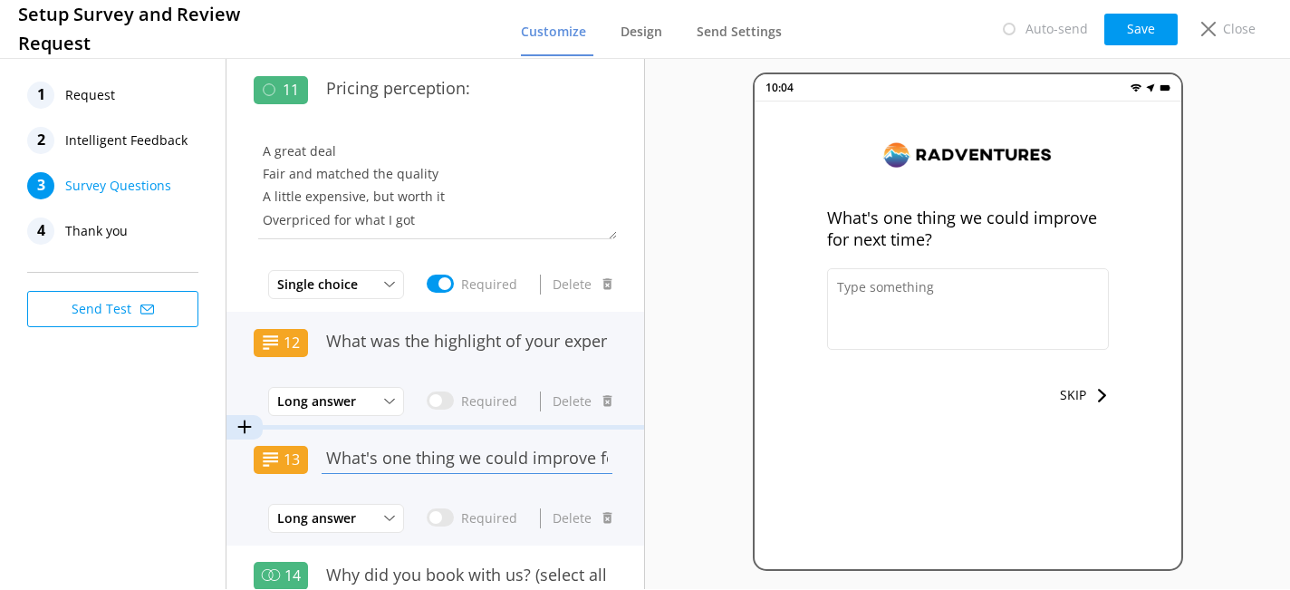
scroll to position [2413, 0]
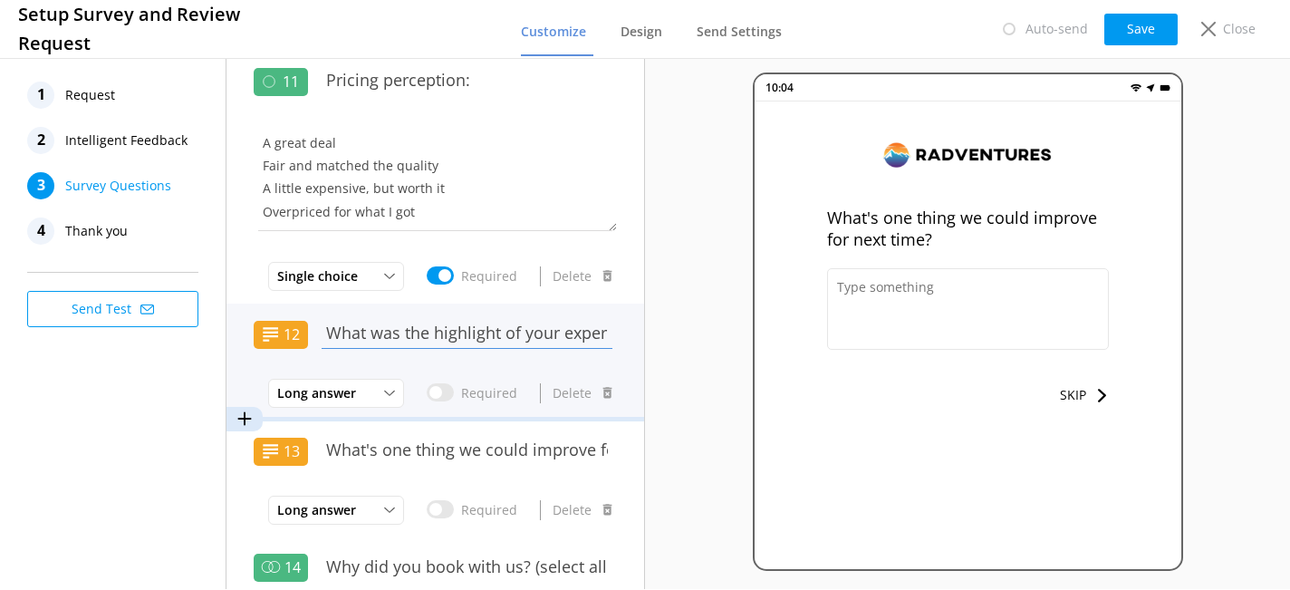
click at [533, 348] on input "What was the highlight of your experience?" at bounding box center [467, 333] width 300 height 41
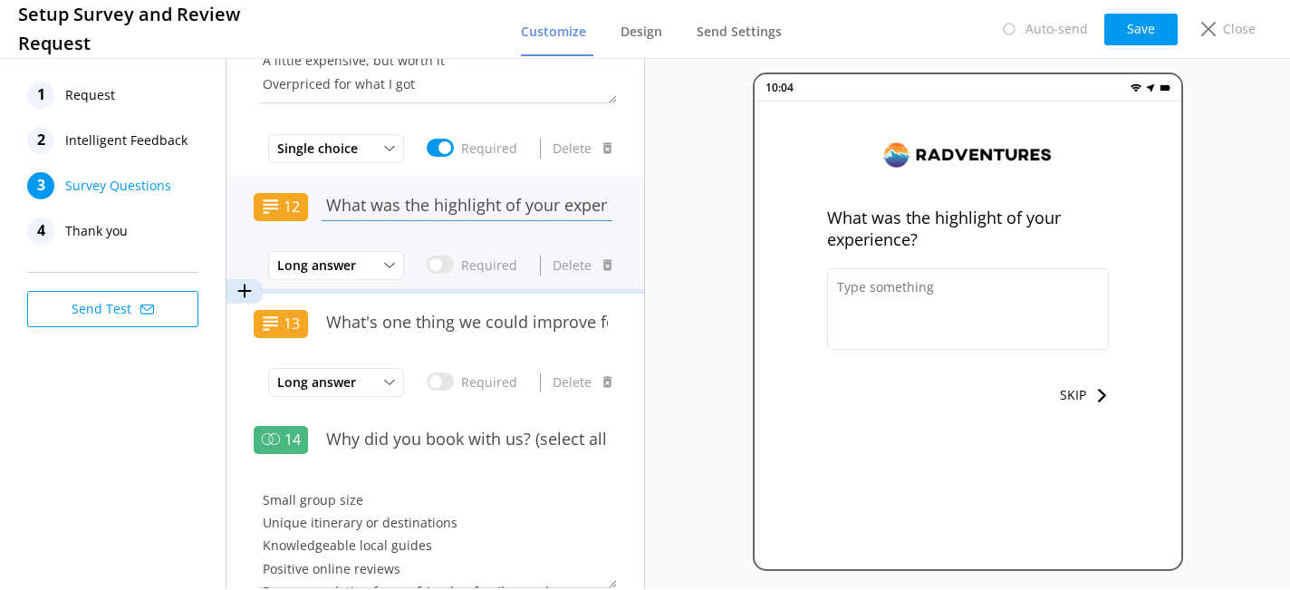
scroll to position [2549, 0]
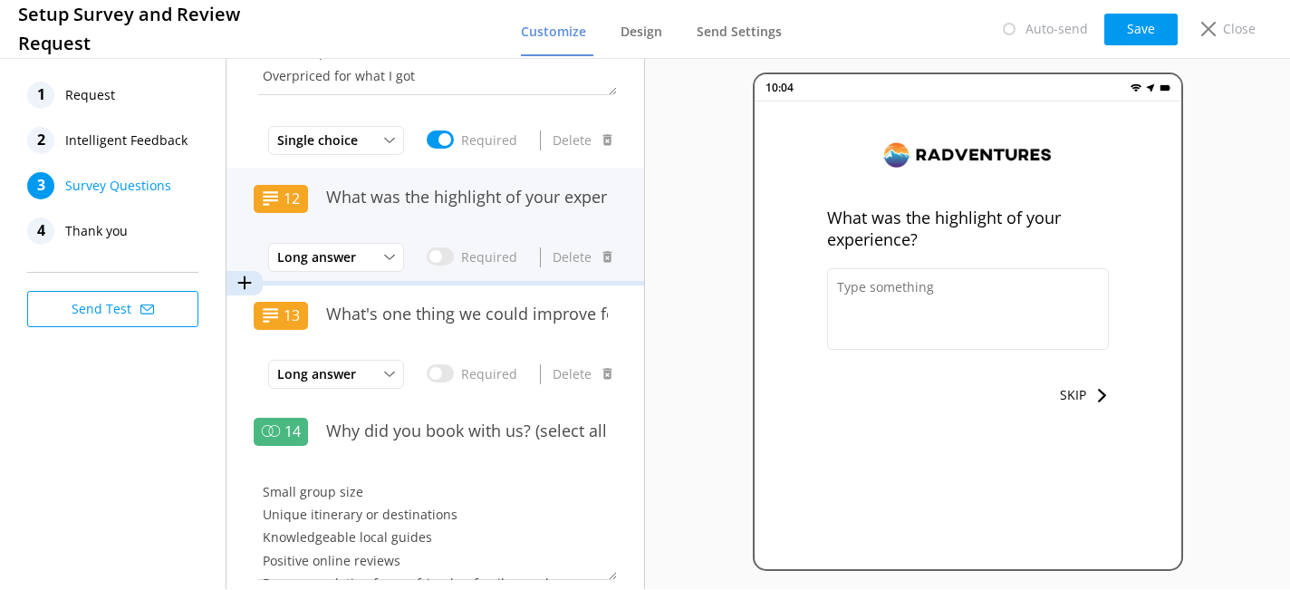
click at [513, 219] on div "What was the highlight of your experience?" at bounding box center [467, 208] width 300 height 63
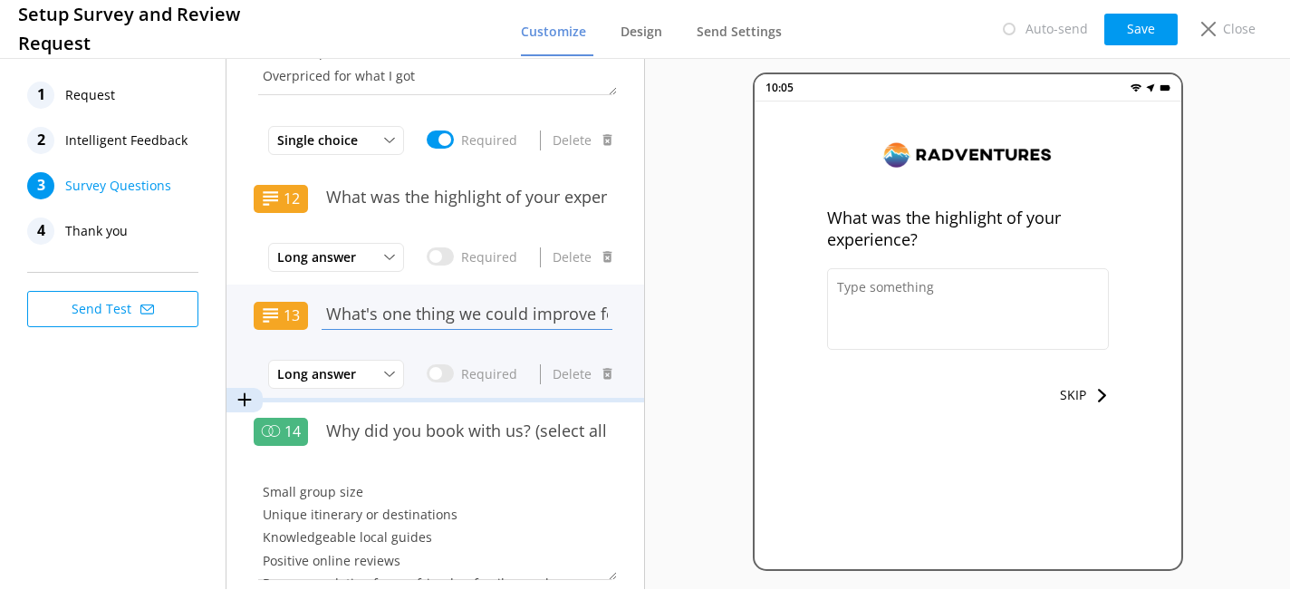
click at [565, 317] on input "What's one thing we could improve for next time?" at bounding box center [467, 313] width 300 height 41
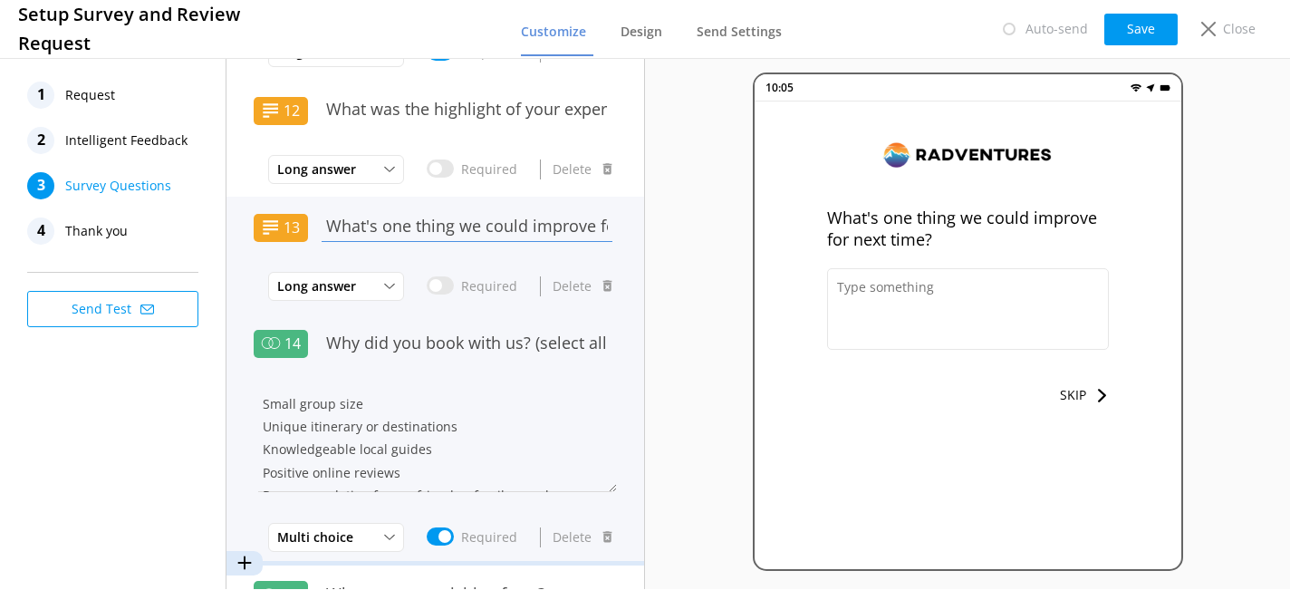
scroll to position [2638, 0]
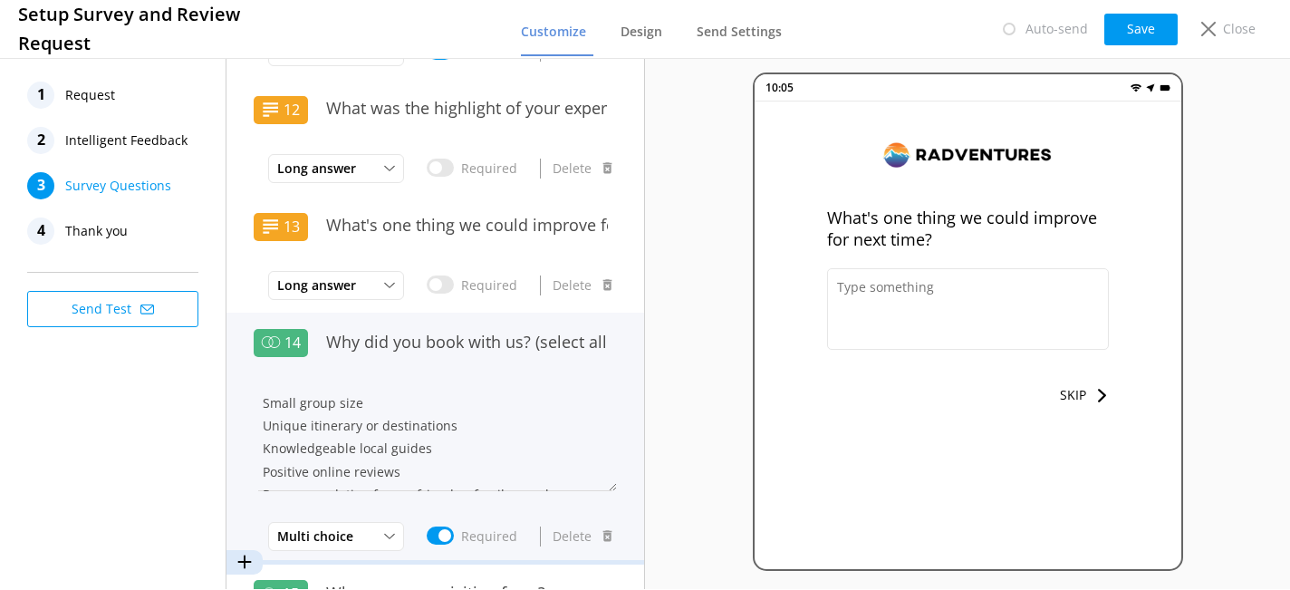
click at [510, 373] on div "Why did you book with us? (select all that apply)" at bounding box center [467, 352] width 300 height 61
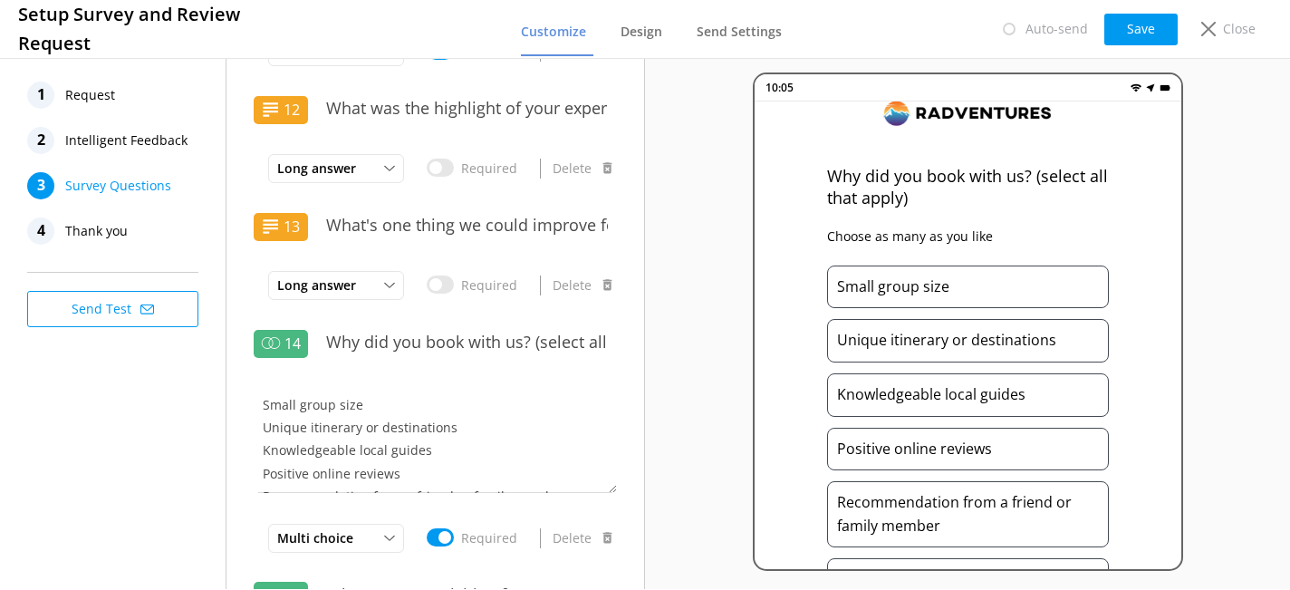
scroll to position [56, 0]
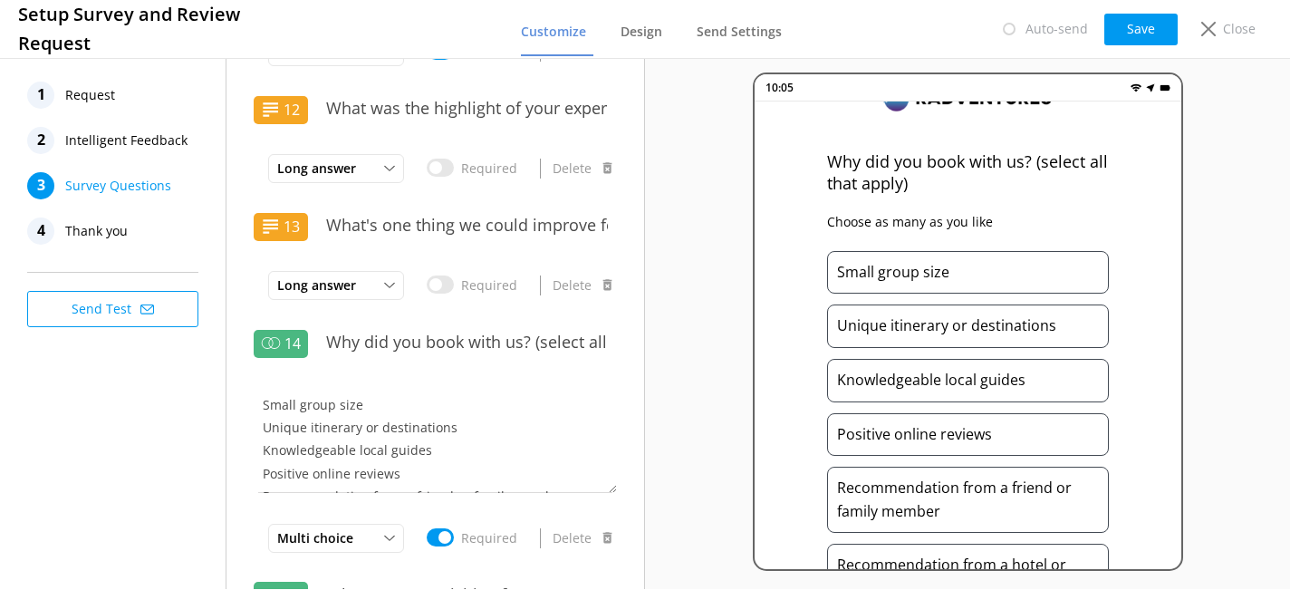
click at [948, 278] on div "Small group size" at bounding box center [968, 272] width 282 height 43
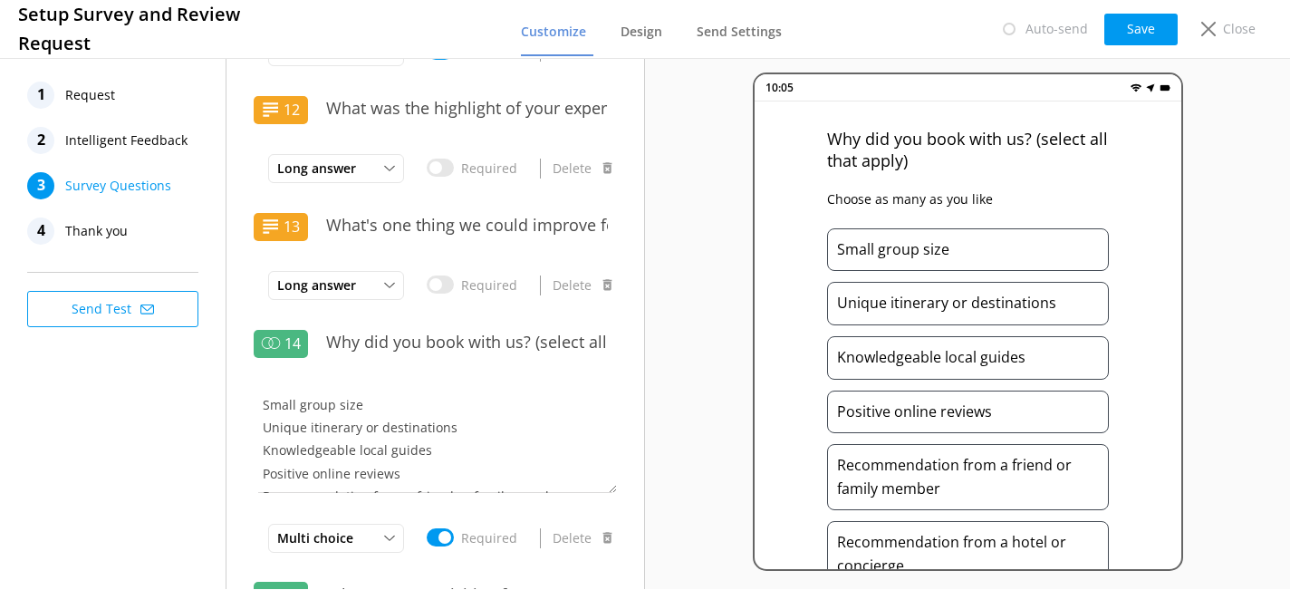
click at [942, 370] on div "Knowledgeable local guides" at bounding box center [968, 357] width 282 height 43
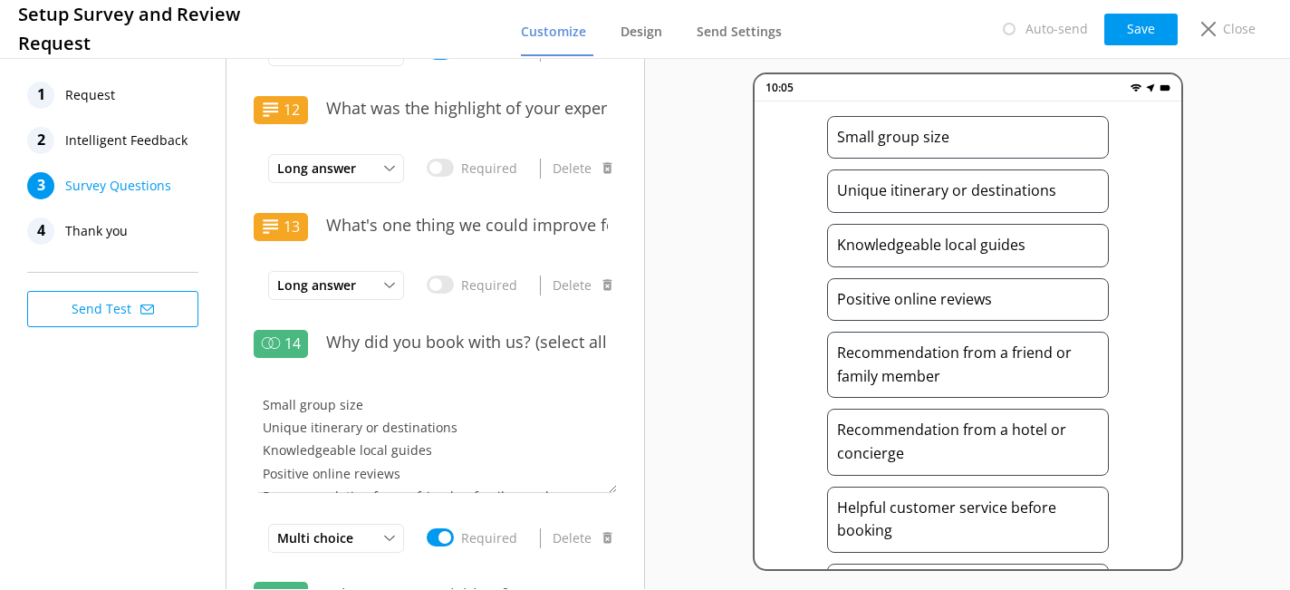
scroll to position [32, 0]
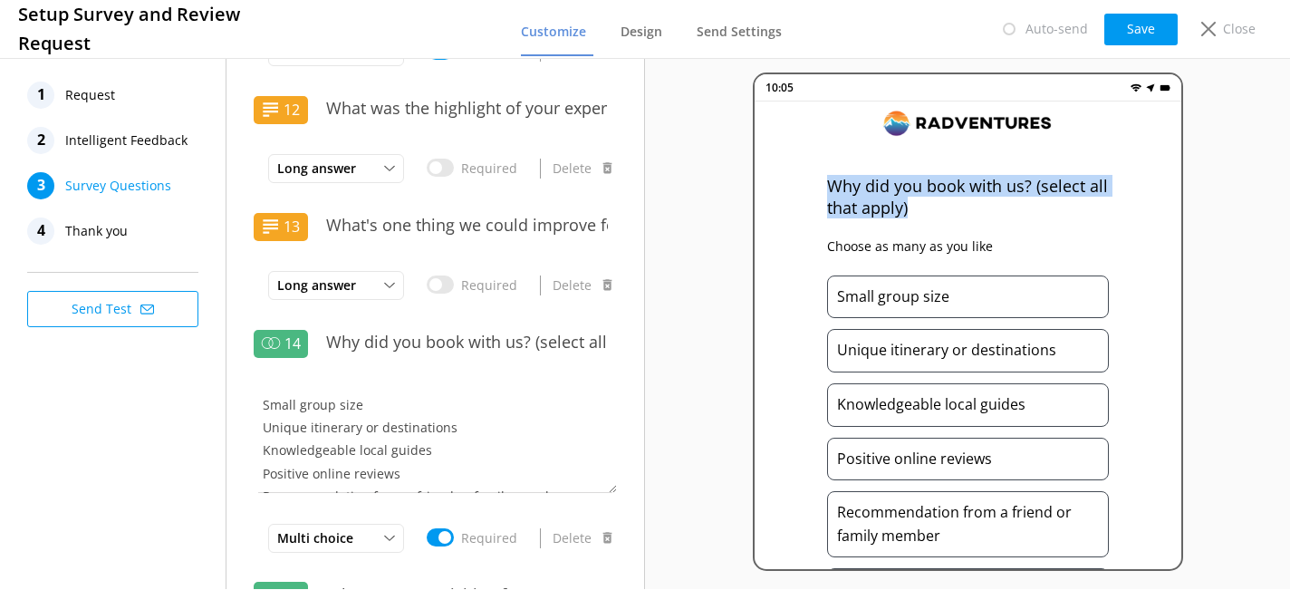
drag, startPoint x: 828, startPoint y: 186, endPoint x: 928, endPoint y: 210, distance: 102.6
click at [928, 210] on p "Why did you book with us? (select all that apply)" at bounding box center [968, 196] width 282 height 43
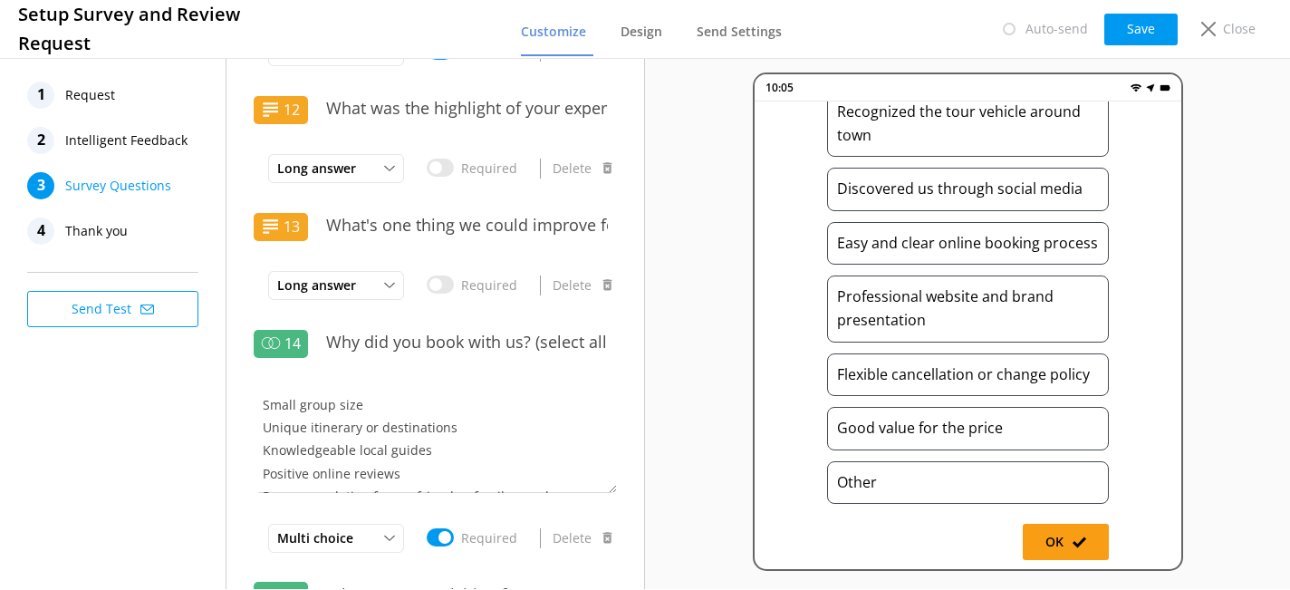
scroll to position [787, 0]
click at [890, 482] on div "Other" at bounding box center [968, 482] width 282 height 43
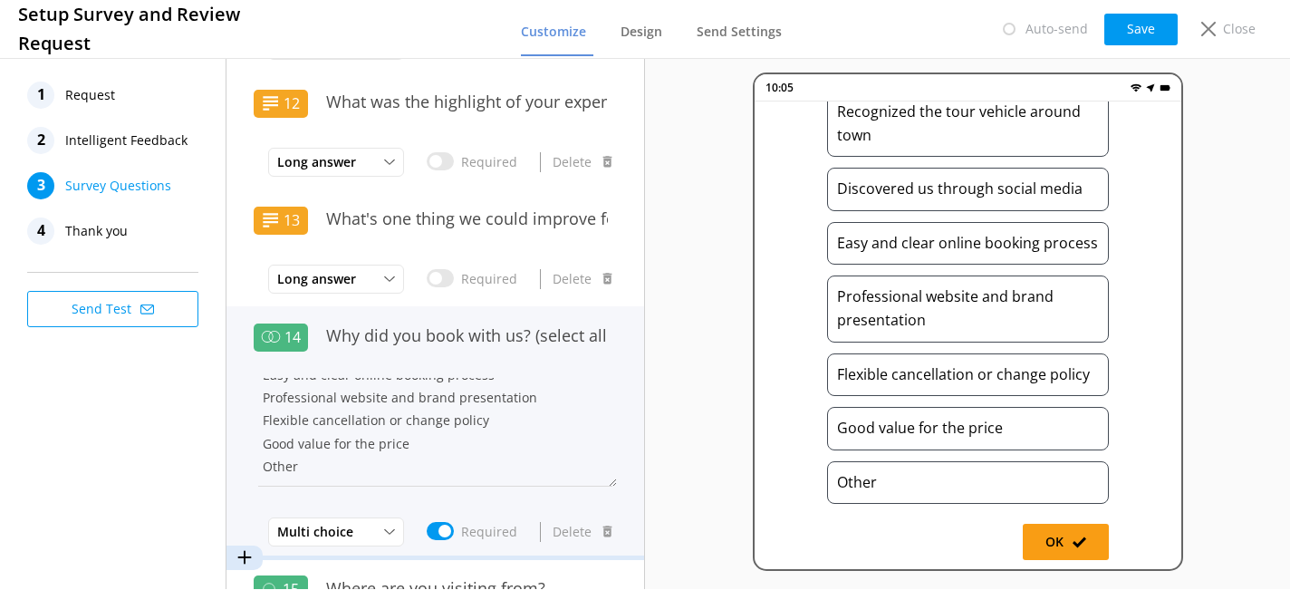
scroll to position [2656, 0]
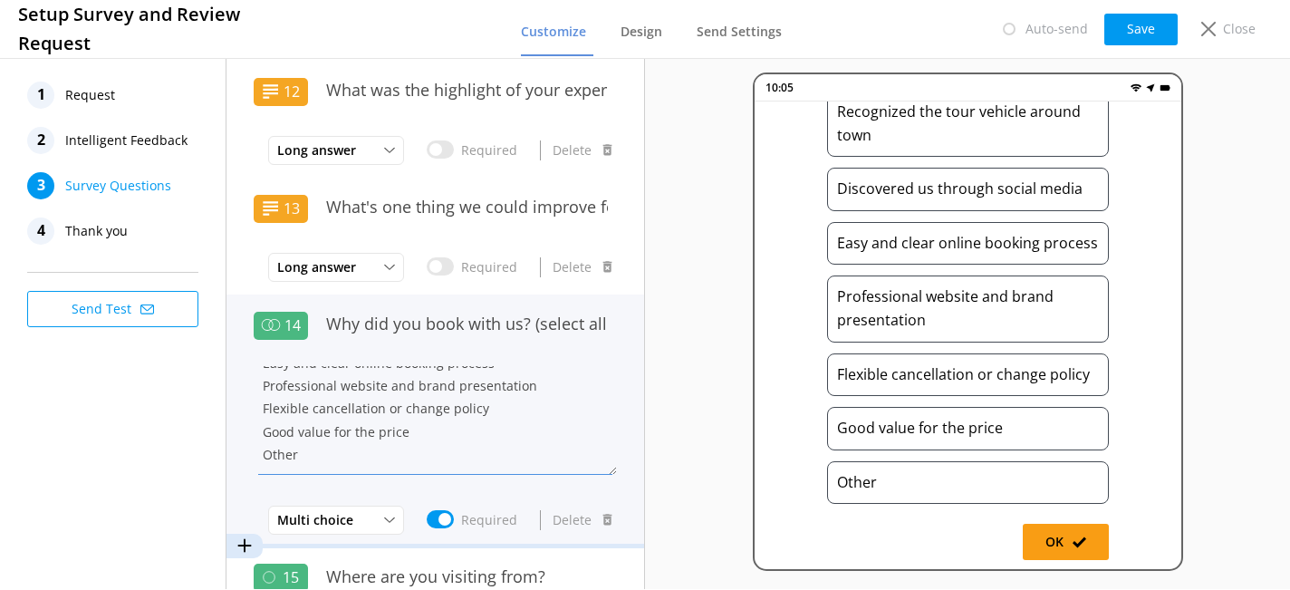
click at [272, 455] on textarea "Small group size Unique itinerary or destinations Knowledgeable local guides Po…" at bounding box center [435, 420] width 363 height 109
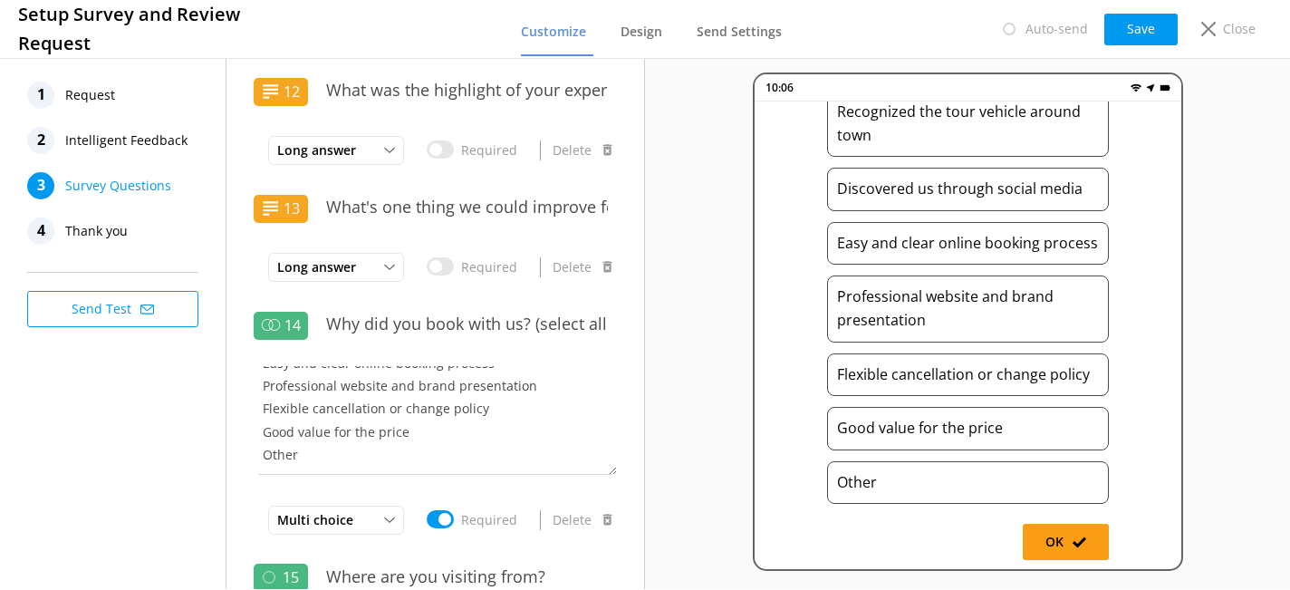
click at [884, 490] on div "Other" at bounding box center [968, 482] width 282 height 43
drag, startPoint x: 840, startPoint y: 484, endPoint x: 912, endPoint y: 483, distance: 72.5
click at [912, 483] on div "Other" at bounding box center [968, 482] width 282 height 43
click at [894, 514] on div "Why did you book with us? (select all that apply) Choose as many as you like Sm…" at bounding box center [968, 348] width 427 height 495
click at [882, 486] on div "Other" at bounding box center [968, 482] width 282 height 43
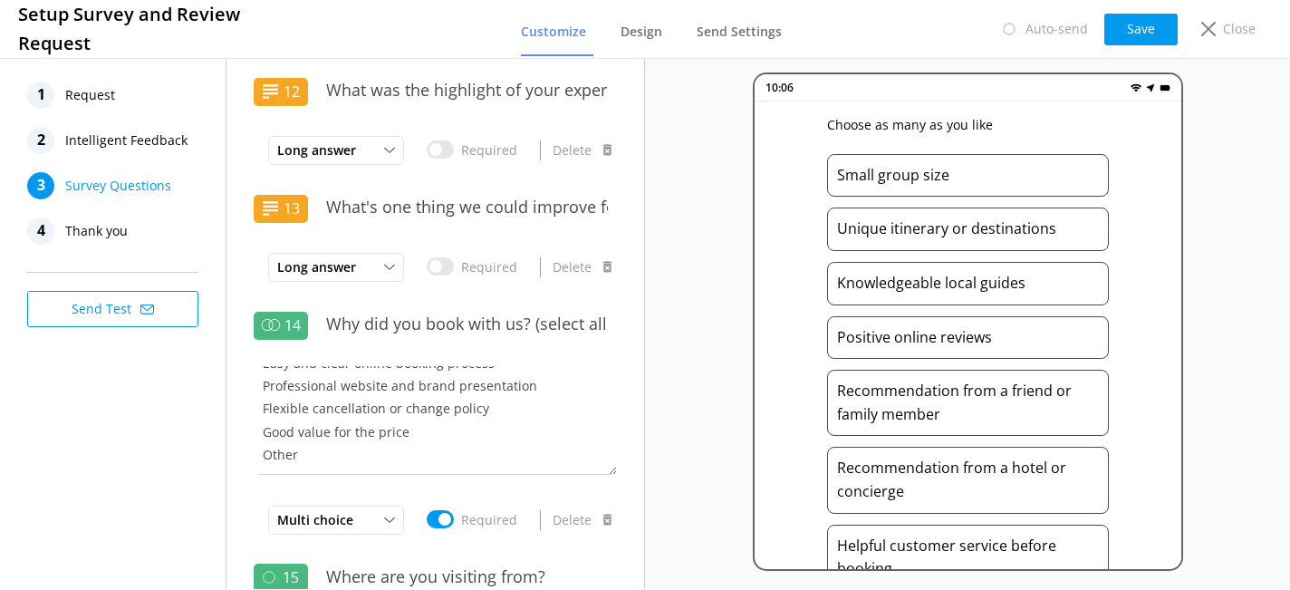
scroll to position [0, 0]
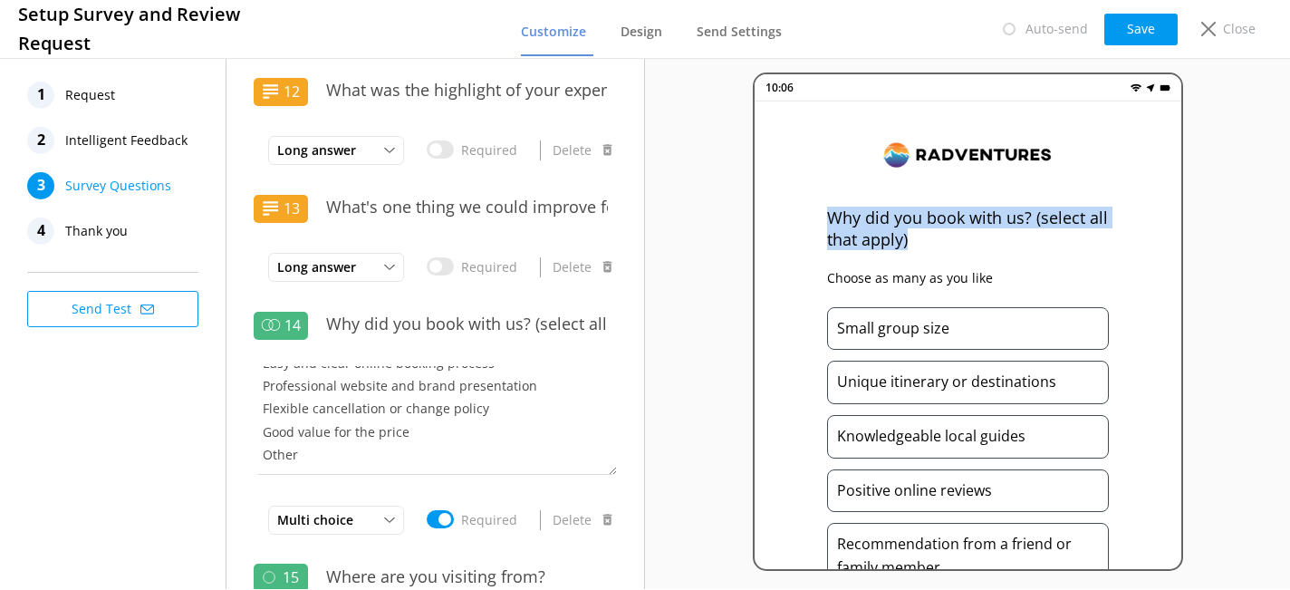
drag, startPoint x: 827, startPoint y: 216, endPoint x: 933, endPoint y: 236, distance: 107.8
click at [933, 236] on p "Why did you book with us? (select all that apply)" at bounding box center [968, 228] width 282 height 43
click at [949, 250] on p "Why did you book with us? (select all that apply)" at bounding box center [968, 228] width 282 height 43
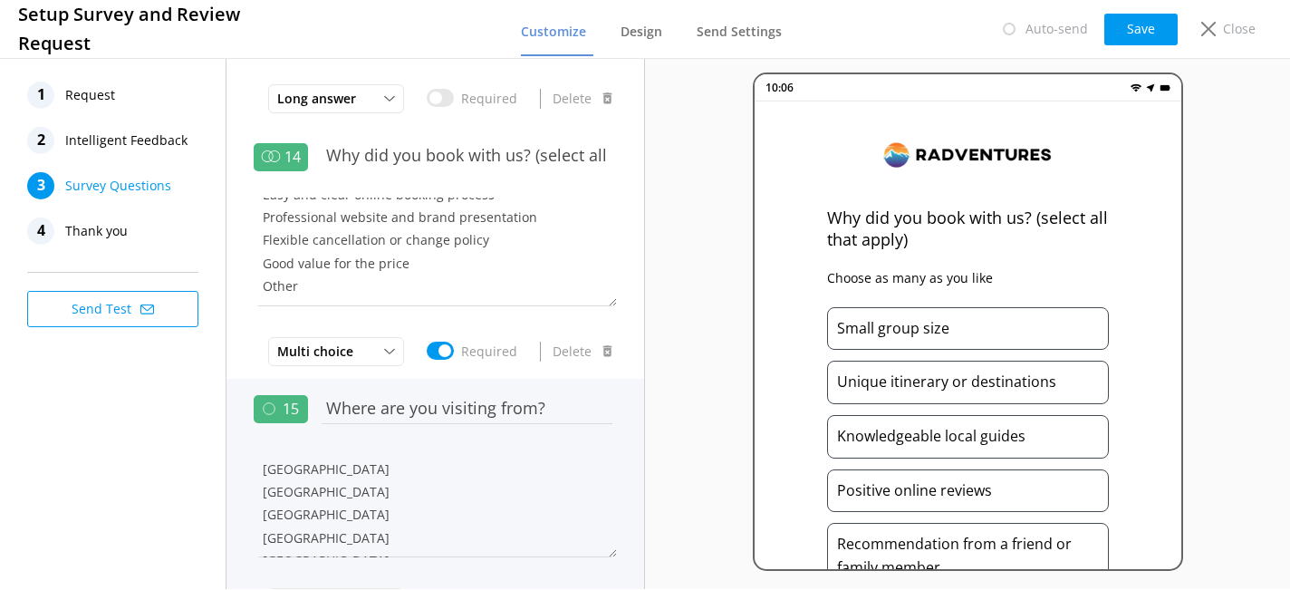
scroll to position [2828, 0]
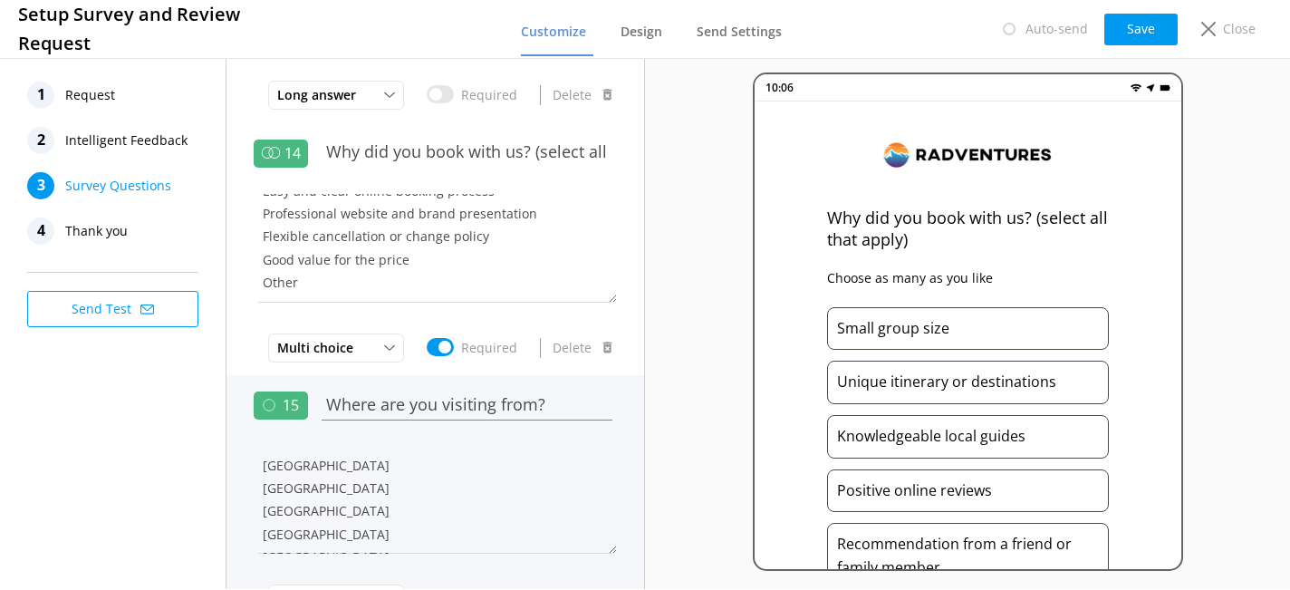
click at [504, 401] on input "Where are you visiting from?" at bounding box center [467, 404] width 300 height 41
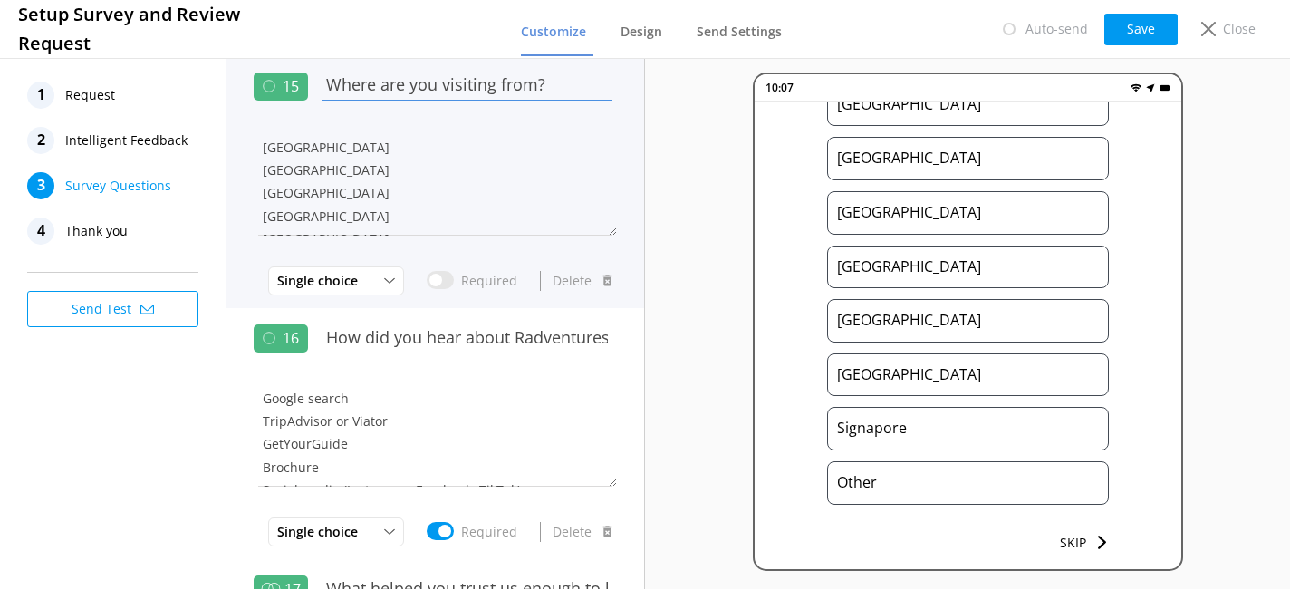
scroll to position [3151, 0]
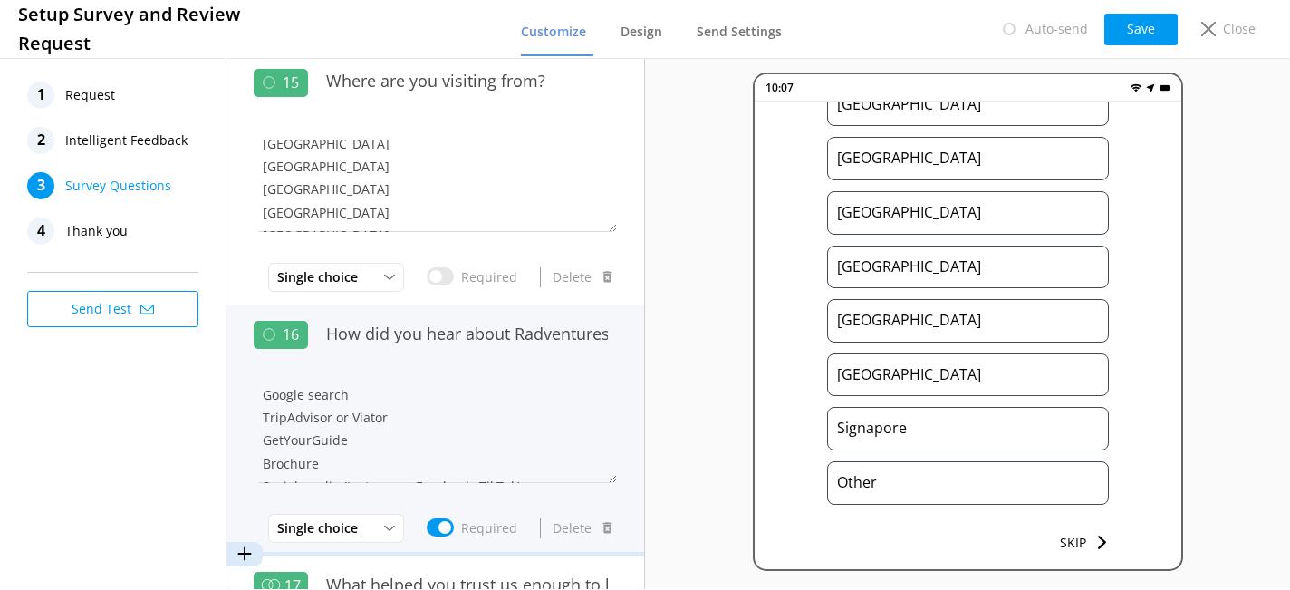
click at [534, 352] on div "How did you hear about Radventures?" at bounding box center [467, 343] width 300 height 61
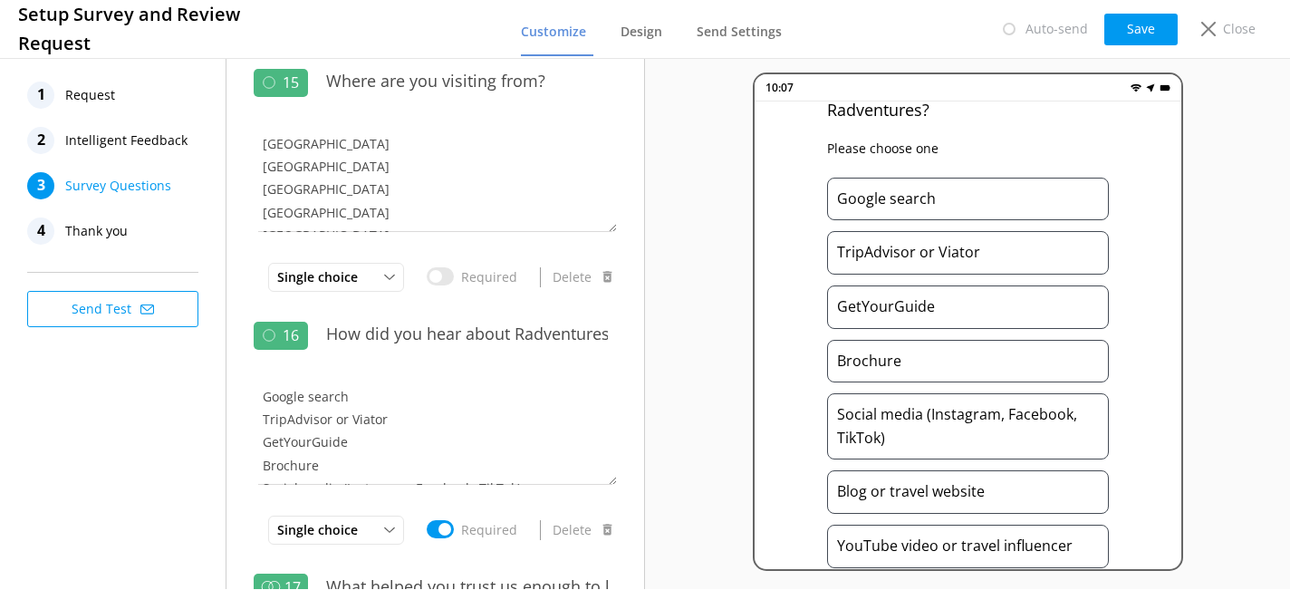
scroll to position [129, 0]
click at [97, 240] on span "Thank you" at bounding box center [96, 230] width 63 height 27
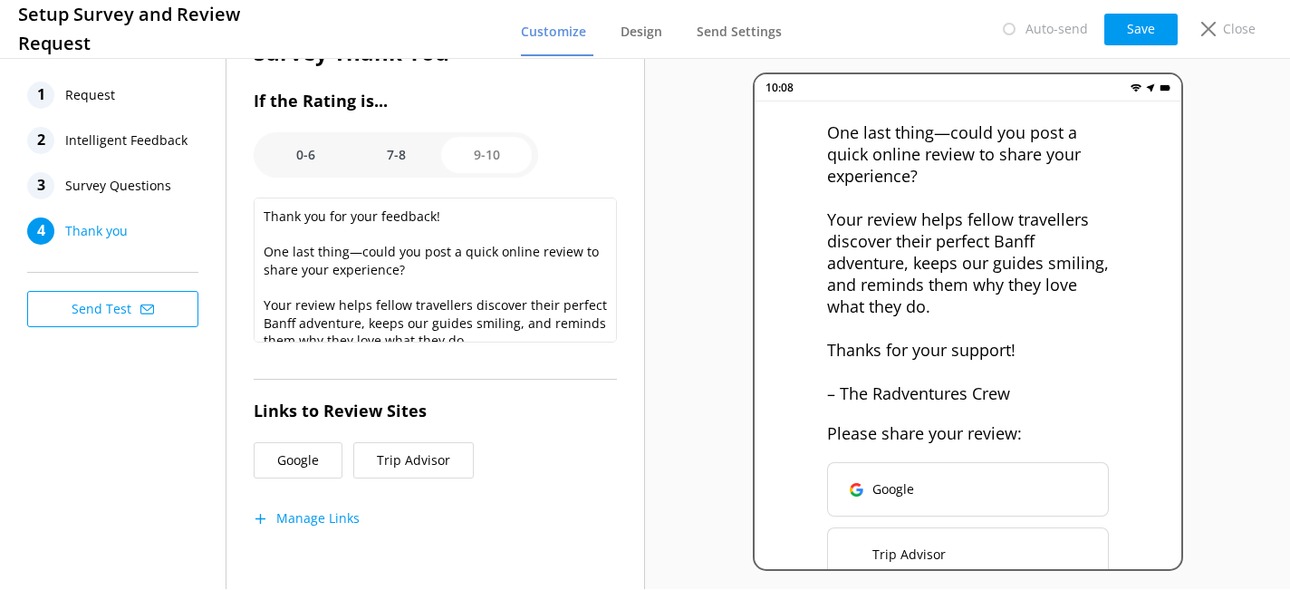
click at [153, 192] on span "Survey Questions" at bounding box center [118, 185] width 106 height 27
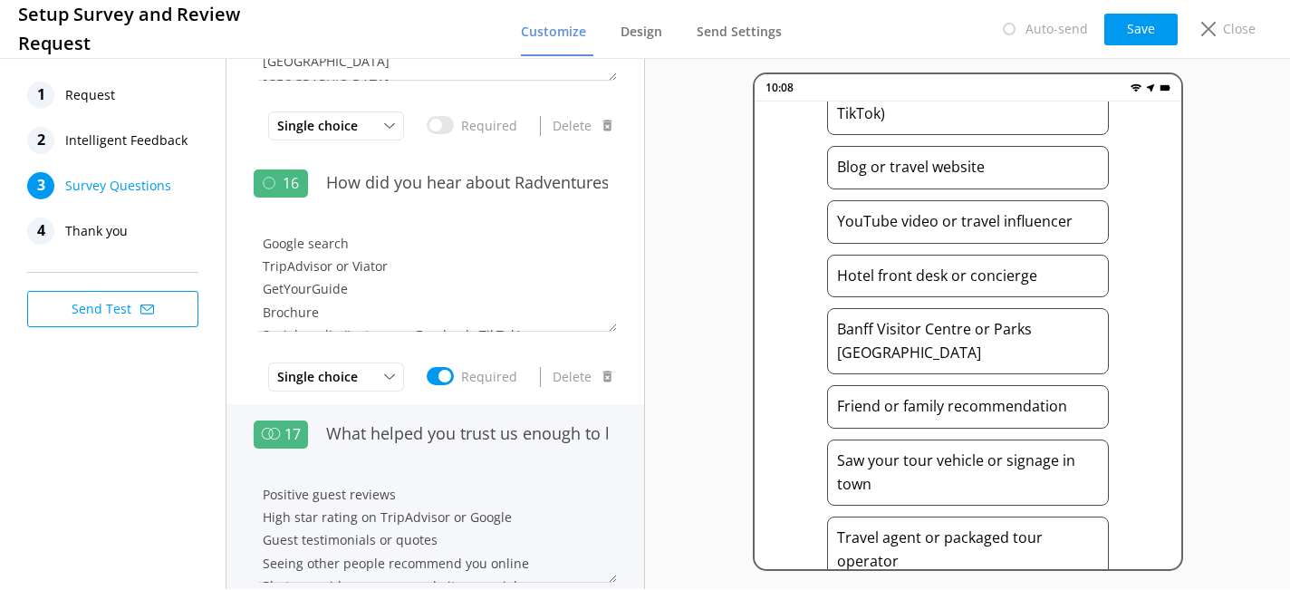
scroll to position [3293, 0]
click at [495, 462] on div "What helped you trust us enough to book? (select all that apply)" at bounding box center [467, 442] width 300 height 61
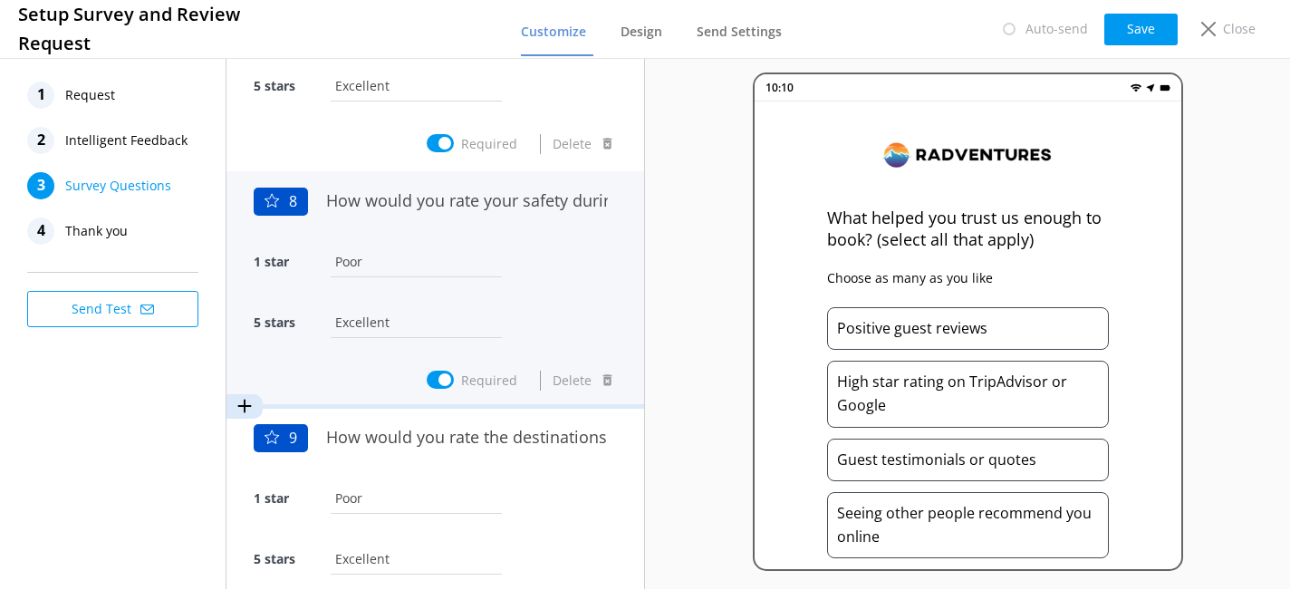
scroll to position [1818, 0]
click at [524, 270] on div "1 star Poor" at bounding box center [435, 271] width 363 height 61
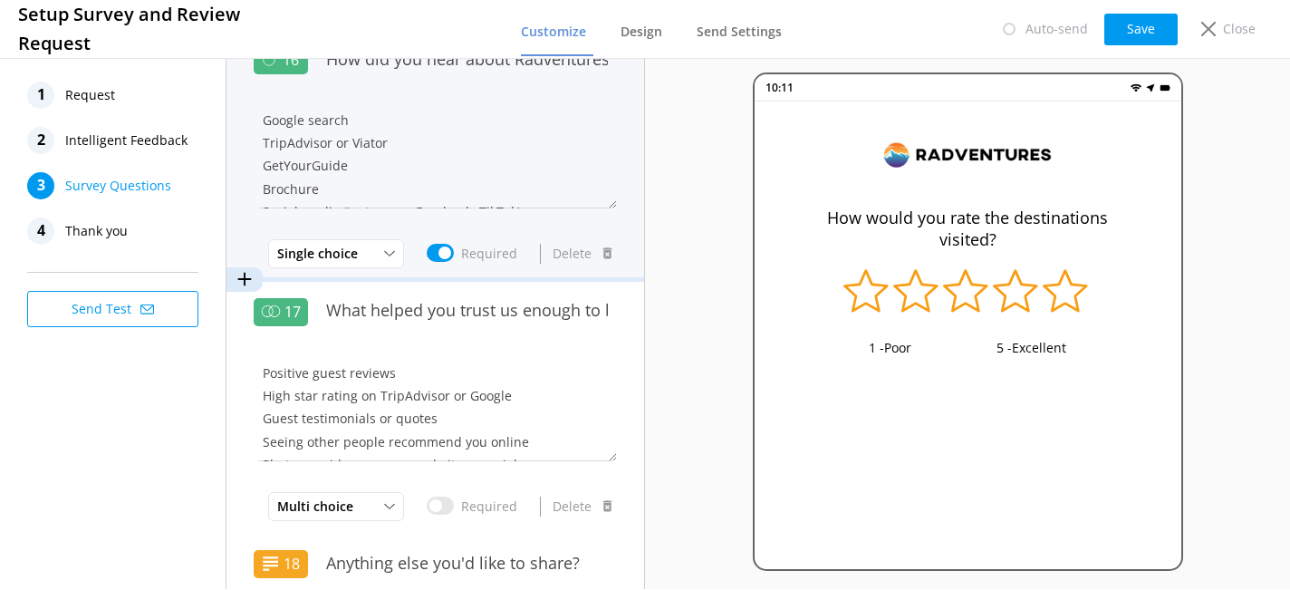
scroll to position [3446, 0]
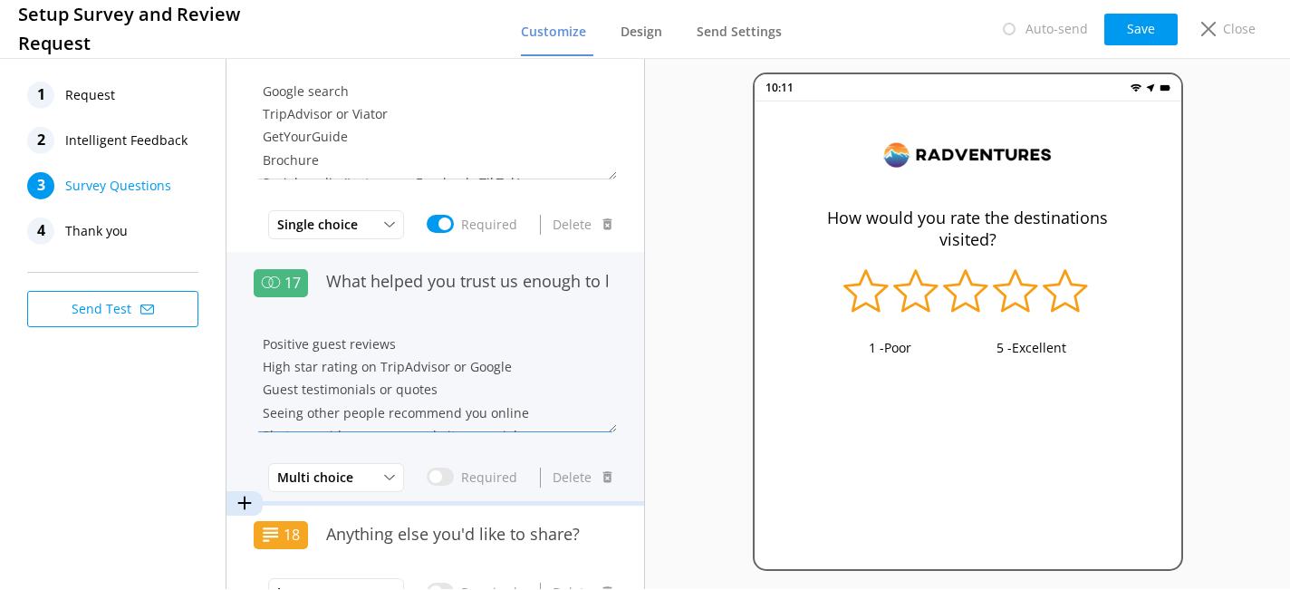
click at [528, 351] on textarea "Positive guest reviews High star rating on TripAdvisor or Google Guest testimon…" at bounding box center [435, 377] width 363 height 109
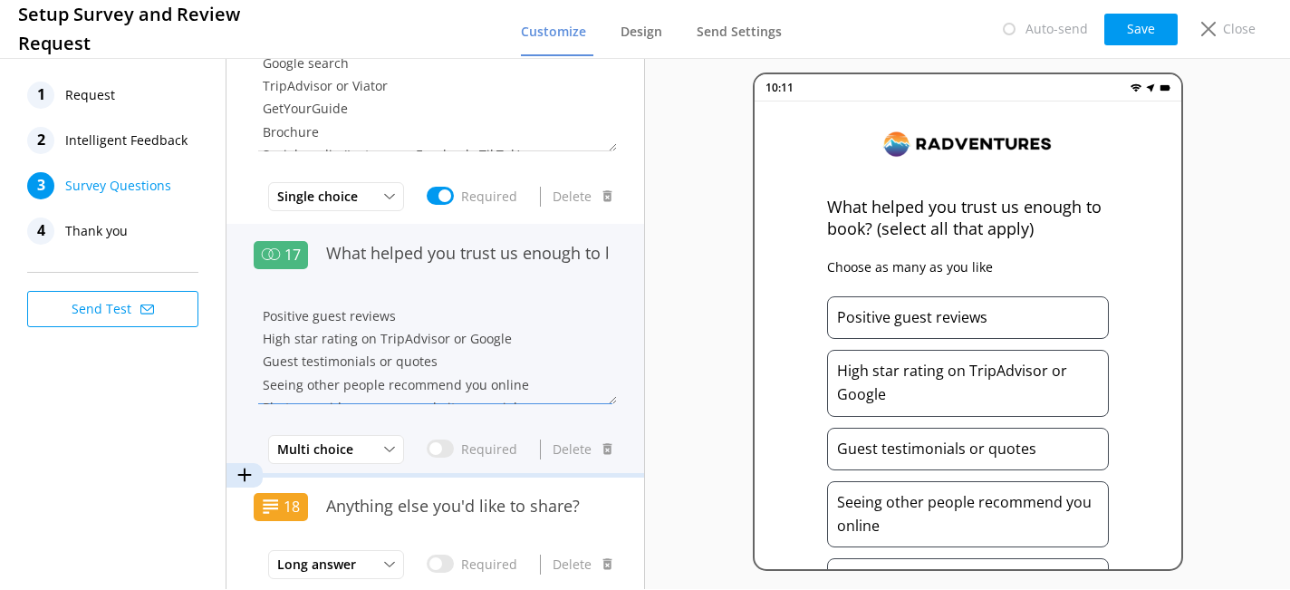
scroll to position [3534, 0]
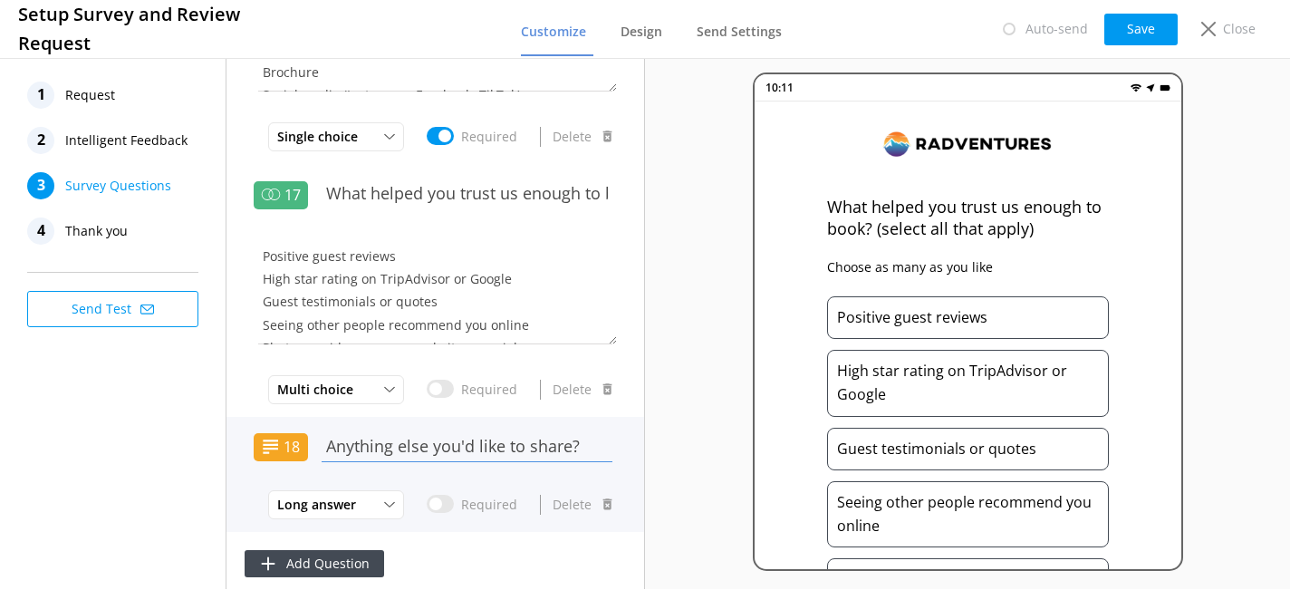
click at [543, 434] on input "Anything else you'd like to share?" at bounding box center [467, 446] width 300 height 41
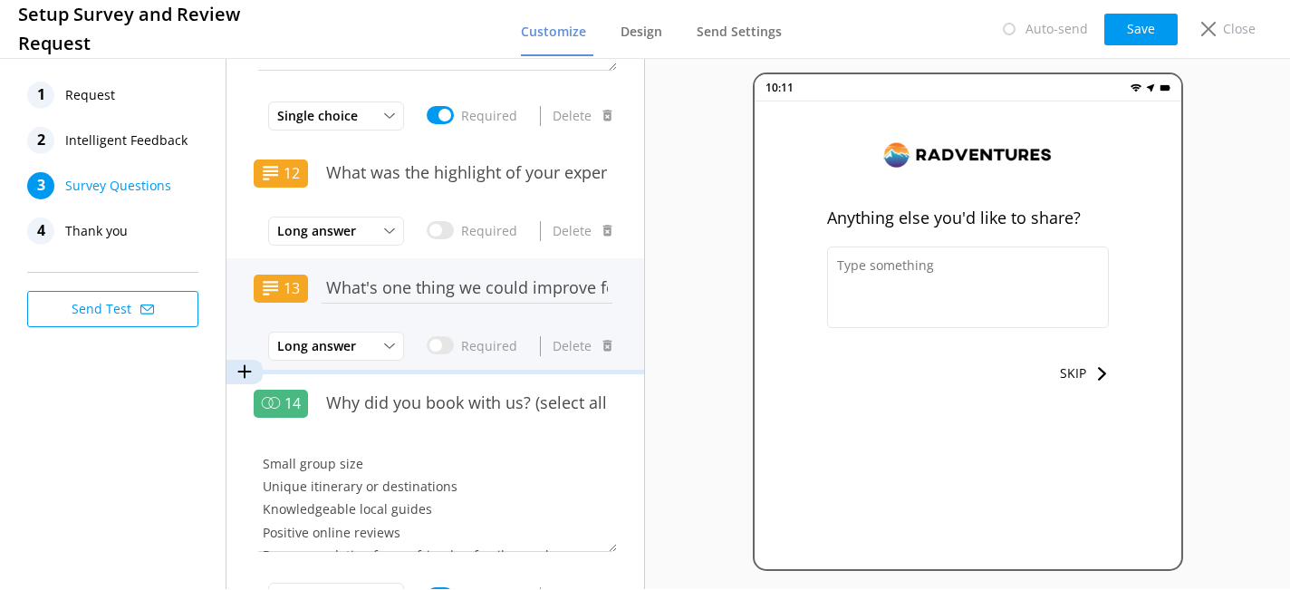
scroll to position [2571, 0]
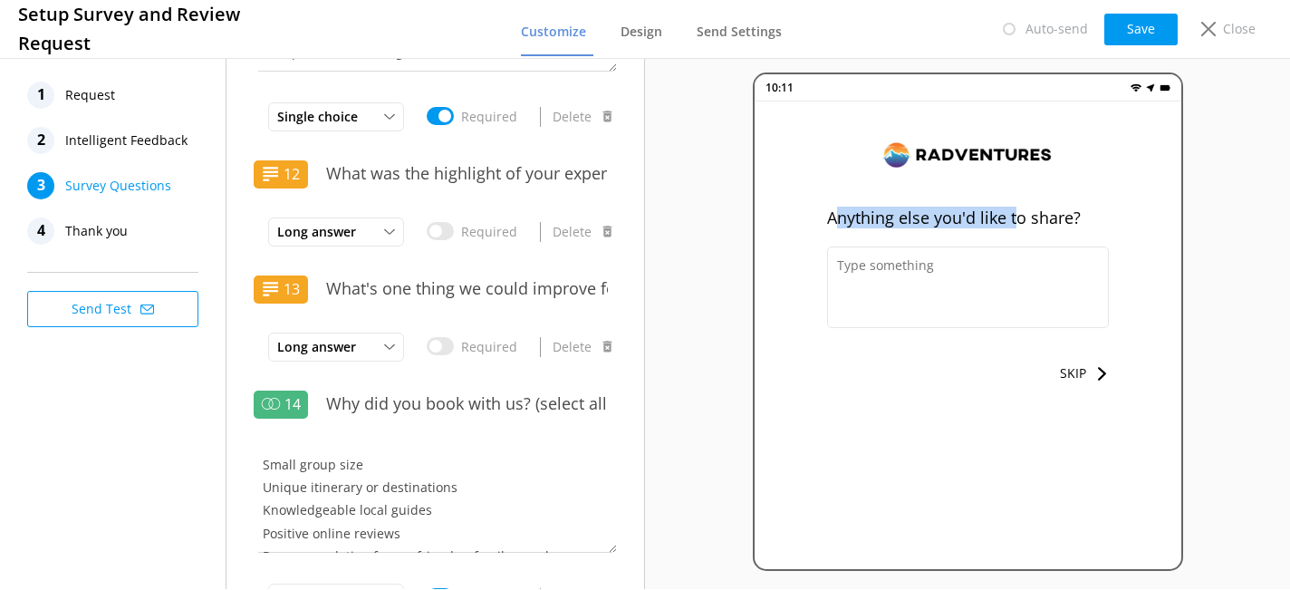
drag, startPoint x: 833, startPoint y: 220, endPoint x: 1073, endPoint y: 222, distance: 239.1
click at [1022, 216] on p "Anything else you'd like to share?" at bounding box center [968, 218] width 282 height 22
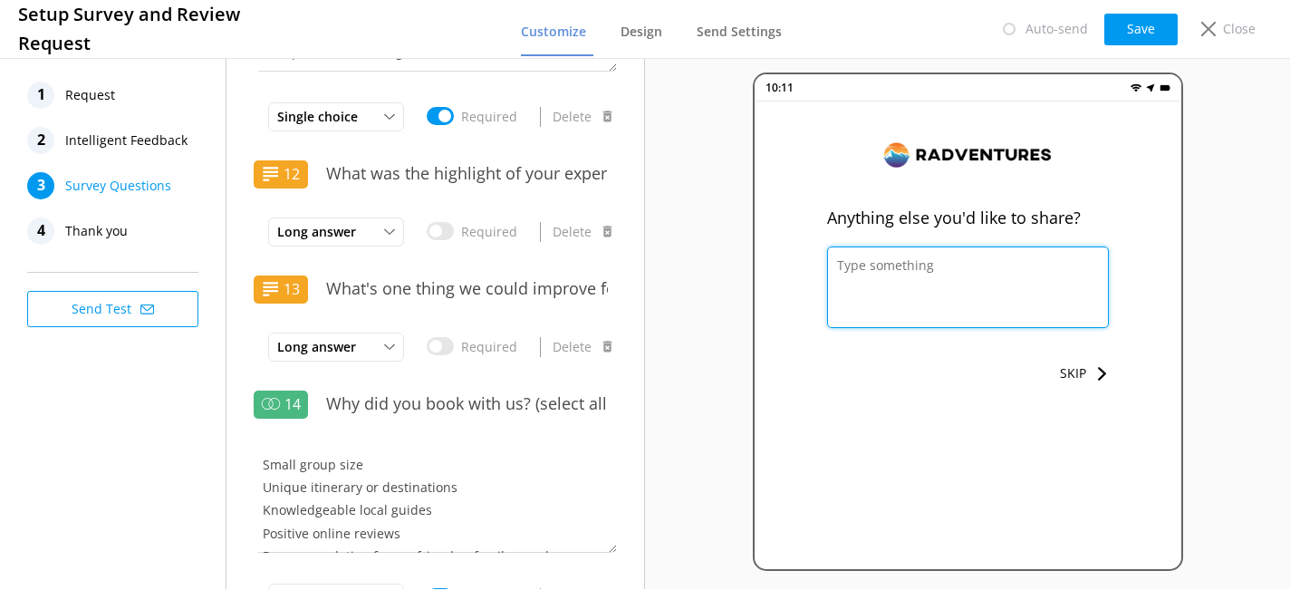
click at [1053, 262] on textarea at bounding box center [968, 287] width 282 height 82
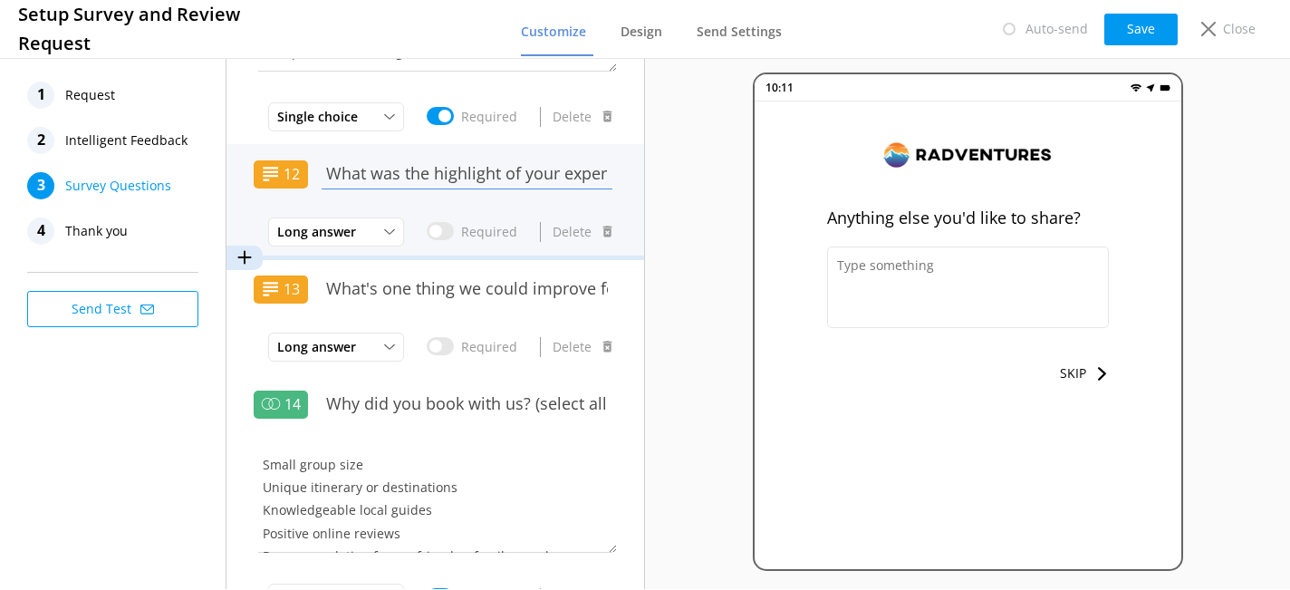
click at [428, 181] on input "What was the highlight of your experience?" at bounding box center [467, 173] width 300 height 41
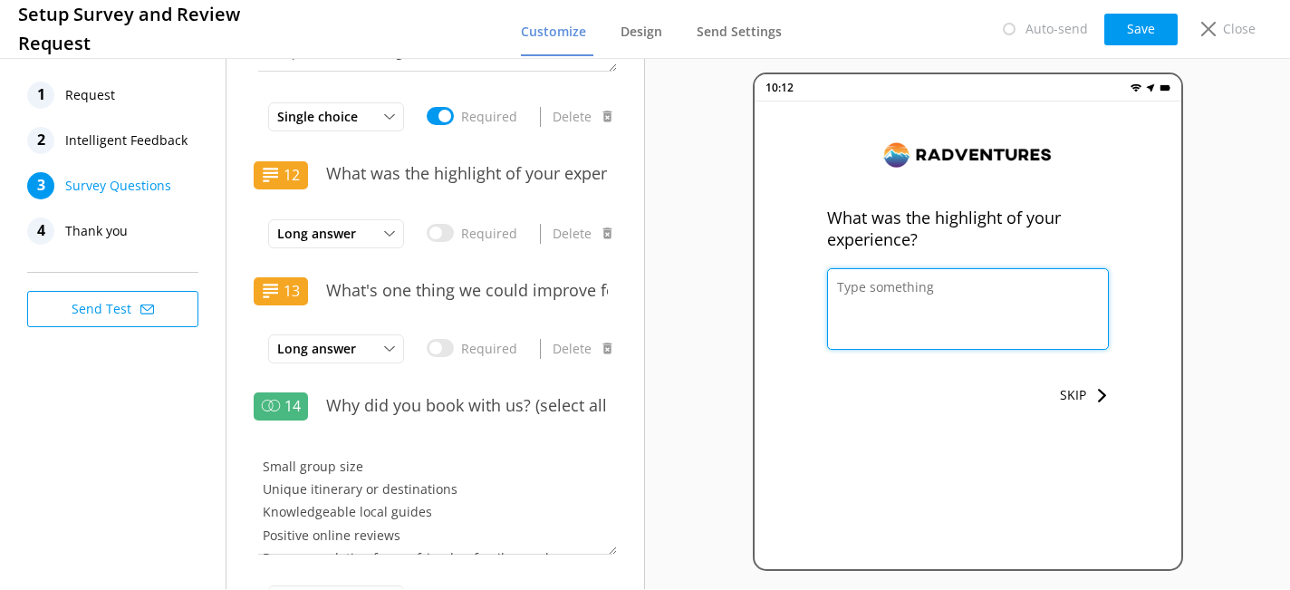
click at [931, 302] on textarea at bounding box center [968, 309] width 282 height 82
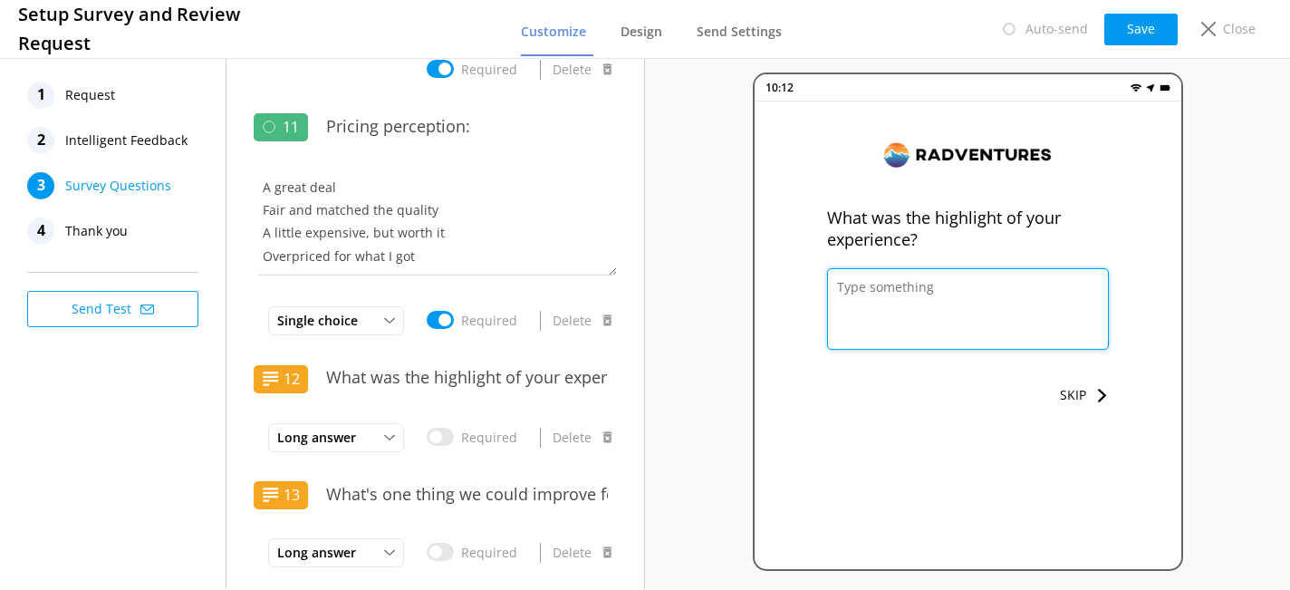
scroll to position [2456, 0]
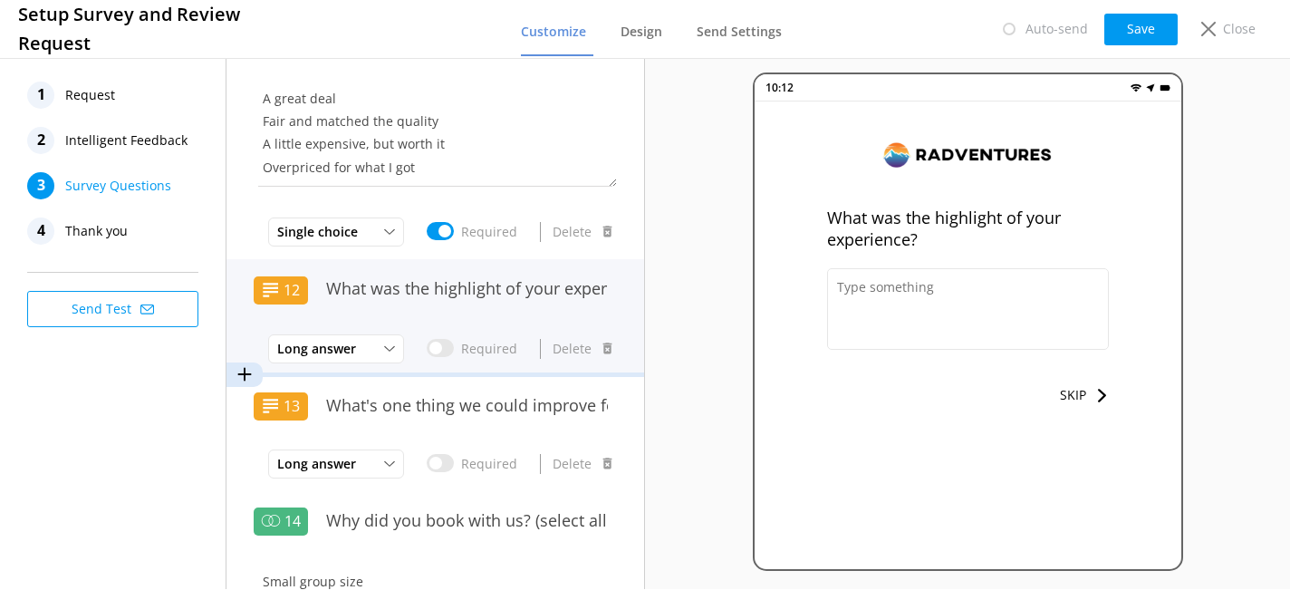
click at [354, 313] on div "What was the highlight of your experience?" at bounding box center [467, 299] width 300 height 63
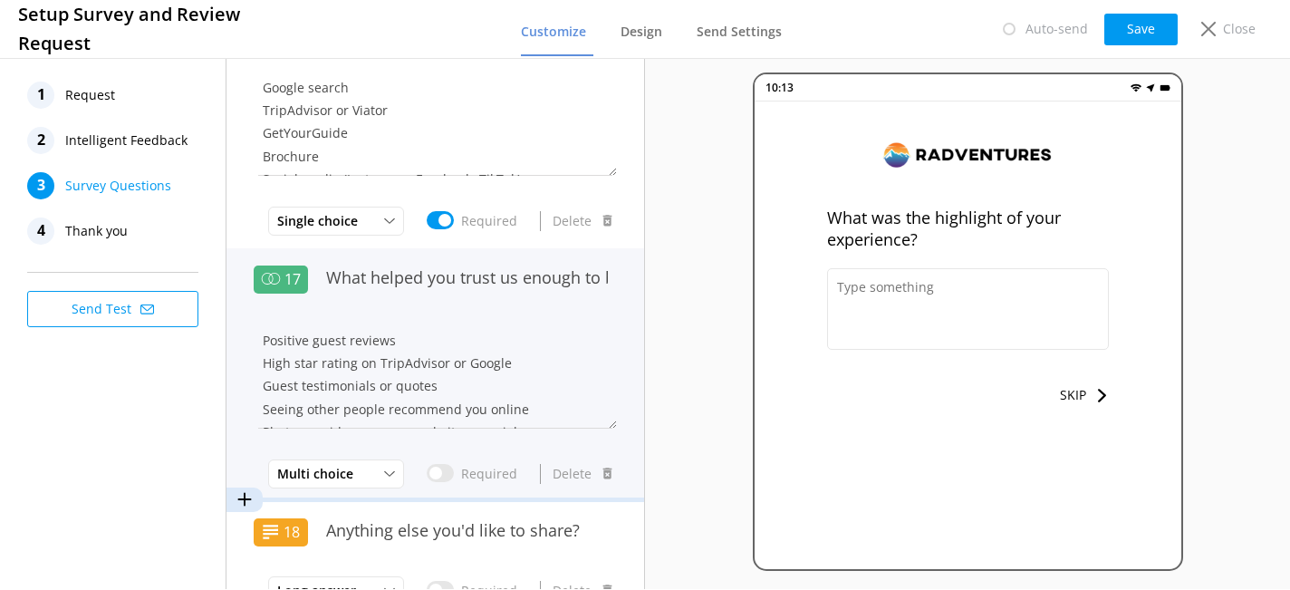
scroll to position [3537, 0]
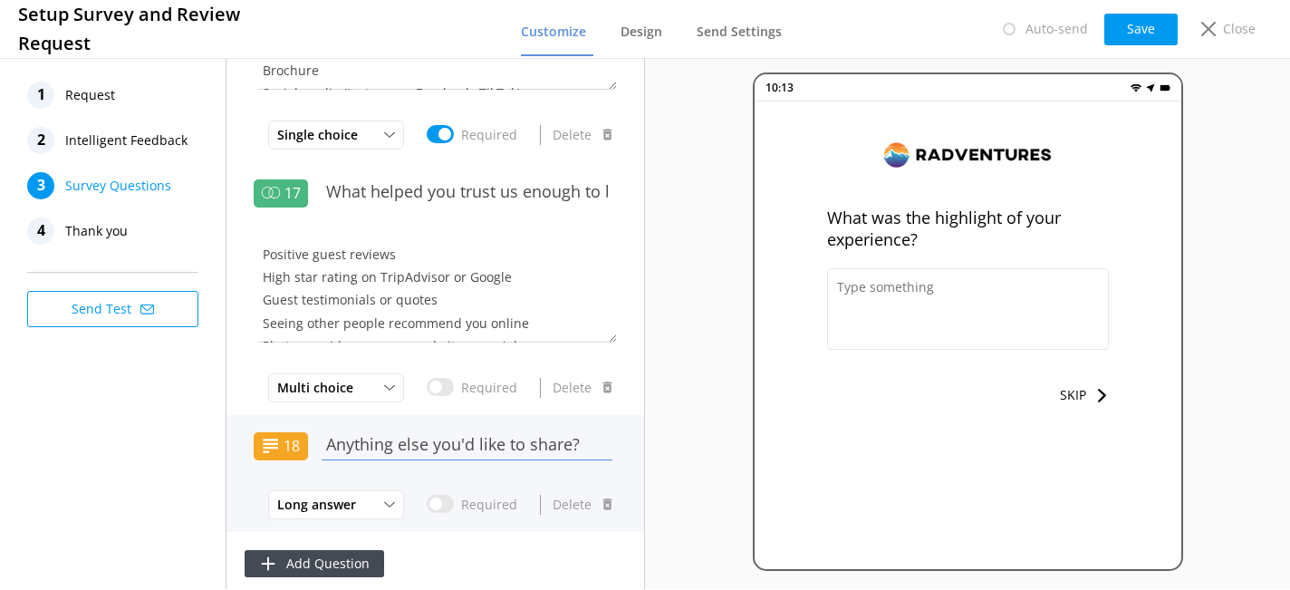
click at [477, 433] on input "Anything else you'd like to share?" at bounding box center [467, 444] width 300 height 41
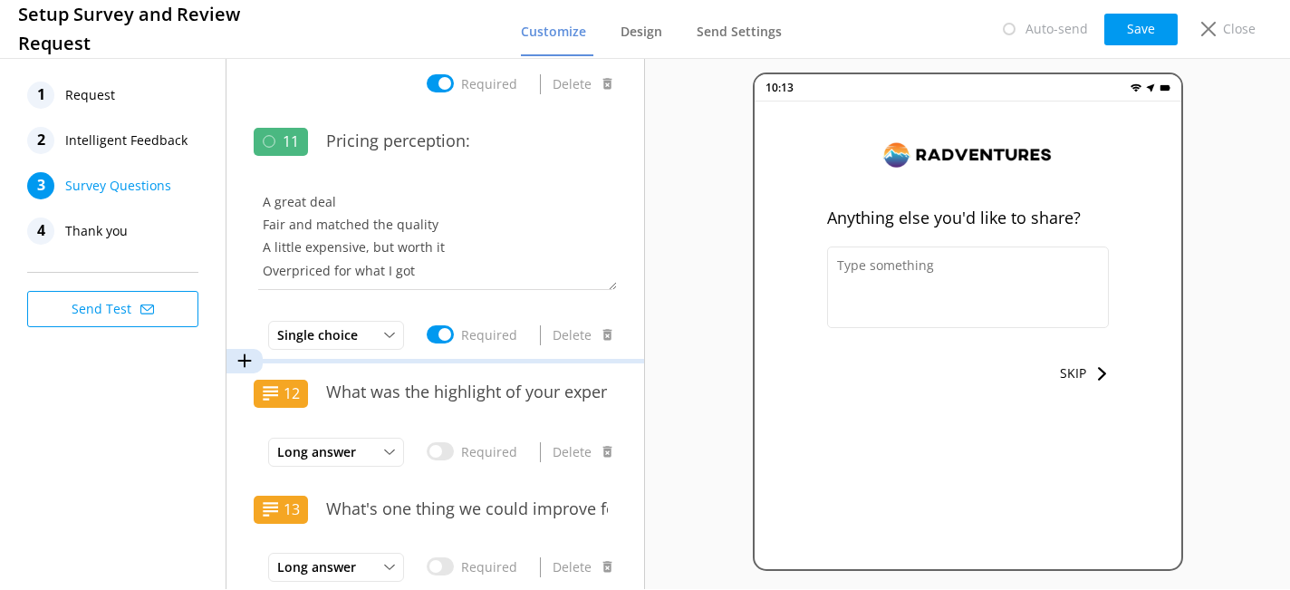
scroll to position [2318, 0]
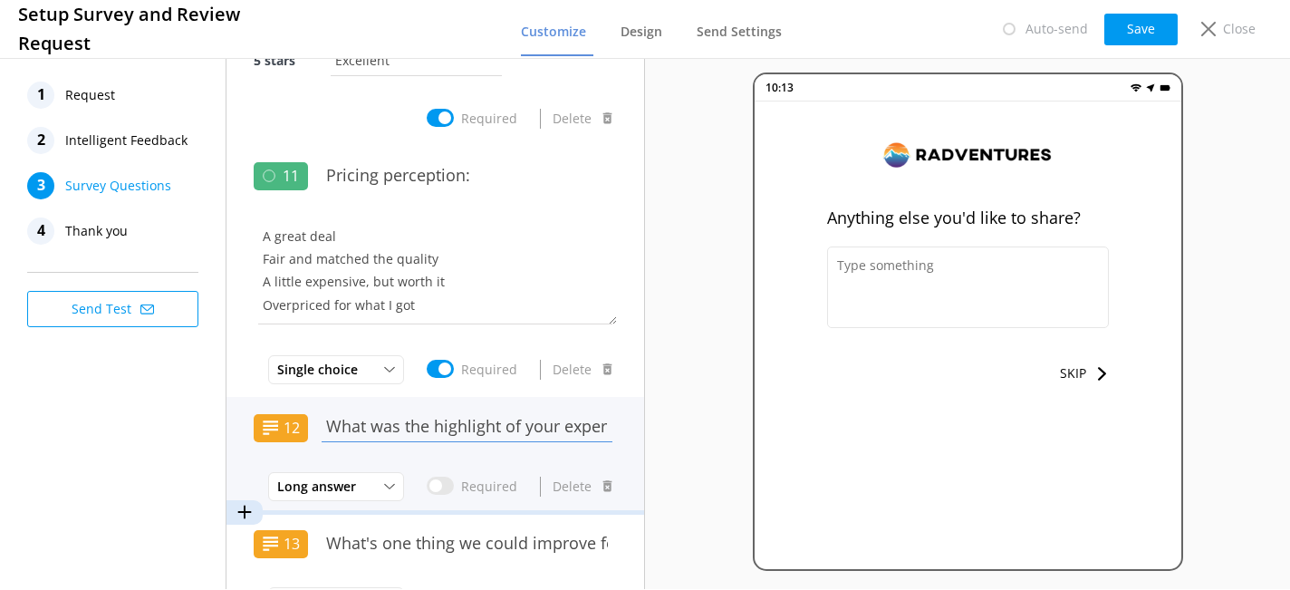
click at [458, 421] on input "What was the highlight of your experience?" at bounding box center [467, 426] width 300 height 41
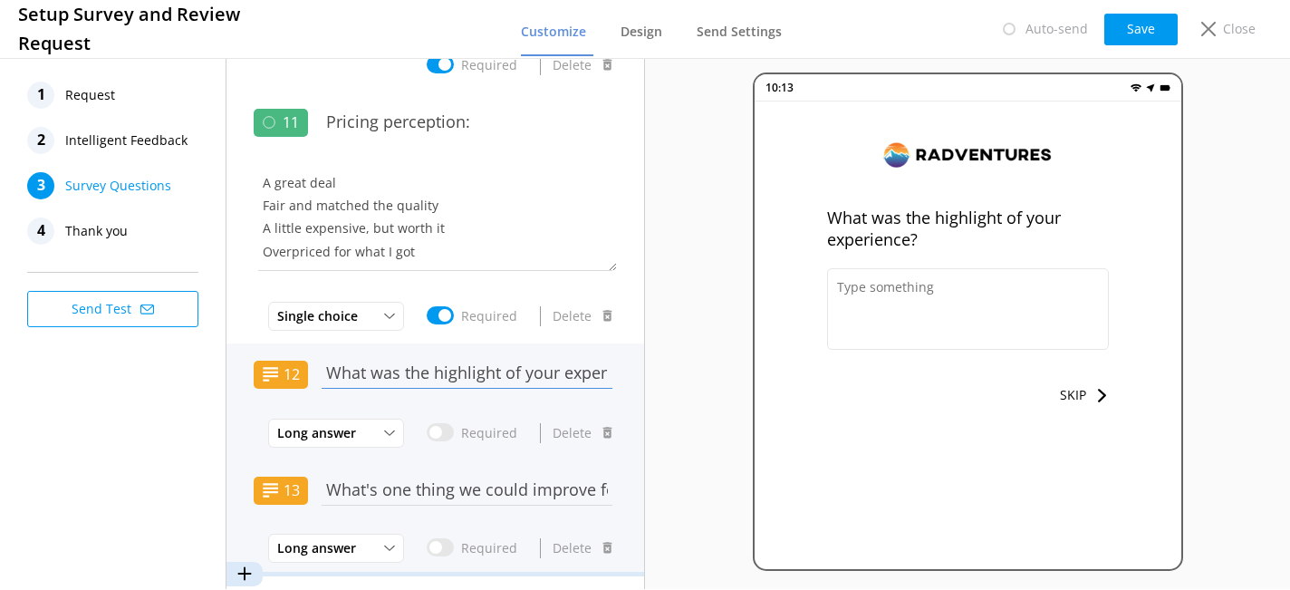
scroll to position [2413, 0]
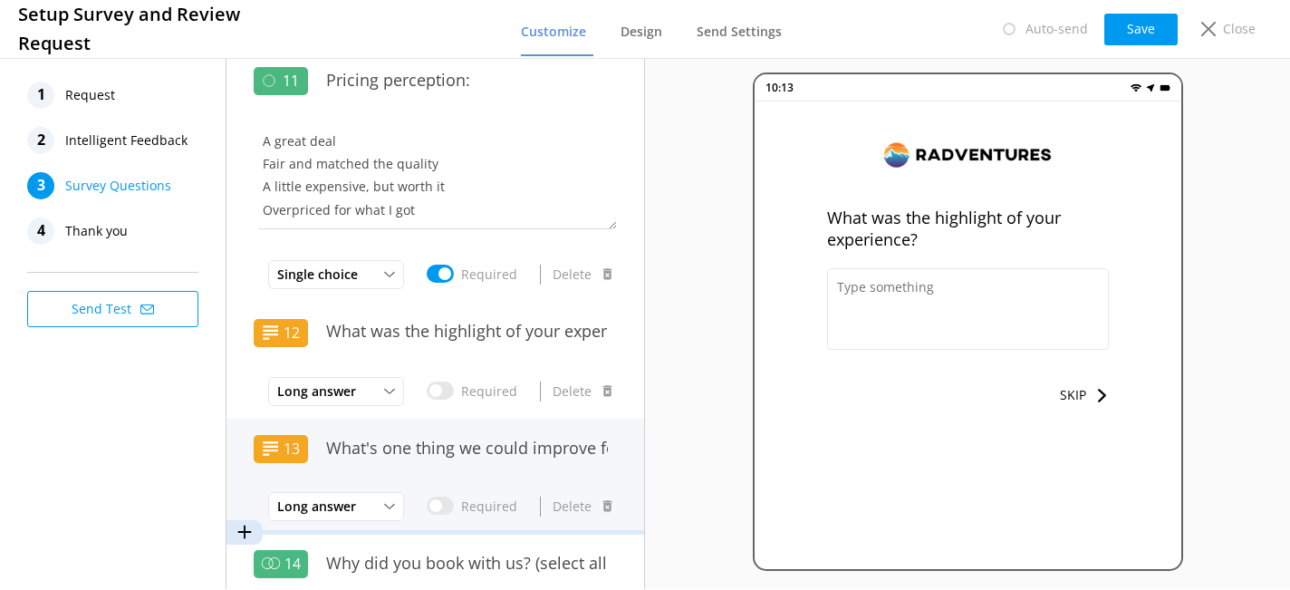
click at [503, 476] on div "What's one thing we could improve for next time?" at bounding box center [467, 458] width 300 height 61
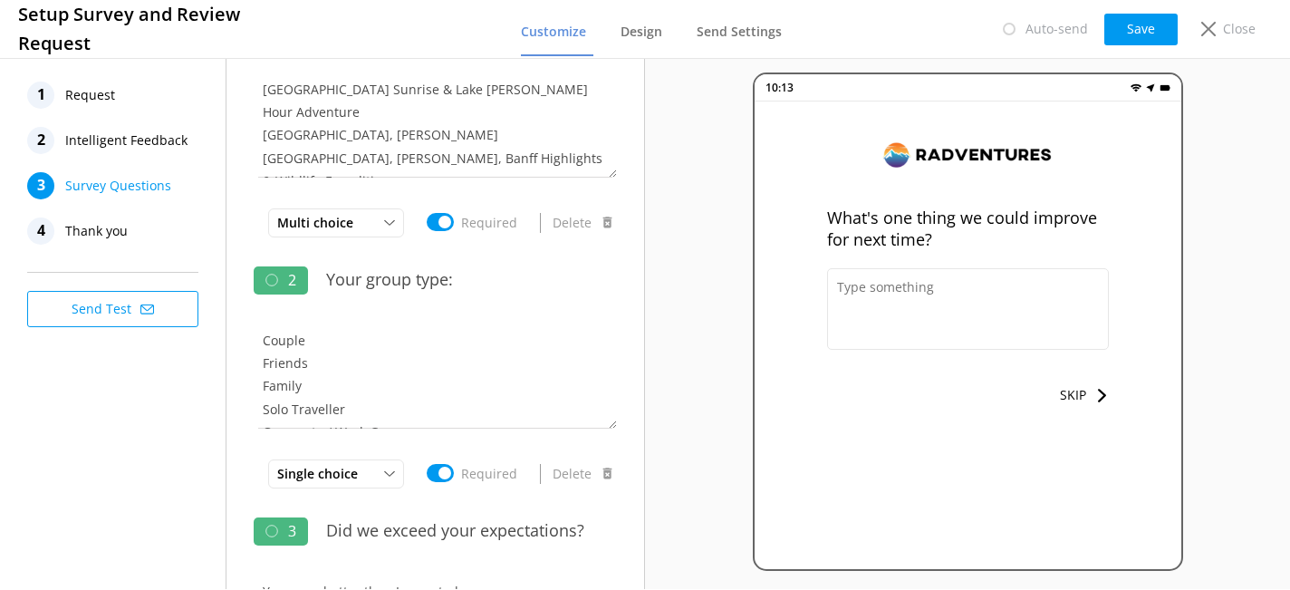
scroll to position [0, 0]
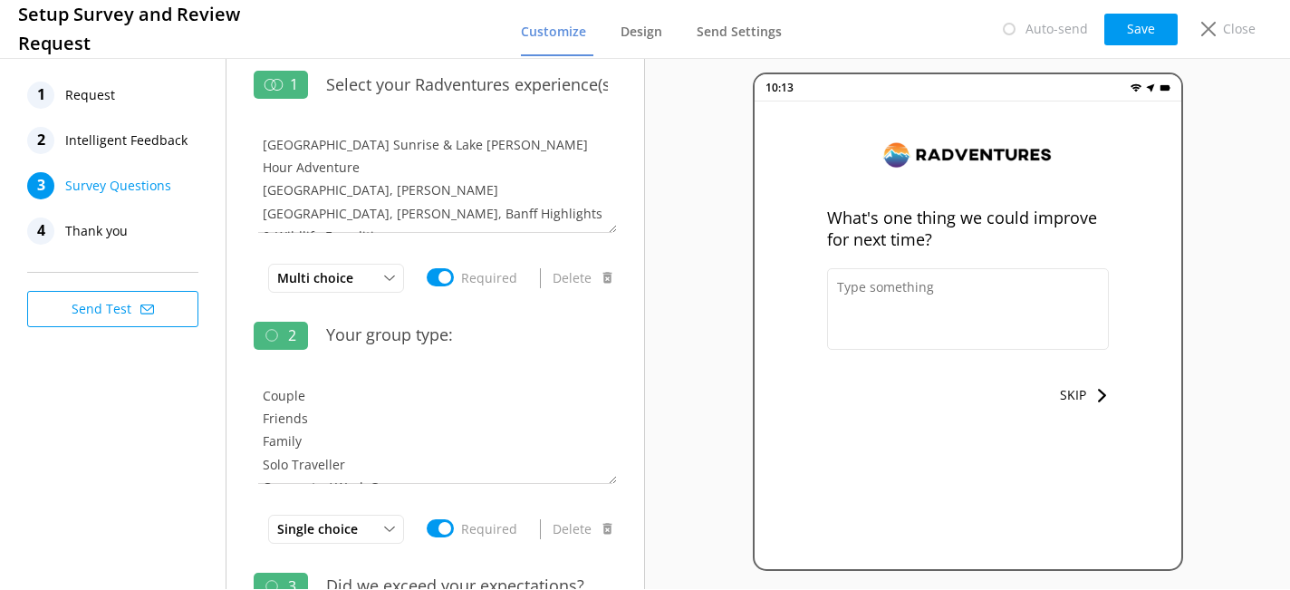
click at [76, 91] on span "Request" at bounding box center [90, 95] width 50 height 27
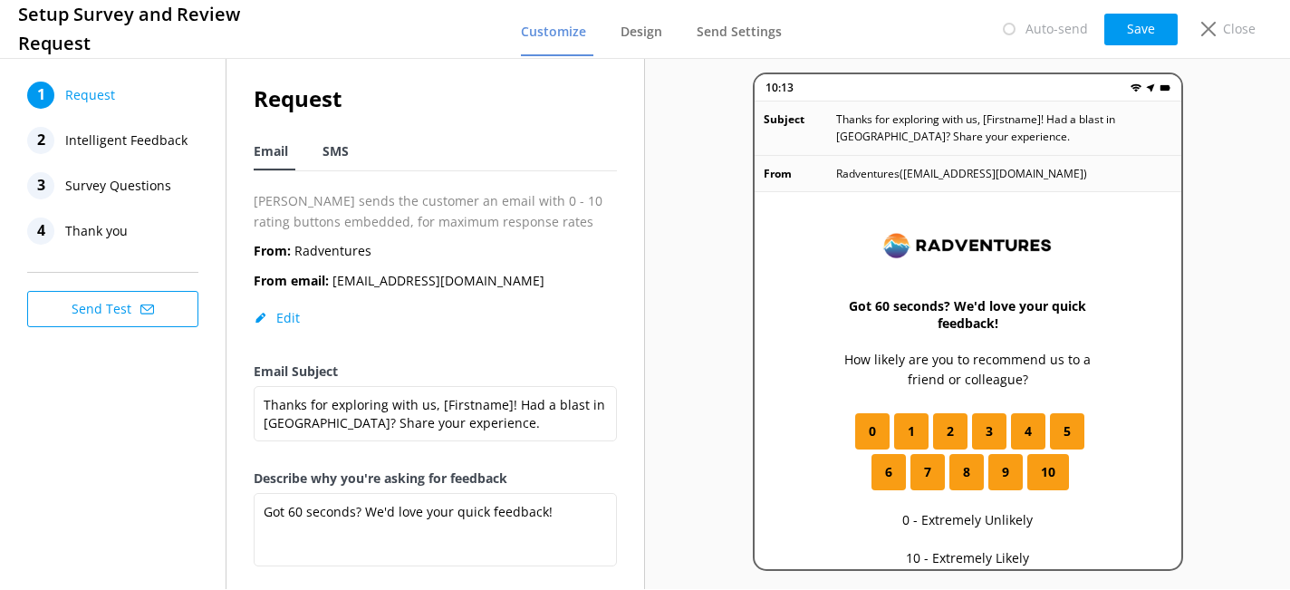
click at [342, 156] on span "SMS" at bounding box center [335, 151] width 26 height 18
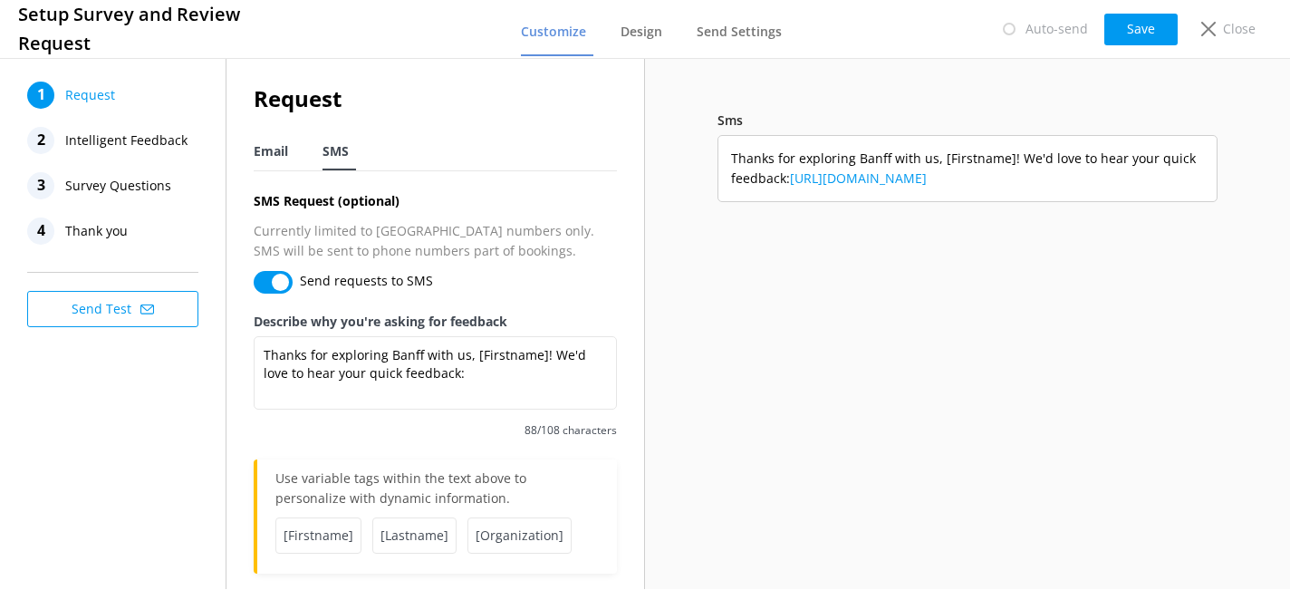
click at [284, 158] on span "Email" at bounding box center [271, 151] width 34 height 18
type textarea "Got 60 seconds? We'd love your quick feedback!"
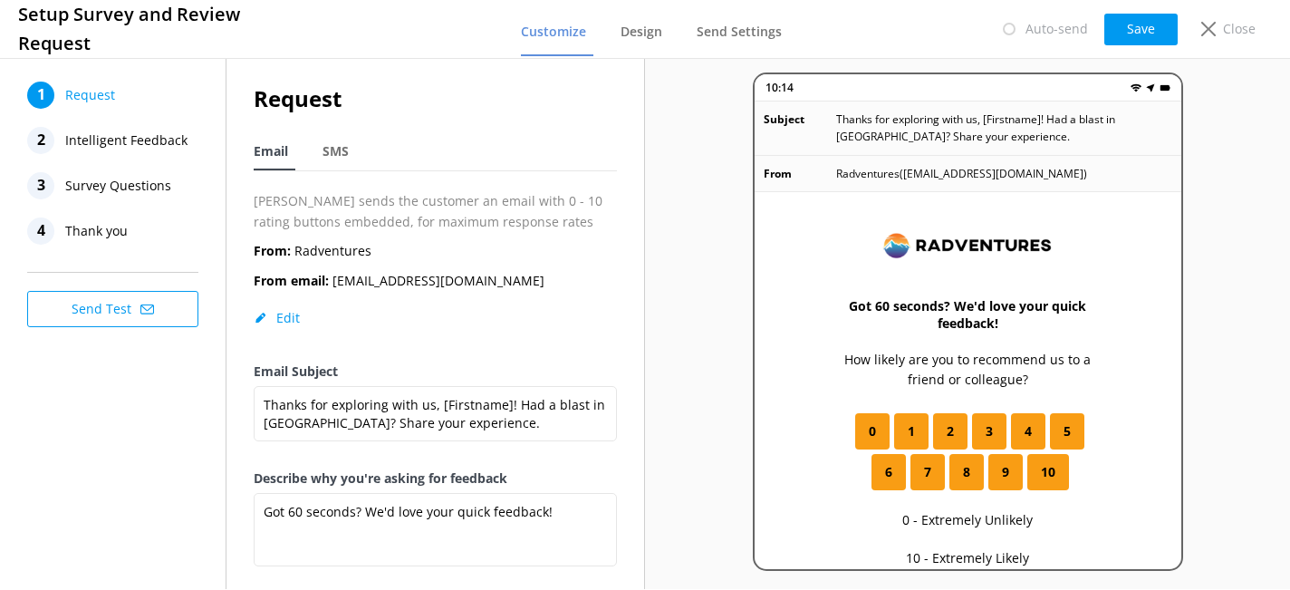
click at [121, 141] on span "Intelligent Feedback" at bounding box center [126, 140] width 122 height 27
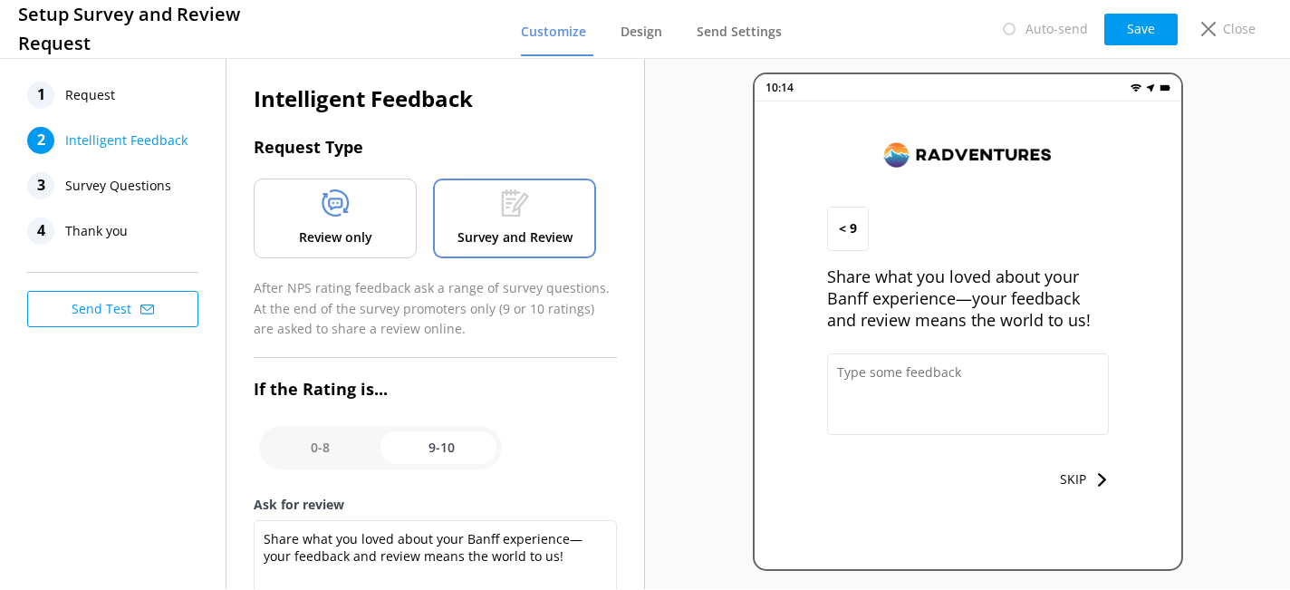
click at [147, 192] on span "Survey Questions" at bounding box center [118, 185] width 106 height 27
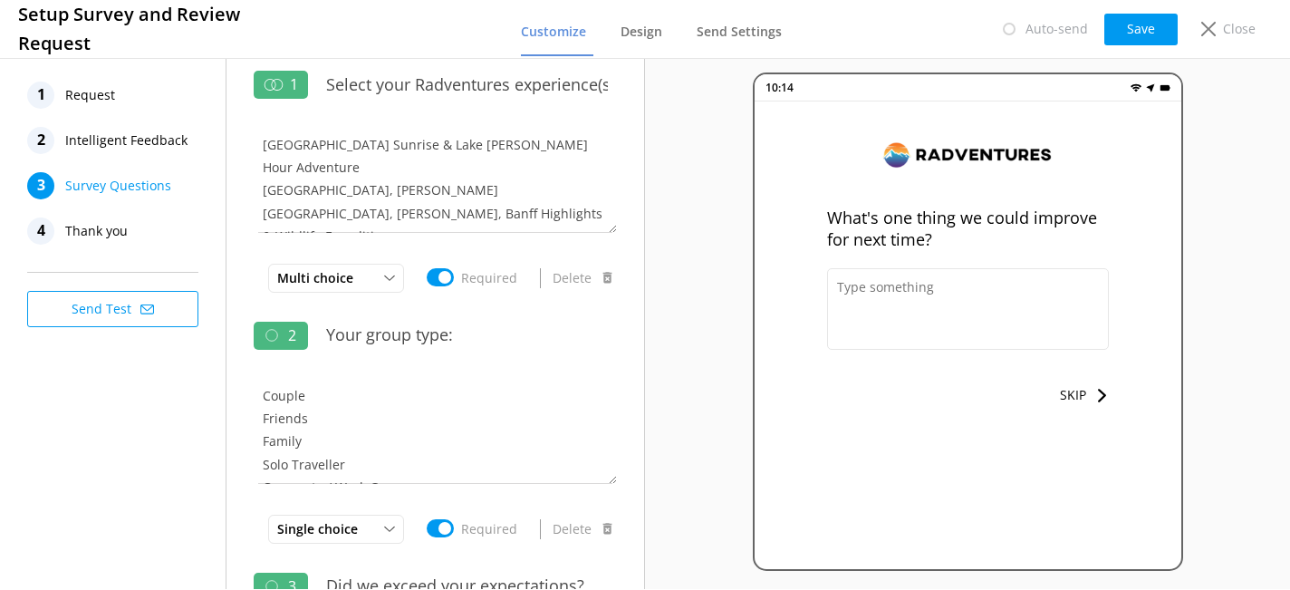
click at [115, 229] on span "Thank you" at bounding box center [96, 230] width 63 height 27
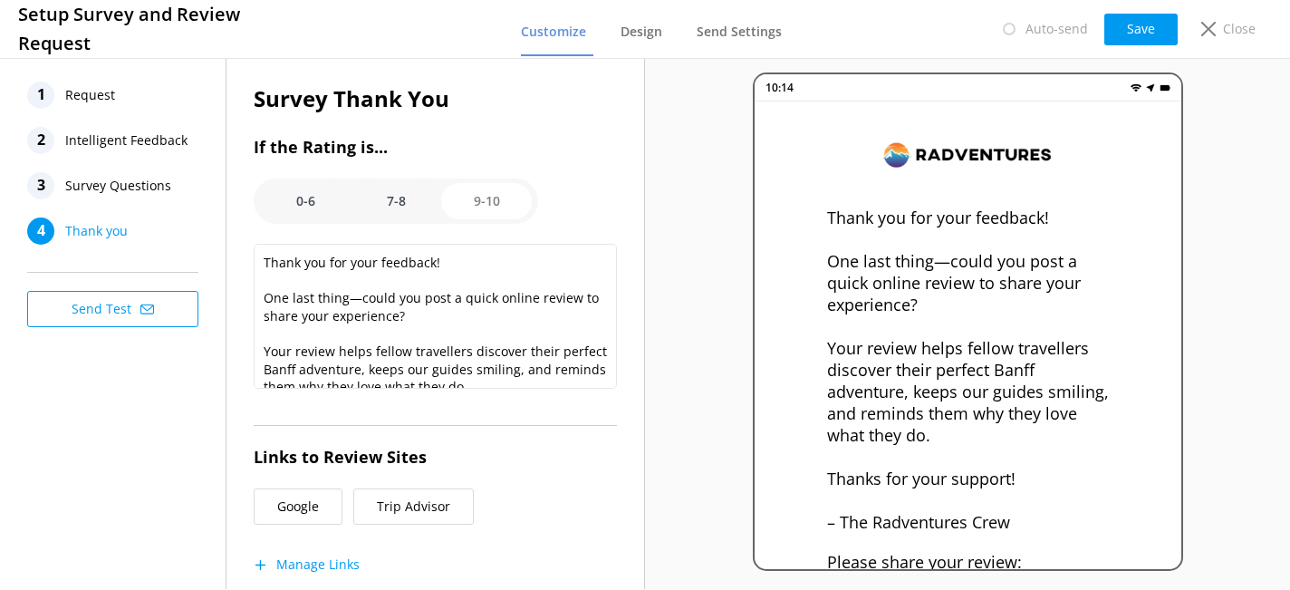
click at [131, 188] on span "Survey Questions" at bounding box center [118, 185] width 106 height 27
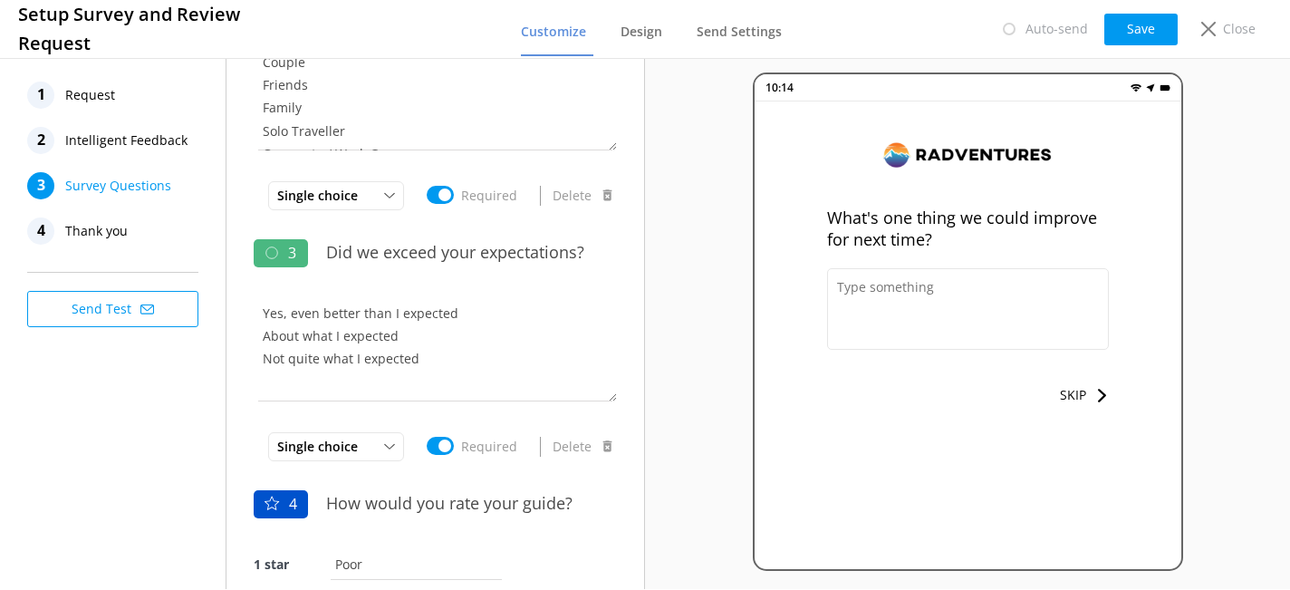
scroll to position [401, 0]
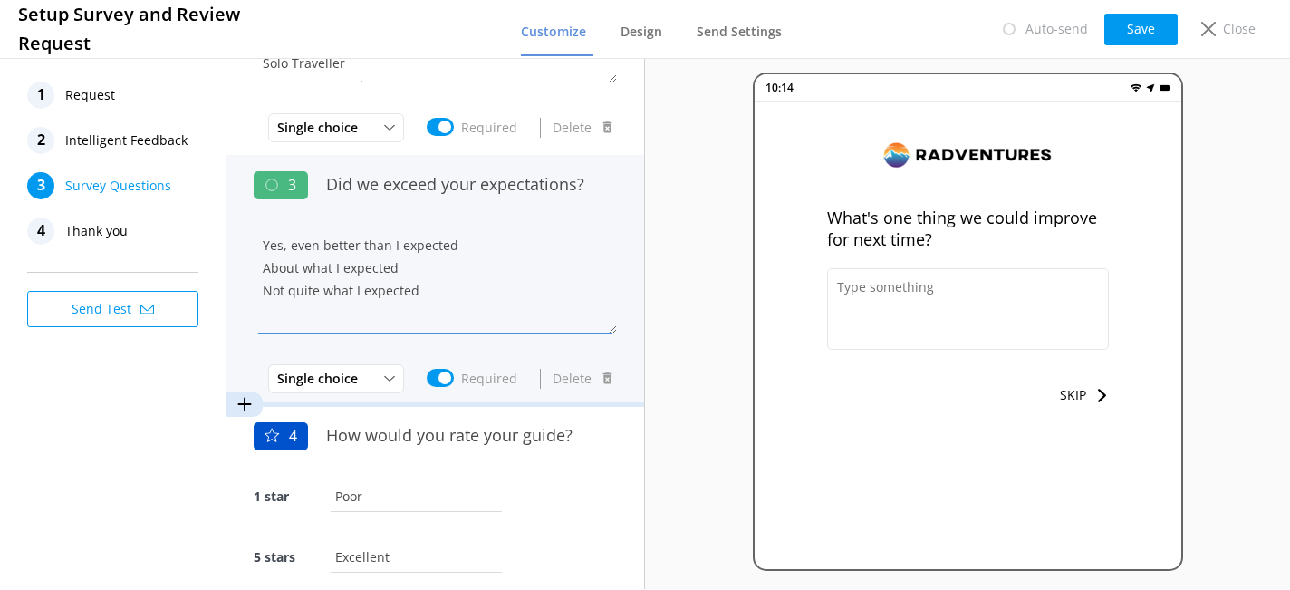
click at [476, 303] on textarea "Yes, even better than I expected About what I expected Not quite what I expected" at bounding box center [435, 279] width 363 height 109
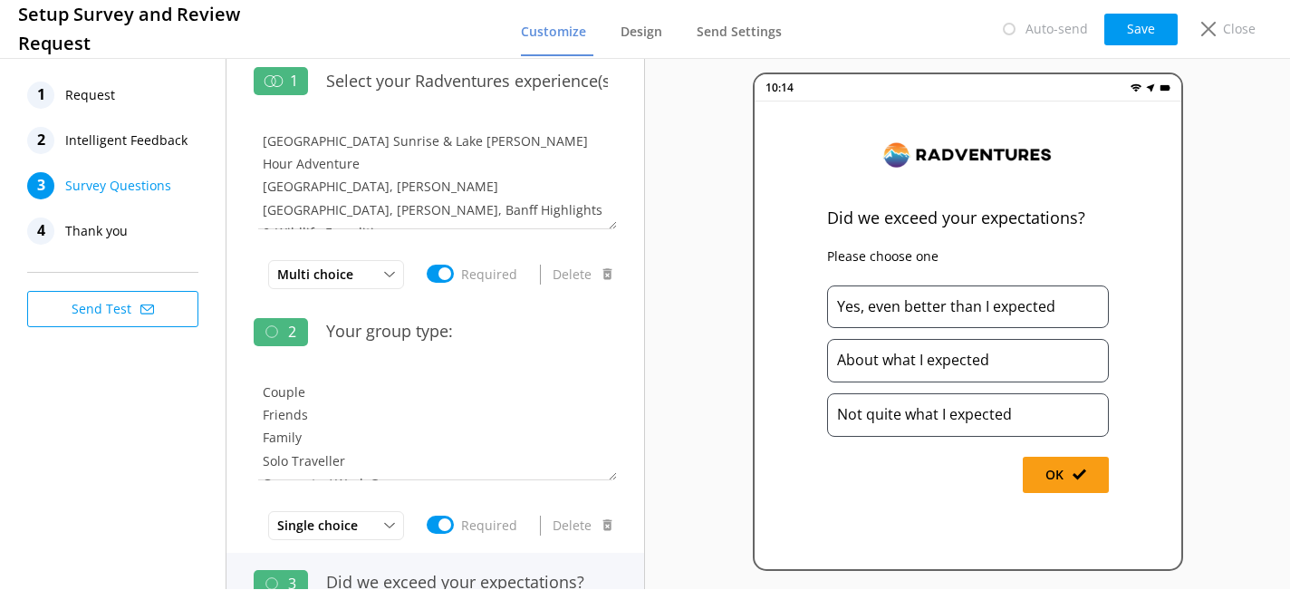
scroll to position [0, 0]
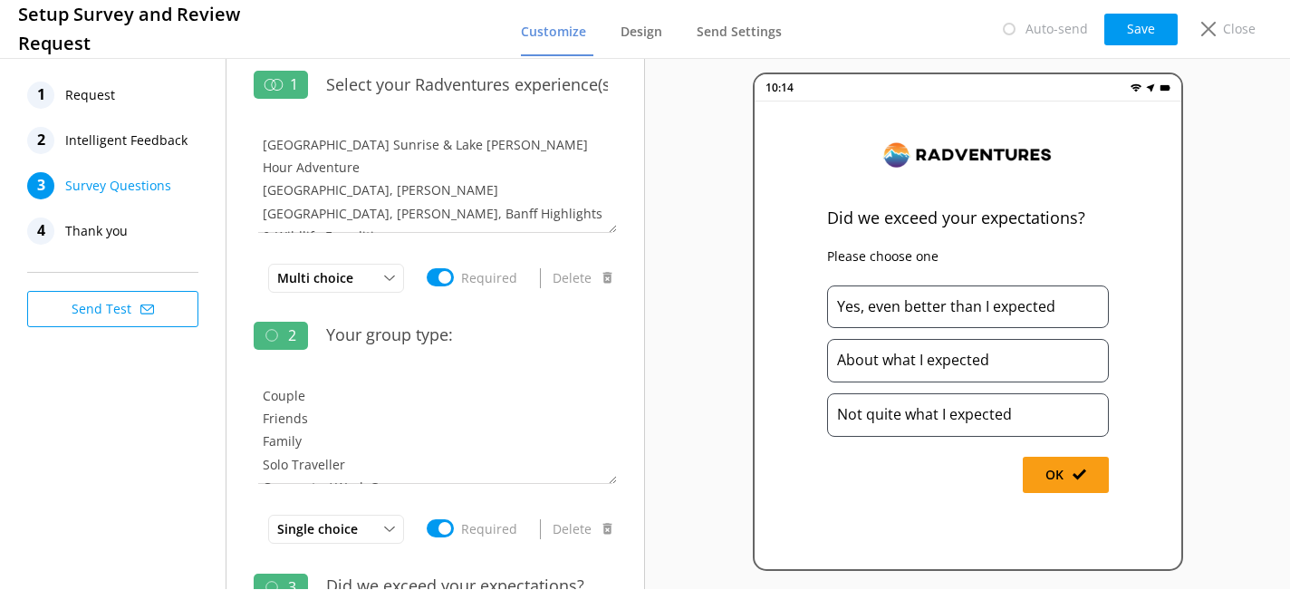
click at [99, 104] on span "Request" at bounding box center [90, 95] width 50 height 27
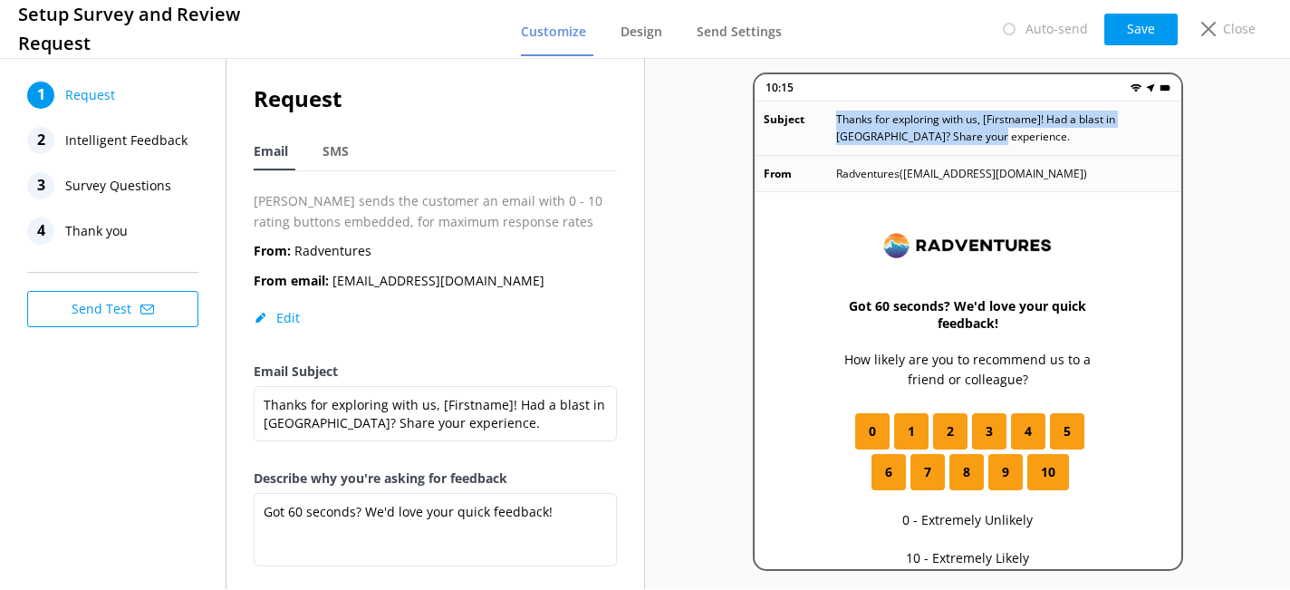
drag, startPoint x: 954, startPoint y: 138, endPoint x: 830, endPoint y: 124, distance: 124.8
click at [830, 124] on div "Subject Thanks for exploring with us, [Firstname]! Had a blast in [GEOGRAPHIC_D…" at bounding box center [968, 127] width 427 height 53
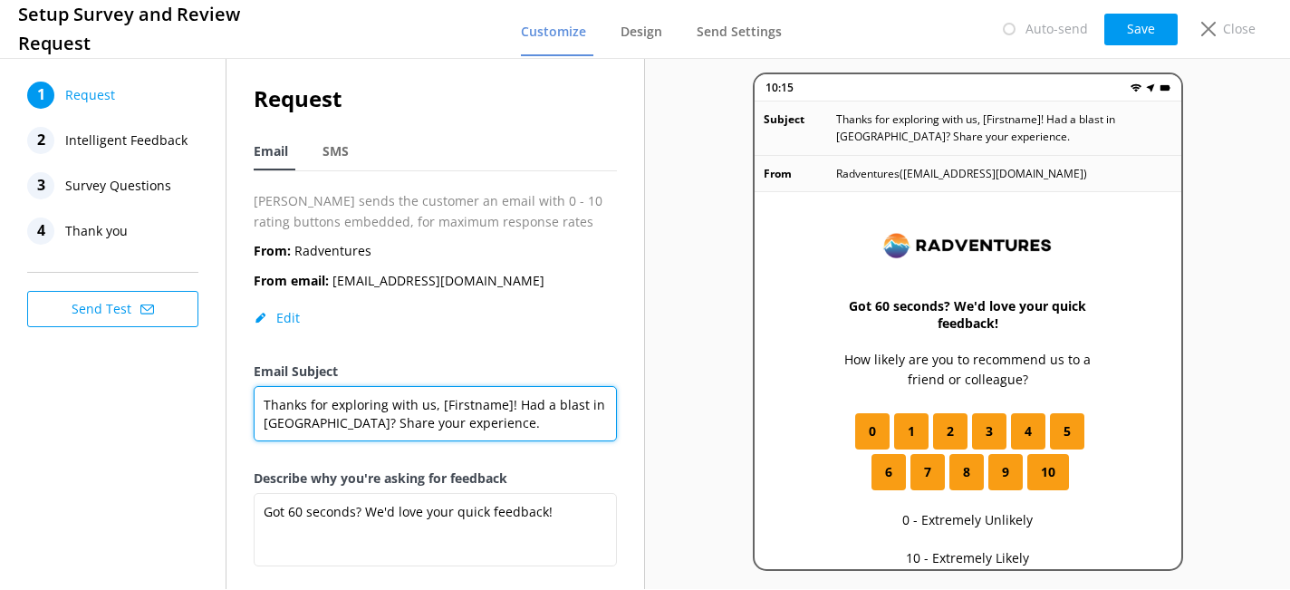
drag, startPoint x: 446, startPoint y: 425, endPoint x: 257, endPoint y: 407, distance: 189.3
click at [257, 407] on textarea "Thanks for exploring with us, [Firstname]! Had a blast in [GEOGRAPHIC_DATA]? Sh…" at bounding box center [435, 413] width 363 height 55
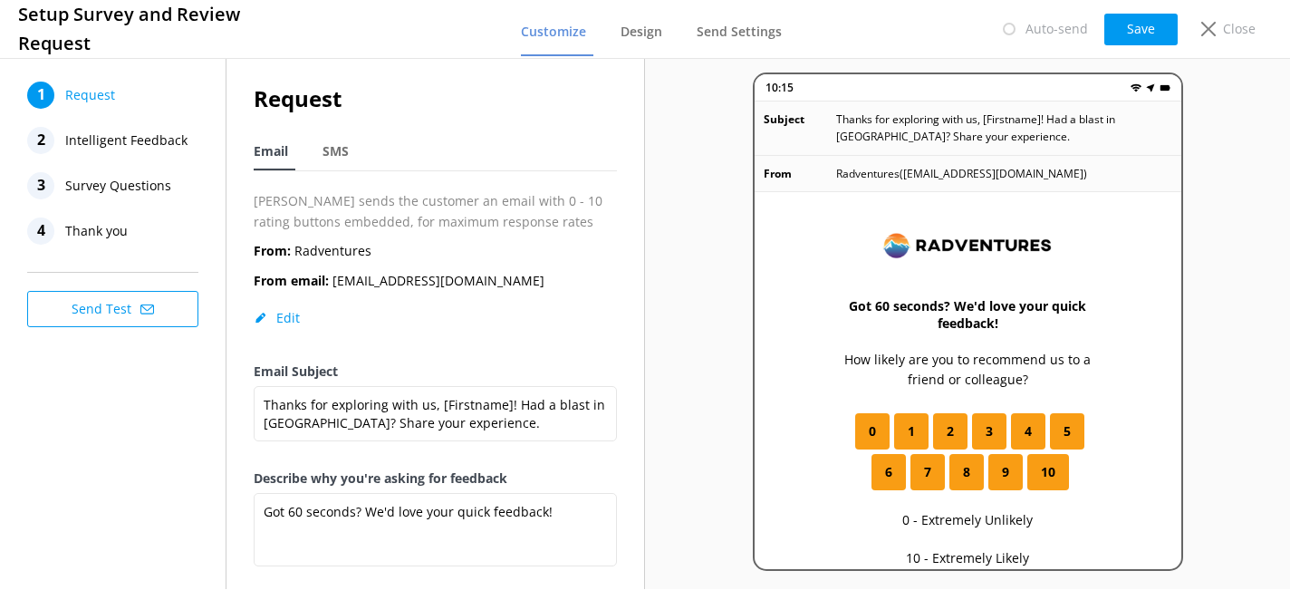
click at [472, 341] on div "From: Radventures From email: [EMAIL_ADDRESS][DOMAIN_NAME] Edit" at bounding box center [435, 301] width 363 height 120
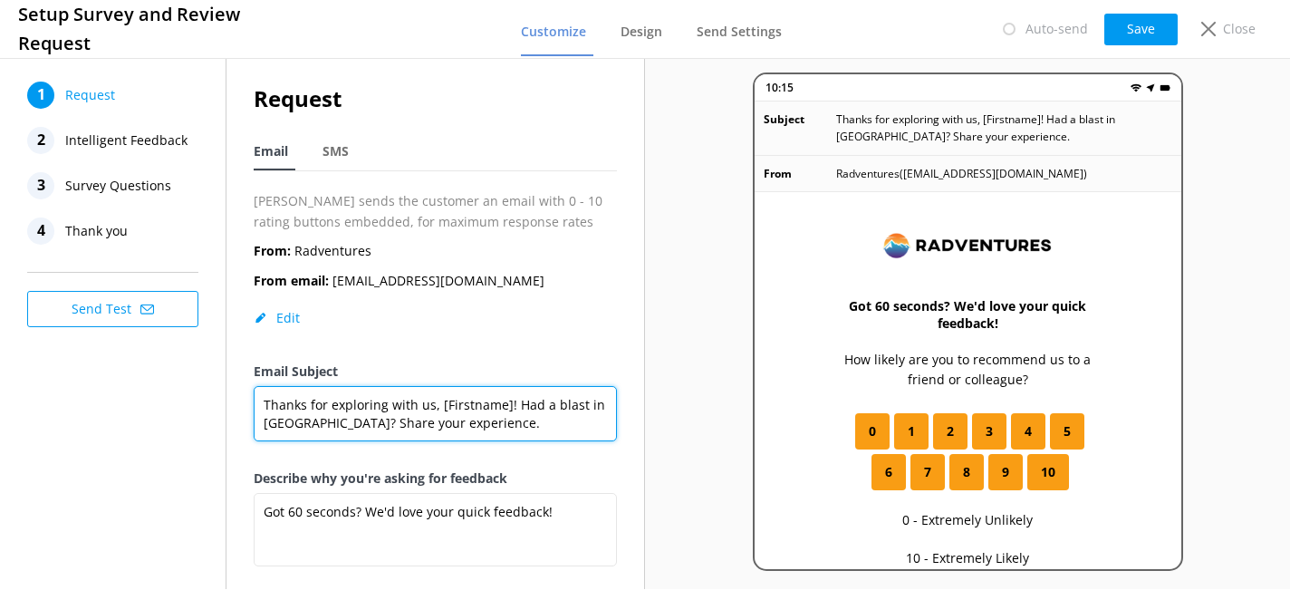
drag, startPoint x: 263, startPoint y: 400, endPoint x: 440, endPoint y: 420, distance: 178.7
click at [440, 420] on textarea "Thanks for exploring with us, [Firstname]! Had a blast in [GEOGRAPHIC_DATA]? Sh…" at bounding box center [435, 413] width 363 height 55
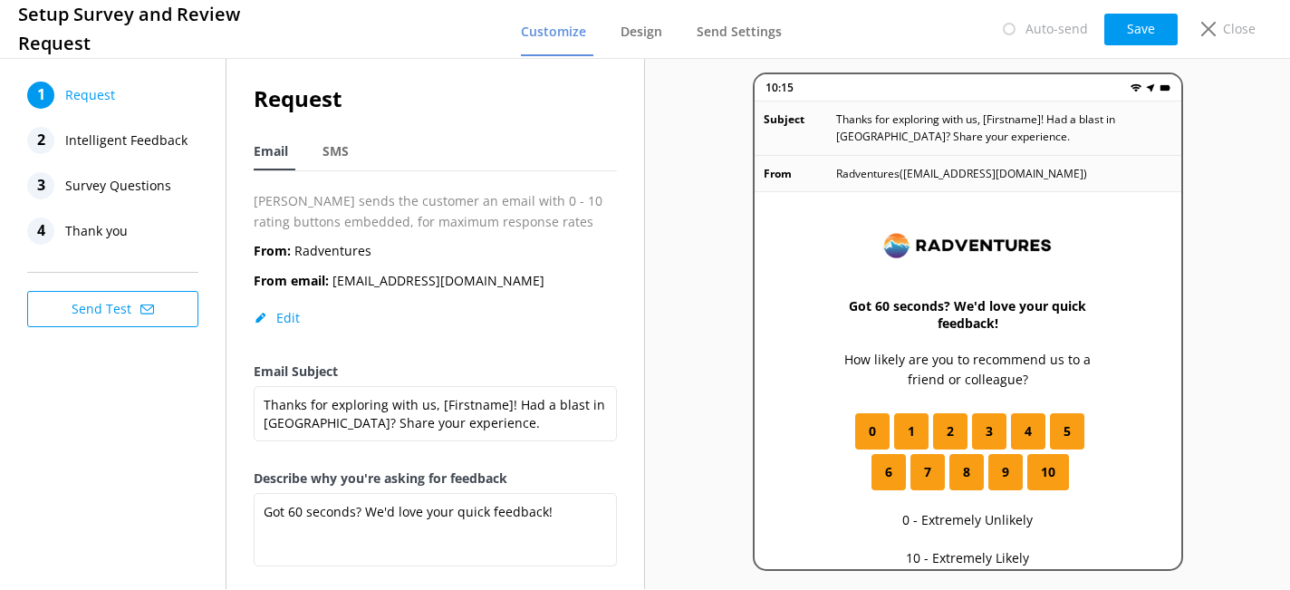
click at [546, 351] on div "From: Radventures From email: [EMAIL_ADDRESS][DOMAIN_NAME] Edit" at bounding box center [435, 301] width 363 height 120
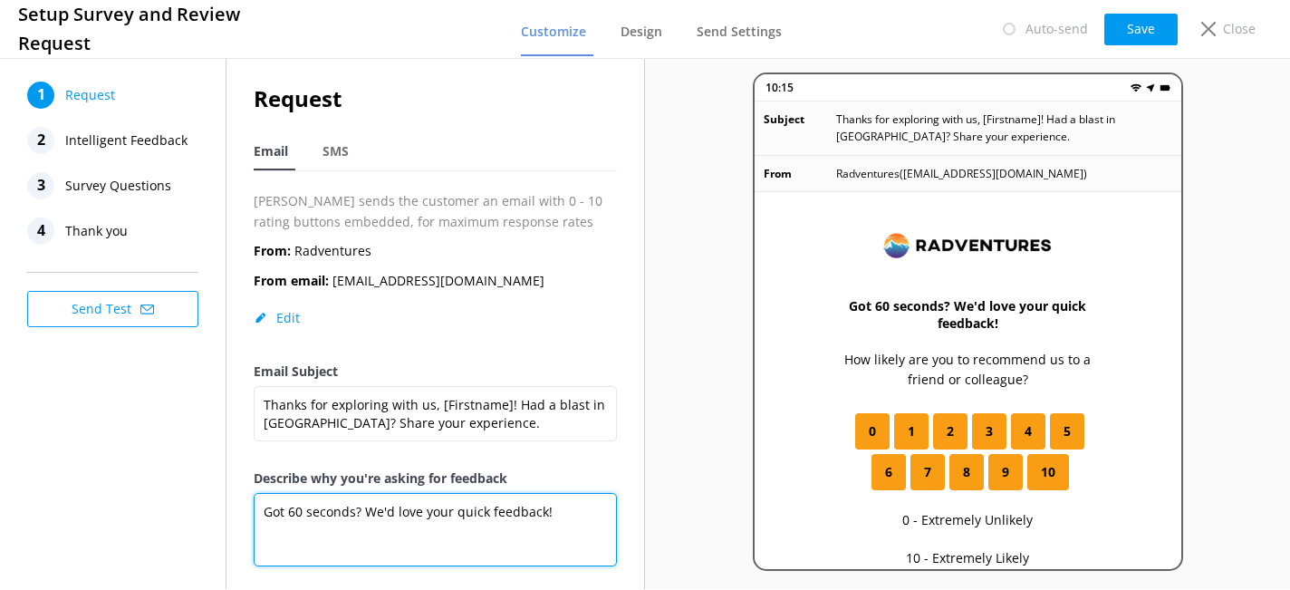
drag, startPoint x: 258, startPoint y: 515, endPoint x: 548, endPoint y: 514, distance: 289.9
click at [547, 514] on textarea "Got 60 seconds? We'd love your quick feedback!" at bounding box center [435, 529] width 363 height 73
click at [554, 513] on textarea "Got 60 seconds? We'd love your quick feedback!" at bounding box center [435, 529] width 363 height 73
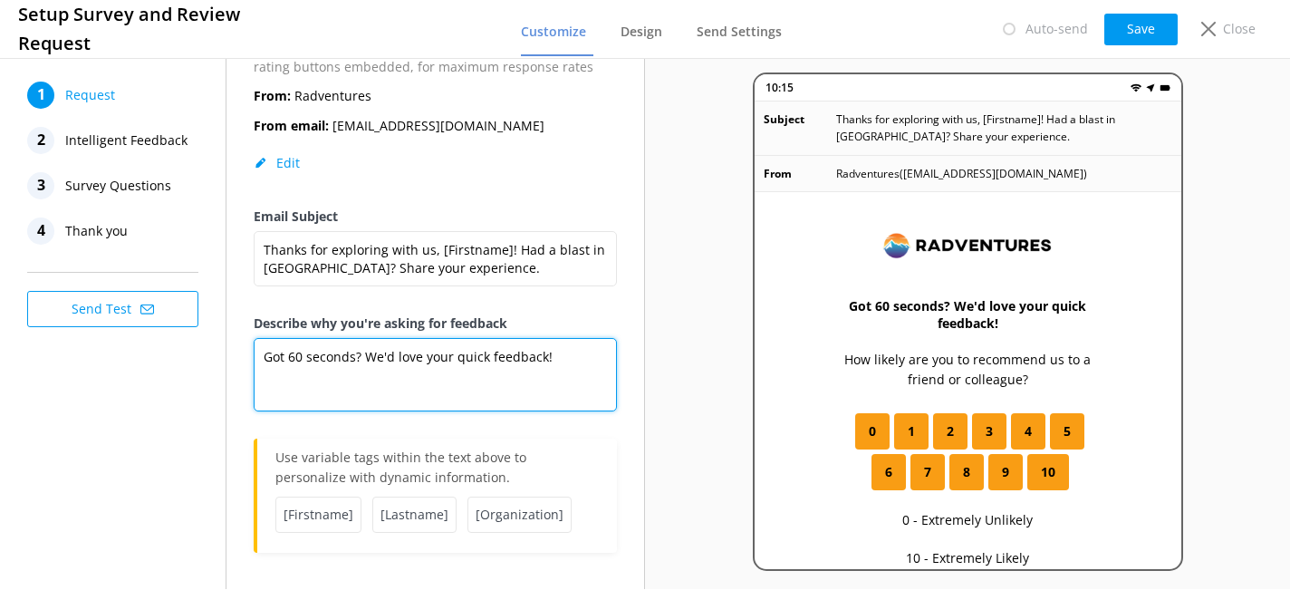
scroll to position [155, 0]
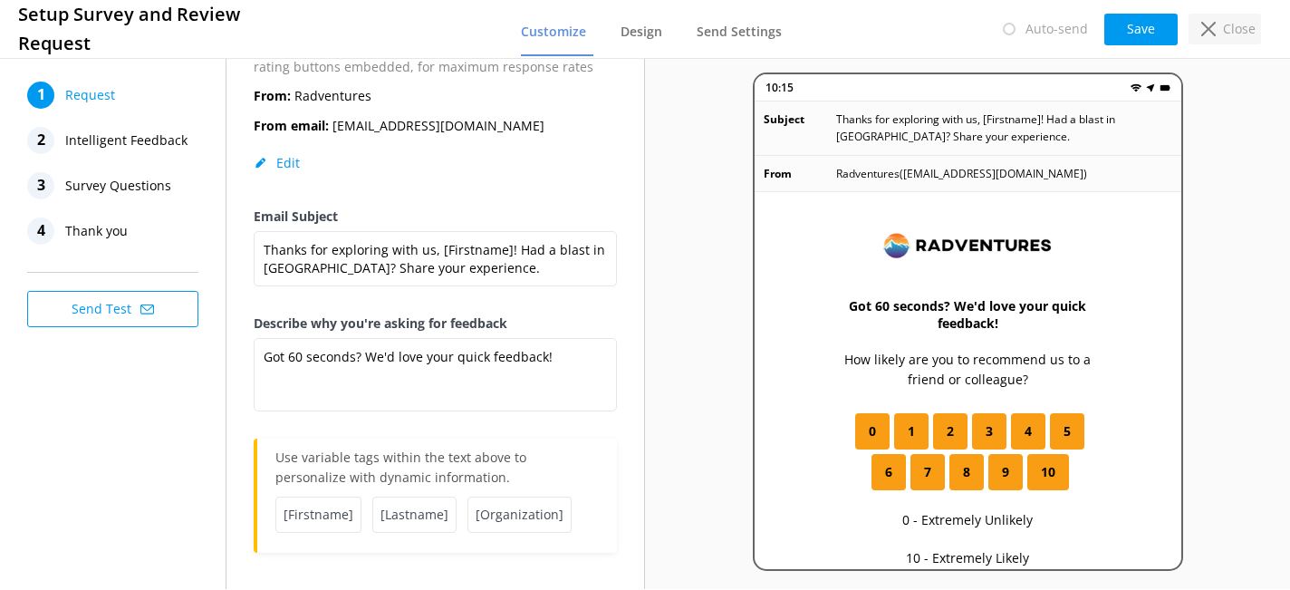
click at [1233, 33] on p "Close" at bounding box center [1239, 29] width 33 height 20
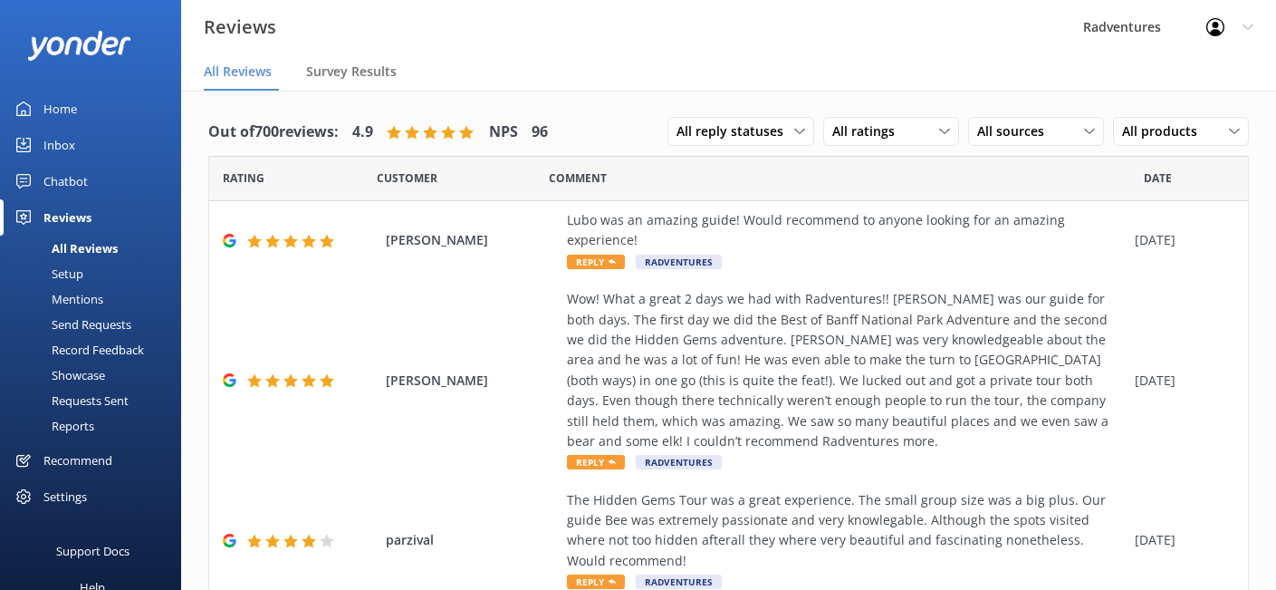
click at [101, 405] on div "Requests Sent" at bounding box center [70, 400] width 118 height 25
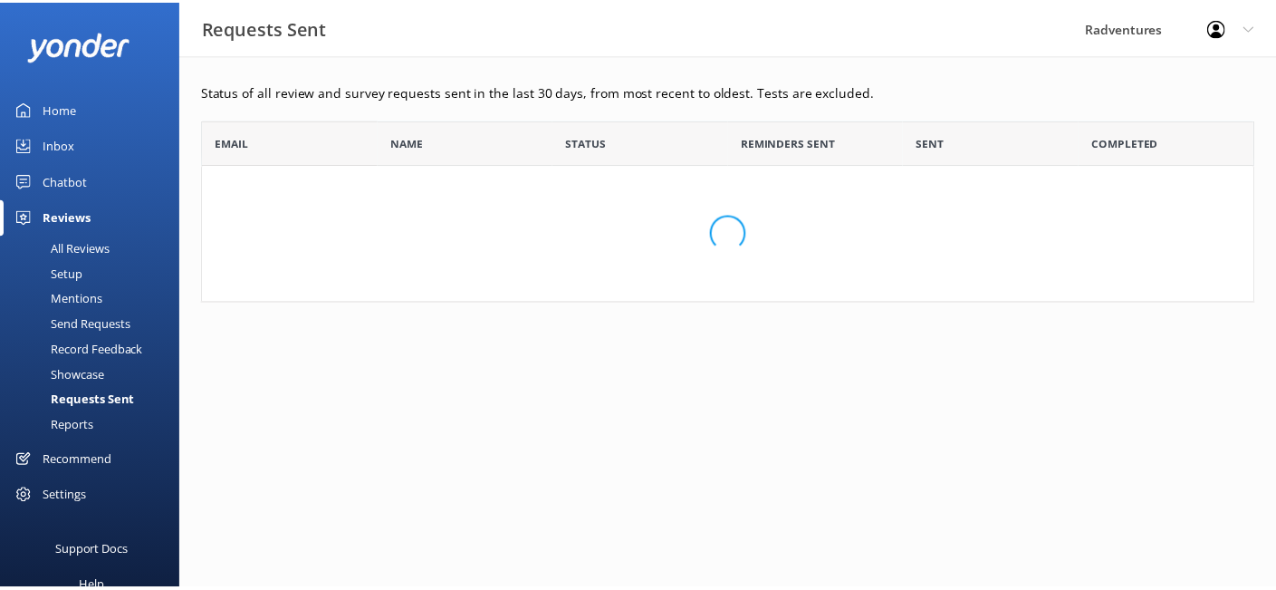
scroll to position [169, 1052]
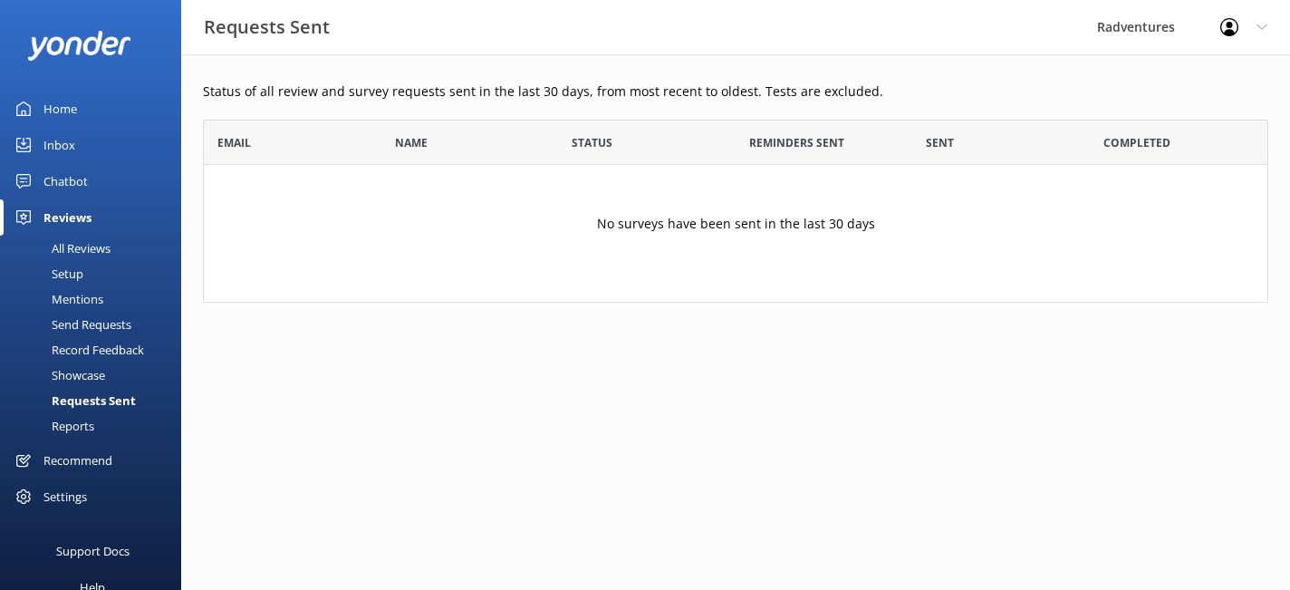
click at [417, 214] on div "No surveys have been sent in the last 30 days" at bounding box center [735, 233] width 1065 height 136
click at [110, 329] on div "Send Requests" at bounding box center [71, 324] width 120 height 25
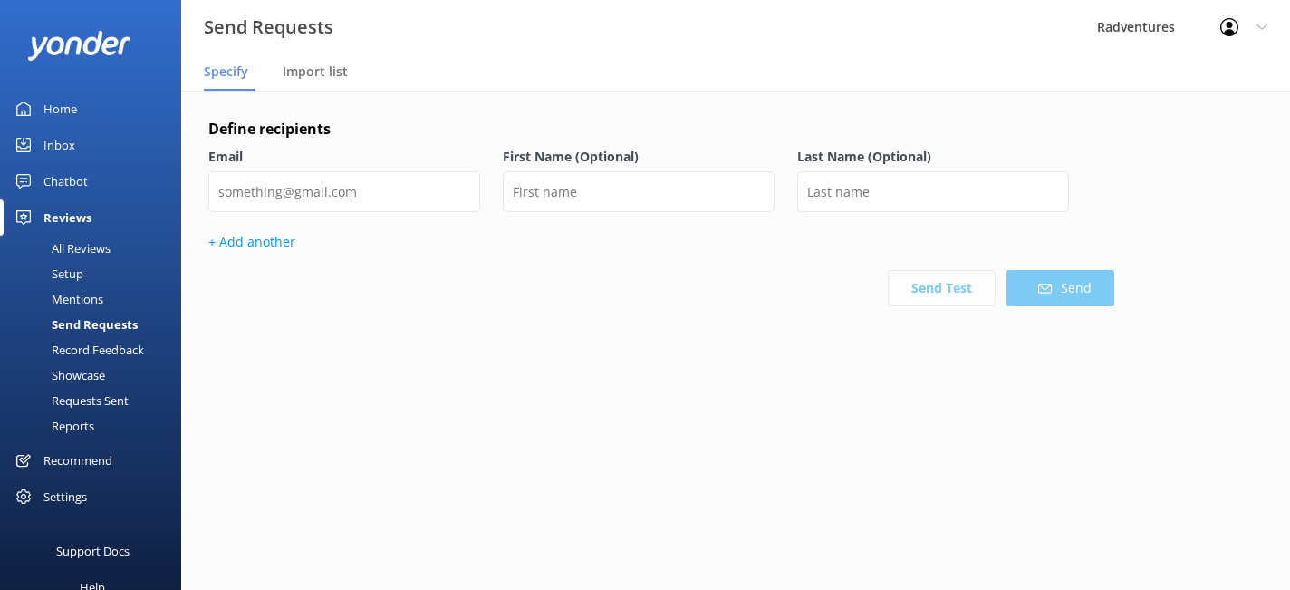
click at [89, 426] on div "Reports" at bounding box center [52, 425] width 83 height 25
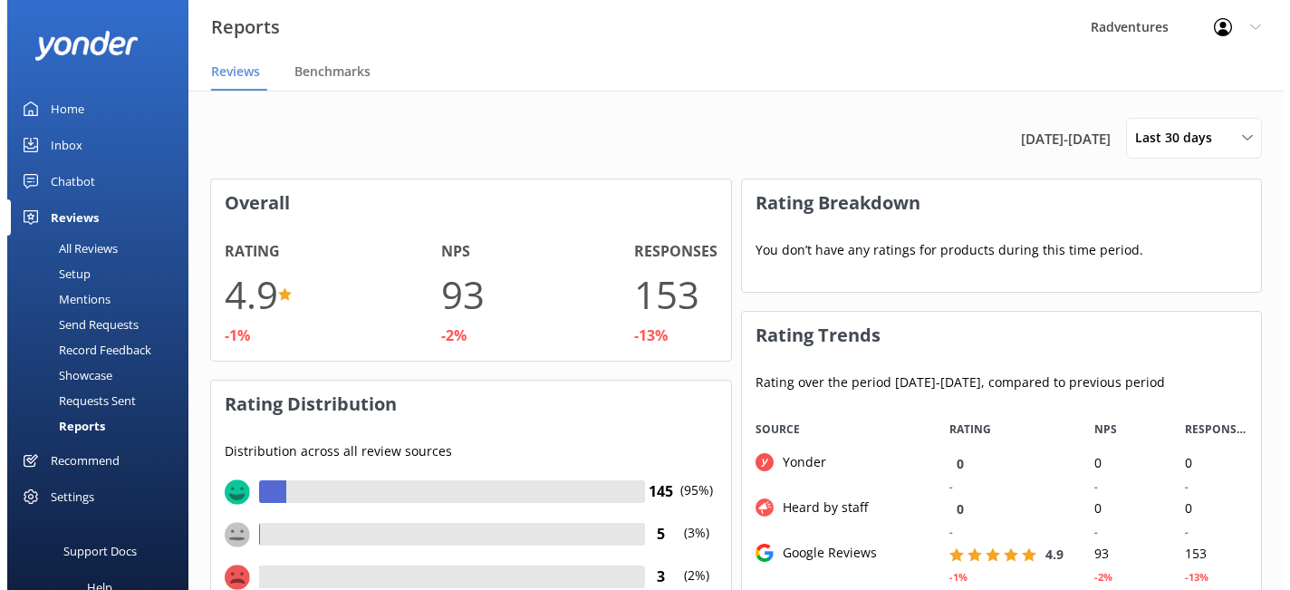
scroll to position [181, 505]
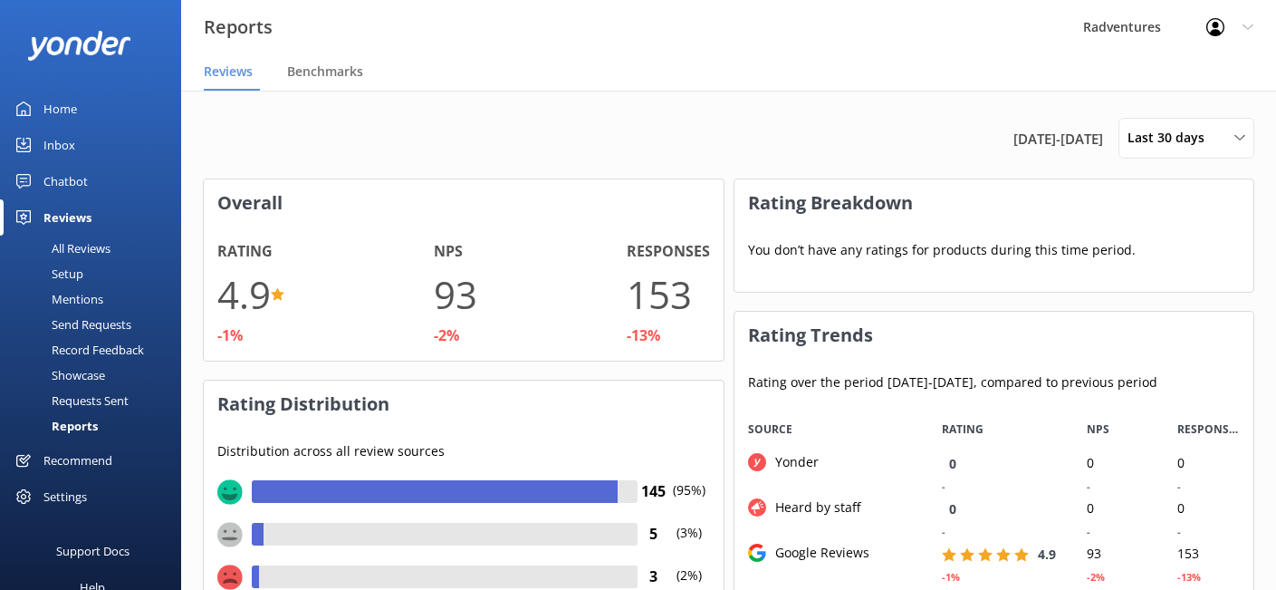
click at [84, 398] on div "Requests Sent" at bounding box center [70, 400] width 118 height 25
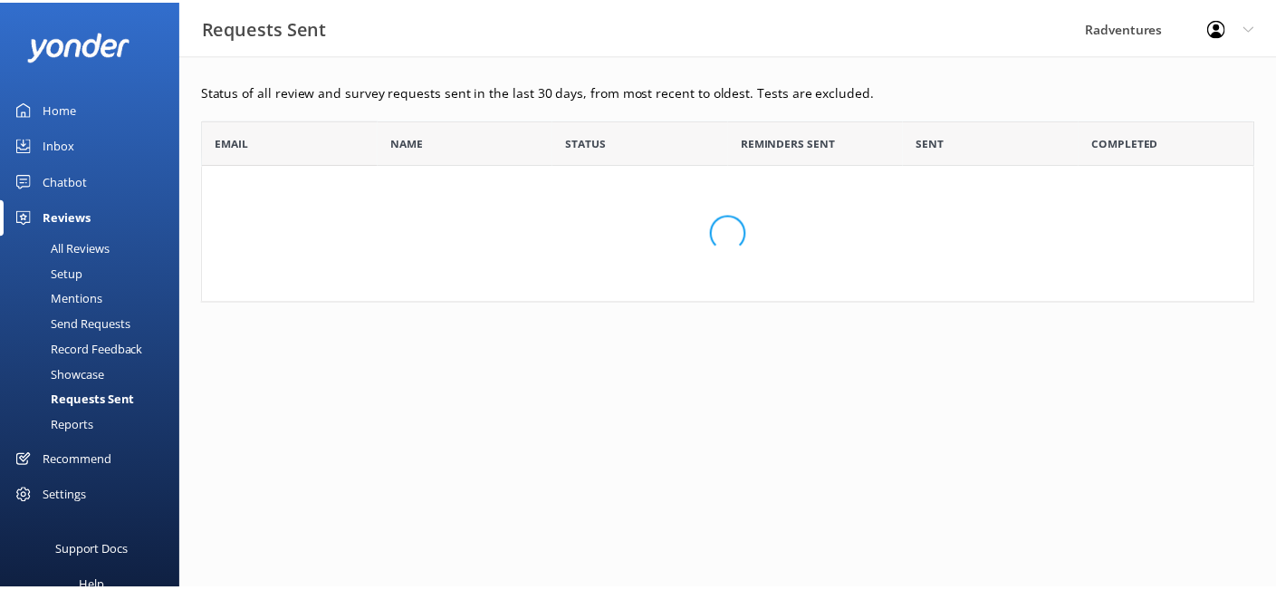
scroll to position [169, 1052]
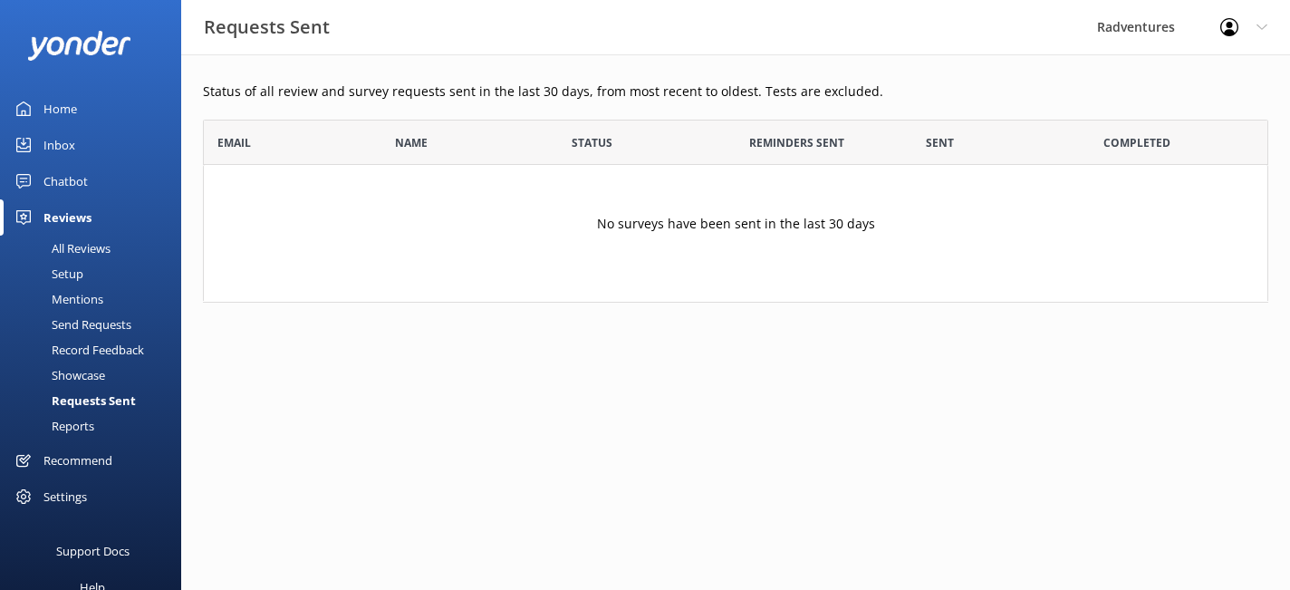
click at [82, 496] on div "Settings" at bounding box center [64, 496] width 43 height 36
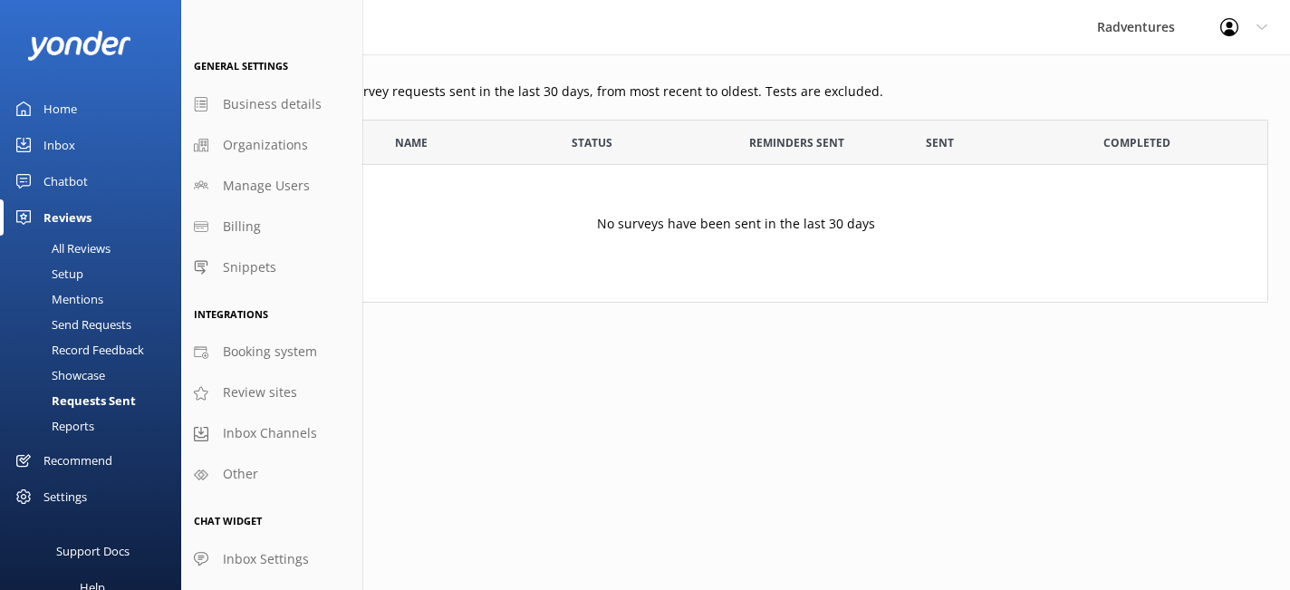
click at [75, 274] on div "Setup" at bounding box center [47, 273] width 72 height 25
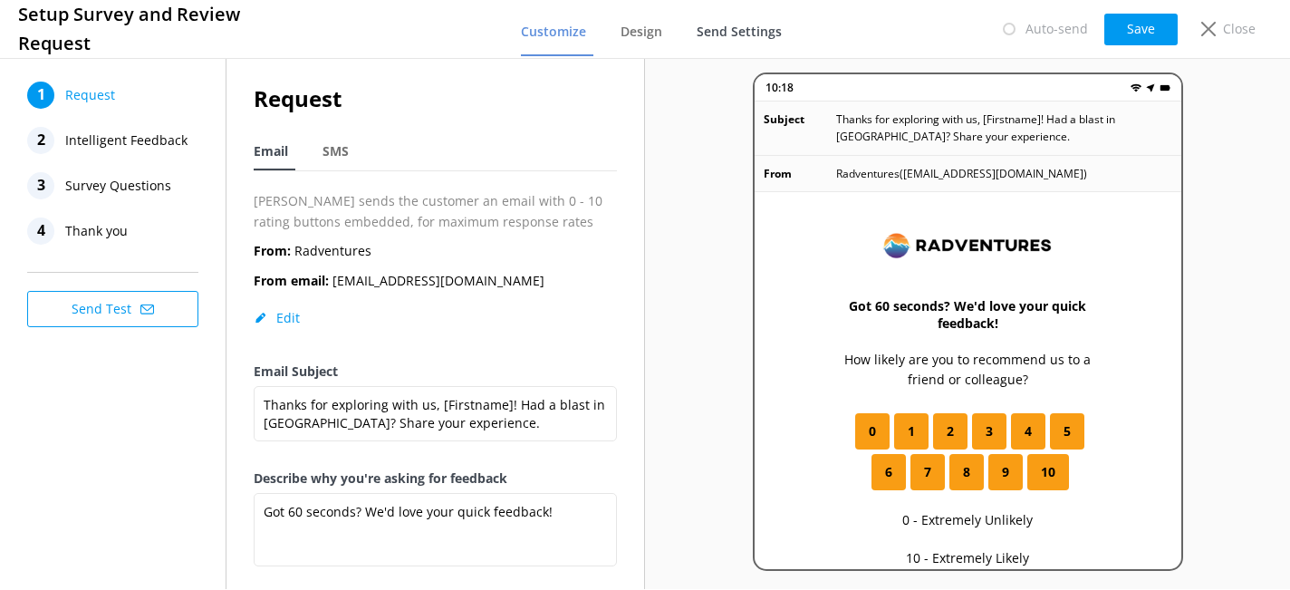
click at [752, 33] on span "Send Settings" at bounding box center [739, 32] width 85 height 18
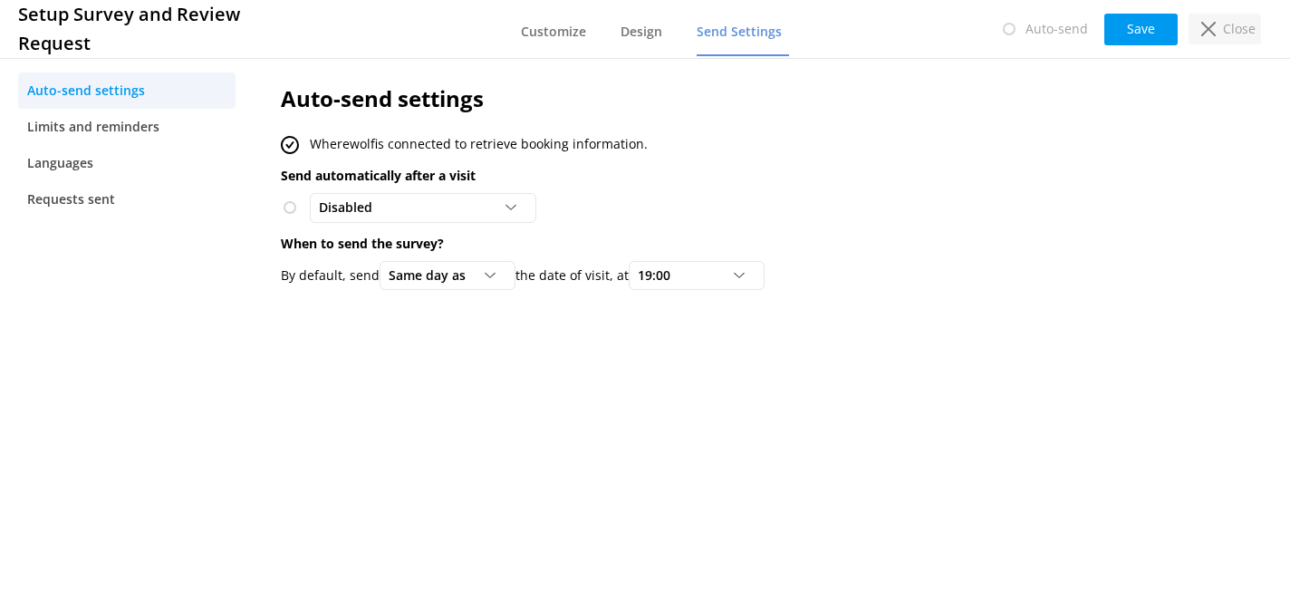
click at [1236, 28] on p "Close" at bounding box center [1239, 29] width 33 height 20
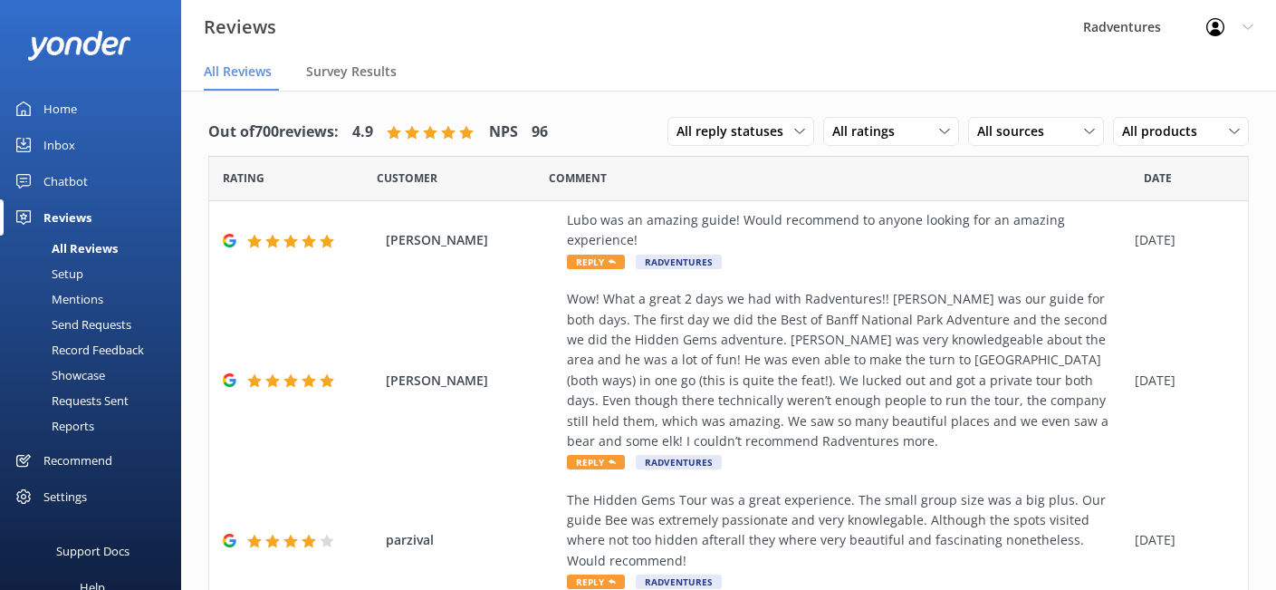
click at [63, 499] on div "Settings" at bounding box center [64, 496] width 43 height 36
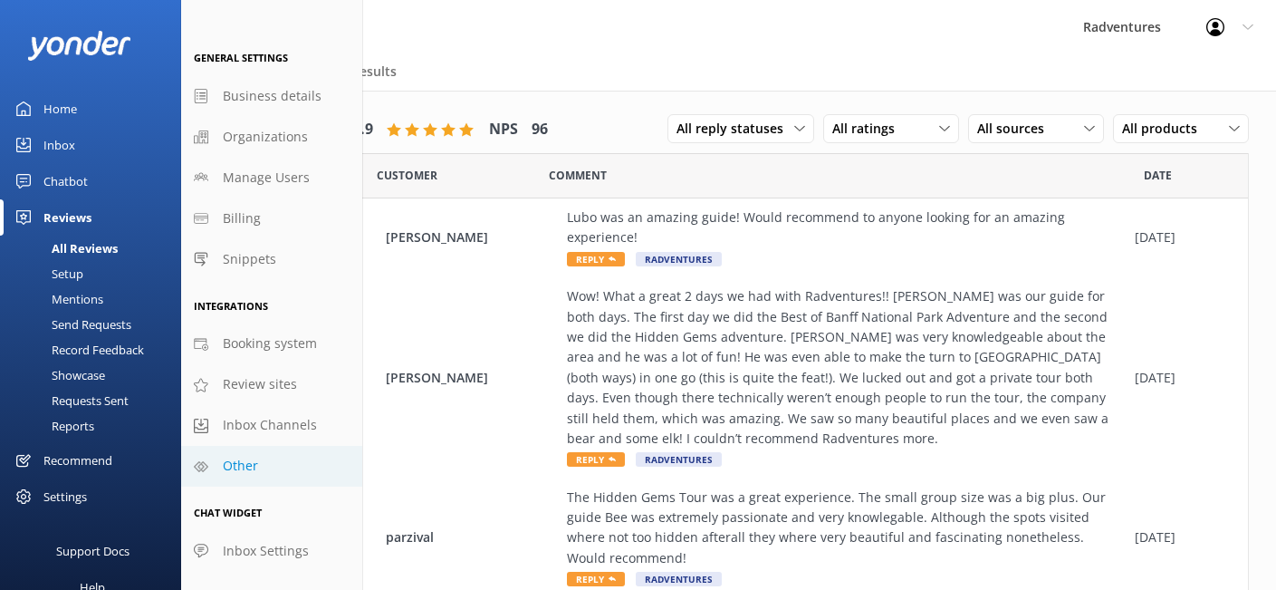
scroll to position [4, 0]
click at [262, 469] on link "Other" at bounding box center [271, 466] width 181 height 41
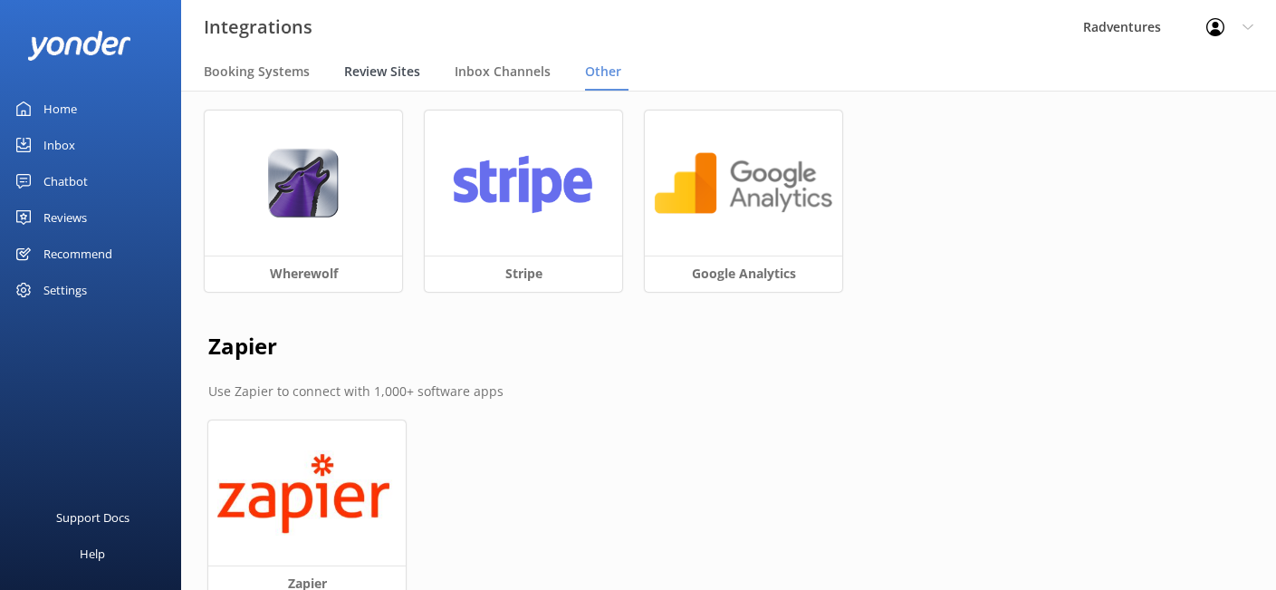
click at [361, 72] on span "Review Sites" at bounding box center [382, 72] width 76 height 18
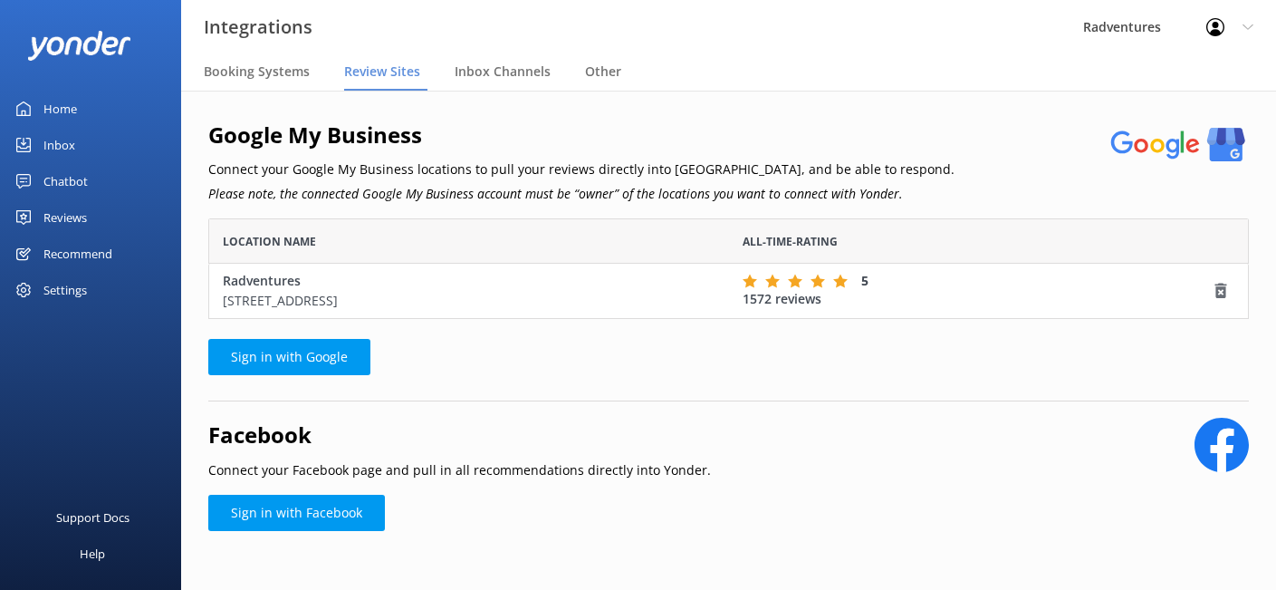
click at [72, 214] on div "Reviews" at bounding box center [64, 217] width 43 height 36
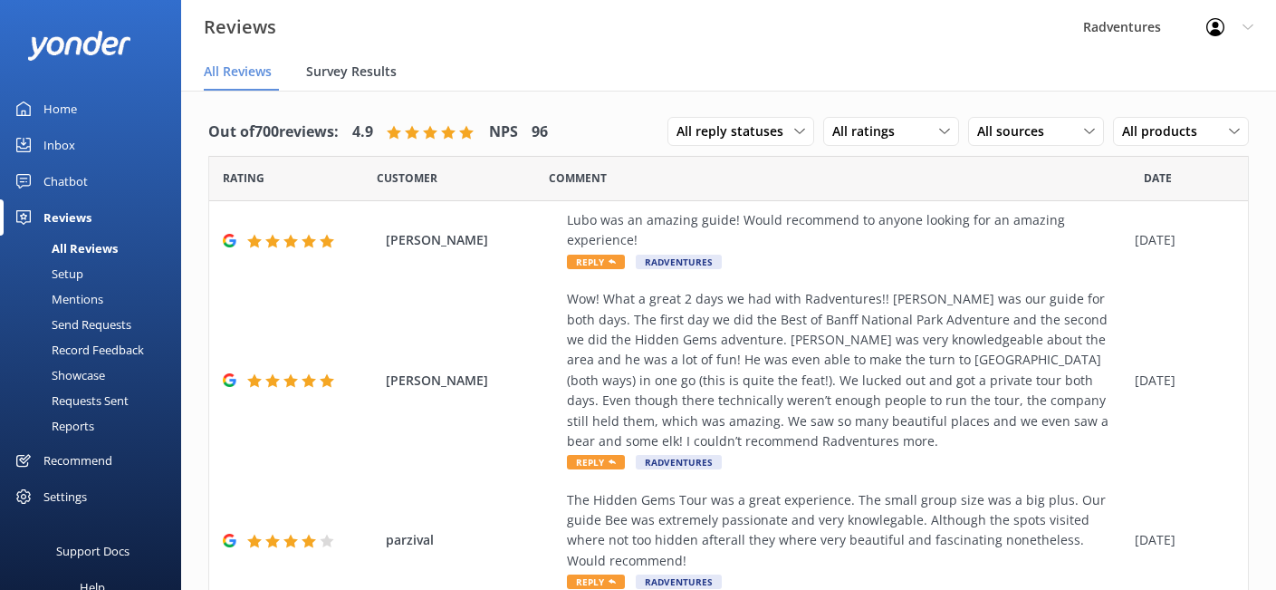
click at [335, 72] on span "Survey Results" at bounding box center [351, 72] width 91 height 18
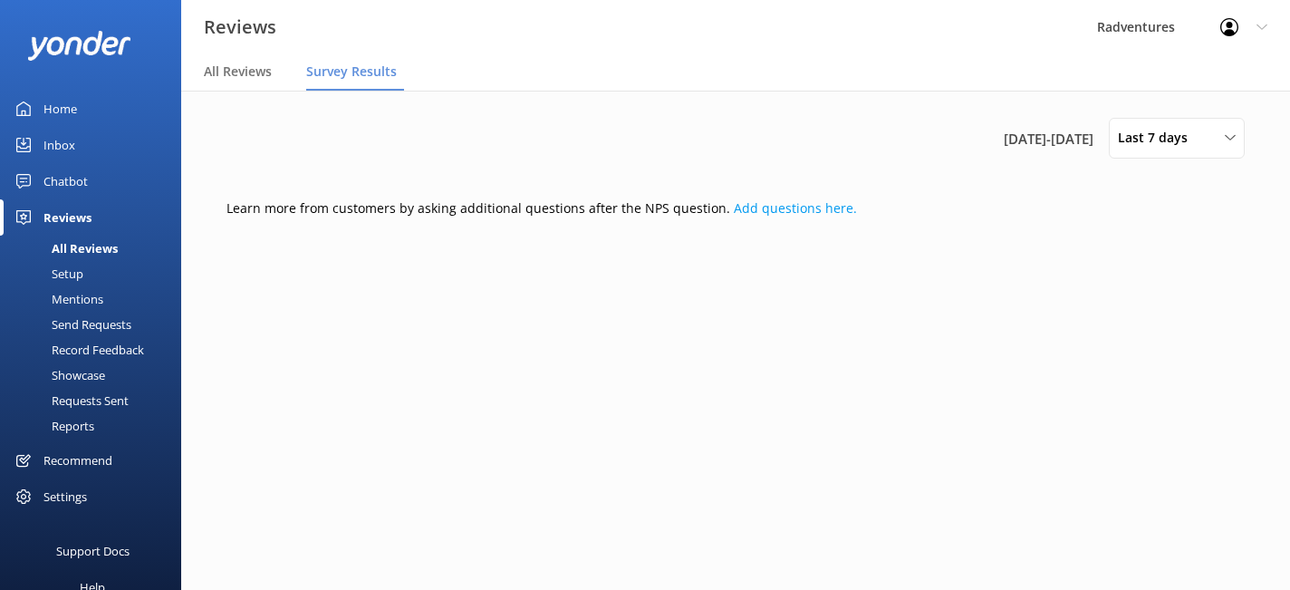
click at [67, 277] on div "Setup" at bounding box center [47, 273] width 72 height 25
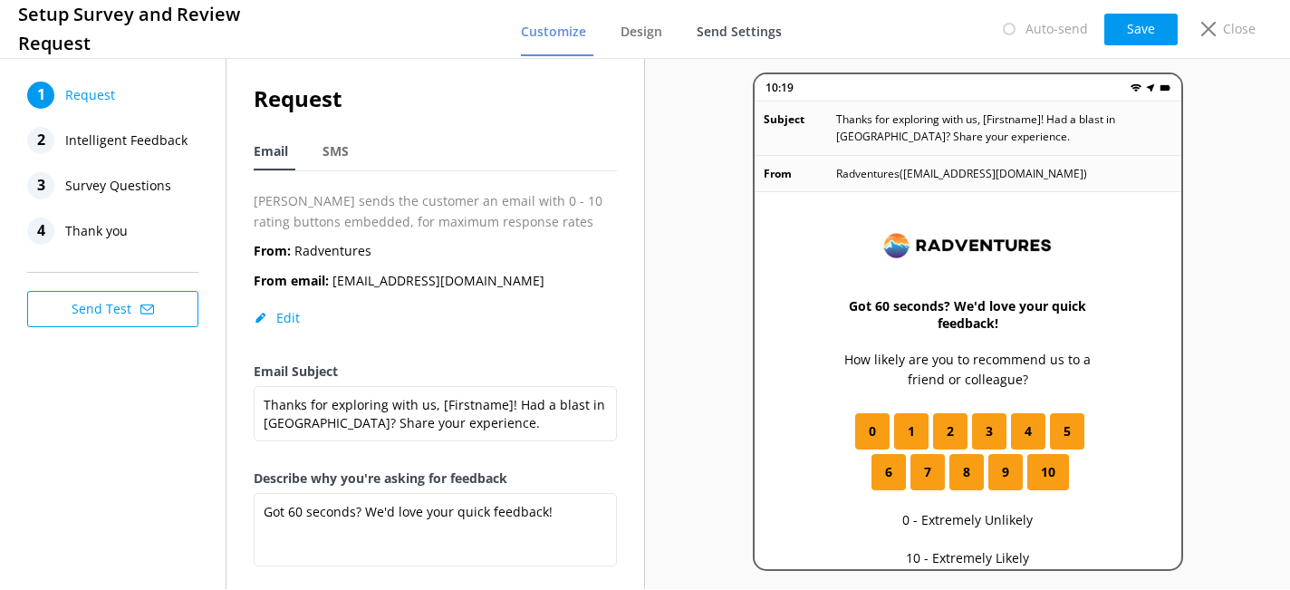
click at [726, 28] on span "Send Settings" at bounding box center [739, 32] width 85 height 18
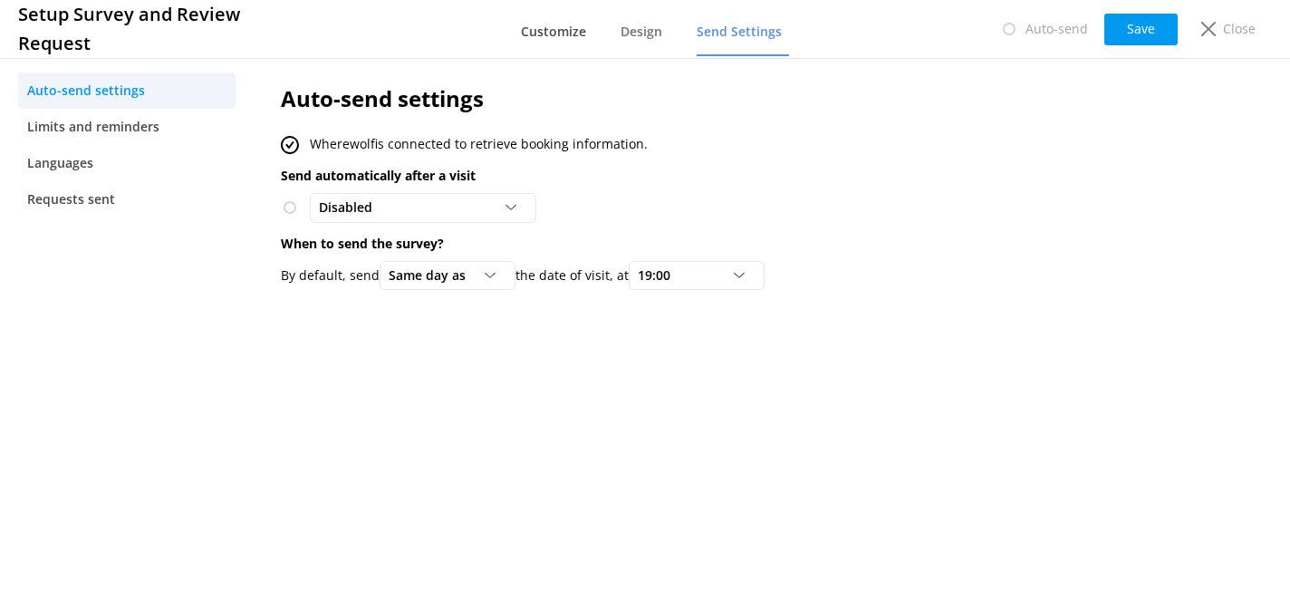
click at [577, 32] on span "Customize" at bounding box center [553, 32] width 65 height 18
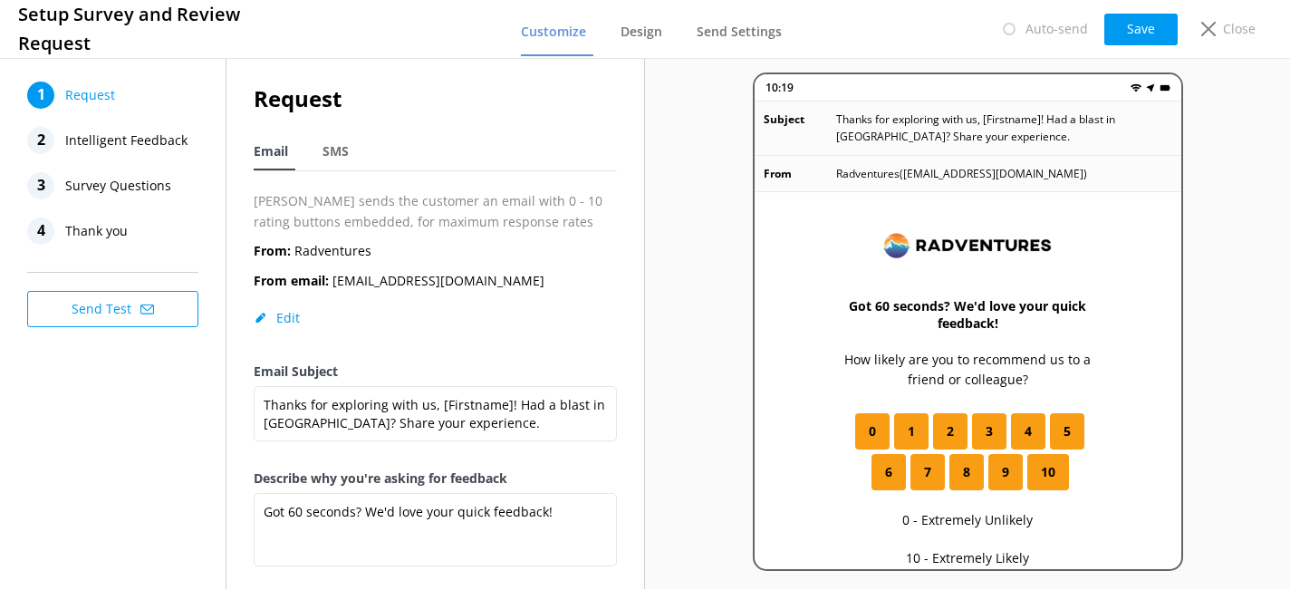
click at [122, 233] on span "Thank you" at bounding box center [96, 230] width 63 height 27
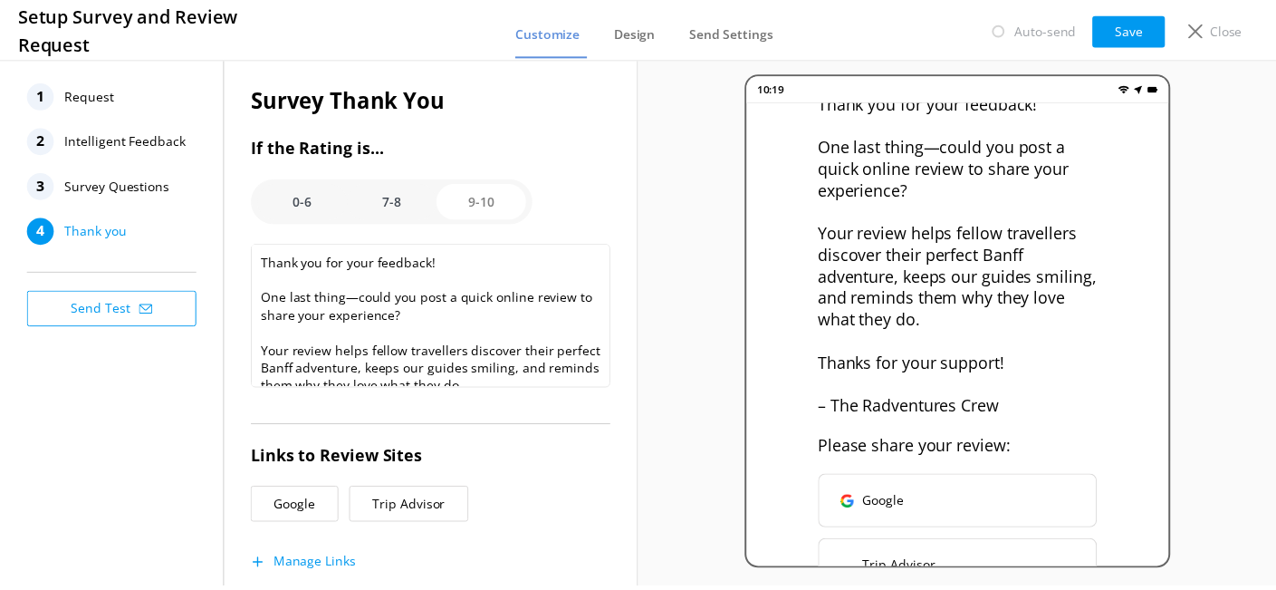
scroll to position [254, 0]
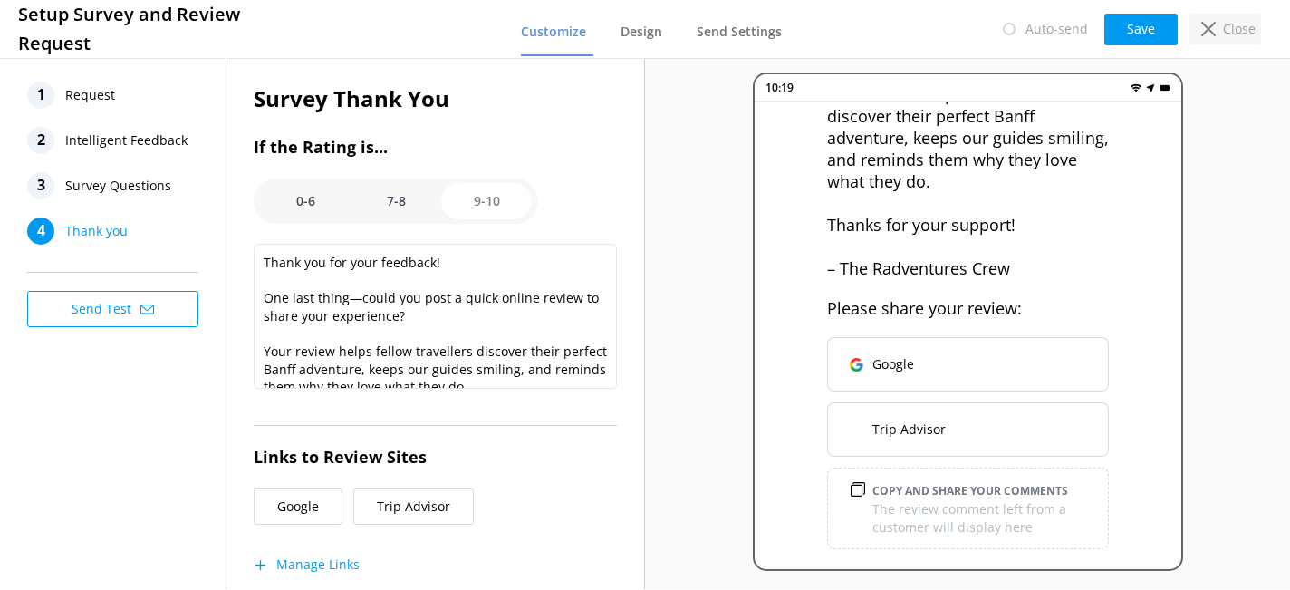
click at [1218, 30] on div "Close" at bounding box center [1224, 29] width 72 height 31
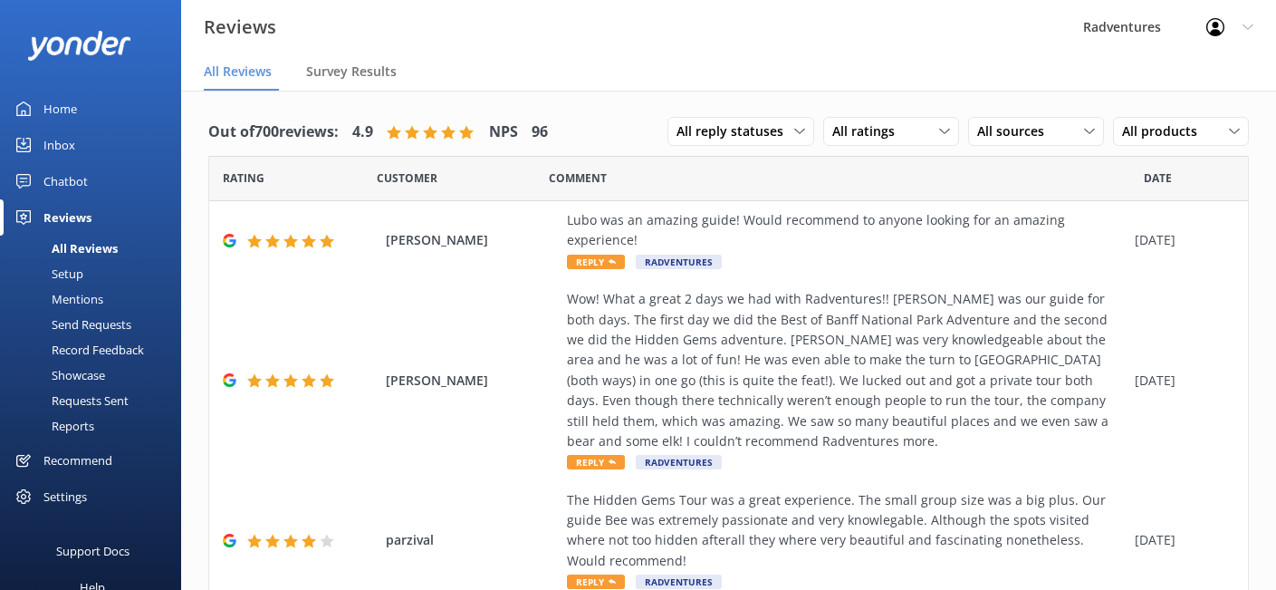
click at [72, 495] on div "Settings" at bounding box center [64, 496] width 43 height 36
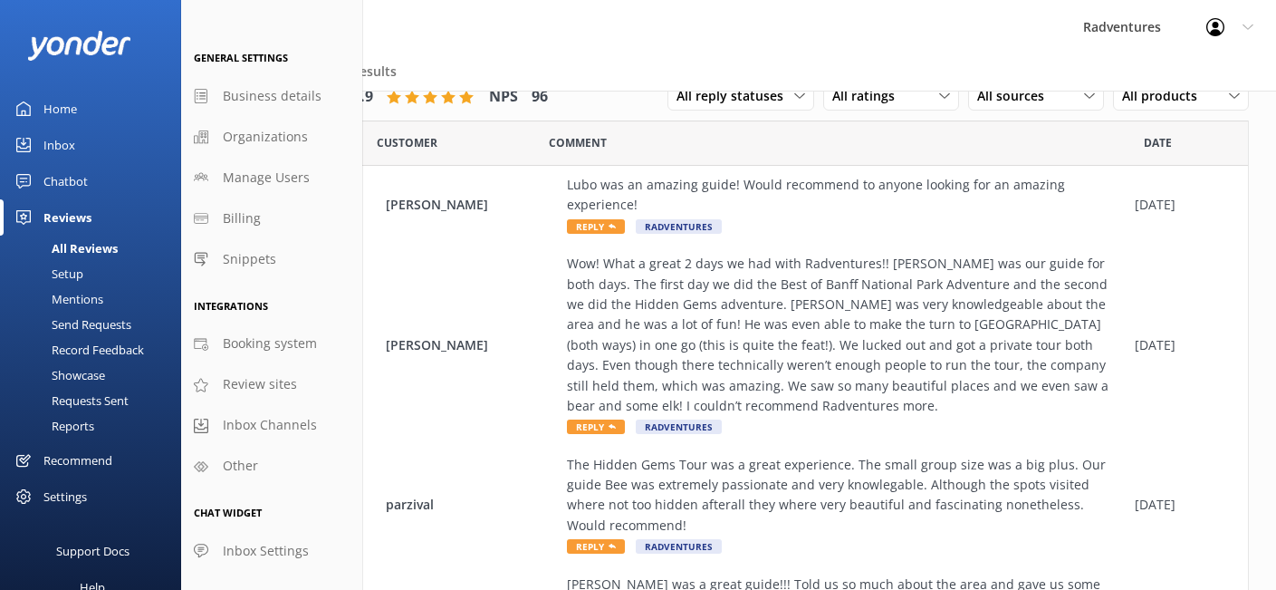
scroll to position [36, 0]
click at [264, 384] on span "Review sites" at bounding box center [260, 384] width 74 height 20
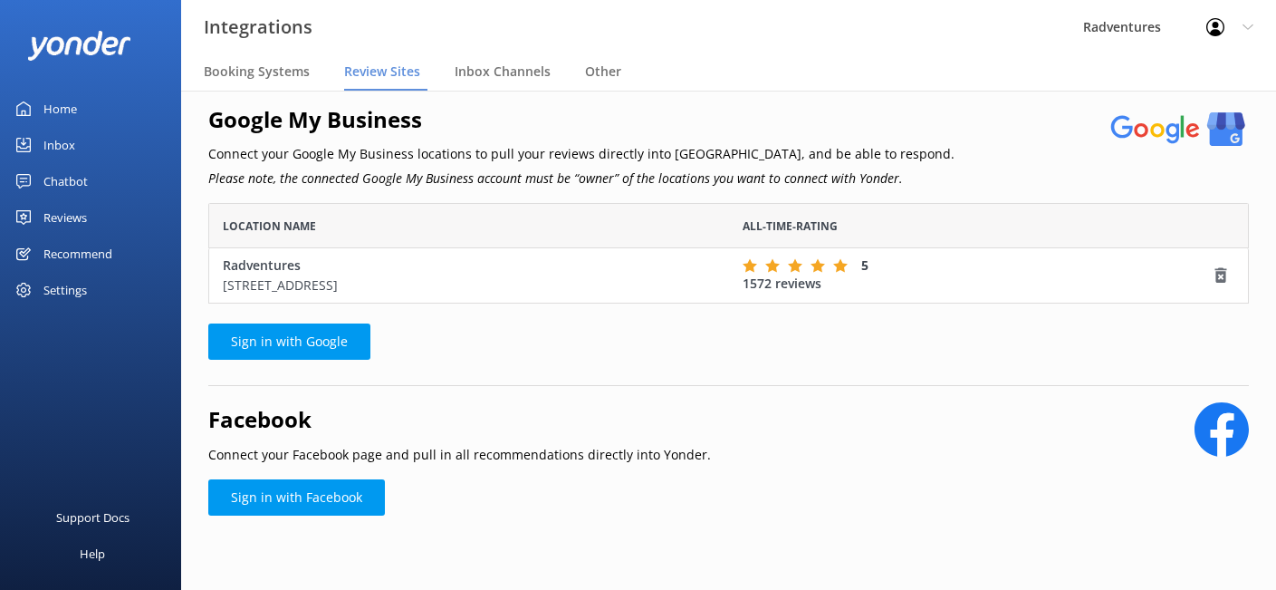
scroll to position [15, 0]
click at [69, 220] on div "Reviews" at bounding box center [64, 217] width 43 height 36
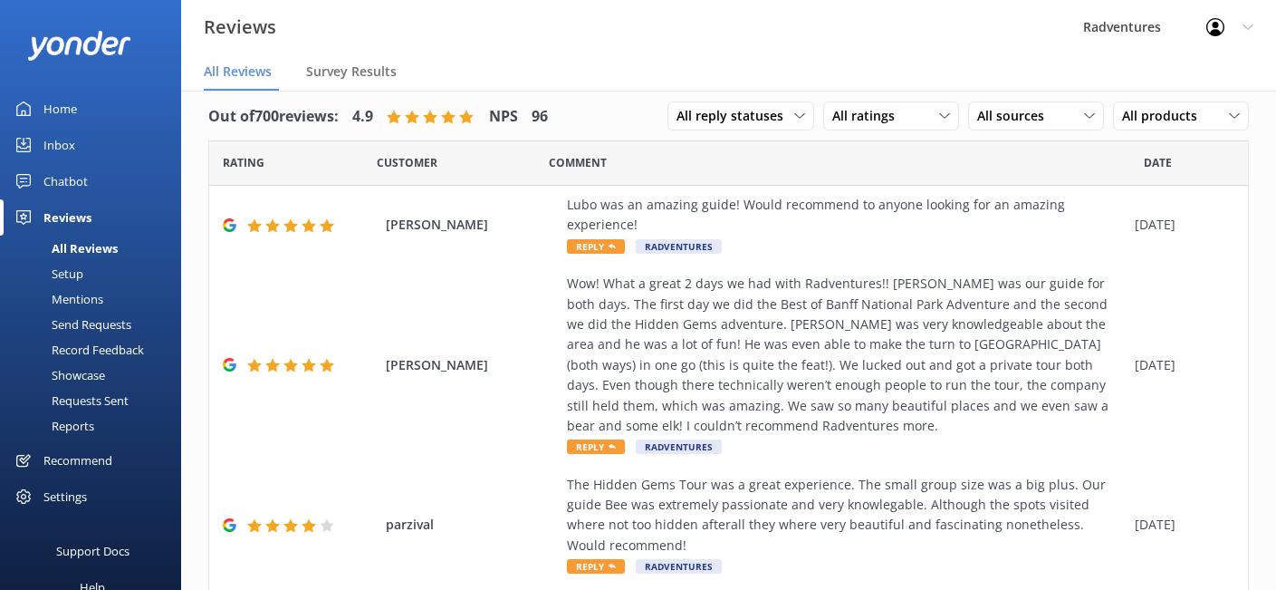
click at [86, 274] on link "Setup" at bounding box center [96, 273] width 170 height 25
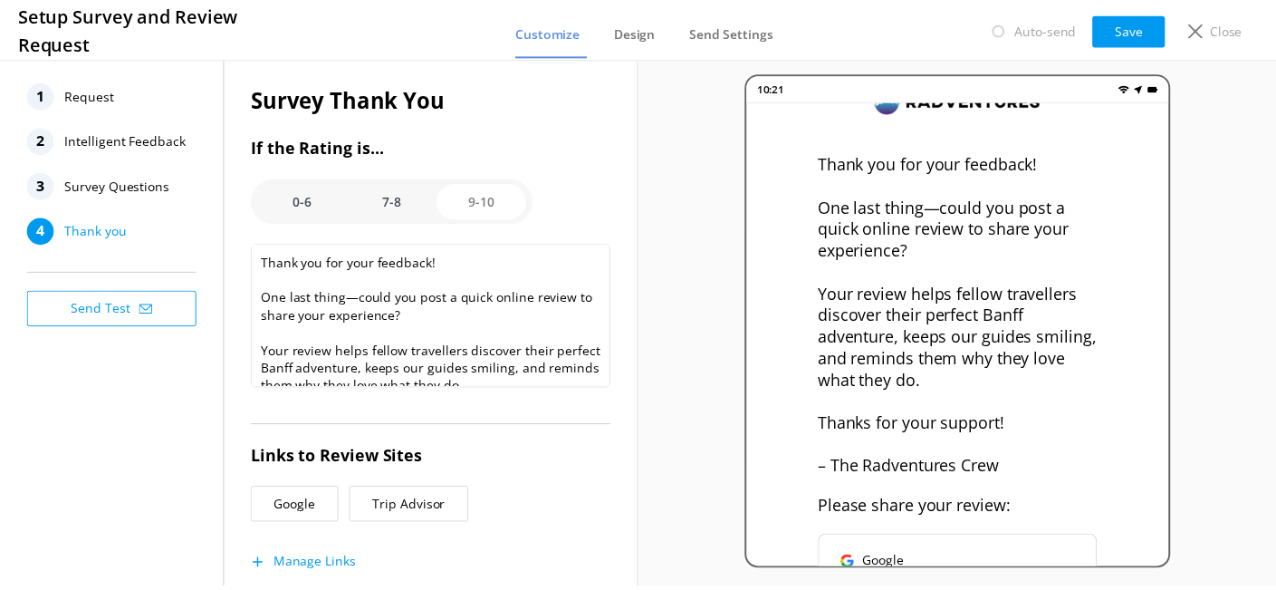
scroll to position [254, 0]
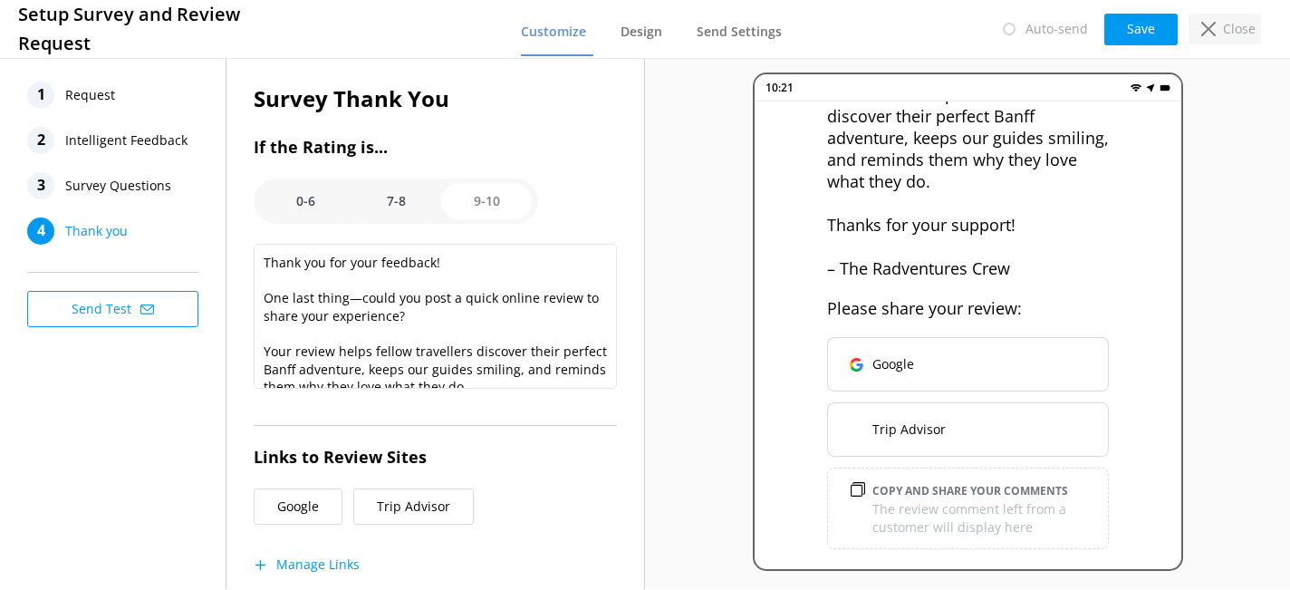
click at [1217, 24] on div "Close" at bounding box center [1224, 29] width 72 height 31
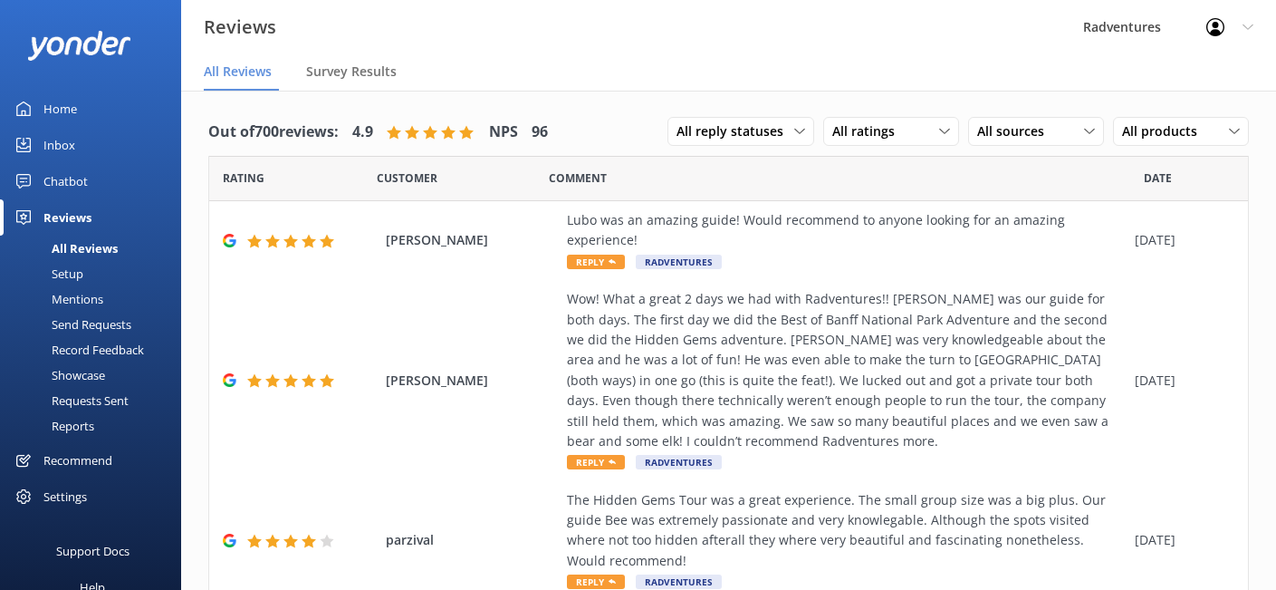
click at [73, 273] on div "Setup" at bounding box center [47, 273] width 72 height 25
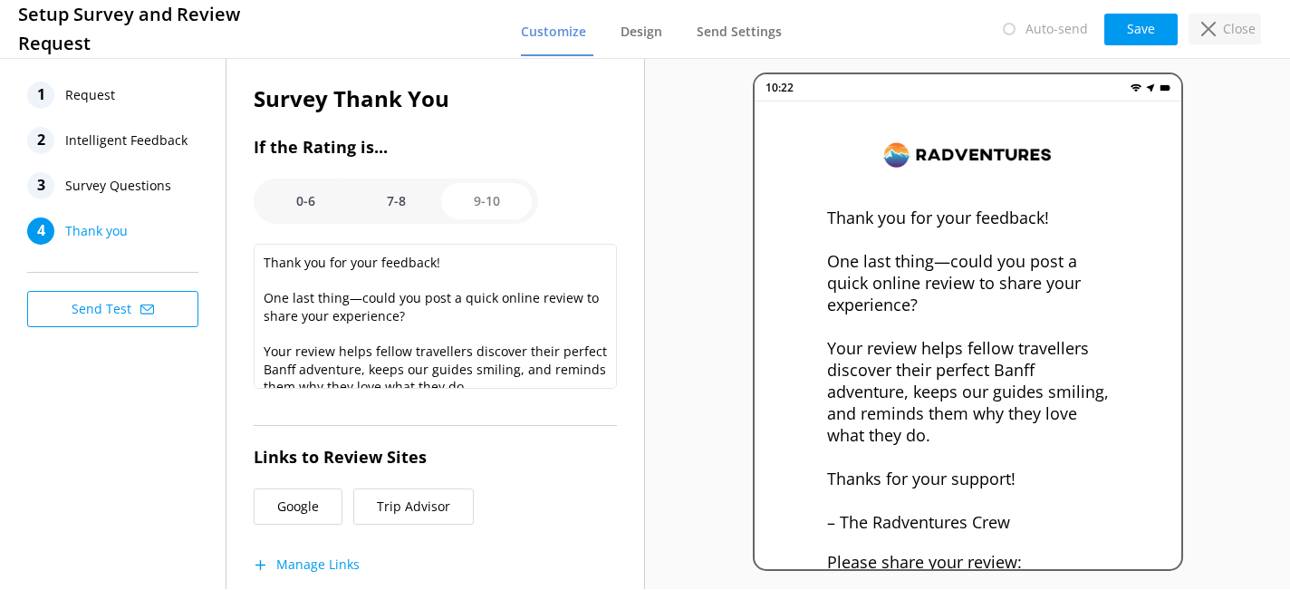
click at [1234, 31] on p "Close" at bounding box center [1239, 29] width 33 height 20
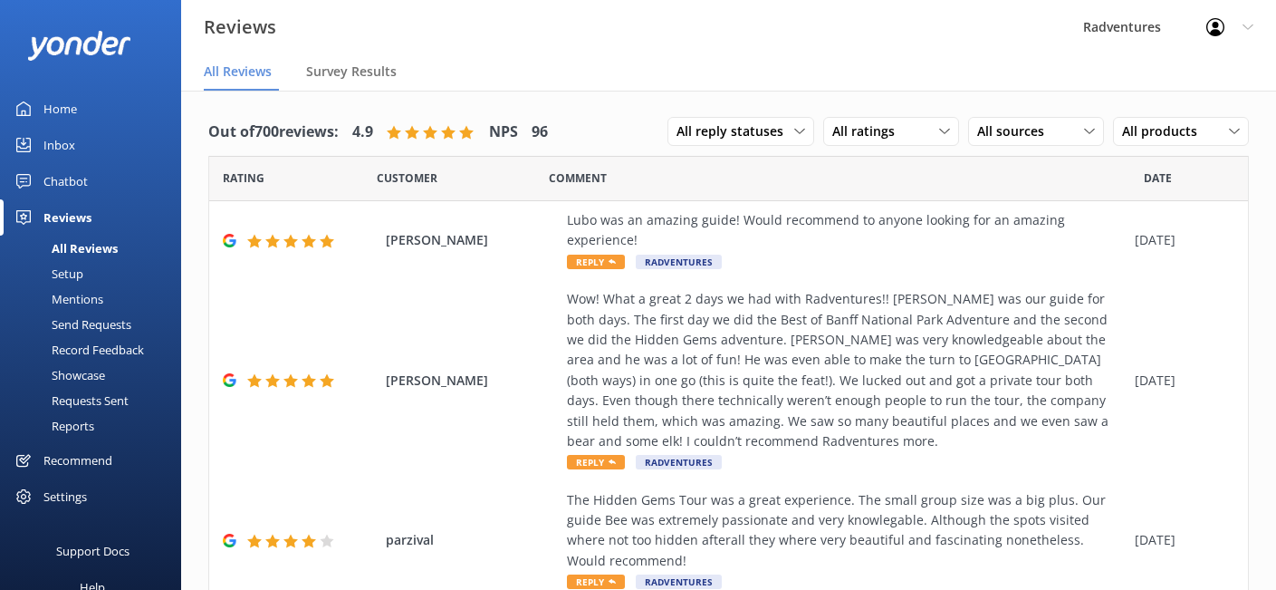
click at [74, 495] on div "Settings" at bounding box center [64, 496] width 43 height 36
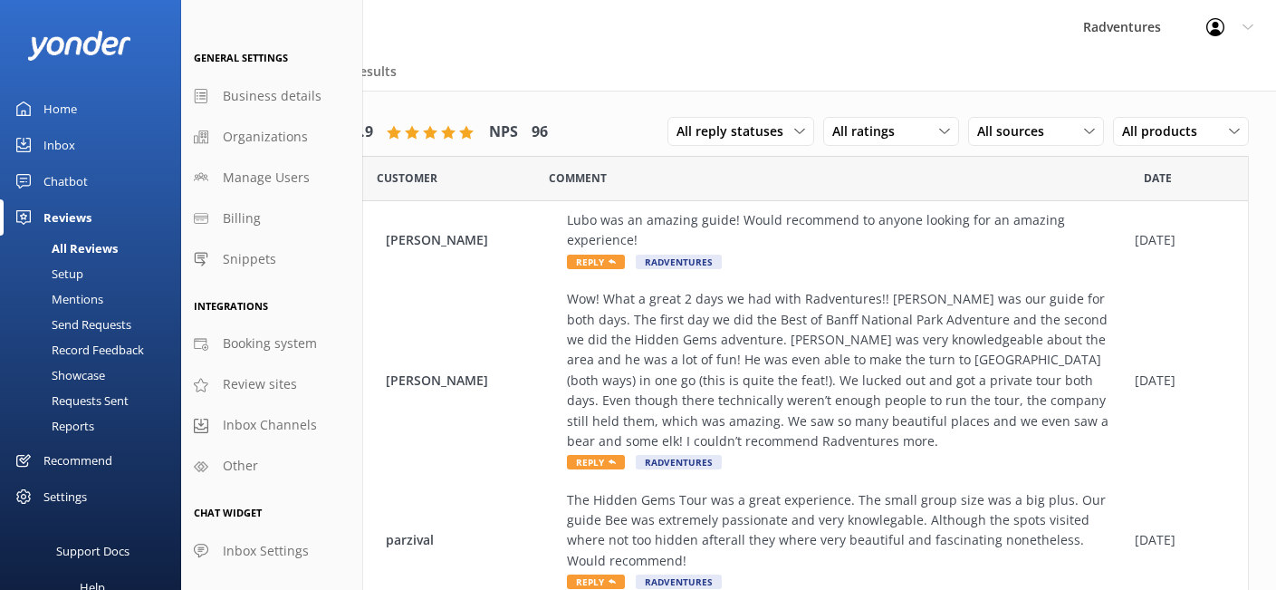
scroll to position [5, 0]
click at [66, 114] on div "Home" at bounding box center [60, 109] width 34 height 36
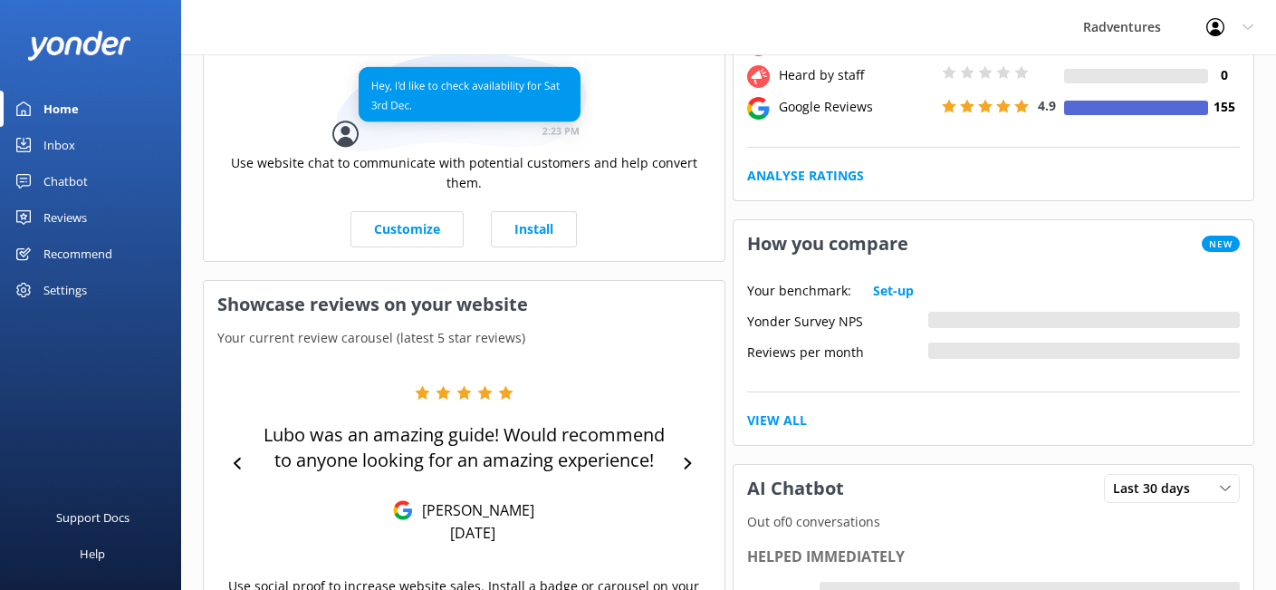
click at [77, 178] on div "Chatbot" at bounding box center [65, 181] width 44 height 36
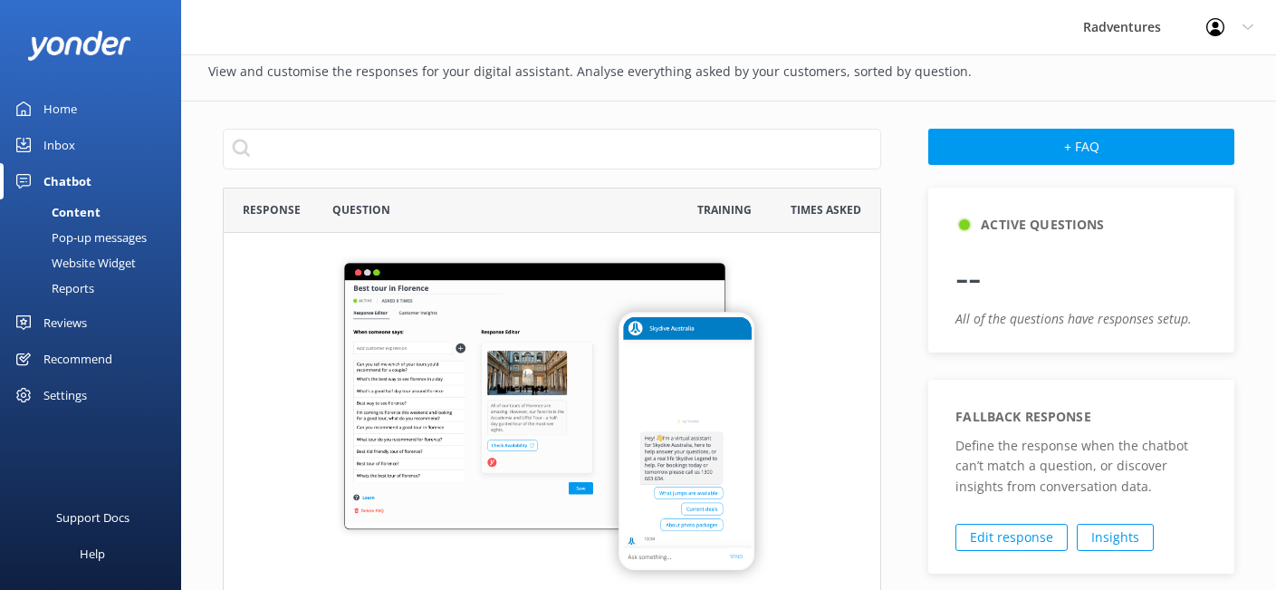
scroll to position [621, 645]
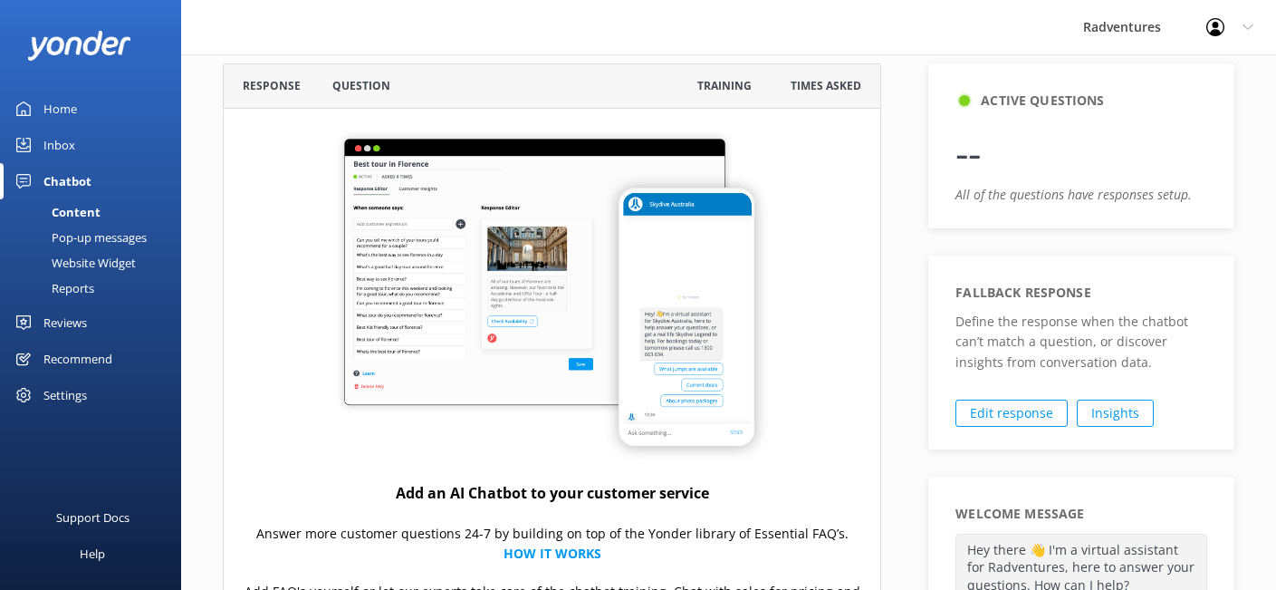
click at [63, 141] on div "Inbox" at bounding box center [59, 145] width 32 height 36
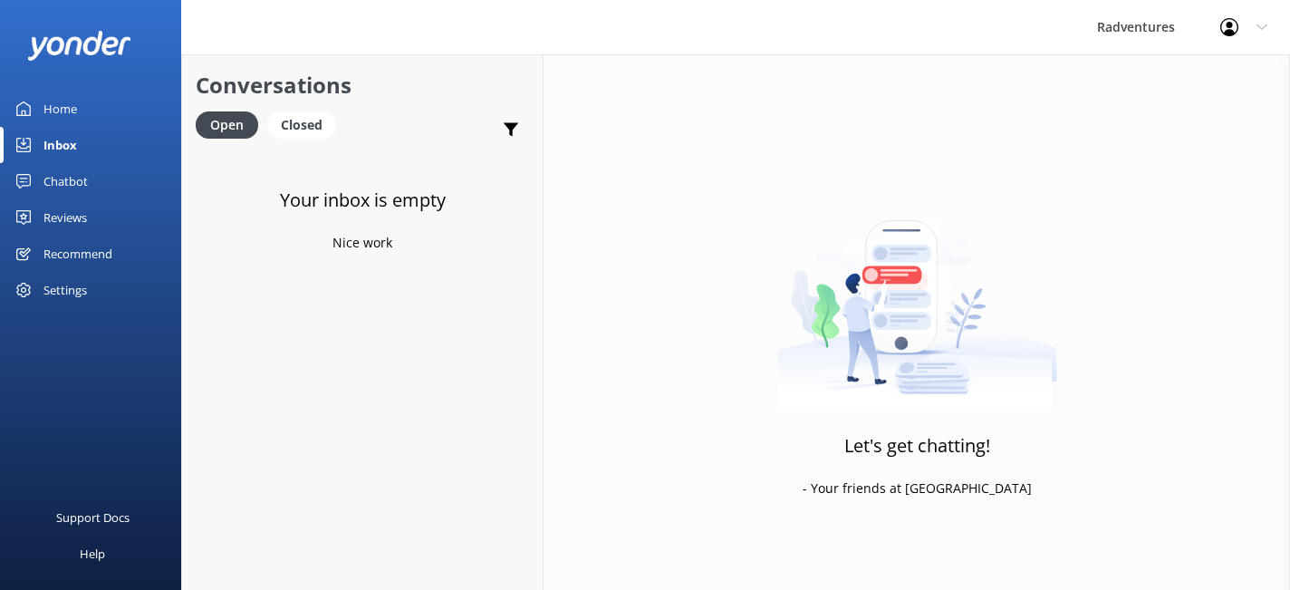
click at [72, 296] on div "Settings" at bounding box center [64, 290] width 43 height 36
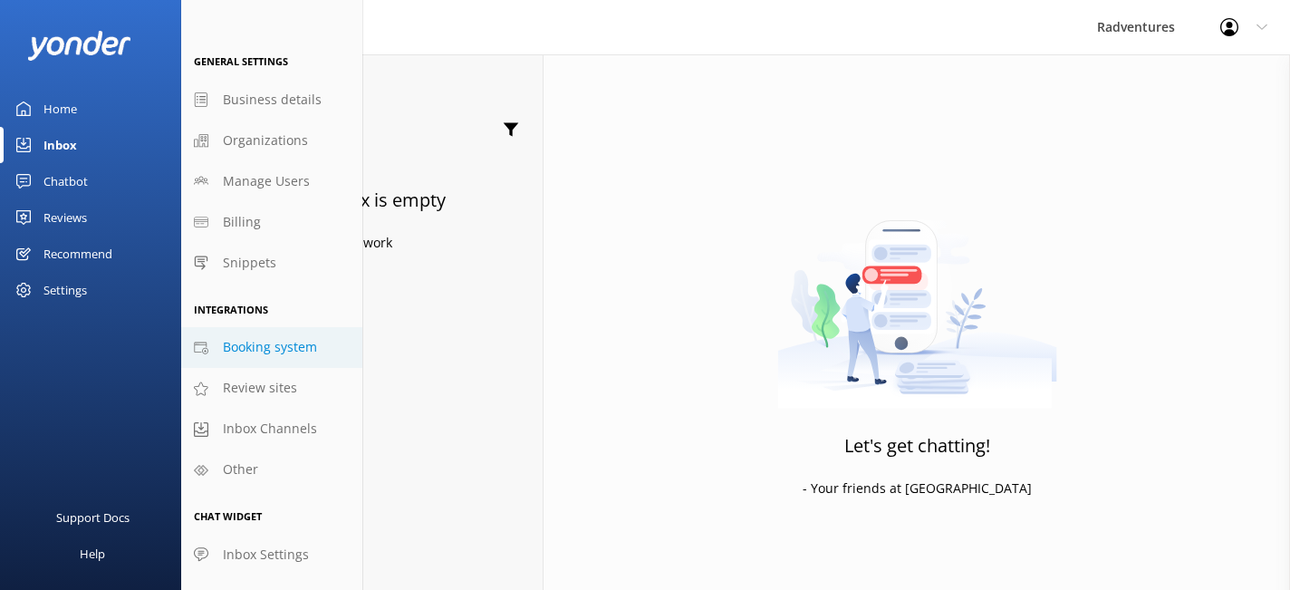
scroll to position [8, 0]
click at [58, 152] on div "Inbox" at bounding box center [60, 145] width 34 height 36
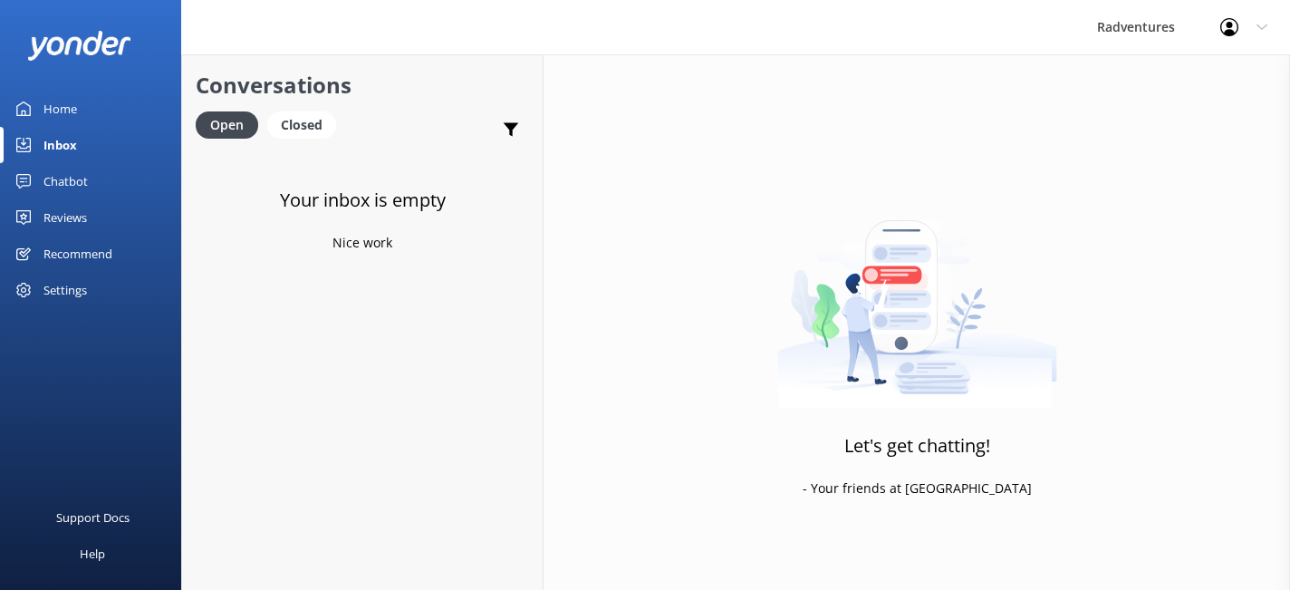
click at [74, 284] on div "Settings" at bounding box center [64, 290] width 43 height 36
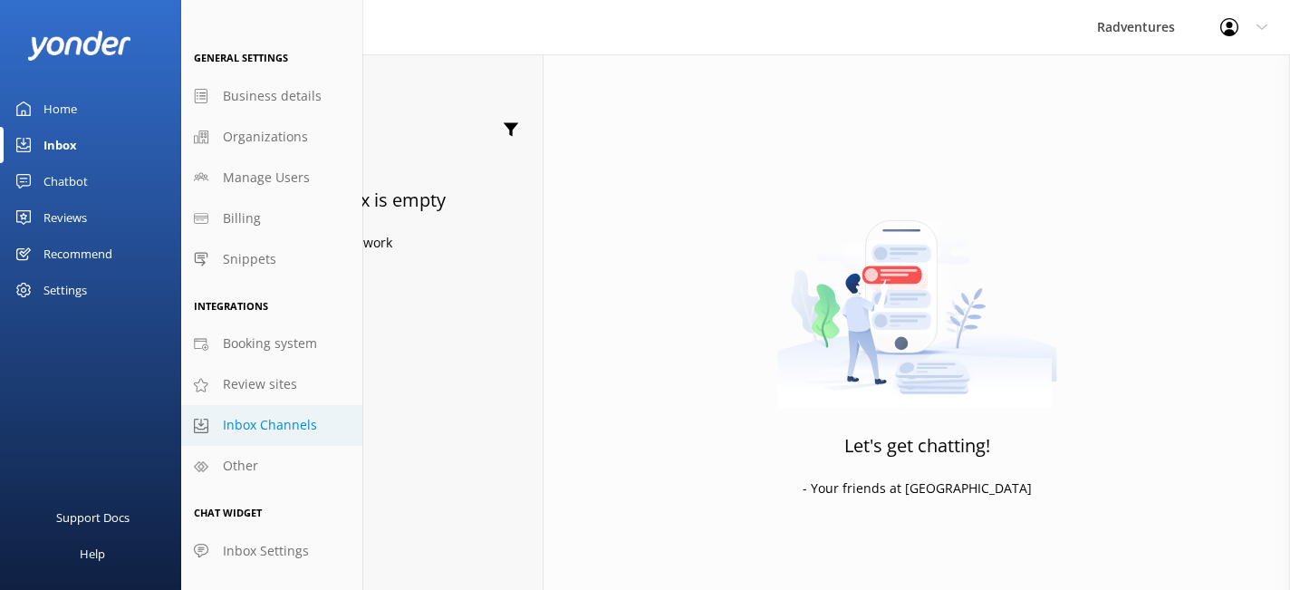
click at [265, 428] on span "Inbox Channels" at bounding box center [270, 425] width 94 height 20
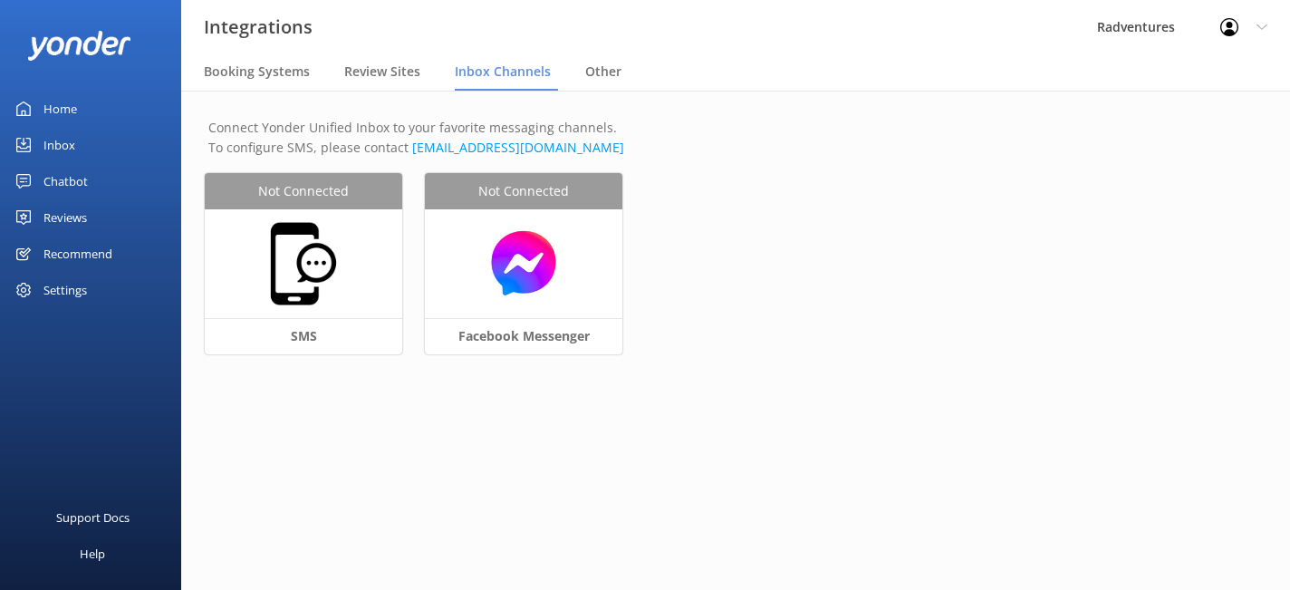
click at [60, 293] on div "Settings" at bounding box center [64, 290] width 43 height 36
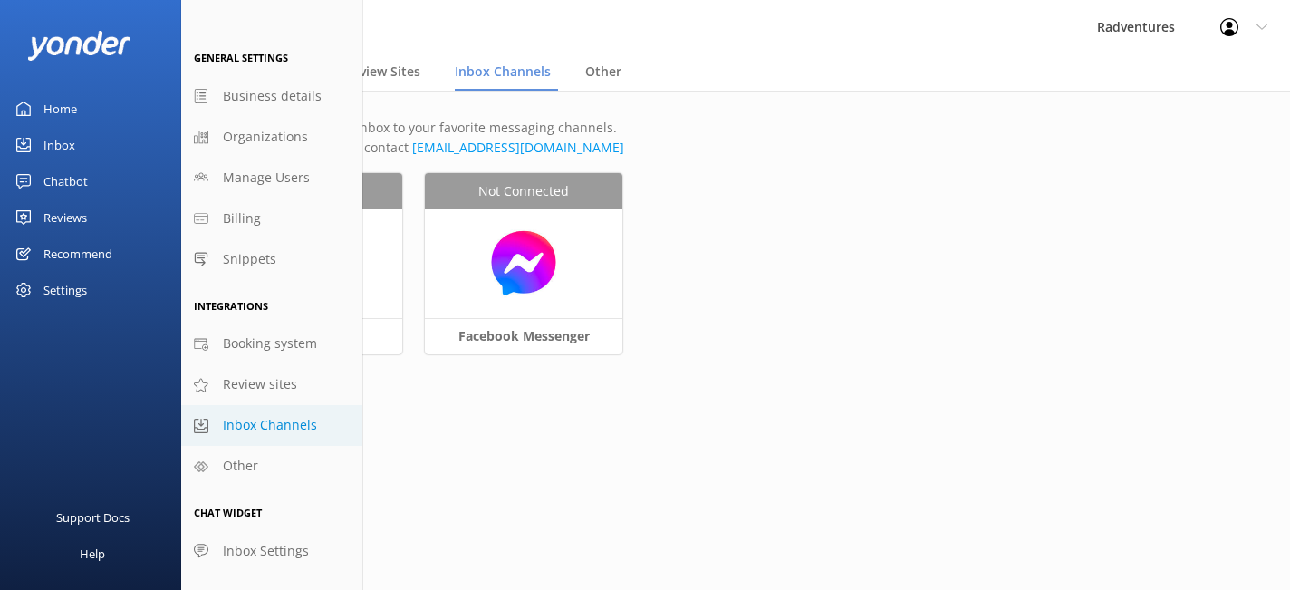
click at [77, 293] on div "Settings" at bounding box center [64, 290] width 43 height 36
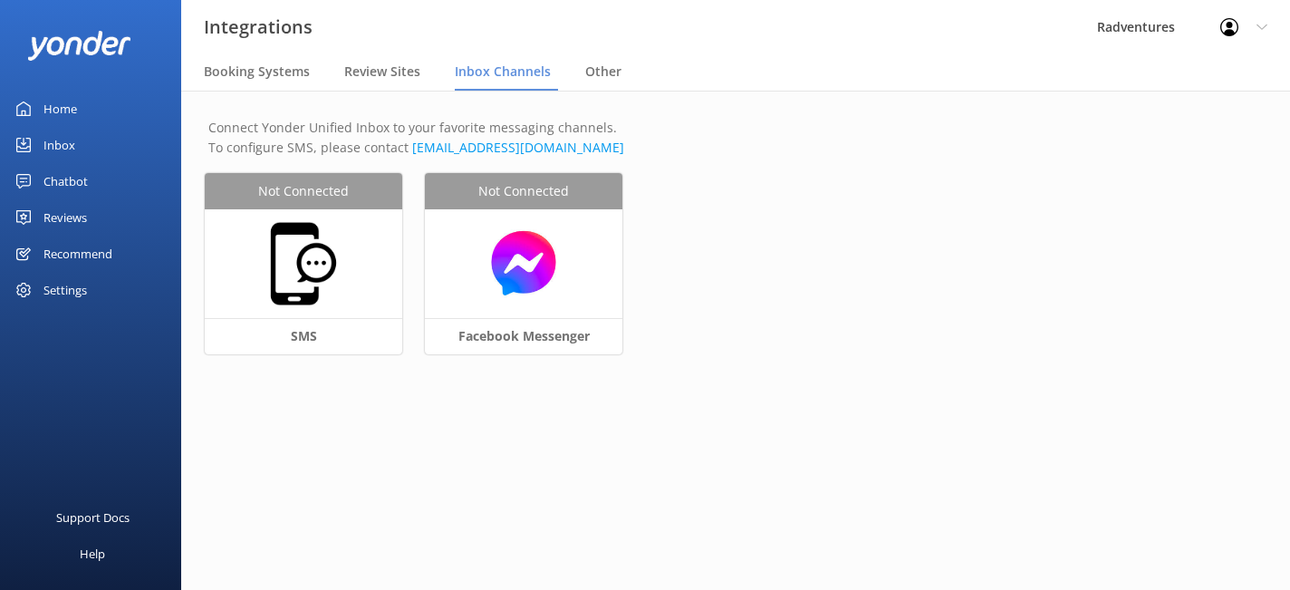
click at [82, 298] on div "Settings" at bounding box center [64, 290] width 43 height 36
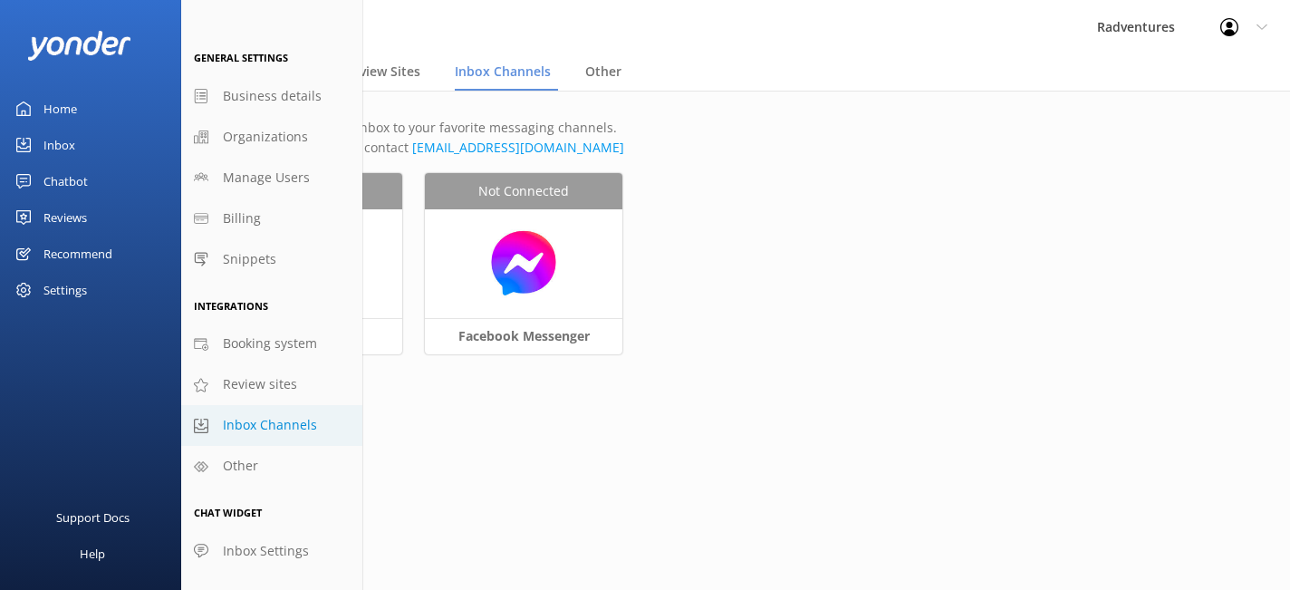
click at [70, 216] on div "Reviews" at bounding box center [64, 217] width 43 height 36
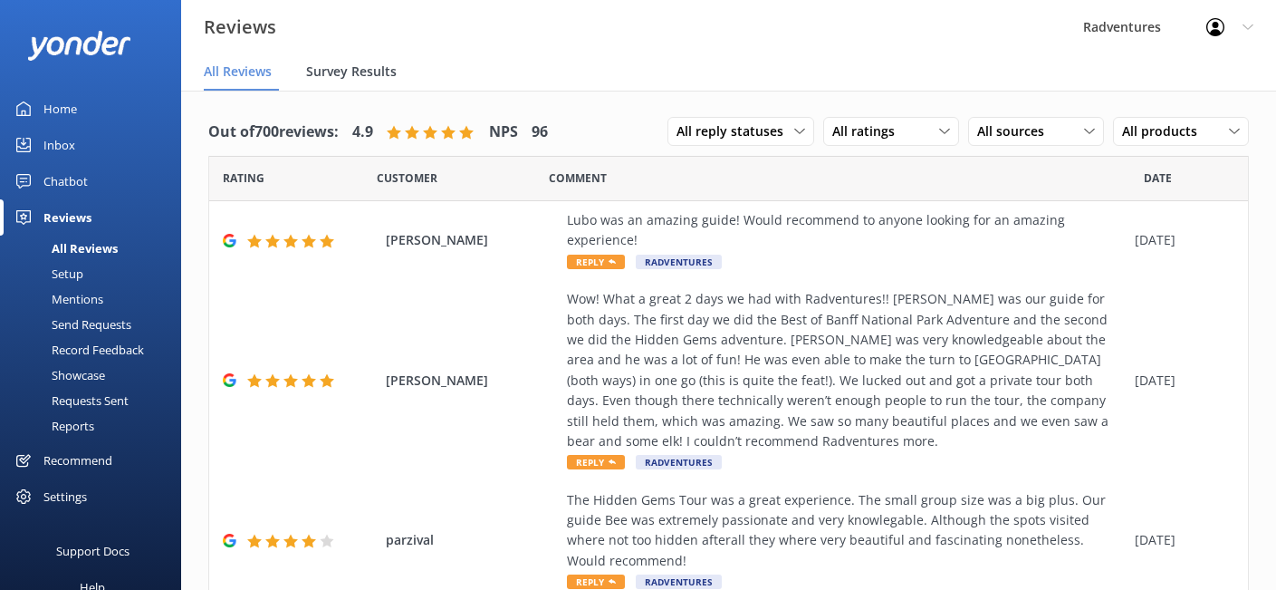
click at [367, 71] on span "Survey Results" at bounding box center [351, 72] width 91 height 18
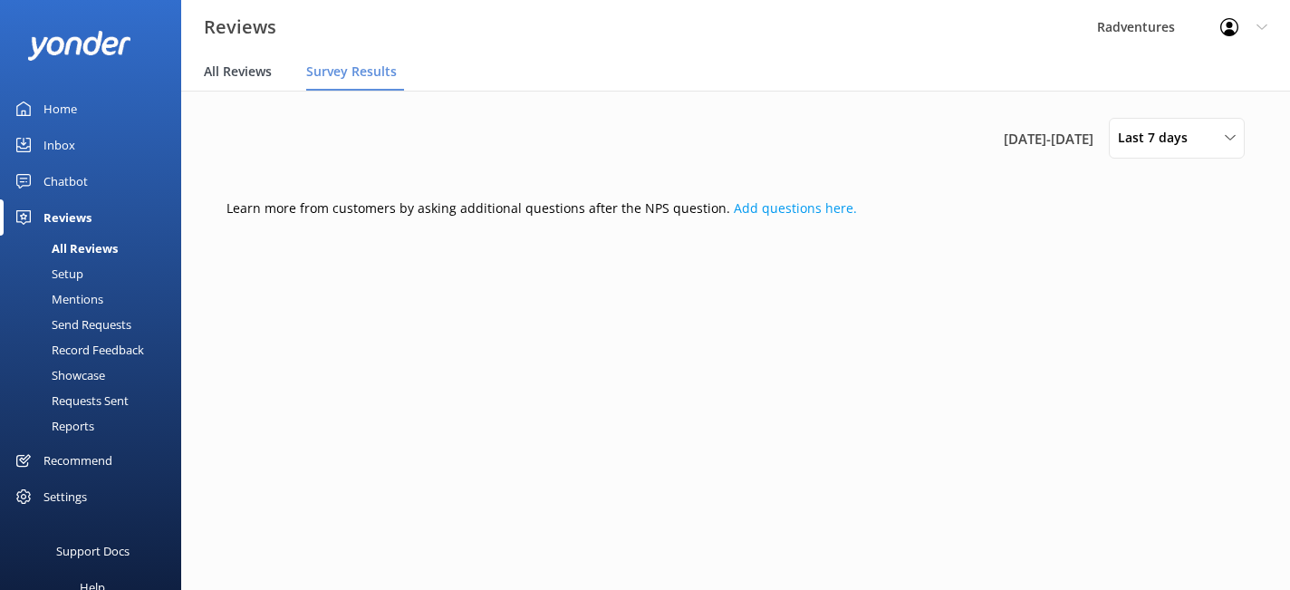
click at [254, 70] on span "All Reviews" at bounding box center [238, 72] width 68 height 18
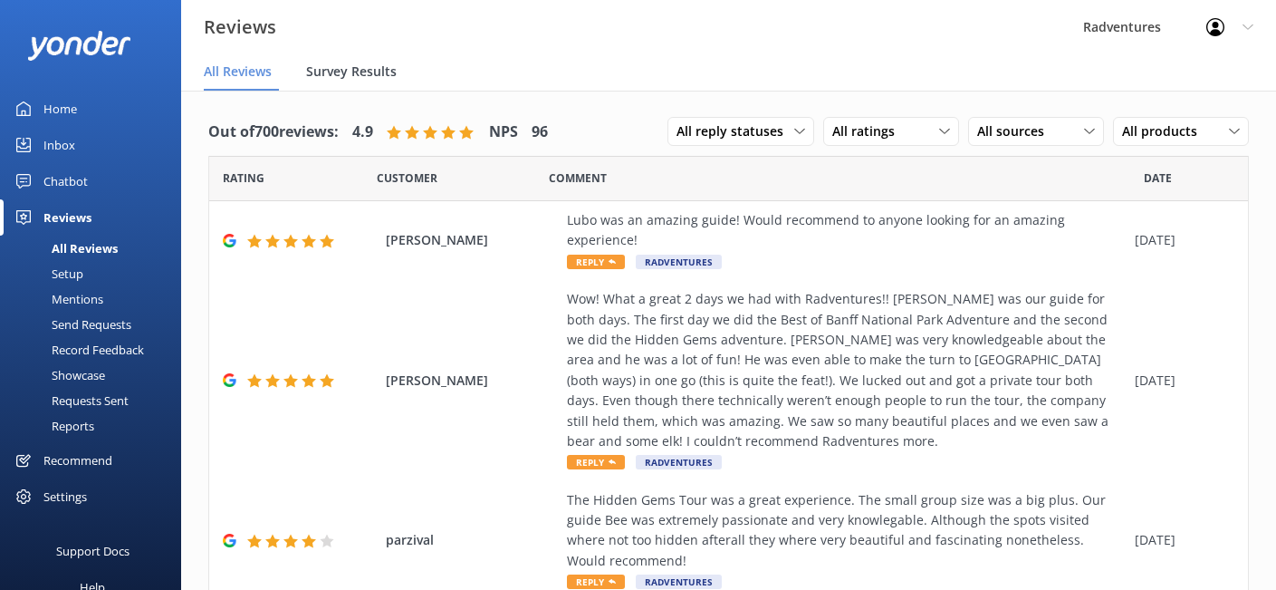
click at [349, 78] on span "Survey Results" at bounding box center [351, 72] width 91 height 18
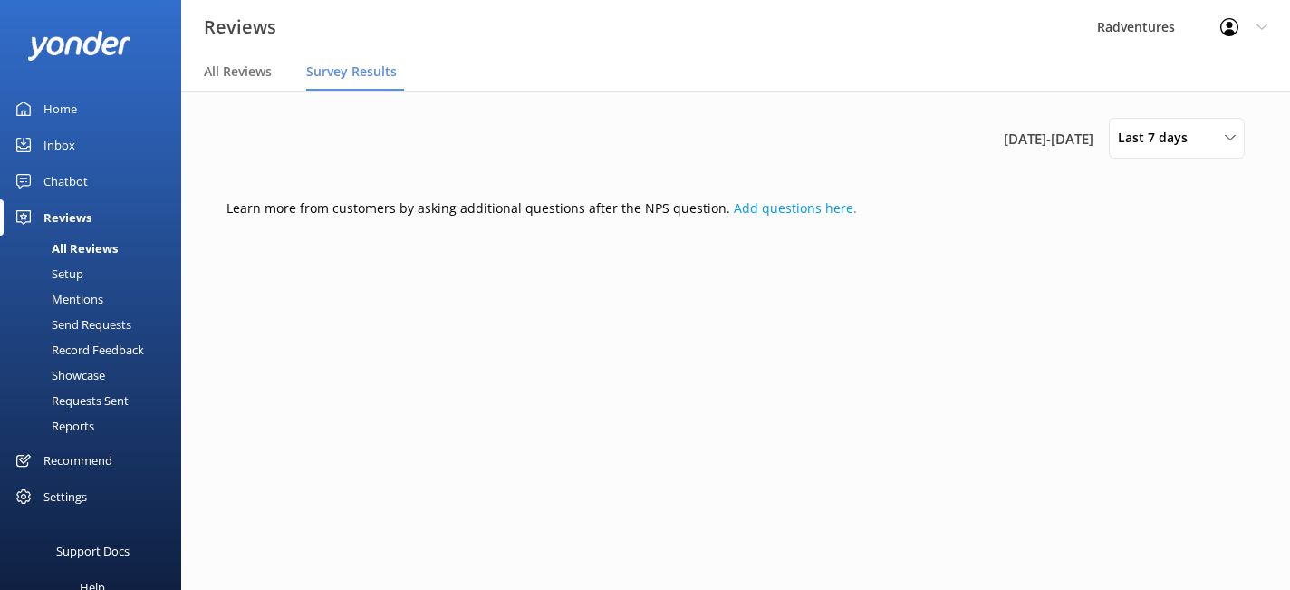
click at [76, 269] on div "Setup" at bounding box center [47, 273] width 72 height 25
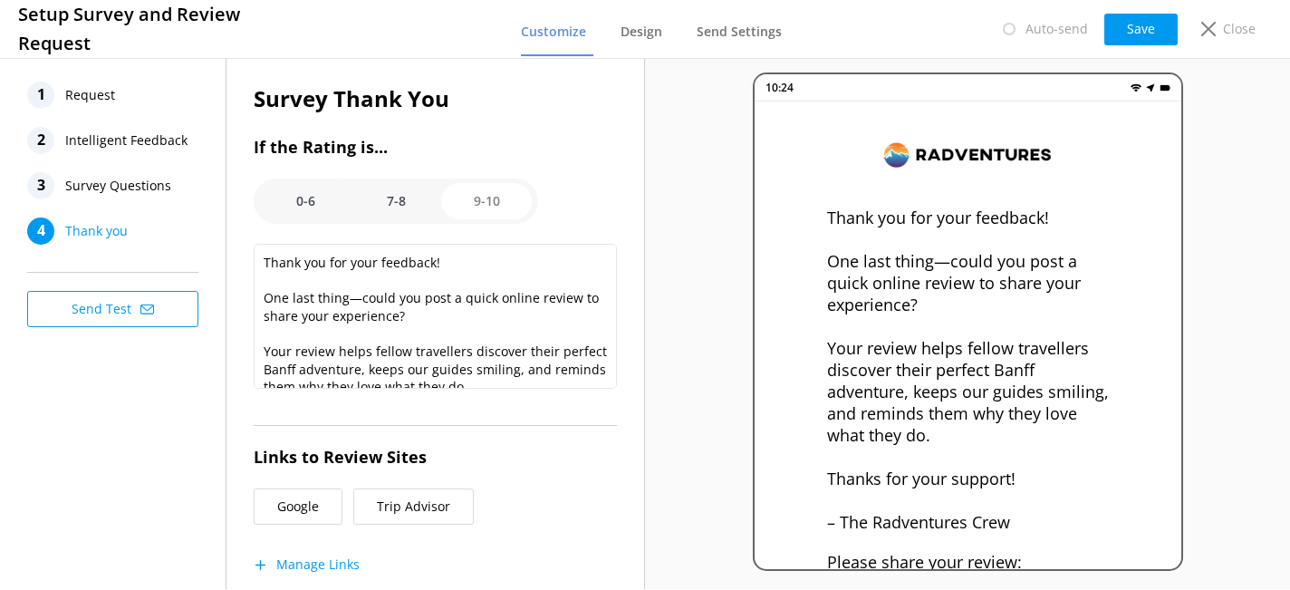
click at [123, 185] on span "Survey Questions" at bounding box center [118, 185] width 106 height 27
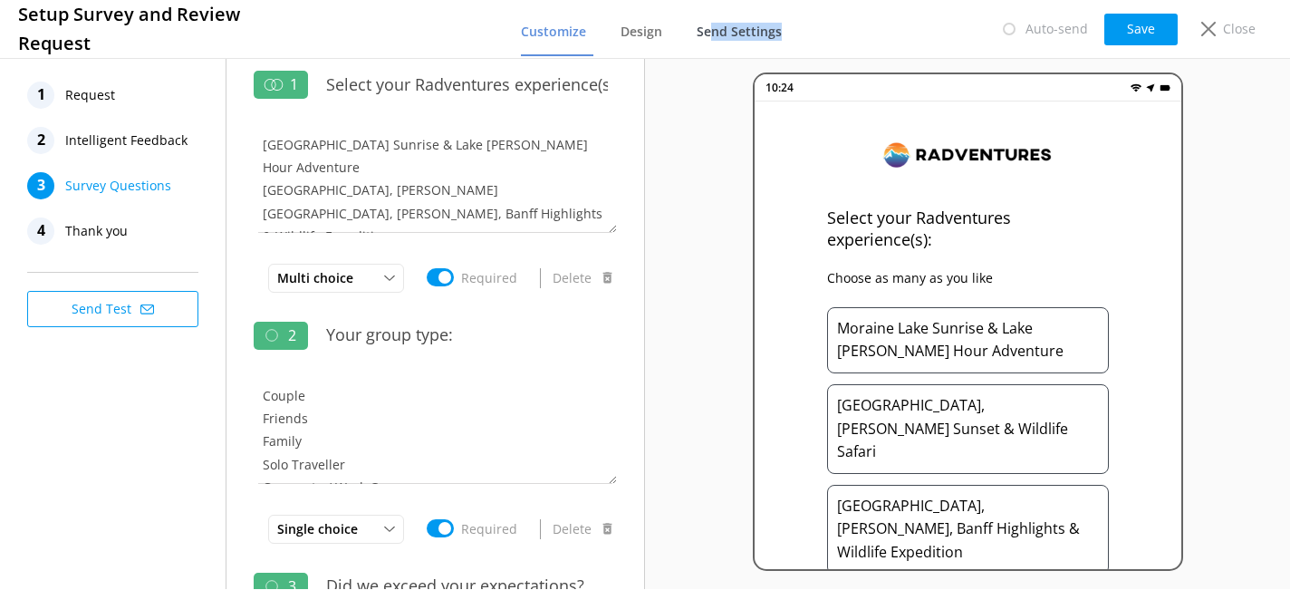
click at [717, 38] on link "Send Settings" at bounding box center [743, 32] width 92 height 47
